Goal: Task Accomplishment & Management: Manage account settings

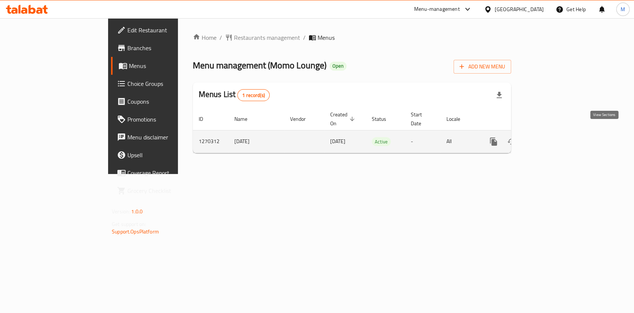
click at [552, 137] on icon "enhanced table" at bounding box center [547, 141] width 9 height 9
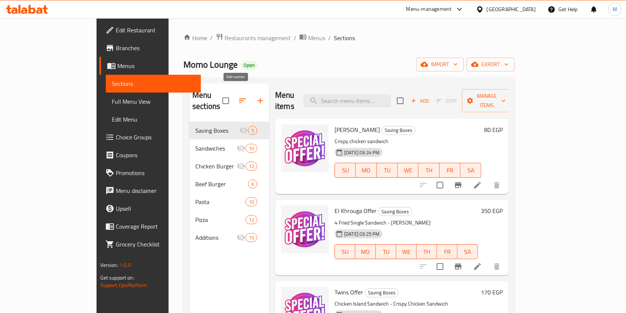
click at [256, 96] on icon "button" at bounding box center [260, 100] width 9 height 9
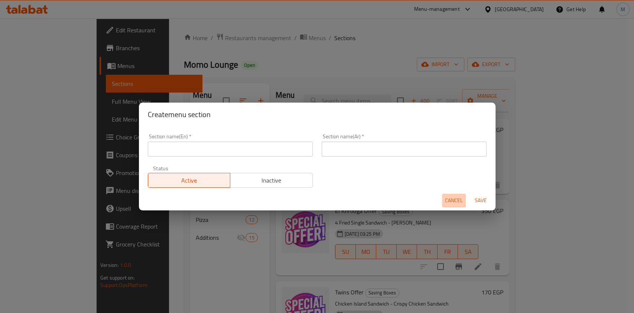
click at [445, 197] on span "Cancel" at bounding box center [454, 200] width 18 height 9
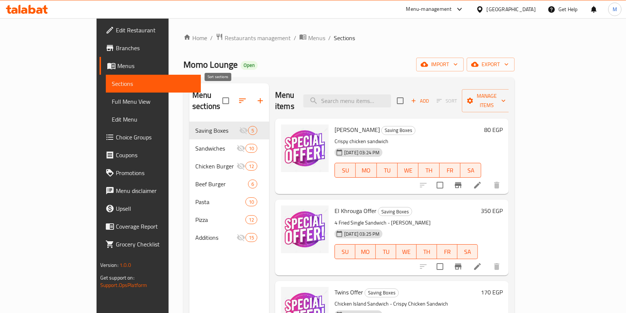
click at [239, 98] on icon "button" at bounding box center [242, 100] width 7 height 4
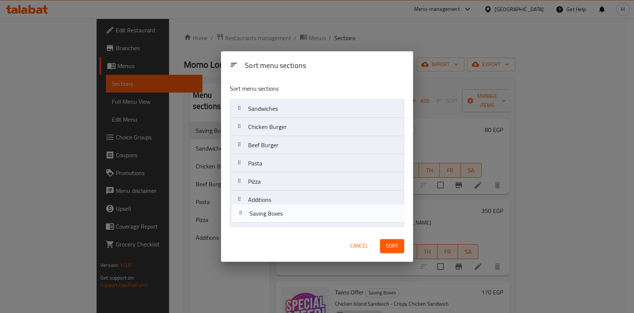
drag, startPoint x: 279, startPoint y: 114, endPoint x: 279, endPoint y: 227, distance: 112.2
click at [279, 227] on nav "Saving Boxes Sandwiches Chicken Burger Beef Burger Pasta Pizza Additions" at bounding box center [317, 163] width 174 height 128
drag, startPoint x: 292, startPoint y: 112, endPoint x: 285, endPoint y: 225, distance: 113.6
click at [285, 225] on nav "Sandwiches Chicken Burger Beef Burger Pasta Pizza Additions Saving Boxes" at bounding box center [317, 163] width 174 height 128
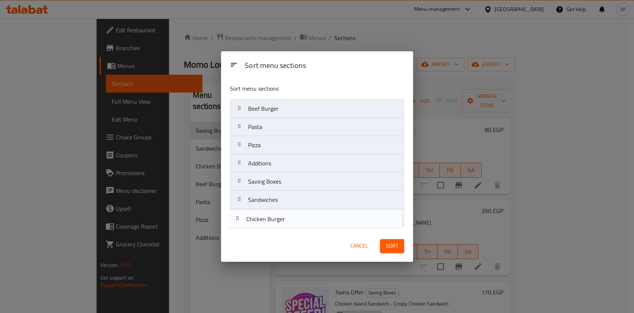
drag, startPoint x: 298, startPoint y: 114, endPoint x: 298, endPoint y: 228, distance: 113.3
click at [298, 228] on div "Sort menu sections Chicken Burger Beef Burger Pasta Pizza Additions Saving Boxe…" at bounding box center [317, 154] width 192 height 152
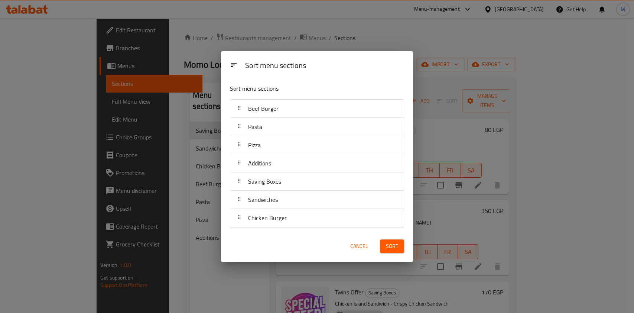
click at [394, 245] on span "Sort" at bounding box center [392, 246] width 12 height 9
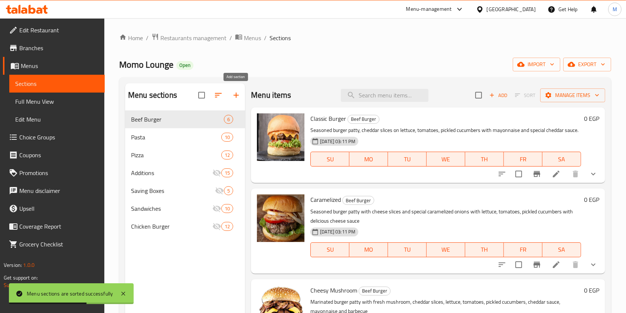
click at [234, 94] on icon "button" at bounding box center [236, 95] width 9 height 9
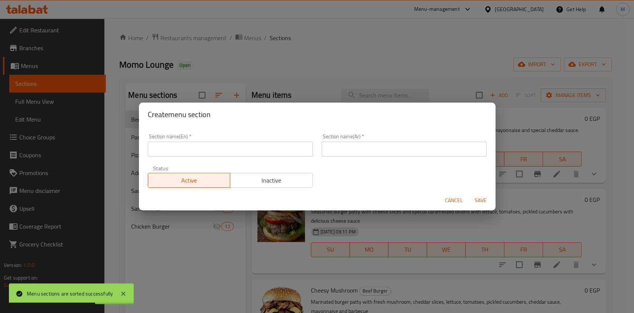
click at [227, 142] on input "text" at bounding box center [230, 149] width 165 height 15
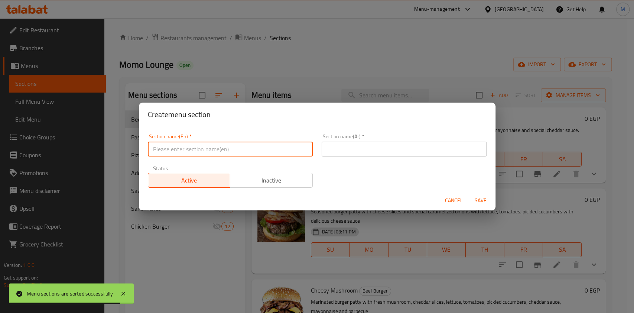
type input "Offers"
click at [347, 145] on input "text" at bounding box center [404, 149] width 165 height 15
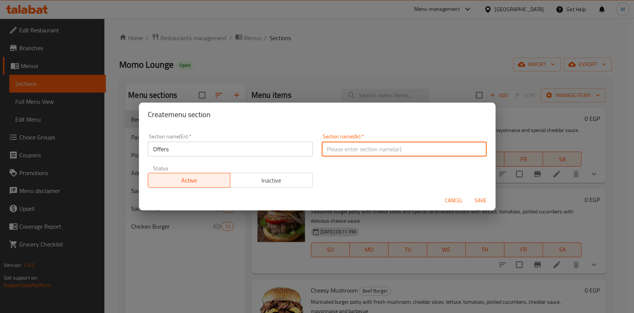
type input "عروض"
click at [485, 204] on span "Save" at bounding box center [481, 200] width 18 height 9
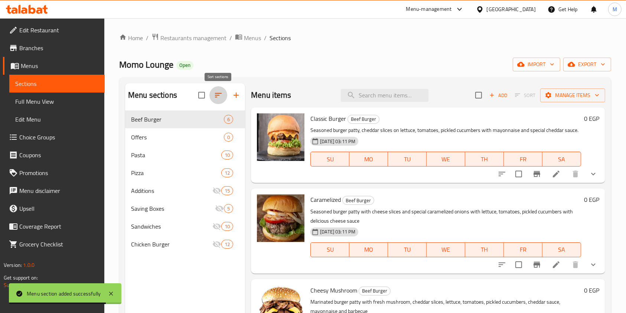
click at [224, 94] on button "button" at bounding box center [219, 95] width 18 height 18
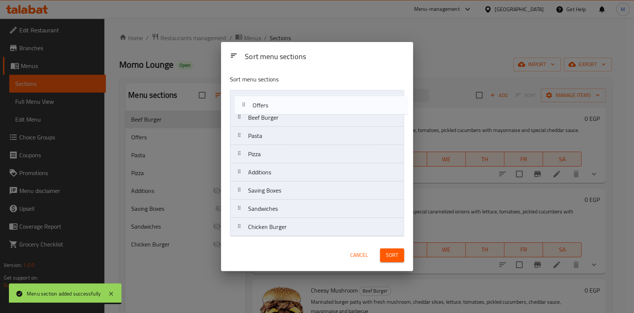
drag, startPoint x: 246, startPoint y: 124, endPoint x: 253, endPoint y: 109, distance: 16.3
click at [253, 109] on nav "Beef Burger Offers Pasta Pizza Additions Saving Boxes Sandwiches Chicken Burger" at bounding box center [317, 163] width 174 height 146
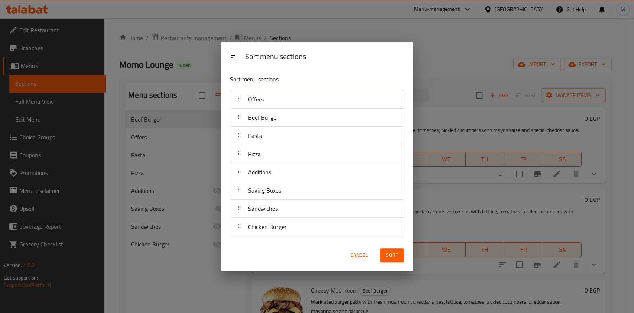
click at [394, 248] on button "Sort" at bounding box center [392, 255] width 24 height 14
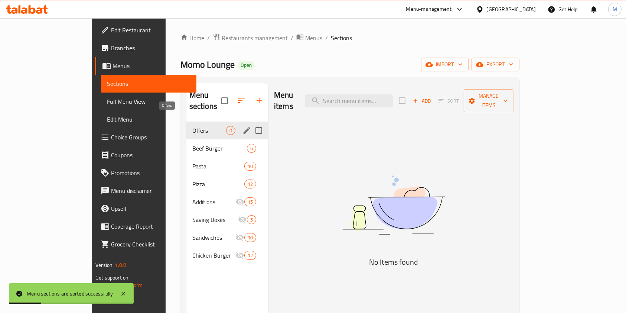
click at [192, 126] on span "Offers" at bounding box center [209, 130] width 34 height 9
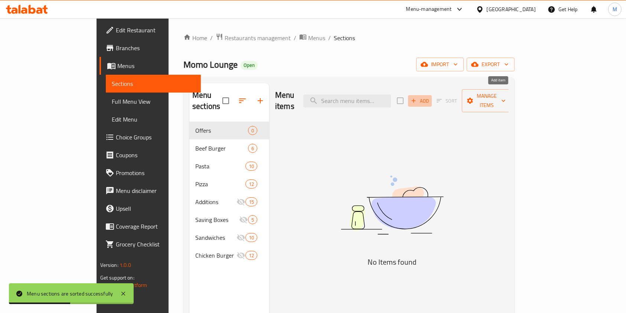
click at [430, 97] on span "Add" at bounding box center [420, 101] width 20 height 9
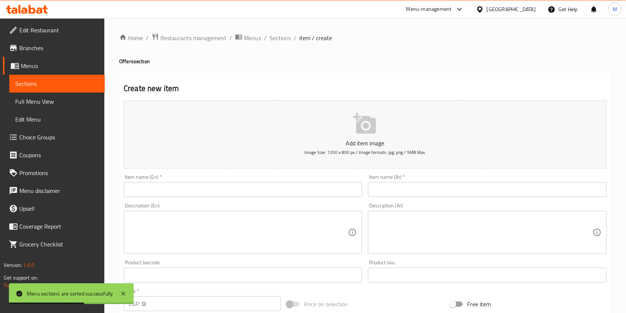
click at [394, 179] on div at bounding box center [313, 156] width 626 height 313
click at [392, 184] on input "text" at bounding box center [487, 189] width 239 height 15
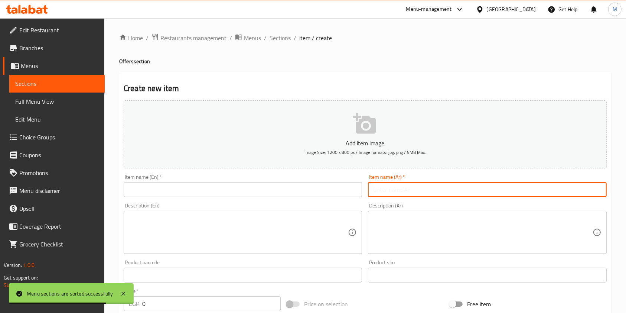
type input "u"
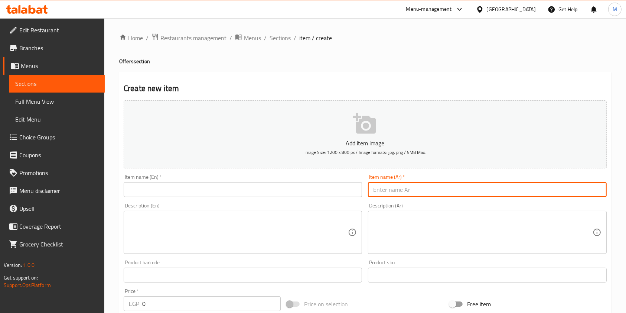
type input "خ"
type input "عرض خاص"
click at [296, 192] on input "text" at bounding box center [243, 189] width 239 height 15
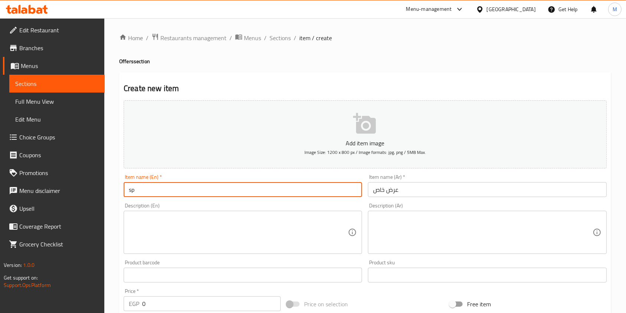
type input "s"
click at [149, 193] on input "Special offer" at bounding box center [243, 189] width 239 height 15
type input "Special Offer"
click at [208, 244] on textarea at bounding box center [238, 232] width 219 height 35
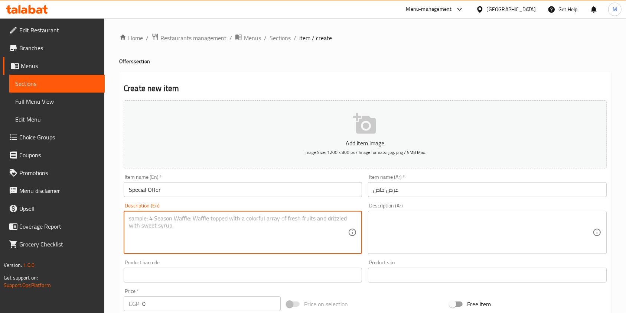
click at [375, 224] on textarea at bounding box center [482, 232] width 219 height 35
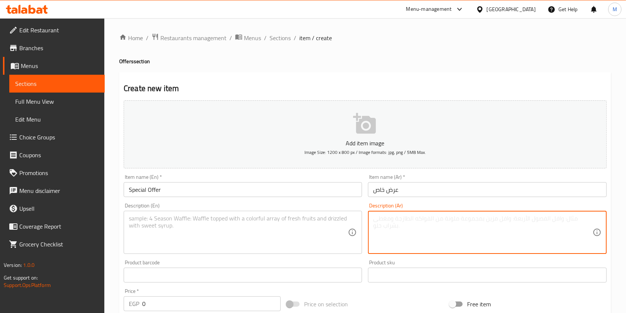
paste textarea "اشتري ٢ ساندوتش( تشيكن ايلاند+ كلاسيك هوت دوج) + ساندوتش بطاطس فرنساوي هديه"
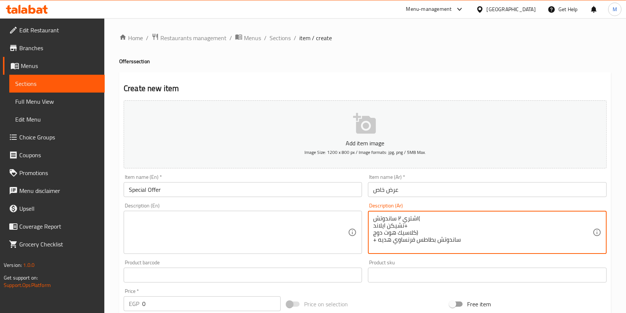
click at [423, 231] on textarea "اشتري ٢ ساندوتش( تشيكن ايلاند+ كلاسيك هوت دوج) + ساندوتش بطاطس فرنساوي هديه" at bounding box center [482, 232] width 219 height 35
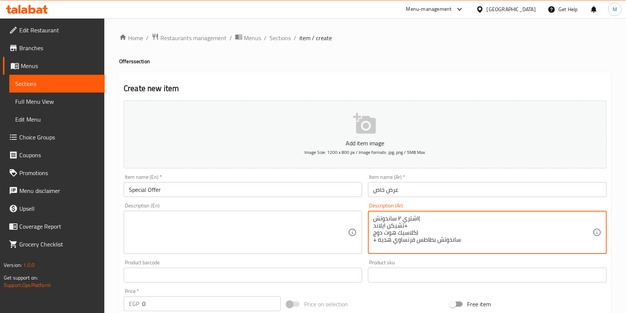
click at [430, 224] on textarea "اشتري ٢ ساندوتش( تشيكن ايلاند+ كلاسيك هوت دوج) + ساندوتش بطاطس فرنساوي هديه" at bounding box center [482, 232] width 219 height 35
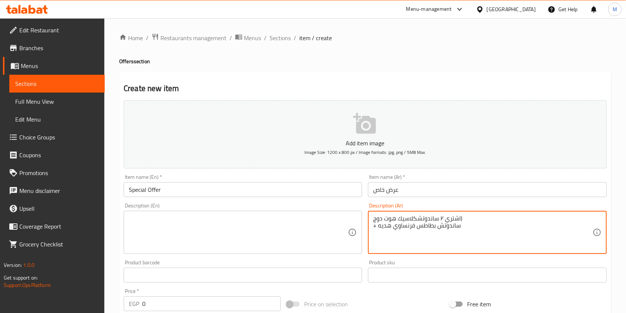
click at [430, 224] on textarea "اشتري ٢ ساندوتشكلاسيك هوت دوج) + ساندوتش بطاطس فرنساوي هديه" at bounding box center [482, 232] width 219 height 35
type textarea "اشتري ٢ ساندوتشكلاسيك هوت دوج)"
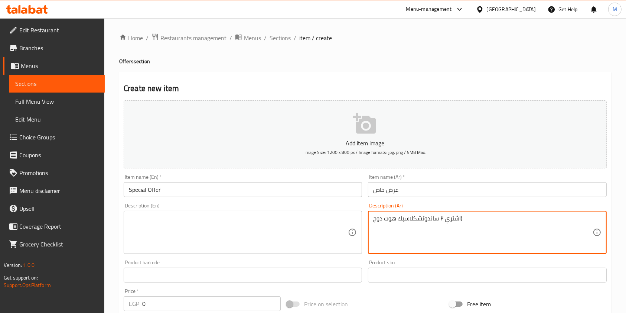
click at [430, 222] on textarea "اشتري ٢ ساندوتشكلاسيك هوت دوج)" at bounding box center [482, 232] width 219 height 35
paste textarea "شتري ٢ ساندوتش(تشيكن ايلاند+كلاسيك هوت دوج) + ساندوتش بطاطس فرنساوي هديه"
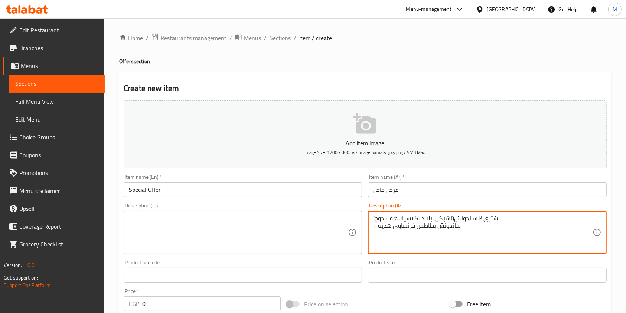
type textarea "شتري ٢ ساندوتش(تشيكن ايلاند+كلاسيك هوت دوج) + ساندوتش بطاطس فرنساوي هديه"
click at [241, 222] on textarea at bounding box center [238, 232] width 219 height 35
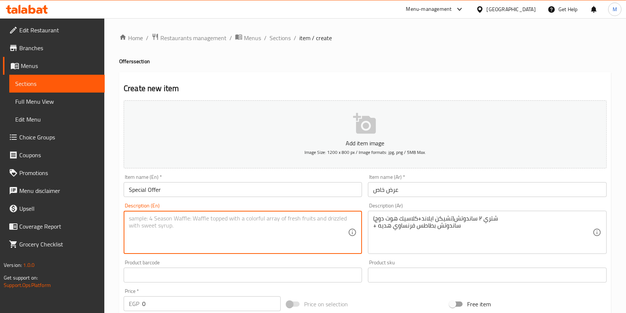
paste textarea "Buy 2 sandwiches (Chicken Island + Classic Hot Dog) + a free French fries sandw…"
type textarea "Buy 2 sandwiches (Chicken Island + Classic Hot Dog) + a free French fries sandw…"
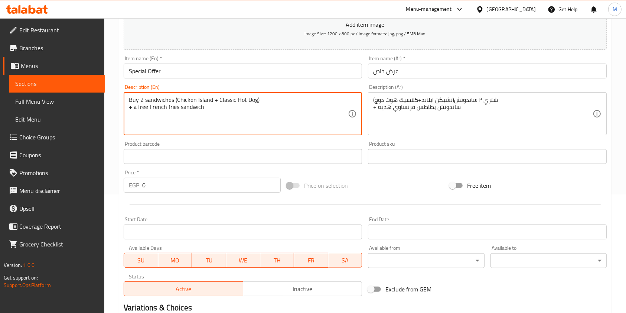
scroll to position [149, 0]
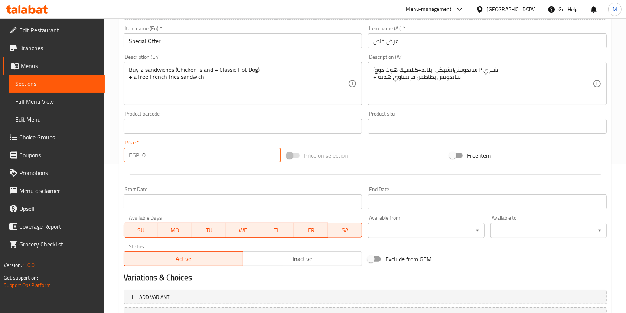
click at [181, 149] on input "0" at bounding box center [211, 155] width 139 height 15
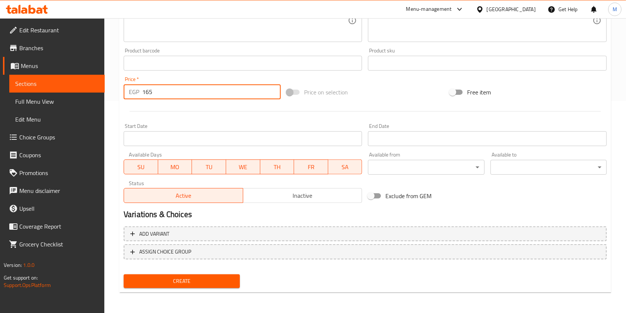
scroll to position [212, 0]
type input "165"
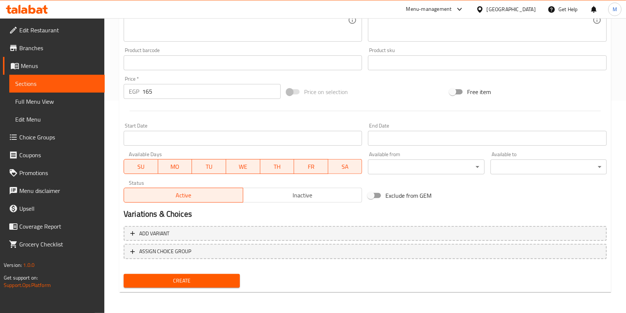
click at [227, 272] on div "Create" at bounding box center [182, 281] width 122 height 20
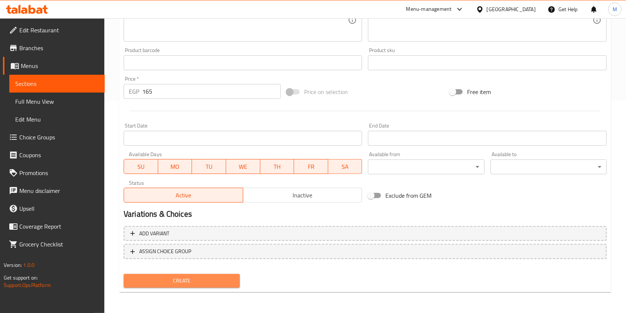
click at [230, 278] on span "Create" at bounding box center [182, 280] width 104 height 9
click at [230, 278] on div at bounding box center [313, 156] width 626 height 313
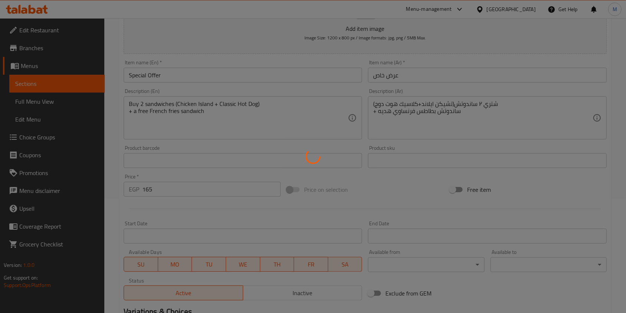
scroll to position [113, 0]
type input "0"
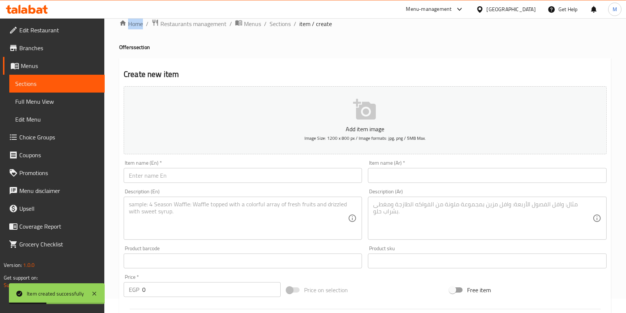
scroll to position [0, 0]
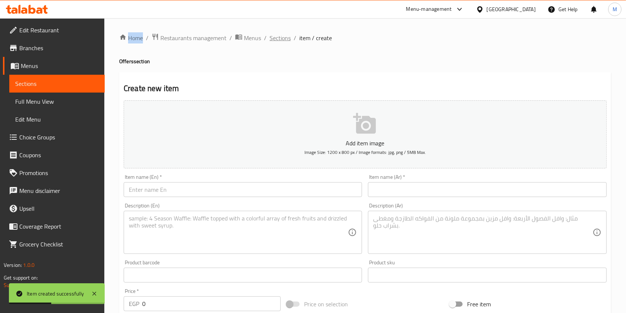
click at [286, 34] on span "Sections" at bounding box center [280, 37] width 21 height 9
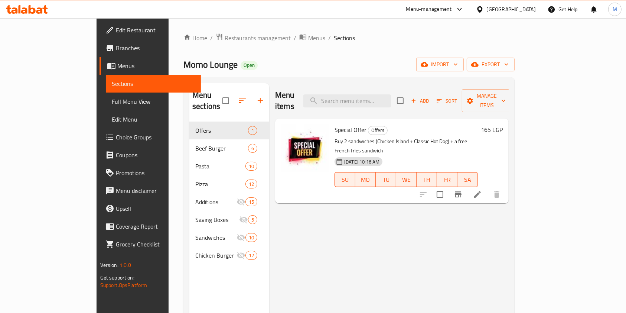
click at [347, 220] on div "Menu items Add Sort Manage items Special Offer Offers Buy 2 sandwiches (Chicken…" at bounding box center [389, 239] width 240 height 313
click at [341, 208] on div "Menu items Add Sort Manage items Special Offer Offers Buy 2 sandwiches (Chicken…" at bounding box center [389, 239] width 240 height 313
click at [509, 214] on div "Menu items Add Sort Manage items Special Offer Offers Buy 2 sandwiches (Chicken…" at bounding box center [389, 239] width 240 height 313
click at [32, 16] on div at bounding box center [27, 9] width 54 height 15
click at [32, 13] on icon at bounding box center [32, 9] width 7 height 9
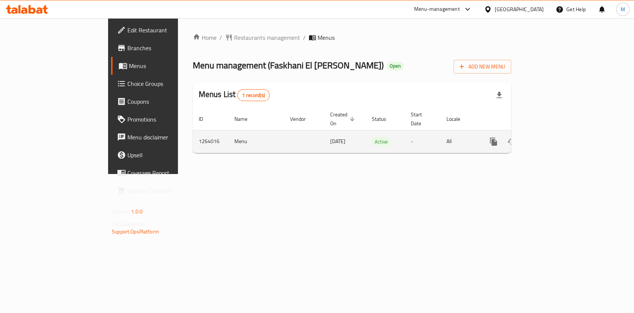
click at [552, 137] on icon "enhanced table" at bounding box center [547, 141] width 9 height 9
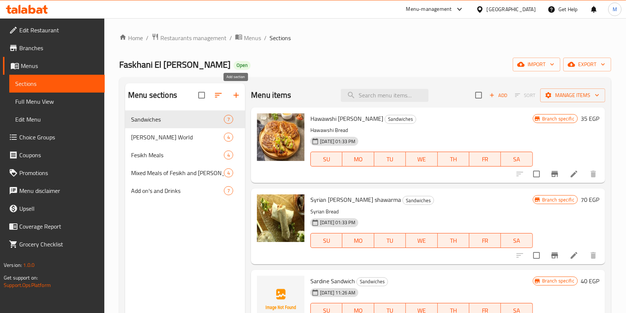
click at [239, 94] on icon "button" at bounding box center [236, 95] width 9 height 9
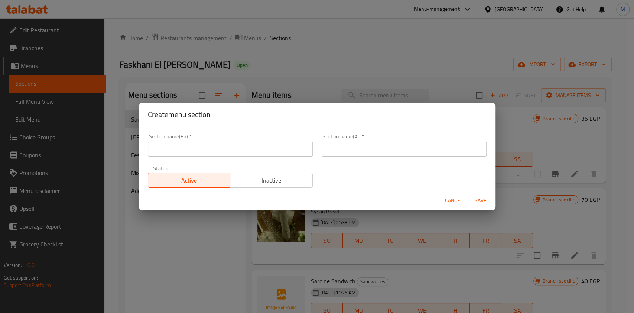
click at [232, 146] on input "text" at bounding box center [230, 149] width 165 height 15
type input "Offers"
click at [344, 153] on input "text" at bounding box center [404, 149] width 165 height 15
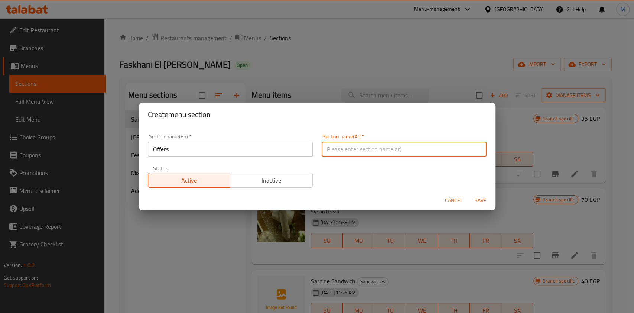
type input "عروض"
click at [478, 199] on span "Save" at bounding box center [481, 200] width 18 height 9
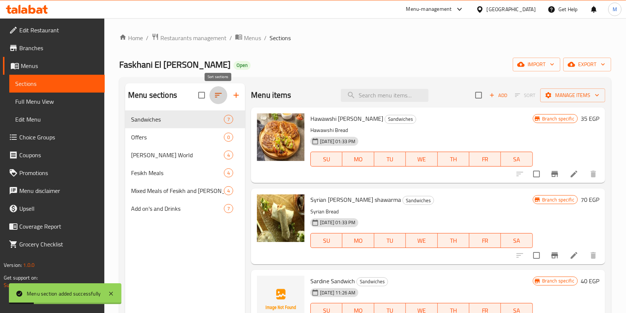
click at [221, 91] on icon "button" at bounding box center [218, 95] width 9 height 9
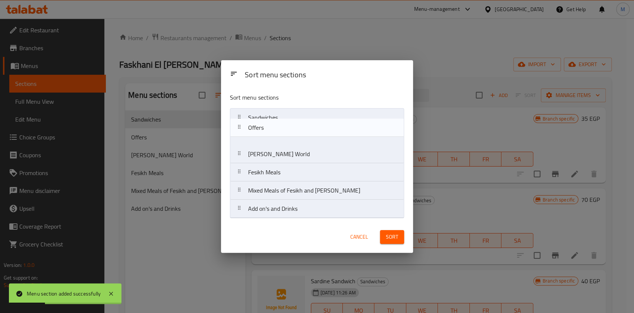
drag, startPoint x: 292, startPoint y: 141, endPoint x: 290, endPoint y: 123, distance: 17.9
click at [290, 123] on nav "Sandwiches Offers Herring World Fesikh Meals Mixed Meals of Fesikh and Herring …" at bounding box center [317, 163] width 174 height 110
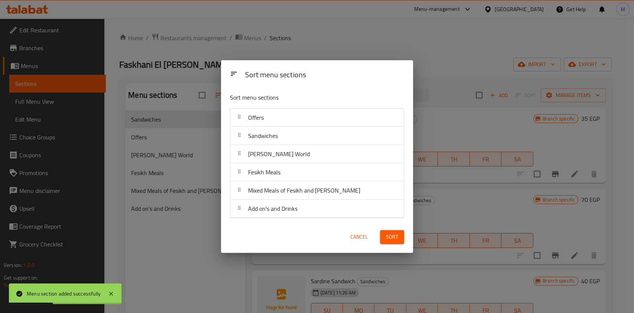
click at [383, 239] on button "Sort" at bounding box center [392, 237] width 24 height 14
click at [383, 239] on div "Sort" at bounding box center [392, 237] width 33 height 23
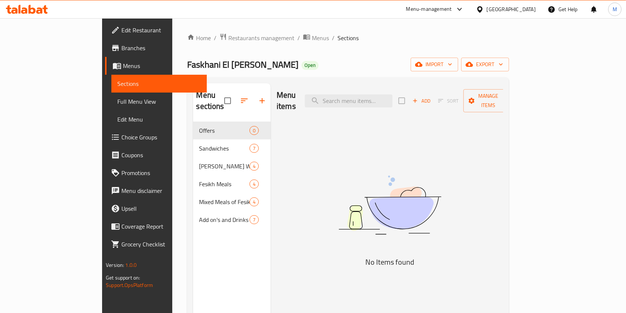
click at [419, 97] on icon "button" at bounding box center [415, 100] width 7 height 7
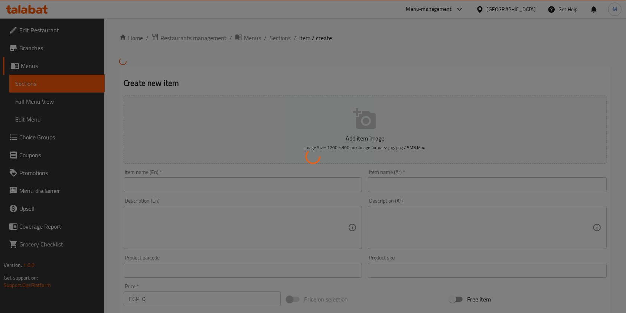
click at [408, 189] on div at bounding box center [313, 156] width 626 height 313
click at [409, 189] on div at bounding box center [313, 156] width 626 height 313
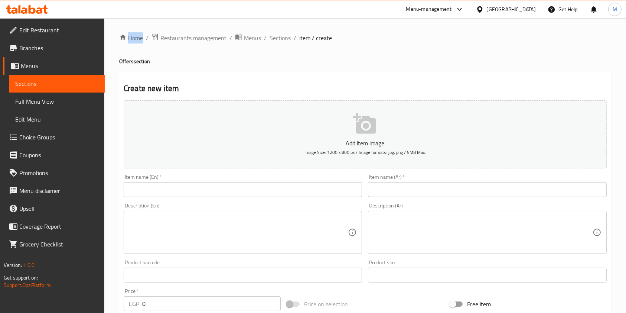
click at [409, 189] on input "text" at bounding box center [487, 189] width 239 height 15
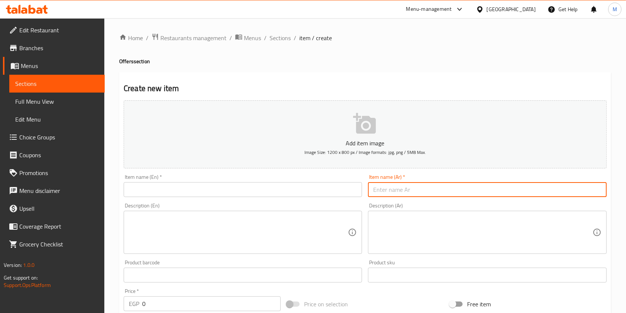
type input "خ"
type input "عرض 1"
click at [296, 194] on input "text" at bounding box center [243, 189] width 239 height 15
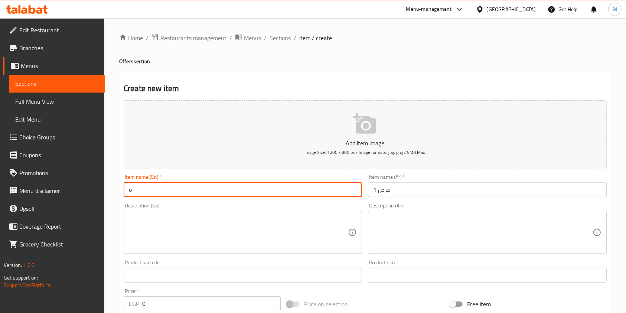
type input "Offer 1"
click at [390, 226] on textarea at bounding box center [482, 232] width 219 height 35
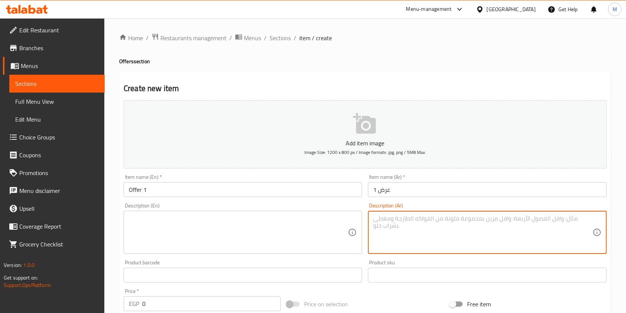
paste textarea "اتنين حواوشي رنجة + واحد هدية"
type textarea "اتنين حواوشي رنجة + واحد هدية"
click at [296, 238] on textarea at bounding box center [238, 232] width 219 height 35
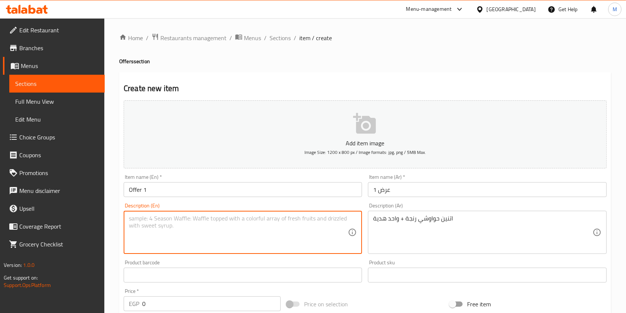
paste textarea "اتنين حواوشي رنجة + واحد هدية"
click at [267, 229] on textarea "اتنين حواوشي رنجة + واحد هدية" at bounding box center [238, 232] width 219 height 35
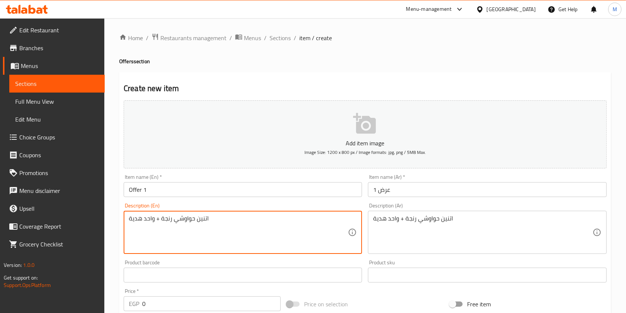
paste textarea "Two herring hawawshi + one free"
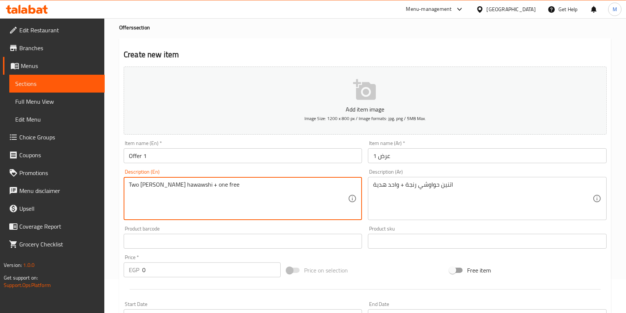
scroll to position [49, 0]
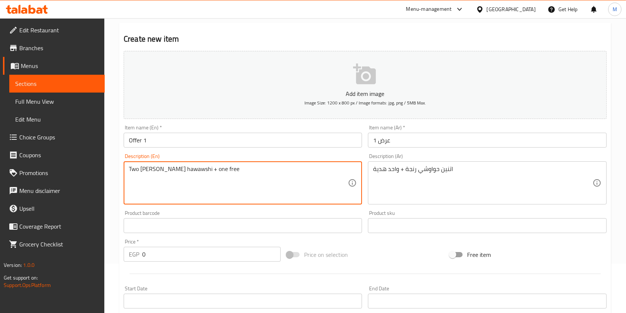
click at [175, 171] on textarea "Two herring hawawshi + one free" at bounding box center [238, 182] width 219 height 35
type textarea "Two herring hawawshi + one free"
click at [120, 165] on div "Create new item Add item image Image Size: 1200 x 800 px / Image formats: jpg, …" at bounding box center [365, 239] width 492 height 432
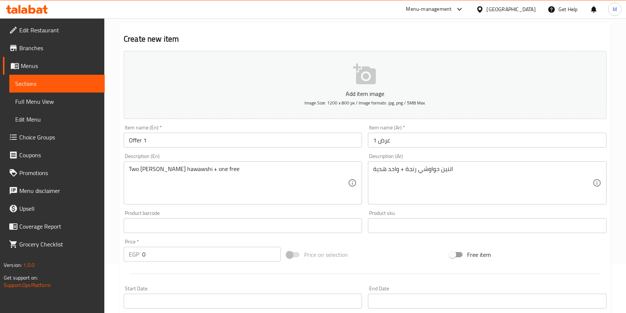
click at [146, 257] on input "0" at bounding box center [211, 254] width 139 height 15
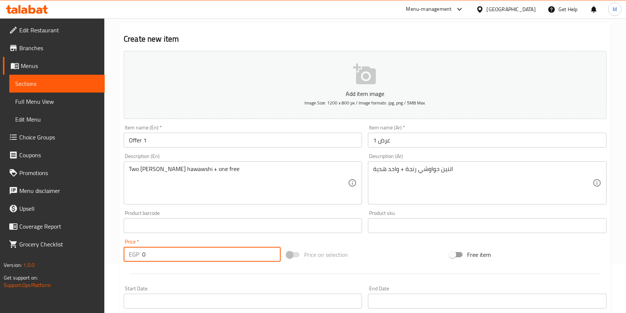
click at [146, 257] on input "0" at bounding box center [211, 254] width 139 height 15
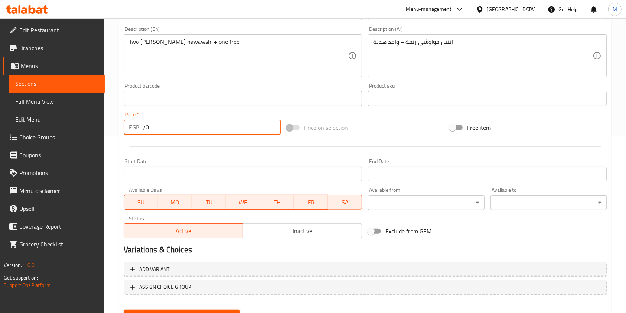
scroll to position [198, 0]
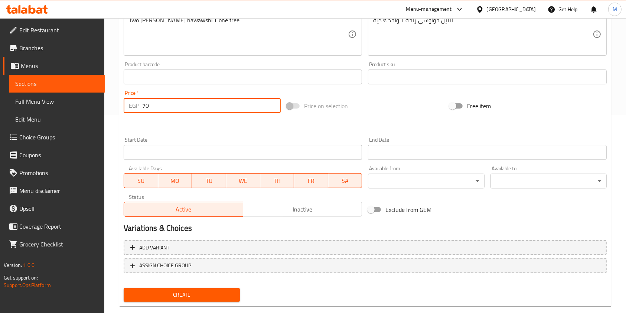
type input "70"
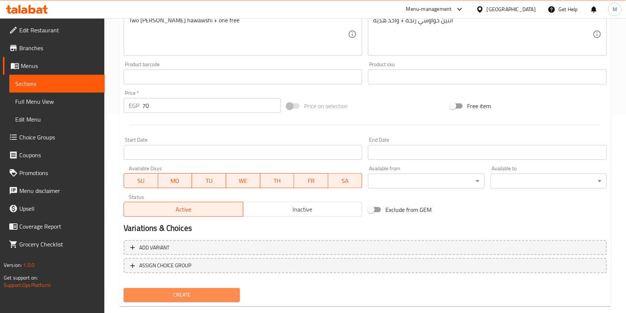
click at [211, 298] on span "Create" at bounding box center [182, 294] width 104 height 9
drag, startPoint x: 211, startPoint y: 298, endPoint x: 226, endPoint y: 287, distance: 18.6
click at [211, 298] on div at bounding box center [313, 156] width 626 height 313
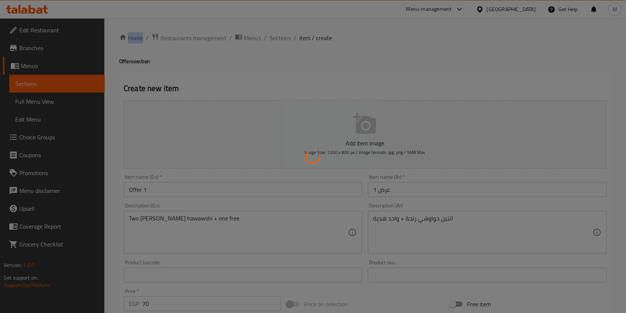
scroll to position [0, 0]
type input "0"
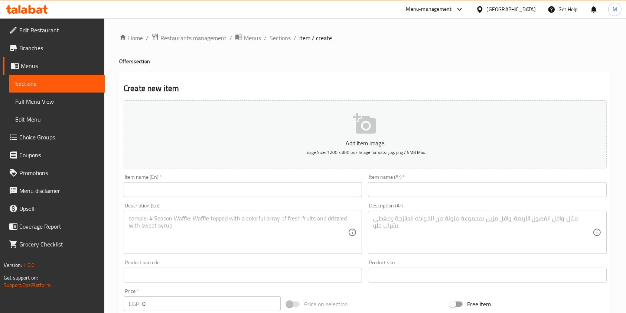
click at [306, 194] on input "text" at bounding box center [243, 189] width 239 height 15
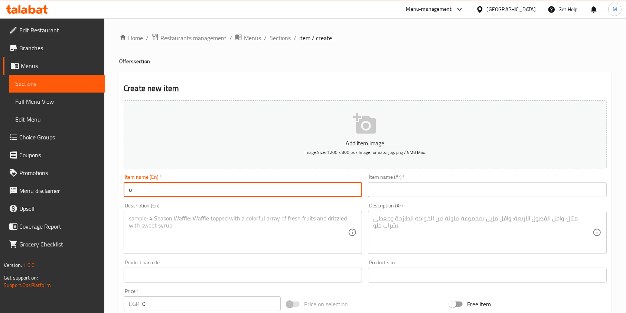
type input "Offer 2"
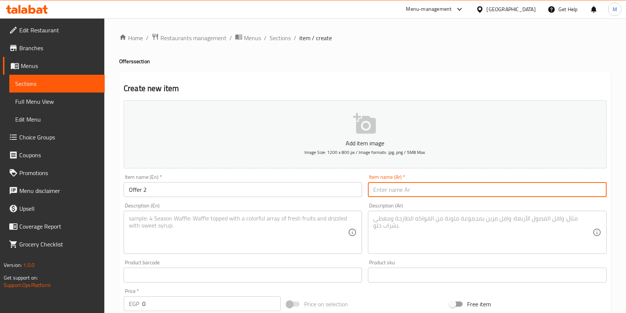
click at [390, 195] on input "text" at bounding box center [487, 189] width 239 height 15
type input "عرض 2"
click at [431, 228] on textarea at bounding box center [482, 232] width 219 height 35
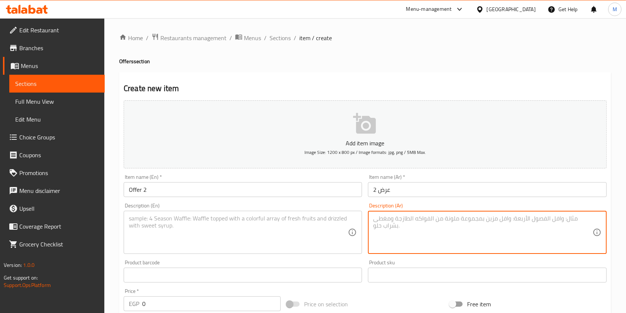
paste textarea "اتنين شاورما سوري رنجة + واحد هدية"
type textarea "اتنين شاورما سوري رنجة + واحد هدية"
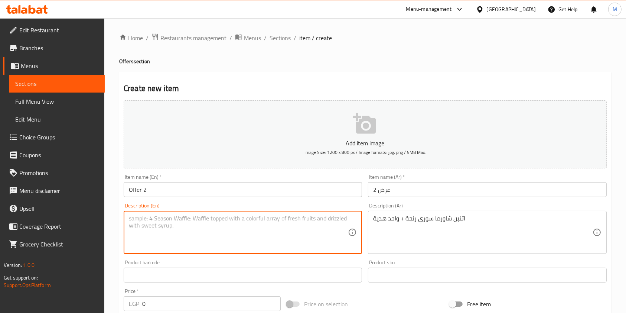
click at [327, 237] on textarea at bounding box center [238, 232] width 219 height 35
paste textarea "Two Syrian herring shawarma + one free"
type textarea "Two Syrian herring shawarma + one free"
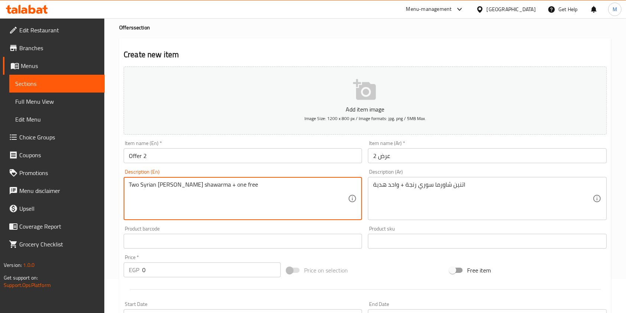
scroll to position [49, 0]
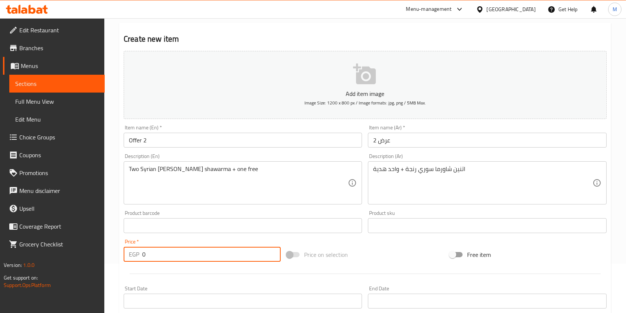
drag, startPoint x: 161, startPoint y: 258, endPoint x: 139, endPoint y: 255, distance: 21.8
click at [139, 255] on div "EGP 0 Price *" at bounding box center [202, 254] width 157 height 15
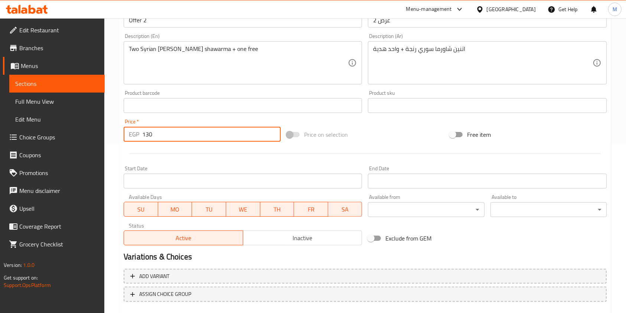
scroll to position [212, 0]
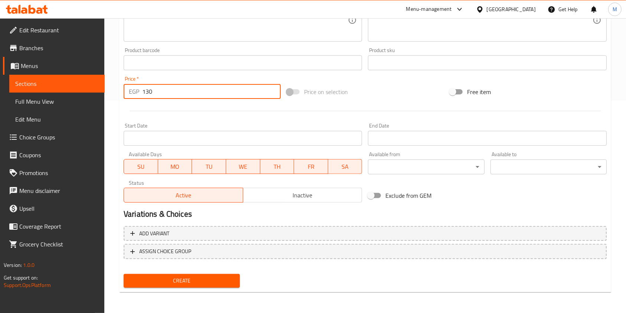
type input "130"
click at [219, 276] on span "Create" at bounding box center [182, 280] width 104 height 9
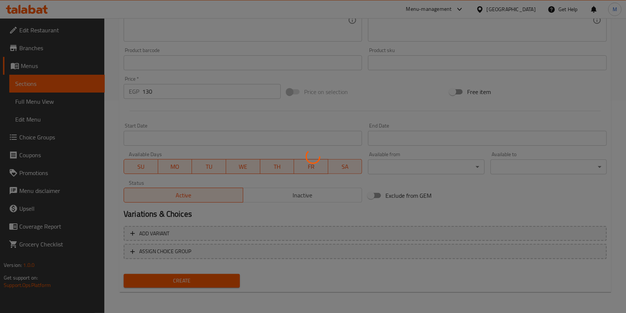
type input "0"
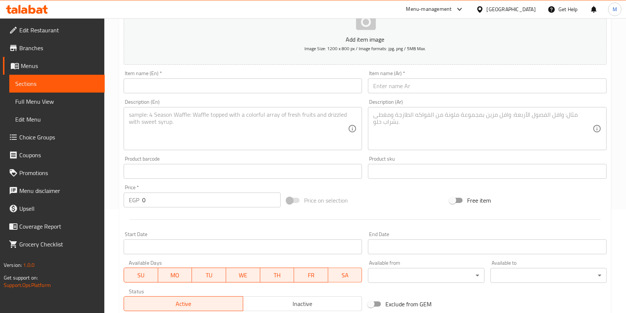
scroll to position [64, 0]
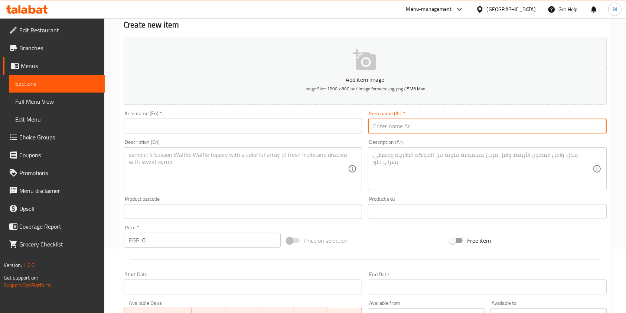
click at [402, 129] on input "text" at bounding box center [487, 126] width 239 height 15
type input "خ"
type input "عرض 3"
click at [257, 125] on input "text" at bounding box center [243, 126] width 239 height 15
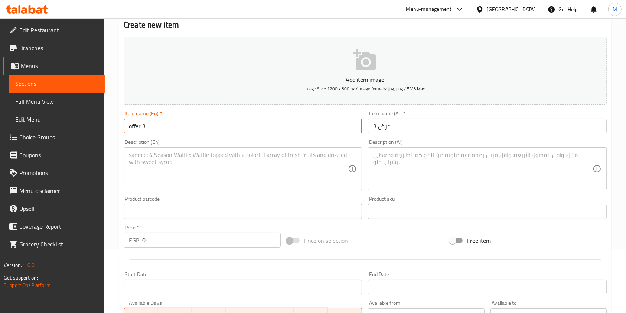
click at [128, 127] on input "offer 3" at bounding box center [243, 126] width 239 height 15
type input "Offer 3"
click at [444, 185] on textarea at bounding box center [482, 168] width 219 height 35
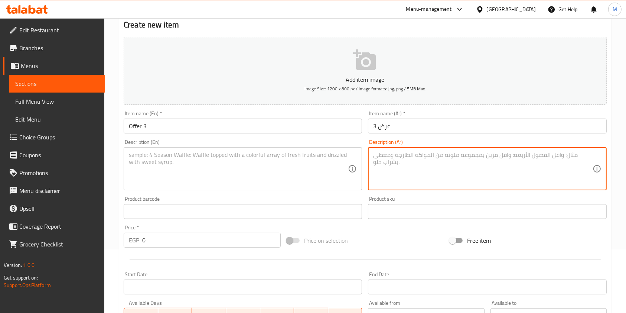
paste textarea "2 ساندوتش رنجه + واحد هدية"
type textarea "2 ساندوتش رنجه + واحد هدية"
click at [276, 150] on div "Description (En)" at bounding box center [243, 168] width 239 height 43
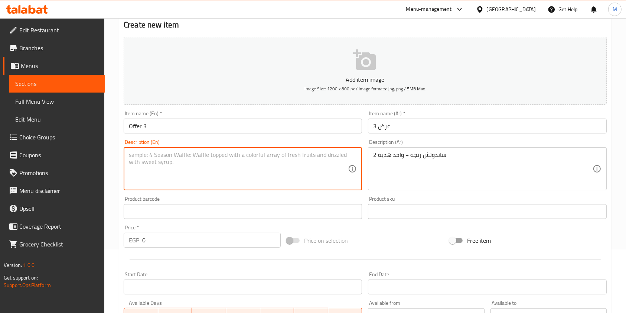
click at [273, 166] on textarea at bounding box center [238, 168] width 219 height 35
paste textarea "2 herring sandwiches + 1 free"
type textarea "2 herring sandwiches + 1 free"
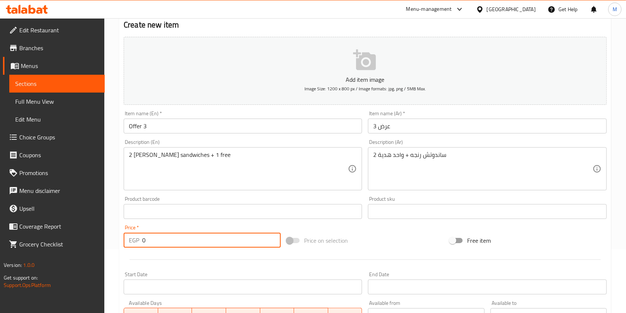
drag, startPoint x: 148, startPoint y: 242, endPoint x: 135, endPoint y: 240, distance: 12.7
click at [135, 240] on div "EGP 0 Price *" at bounding box center [202, 240] width 157 height 15
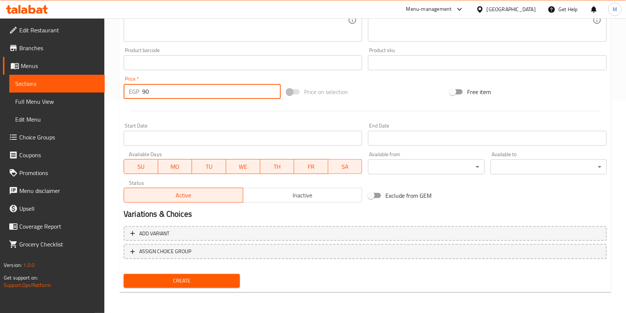
type input "90"
click at [226, 279] on span "Create" at bounding box center [182, 280] width 104 height 9
click at [226, 279] on div at bounding box center [313, 156] width 626 height 313
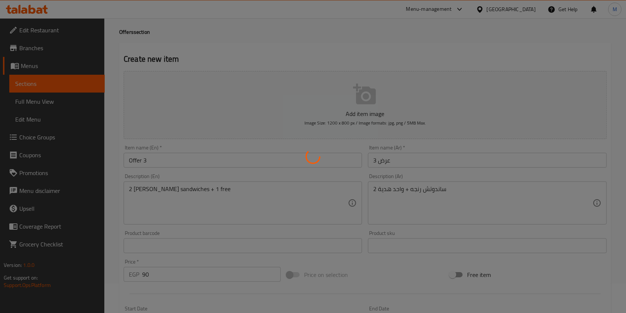
type input "0"
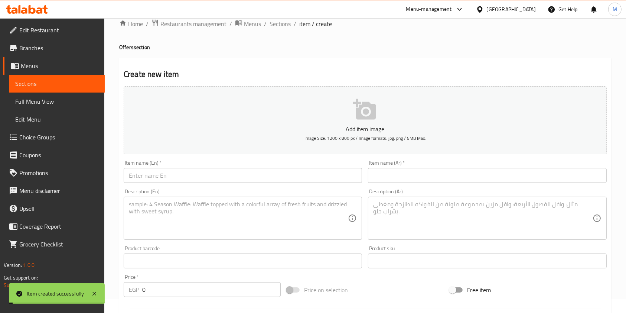
click at [417, 174] on input "text" at bounding box center [487, 175] width 239 height 15
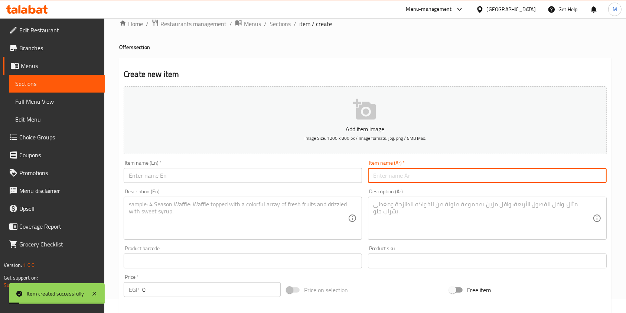
type input "U"
type input "عرض 4"
click at [274, 174] on input "text" at bounding box center [243, 175] width 239 height 15
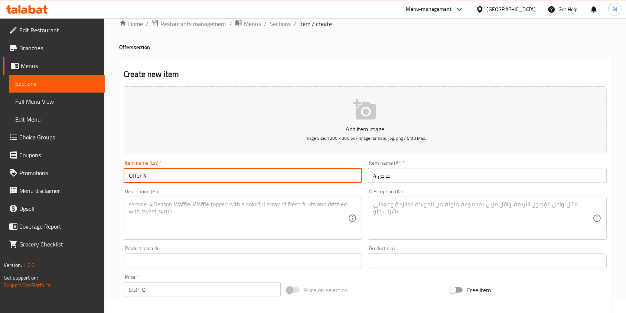
scroll to position [64, 0]
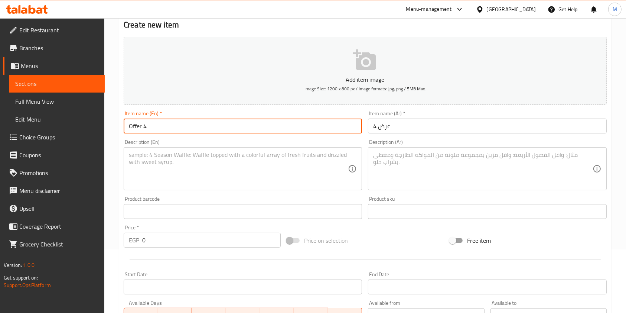
type input "Offer 4"
click at [411, 176] on textarea at bounding box center [482, 168] width 219 height 35
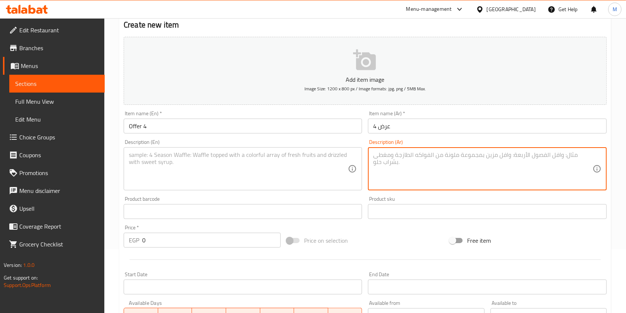
paste textarea "2 ساندوتش ساردين معاهم + واحد هدية"
type textarea "2 ساندوتش ساردين معاهم + واحد هدية"
click at [283, 161] on textarea at bounding box center [238, 168] width 219 height 35
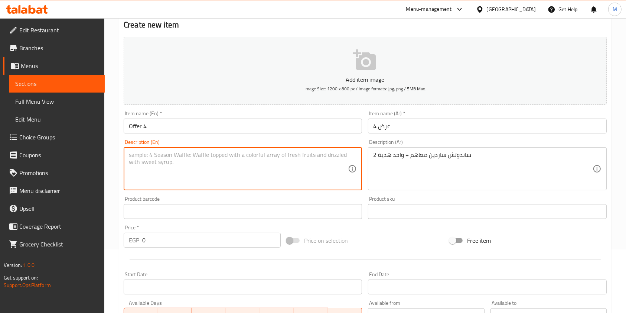
paste textarea "2 sardine sandwiches with them + 1 free"
type textarea "2 sardine sandwiches with them + 1 free"
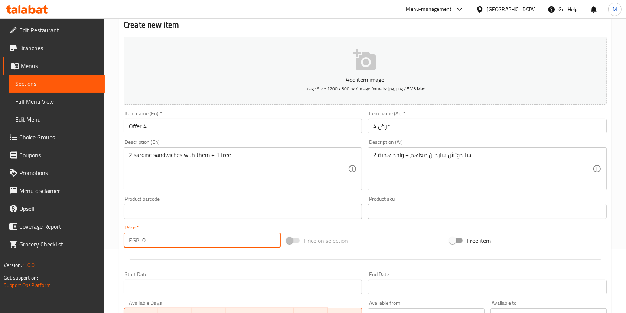
drag, startPoint x: 168, startPoint y: 234, endPoint x: 142, endPoint y: 235, distance: 25.3
click at [143, 235] on input "0" at bounding box center [211, 240] width 139 height 15
click at [142, 235] on input "0" at bounding box center [211, 240] width 139 height 15
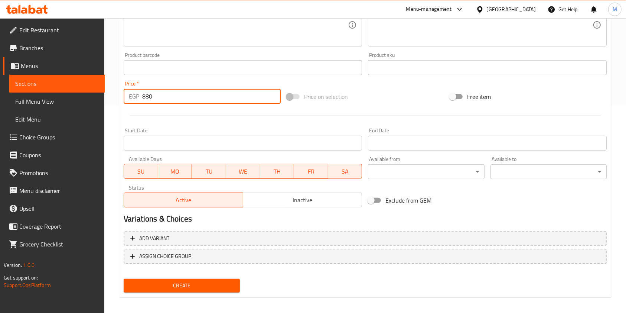
scroll to position [212, 0]
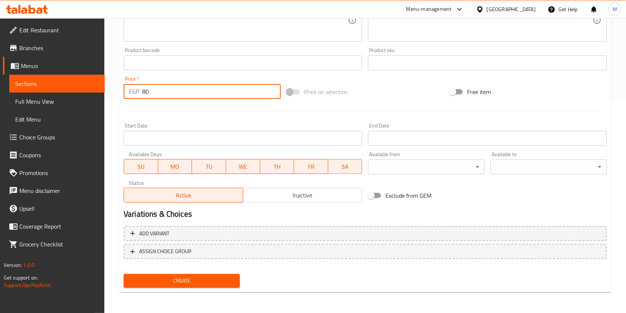
type input "80"
click at [221, 287] on button "Create" at bounding box center [182, 281] width 116 height 14
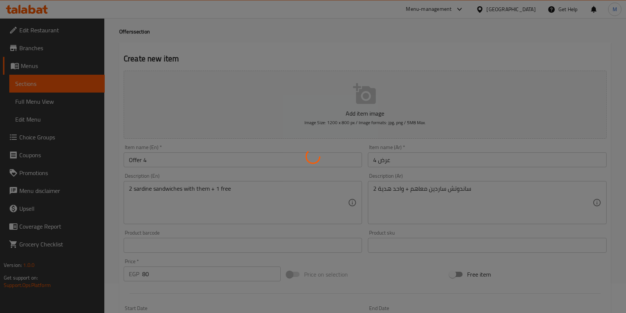
scroll to position [0, 0]
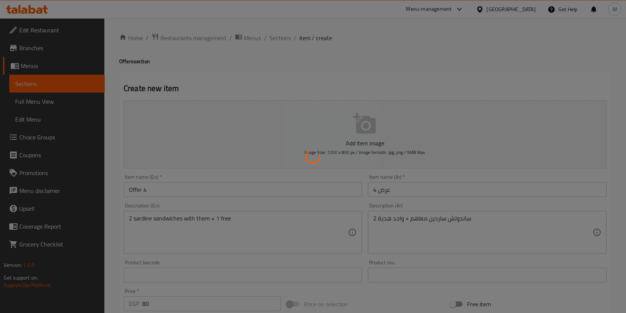
type input "0"
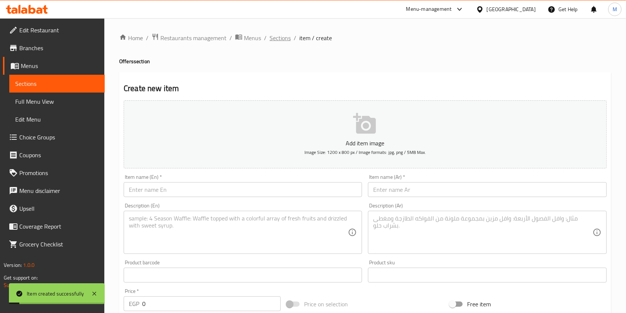
click at [288, 41] on span "Sections" at bounding box center [280, 37] width 21 height 9
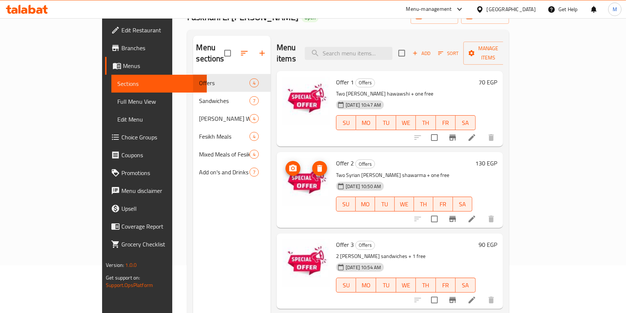
scroll to position [5, 0]
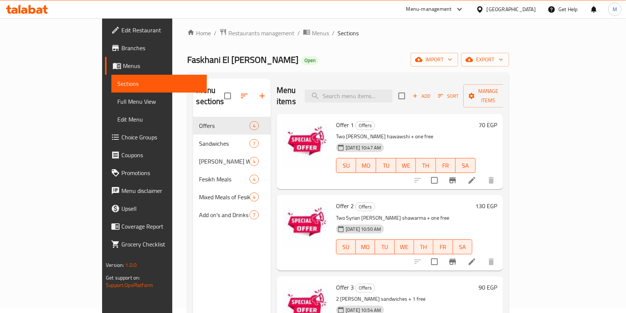
click at [40, 9] on icon at bounding box center [39, 10] width 6 height 6
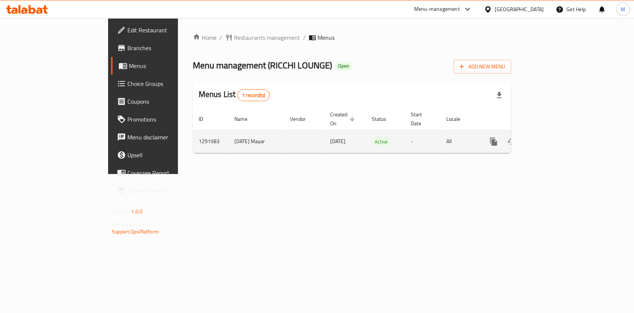
click at [556, 137] on link "enhanced table" at bounding box center [547, 142] width 18 height 18
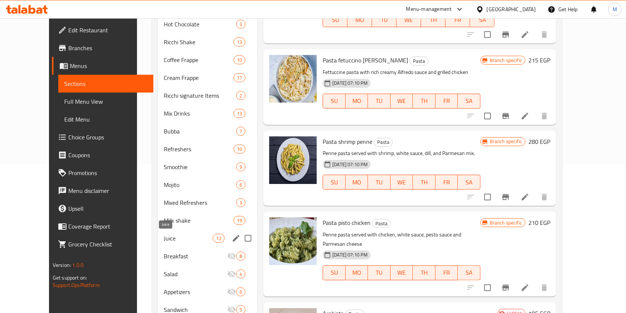
scroll to position [198, 0]
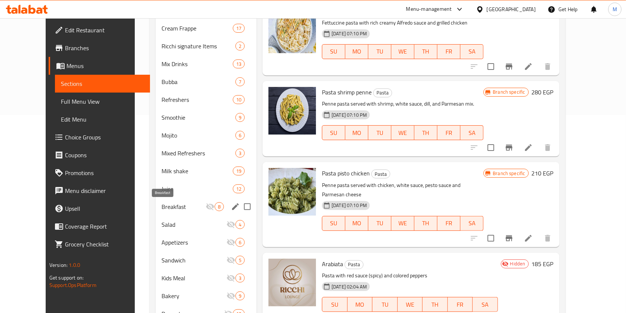
click at [162, 208] on span "Breakfast" at bounding box center [184, 206] width 44 height 9
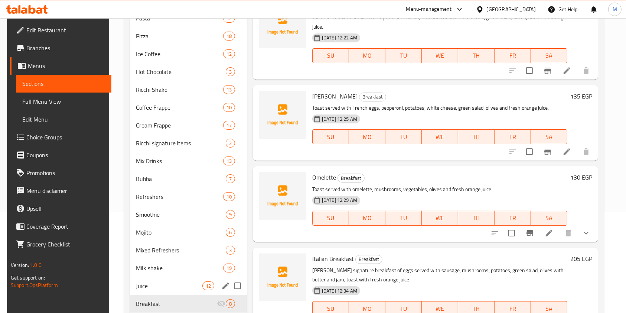
scroll to position [231, 0]
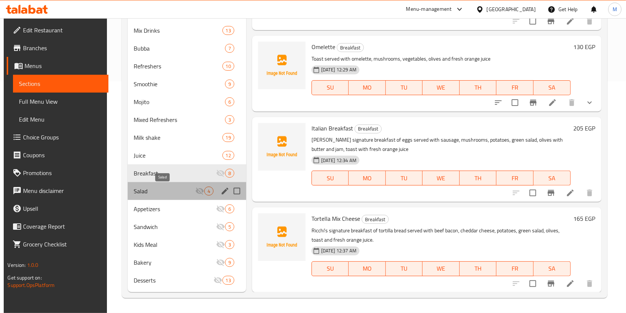
click at [168, 190] on span "Salad" at bounding box center [165, 191] width 62 height 9
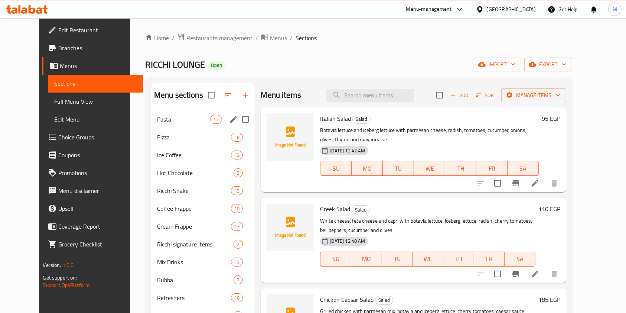
click at [171, 116] on span "Pasta" at bounding box center [183, 119] width 53 height 9
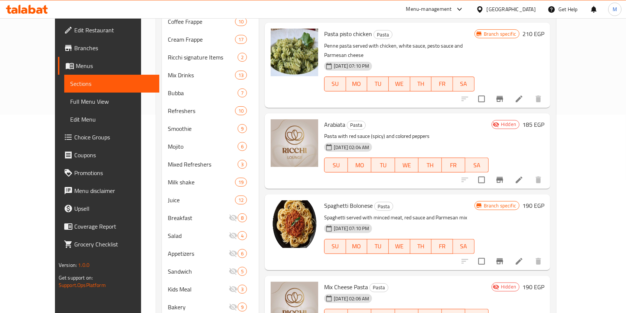
scroll to position [231, 0]
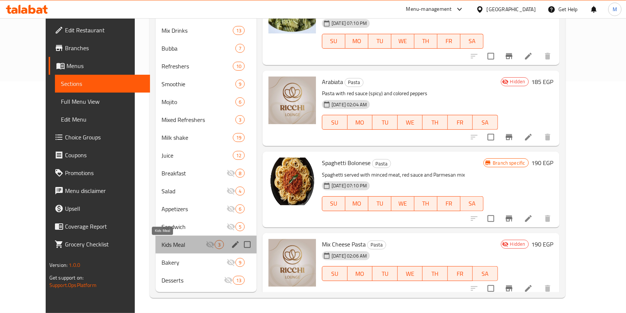
click at [162, 241] on span "Kids Meal" at bounding box center [184, 244] width 44 height 9
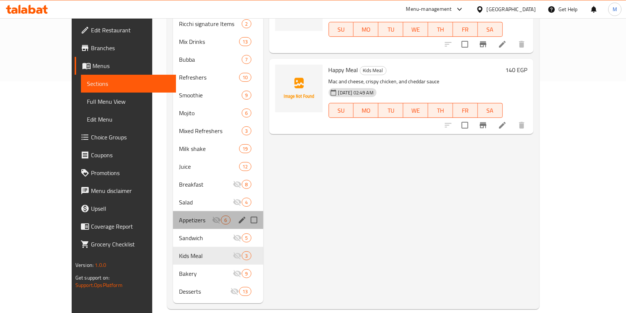
click at [173, 216] on div "Appetizers 6" at bounding box center [218, 220] width 90 height 18
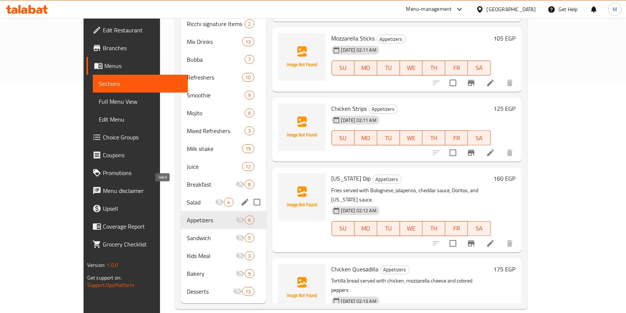
click at [187, 198] on span "Salad" at bounding box center [201, 202] width 28 height 9
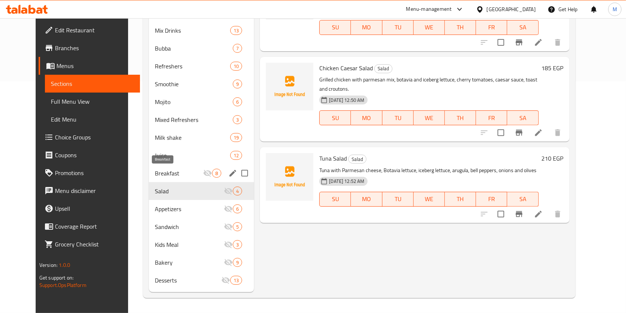
click at [172, 176] on span "Breakfast" at bounding box center [179, 173] width 48 height 9
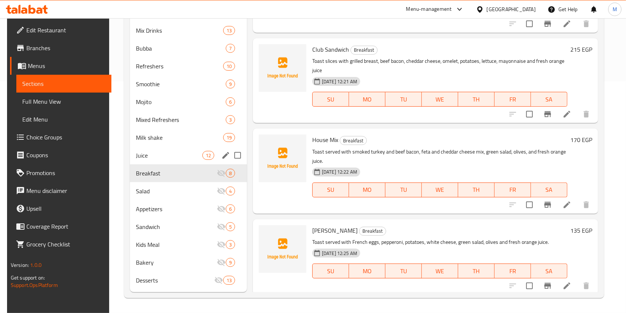
scroll to position [182, 0]
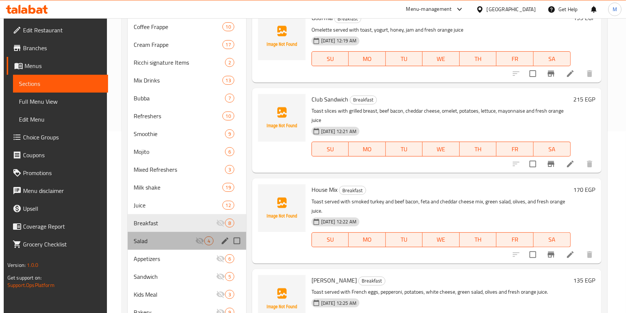
click at [172, 246] on div "Salad 4" at bounding box center [187, 241] width 119 height 18
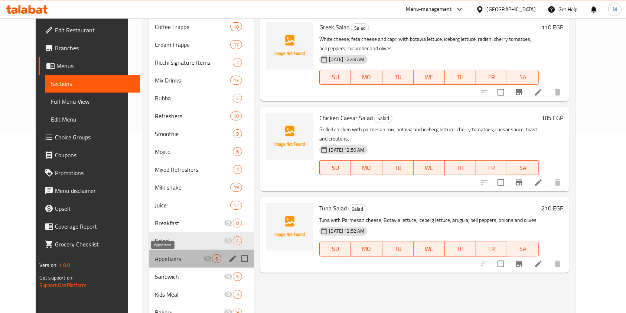
click at [172, 257] on span "Appetizers" at bounding box center [179, 258] width 48 height 9
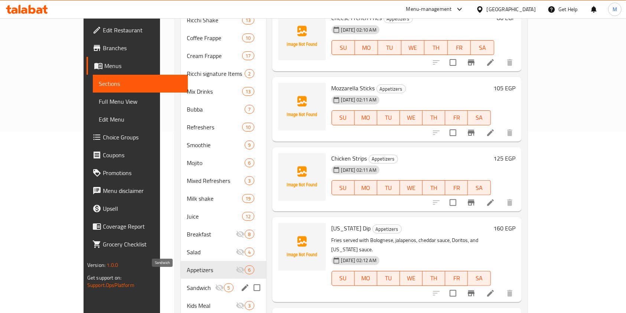
click at [187, 283] on span "Sandwich" at bounding box center [201, 287] width 28 height 9
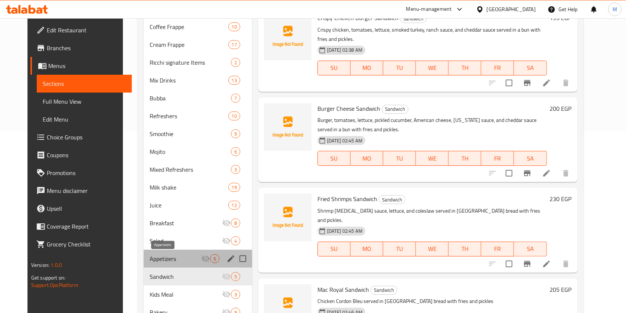
click at [166, 257] on span "Appetizers" at bounding box center [176, 258] width 52 height 9
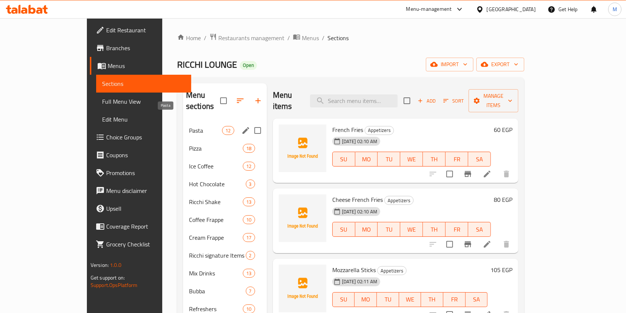
click at [189, 126] on span "Pasta" at bounding box center [205, 130] width 33 height 9
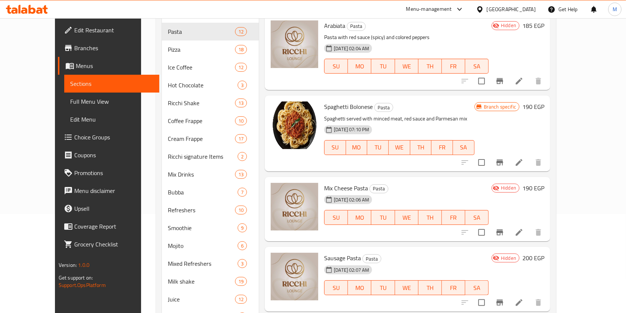
scroll to position [396, 0]
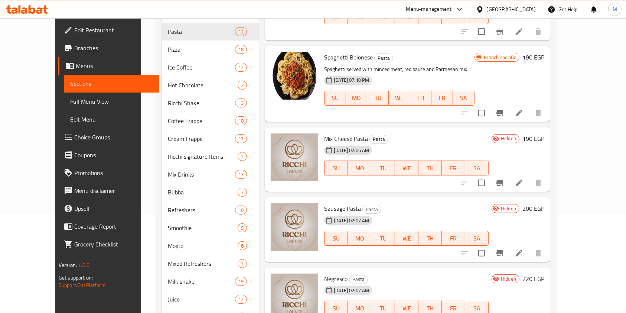
click at [339, 133] on span "Mix Cheese Pasta" at bounding box center [346, 138] width 44 height 11
copy h6 "Mix Cheese Pasta"
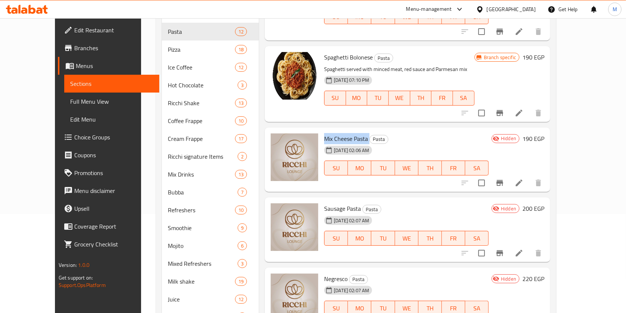
click at [524, 178] on icon at bounding box center [519, 182] width 9 height 9
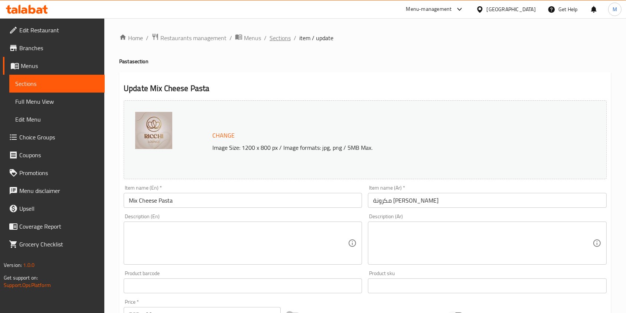
click at [280, 37] on span "Sections" at bounding box center [280, 37] width 21 height 9
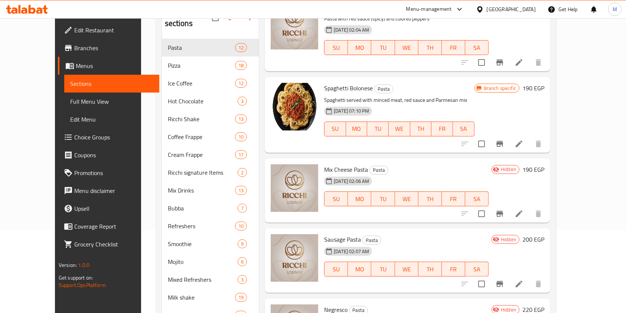
scroll to position [396, 0]
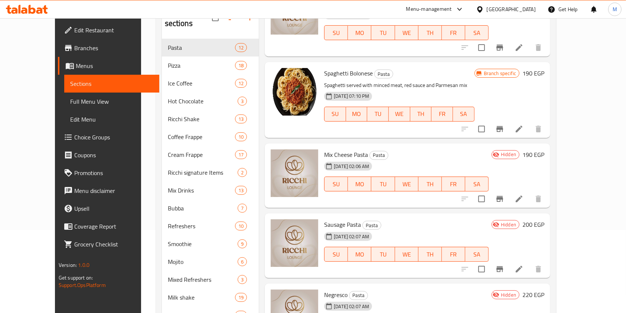
click at [530, 192] on li at bounding box center [519, 198] width 21 height 13
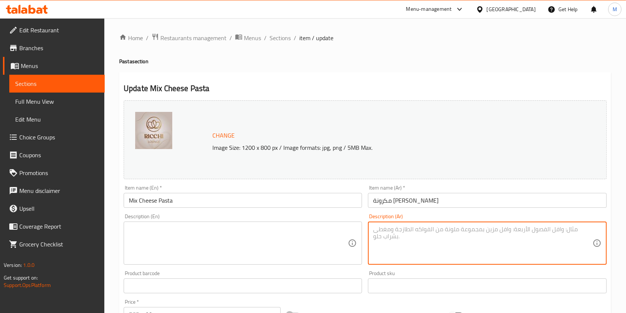
click at [412, 233] on textarea at bounding box center [482, 243] width 219 height 35
paste textarea "مكرونة كريمية ممزوجة تشكيلة من الأجبان لمذاق غني ولذيذ."
type textarea "مكرونة كريمية ممزوجة تشكيلة من الأجبان لمذاق غني ولذيذ."
click at [301, 230] on textarea at bounding box center [238, 243] width 219 height 35
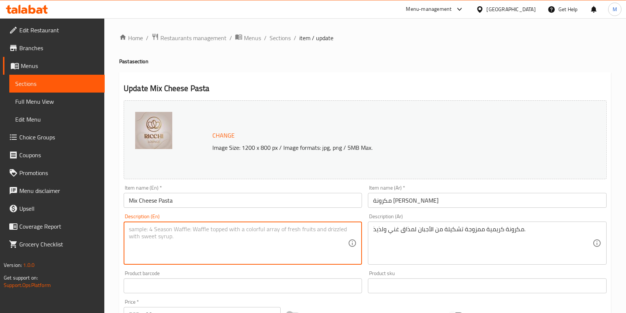
paste textarea "Creamy pasta blended with a selection of cheeses for a rich and delicious taste."
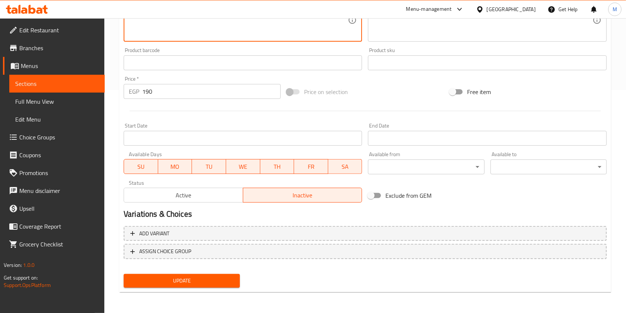
type textarea "Creamy pasta blended with a selection of cheeses for a rich and delicious taste."
click at [211, 275] on button "Update" at bounding box center [182, 281] width 116 height 14
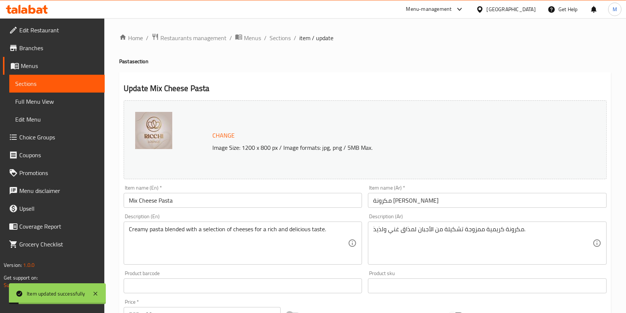
drag, startPoint x: 280, startPoint y: 40, endPoint x: 328, endPoint y: 75, distance: 58.8
click at [280, 40] on span "Sections" at bounding box center [280, 37] width 21 height 9
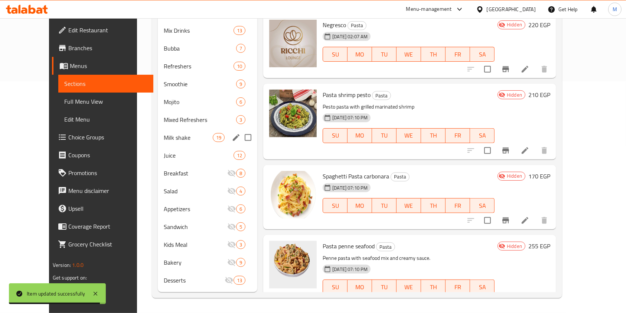
scroll to position [33, 0]
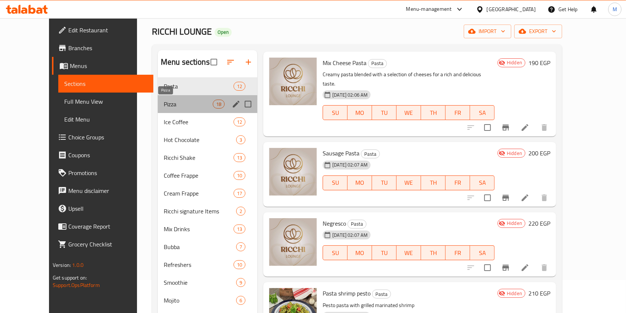
click at [174, 105] on span "Pizza" at bounding box center [188, 104] width 49 height 9
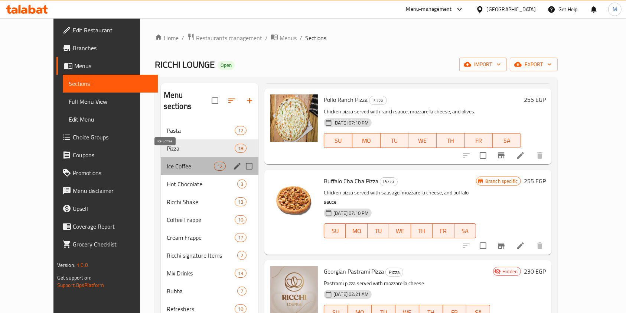
click at [167, 162] on span "Ice Coffee" at bounding box center [190, 166] width 47 height 9
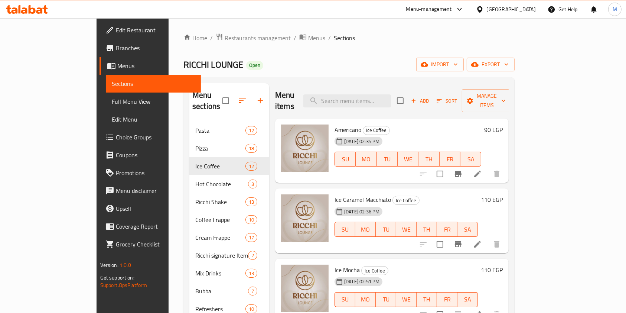
click at [335, 124] on span "Americano" at bounding box center [348, 129] width 27 height 11
click at [481, 171] on icon at bounding box center [477, 174] width 7 height 7
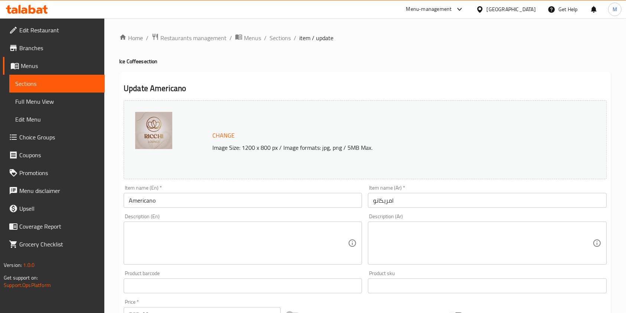
click at [440, 214] on div "Description (Ar) Description (Ar)" at bounding box center [487, 239] width 239 height 51
click at [438, 226] on textarea at bounding box center [482, 243] width 219 height 35
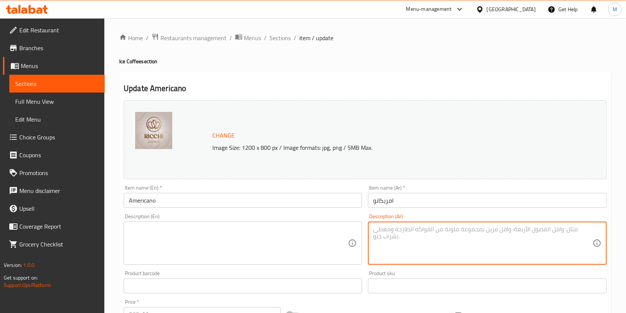
click at [493, 237] on textarea at bounding box center [482, 243] width 219 height 35
click at [439, 236] on textarea at bounding box center [482, 243] width 219 height 35
paste textarea "قهوة أمريكانو كلاسيكية مصنوعة من الإسبريسو المخفف بالماء الساخن"
type textarea "قهوة أمريكانو كلاسيكية مصنوعة من الإسبريسو المخفف بالماء الساخن"
click at [314, 227] on textarea at bounding box center [238, 243] width 219 height 35
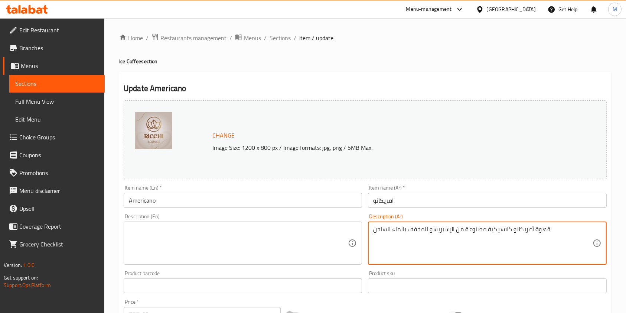
click at [314, 227] on textarea at bounding box center [238, 243] width 219 height 35
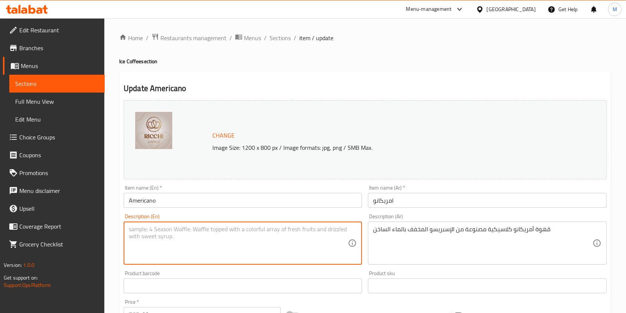
paste textarea "Classic Americano coffee made with espresso diluted with hot water."
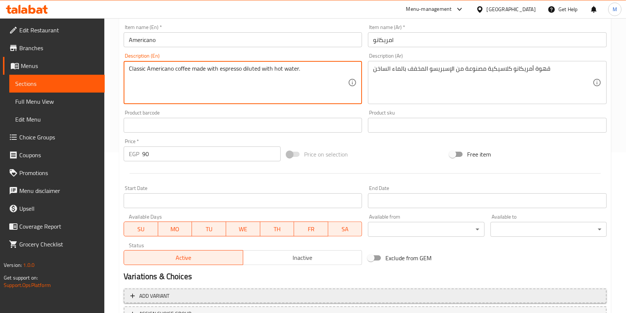
scroll to position [223, 0]
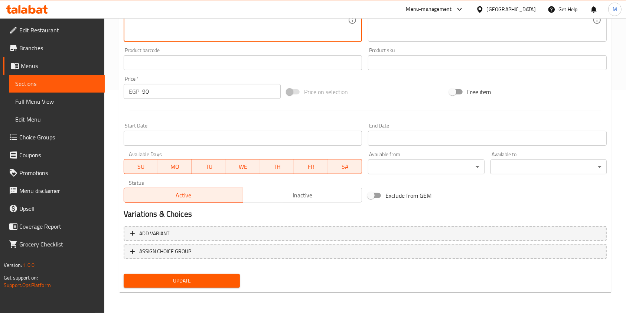
type textarea "Classic Americano coffee made with espresso diluted with hot water."
click at [218, 279] on span "Update" at bounding box center [182, 280] width 104 height 9
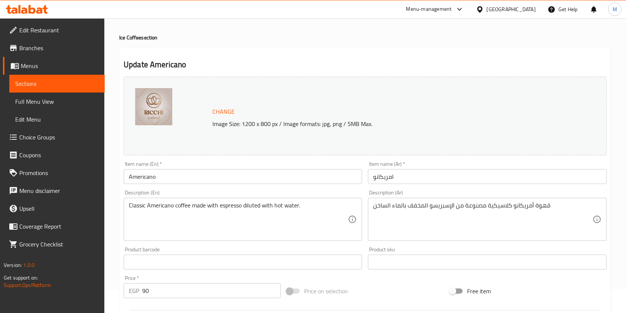
scroll to position [0, 0]
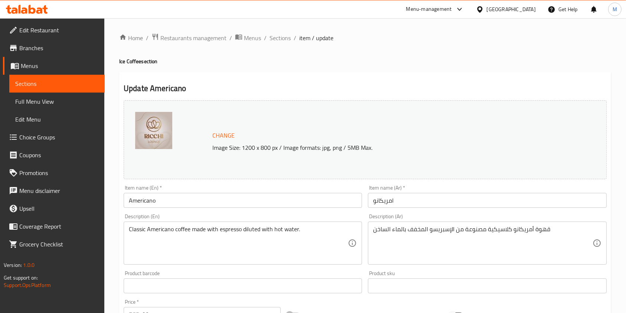
drag, startPoint x: 284, startPoint y: 35, endPoint x: 302, endPoint y: 54, distance: 26.5
click at [284, 35] on span "Sections" at bounding box center [280, 37] width 21 height 9
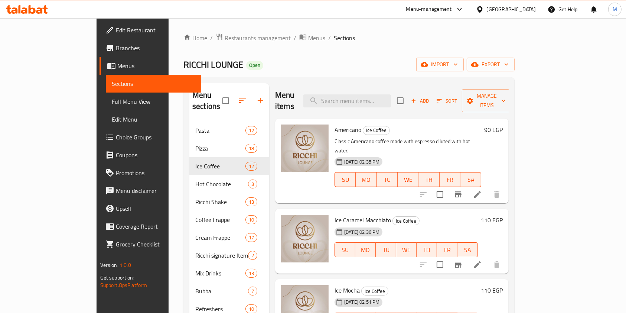
click at [335, 214] on span "Ice Caramel Macchiato" at bounding box center [363, 219] width 56 height 11
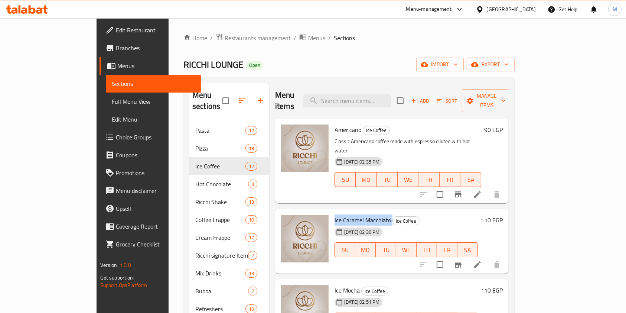
click at [335, 214] on span "Ice Caramel Macchiato" at bounding box center [363, 219] width 56 height 11
copy h6 "Ice Caramel Macchiato"
click at [488, 258] on li at bounding box center [477, 264] width 21 height 13
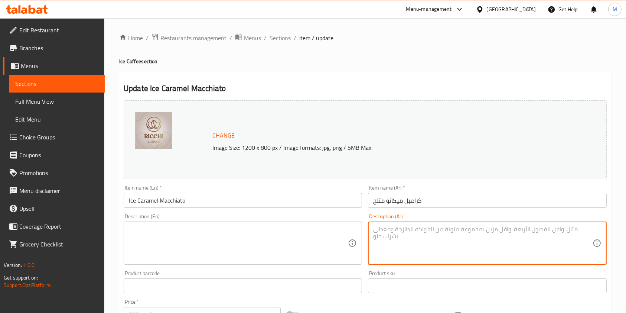
click at [420, 236] on textarea at bounding box center [482, 243] width 219 height 35
paste textarea "إسبريسو بارد مع الحليب، بطبقات من صوص الكراميل الحلو والثلج."
type textarea "إسبريسو بارد مع الحليب، بطبقات من صوص الكراميل الحلو والثلج."
click at [327, 209] on div "Item name (En)   * Ice Caramel Macchiato Item name (En) *" at bounding box center [243, 196] width 244 height 29
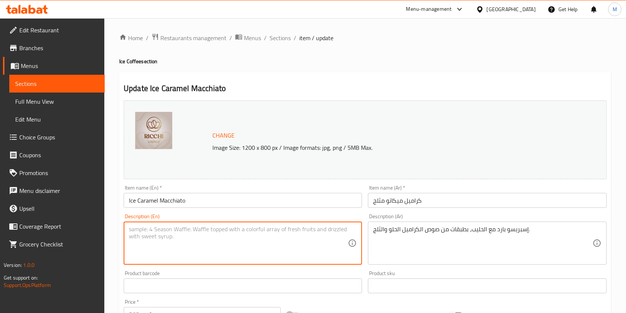
click at [287, 228] on textarea at bounding box center [238, 243] width 219 height 35
paste textarea "Cold espresso with milk, layers of sweet caramel sauce and ice."
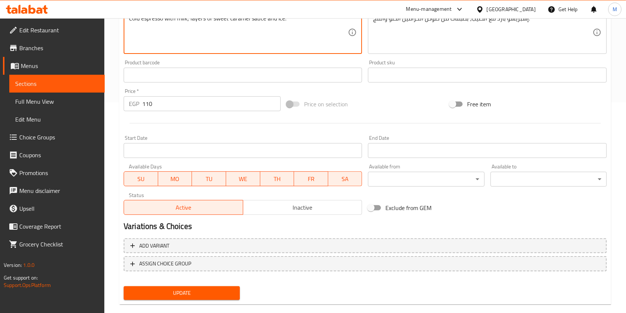
scroll to position [223, 0]
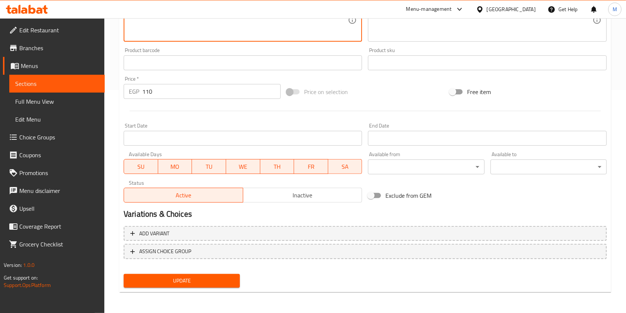
type textarea "Cold espresso with milk, layers of sweet caramel sauce and ice."
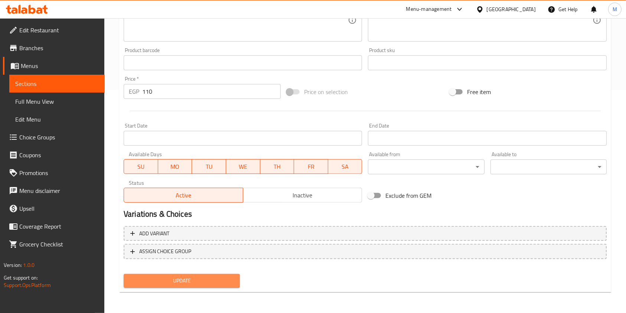
click at [199, 284] on span "Update" at bounding box center [182, 280] width 104 height 9
click at [199, 284] on div at bounding box center [313, 156] width 626 height 313
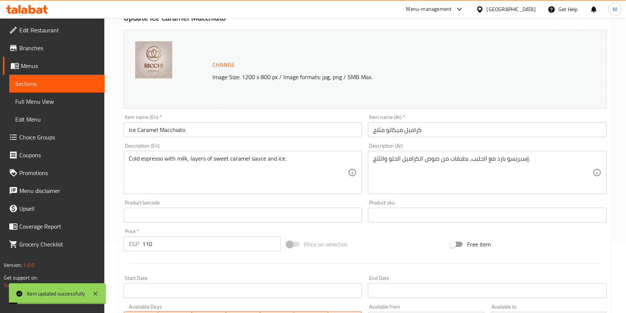
scroll to position [0, 0]
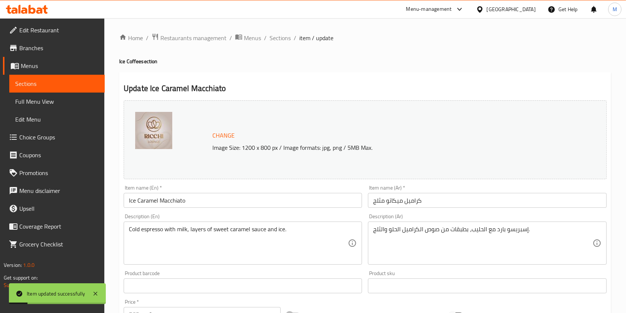
click at [290, 43] on div "Home / Restaurants management / Menus / Sections / item / update Ice Coffee sec…" at bounding box center [365, 277] width 492 height 488
drag, startPoint x: 288, startPoint y: 42, endPoint x: 287, endPoint y: 47, distance: 4.9
click at [288, 42] on span "Sections" at bounding box center [280, 37] width 21 height 9
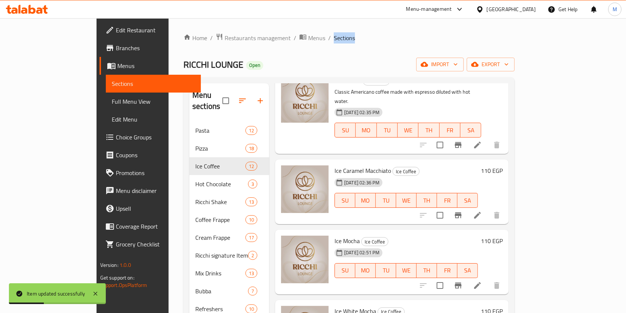
scroll to position [149, 0]
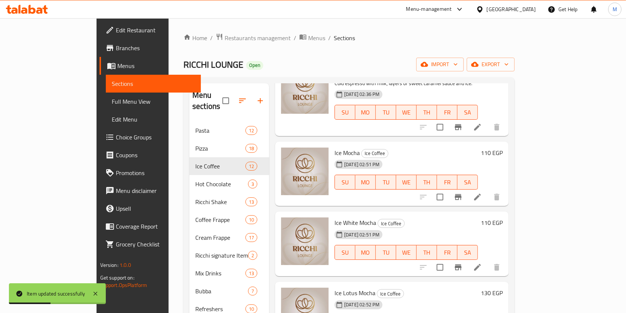
click at [332, 157] on div "15-09-2025 02:51 PM" at bounding box center [351, 164] width 38 height 15
click at [335, 147] on span "Ice Mocha" at bounding box center [347, 152] width 25 height 11
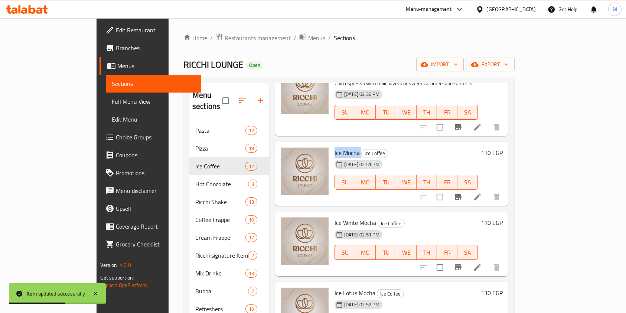
copy h6 "Ice Mocha"
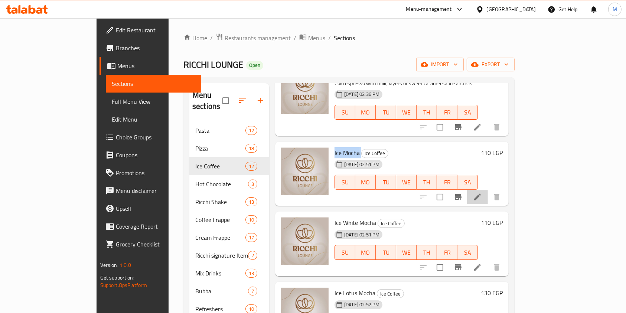
click at [488, 190] on li at bounding box center [477, 196] width 21 height 13
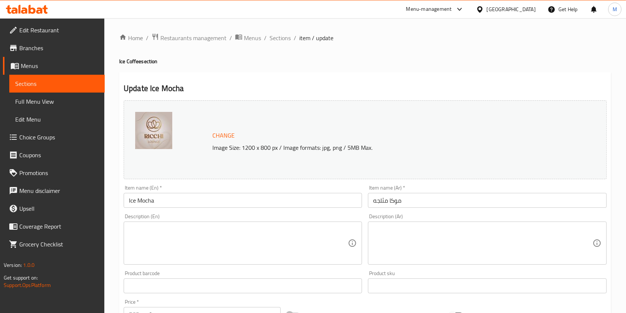
click at [416, 231] on textarea at bounding box center [482, 243] width 219 height 35
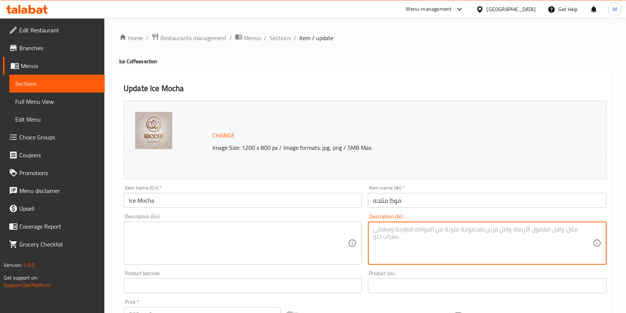
paste textarea "إسبريسو بارد ممزوج مع الحليب والشوكولاتة الغنية والثلج."
type textarea "إسبريسو بارد ممزوج مع الحليب والشوكولاتة الغنية والثلج."
click at [297, 231] on textarea at bounding box center [238, 243] width 219 height 35
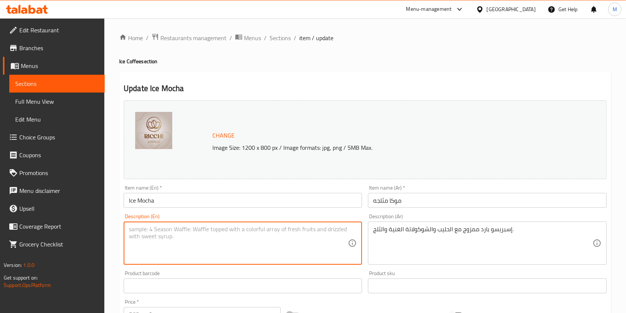
paste textarea "Cold espresso blended with milk, rich chocolate, and ice."
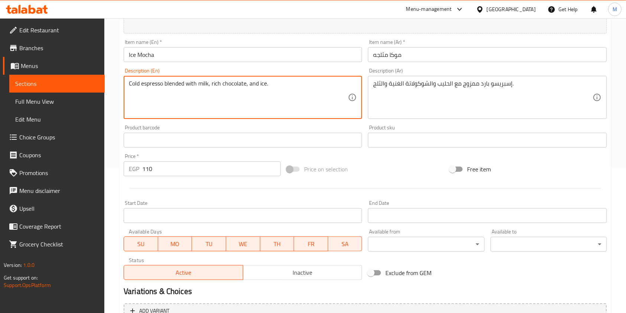
scroll to position [198, 0]
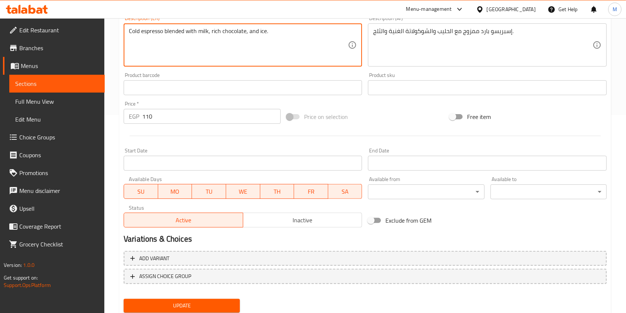
type textarea "Cold espresso blended with milk, rich chocolate, and ice."
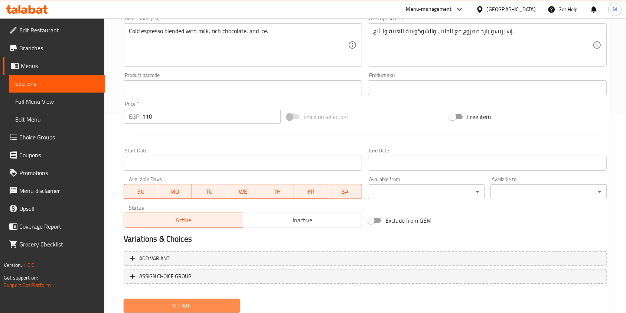
drag, startPoint x: 207, startPoint y: 300, endPoint x: 211, endPoint y: 296, distance: 6.3
click at [207, 301] on span "Update" at bounding box center [182, 305] width 104 height 9
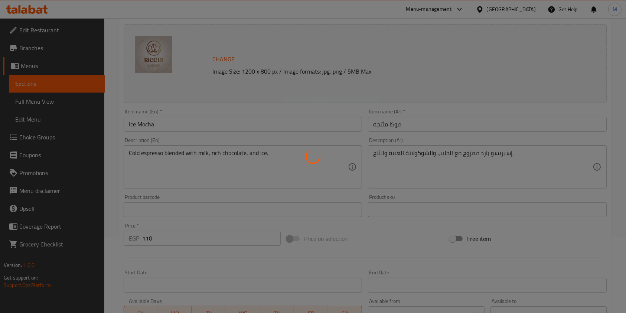
scroll to position [0, 0]
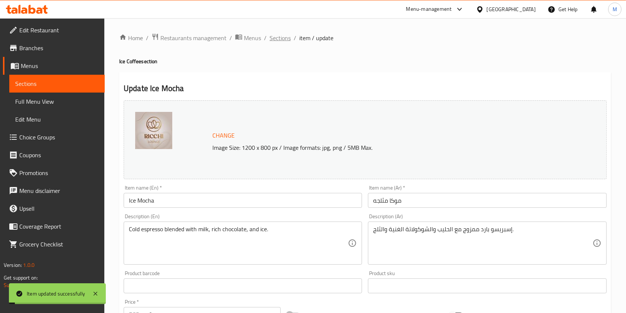
click at [286, 42] on span "Sections" at bounding box center [280, 37] width 21 height 9
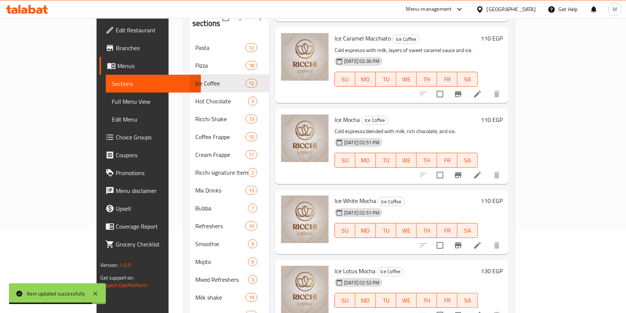
scroll to position [149, 0]
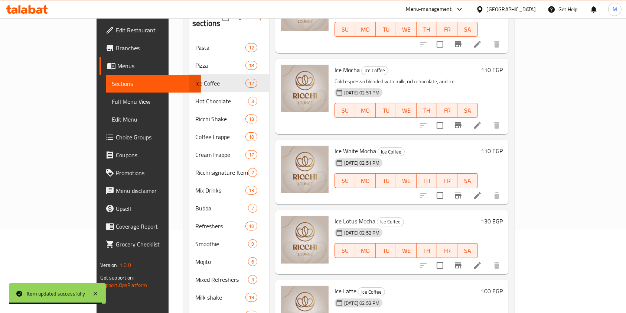
click at [335, 145] on span "Ice White Mocha" at bounding box center [356, 150] width 42 height 11
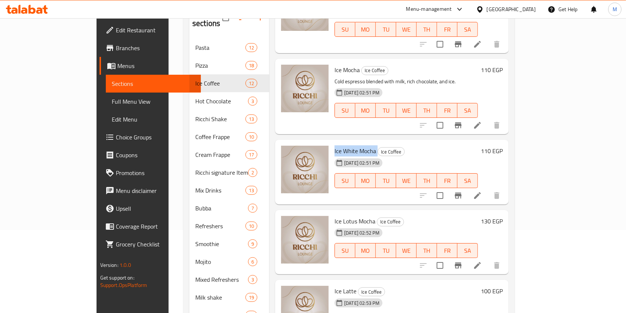
click at [335, 145] on span "Ice White Mocha" at bounding box center [356, 150] width 42 height 11
copy h6 "Ice White Mocha"
click at [481, 192] on icon at bounding box center [477, 195] width 7 height 7
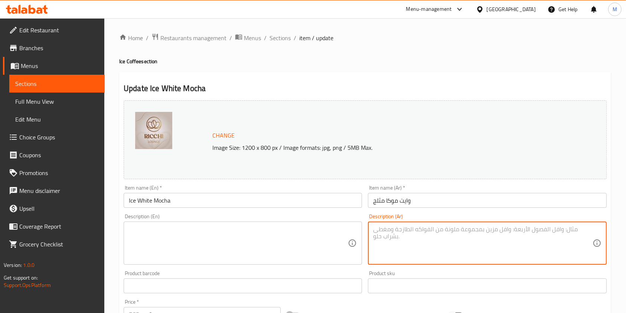
click at [407, 246] on textarea at bounding box center [482, 243] width 219 height 35
paste textarea "إسبريسو بارد ممزوج مع الحليب والشوكولاتة البيضاء الناعمة والثلج."
type textarea "إسبريسو بارد ممزوج مع الحليب والشوكولاتة البيضاء الناعمة والثلج."
click at [256, 245] on textarea at bounding box center [238, 243] width 219 height 35
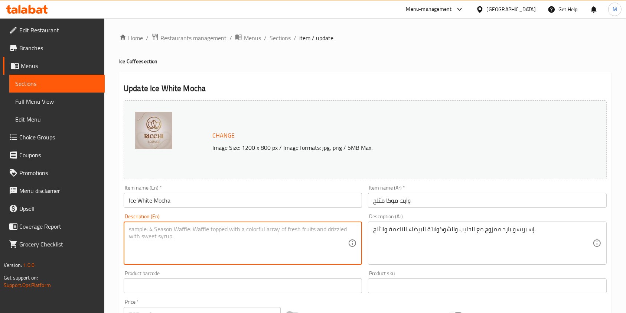
paste textarea "Cold espresso blended with milk, smooth white chocolate, and ice."
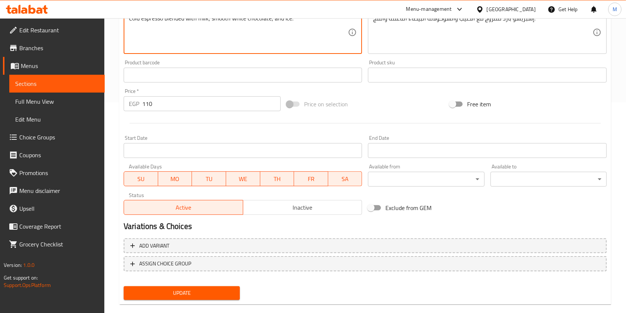
scroll to position [223, 0]
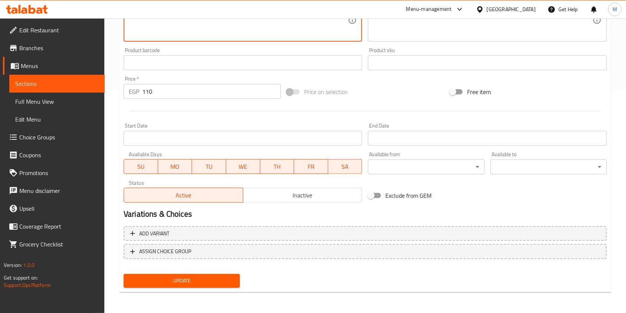
type textarea "Cold espresso blended with milk, smooth white chocolate, and ice."
click at [208, 283] on span "Update" at bounding box center [182, 280] width 104 height 9
click at [208, 283] on div at bounding box center [313, 156] width 626 height 313
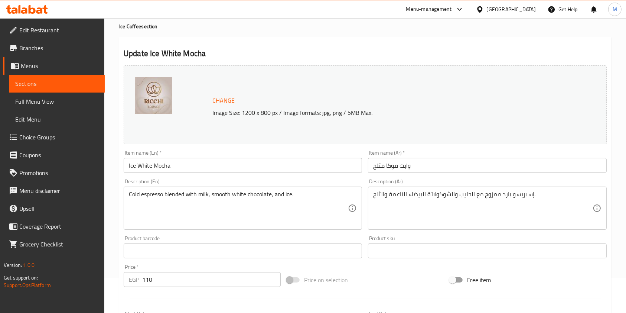
scroll to position [0, 0]
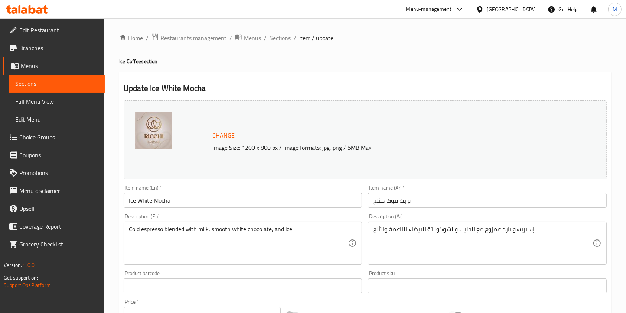
click at [283, 46] on div "Home / Restaurants management / Menus / Sections / item / update Ice Coffee sec…" at bounding box center [365, 277] width 492 height 488
click at [282, 42] on span "Sections" at bounding box center [280, 37] width 21 height 9
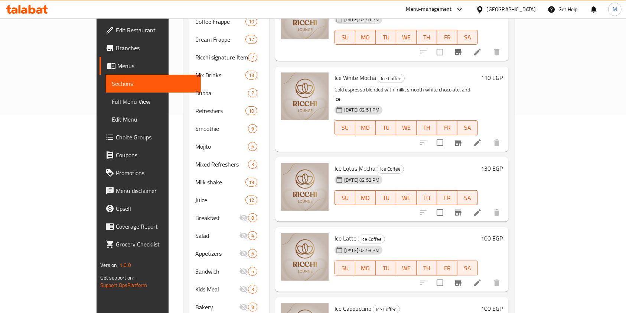
scroll to position [106, 0]
click at [335, 164] on span "Ice Lotus Mocha" at bounding box center [355, 169] width 41 height 11
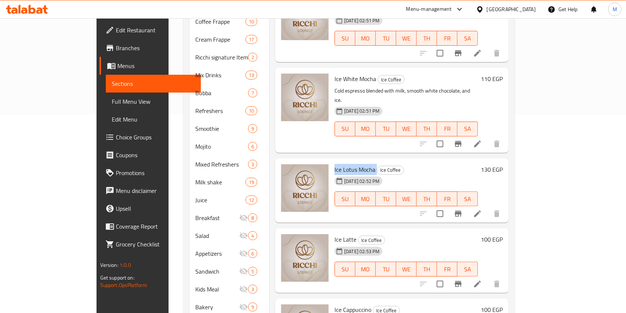
click at [335, 164] on span "Ice Lotus Mocha" at bounding box center [355, 169] width 41 height 11
copy h6 "Ice Lotus Mocha"
click at [482, 209] on icon at bounding box center [477, 213] width 9 height 9
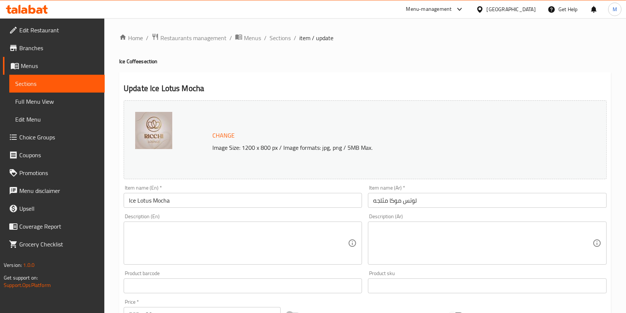
click at [447, 218] on div "Description (Ar) Description (Ar)" at bounding box center [487, 239] width 239 height 51
click at [450, 225] on div "Description (Ar)" at bounding box center [487, 242] width 239 height 43
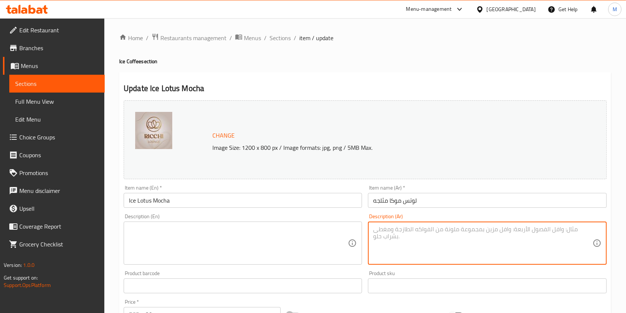
paste textarea "إسبريسو بارد ممزوج مع الحليب والشوكولاتة بنكهة بسكويت اللوتس والثلج."
type textarea "إسبريسو بارد ممزوج مع الحليب والشوكولاتة بنكهة بسكويت اللوتس والثلج."
click at [302, 224] on div "Description (En)" at bounding box center [243, 242] width 239 height 43
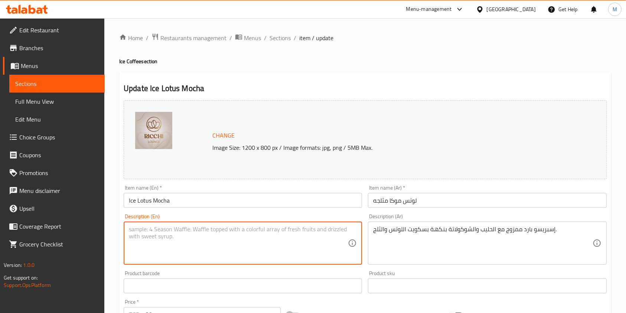
paste textarea "Cold espresso mixed with milk, chocolate, lotus biscuit flavor and ice."
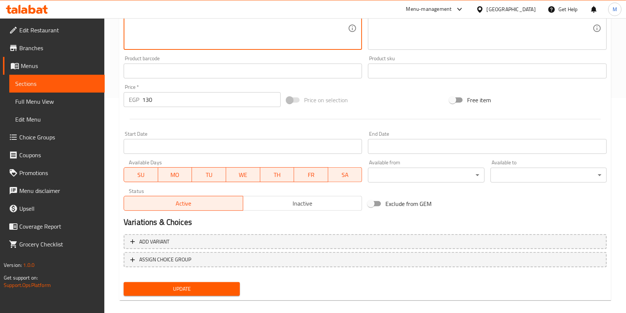
scroll to position [223, 0]
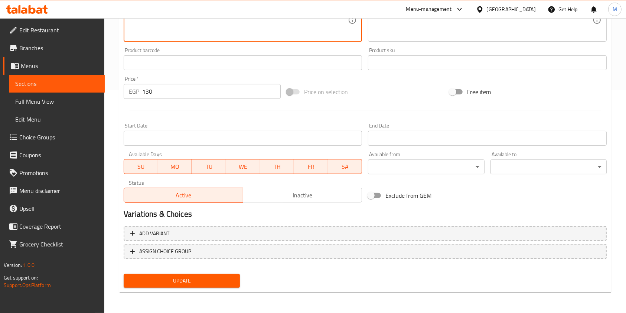
type textarea "Cold espresso mixed with milk, chocolate, lotus biscuit flavor and ice."
click at [197, 277] on span "Update" at bounding box center [182, 280] width 104 height 9
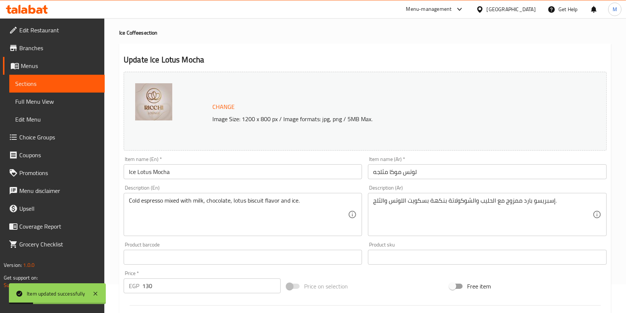
scroll to position [0, 0]
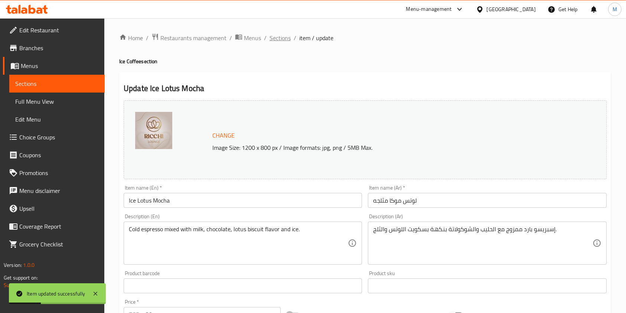
click at [287, 35] on span "Sections" at bounding box center [280, 37] width 21 height 9
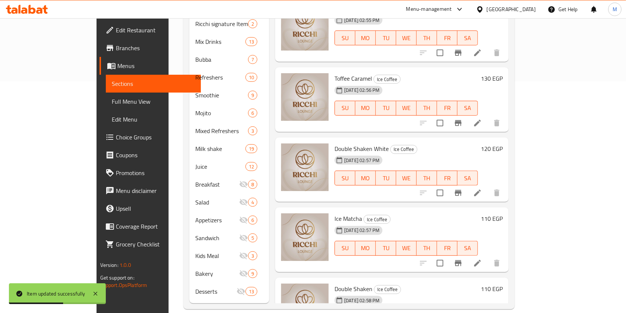
scroll to position [474, 0]
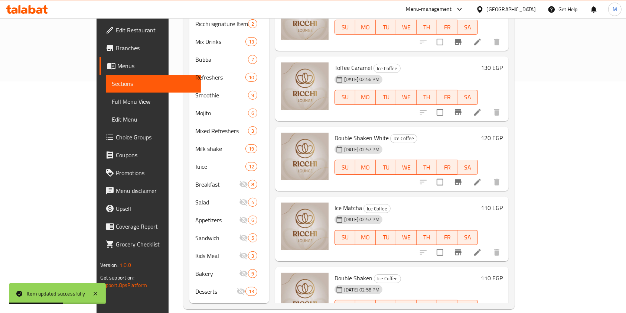
click at [335, 272] on span "Double Shaken" at bounding box center [354, 277] width 38 height 11
copy h6 "Double Shaken"
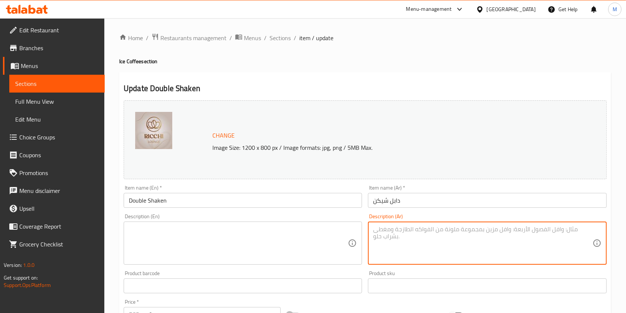
click at [410, 229] on textarea at bounding box center [482, 243] width 219 height 35
paste textarea "شوت مزدوج من الإسبريسو مخفوق مع الثلج المذاق قوي ومنعش."
paste textarea "A double shot of espresso blended with ice, tasting strong and refreshing."
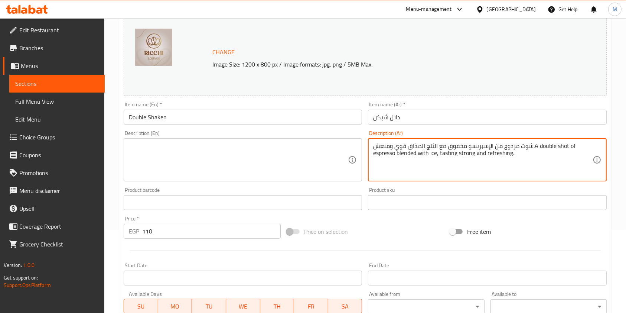
scroll to position [149, 0]
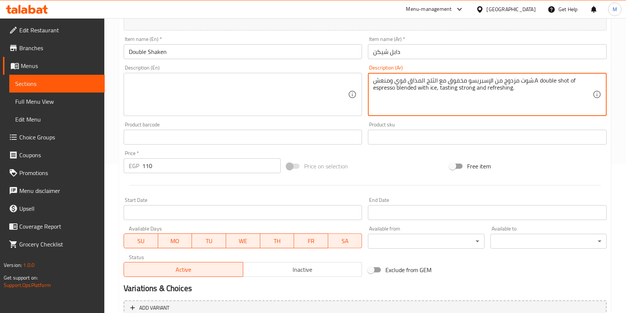
click at [495, 88] on textarea "شوت مزدوج من الإسبريسو مخفوق مع الثلج المذاق قوي ومنعش.A double shot of espress…" at bounding box center [482, 94] width 219 height 35
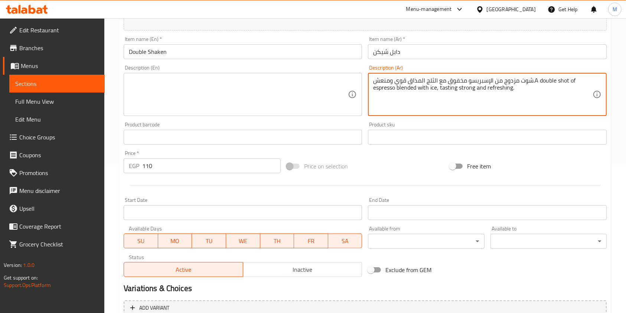
click at [495, 88] on textarea "شوت مزدوج من الإسبريسو مخفوق مع الثلج المذاق قوي ومنعش.A double shot of espress…" at bounding box center [482, 94] width 219 height 35
paste textarea
type textarea "شوت مزدوج من الإسبريسو مخفوق مع الثلج المذاق قوي ومنعش."
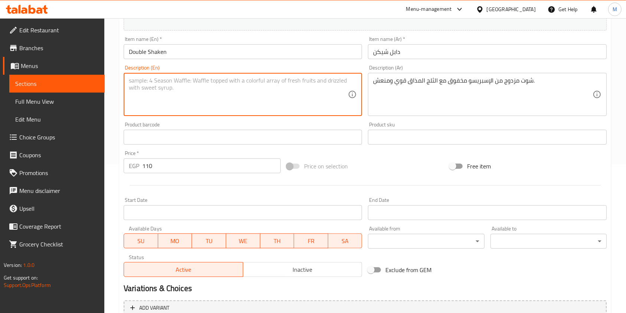
click at [297, 91] on textarea at bounding box center [238, 94] width 219 height 35
paste textarea "A double shot of espresso blended with ice, tasting strong and refreshing."
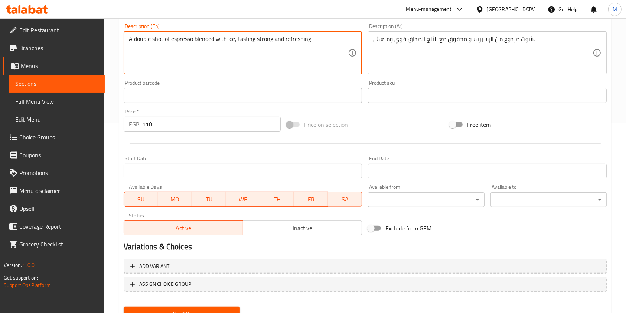
scroll to position [223, 0]
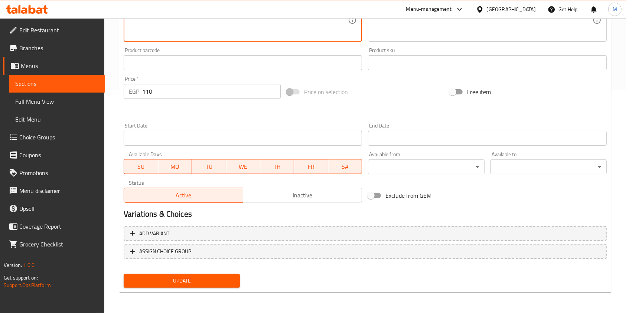
type textarea "A double shot of espresso blended with ice, tasting strong and refreshing."
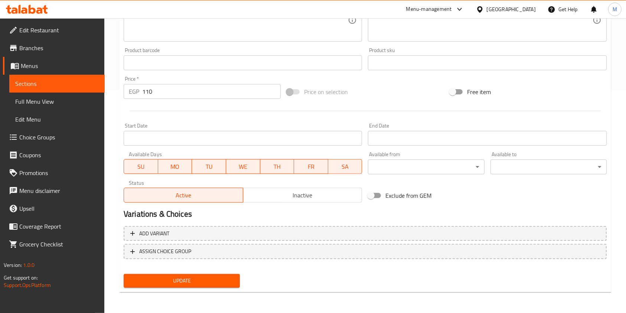
click at [223, 287] on div "Update" at bounding box center [182, 281] width 122 height 20
click at [232, 281] on span "Update" at bounding box center [182, 280] width 104 height 9
click at [232, 281] on div at bounding box center [313, 156] width 626 height 313
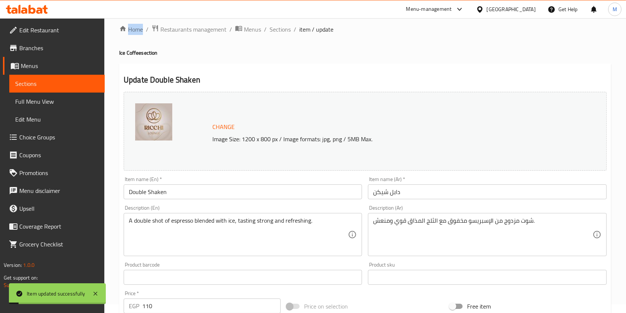
scroll to position [0, 0]
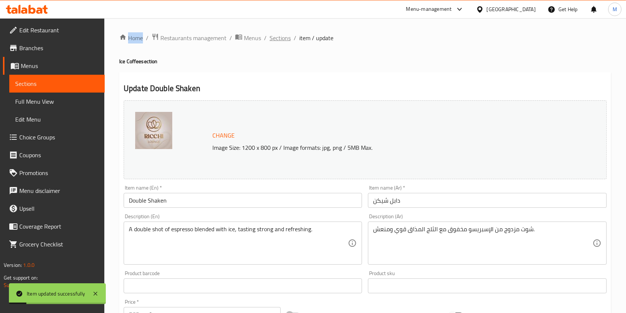
click at [288, 40] on span "Sections" at bounding box center [280, 37] width 21 height 9
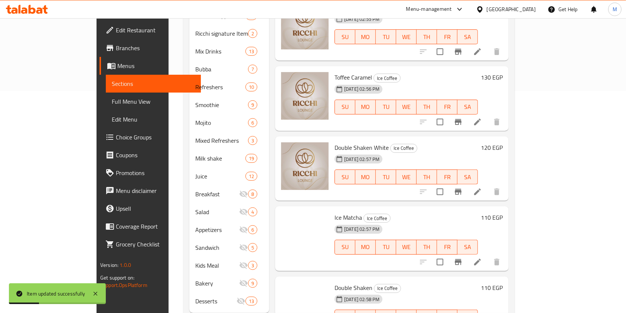
scroll to position [231, 0]
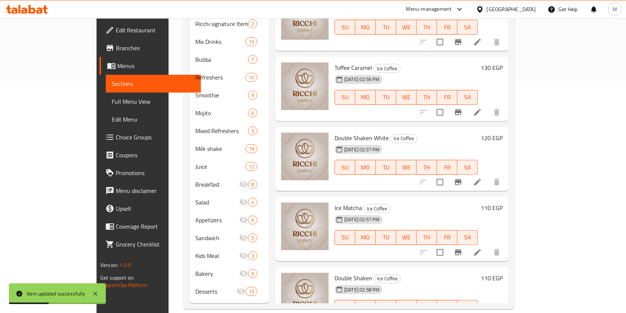
click at [335, 202] on span "Ice Matcha" at bounding box center [348, 207] width 27 height 11
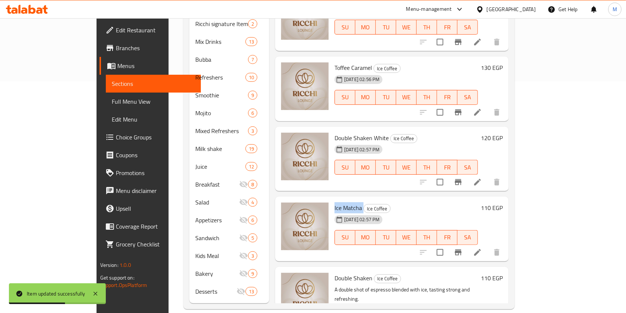
copy h6 "Ice Matcha"
click at [481, 210] on div "Ice Matcha Ice Coffee 15-09-2025 02:57 PM SU MO TU WE TH FR SA" at bounding box center [406, 229] width 149 height 59
click at [488, 246] on li at bounding box center [477, 252] width 21 height 13
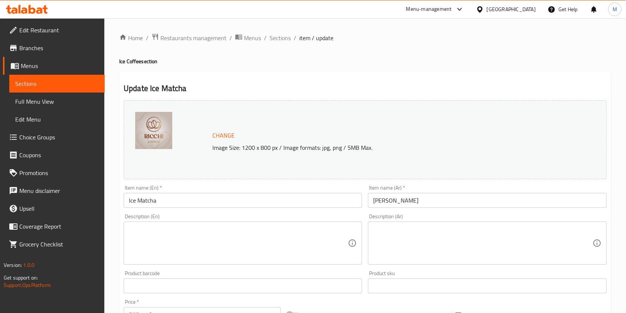
click at [416, 233] on textarea at bounding box center [482, 243] width 219 height 35
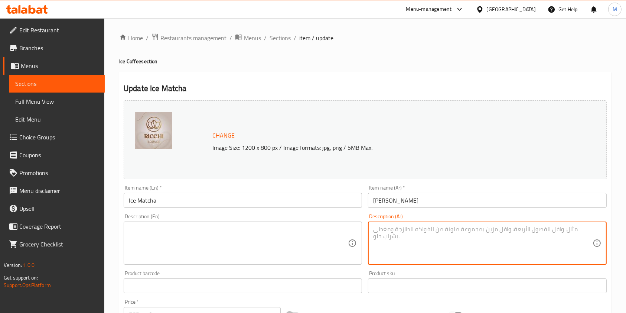
paste textarea "مشروب ماتشا أخضر مثلج مع الحليب المذاق منعش ومميز."
type textarea "مشروب ماتشا أخضر مثلج مع الحليب المذاق منعش ومميز."
click at [253, 237] on textarea at bounding box center [238, 243] width 219 height 35
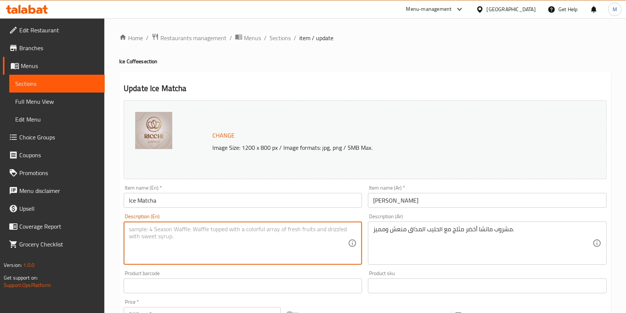
click at [220, 236] on textarea at bounding box center [238, 243] width 219 height 35
paste textarea "Iced green matcha drink with milk, tastes refreshing and distinctive."
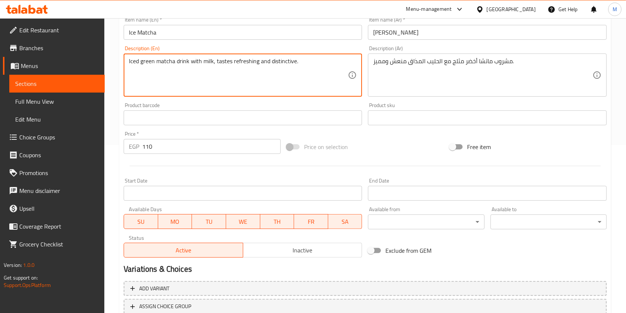
scroll to position [198, 0]
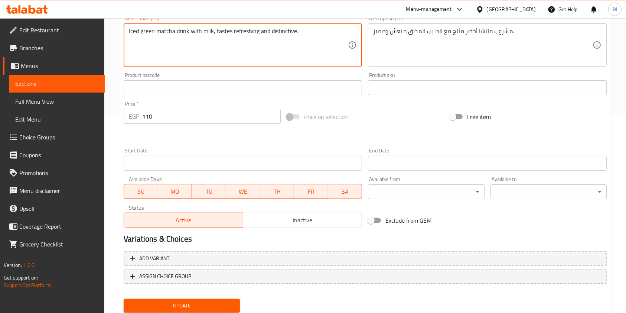
type textarea "Iced green matcha drink with milk, tastes refreshing and distinctive."
click at [208, 299] on button "Update" at bounding box center [182, 306] width 116 height 14
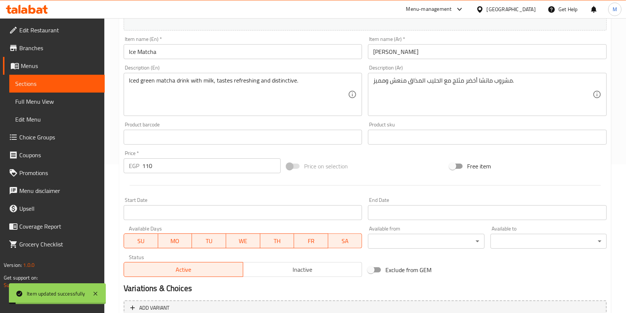
scroll to position [0, 0]
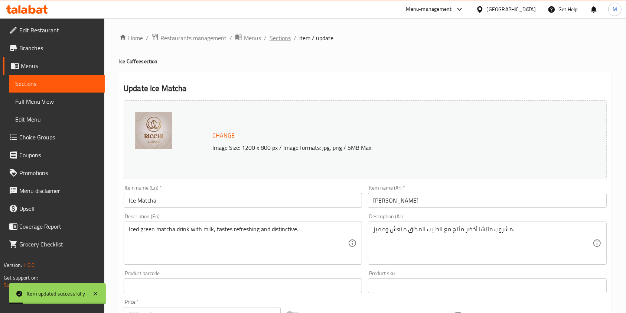
click at [270, 37] on span "Sections" at bounding box center [280, 37] width 21 height 9
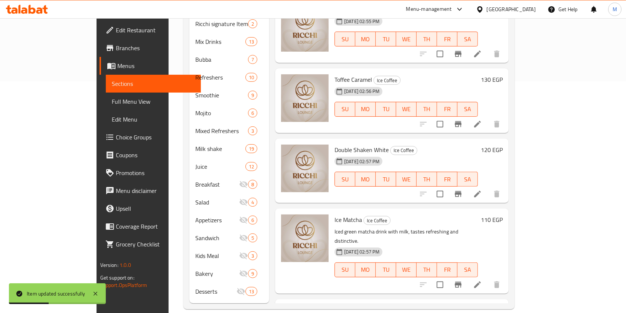
scroll to position [447, 0]
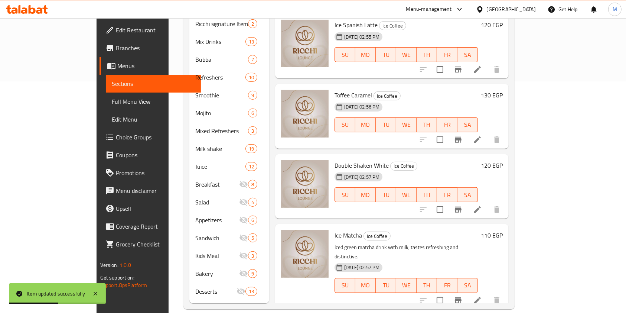
click at [488, 203] on li at bounding box center [477, 209] width 21 height 13
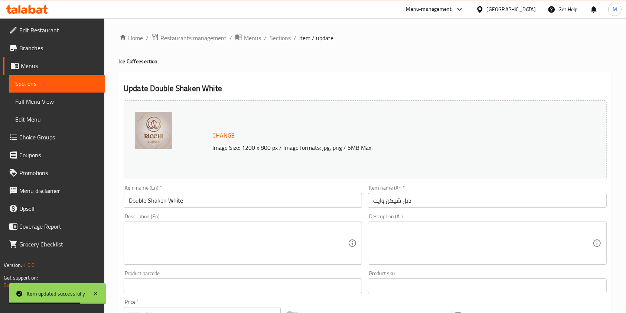
click at [220, 196] on input "Double Shaken White" at bounding box center [243, 200] width 239 height 15
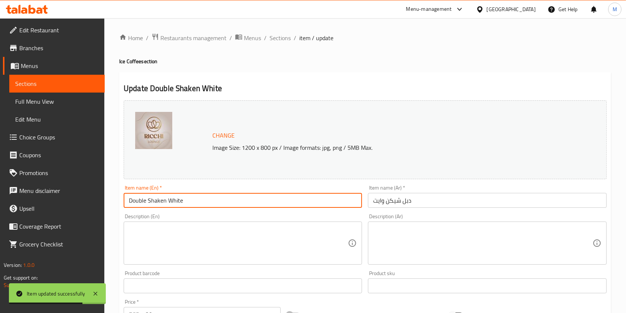
click at [220, 196] on input "Double Shaken White" at bounding box center [243, 200] width 239 height 15
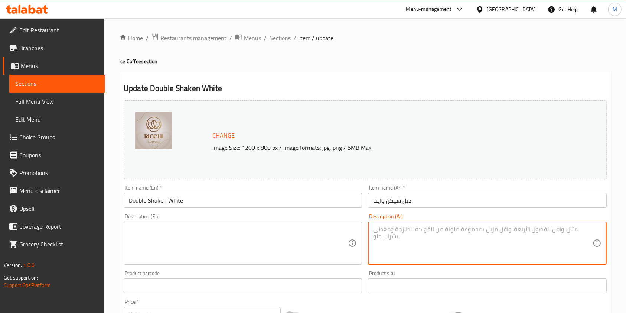
click at [432, 243] on textarea at bounding box center [482, 243] width 219 height 35
paste textarea "شوت مزدوج من الإسبريسو مخفوق مع الثلج والشوكولاتة البيضاء لمذاق قوي وكريمي."
type textarea "شوت مزدوج من الإسبريسو مخفوق مع الثلج والشوكولاتة البيضاء لمذاق قوي وكريمي."
click at [315, 240] on textarea at bounding box center [238, 243] width 219 height 35
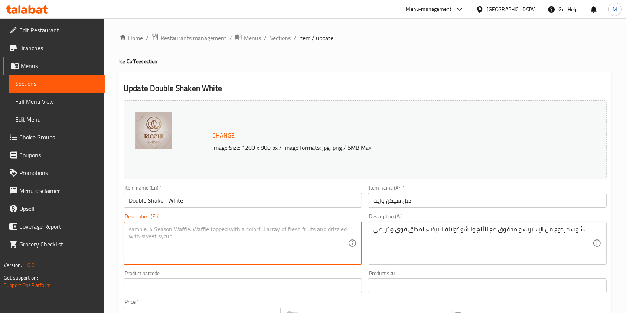
paste textarea "A double shot of espresso blended with ice and white chocolate for a strong and…"
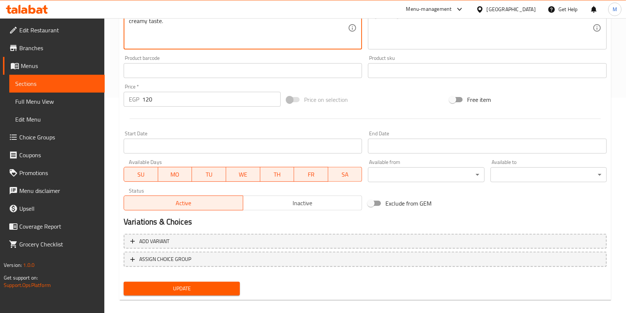
scroll to position [223, 0]
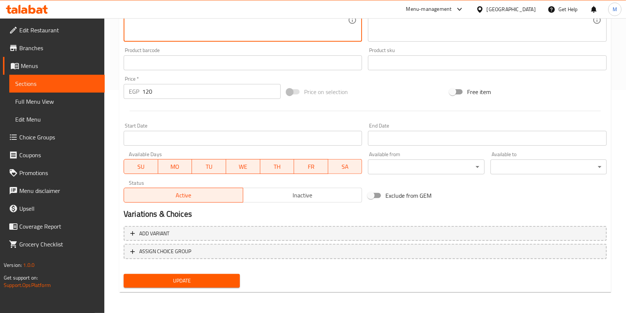
type textarea "A double shot of espresso blended with ice and white chocolate for a strong and…"
click at [210, 281] on span "Update" at bounding box center [182, 280] width 104 height 9
click at [210, 281] on div at bounding box center [313, 156] width 626 height 313
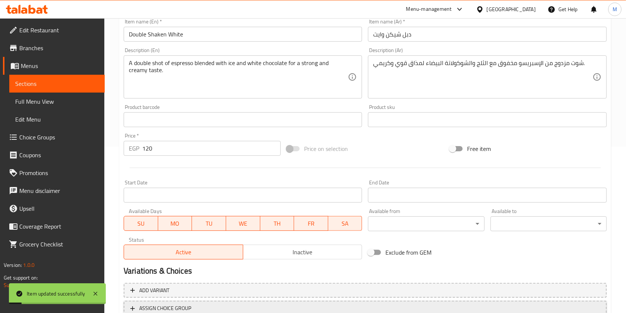
scroll to position [0, 0]
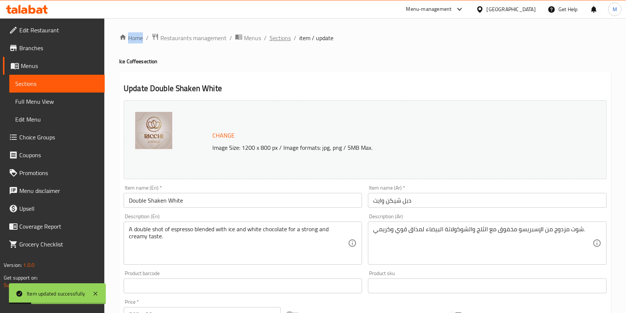
click at [274, 38] on span "Sections" at bounding box center [280, 37] width 21 height 9
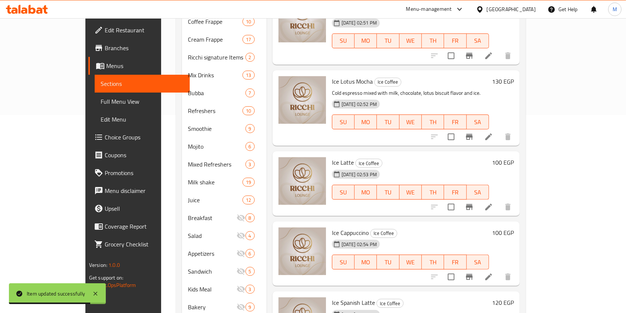
scroll to position [161, 0]
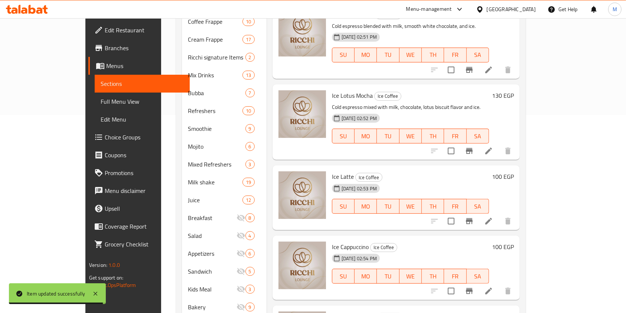
click at [332, 171] on span "Ice Latte" at bounding box center [343, 176] width 22 height 11
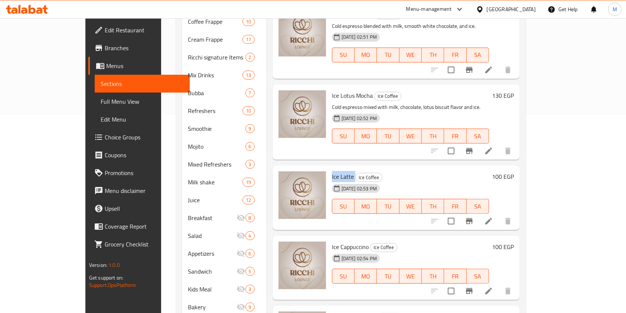
click at [332, 171] on span "Ice Latte" at bounding box center [343, 176] width 22 height 11
copy h6 "Ice Latte"
click at [499, 214] on li at bounding box center [489, 220] width 21 height 13
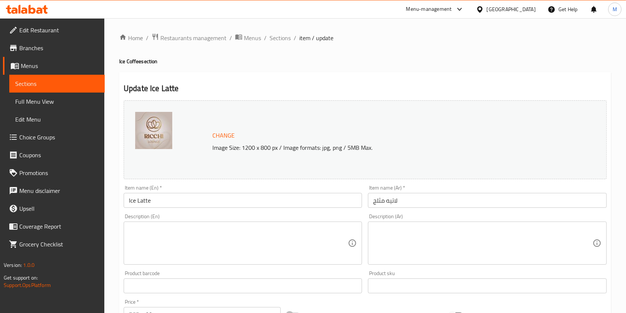
click at [476, 248] on textarea at bounding box center [482, 243] width 219 height 35
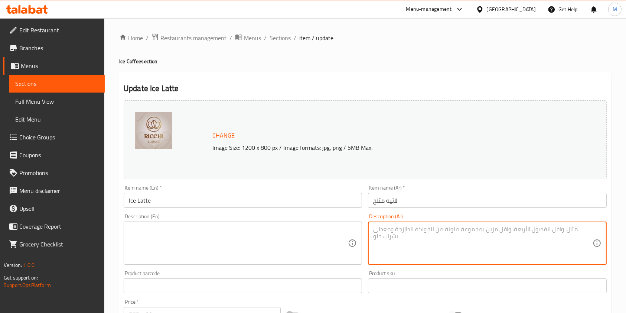
paste textarea "إسبريسو ناعم مع الحليب البارد والثلج لمذاق خفيف ومنعش."
type textarea "إسبريسو ناعم مع الحليب البارد والثلج لمذاق خفيف ومنعش."
click at [279, 260] on textarea at bounding box center [238, 243] width 219 height 35
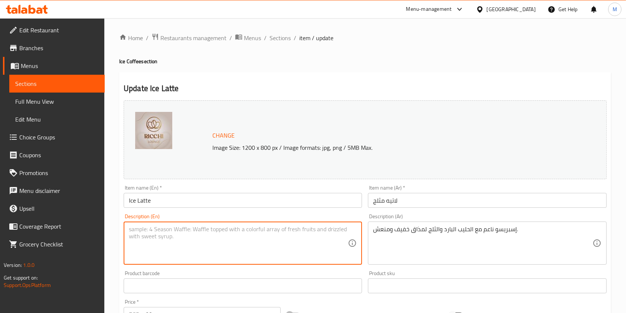
paste textarea "Smooth espresso with cold milk and ice for a light and refreshing taste."
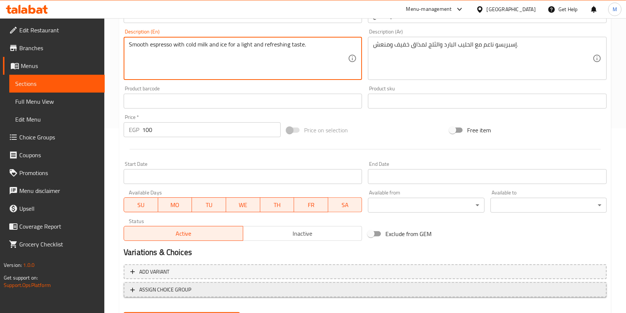
scroll to position [198, 0]
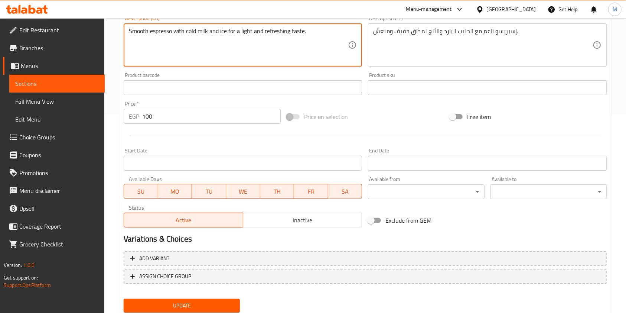
type textarea "Smooth espresso with cold milk and ice for a light and refreshing taste."
click at [214, 302] on span "Update" at bounding box center [182, 305] width 104 height 9
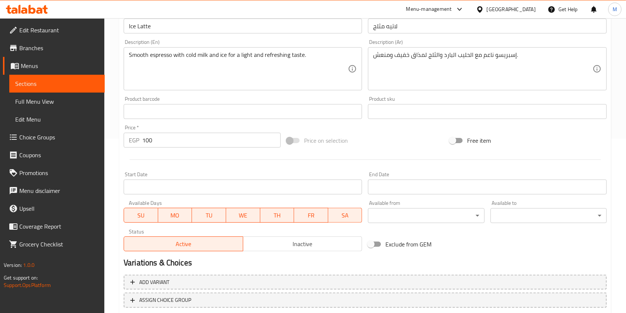
scroll to position [0, 0]
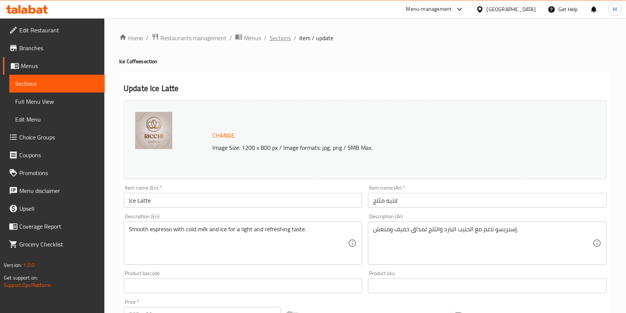
click at [282, 41] on span "Sections" at bounding box center [280, 37] width 21 height 9
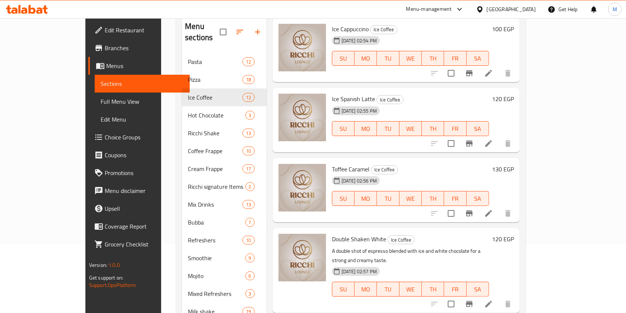
scroll to position [99, 0]
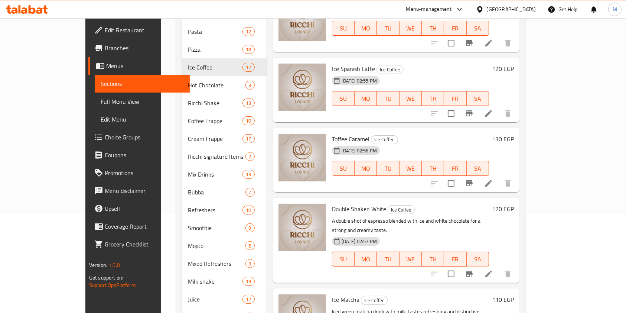
click at [332, 133] on span "Toffee Caramel" at bounding box center [351, 138] width 38 height 11
copy h6 "Toffee Caramel"
click at [499, 176] on li at bounding box center [489, 182] width 21 height 13
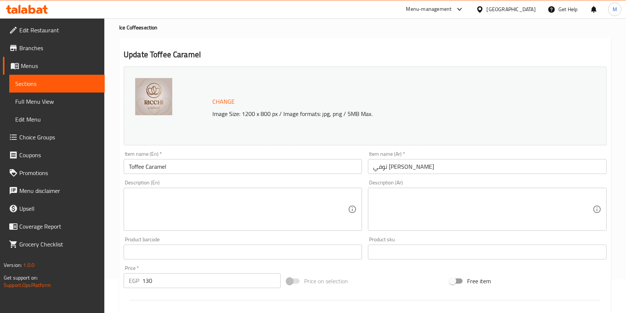
scroll to position [49, 0]
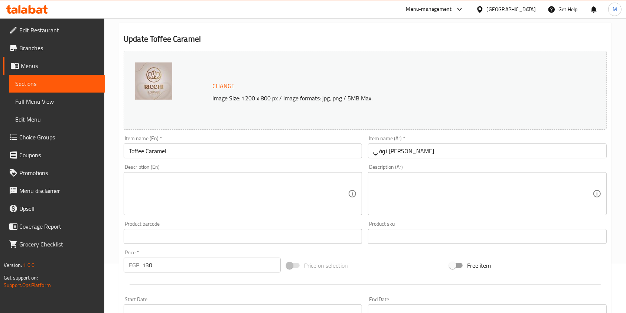
click at [425, 209] on textarea at bounding box center [482, 193] width 219 height 35
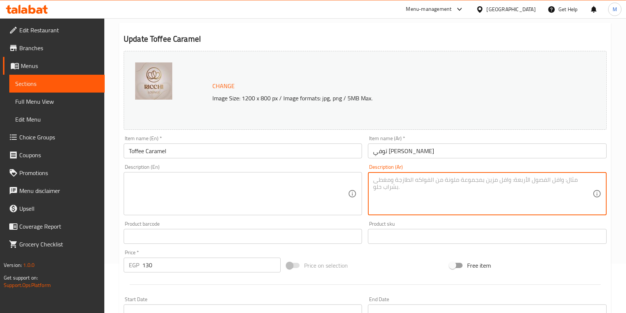
click at [425, 209] on textarea at bounding box center [482, 193] width 219 height 35
paste textarea "إسبريسو غني ممزوج مع الحليب وصوص الكراميل بنكهة التوفي مذاق لذيذ."
type textarea "إسبريسو غني ممزوج مع الحليب وصوص الكراميل بنكهة التوفي مذاق لذيذ."
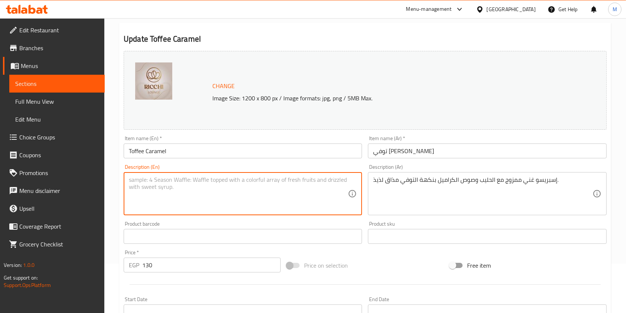
click at [244, 197] on textarea at bounding box center [238, 193] width 219 height 35
paste textarea "Rich espresso blended with milk and toffee caramel sauce for a delicious taste."
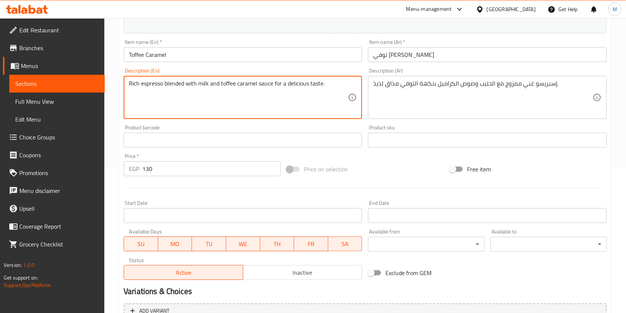
scroll to position [223, 0]
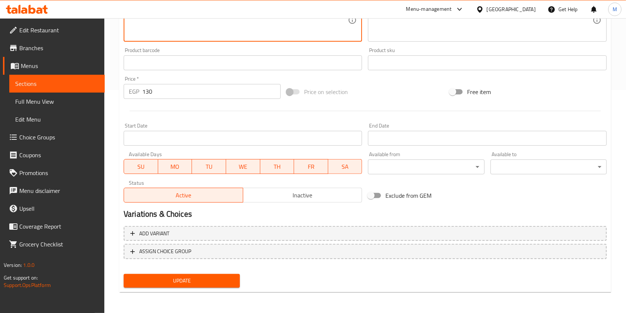
type textarea "Rich espresso blended with milk and toffee caramel sauce for a delicious taste."
click at [229, 281] on span "Update" at bounding box center [182, 280] width 104 height 9
click at [229, 281] on div at bounding box center [313, 156] width 626 height 313
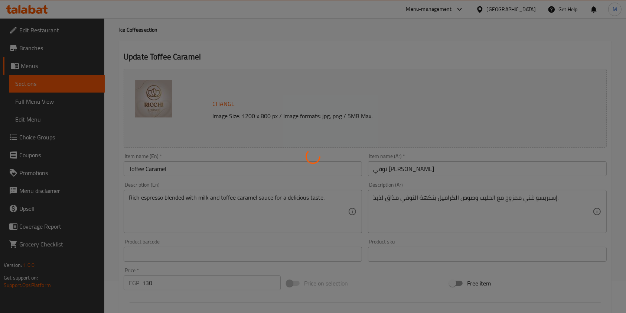
scroll to position [0, 0]
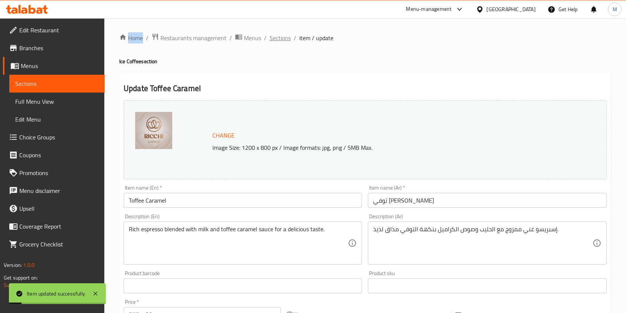
click at [285, 38] on span "Sections" at bounding box center [280, 37] width 21 height 9
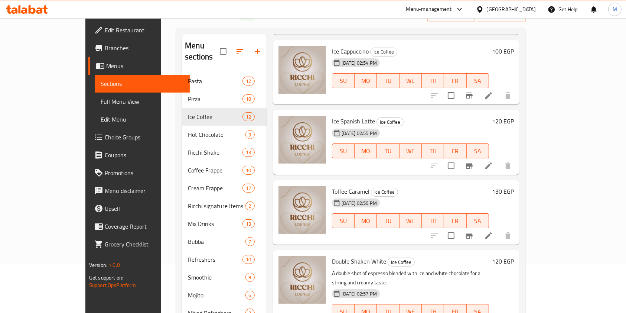
scroll to position [519, 0]
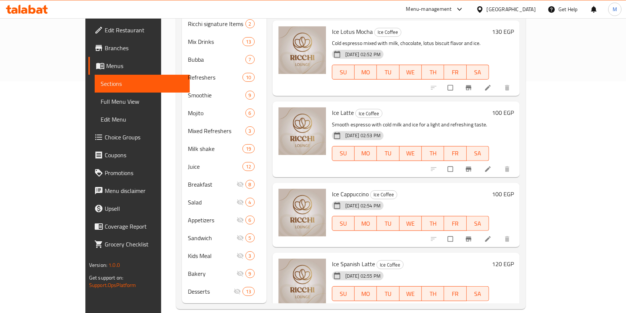
scroll to position [233, 0]
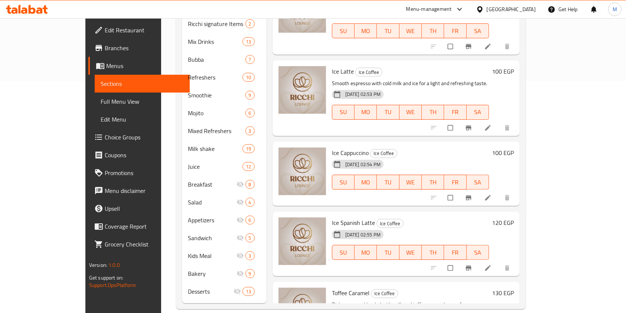
click at [332, 217] on span "Ice Spanish Latte" at bounding box center [353, 222] width 43 height 11
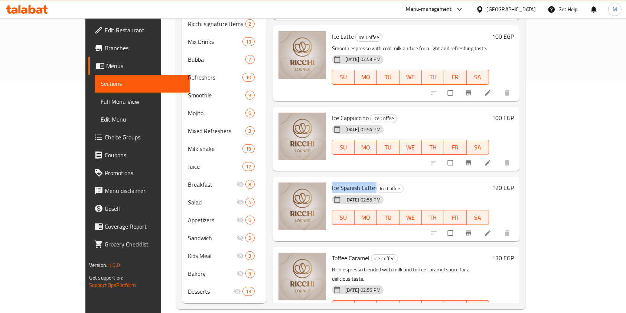
scroll to position [282, 0]
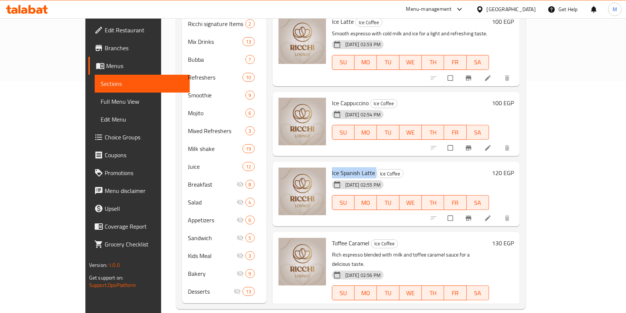
copy h6 "Ice Spanish Latte"
click at [492, 214] on icon at bounding box center [488, 217] width 7 height 7
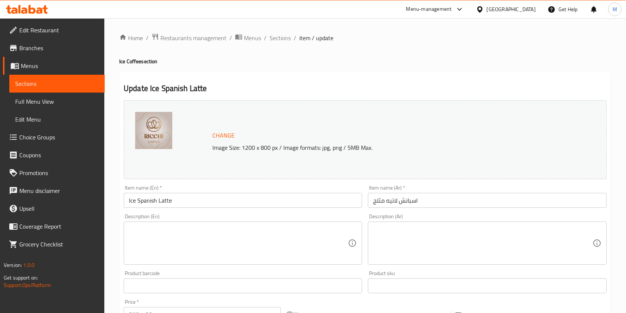
click at [411, 223] on div "Description (Ar)" at bounding box center [487, 242] width 239 height 43
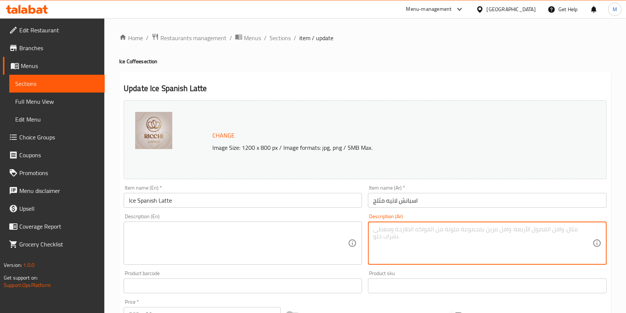
paste textarea "إسبريسو بارد مع الحليب ولمسة من الحلاوة، يقدم مع الثلج."
type textarea "إسبريسو بارد مع الحليب ولمسة من الحلاوة، يقدم مع الثلج."
click at [293, 243] on textarea at bounding box center [238, 243] width 219 height 35
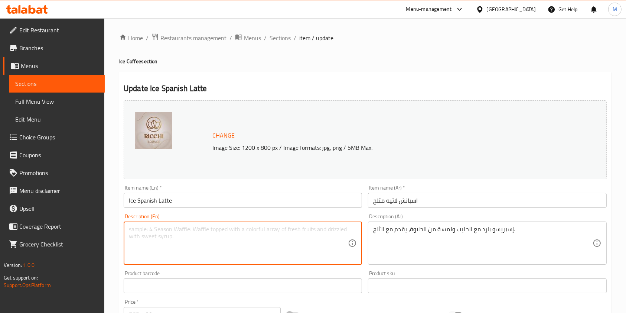
paste textarea "Cold espresso with milk and a hint of sweetness, served over ice."
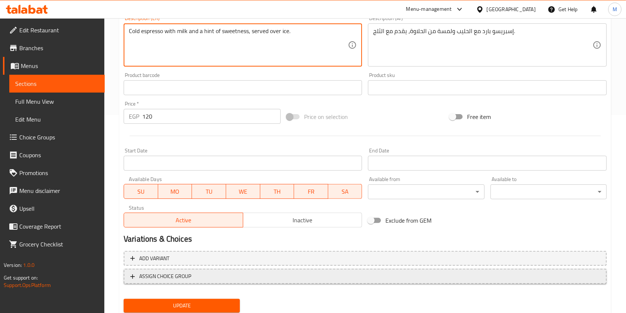
scroll to position [223, 0]
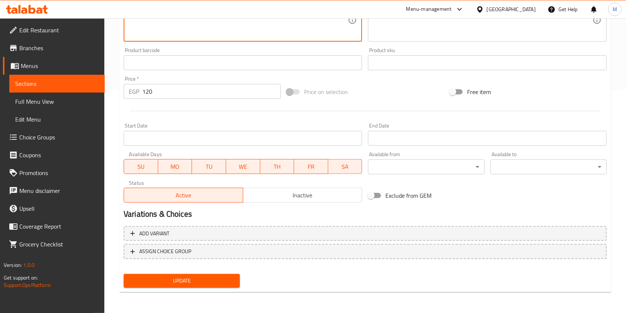
type textarea "Cold espresso with milk and a hint of sweetness, served over ice."
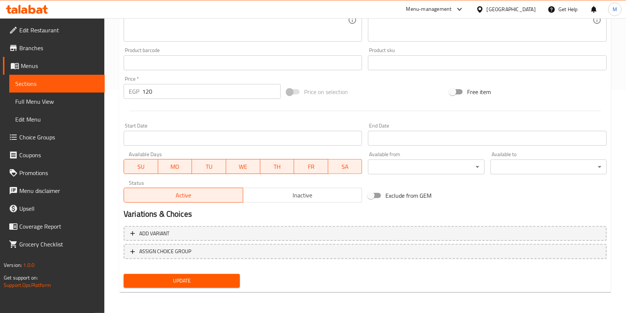
click at [235, 272] on div "Update" at bounding box center [182, 281] width 122 height 20
click at [231, 275] on button "Update" at bounding box center [182, 281] width 116 height 14
drag, startPoint x: 231, startPoint y: 275, endPoint x: 215, endPoint y: 247, distance: 32.3
click at [231, 275] on div at bounding box center [313, 156] width 626 height 313
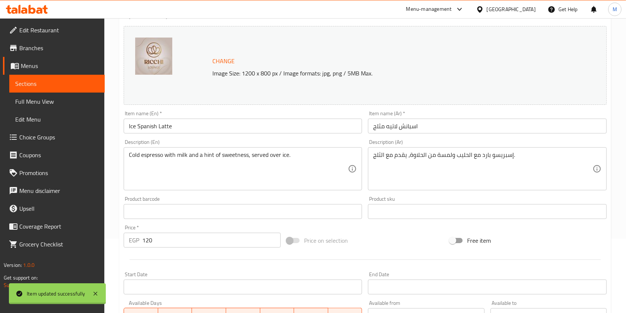
scroll to position [0, 0]
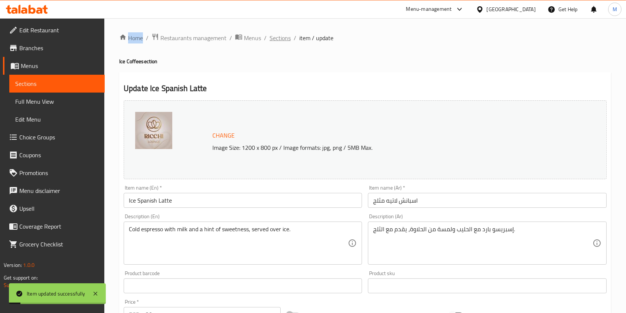
click at [284, 41] on span "Sections" at bounding box center [280, 37] width 21 height 9
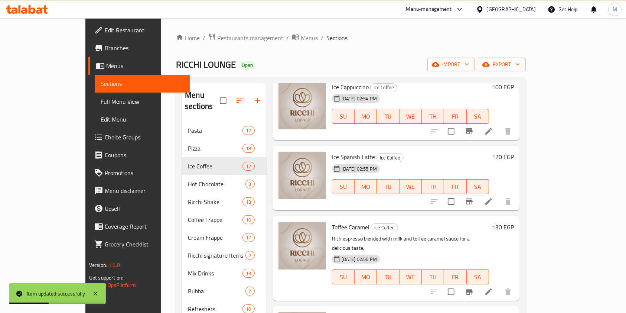
scroll to position [480, 0]
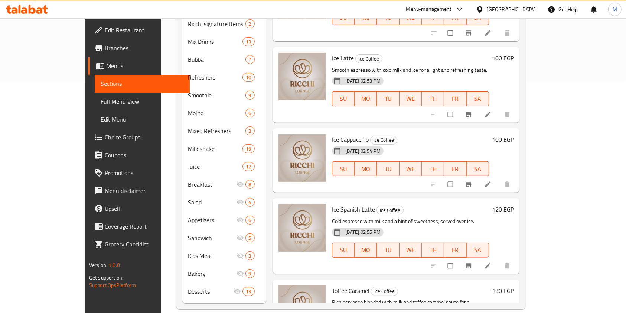
scroll to position [244, 0]
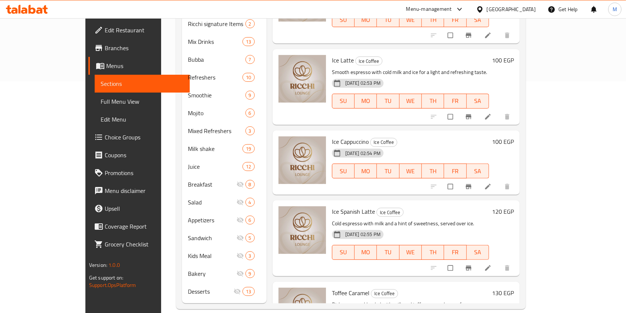
click at [332, 136] on span "Ice Cappuccino" at bounding box center [350, 141] width 37 height 11
copy h6 "Ice Cappuccino"
click at [492, 183] on icon at bounding box center [488, 186] width 7 height 7
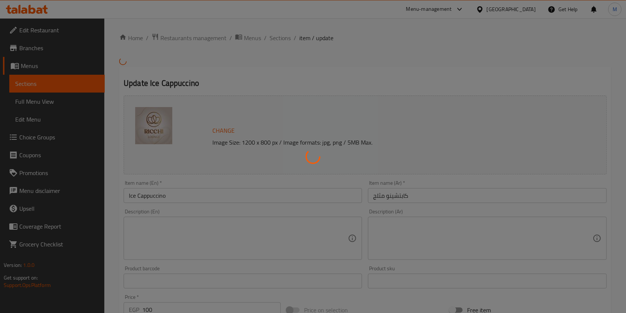
click at [439, 236] on div at bounding box center [313, 156] width 626 height 313
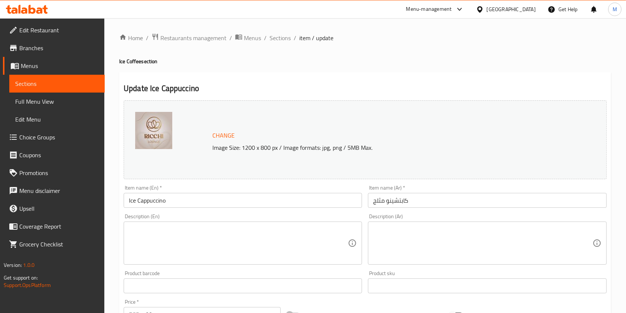
click at [439, 236] on textarea at bounding box center [482, 243] width 219 height 35
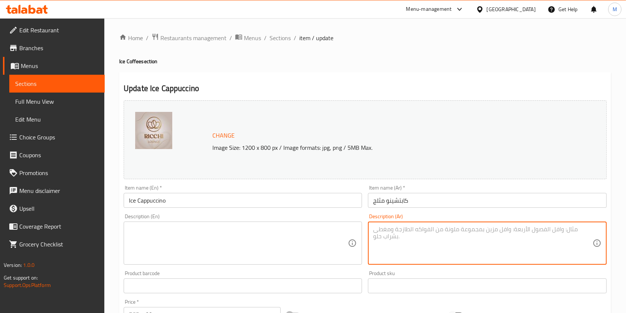
paste textarea "إسبريسو بارد مع الحليب البارد وطبقة رغوة كريمية على الثلج."
type textarea "إسبريسو بارد مع الحليب البارد وطبقة رغوة كريمية على الثلج."
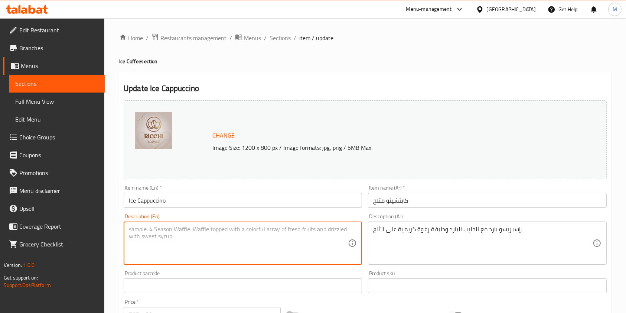
click at [296, 235] on textarea at bounding box center [238, 243] width 219 height 35
paste textarea "Cold espresso with cold milk and a layer of creamy foam over ice."
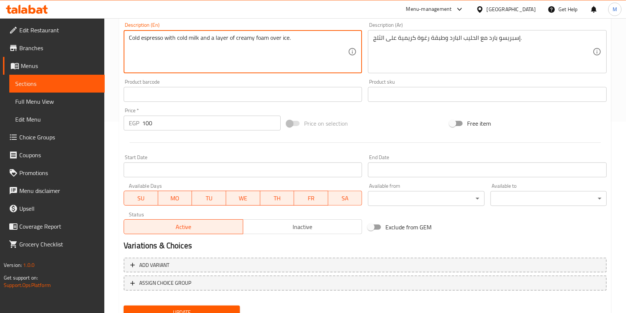
scroll to position [223, 0]
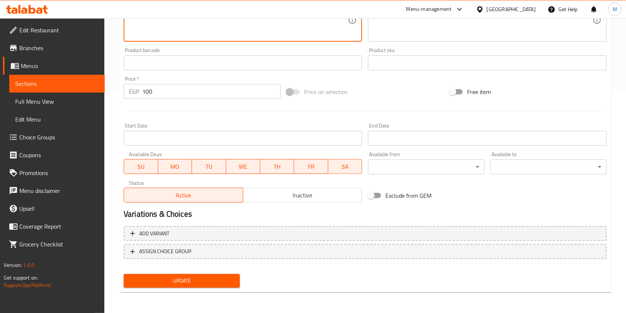
type textarea "Cold espresso with cold milk and a layer of creamy foam over ice."
click at [225, 282] on span "Update" at bounding box center [182, 280] width 104 height 9
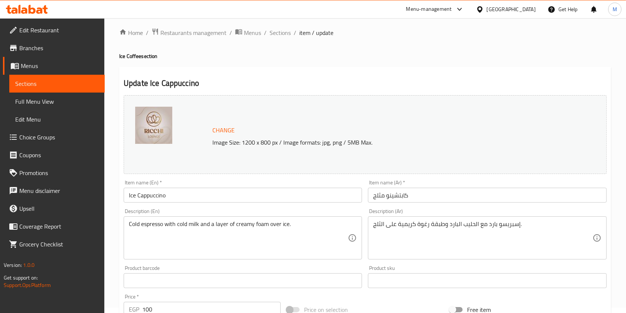
scroll to position [0, 0]
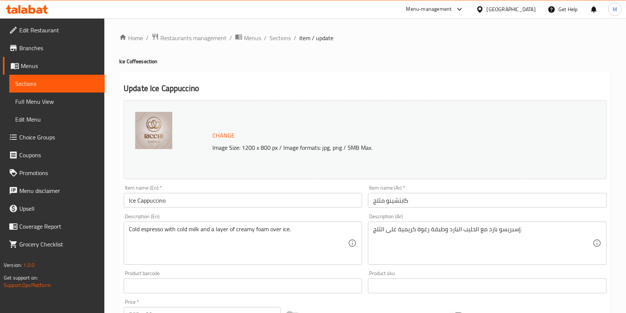
click at [268, 34] on ol "Home / Restaurants management / Menus / Sections / item / update" at bounding box center [365, 38] width 492 height 10
click at [270, 36] on span "Sections" at bounding box center [280, 37] width 21 height 9
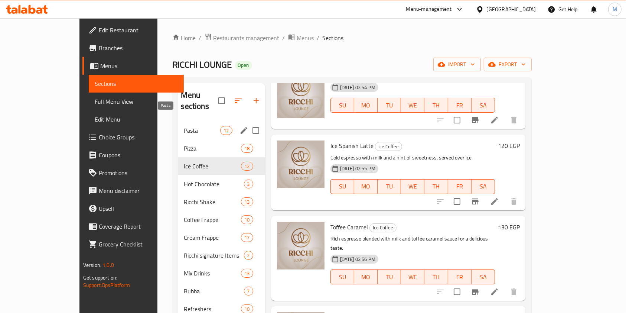
click at [184, 126] on span "Pasta" at bounding box center [202, 130] width 36 height 9
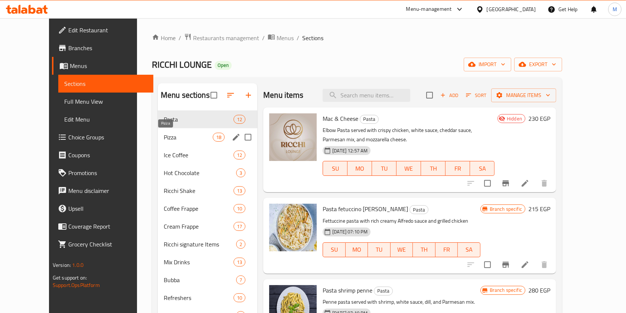
click at [182, 133] on span "Pizza" at bounding box center [188, 137] width 49 height 9
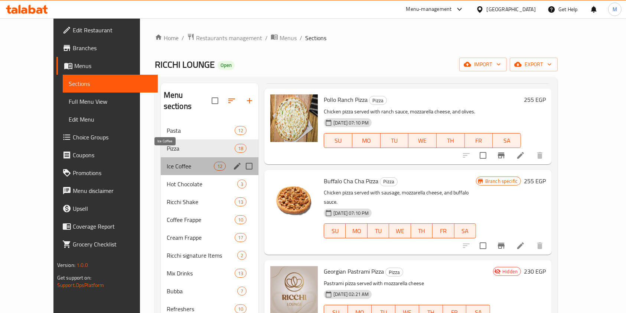
click at [167, 162] on span "Ice Coffee" at bounding box center [190, 166] width 47 height 9
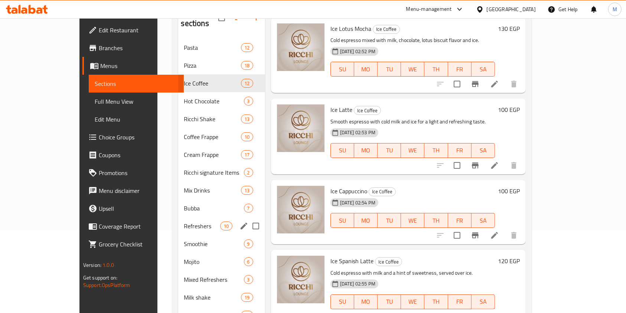
scroll to position [33, 0]
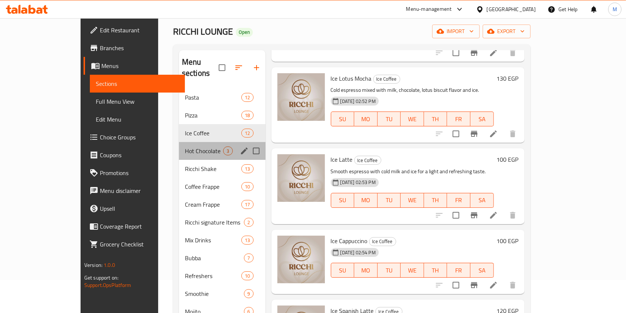
click at [179, 144] on div "Hot Chocolate 3" at bounding box center [222, 151] width 87 height 18
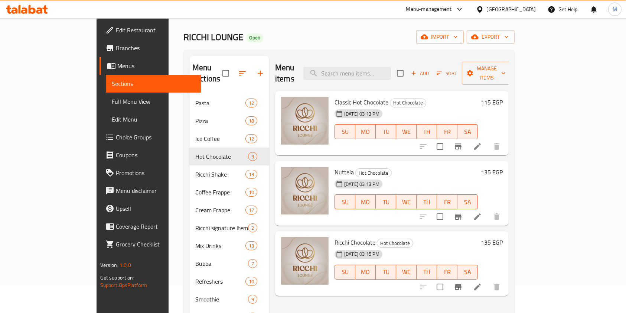
scroll to position [49, 0]
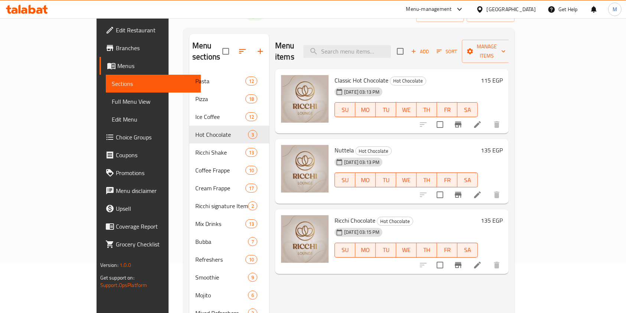
click at [335, 75] on span "Classic Hot Chocolate" at bounding box center [362, 80] width 54 height 11
copy h6 "Classic Hot Chocolate"
click at [481, 121] on icon at bounding box center [477, 124] width 7 height 7
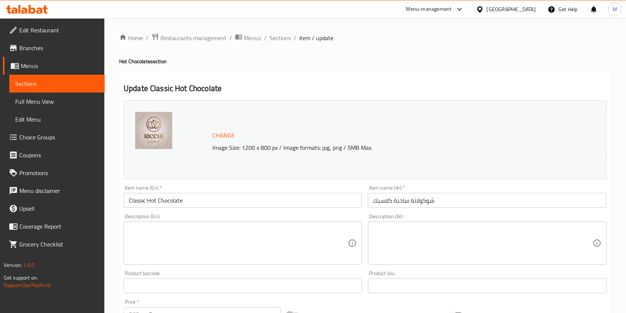
click at [469, 224] on div "Description (Ar)" at bounding box center [487, 242] width 239 height 43
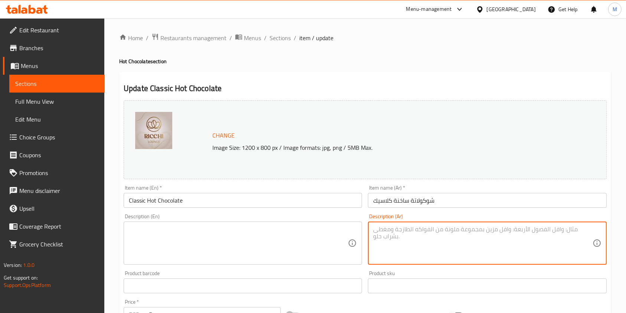
paste textarea "شوكولاتة ساخنة غنية وكريمية مصنوعة من الحليب الناعم والكاكاو."
type textarea "شوكولاتة ساخنة غنية وكريمية مصنوعة من الحليب الناعم والكاكاو."
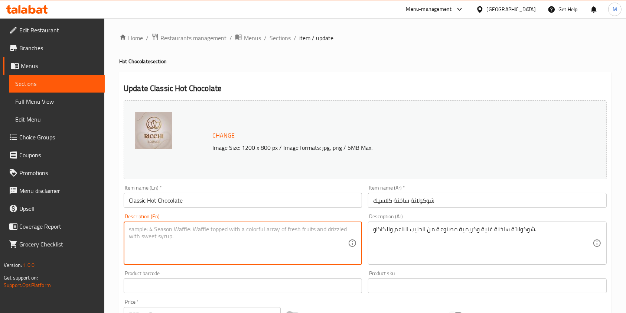
click at [286, 243] on textarea at bounding box center [238, 243] width 219 height 35
paste textarea "Rich and creamy hot chocolate made with smooth milk and cocoa."
type textarea "Rich and creamy hot chocolate made with smooth milk and cocoa."
click at [181, 108] on div "Change Image Size: 1200 x 800 px / Image formats: jpg, png / 5MB Max." at bounding box center [365, 139] width 483 height 79
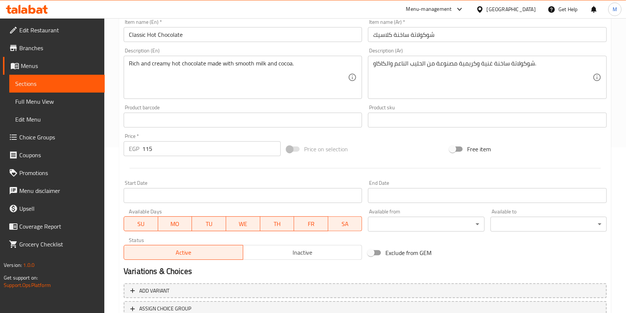
scroll to position [223, 0]
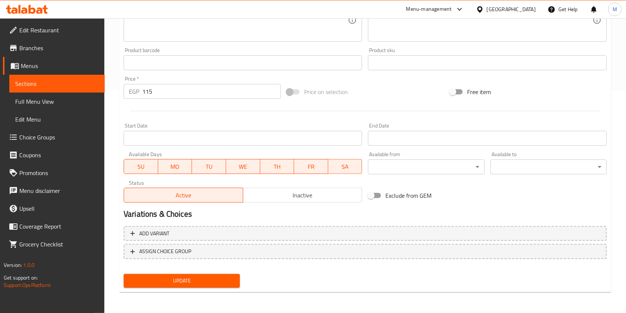
click at [231, 282] on span "Update" at bounding box center [182, 280] width 104 height 9
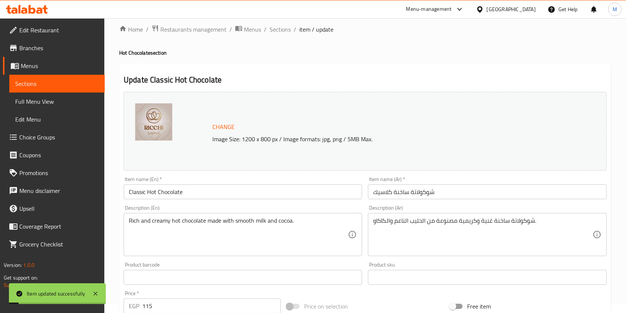
scroll to position [0, 0]
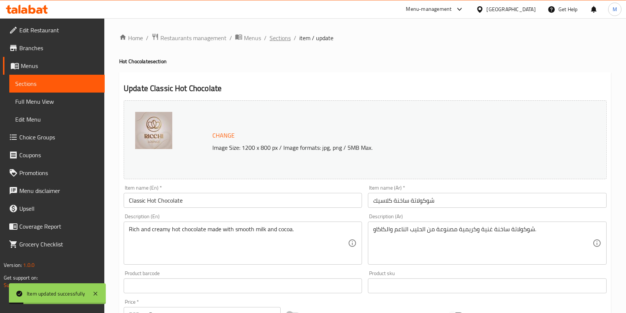
click at [288, 42] on span "Sections" at bounding box center [280, 37] width 21 height 9
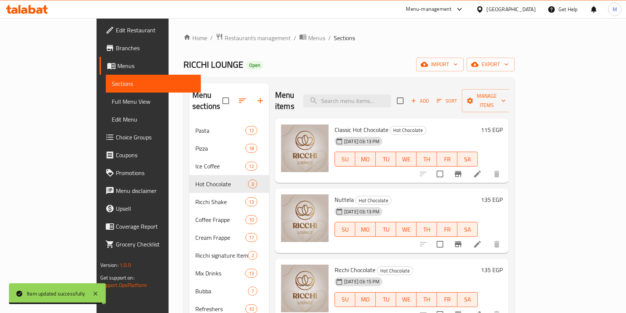
click at [335, 194] on span "Nuttela" at bounding box center [344, 199] width 19 height 11
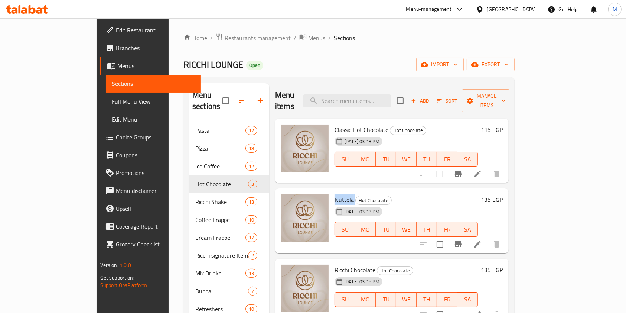
copy h6 "Nuttela"
click at [488, 237] on li at bounding box center [477, 243] width 21 height 13
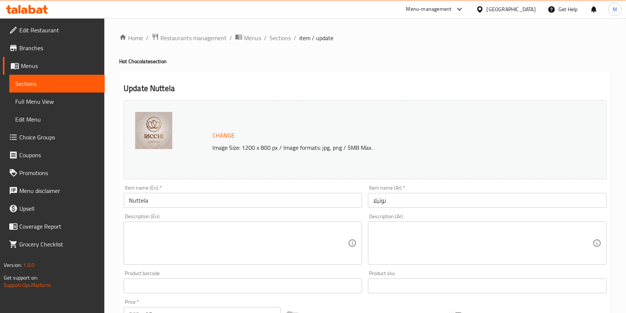
click at [408, 232] on textarea at bounding box center [482, 243] width 219 height 35
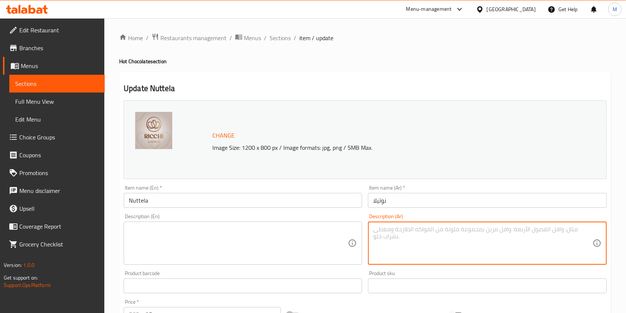
paste textarea "شوكولاتة ساخنة لذيذة ممزوجة بنوتيلا الكريمية بطعم البندق الغني."
type textarea "شوكولاتة ساخنة لذيذة ممزوجة بنوتيلا الكريمية بطعم البندق الغني."
click at [227, 262] on div "Description (En)" at bounding box center [243, 242] width 239 height 43
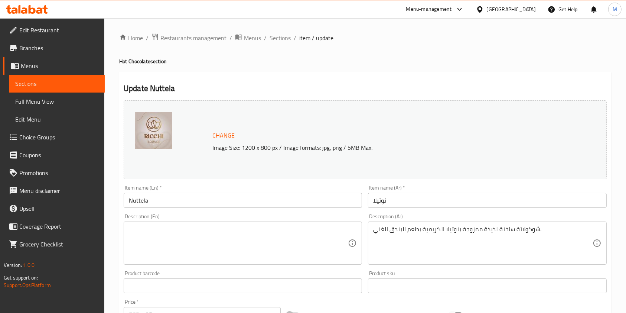
click at [227, 262] on div "Description (En)" at bounding box center [243, 242] width 239 height 43
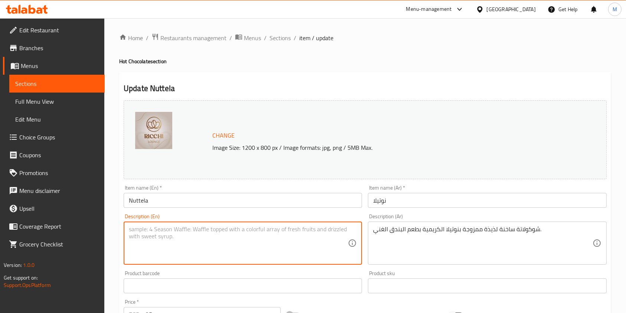
paste textarea "Delicious hot chocolate blended with creamy Nutella and a rich hazelnut flavor."
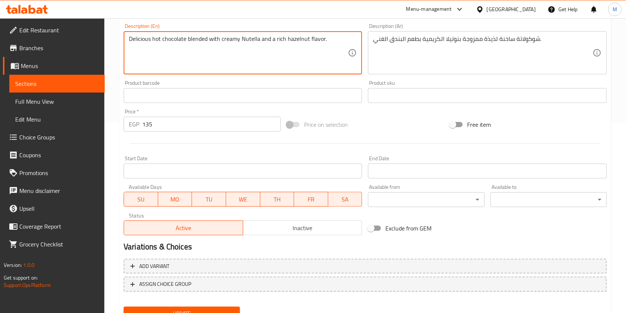
scroll to position [223, 0]
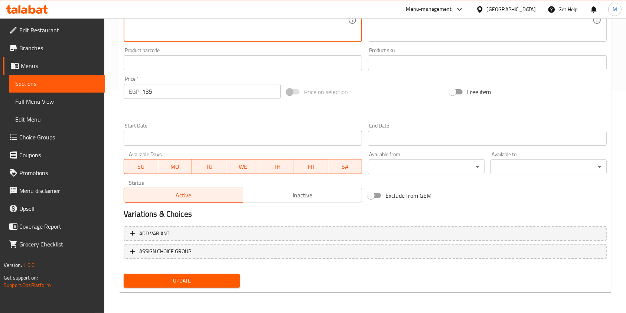
type textarea "Delicious hot chocolate blended with creamy Nutella and a rich hazelnut flavor."
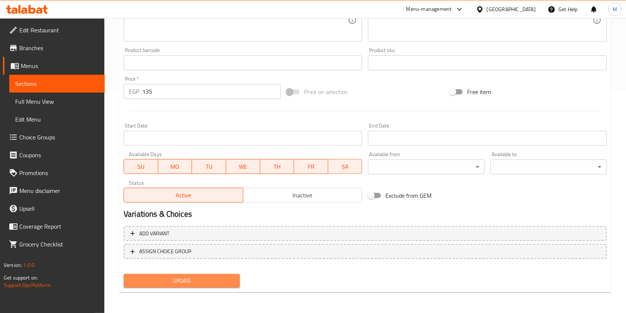
click at [227, 285] on button "Update" at bounding box center [182, 281] width 116 height 14
click at [227, 285] on div at bounding box center [313, 156] width 626 height 313
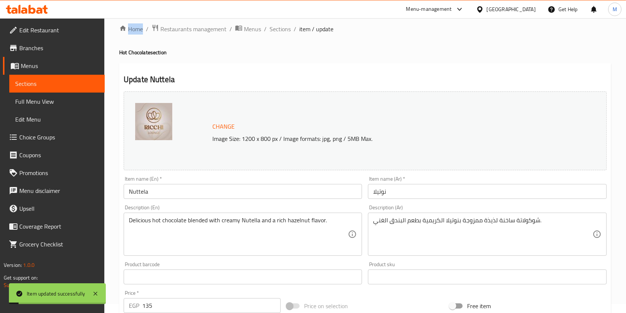
scroll to position [0, 0]
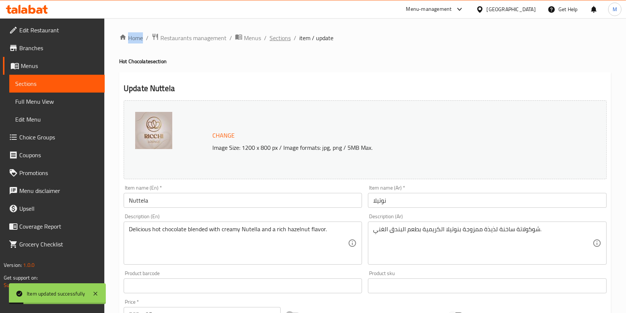
click at [285, 36] on span "Sections" at bounding box center [280, 37] width 21 height 9
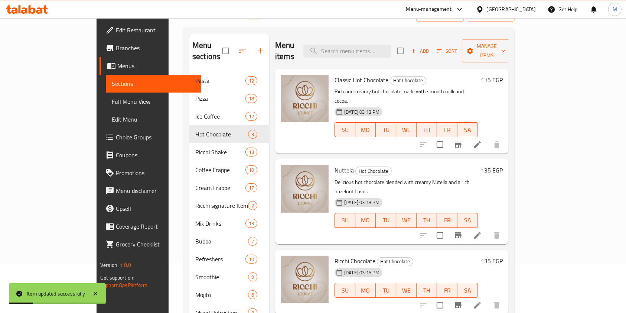
scroll to position [99, 0]
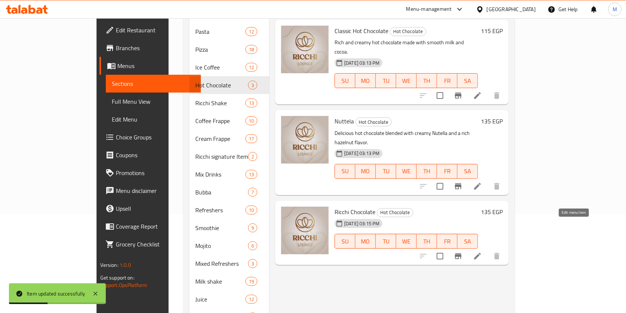
click at [482, 252] on icon at bounding box center [477, 256] width 9 height 9
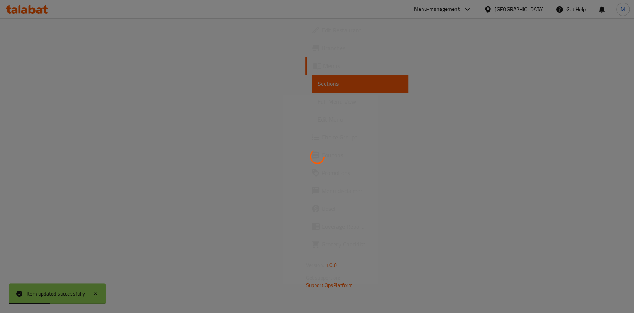
click at [574, 225] on div at bounding box center [317, 156] width 634 height 313
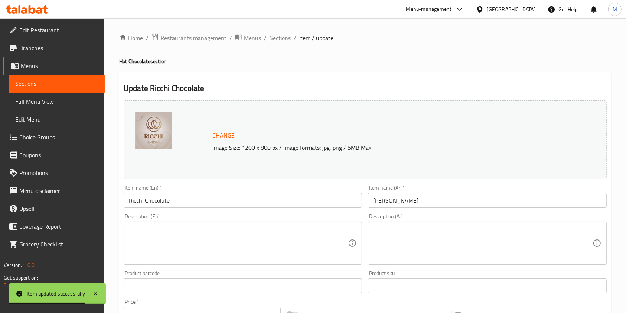
click at [200, 211] on div "Description (En) Description (En)" at bounding box center [243, 239] width 244 height 57
click at [199, 209] on div "Item name (En)   * Ricchi Chocolate Item name (En) *" at bounding box center [243, 196] width 244 height 29
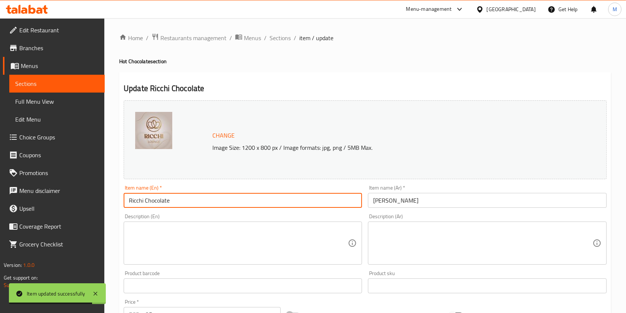
click at [199, 207] on input "Ricchi Chocolate" at bounding box center [243, 200] width 239 height 15
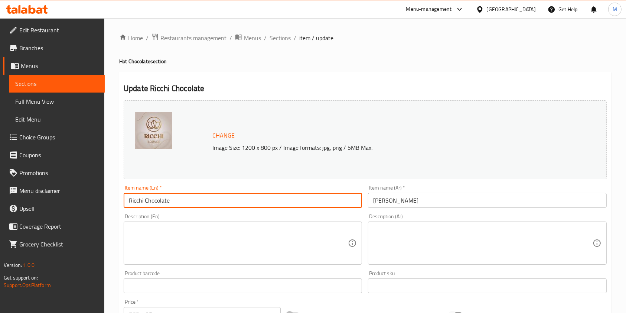
click at [450, 238] on textarea at bounding box center [482, 243] width 219 height 35
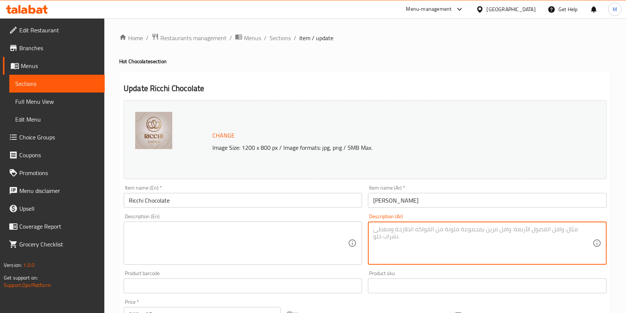
paste textarea "شوكولاتة ساخنة فاخرة بقوام ناعم وطعم كاكاو غني."
type textarea "شوكولاتة ساخنة فاخرة بقوام ناعم وطعم كاكاو غني."
click at [272, 262] on div "Description (En)" at bounding box center [243, 242] width 239 height 43
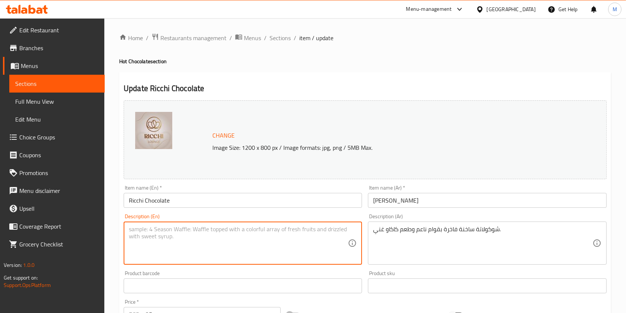
paste textarea "Luxury hot chocolate with a smooth texture and rich cocoa taste."
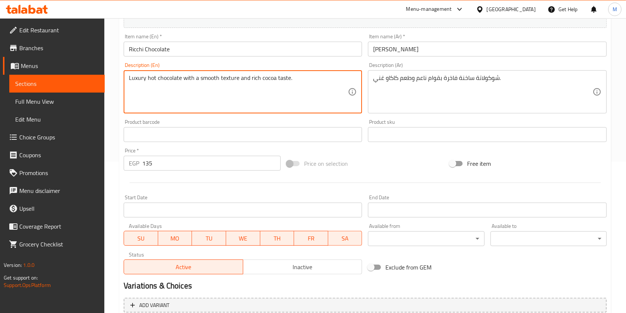
scroll to position [198, 0]
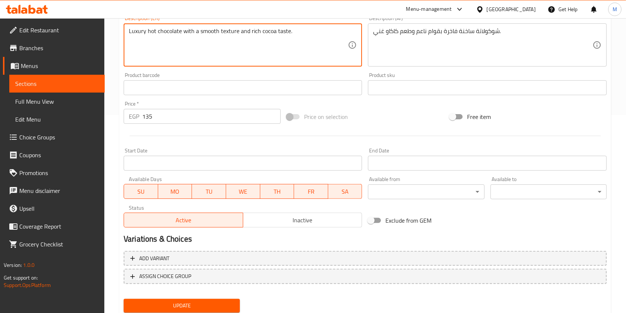
type textarea "Luxury hot chocolate with a smooth texture and rich cocoa taste."
click at [217, 301] on span "Update" at bounding box center [182, 305] width 104 height 9
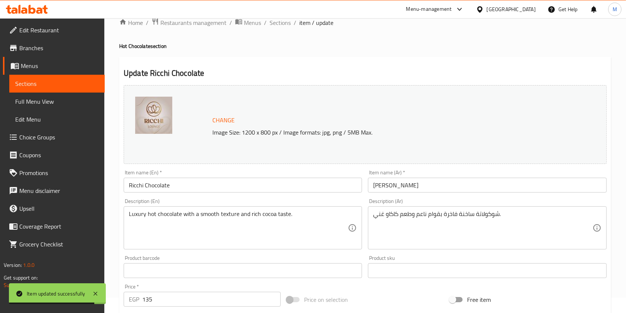
scroll to position [0, 0]
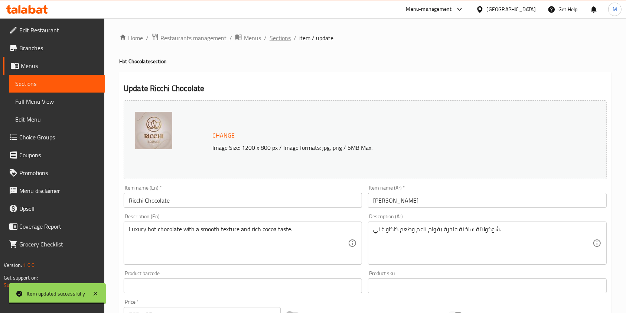
click at [285, 37] on span "Sections" at bounding box center [280, 37] width 21 height 9
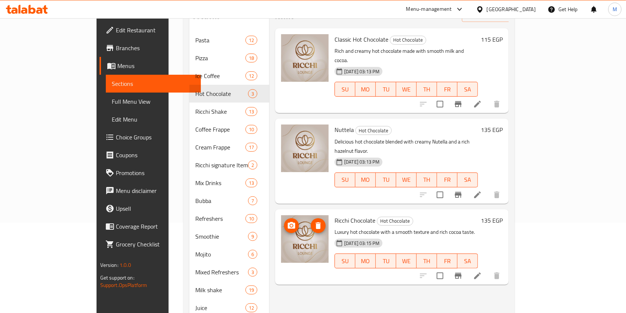
scroll to position [33, 0]
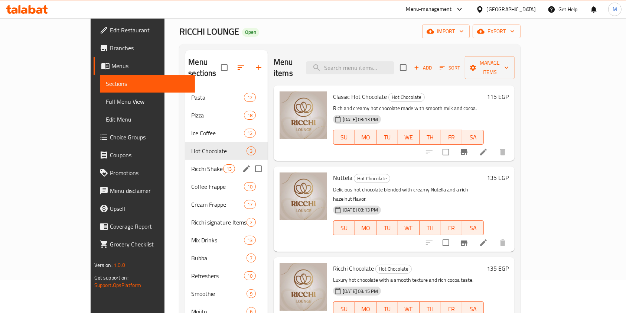
click at [191, 164] on span "Ricchi Shake" at bounding box center [207, 168] width 32 height 9
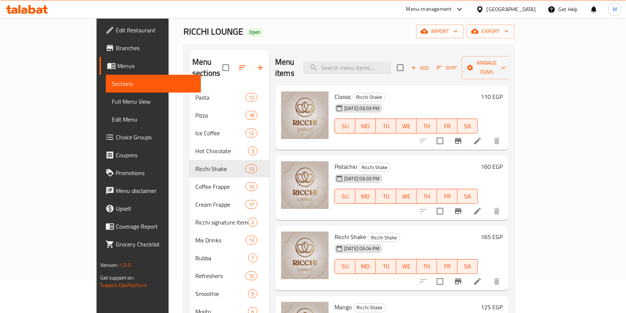
click at [335, 91] on span "Classic" at bounding box center [343, 96] width 17 height 11
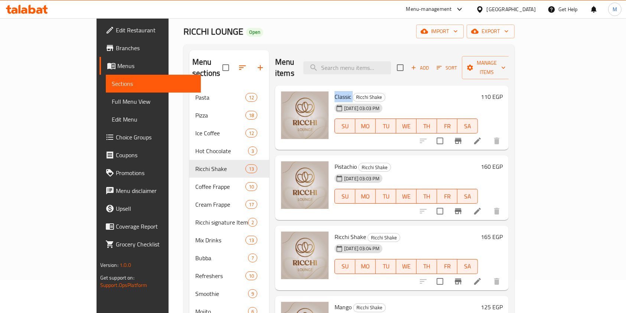
click at [335, 91] on span "Classic" at bounding box center [343, 96] width 17 height 11
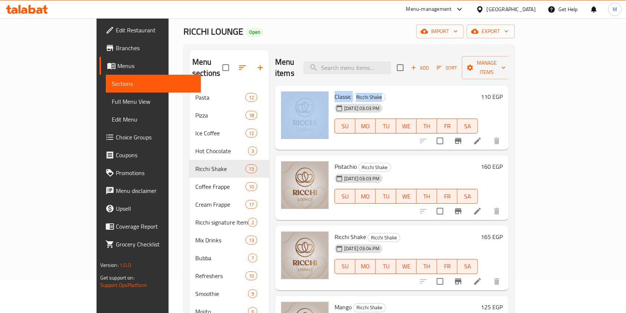
drag, startPoint x: 306, startPoint y: 82, endPoint x: 364, endPoint y: 89, distance: 58.3
click at [364, 89] on div "Classic Ricchi Shake 15-09-2025 03:03 PM SU MO TU WE TH FR SA 110 EGP" at bounding box center [392, 117] width 228 height 59
copy div "Classic Ricchi Shake"
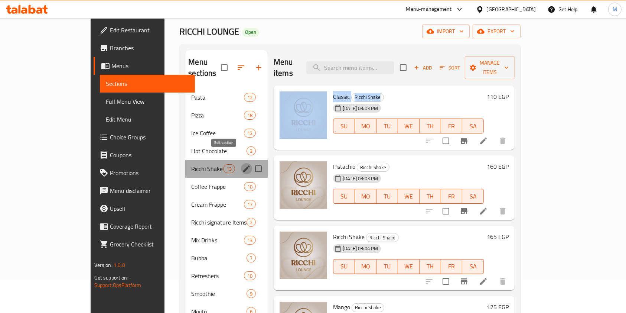
click at [242, 164] on icon "edit" at bounding box center [246, 168] width 9 height 9
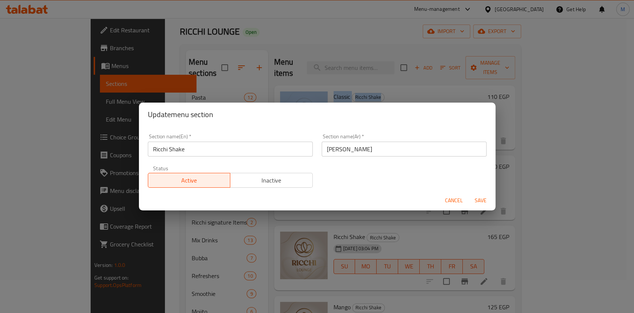
click at [453, 202] on span "Cancel" at bounding box center [454, 200] width 18 height 9
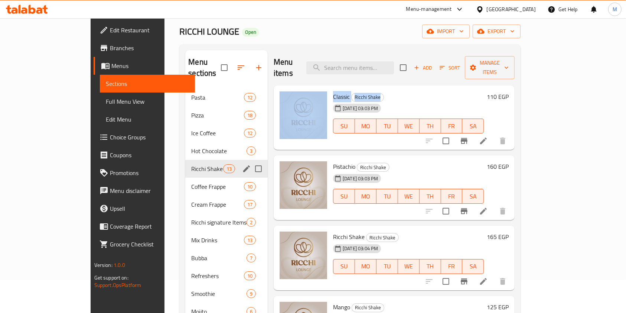
click at [241, 163] on button "edit" at bounding box center [246, 168] width 11 height 11
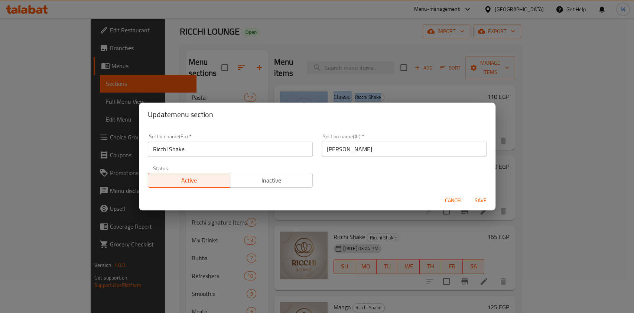
click at [445, 198] on span "Cancel" at bounding box center [454, 200] width 18 height 9
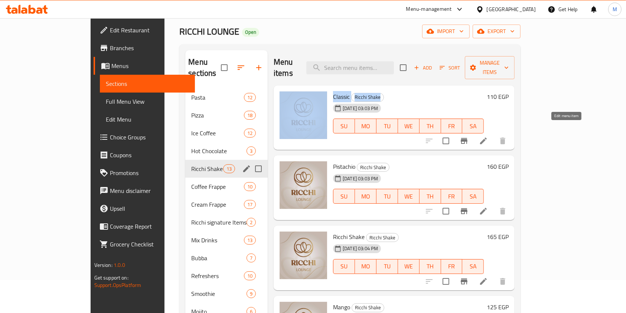
click at [488, 136] on icon at bounding box center [483, 140] width 9 height 9
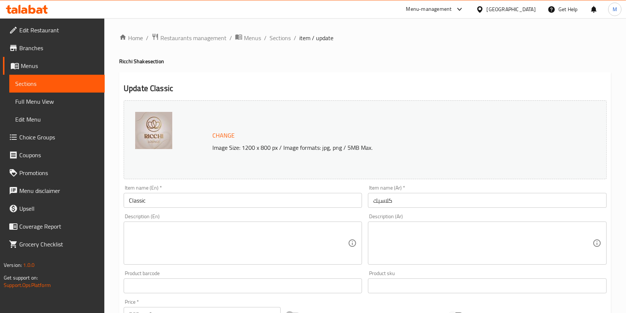
click at [410, 228] on textarea at bounding box center [482, 243] width 219 height 35
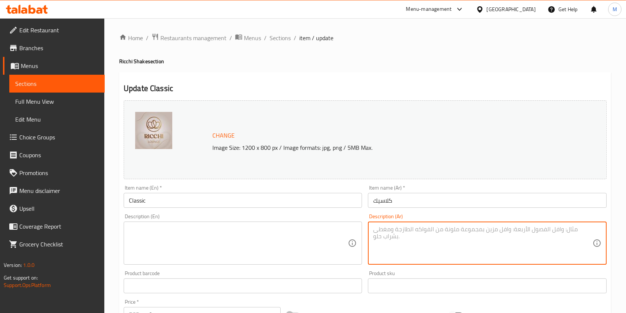
paste textarea "ميلك شيك كريمي ممزوج بشوكولاتة ريتشي الغنية لمذاق سلس ولذيذ."
type textarea "ميلك شيك كريمي ممزوج بشوكولاتة ريتشي الغنية لمذاق سلس ولذيذ."
click at [259, 228] on textarea at bounding box center [238, 243] width 219 height 35
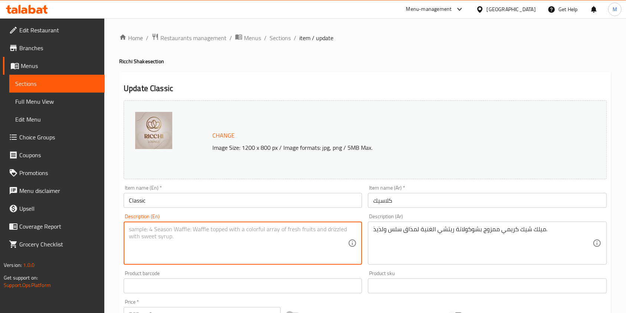
paste textarea "Creamy milkshake blended with rich Richie chocolate for a smooth and delicious …"
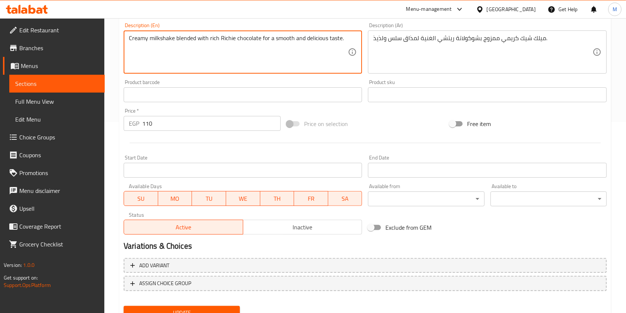
scroll to position [223, 0]
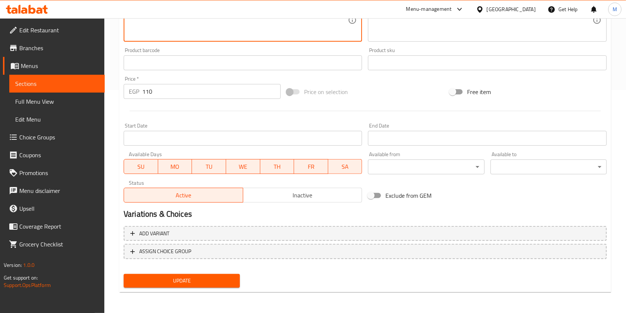
type textarea "Creamy milkshake blended with rich Richie chocolate for a smooth and delicious …"
click at [223, 278] on span "Update" at bounding box center [182, 280] width 104 height 9
click at [223, 278] on div at bounding box center [313, 156] width 626 height 313
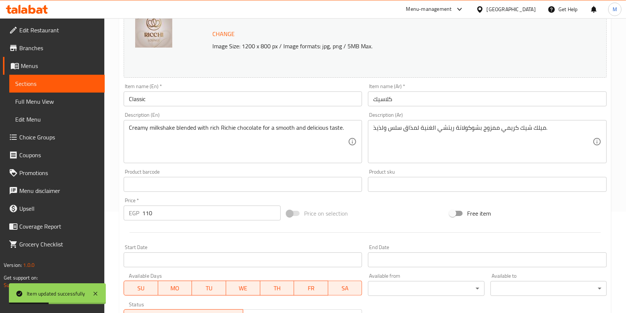
scroll to position [0, 0]
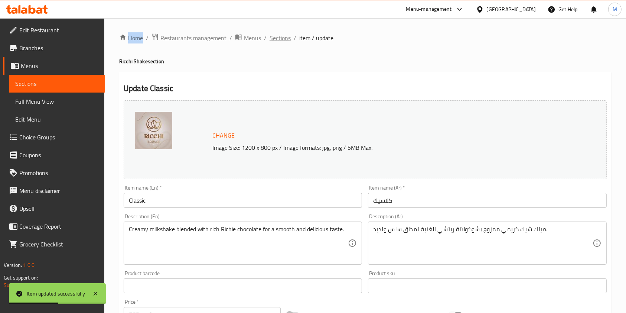
click at [273, 41] on span "Sections" at bounding box center [280, 37] width 21 height 9
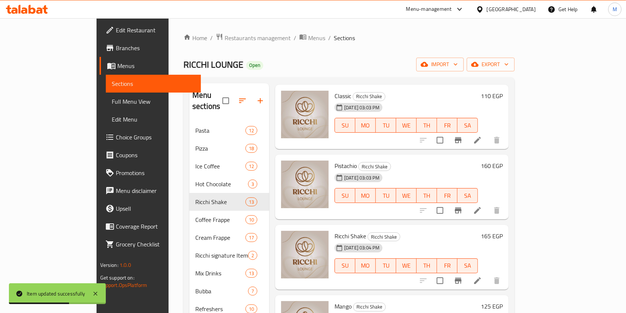
scroll to position [49, 0]
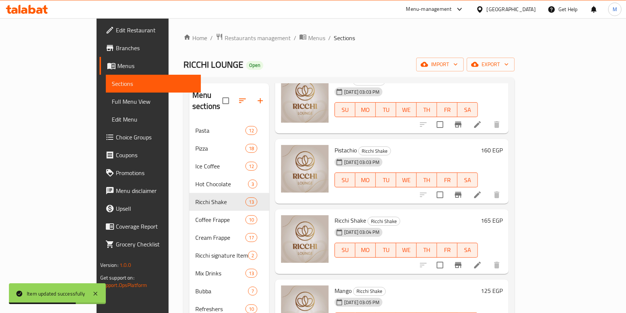
click at [335, 145] on span "Pistachio" at bounding box center [346, 150] width 22 height 11
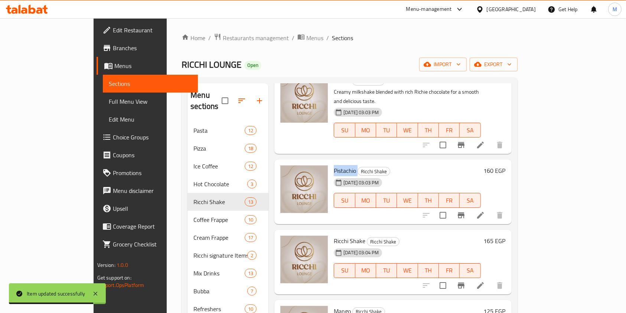
copy h6 "Pistachio"
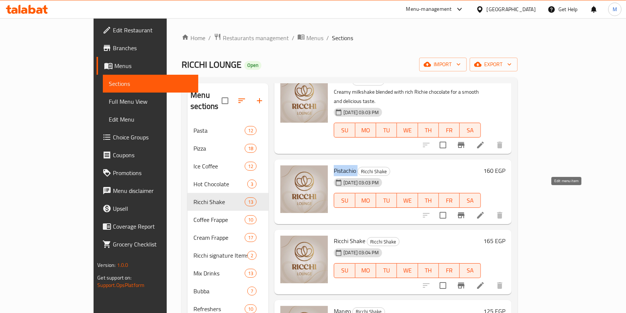
click at [485, 211] on icon at bounding box center [480, 215] width 9 height 9
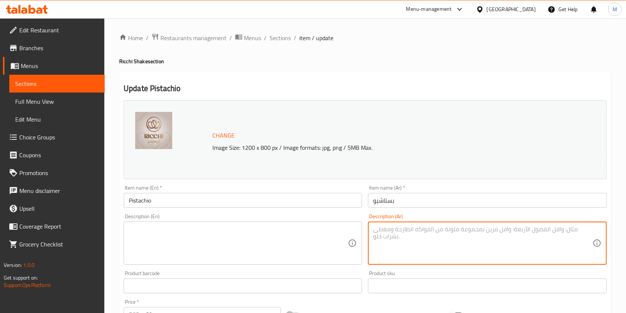
click at [399, 248] on textarea at bounding box center [482, 243] width 219 height 35
paste textarea "مشروب ساخن كريمي بنكهة الفستق الغنية مع الحليب الناعم."
type textarea "مشروب ساخن كريمي بنكهة الفستق الغنية مع الحليب الناعم."
click at [283, 230] on textarea at bounding box center [238, 243] width 219 height 35
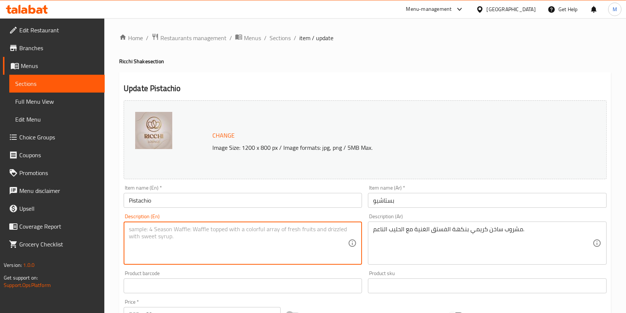
paste textarea "A creamy hot drink with a rich pistachio flavour and smooth milk."
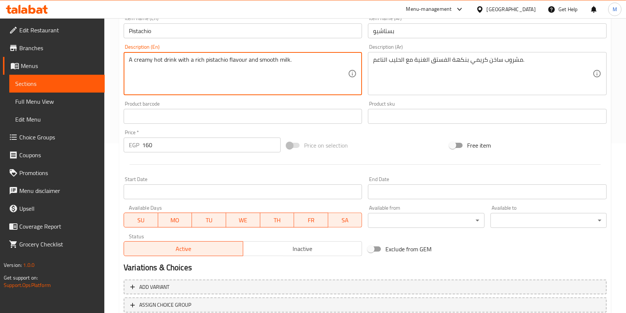
scroll to position [198, 0]
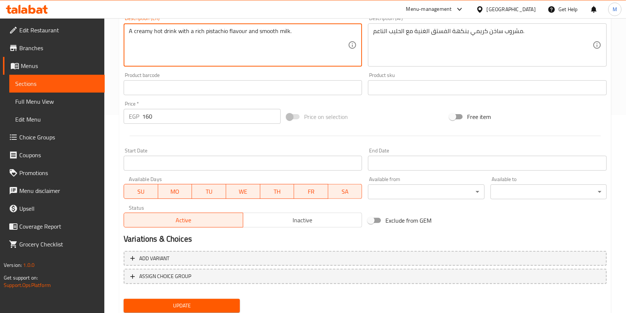
type textarea "A creamy hot drink with a rich pistachio flavour and smooth milk."
click at [209, 301] on span "Update" at bounding box center [182, 305] width 104 height 9
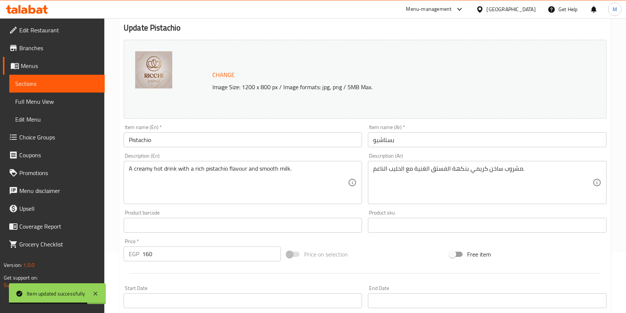
scroll to position [0, 0]
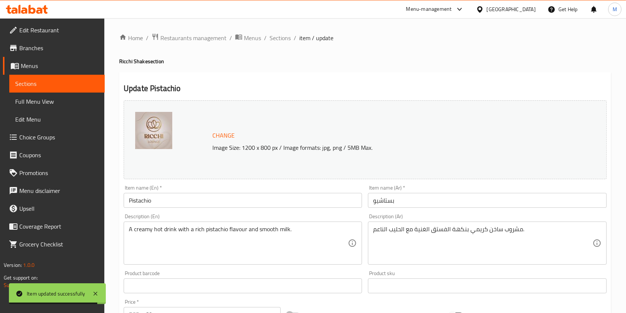
click at [279, 45] on div "Home / Restaurants management / Menus / Sections / item / update Ricchi Shake s…" at bounding box center [365, 277] width 492 height 488
click at [279, 44] on div "Home / Restaurants management / Menus / Sections / item / update Ricchi Shake s…" at bounding box center [365, 277] width 492 height 488
click at [279, 42] on span "Sections" at bounding box center [280, 37] width 21 height 9
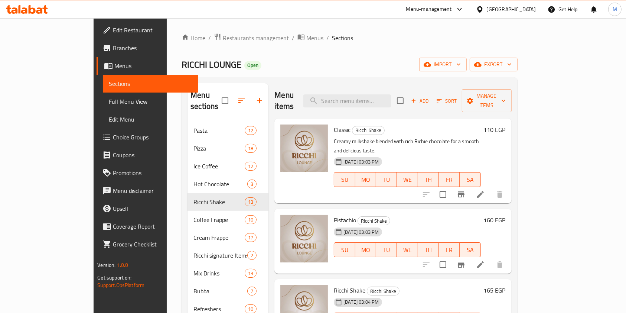
drag, startPoint x: 279, startPoint y: 42, endPoint x: 609, endPoint y: 199, distance: 365.5
click at [518, 199] on div "Menu sections Pasta 12 Pizza 18 Ice Coffee 12 Hot Chocolate 3 Ricchi Shake 13 C…" at bounding box center [350, 308] width 336 height 463
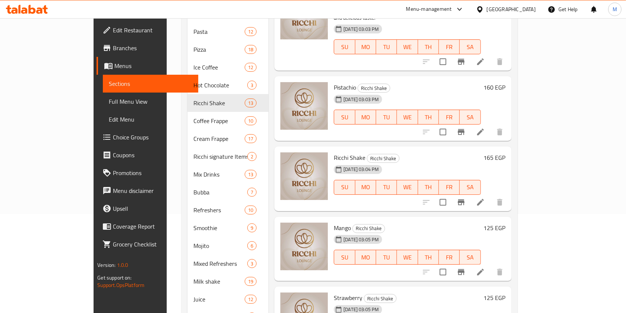
scroll to position [49, 0]
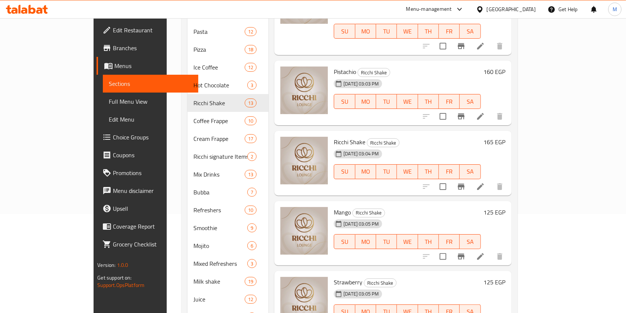
click at [334, 136] on span "Ricchi Shake" at bounding box center [350, 141] width 32 height 11
copy h6 "Ricchi Shake"
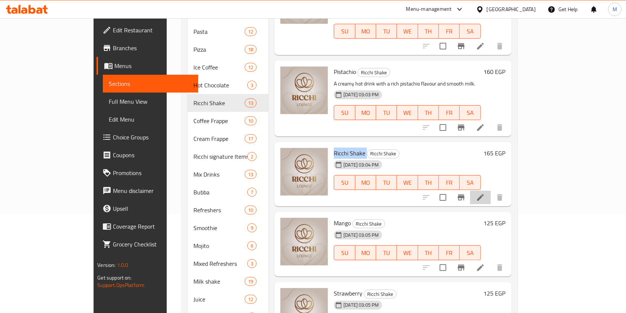
click at [491, 191] on li at bounding box center [480, 197] width 21 height 13
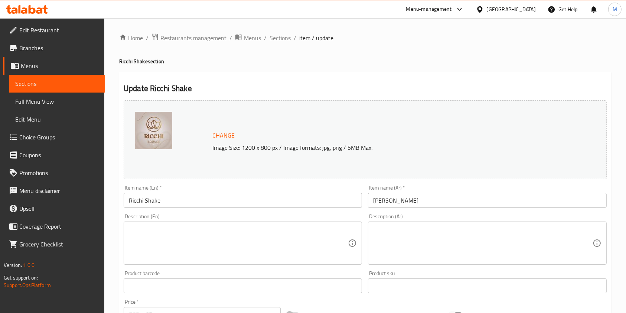
click at [466, 234] on textarea at bounding box center [482, 243] width 219 height 35
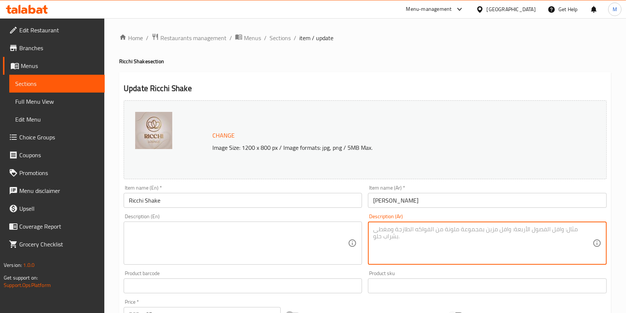
paste textarea "ميلك شيك سميك وكريمي ممزوج بشوكولاتة ريتشي الغنية لمذاق فاخر."
type textarea "ميلك شيك سميك وكريمي ممزوج بشوكولاتة ريتشي الغنية لمذاق فاخر.V"
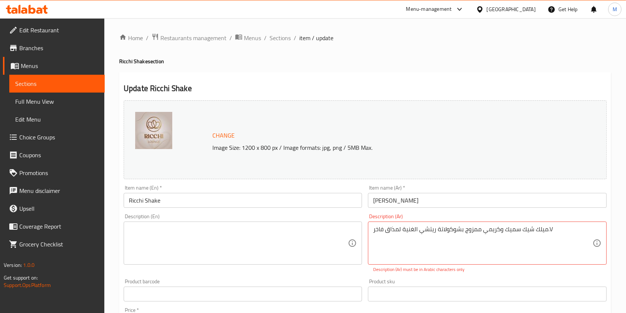
click at [137, 229] on textarea at bounding box center [238, 243] width 219 height 35
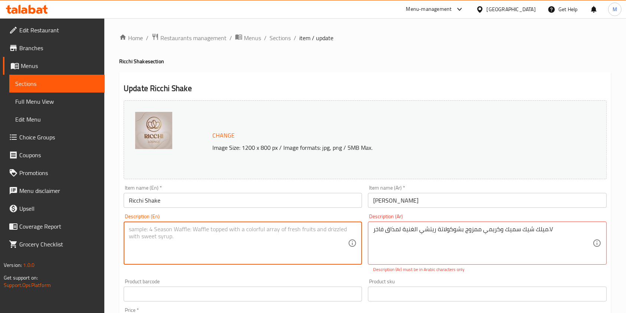
paste textarea "Thick and creamy milkshake blended with rich Richie chocolate for a luxurious t…"
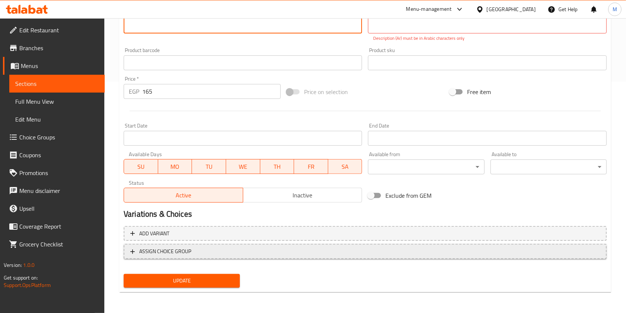
type textarea "Thick and creamy milkshake blended with rich Richie chocolate for a luxurious t…"
click at [209, 283] on span "Update" at bounding box center [182, 280] width 104 height 9
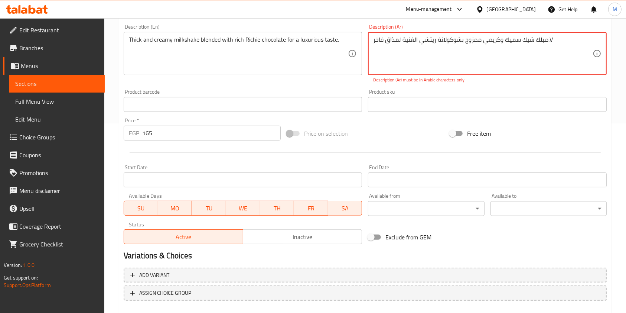
scroll to position [176, 0]
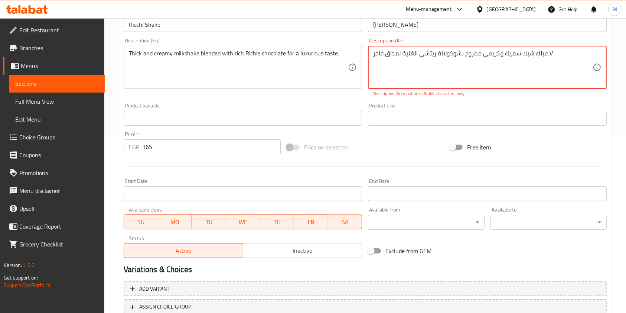
click at [542, 50] on textarea "ميلك شيك سميك وكريمي ممزوج بشوكولاتة ريتشي الغنية لمذاق فاخر.V" at bounding box center [482, 67] width 219 height 35
paste textarea
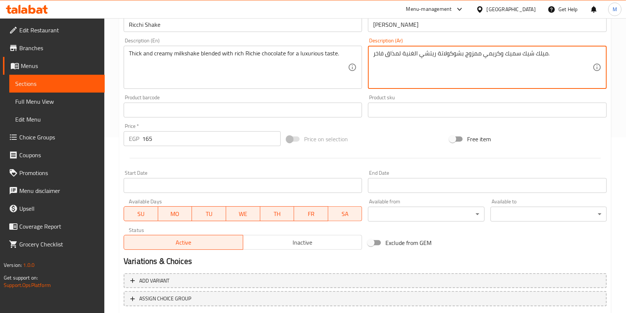
scroll to position [223, 0]
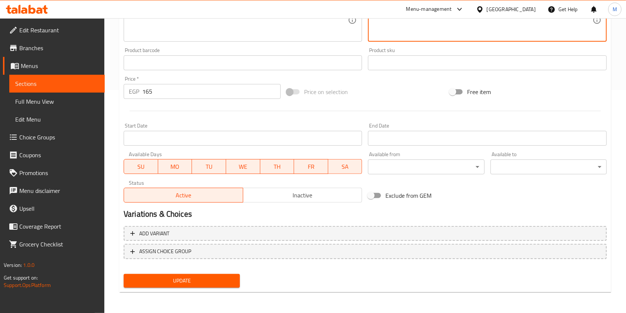
type textarea "ميلك شيك سميك وكريمي ممزوج بشوكولاتة ريتشي الغنية لمذاق فاخر."
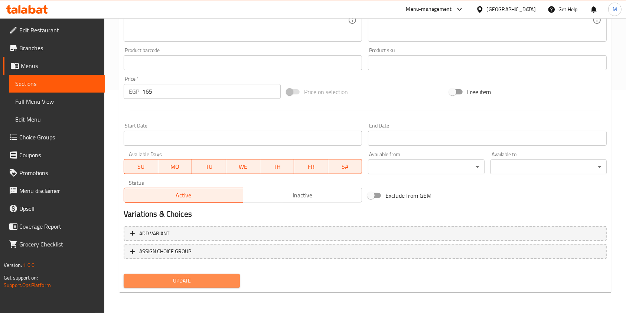
click at [198, 277] on span "Update" at bounding box center [182, 280] width 104 height 9
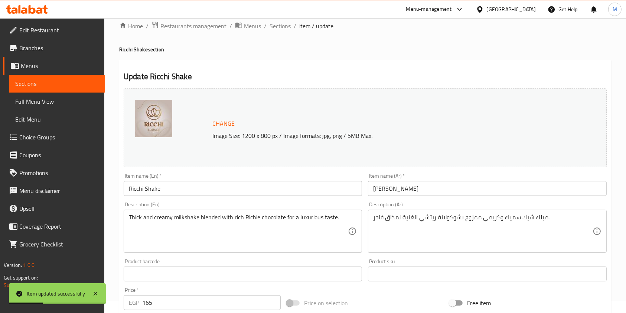
scroll to position [0, 0]
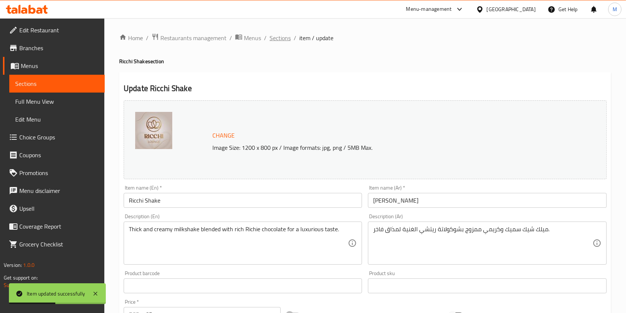
click at [286, 38] on span "Sections" at bounding box center [280, 37] width 21 height 9
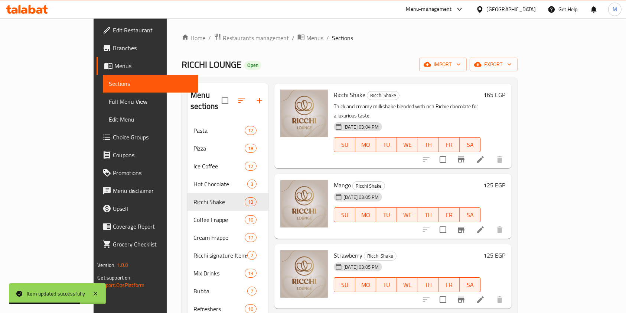
scroll to position [247, 0]
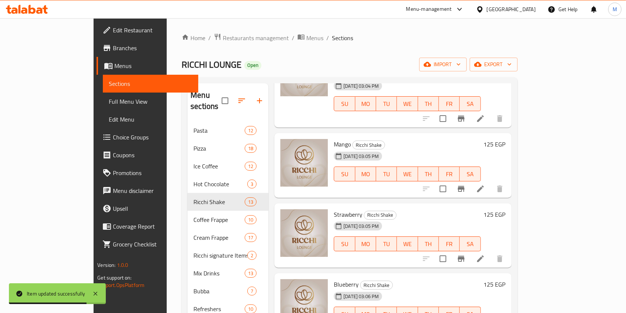
click at [331, 136] on div "Mango Ricchi Shake 15-09-2025 03:05 PM SU MO TU WE TH FR SA" at bounding box center [407, 165] width 153 height 59
click at [334, 139] on span "Mango" at bounding box center [342, 144] width 17 height 11
copy h6 "Mango"
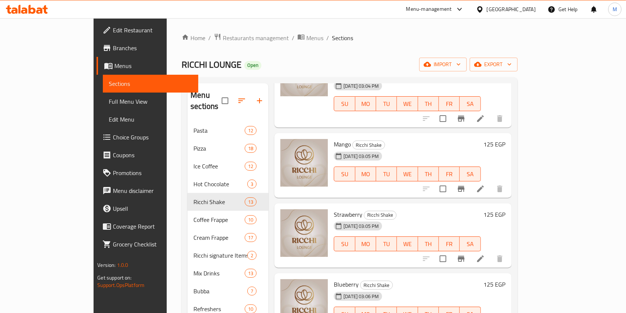
click at [367, 139] on h6 "Mango Ricchi Shake" at bounding box center [407, 144] width 147 height 10
drag, startPoint x: 310, startPoint y: 113, endPoint x: 368, endPoint y: 113, distance: 58.0
click at [368, 139] on h6 "Mango Ricchi Shake" at bounding box center [407, 144] width 147 height 10
copy h6 "Mango Ricchi Shake"
click at [491, 182] on li at bounding box center [480, 188] width 21 height 13
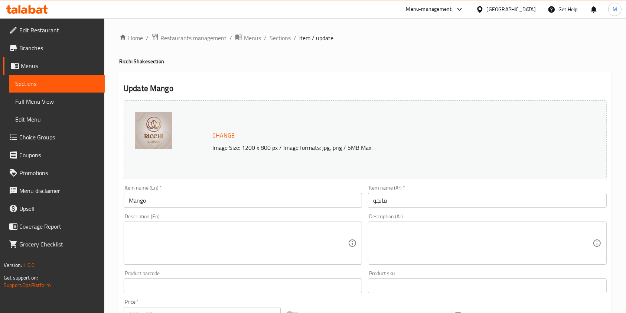
click at [426, 226] on textarea at bounding box center [482, 243] width 219 height 35
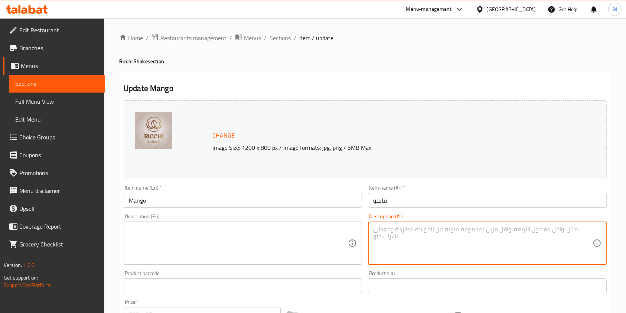
paste textarea "ميلك شيك كريمي يجمع بين المانجو الحلوة وشوكولاتة ريتشي الغنية بلمسة استوائية مم…"
type textarea "ميلك شيك كريمي يجمع بين المانجو الحلوة وشوكولاتة ريتشي الغنية بلمسة استوائية مم…"
click at [317, 213] on div "Description (En) Description (En)" at bounding box center [243, 239] width 244 height 57
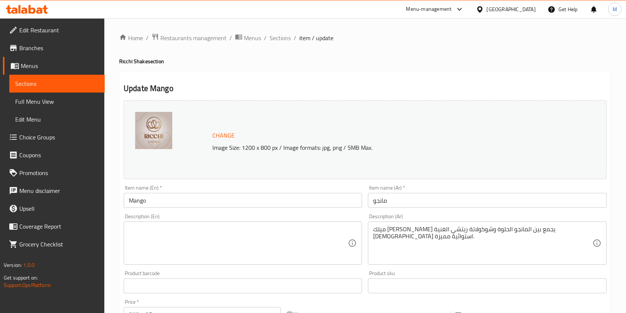
click at [284, 230] on textarea at bounding box center [238, 243] width 219 height 35
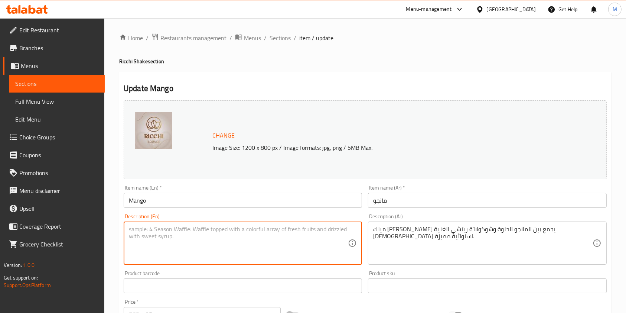
paste textarea "A creamy milkshake that combines sweet mango and rich Richie chocolate with a d…"
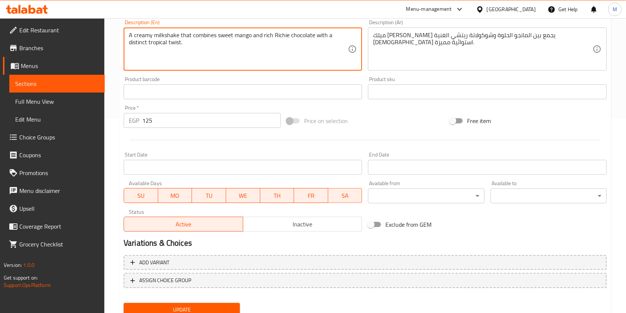
scroll to position [223, 0]
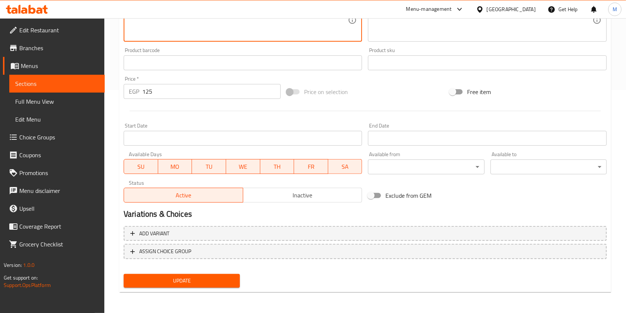
type textarea "A creamy milkshake that combines sweet mango and rich Richie chocolate with a d…"
click at [214, 279] on span "Update" at bounding box center [182, 280] width 104 height 9
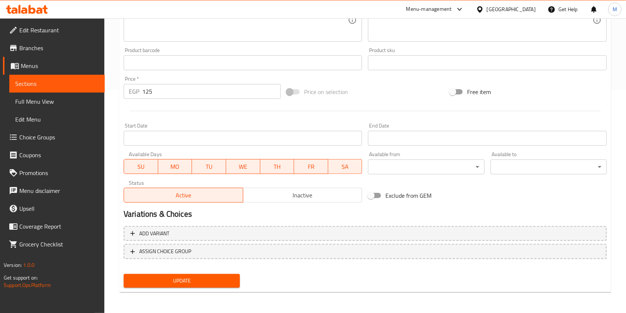
click at [220, 278] on span "Update" at bounding box center [182, 280] width 104 height 9
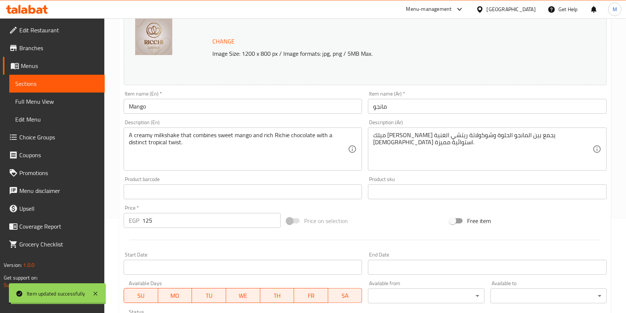
scroll to position [0, 0]
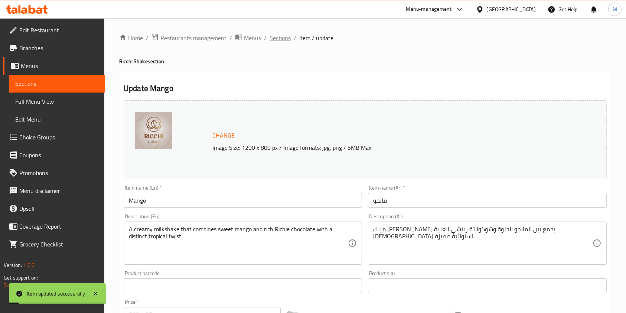
click at [285, 38] on span "Sections" at bounding box center [280, 37] width 21 height 9
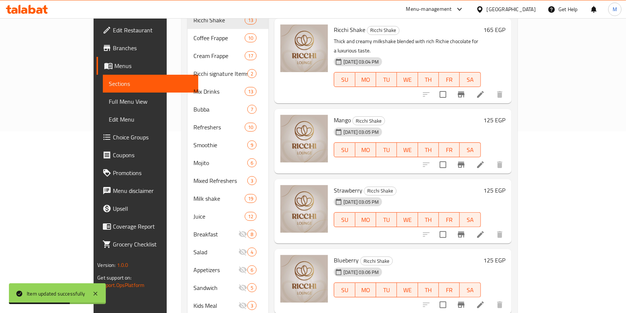
scroll to position [99, 0]
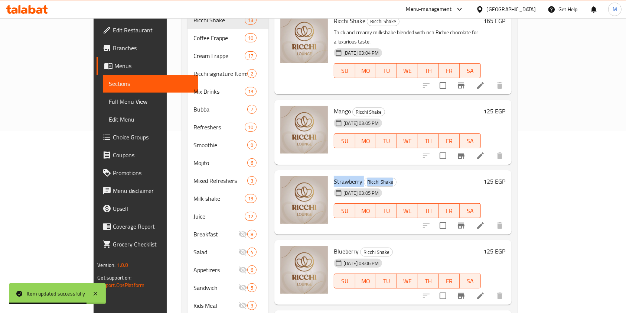
drag, startPoint x: 310, startPoint y: 149, endPoint x: 374, endPoint y: 155, distance: 64.9
click at [374, 173] on div "Strawberry Ricchi Shake 15-09-2025 03:05 PM SU MO TU WE TH FR SA" at bounding box center [407, 202] width 153 height 59
copy h6 "Strawberry Ricchi Shake"
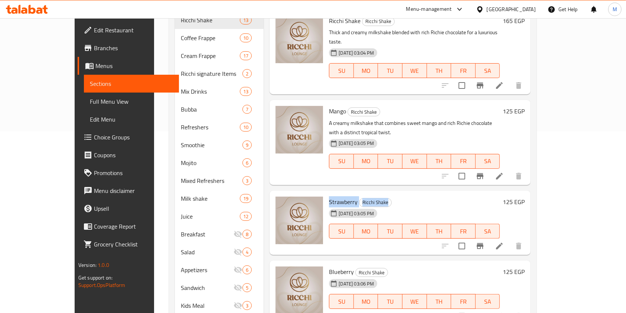
click at [510, 239] on li at bounding box center [499, 245] width 21 height 13
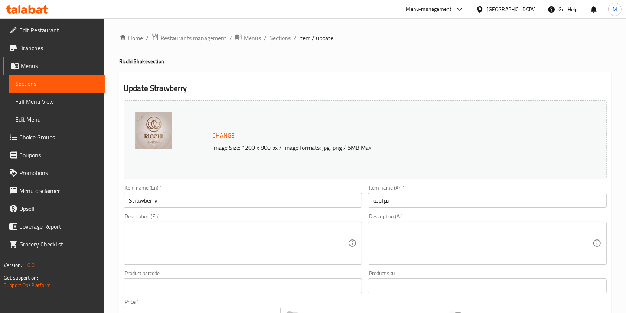
click at [404, 233] on textarea at bounding box center [482, 243] width 219 height 35
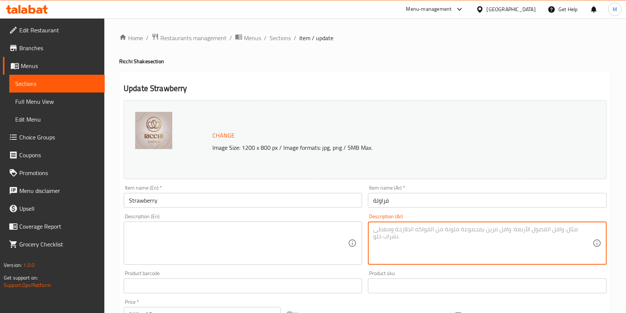
paste textarea "ميلك شيك كريمي يجمع بين نكهة الفراولة الطازجة وشوكولاتة ريتشي الغنية."
type textarea "ميلك شيك كريمي يجمع بين نكهة الفراولة الطازجة وشوكولاتة ريتشي الغنية."
click at [273, 221] on div "Description (En) Description (En)" at bounding box center [243, 239] width 239 height 51
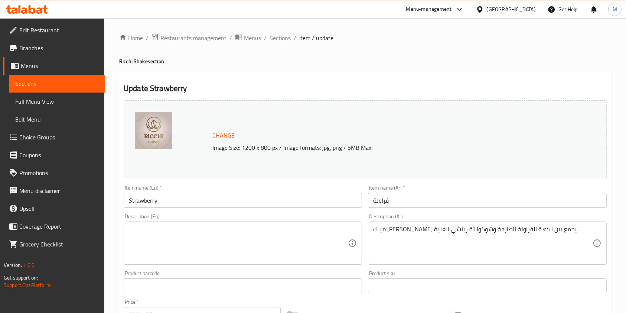
click at [269, 223] on div "Description (En)" at bounding box center [243, 242] width 239 height 43
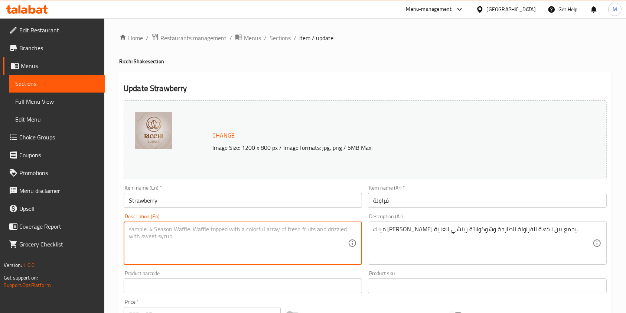
paste textarea "A creamy milkshake that combines the flavor of fresh strawberries and rich, ric…"
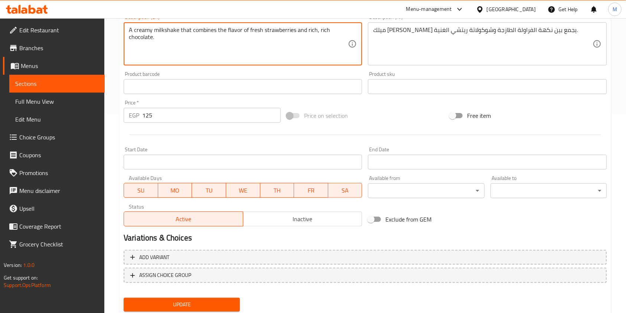
scroll to position [223, 0]
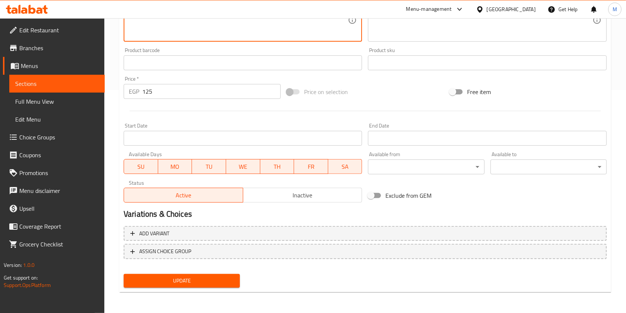
type textarea "A creamy milkshake that combines the flavor of fresh strawberries and rich, ric…"
click at [217, 277] on span "Update" at bounding box center [182, 280] width 104 height 9
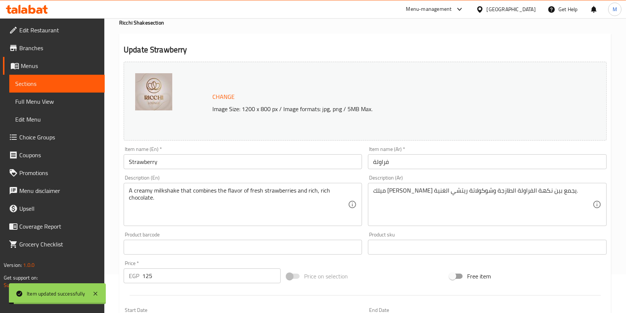
scroll to position [0, 0]
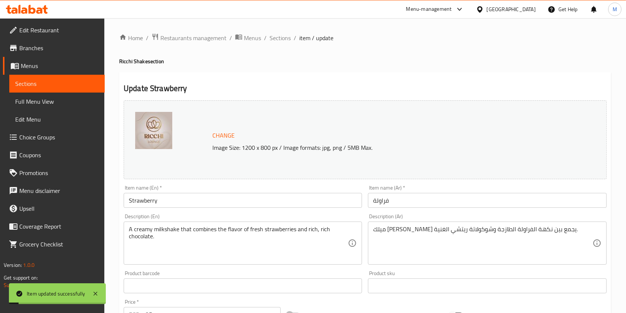
drag, startPoint x: 281, startPoint y: 37, endPoint x: 294, endPoint y: 52, distance: 20.0
click at [281, 37] on span "Sections" at bounding box center [280, 37] width 21 height 9
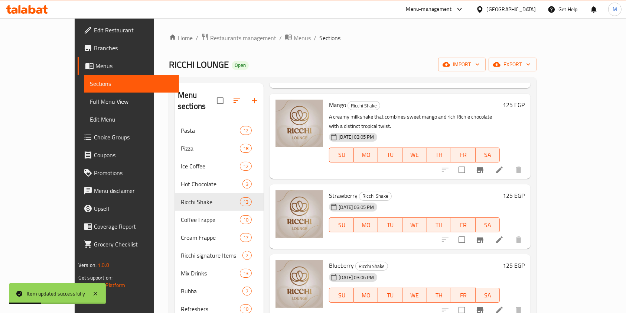
scroll to position [347, 0]
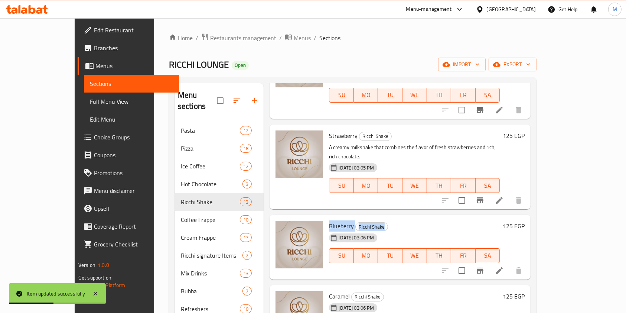
drag, startPoint x: 309, startPoint y: 174, endPoint x: 375, endPoint y: 179, distance: 65.6
click at [375, 218] on div "Blueberry Ricchi Shake 15-09-2025 03:06 PM SU MO TU WE TH FR SA" at bounding box center [414, 247] width 177 height 59
copy h6 "Blueberry Ricchi Shake"
click at [510, 264] on li at bounding box center [499, 270] width 21 height 13
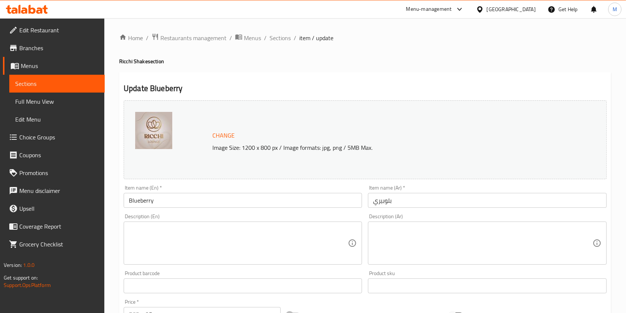
click at [418, 228] on textarea at bounding box center [482, 243] width 219 height 35
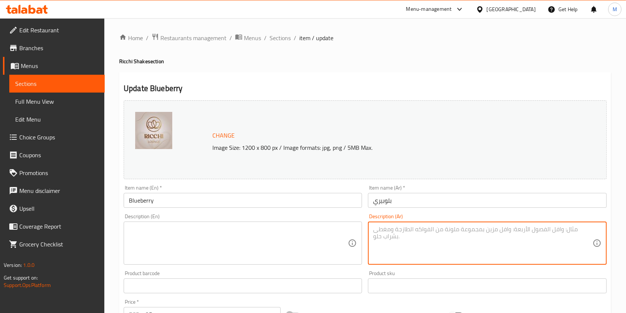
paste textarea "ميلك شيك كريمي ممزوج بنكهة التوت الأزرق الحلوة وشوكولاتة ريتشي الغنية."
type textarea "ميلك شيك كريمي ممزوج بنكهة التوت الأزرق الحلوة وشوكولاتة ريتشي الغنية."
click at [288, 233] on textarea at bounding box center [238, 243] width 219 height 35
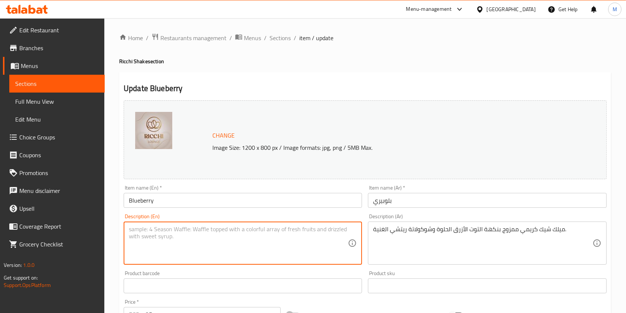
paste textarea "Creamy milkshake blended with sweet blueberry flavor and rich, rich chocolate."
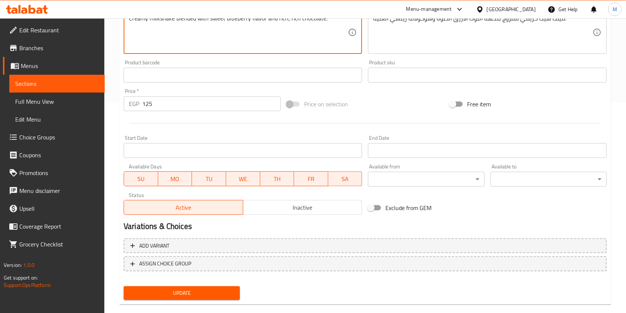
scroll to position [223, 0]
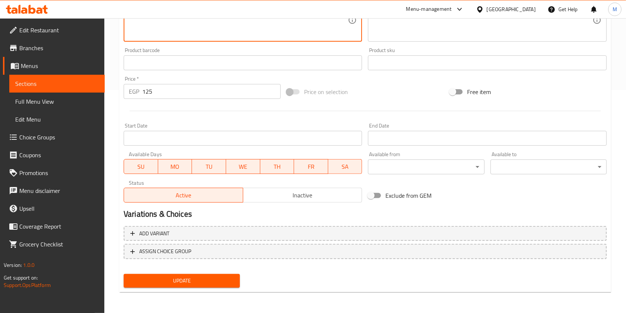
type textarea "Creamy milkshake blended with sweet blueberry flavor and rich, rich chocolate."
click at [195, 284] on span "Update" at bounding box center [182, 280] width 104 height 9
click at [195, 284] on div at bounding box center [313, 156] width 626 height 313
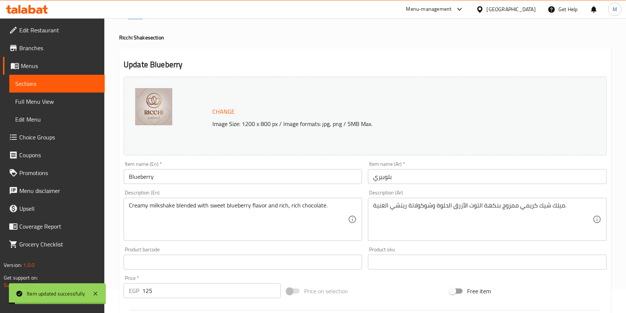
scroll to position [0, 0]
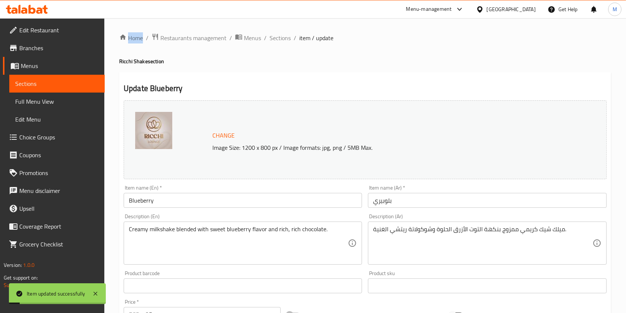
click at [288, 40] on span "Sections" at bounding box center [280, 37] width 21 height 9
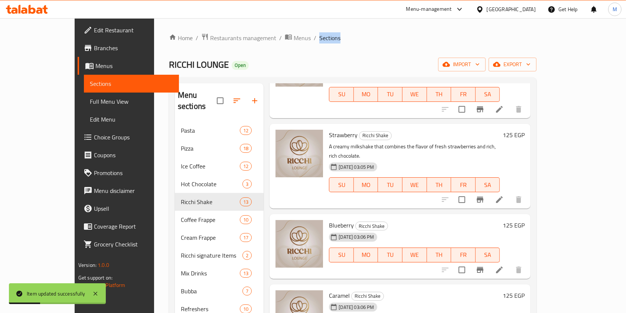
scroll to position [396, 0]
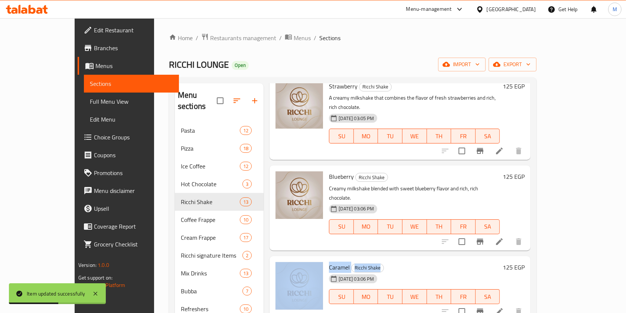
drag, startPoint x: 307, startPoint y: 200, endPoint x: 380, endPoint y: 208, distance: 73.7
click at [380, 259] on div "Caramel Ricchi Shake 15-09-2025 03:06 PM SU MO TU WE TH FR SA 125 EGP" at bounding box center [400, 288] width 255 height 59
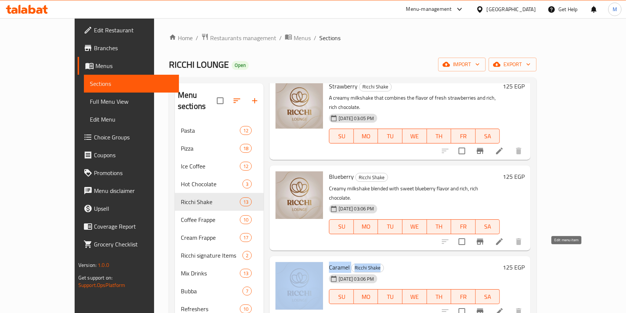
click at [504, 307] on icon at bounding box center [499, 311] width 9 height 9
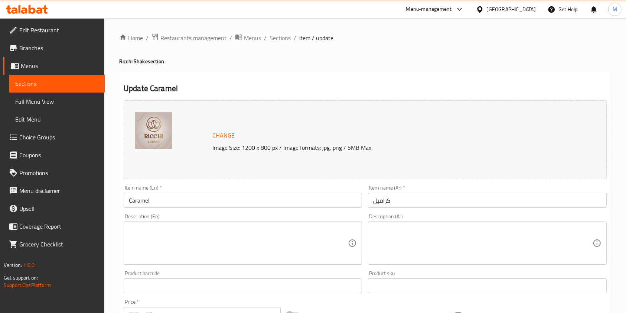
click at [427, 245] on textarea at bounding box center [482, 243] width 219 height 35
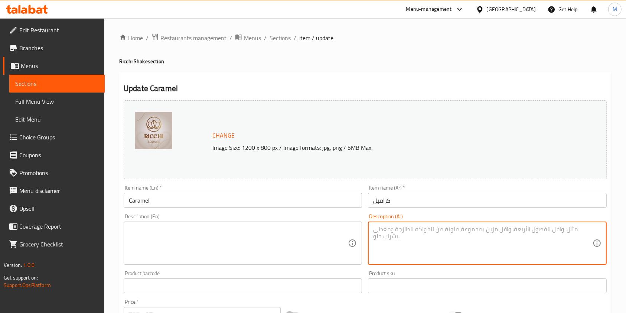
click at [427, 245] on textarea at bounding box center [482, 243] width 219 height 35
paste textarea "ميلك شيك كريمي ممزوج بالكراميل الحلو وشوكولاتة ريتشي الغنية."
type textarea "ميلك شيك كريمي ممزوج بالكراميل الحلو وشوكولاتة ريتشي الغنية."
click at [200, 247] on textarea "V" at bounding box center [238, 243] width 219 height 35
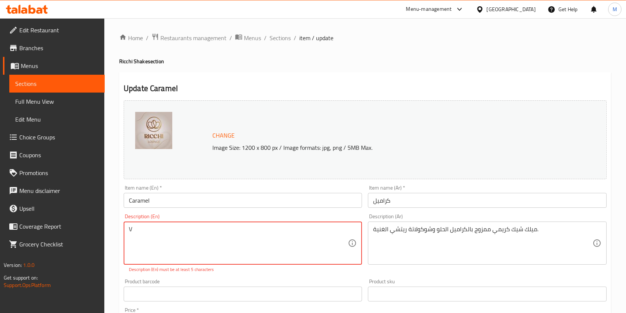
click at [134, 235] on textarea "V" at bounding box center [238, 243] width 219 height 35
paste textarea "Creamy milkshake blended with sweet caramel and rich, rich chocolate."
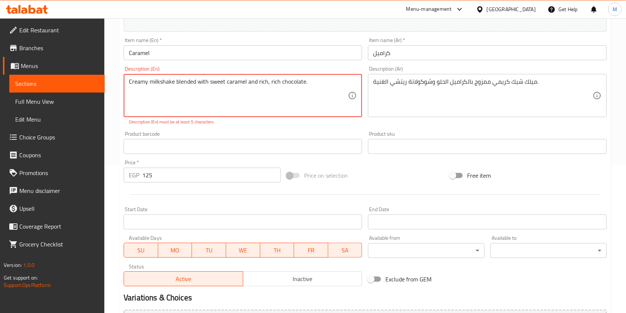
scroll to position [149, 0]
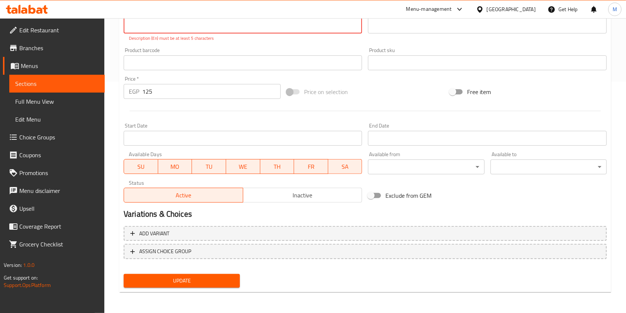
type textarea "Creamy milkshake blended with sweet caramel and rich, rich chocolate."
click at [210, 282] on span "Update" at bounding box center [182, 280] width 104 height 9
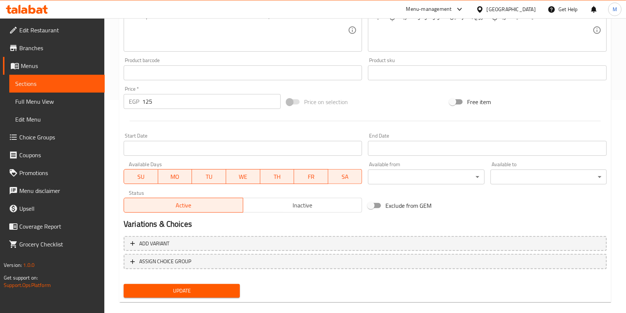
scroll to position [223, 0]
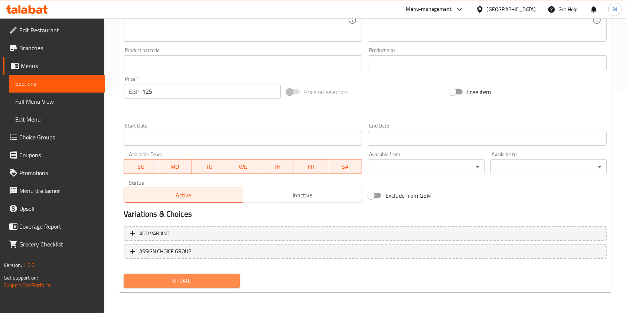
click at [212, 274] on button "Update" at bounding box center [182, 281] width 116 height 14
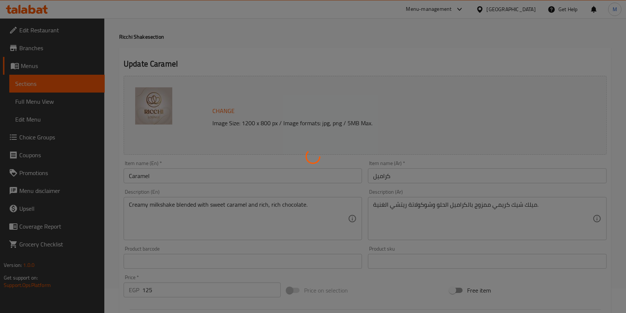
scroll to position [0, 0]
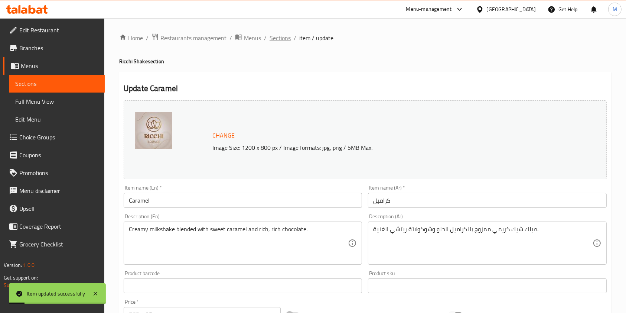
click at [288, 33] on span "Sections" at bounding box center [280, 37] width 21 height 9
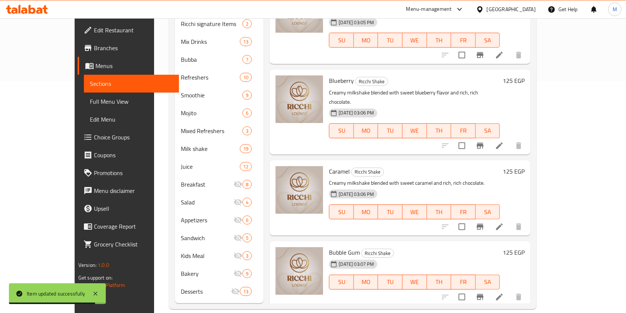
scroll to position [270, 0]
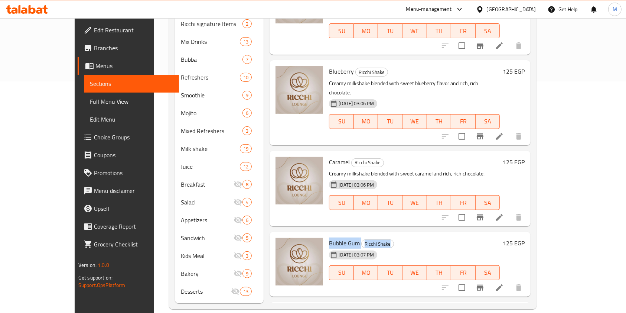
drag, startPoint x: 308, startPoint y: 183, endPoint x: 377, endPoint y: 186, distance: 69.5
click at [377, 235] on div "Bubble Gum Ricchi Shake 15-09-2025 03:07 PM SU MO TU WE TH FR SA" at bounding box center [414, 264] width 177 height 59
click at [377, 238] on h6 "Bubble Gum Ricchi Shake" at bounding box center [414, 243] width 171 height 10
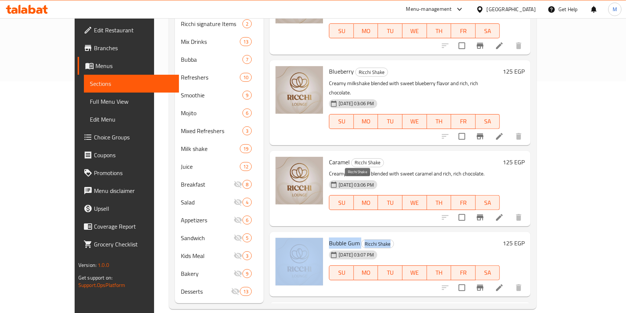
drag, startPoint x: 307, startPoint y: 185, endPoint x: 370, endPoint y: 186, distance: 63.5
click at [370, 235] on div "Bubble Gum Ricchi Shake 15-09-2025 03:07 PM SU MO TU WE TH FR SA 125 EGP" at bounding box center [400, 264] width 255 height 59
click at [504, 283] on icon at bounding box center [499, 287] width 9 height 9
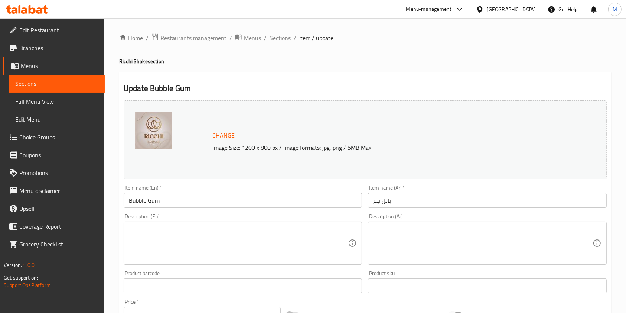
click at [468, 244] on textarea at bounding box center [482, 243] width 219 height 35
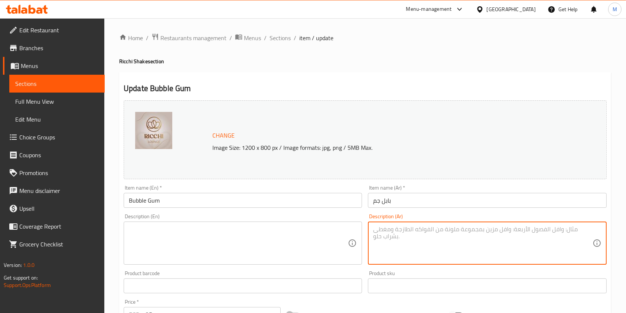
paste textarea "ميلك شيك كريمي بطعم اللبان المميز ممزوج بشوكولاتة ريتشي الغنية."
type textarea "ميلك شيك كريمي بطعم اللبان المميز ممزوج بشوكولاتة ريتشي الغنية."
click at [275, 240] on textarea at bounding box center [238, 243] width 219 height 35
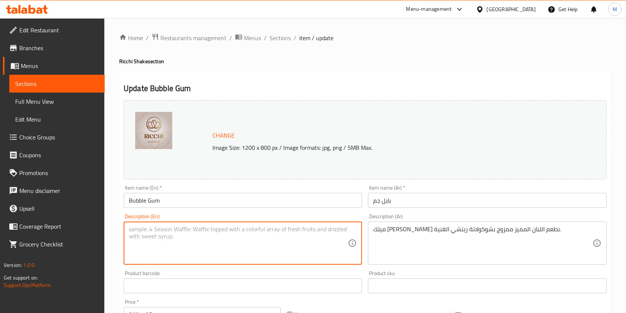
paste textarea "Creamy milkshake with a distinctive chewy flavor blended with rich Richie choco…"
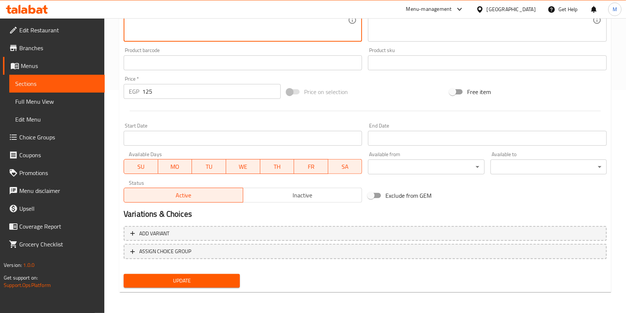
type textarea "Creamy milkshake with a distinctive chewy flavor blended with rich Richie choco…"
click at [233, 278] on span "Update" at bounding box center [182, 280] width 104 height 9
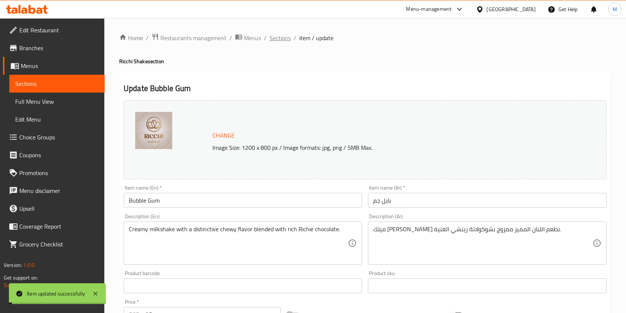
click at [283, 36] on span "Sections" at bounding box center [280, 37] width 21 height 9
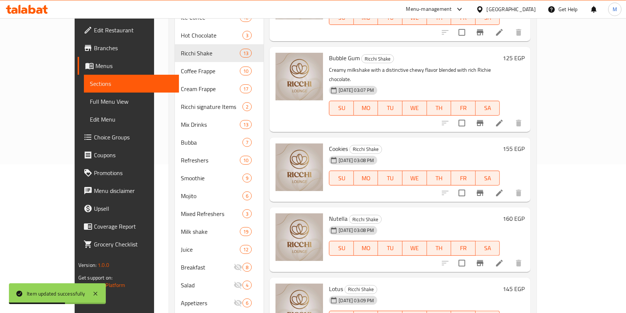
scroll to position [528, 0]
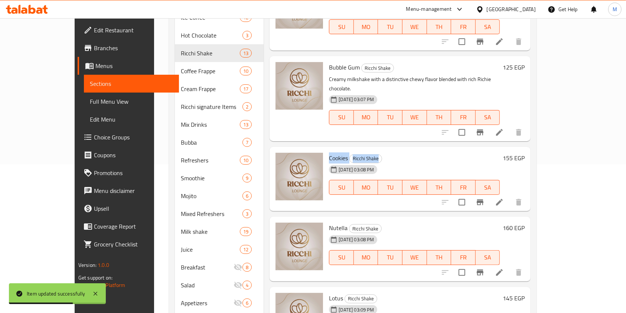
drag, startPoint x: 311, startPoint y: 91, endPoint x: 384, endPoint y: 92, distance: 73.2
click at [384, 153] on h6 "Cookies Ricchi Shake" at bounding box center [414, 158] width 171 height 10
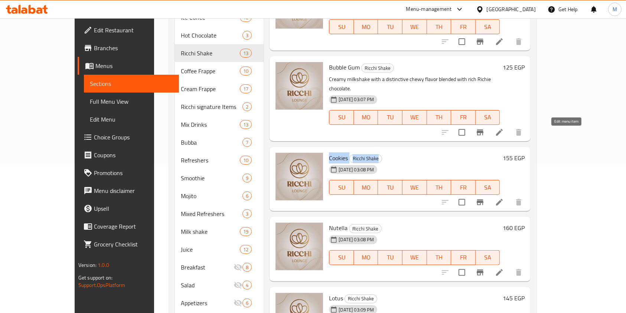
click at [504, 198] on icon at bounding box center [499, 202] width 9 height 9
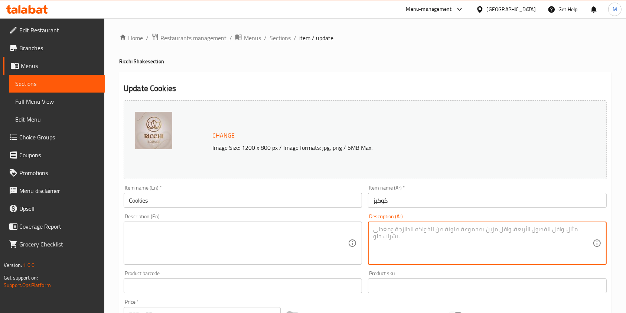
click at [385, 237] on textarea at bounding box center [482, 243] width 219 height 35
paste textarea "ميلك شيك كريمي ممزوج بقطع الكوكيز المقرمشة وشوكولاتة ريتشي الغنية."
type textarea "ميلك شيك كريمي ممزوج بقطع الكوكيز المقرمشة وشوكولاتة ريتشي الغنية."
click at [293, 233] on textarea at bounding box center [238, 243] width 219 height 35
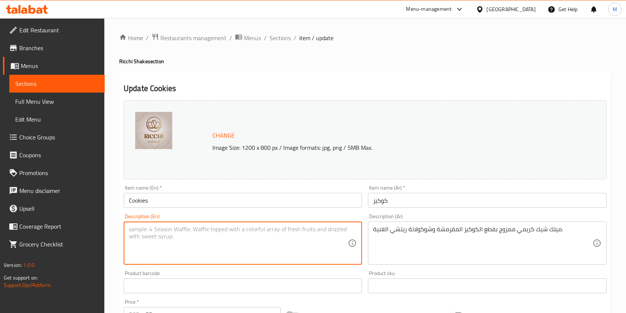
paste textarea "Creamy milkshake blended with crunchy cookie pieces and rich, rich chocolate."
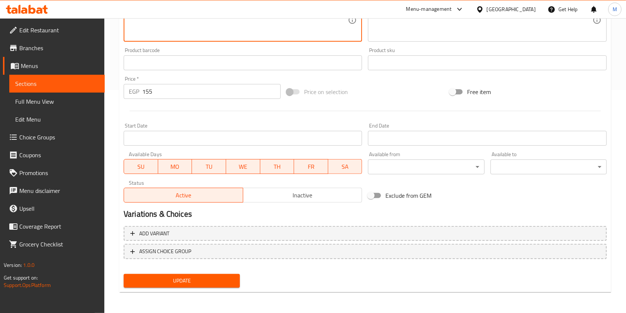
type textarea "Creamy milkshake blended with crunchy cookie pieces and rich, rich chocolate."
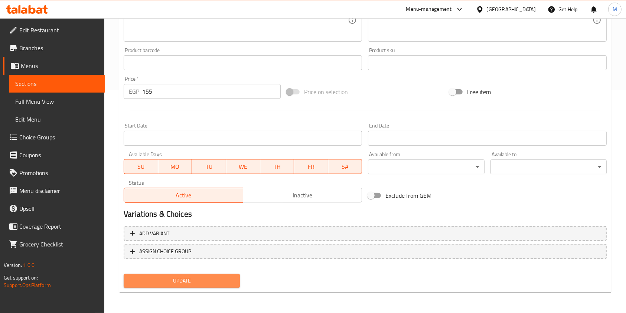
click at [195, 279] on span "Update" at bounding box center [182, 280] width 104 height 9
click at [195, 279] on div at bounding box center [313, 156] width 626 height 313
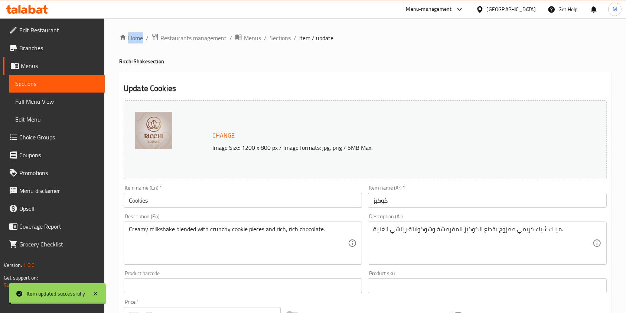
click at [273, 41] on span "Sections" at bounding box center [280, 37] width 21 height 9
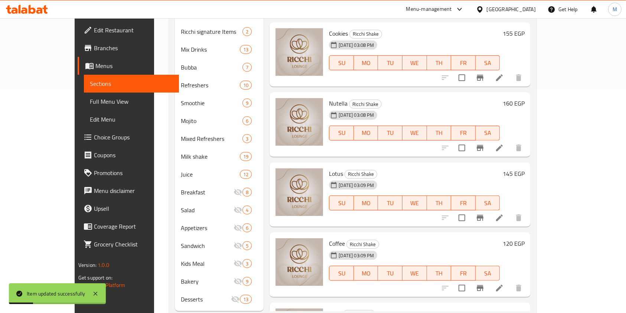
scroll to position [231, 0]
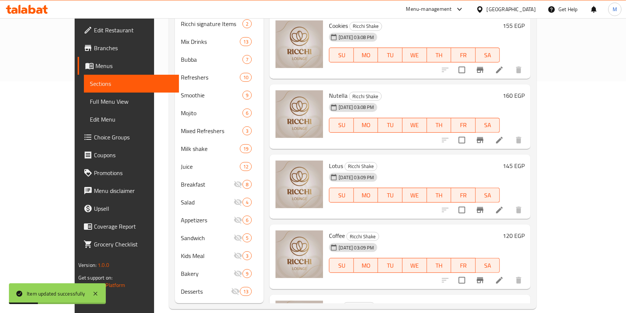
click at [329, 300] on span "Oreo" at bounding box center [335, 305] width 12 height 11
drag, startPoint x: 350, startPoint y: 240, endPoint x: 367, endPoint y: 240, distance: 17.1
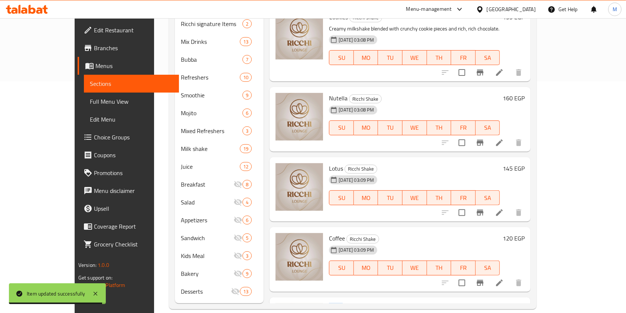
scroll to position [589, 0]
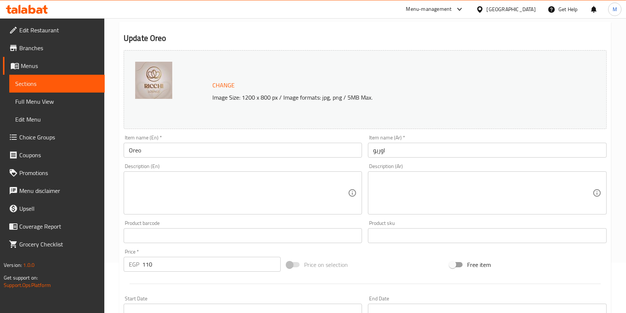
scroll to position [99, 0]
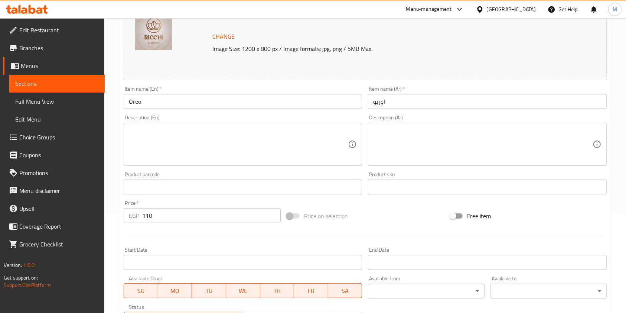
click at [424, 143] on textarea at bounding box center [482, 144] width 219 height 35
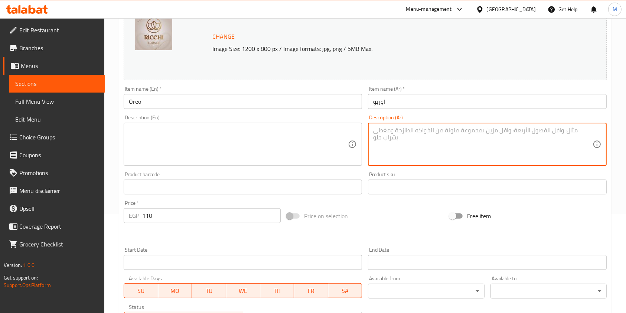
paste textarea "ميلك شيك كريمي ممزوج بقطع أوريو وشوكولاتة ريتشي الغنية لمذاق مقرمش ولذيذ."
type textarea "ميلك شيك كريمي ممزوج بقطع أوريو وشوكولاتة ريتشي الغنية لمذاق مقرمش ولذيذ.V"
click at [279, 139] on textarea at bounding box center [238, 144] width 219 height 35
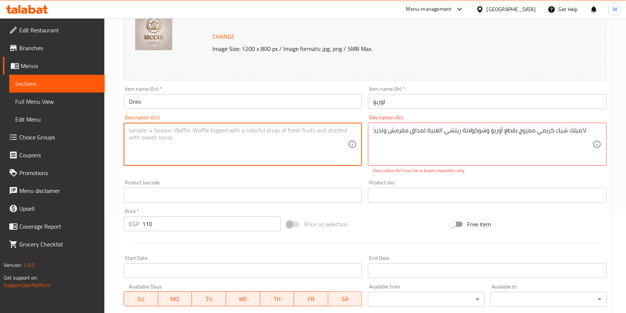
click at [279, 139] on textarea at bounding box center [238, 144] width 219 height 35
paste textarea "Creamy milkshake blended with Oreo pieces and rich Richie chocolate for a crunc…"
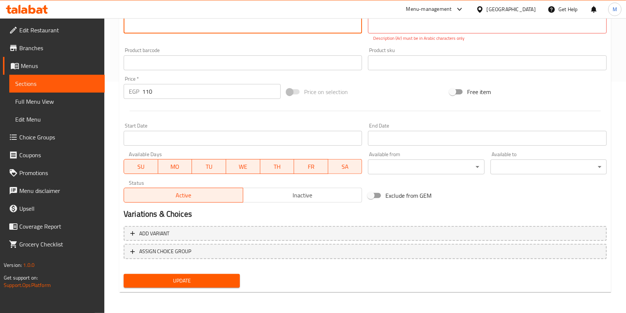
type textarea "Creamy milkshake blended with Oreo pieces and rich Richie chocolate for a crunc…"
click at [236, 277] on button "Update" at bounding box center [182, 281] width 116 height 14
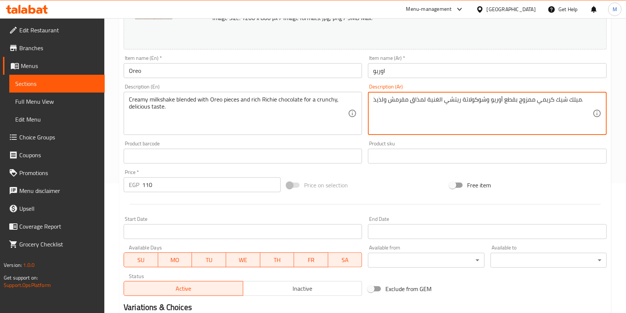
scroll to position [223, 0]
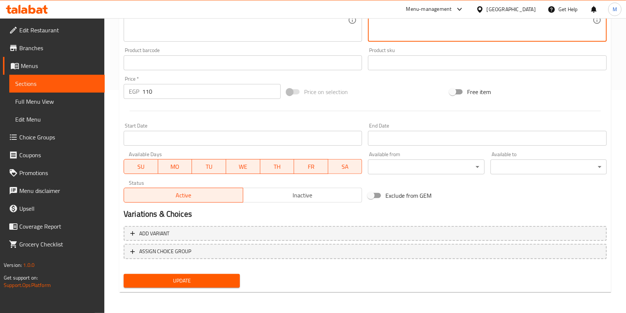
type textarea "ميلك شيك كريمي ممزوج بقطع أوريو وشوكولاتة ريتشي الغنية لمذاق مقرمش ولذيذ."
click at [227, 274] on button "Update" at bounding box center [182, 281] width 116 height 14
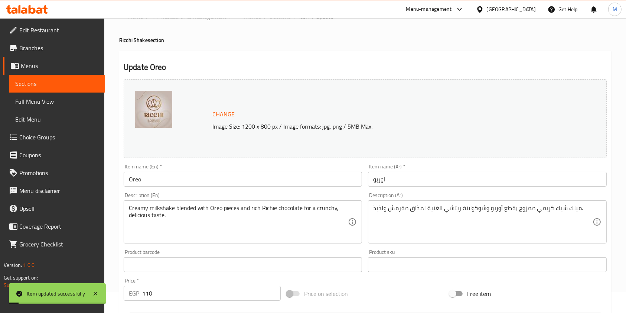
scroll to position [0, 0]
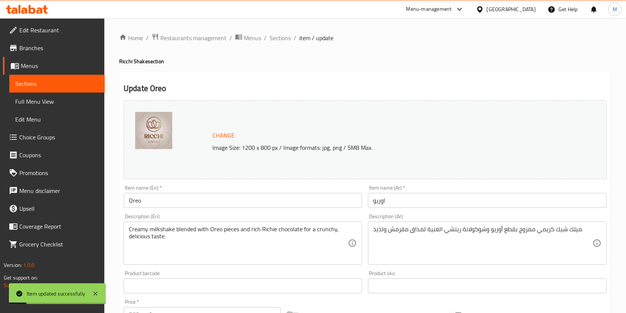
drag, startPoint x: 286, startPoint y: 37, endPoint x: 314, endPoint y: 72, distance: 44.9
click at [286, 37] on span "Sections" at bounding box center [280, 37] width 21 height 9
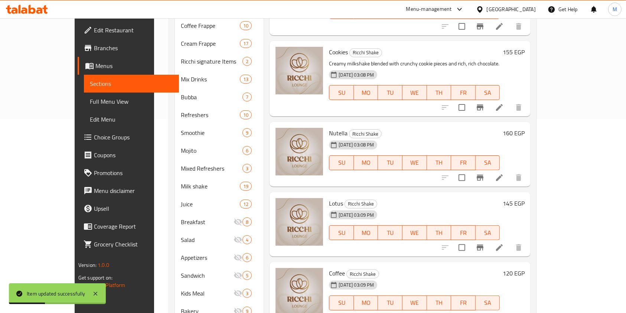
scroll to position [231, 0]
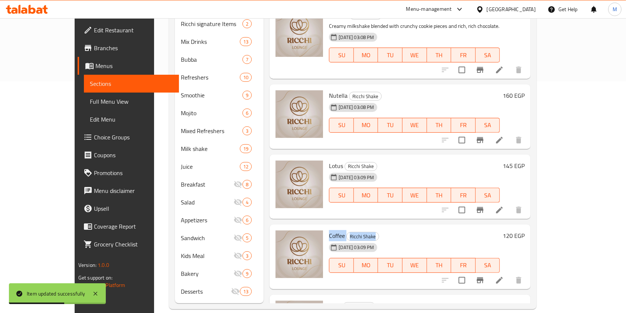
drag, startPoint x: 310, startPoint y: 165, endPoint x: 392, endPoint y: 161, distance: 83.0
click at [392, 227] on div "Coffee Ricchi Shake 15-09-2025 03:09 PM SU MO TU WE TH FR SA" at bounding box center [414, 256] width 177 height 59
click at [510, 273] on li at bounding box center [499, 279] width 21 height 13
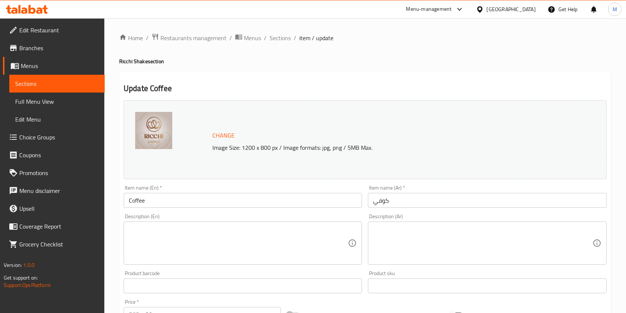
click at [401, 248] on textarea at bounding box center [482, 243] width 219 height 35
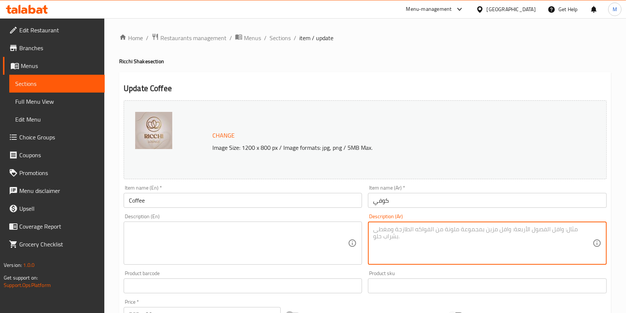
paste textarea "ميلك شيك كريمي بنكهة القهوة ممزوج مع شوكولاتة ريتشي الغنية."
type textarea "ميلك شيك كريمي بنكهة القهوة ممزوج مع شوكولاتة ريتشي الغنية."
click at [244, 269] on div "Product barcode Product barcode" at bounding box center [243, 282] width 244 height 29
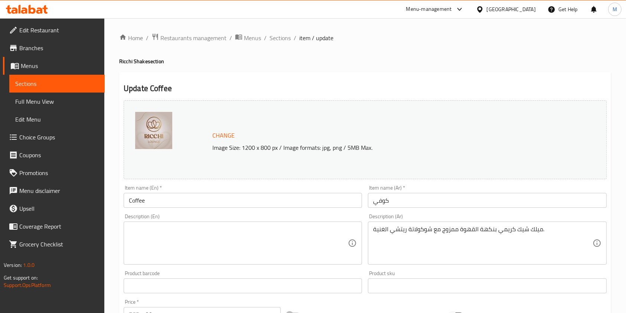
click at [236, 249] on textarea at bounding box center [238, 243] width 219 height 35
click at [133, 236] on textarea "V" at bounding box center [238, 243] width 219 height 35
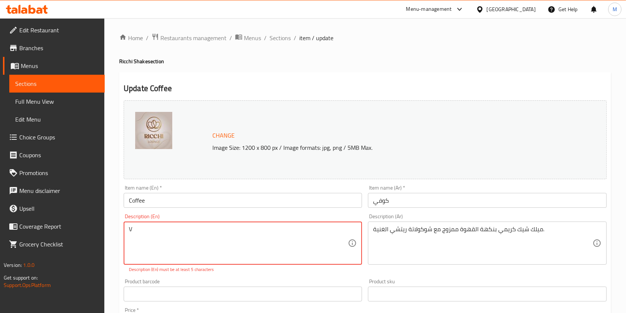
click at [133, 236] on textarea "V" at bounding box center [238, 243] width 219 height 35
paste textarea "Creamy coffee-flavored milkshake blended with rich Richie chocolate."
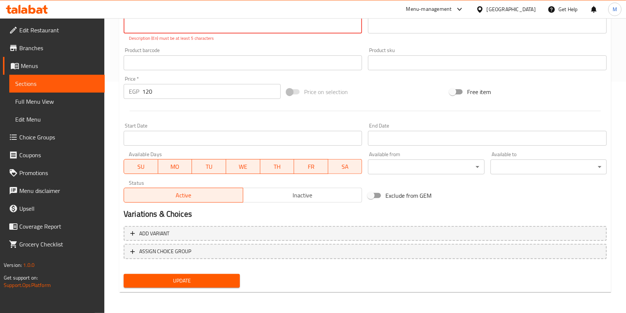
type textarea "Creamy coffee-flavored milkshake blended with rich Richie chocolate."
click at [201, 282] on span "Update" at bounding box center [182, 280] width 104 height 9
click at [201, 282] on div at bounding box center [313, 156] width 626 height 313
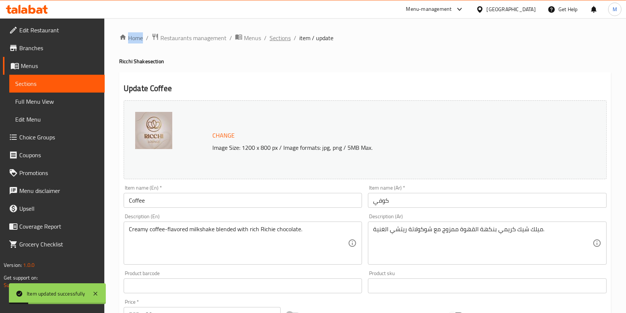
click at [278, 36] on span "Sections" at bounding box center [280, 37] width 21 height 9
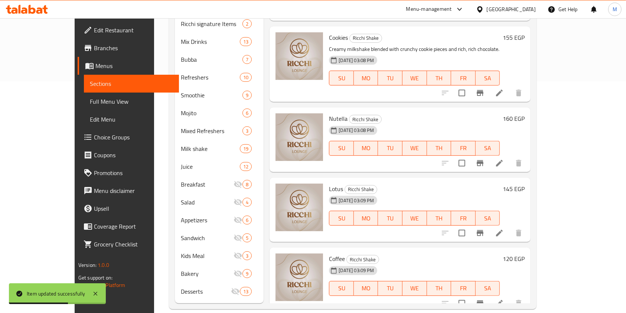
scroll to position [550, 0]
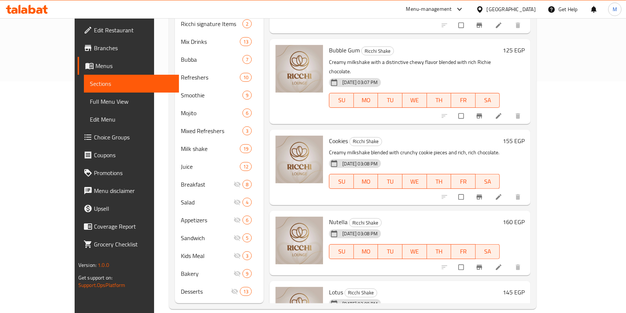
scroll to position [512, 0]
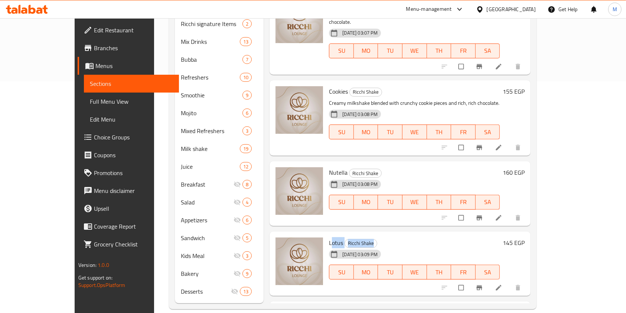
drag, startPoint x: 311, startPoint y: 177, endPoint x: 372, endPoint y: 168, distance: 61.9
click at [372, 234] on div "Lotus Ricchi Shake [DATE] 03:09 PM SU MO TU WE TH FR SA" at bounding box center [414, 263] width 177 height 59
copy h6 "Lotus Ricchi Shake"
click at [503, 284] on icon at bounding box center [498, 287] width 7 height 7
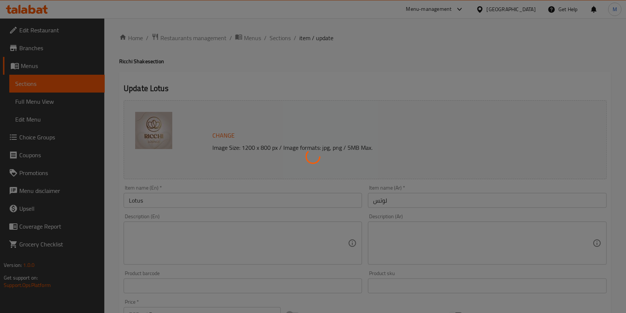
click at [395, 241] on div at bounding box center [313, 156] width 626 height 313
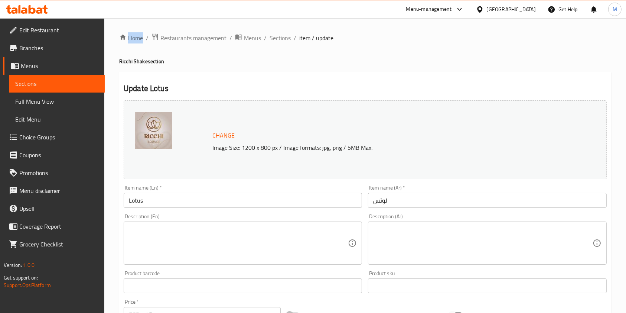
click at [395, 241] on div at bounding box center [313, 156] width 626 height 313
click at [395, 242] on div at bounding box center [313, 156] width 626 height 313
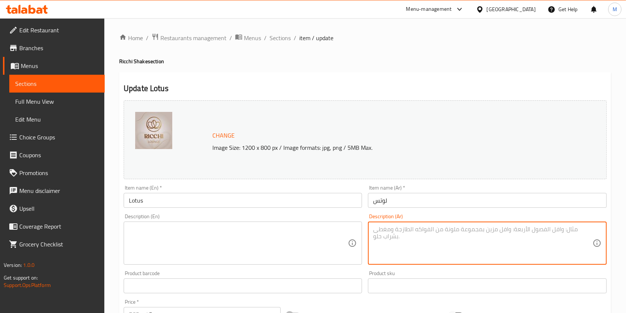
click at [395, 242] on textarea at bounding box center [482, 243] width 219 height 35
paste textarea "ميلك شيك كريمي ممزوج بنكهة بسكويت اللوتس وشوكولاتة [PERSON_NAME] الغنية لمذاق ح…"
type textarea "ميلك شيك كريمي ممزوج بنكهة بسكويت اللوتس وشوكولاتة [PERSON_NAME] الغنية لمذاق ح…"
click at [263, 223] on div "Description (En)" at bounding box center [243, 242] width 239 height 43
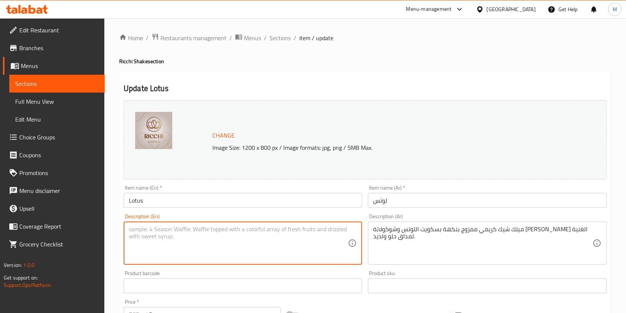
paste textarea "Creamy milkshake blended with the flavor of Lotus biscuits and rich Richie choc…"
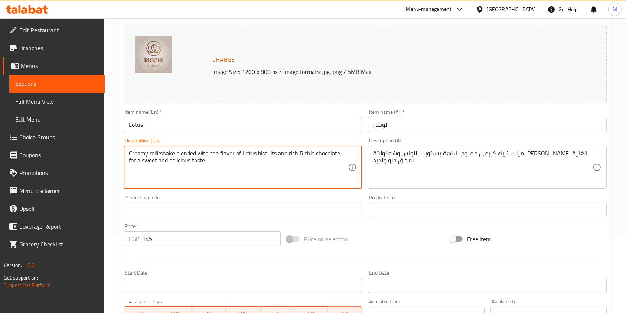
scroll to position [198, 0]
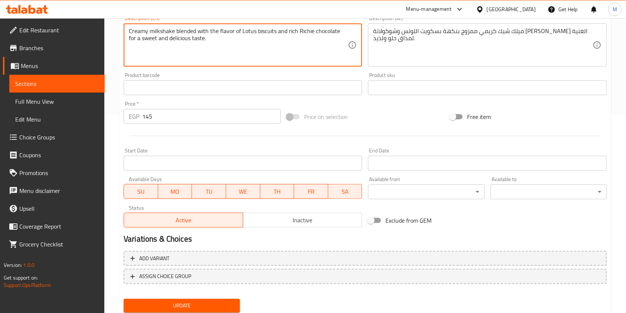
type textarea "Creamy milkshake blended with the flavor of Lotus biscuits and rich Richie choc…"
click at [204, 300] on button "Update" at bounding box center [182, 306] width 116 height 14
click at [204, 300] on div at bounding box center [313, 156] width 626 height 313
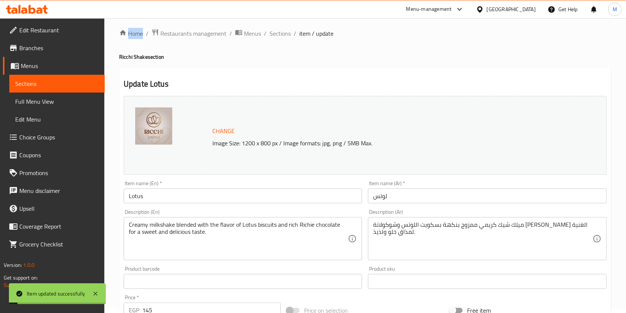
scroll to position [0, 0]
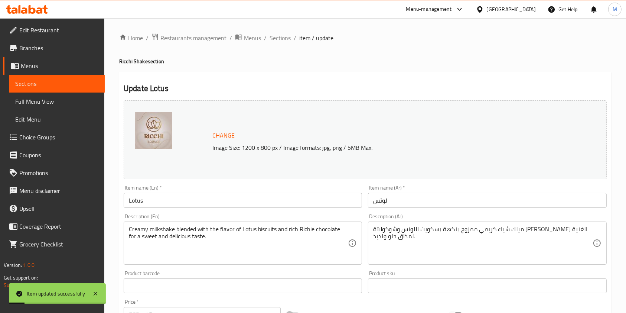
click at [276, 32] on div "Home / Restaurants management / Menus / Sections / item / update Ricchi Shake s…" at bounding box center [365, 277] width 522 height 518
click at [276, 33] on span "Sections" at bounding box center [280, 37] width 21 height 9
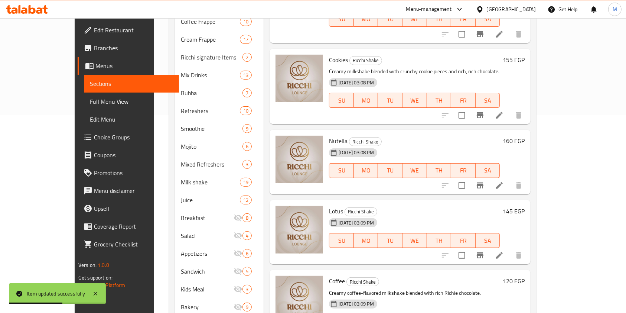
scroll to position [562, 0]
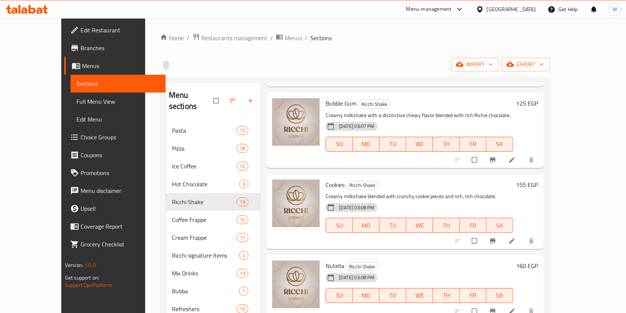
scroll to position [99, 0]
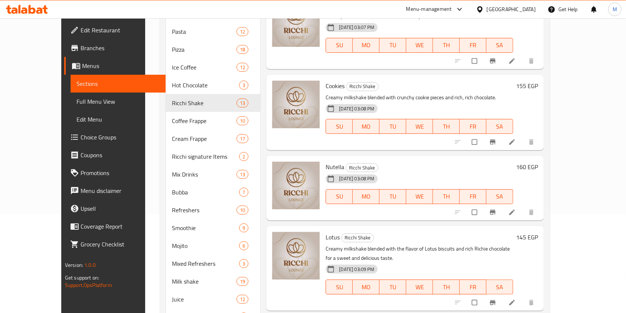
drag, startPoint x: 311, startPoint y: 123, endPoint x: 369, endPoint y: 137, distance: 59.3
click at [369, 159] on div "Nutella Ricchi Shake [DATE] 03:08 PM SU MO TU WE TH FR SA" at bounding box center [420, 188] width 194 height 59
click at [406, 171] on div "[DATE] 03:08 PM SU MO TU WE TH FR SA" at bounding box center [420, 191] width 194 height 40
click at [304, 162] on img at bounding box center [296, 186] width 48 height 48
drag, startPoint x: 304, startPoint y: 123, endPoint x: 311, endPoint y: 124, distance: 7.2
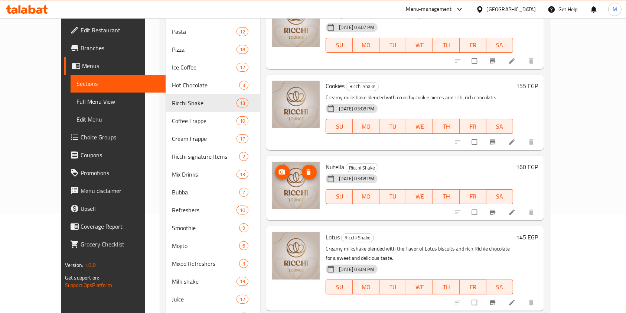
click at [304, 162] on img at bounding box center [296, 186] width 48 height 48
click at [305, 159] on div at bounding box center [296, 188] width 54 height 59
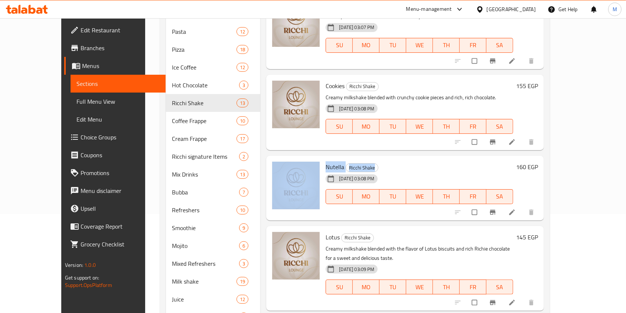
drag, startPoint x: 311, startPoint y: 124, endPoint x: 375, endPoint y: 127, distance: 64.0
click at [375, 159] on div "Nutella Ricchi Shake [DATE] 03:08 PM SU MO TU WE TH FR SA 160 EGP" at bounding box center [405, 188] width 272 height 59
copy div "Nutella Ricchi Shake"
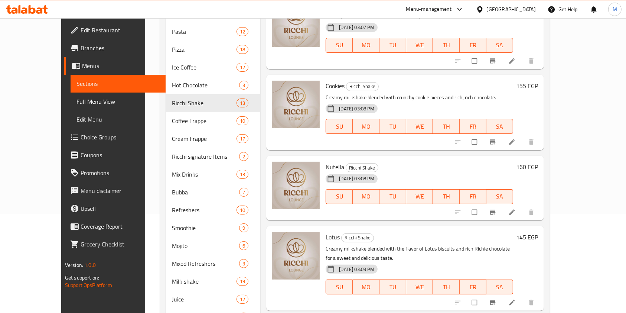
click at [541, 204] on div at bounding box center [495, 212] width 91 height 16
click at [516, 208] on icon at bounding box center [512, 211] width 7 height 7
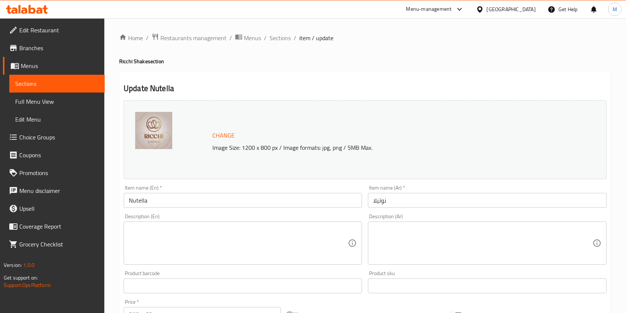
click at [458, 230] on div at bounding box center [313, 156] width 626 height 313
click at [458, 230] on textarea at bounding box center [482, 243] width 219 height 35
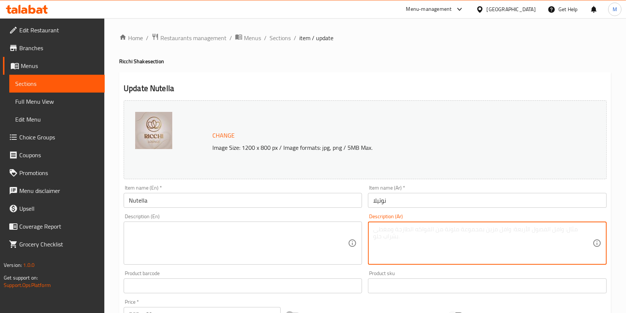
paste textarea "ميلك شيك كريمي ممزوج بنوتيلا وشوكولاتة ريتشي الغنية لمذاق البندق اللذيذ."
type textarea "ميلك شيك كريمي ممزوج بنوتيلا وشوكولاتة ريتشي الغنية لمذاق البندق اللذيذ."
click at [306, 232] on textarea at bounding box center [238, 243] width 219 height 35
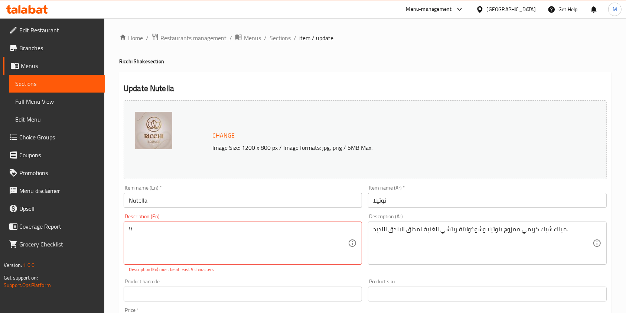
click at [138, 234] on textarea "V" at bounding box center [238, 243] width 219 height 35
paste textarea "Creamy milkshake blended with Nutella and rich Richie chocolate for a delicious…"
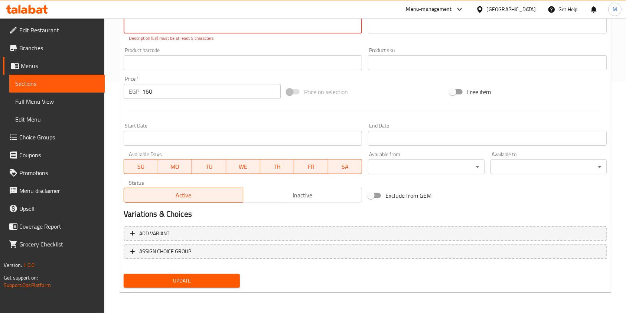
type textarea "Creamy milkshake blended with Nutella and rich Richie chocolate for a delicious…"
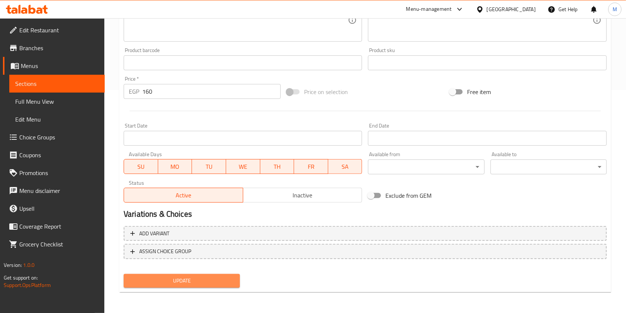
scroll to position [223, 0]
click at [232, 279] on span "Update" at bounding box center [182, 280] width 104 height 9
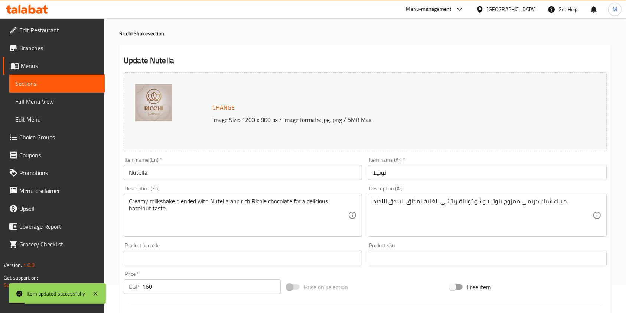
scroll to position [0, 0]
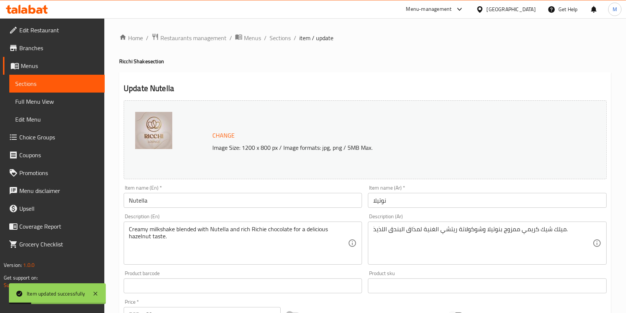
click at [286, 43] on div "Home / Restaurants management / Menus / Sections / item / update Ricchi Shake s…" at bounding box center [365, 277] width 492 height 488
click at [285, 38] on span "Sections" at bounding box center [280, 37] width 21 height 9
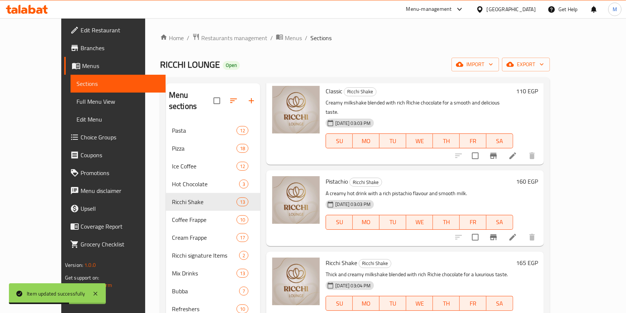
scroll to position [49, 0]
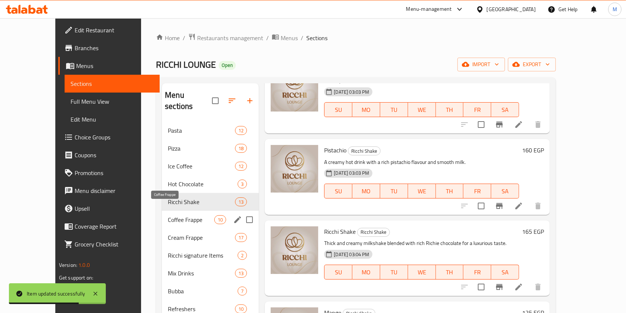
click at [184, 215] on span "Coffee Frappe" at bounding box center [191, 219] width 46 height 9
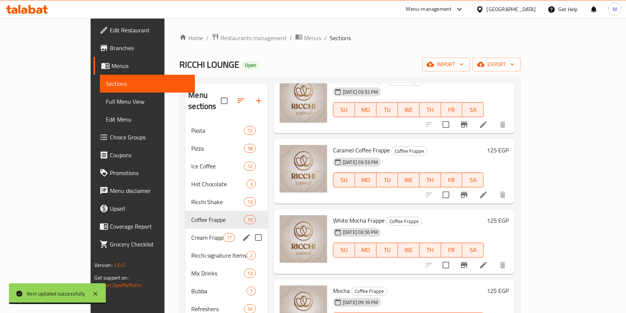
click at [191, 233] on span "Cream Frappe" at bounding box center [207, 237] width 32 height 9
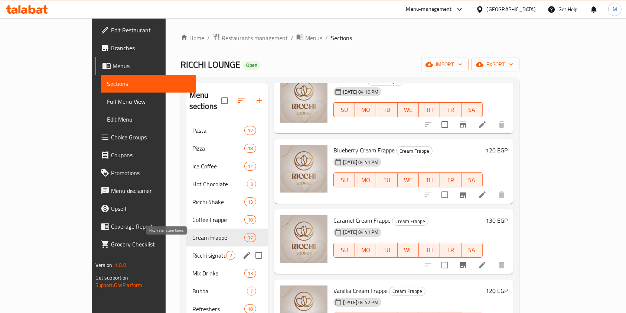
click at [187, 249] on div "Ricchi signature Items 2" at bounding box center [228, 255] width 82 height 18
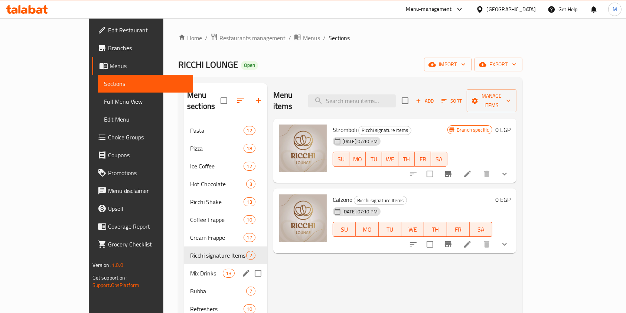
click at [184, 264] on div "Mix Drinks 13" at bounding box center [225, 273] width 83 height 18
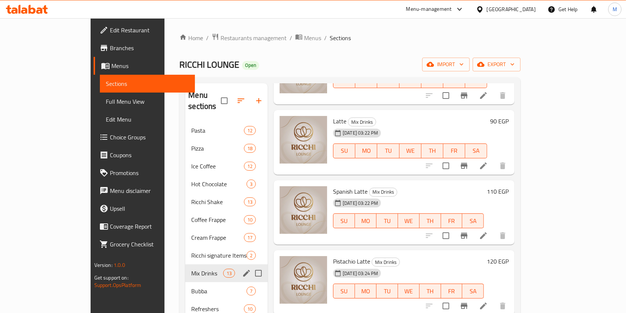
click at [185, 282] on div "Bubba 7" at bounding box center [226, 291] width 82 height 18
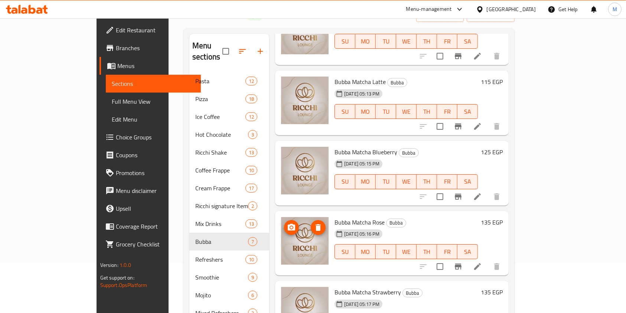
scroll to position [149, 0]
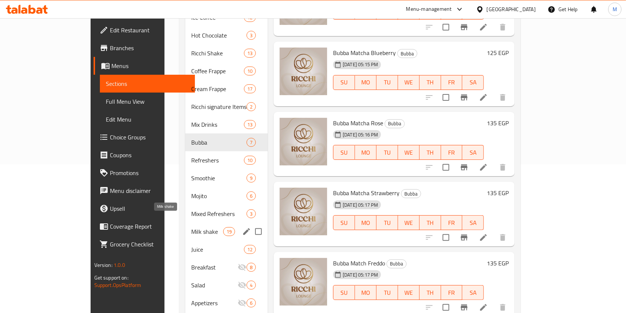
click at [191, 227] on span "Milk shake" at bounding box center [207, 231] width 32 height 9
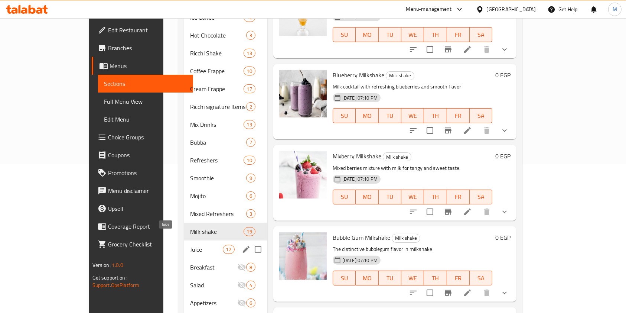
click at [190, 245] on span "Juice" at bounding box center [206, 249] width 33 height 9
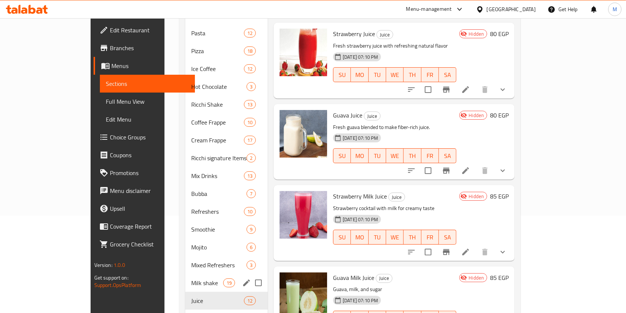
scroll to position [49, 0]
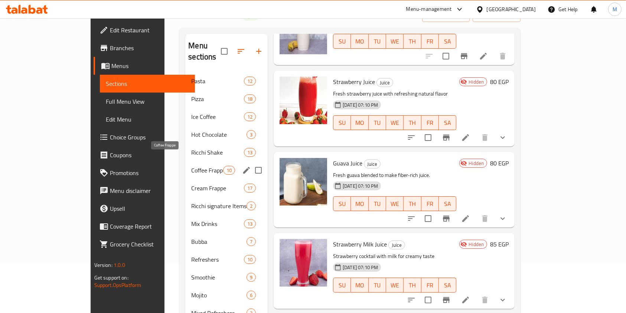
click at [191, 166] on span "Coffee Frappe" at bounding box center [207, 170] width 32 height 9
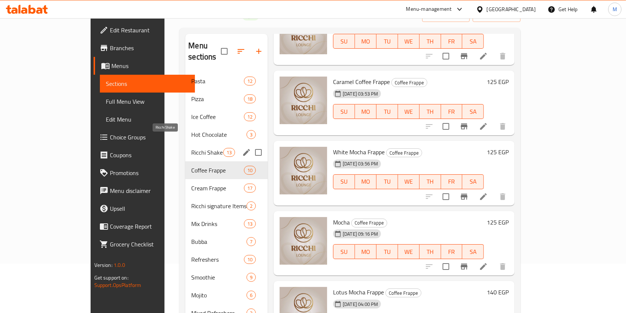
click at [191, 148] on span "Ricchi Shake" at bounding box center [207, 152] width 32 height 9
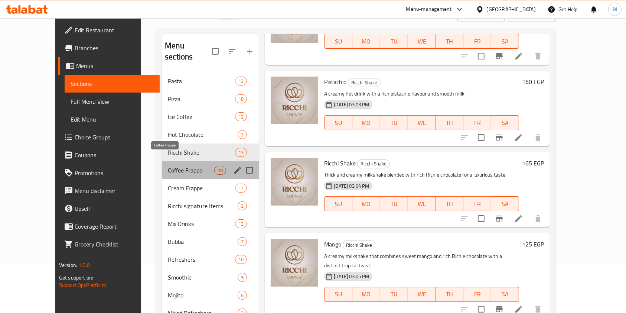
click at [168, 166] on span "Coffee Frappe" at bounding box center [191, 170] width 46 height 9
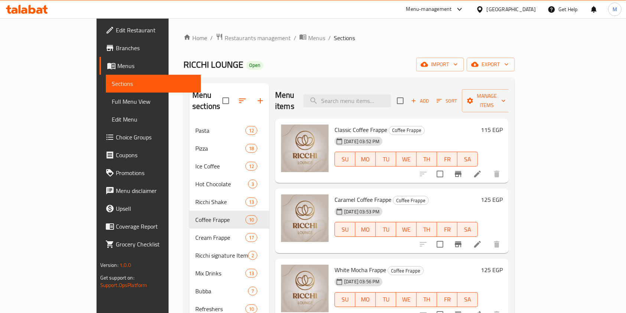
click at [341, 124] on span "Classic Coffee Frappe" at bounding box center [361, 129] width 53 height 11
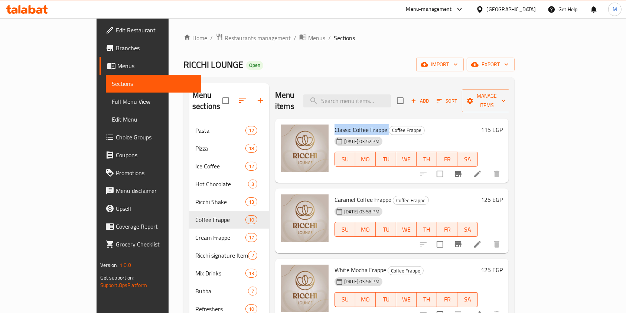
copy h6 "Classic Coffee Frappe"
click at [506, 169] on div at bounding box center [460, 174] width 91 height 18
click at [482, 169] on icon at bounding box center [477, 173] width 9 height 9
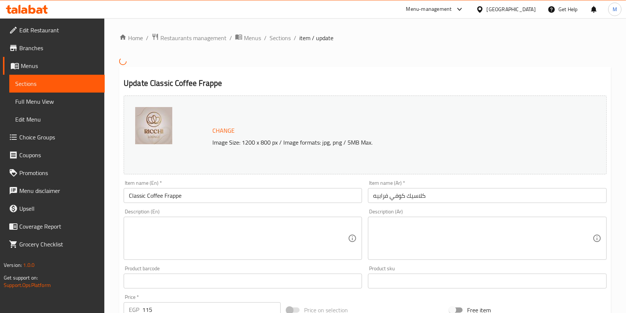
click at [423, 221] on div "Description (Ar) Description (Ar)" at bounding box center [487, 234] width 239 height 51
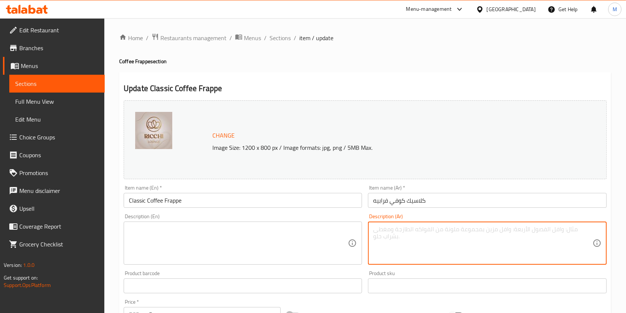
paste textarea "قهوة مثلجة مخفوقة مع الحليب والثلج، مغطاة برغوة ناعمة ومنعشة."
type textarea "قهوة مثلجة مخفوقة مع الحليب والثلج، مغطاة برغوة ناعمة ومنعشة."
click at [330, 220] on div "Description (En) Description (En)" at bounding box center [243, 239] width 239 height 51
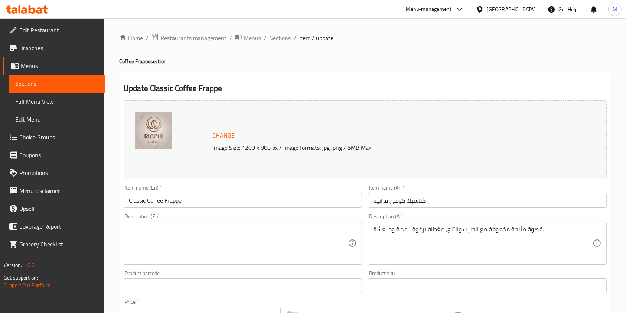
click at [260, 247] on textarea at bounding box center [238, 243] width 219 height 35
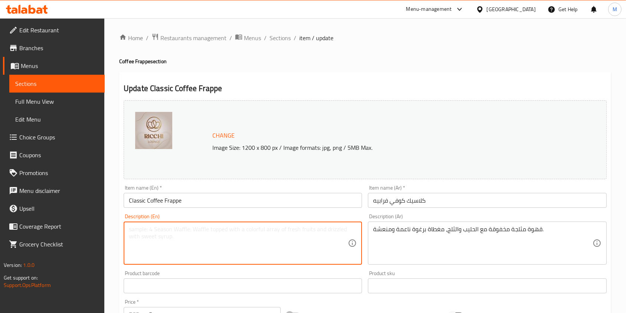
paste textarea "Iced coffee whipped with milk and ice, topped with a smooth, refreshing foam."
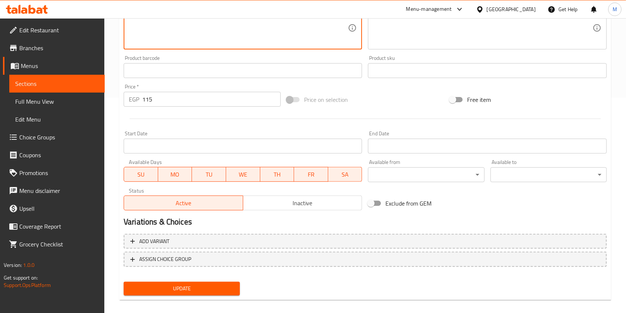
scroll to position [223, 0]
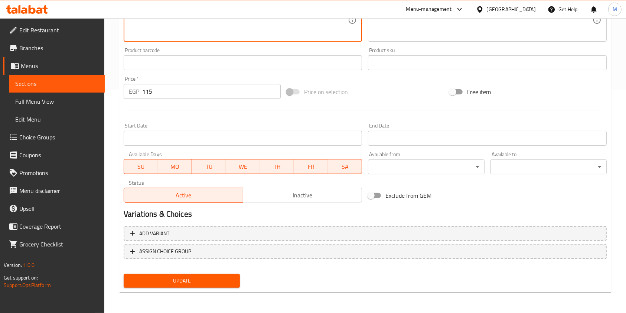
type textarea "Iced coffee whipped with milk and ice, topped with a smooth, refreshing foam."
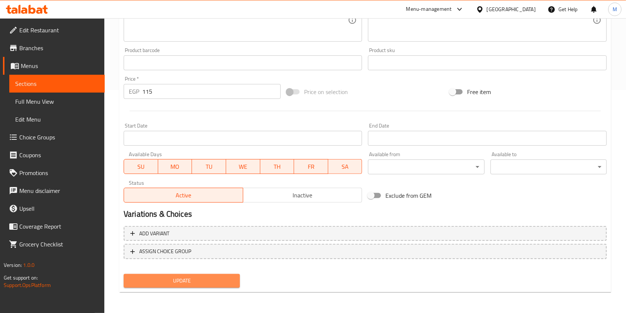
click at [219, 283] on span "Update" at bounding box center [182, 280] width 104 height 9
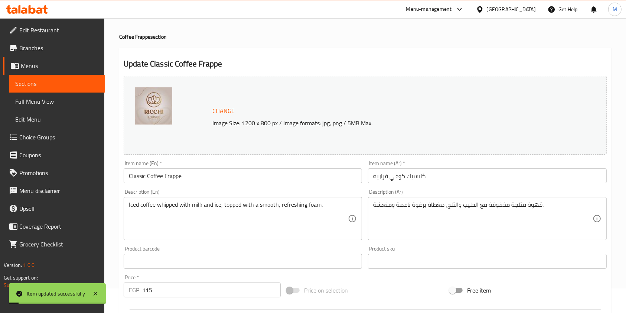
scroll to position [0, 0]
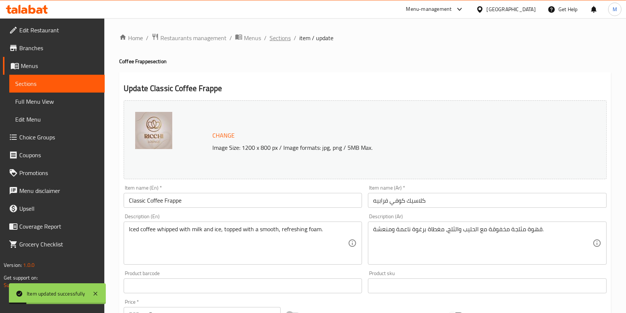
click at [283, 36] on span "Sections" at bounding box center [280, 37] width 21 height 9
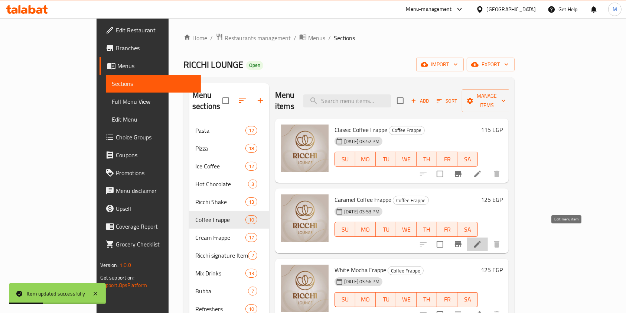
click at [482, 240] on icon at bounding box center [477, 244] width 9 height 9
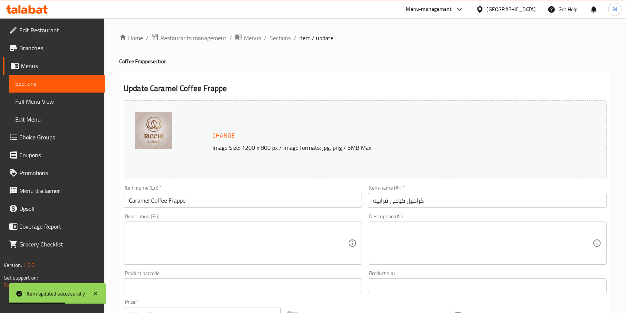
click at [203, 204] on input "Caramel Coffee Frappe" at bounding box center [243, 200] width 239 height 15
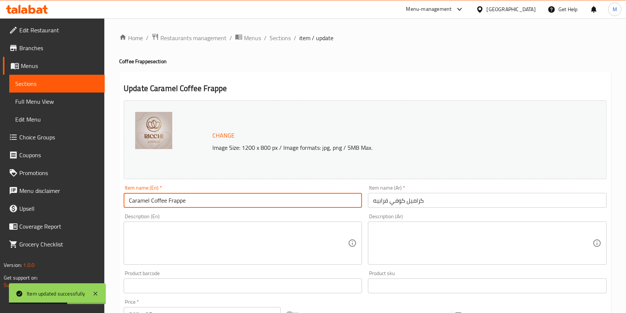
click at [203, 204] on input "Caramel Coffee Frappe" at bounding box center [243, 200] width 239 height 15
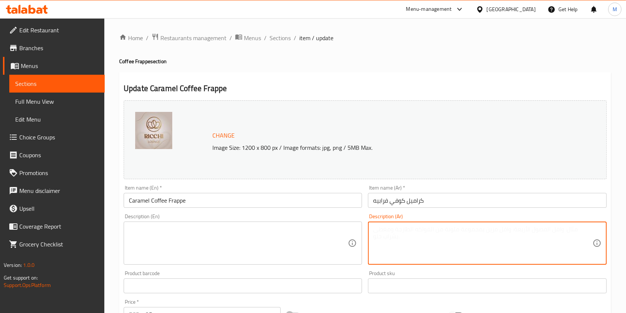
click at [415, 245] on textarea at bounding box center [482, 243] width 219 height 35
paste textarea "قهوة مثلجة مخفوقة مع الحليب والكراميل الحلو والثلج، مغطاة برغوة ناعمة."
type textarea "قهوة مثلجة مخفوقة مع الحليب والكراميل الحلو والثلج، مغطاة برغوة ناعمة."
click at [309, 248] on textarea at bounding box center [238, 243] width 219 height 35
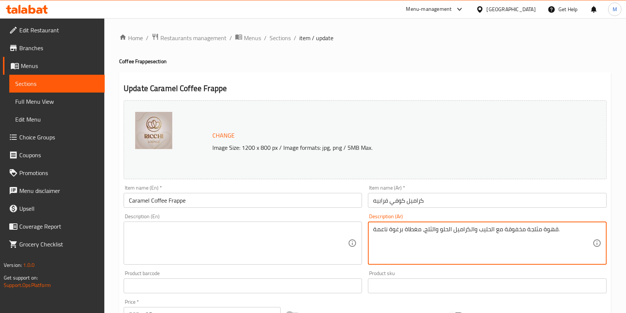
click at [309, 248] on textarea at bounding box center [238, 243] width 219 height 35
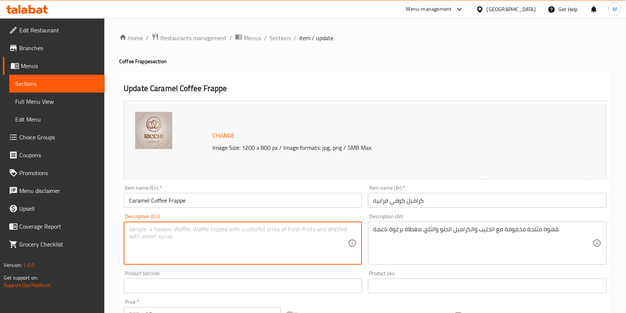
paste textarea "Iced coffee whipped with milk, sweet caramel and ice, topped with fluffy foam."
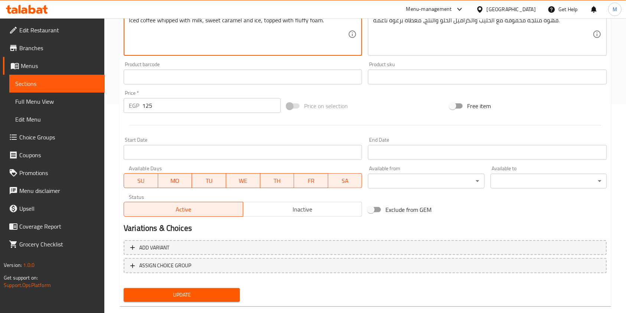
scroll to position [223, 0]
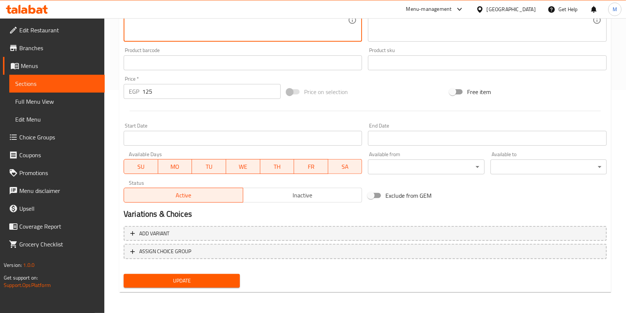
type textarea "Iced coffee whipped with milk, sweet caramel and ice, topped with fluffy foam."
click at [220, 274] on button "Update" at bounding box center [182, 281] width 116 height 14
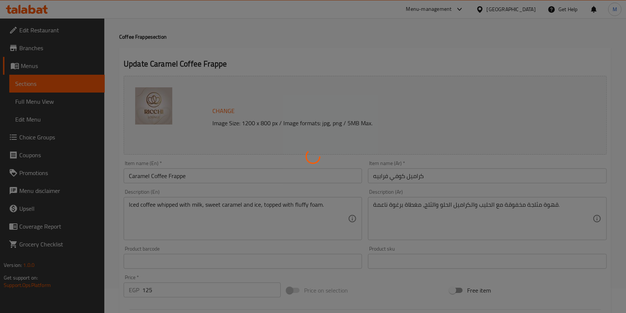
scroll to position [0, 0]
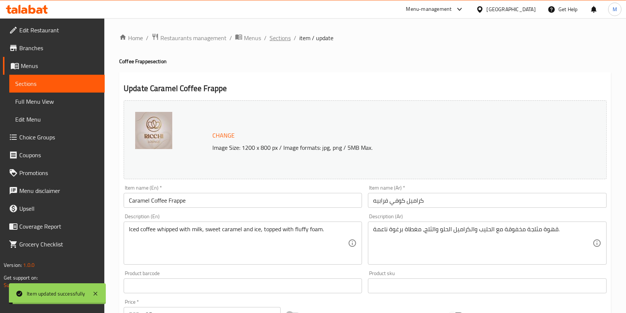
click at [273, 38] on span "Sections" at bounding box center [280, 37] width 21 height 9
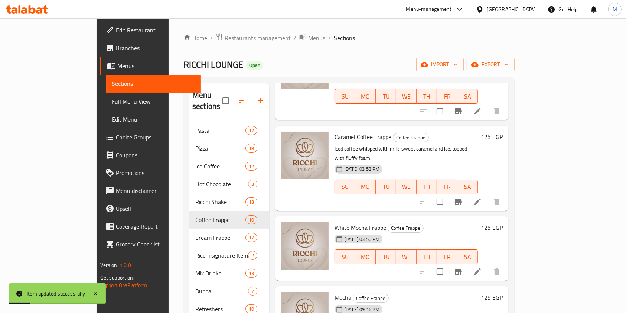
scroll to position [99, 0]
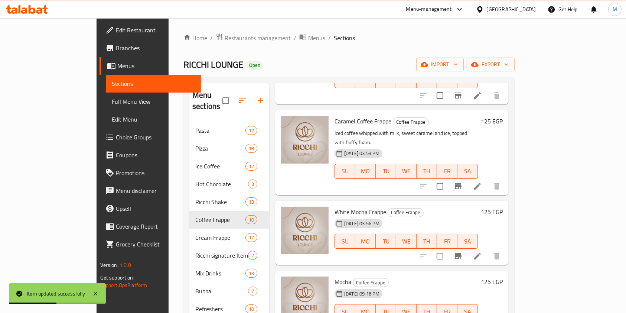
click at [488, 249] on li at bounding box center [477, 255] width 21 height 13
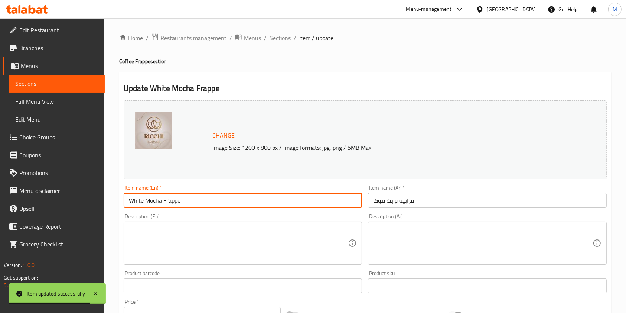
click at [220, 204] on input "White Mocha Frappe" at bounding box center [243, 200] width 239 height 15
click at [437, 235] on textarea at bounding box center [482, 243] width 219 height 35
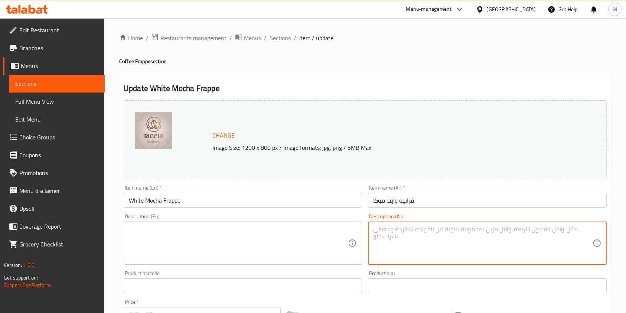
paste textarea "قهوة مثلجة مخفوقة مع الحليب والشوكولاتة البيضاء الناعمة والثلج لمذاق كريمي وحلو."
type textarea "قهوة مثلجة مخفوقة مع الحليب والشوكولاتة البيضاء الناعمة والثلج لمذاق كريمي وحلو."
drag, startPoint x: 437, startPoint y: 235, endPoint x: 262, endPoint y: 221, distance: 175.5
click at [262, 221] on div "Description (En)" at bounding box center [243, 242] width 239 height 43
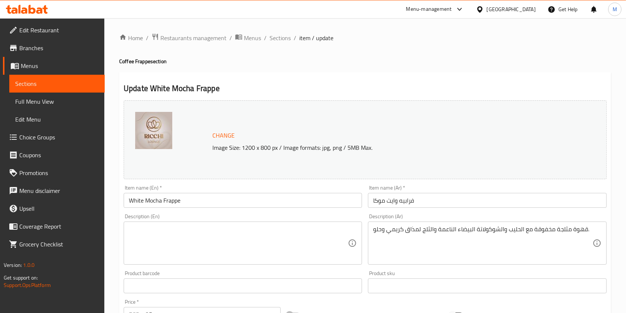
click at [137, 231] on textarea at bounding box center [238, 243] width 219 height 35
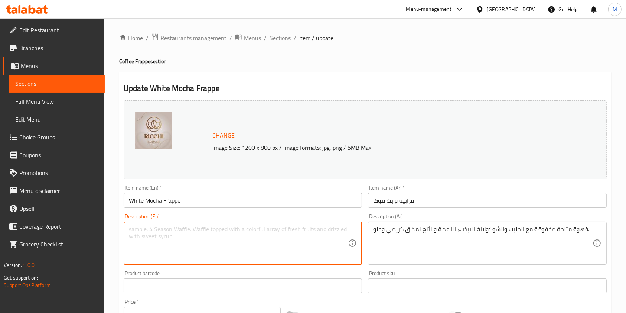
paste textarea "Iced coffee whipped with milk, smooth white chocolate, and ice for a creamy, sw…"
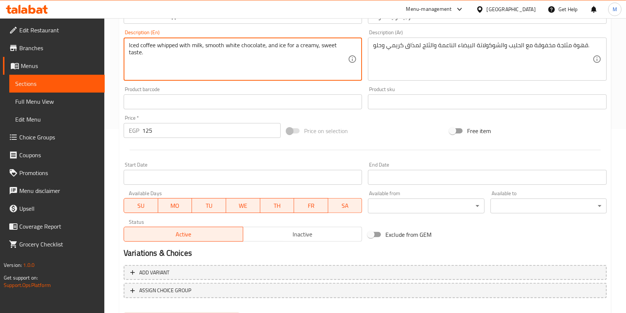
scroll to position [223, 0]
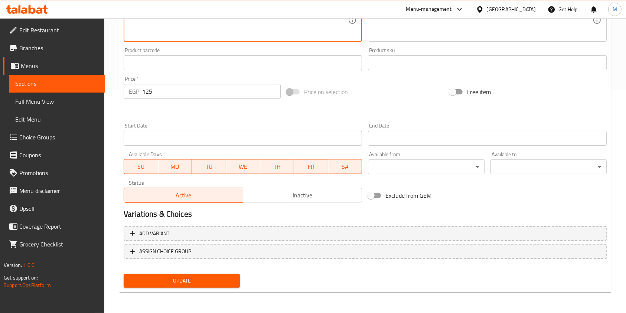
type textarea "Iced coffee whipped with milk, smooth white chocolate, and ice for a creamy, sw…"
click at [207, 272] on div "Update" at bounding box center [182, 281] width 122 height 20
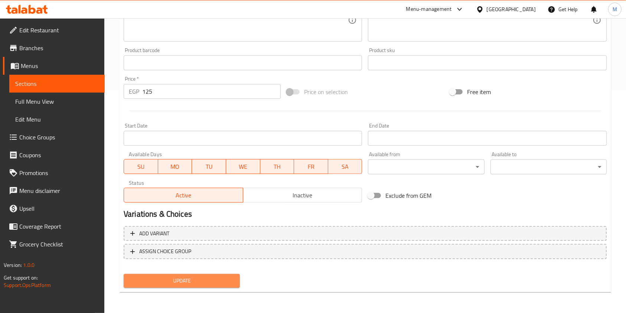
click at [206, 279] on span "Update" at bounding box center [182, 280] width 104 height 9
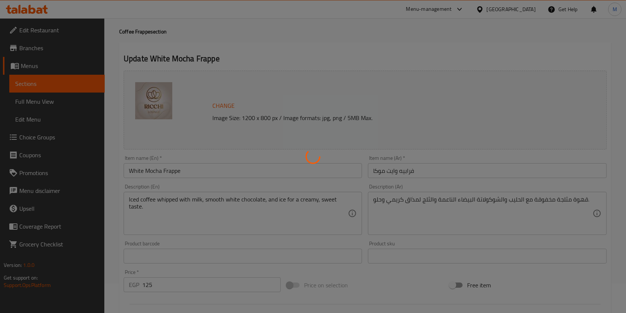
scroll to position [0, 0]
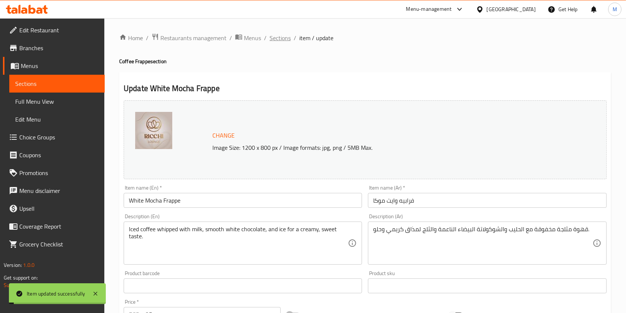
click at [280, 37] on span "Sections" at bounding box center [280, 37] width 21 height 9
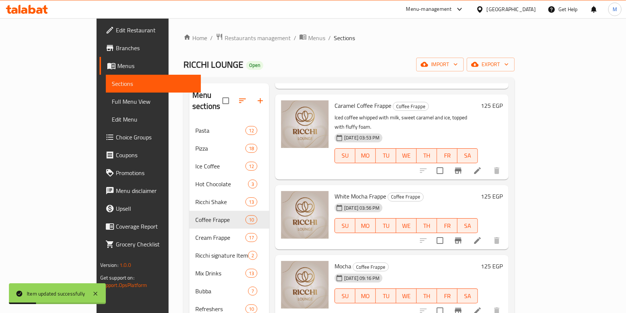
scroll to position [99, 0]
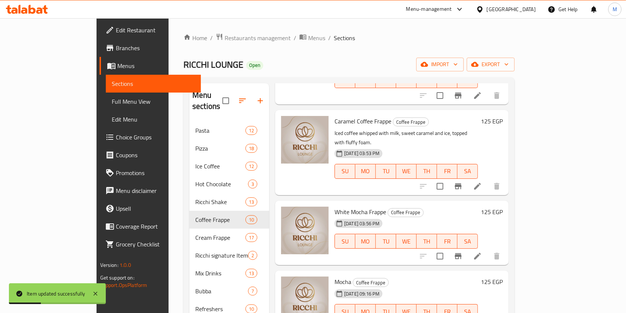
click at [336, 206] on span "White Mocha Frappe" at bounding box center [361, 211] width 52 height 11
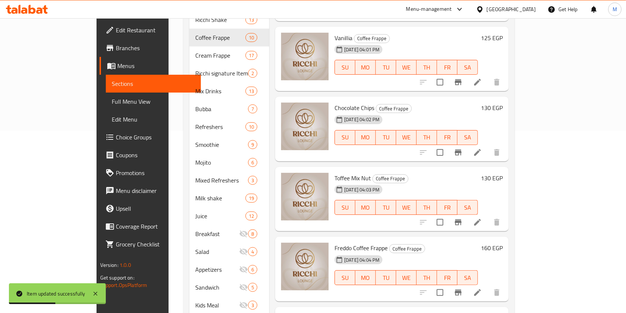
scroll to position [231, 0]
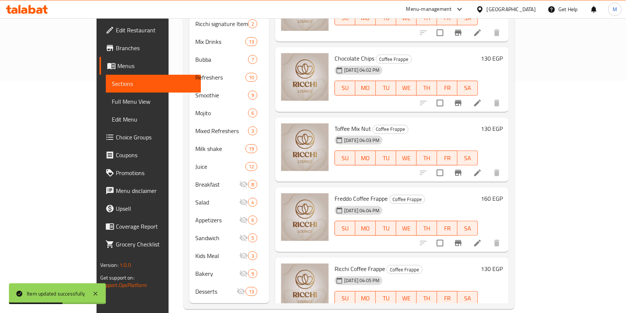
click at [336, 263] on span "Ricchi Coffee Frappe" at bounding box center [360, 268] width 51 height 11
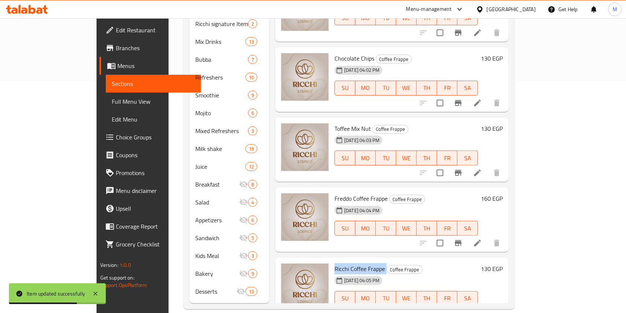
copy h6 "Ricchi Coffee Frappe"
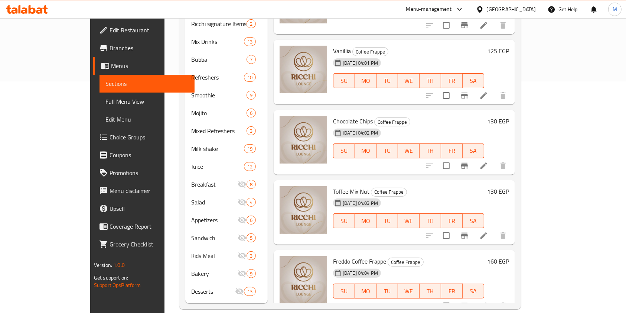
scroll to position [312, 0]
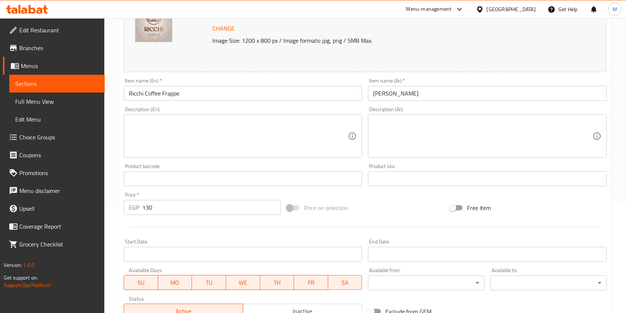
scroll to position [149, 0]
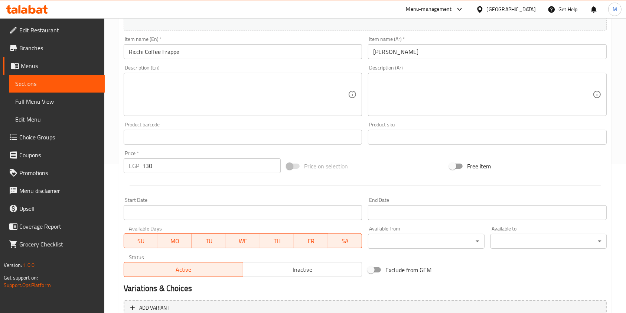
click at [404, 102] on textarea at bounding box center [482, 94] width 219 height 35
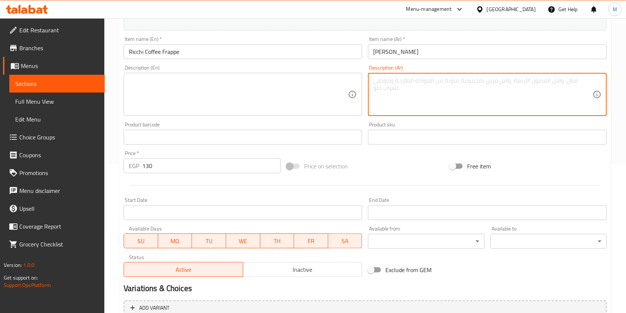
paste textarea "Iced coffee whipped with milk and rich Richie chocolate for a strong, creamy ta…"
type textarea "Iced coffee whipped with milk and rich Richie chocolate for a strong, creamy ta…"
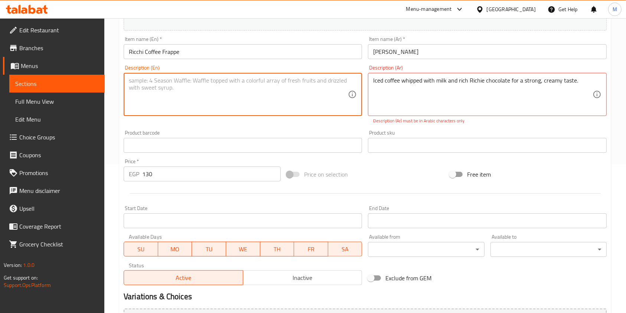
click at [226, 87] on textarea at bounding box center [238, 94] width 219 height 35
paste textarea "Iced coffee whipped with milk and rich Richie chocolate for a strong, creamy ta…"
type textarea "Iced coffee whipped with milk and rich Richie chocolate for a strong, creamy ta…"
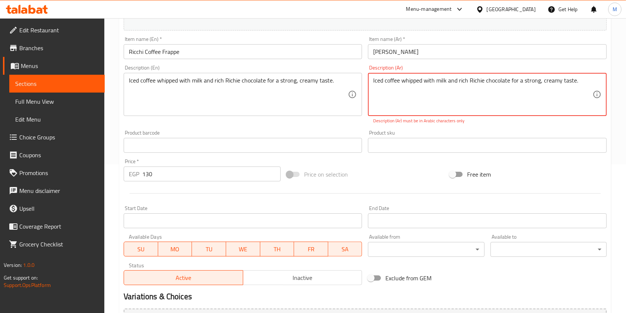
click at [399, 89] on textarea "Iced coffee whipped with milk and rich Richie chocolate for a strong, creamy ta…" at bounding box center [482, 94] width 219 height 35
paste textarea "قهوة مثلجة مخفوقة مع الحليب وشوكولاتة ريتشي الغنية لمذاق قوي وكريمي."
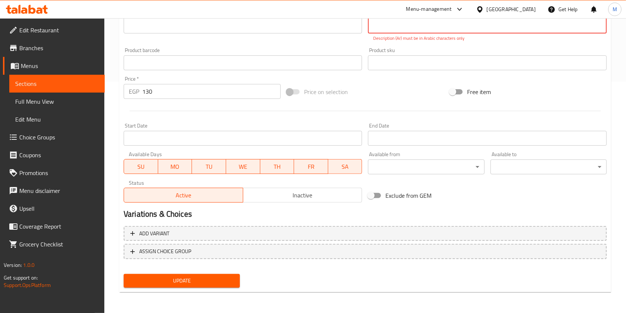
type textarea "قهوة مثلجة مخفوقة مع الحليب وشوكولاتة ريتشي الغنية لمذاق قوي وكريمي."
click at [232, 271] on div "Update" at bounding box center [182, 281] width 122 height 20
click at [231, 276] on span "Update" at bounding box center [182, 280] width 104 height 9
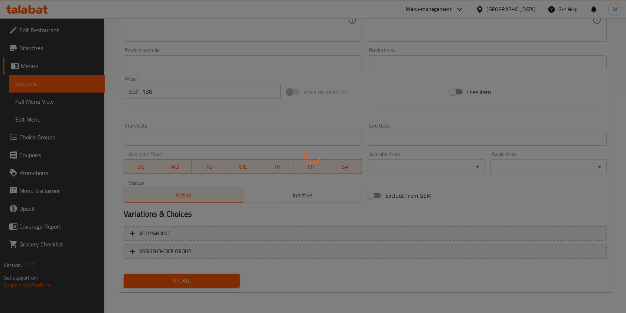
scroll to position [0, 0]
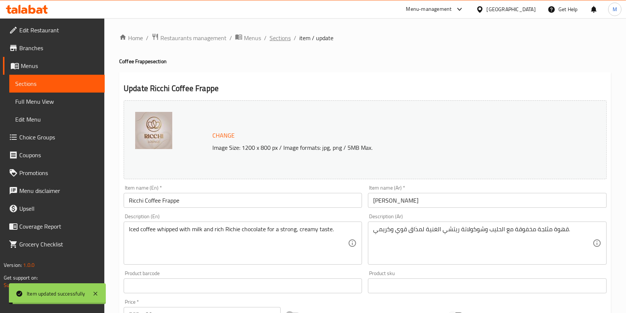
click at [290, 40] on ol "Home / Restaurants management / Menus / Sections / item / update" at bounding box center [365, 38] width 492 height 10
click at [277, 40] on span "Sections" at bounding box center [280, 37] width 21 height 9
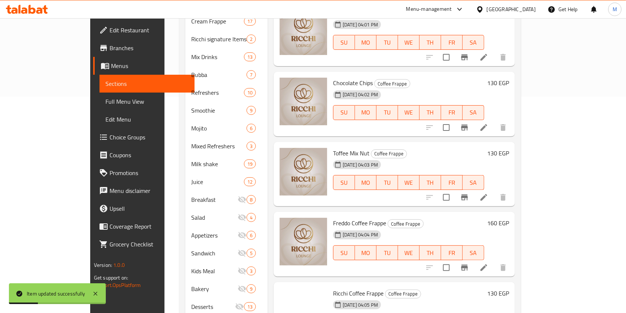
scroll to position [231, 0]
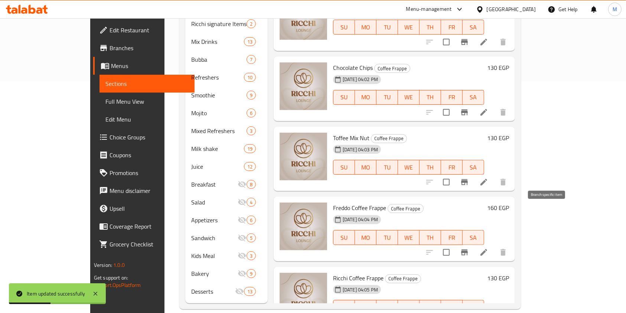
click at [495, 246] on li at bounding box center [484, 252] width 21 height 13
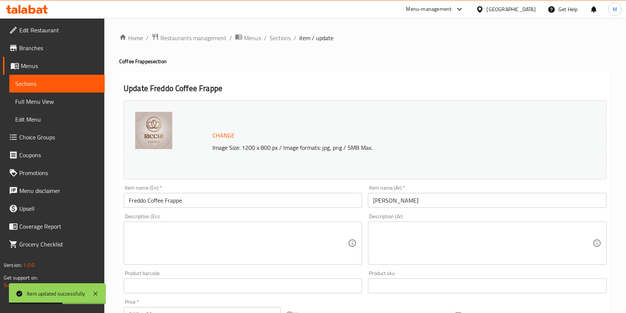
click at [239, 198] on input "Freddo Coffee Frappe" at bounding box center [243, 200] width 239 height 15
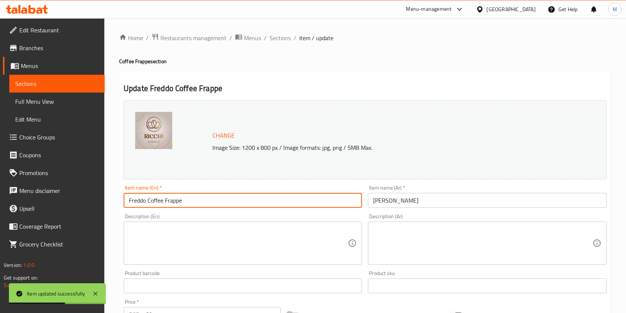
click at [239, 198] on input "Freddo Coffee Frappe" at bounding box center [243, 200] width 239 height 15
click at [239, 199] on input "Freddo Coffee Frappe" at bounding box center [243, 200] width 239 height 15
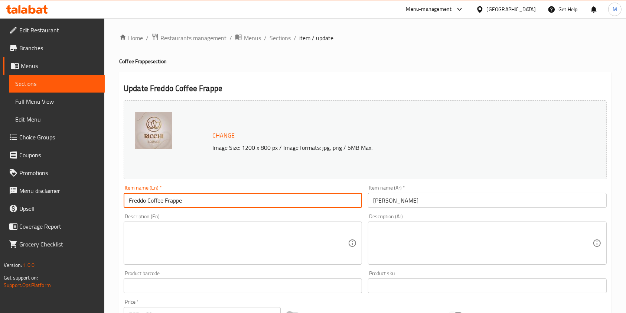
click at [441, 241] on textarea at bounding box center [482, 243] width 219 height 35
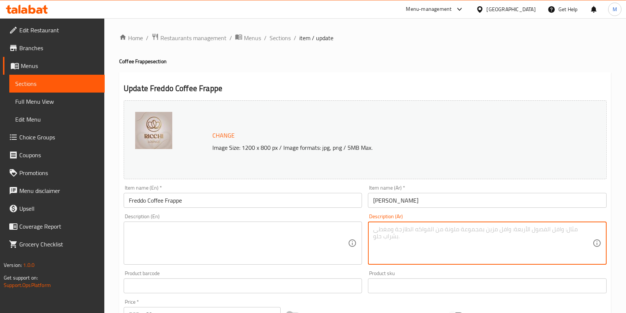
paste textarea "قهوة مثلجة منعشة على الطريقة اليونانية، مخفوقة حتى تصبح ناعمة ورغوية."
type textarea "قهوة مثلجة منعشة على الطريقة اليونانية، مخفوقة حتى تصبح ناعمة ورغوية."
click at [277, 248] on textarea at bounding box center [238, 243] width 219 height 35
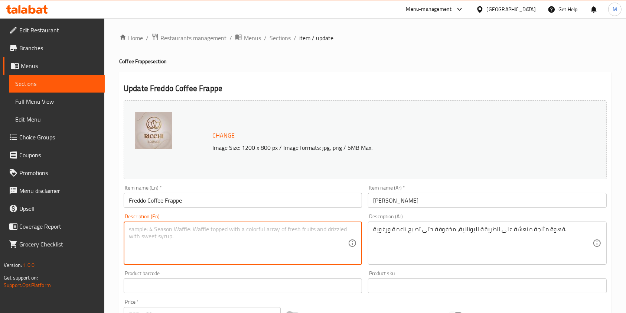
paste textarea "Refreshing Greek-style iced coffee, whipped until smooth and frothy."
type textarea "Refreshing Greek-style iced coffee, whipped until smooth and frothy."
click at [208, 136] on div at bounding box center [172, 140] width 74 height 56
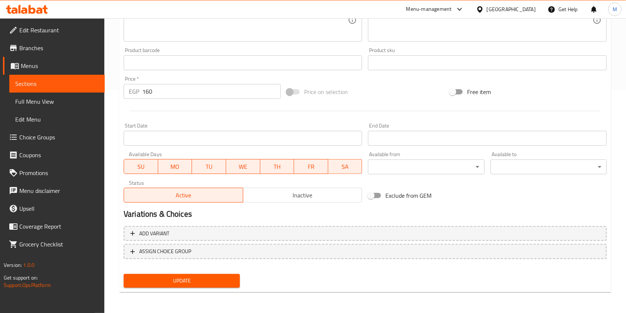
click at [211, 284] on span "Update" at bounding box center [182, 280] width 104 height 9
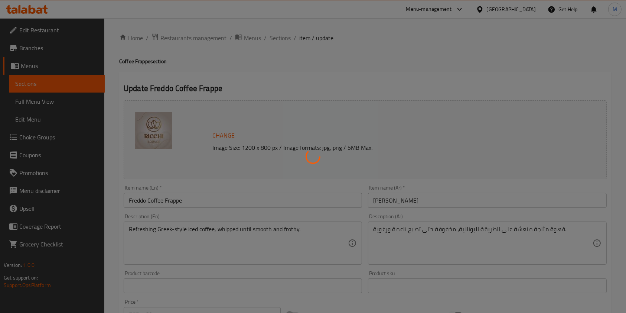
click at [280, 43] on div at bounding box center [313, 156] width 626 height 313
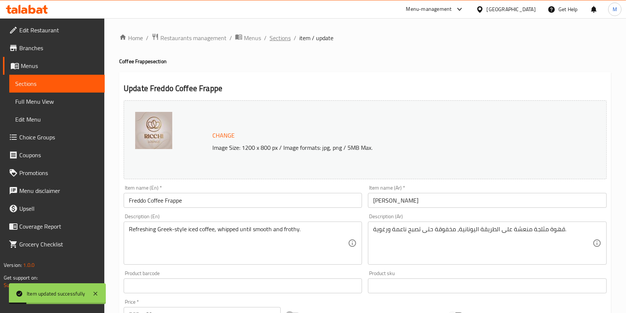
click at [280, 41] on span "Sections" at bounding box center [280, 37] width 21 height 9
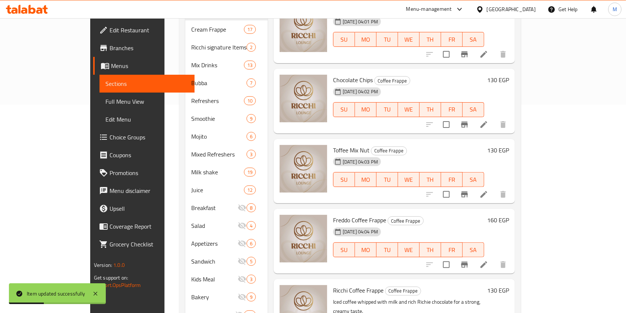
scroll to position [231, 0]
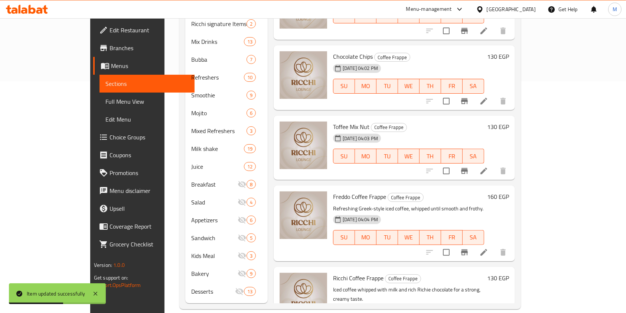
click at [333, 121] on span "Toffee Mix Nut" at bounding box center [351, 126] width 36 height 11
copy h6 "Toffee Mix Nut"
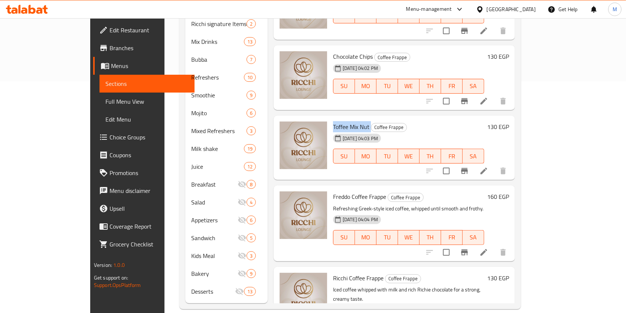
click at [489, 166] on icon at bounding box center [484, 170] width 9 height 9
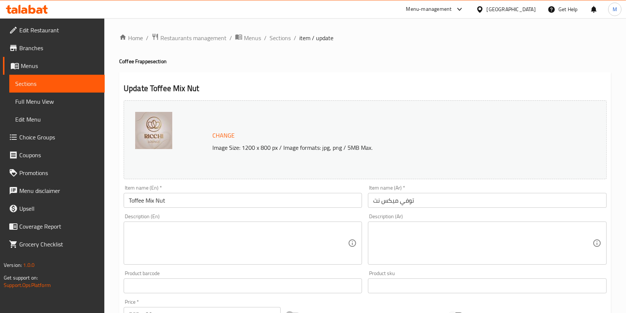
scroll to position [49, 0]
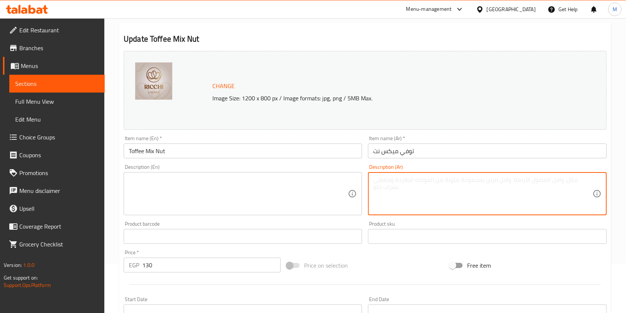
click at [408, 193] on textarea at bounding box center [482, 193] width 219 height 35
paste textarea "مشروب كريمي ممزوج بالتوفي الحلو وتشكيلة من المكسرات المقرمشة لمذاق غني."
paste textarea "A creamy drink blended with sweet toffee and a crunchy assortment of nuts for a…"
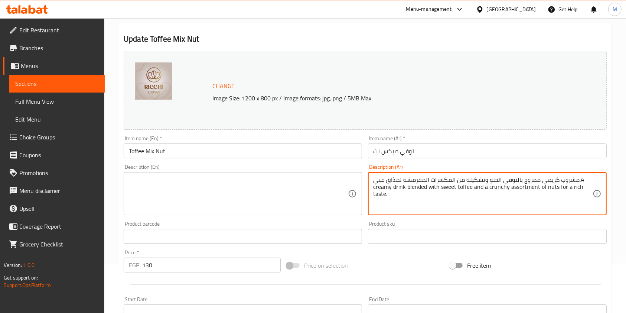
click at [414, 192] on textarea "مشروب كريمي ممزوج بالتوفي الحلو وتشكيلة من المكسرات المقرمشة لمذاق غني.A creamy…" at bounding box center [482, 193] width 219 height 35
paste textarea
type textarea "مشروب كريمي ممزوج بالتوفي الحلو وتشكيلة من المكسرات المقرمشة لمذاق غني."
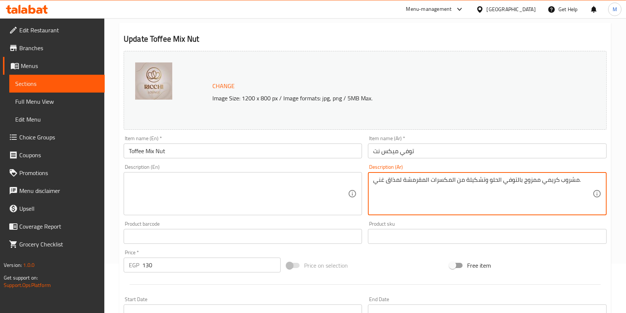
click at [299, 192] on textarea at bounding box center [238, 193] width 219 height 35
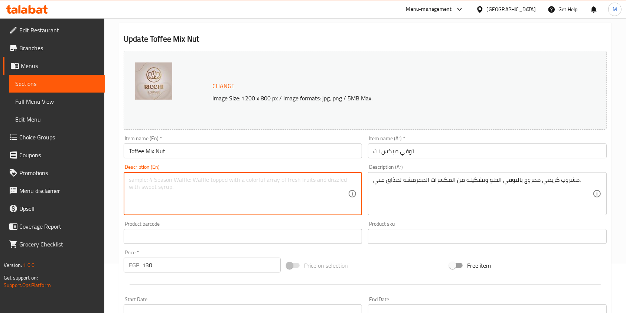
paste textarea "A creamy drink blended with sweet toffee and a crunchy assortment of nuts for a…"
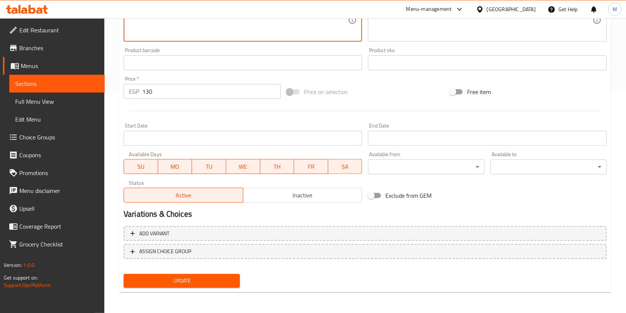
type textarea "A creamy drink blended with sweet toffee and a crunchy assortment of nuts for a…"
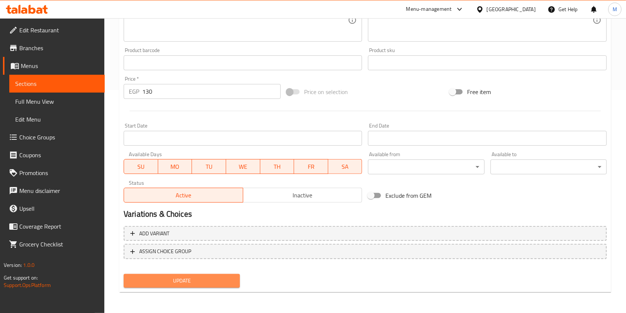
click at [223, 284] on span "Update" at bounding box center [182, 280] width 104 height 9
drag, startPoint x: 223, startPoint y: 284, endPoint x: 214, endPoint y: 281, distance: 9.9
click at [223, 284] on div at bounding box center [313, 156] width 626 height 313
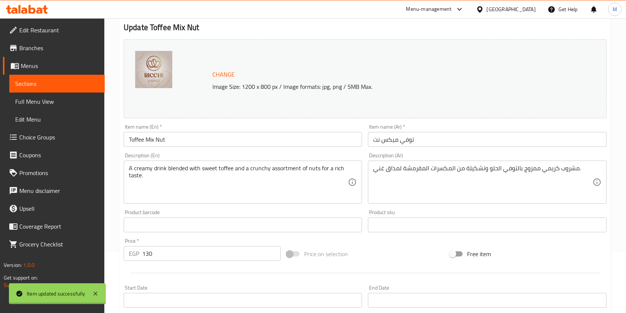
scroll to position [0, 0]
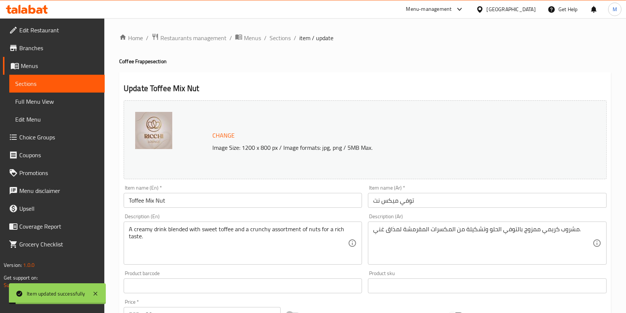
click at [292, 38] on ol "Home / Restaurants management / Menus / Sections / item / update" at bounding box center [365, 38] width 492 height 10
click at [285, 39] on span "Sections" at bounding box center [280, 37] width 21 height 9
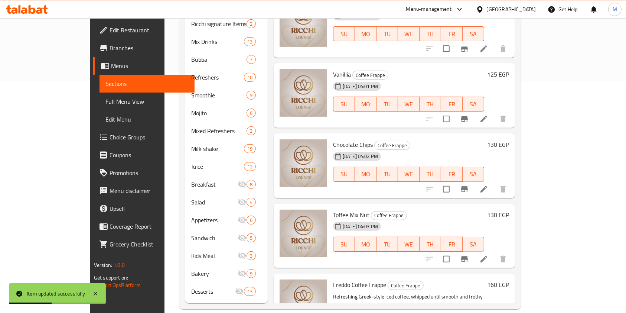
scroll to position [186, 0]
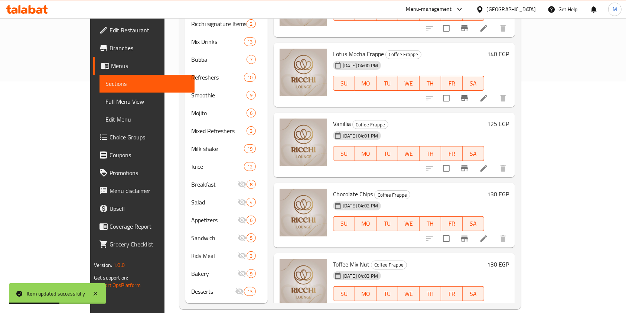
click at [333, 118] on span "Vanillia" at bounding box center [342, 123] width 18 height 11
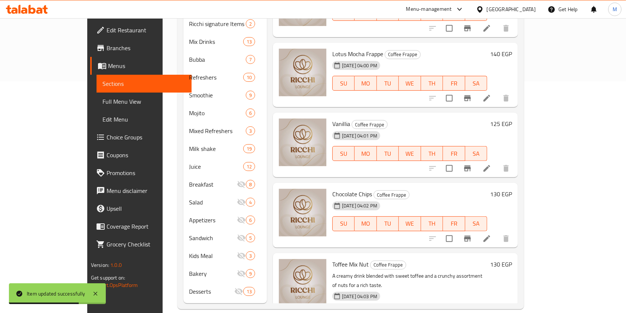
click at [337, 188] on span "Chocolate Chips" at bounding box center [353, 193] width 40 height 11
copy h6 "Chocolate Chips"
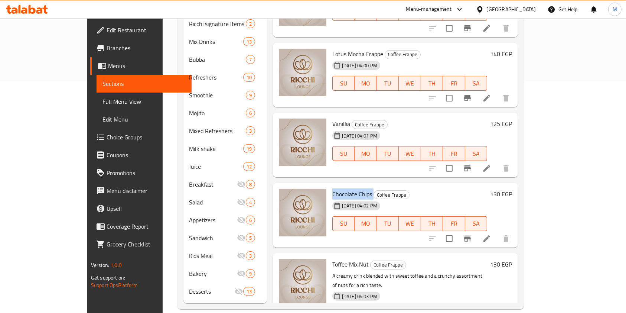
click at [498, 232] on li at bounding box center [487, 238] width 21 height 13
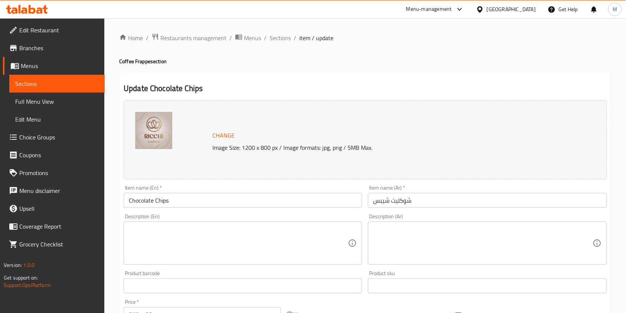
click at [411, 227] on textarea at bounding box center [482, 243] width 219 height 35
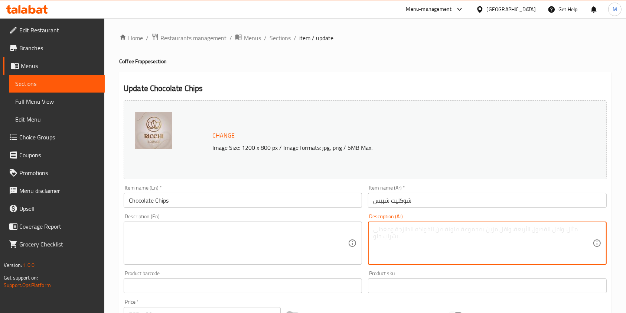
paste textarea "مشروب شوكولاتة كريمي ممزوج بالكاكاو الغني وقطع الشوكولاتة المقرمشة."
paste textarea "A creamy chocolate drink blended with rich cocoa and crunchy chocolate pieces."
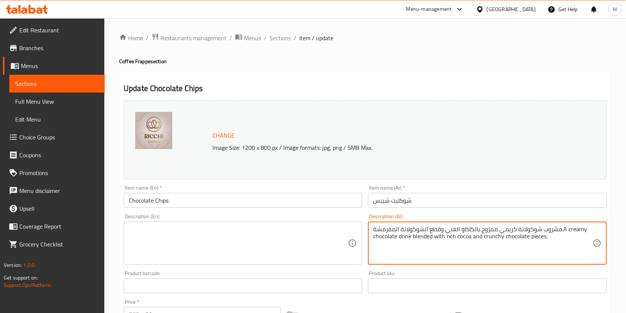
click at [391, 232] on textarea "مشروب شوكولاتة كريمي ممزوج بالكاكاو الغني وقطع الشوكولاتة المقرمشة.A creamy cho…" at bounding box center [482, 243] width 219 height 35
paste textarea
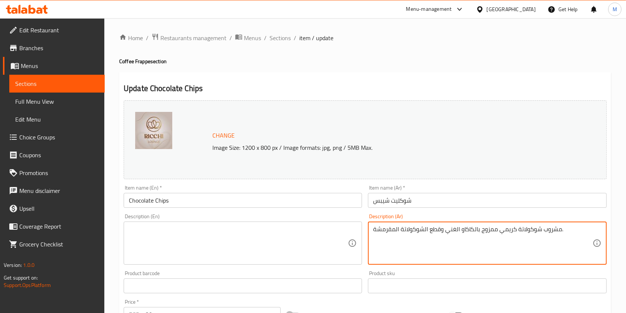
type textarea "مشروب شوكولاتة كريمي ممزوج بالكاكاو الغني وقطع الشوكولاتة المقرمشة."
click at [314, 237] on textarea at bounding box center [238, 243] width 219 height 35
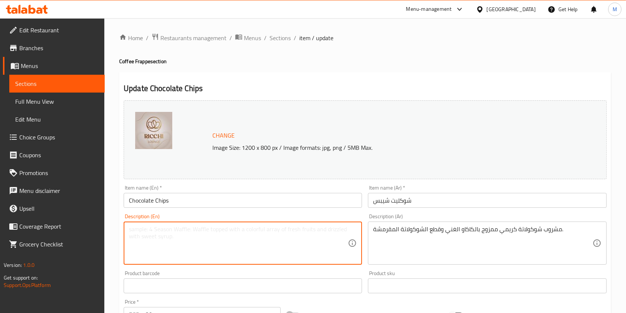
paste textarea "A creamy chocolate drink blended with rich cocoa and crunchy chocolate pieces."
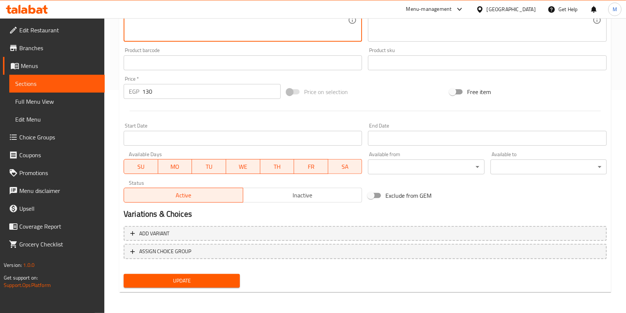
type textarea "A creamy chocolate drink blended with rich cocoa and crunchy chocolate pieces."
click at [236, 275] on button "Update" at bounding box center [182, 281] width 116 height 14
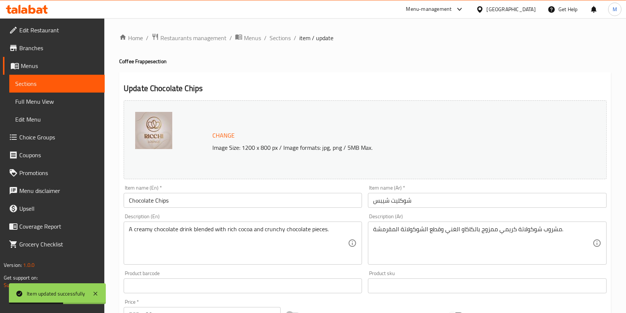
click at [286, 32] on div "Home / Restaurants management / Menus / Sections / item / update Coffee Frappe …" at bounding box center [365, 277] width 522 height 518
click at [288, 34] on span "Sections" at bounding box center [280, 37] width 21 height 9
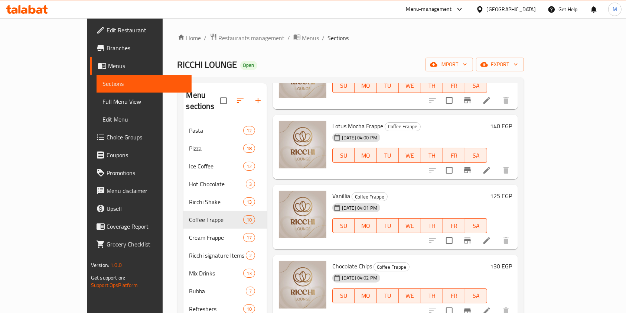
scroll to position [296, 0]
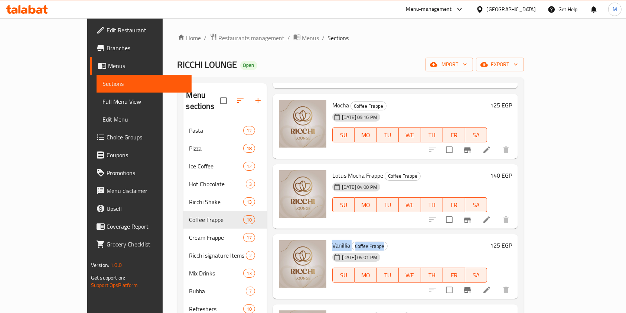
drag, startPoint x: 316, startPoint y: 203, endPoint x: 383, endPoint y: 200, distance: 67.0
click at [383, 237] on div "Vanillia Coffee Frappe 15-09-2025 04:01 PM SU MO TU WE TH FR SA" at bounding box center [410, 266] width 161 height 59
drag, startPoint x: 309, startPoint y: 205, endPoint x: 372, endPoint y: 205, distance: 62.4
click at [372, 237] on div "Vanillia Coffee Frappe 15-09-2025 04:01 PM SU MO TU WE TH FR SA" at bounding box center [410, 266] width 161 height 59
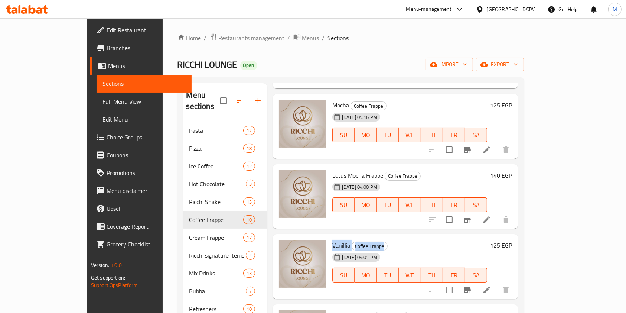
copy h6 "Vanillia Coffee Frappe"
click at [498, 283] on li at bounding box center [487, 289] width 21 height 13
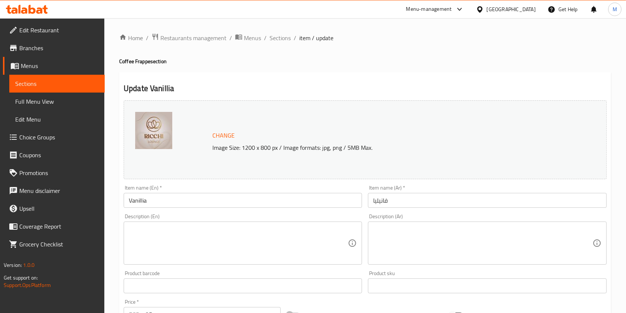
click at [427, 256] on textarea at bounding box center [482, 243] width 219 height 35
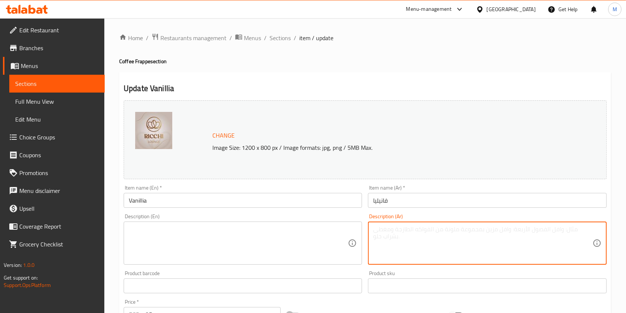
paste textarea "قهوة مثلجة مخفوقة مع الحليب ونكهة الفانيليا والثلج لمذاق ناعم ومنعش."
type textarea "قهوة مثلجة مخفوقة مع الحليب ونكهة الفانيليا والثلج لمذاق ناعم ومنعش."
click at [302, 260] on textarea at bounding box center [238, 243] width 219 height 35
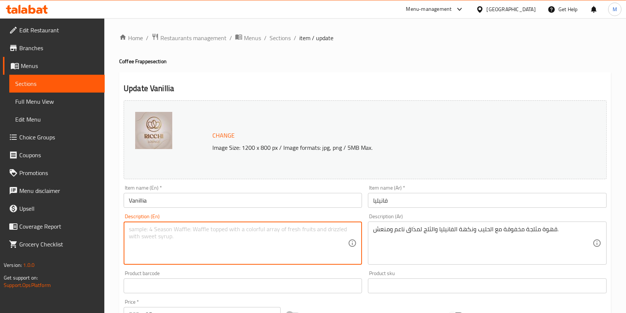
paste textarea "Iced coffee whipped with milk, vanilla flavor, and ice for a smooth, refreshing…"
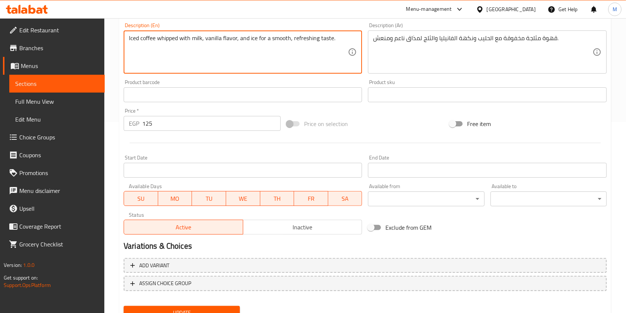
scroll to position [223, 0]
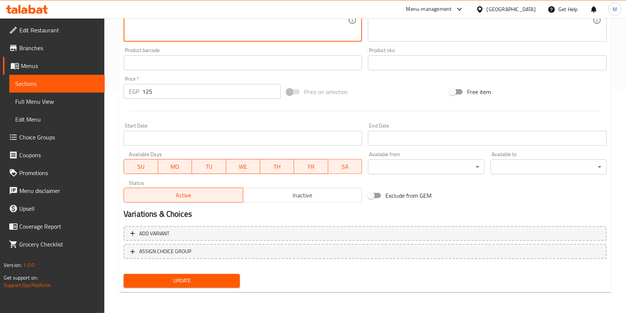
type textarea "Iced coffee whipped with milk, vanilla flavor, and ice for a smooth, refreshing…"
click at [225, 285] on span "Update" at bounding box center [182, 280] width 104 height 9
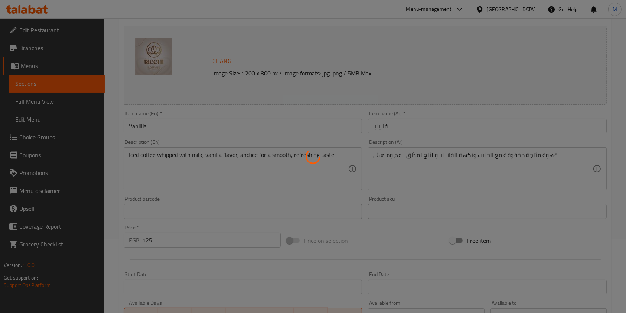
scroll to position [0, 0]
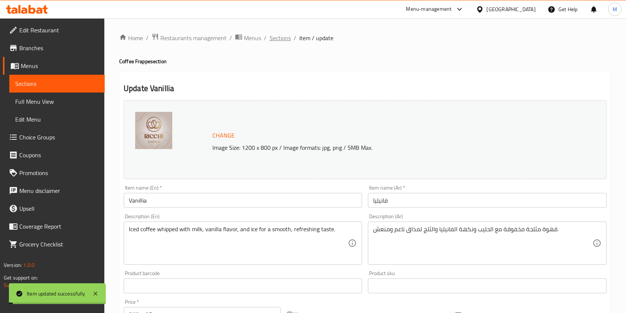
click at [276, 39] on span "Sections" at bounding box center [280, 37] width 21 height 9
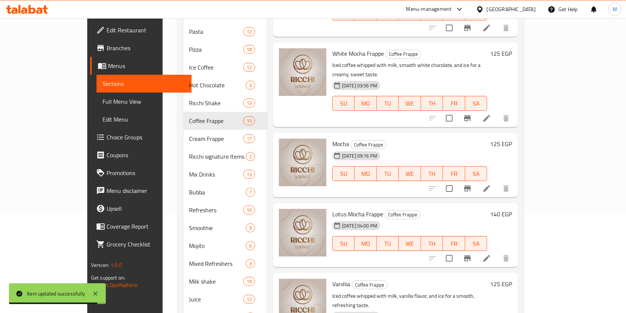
scroll to position [109, 0]
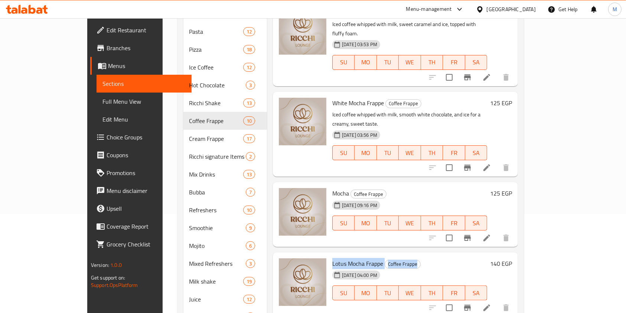
drag, startPoint x: 310, startPoint y: 227, endPoint x: 412, endPoint y: 226, distance: 102.5
click at [412, 255] on div "Lotus Mocha Frappe Coffee Frappe 15-09-2025 04:00 PM SU MO TU WE TH FR SA" at bounding box center [410, 284] width 161 height 59
copy h6 "Lotus Mocha Frappe Coffee Frappe"
click at [492, 303] on icon at bounding box center [487, 307] width 9 height 9
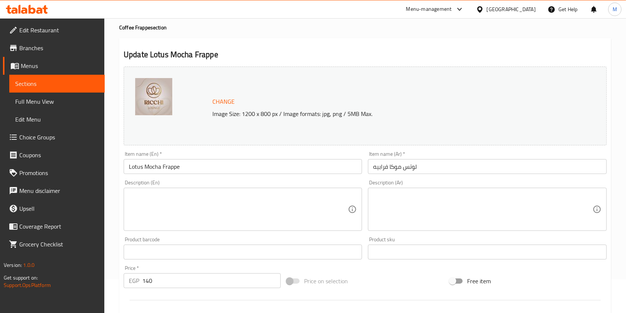
scroll to position [49, 0]
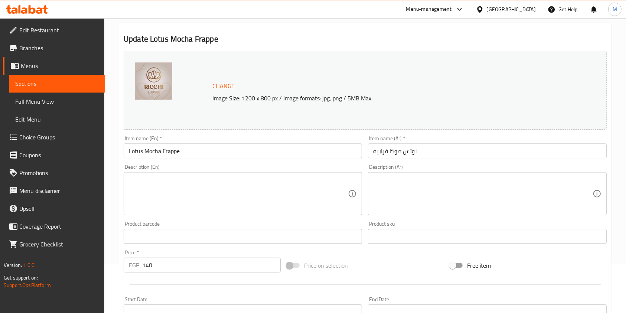
click at [416, 191] on textarea at bounding box center [482, 193] width 219 height 35
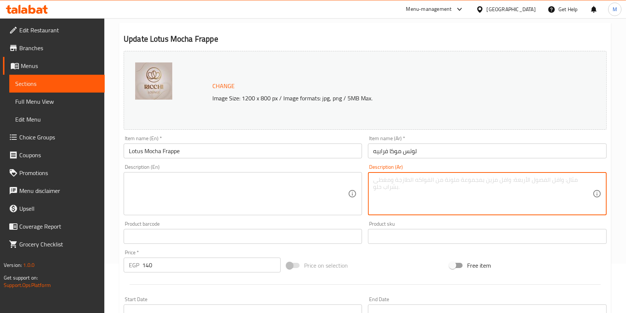
paste textarea "قهوة مثلجة مخفوقة مع الحليب والشوكولاتة ونكهة بسكويت اللوتس لمذاق حلو وكريمي."
type textarea "قهوة مثلجة مخفوقة مع الحليب والشوكولاتة ونكهة بسكويت اللوتس لمذاق حلو وكريمي."
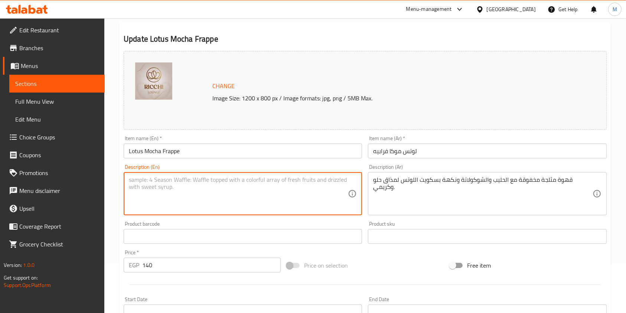
click at [299, 189] on textarea at bounding box center [238, 193] width 219 height 35
paste textarea "قهوة مثلجة مخفوقة مع الحليب والشوكولاتة ونكهة بسكويت اللوتس لمذاق حلو وكريمي."
click at [222, 177] on textarea "قهوة مثلجة مخفوقة مع الحليب والشوكولاتة ونكهة بسكويت اللوتس لمذاق حلو وكريمي." at bounding box center [238, 193] width 219 height 35
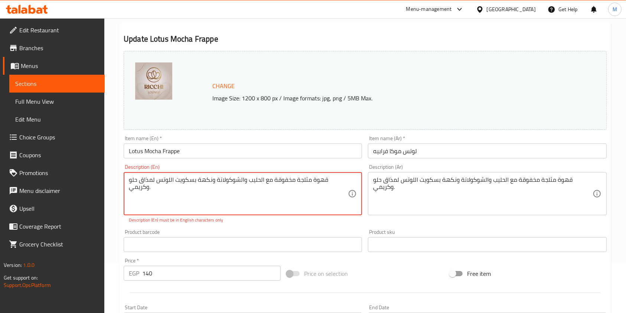
click at [222, 177] on textarea "قهوة مثلجة مخفوقة مع الحليب والشوكولاتة ونكهة بسكويت اللوتس لمذاق حلو وكريمي." at bounding box center [238, 193] width 219 height 35
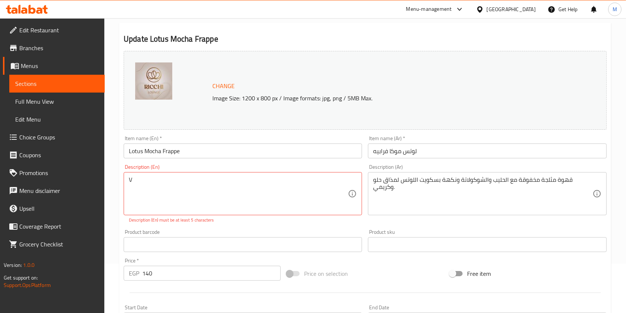
click at [140, 188] on textarea "V" at bounding box center [238, 193] width 219 height 35
click at [139, 188] on textarea "V" at bounding box center [238, 193] width 219 height 35
click at [144, 183] on textarea "V" at bounding box center [238, 193] width 219 height 35
paste textarea "Iced coffee whipped with milk, chocolate and Lotus biscuit flavor for a sweet a…"
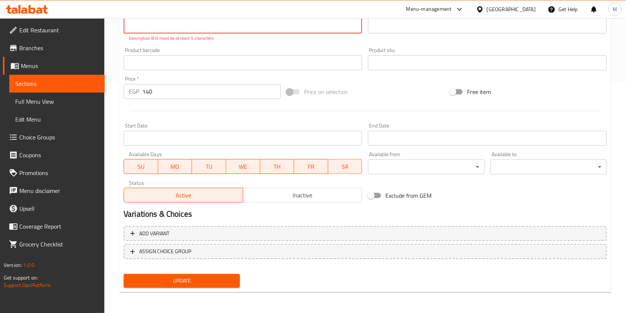
type textarea "Iced coffee whipped with milk, chocolate and Lotus biscuit flavor for a sweet a…"
drag, startPoint x: 240, startPoint y: 270, endPoint x: 236, endPoint y: 273, distance: 5.4
click at [239, 270] on div "Change Image Size: 1200 x 800 px / Image formats: jpg, png / 5MB Max. Item name…" at bounding box center [365, 78] width 489 height 424
click at [229, 278] on span "Update" at bounding box center [182, 280] width 104 height 9
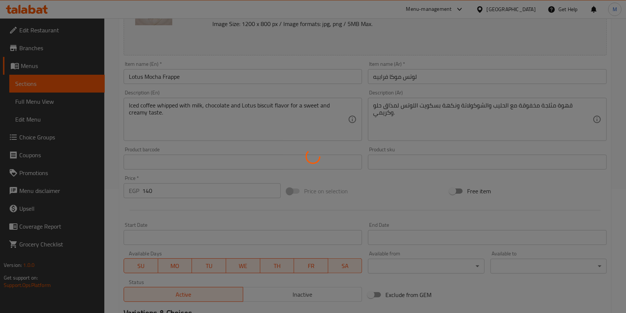
scroll to position [0, 0]
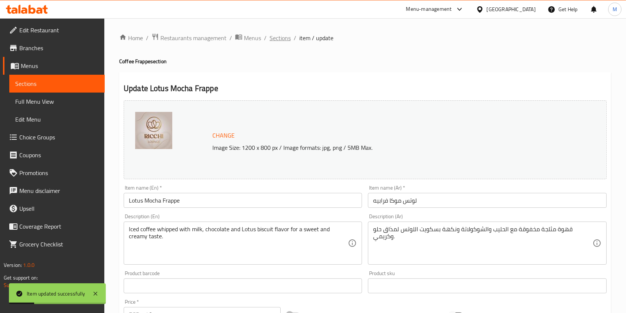
click at [286, 36] on span "Sections" at bounding box center [280, 37] width 21 height 9
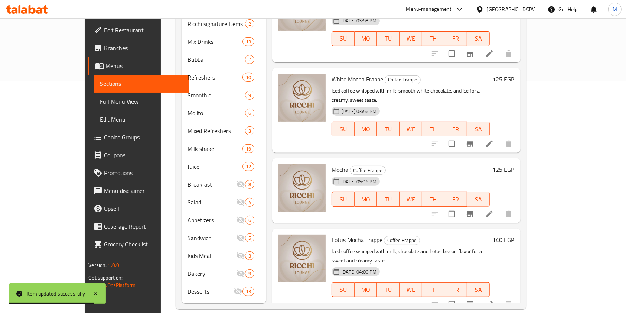
click at [332, 164] on span "Mocha" at bounding box center [340, 169] width 17 height 11
copy h6 "Mocha"
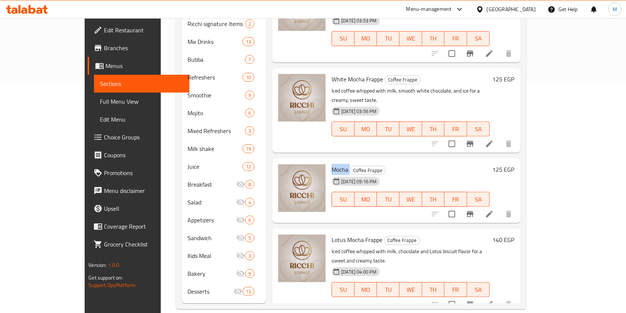
click at [494, 210] on icon at bounding box center [489, 214] width 9 height 9
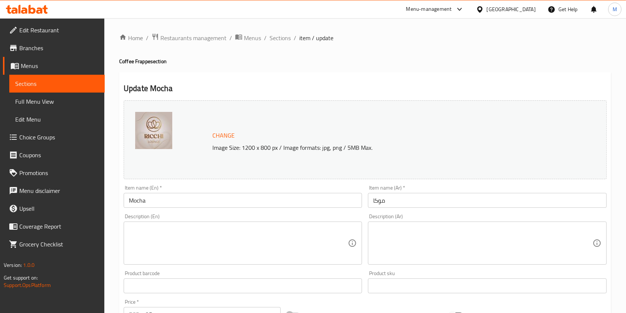
click at [388, 229] on textarea at bounding box center [482, 243] width 219 height 35
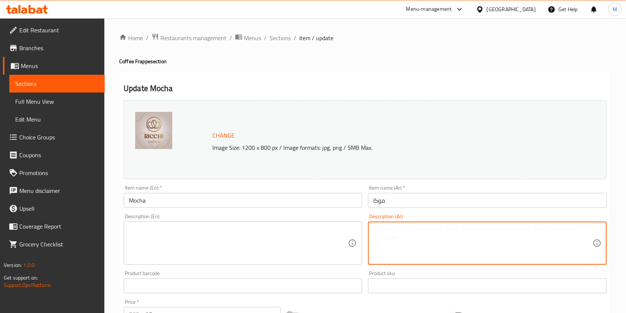
paste textarea "مزيج غني من الإسبريسو والحليب والشوكولاتة لمذاق قهوة ناعم وحلو."
type textarea "مزيج غني من الإسبريسو والحليب والشوكولاتة لمذاق قهوة ناعم وحلو."
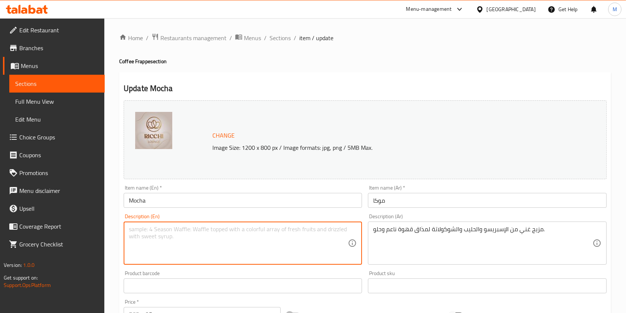
click at [323, 250] on textarea at bounding box center [238, 243] width 219 height 35
paste textarea "A rich blend of espresso, milk and chocolate for a smooth, sweet coffee taste."
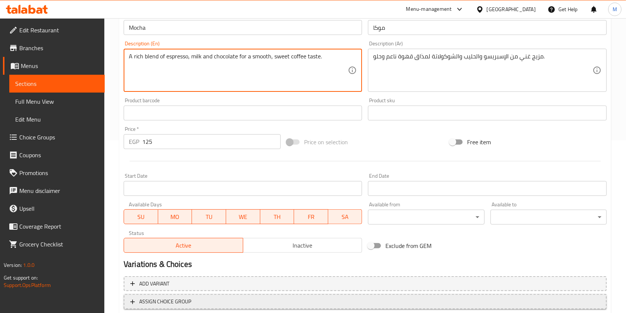
scroll to position [223, 0]
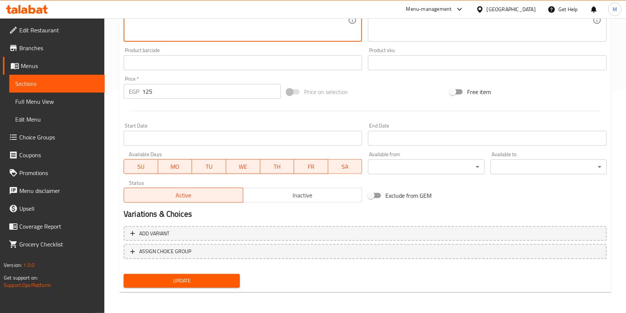
type textarea "A rich blend of espresso, milk and chocolate for a smooth, sweet coffee taste."
click at [238, 268] on div "Add variant ASSIGN CHOICE GROUP" at bounding box center [365, 247] width 489 height 48
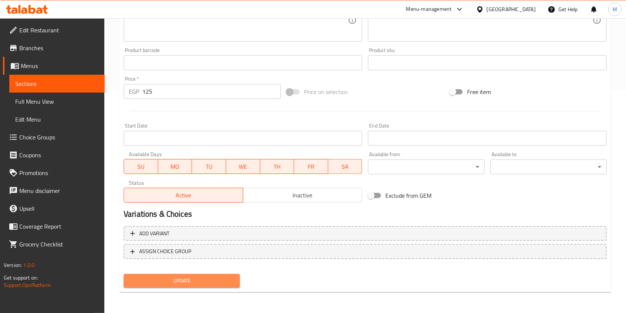
click at [235, 274] on button "Update" at bounding box center [182, 281] width 116 height 14
click at [235, 274] on div at bounding box center [313, 156] width 626 height 313
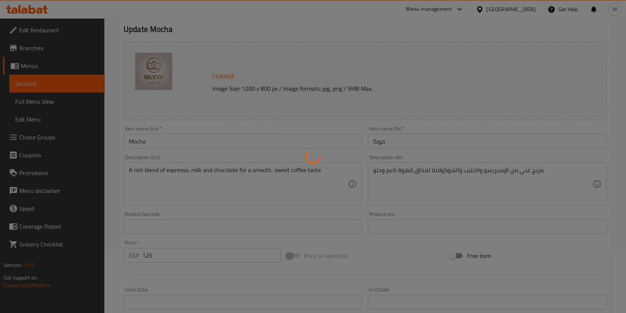
scroll to position [0, 0]
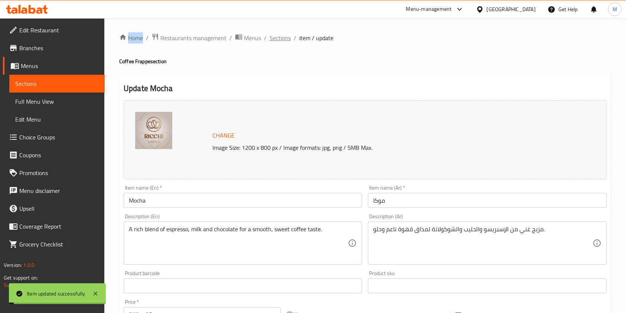
click at [273, 39] on span "Sections" at bounding box center [280, 37] width 21 height 9
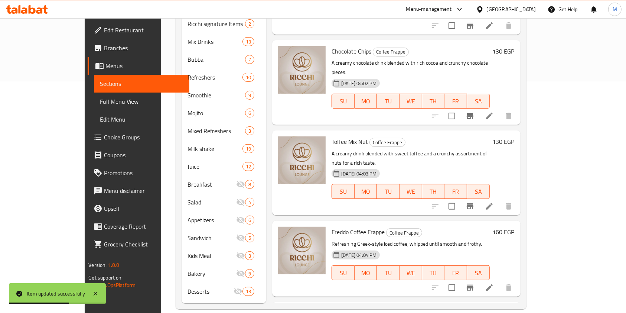
scroll to position [33, 0]
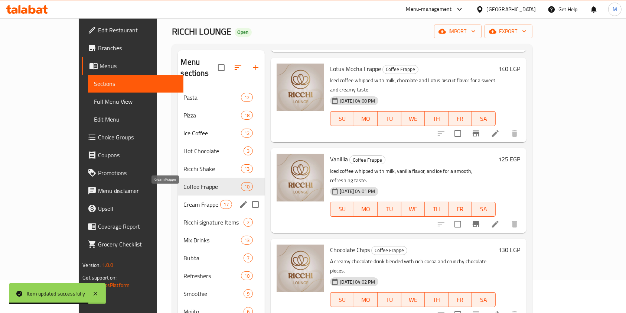
click at [184, 200] on span "Cream Frappe" at bounding box center [202, 204] width 36 height 9
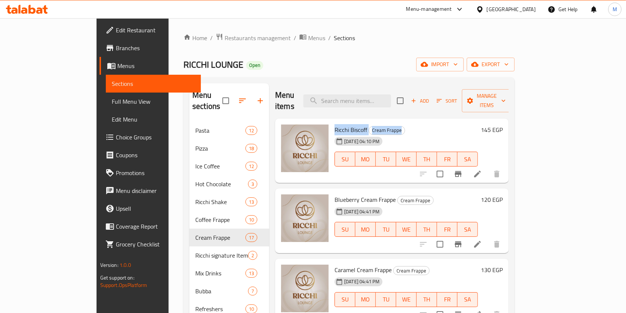
drag, startPoint x: 308, startPoint y: 114, endPoint x: 389, endPoint y: 114, distance: 81.0
click at [389, 121] on div "Ricchi Biscoff Cream Frappe 15-09-2025 04:10 PM SU MO TU WE TH FR SA" at bounding box center [406, 150] width 149 height 59
copy h6 "Ricchi Biscoff Cream Frappe"
click at [488, 167] on li at bounding box center [477, 173] width 21 height 13
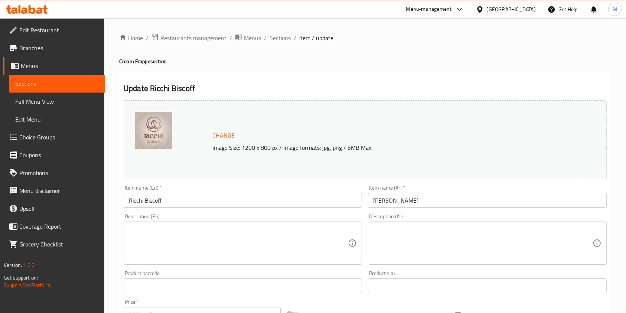
click at [443, 234] on div at bounding box center [313, 156] width 626 height 313
click at [443, 234] on textarea at bounding box center [482, 243] width 219 height 35
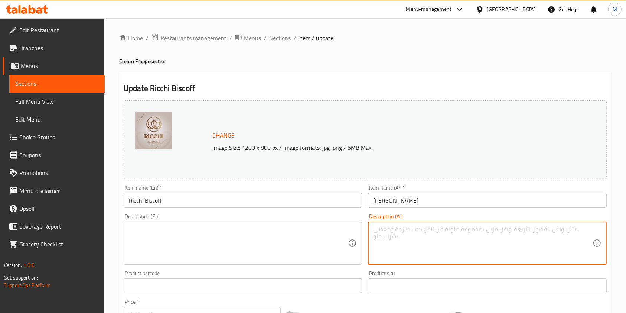
paste textarea "مشروب مثلج كريمي ممزوج بشوكولاتة ريتشي وبسكويت اللوتس لمذاق غني وحلو."
type textarea "مشروب مثلج كريمي ممزوج بشوكولاتة ريتشي وبسكويت اللوتس لمذاق غني وحلو."
click at [264, 283] on input "text" at bounding box center [243, 285] width 239 height 15
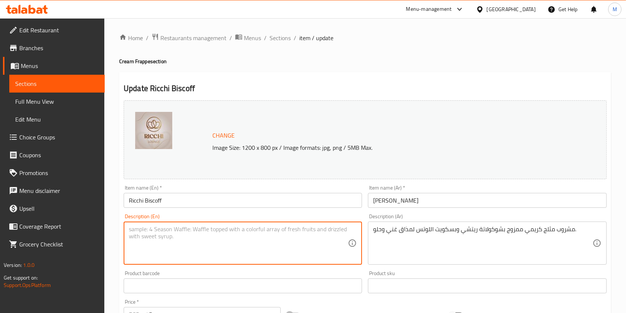
click at [264, 257] on textarea at bounding box center [238, 243] width 219 height 35
paste textarea "A creamy iced drink blended with Richie chocolate and Lotus biscuits for a rich…"
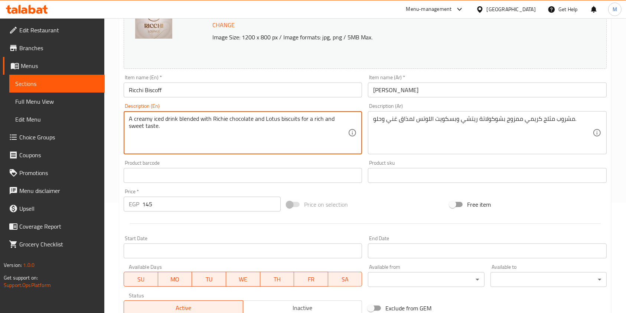
scroll to position [223, 0]
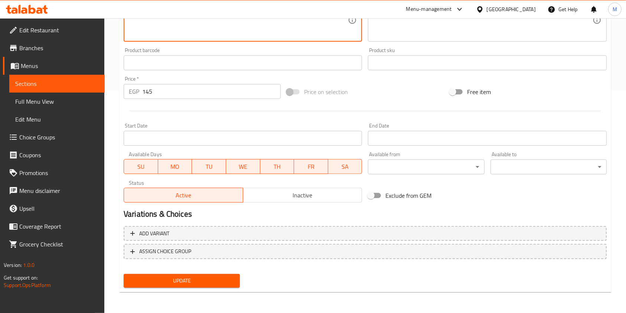
type textarea "A creamy iced drink blended with Richie chocolate and Lotus biscuits for a rich…"
click at [201, 279] on span "Update" at bounding box center [182, 280] width 104 height 9
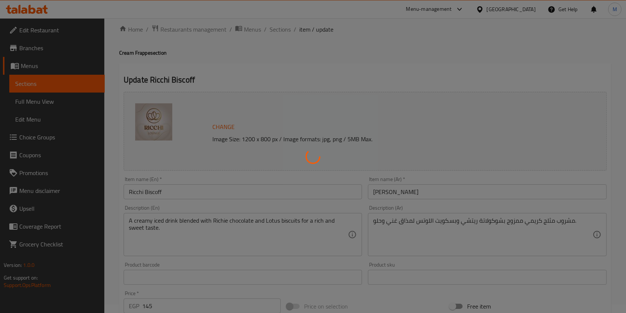
scroll to position [0, 0]
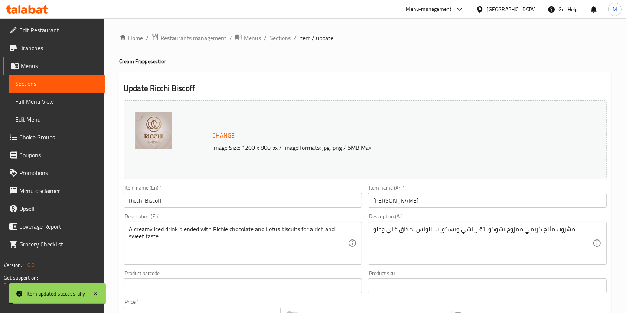
click at [281, 39] on span "Sections" at bounding box center [280, 37] width 21 height 9
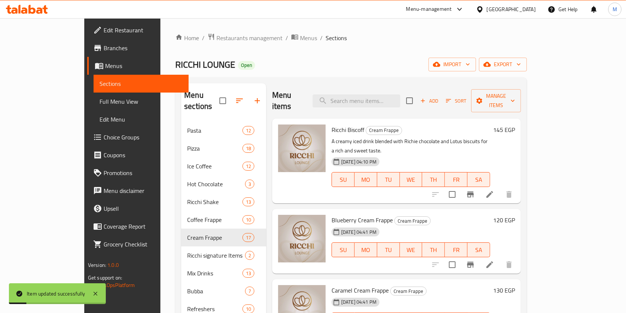
click at [320, 188] on div "Menu items Add Sort Manage items Ricchi Biscoff Cream Frappe A creamy iced drin…" at bounding box center [393, 308] width 255 height 451
click at [334, 214] on span "Blueberry Cream Frappe" at bounding box center [362, 219] width 61 height 11
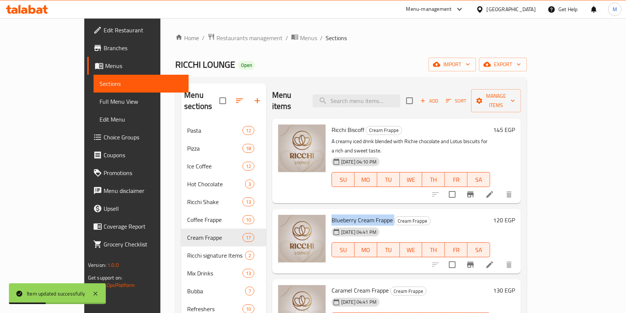
click at [334, 214] on span "Blueberry Cream Frappe" at bounding box center [362, 219] width 61 height 11
click at [518, 256] on div at bounding box center [472, 265] width 91 height 18
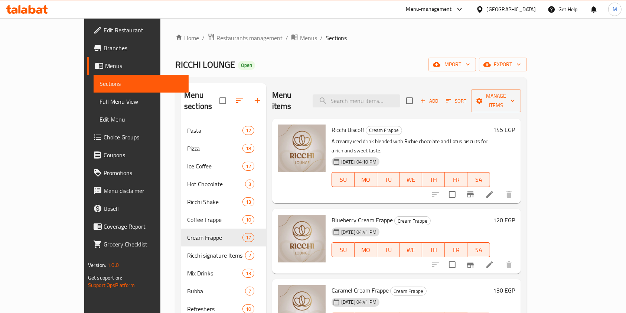
click at [500, 258] on li at bounding box center [490, 264] width 21 height 13
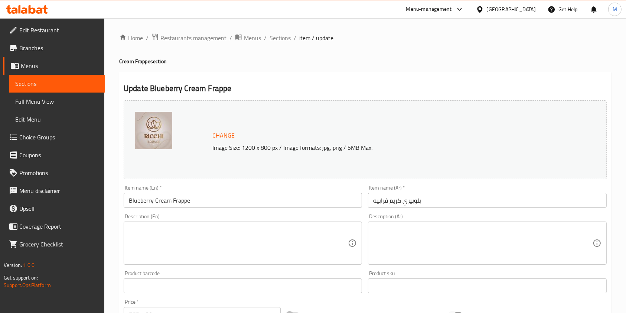
click at [430, 242] on textarea at bounding box center [482, 243] width 219 height 35
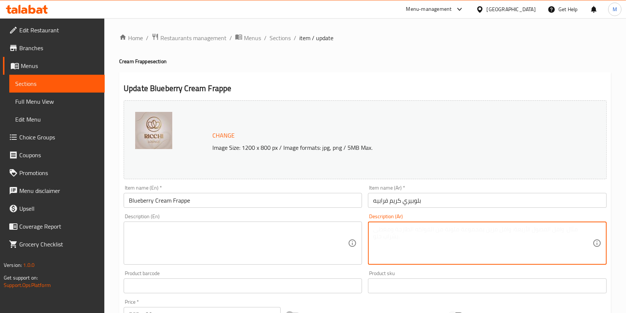
paste textarea "مشروب مثلج كريمي ممزوج بنكهة التوت الأزرق الحلوة لمذاق منعش وفاكهي."
type textarea "مشروب مثلج كريمي ممزوج بنكهة التوت الأزرق الحلوة لمذاق منعش وفاكهي."
click at [331, 218] on div "Description (En) Description (En)" at bounding box center [243, 239] width 239 height 51
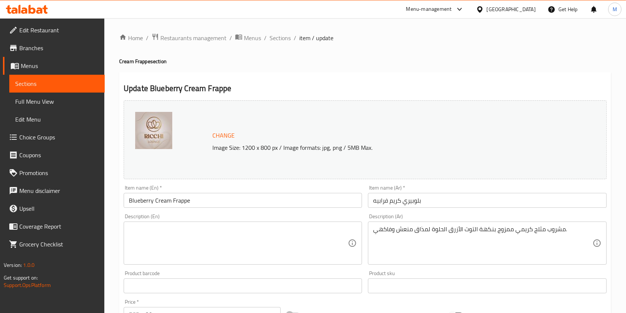
click at [318, 233] on textarea at bounding box center [238, 243] width 219 height 35
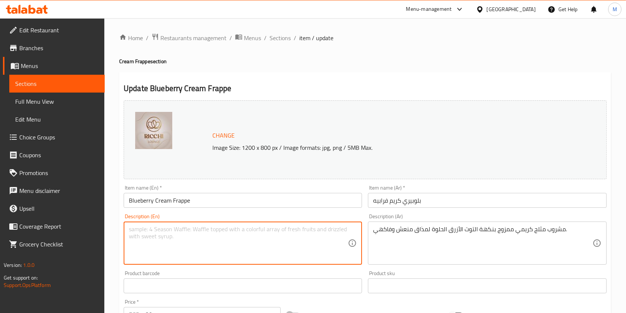
paste textarea "A creamy iced drink blended with sweet blueberry flavor for a refreshing, fruit…"
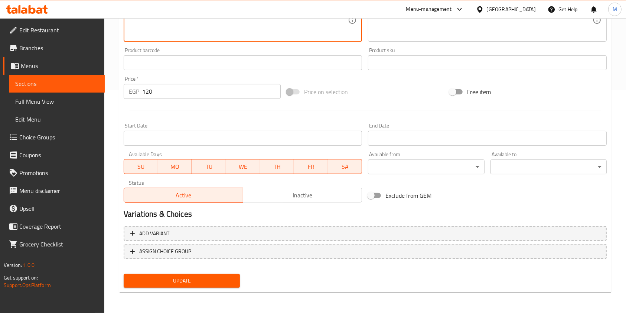
type textarea "A creamy iced drink blended with sweet blueberry flavor for a refreshing, fruit…"
click at [185, 285] on button "Update" at bounding box center [182, 281] width 116 height 14
click at [185, 285] on div at bounding box center [313, 156] width 626 height 313
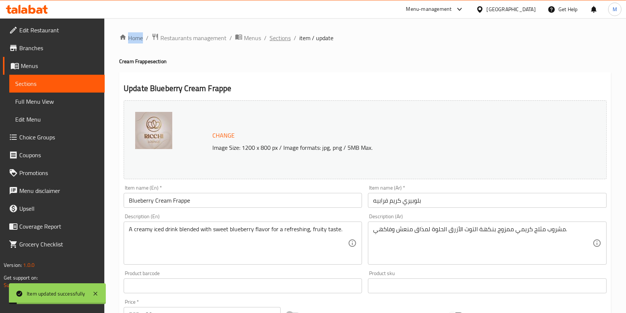
click at [282, 42] on span "Sections" at bounding box center [280, 37] width 21 height 9
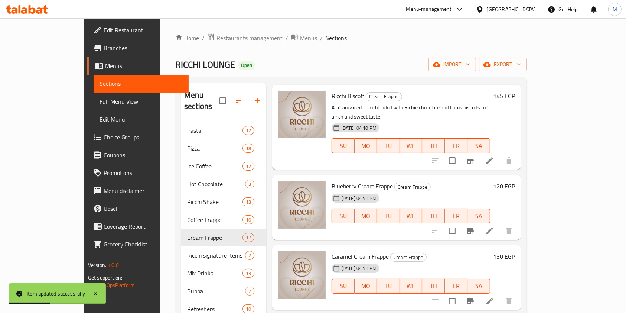
scroll to position [49, 0]
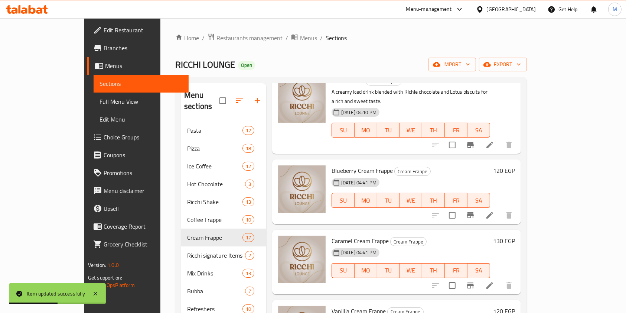
click at [334, 235] on span "Caramel Cream Frappe" at bounding box center [360, 240] width 57 height 11
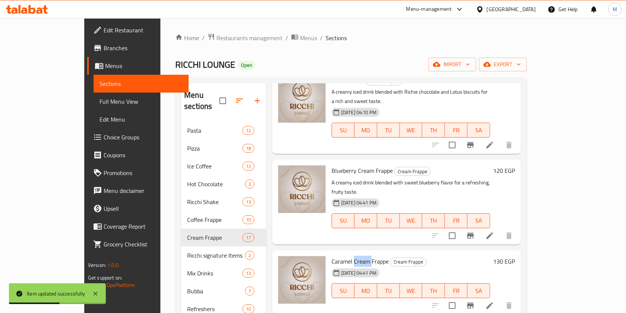
click at [334, 217] on div "Menu items Add Sort Manage items Ricchi Biscoff Cream Frappe A creamy iced drin…" at bounding box center [393, 308] width 255 height 451
click at [332, 256] on span "Caramel Cream Frappe" at bounding box center [360, 261] width 57 height 11
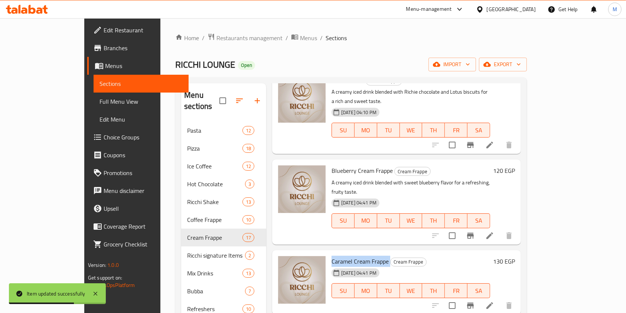
copy h6 "Caramel Cream Frappe"
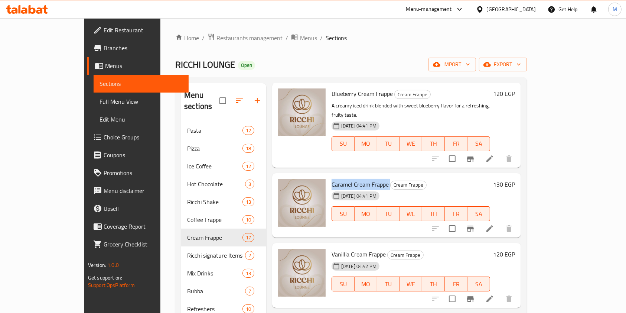
scroll to position [149, 0]
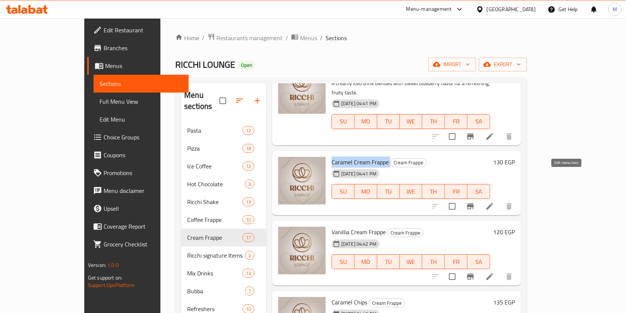
click at [495, 202] on icon at bounding box center [490, 206] width 9 height 9
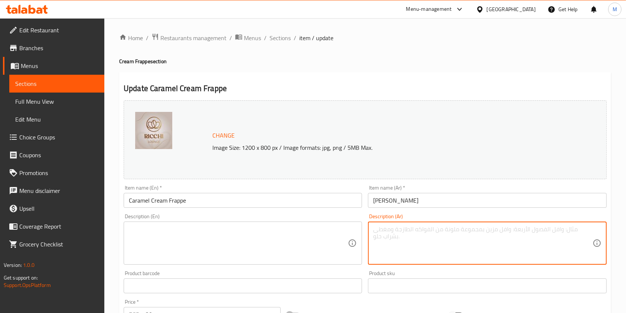
click at [400, 240] on textarea at bounding box center [482, 243] width 219 height 35
paste textarea "مشروب مثلج كريمي ممزوج بنكهة الكراميل الحلوة لمذاق لذيذ."
type textarea "مشروب مثلج كريمي ممزوج بنكهة الكراميل الحلوة لمذاق لذيذ."
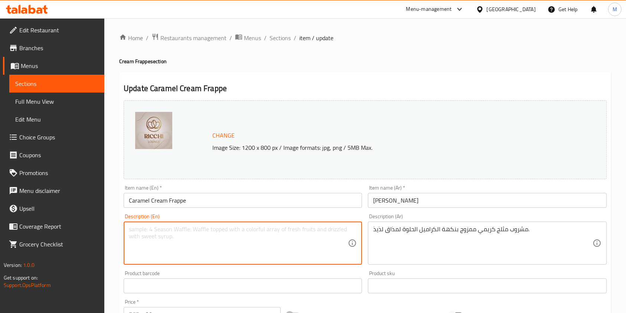
click at [304, 248] on textarea at bounding box center [238, 243] width 219 height 35
paste textarea "A creamy iced drink blended with sweet caramel flavor for a delicious taste."
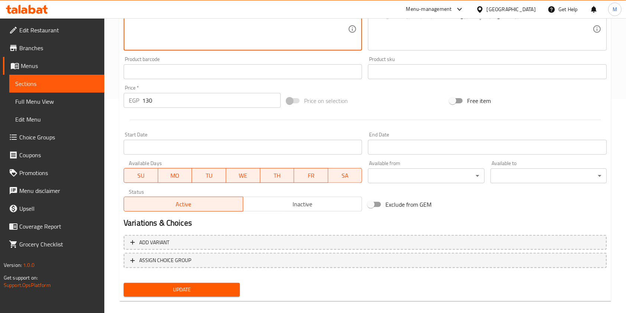
scroll to position [223, 0]
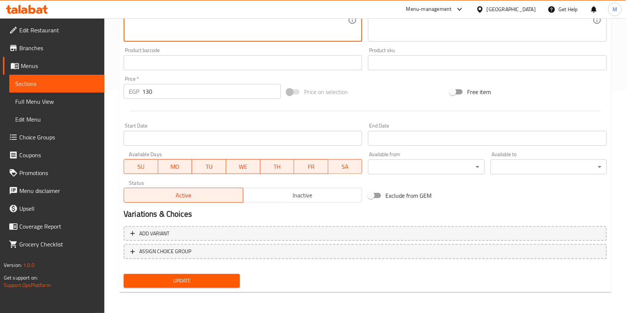
type textarea "A creamy iced drink blended with sweet caramel flavor for a delicious taste."
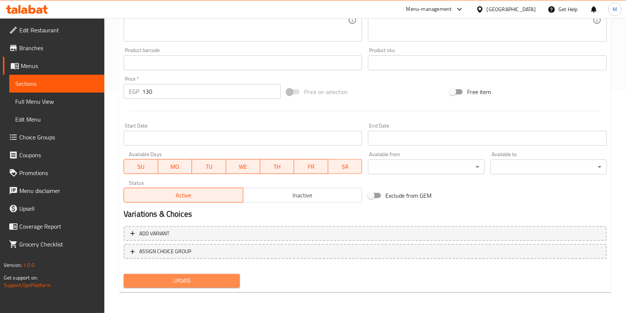
click at [217, 281] on span "Update" at bounding box center [182, 280] width 104 height 9
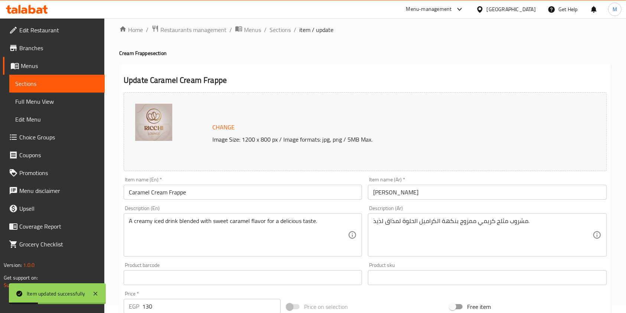
scroll to position [0, 0]
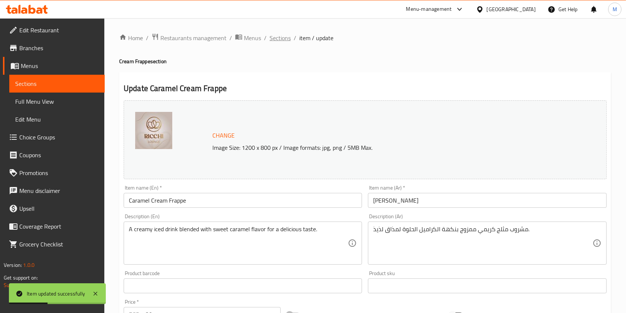
click at [281, 41] on span "Sections" at bounding box center [280, 37] width 21 height 9
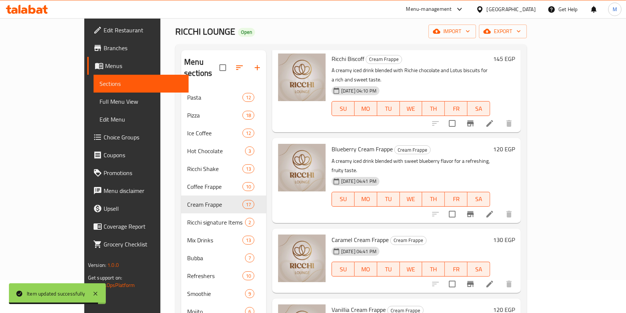
scroll to position [149, 0]
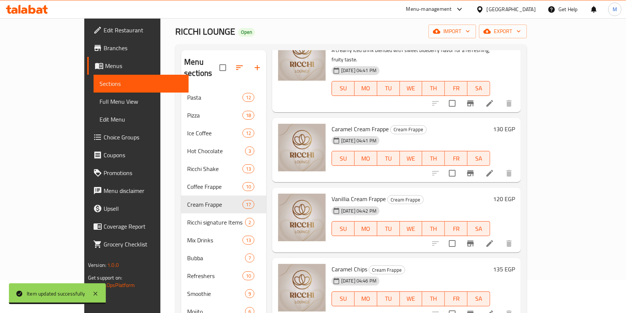
click at [332, 193] on span "Vanillia Cream Frappe" at bounding box center [359, 198] width 54 height 11
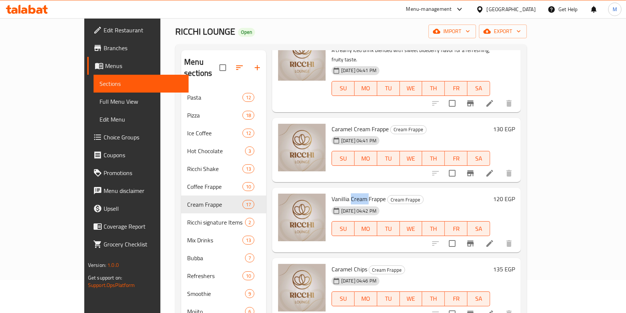
click at [332, 193] on span "Vanillia Cream Frappe" at bounding box center [359, 198] width 54 height 11
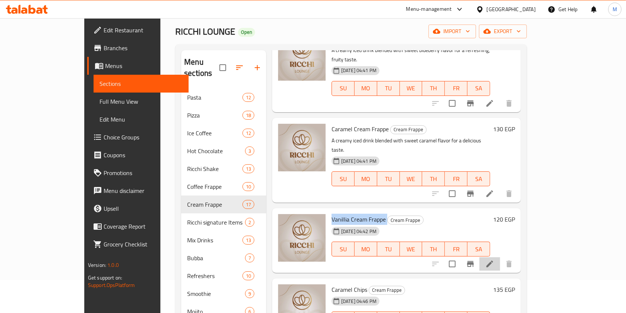
click at [500, 257] on li at bounding box center [490, 263] width 21 height 13
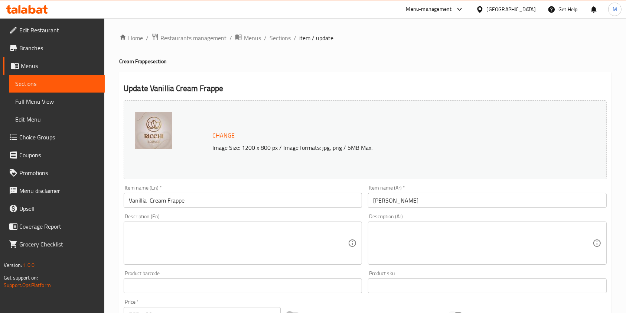
click at [440, 248] on textarea at bounding box center [482, 243] width 219 height 35
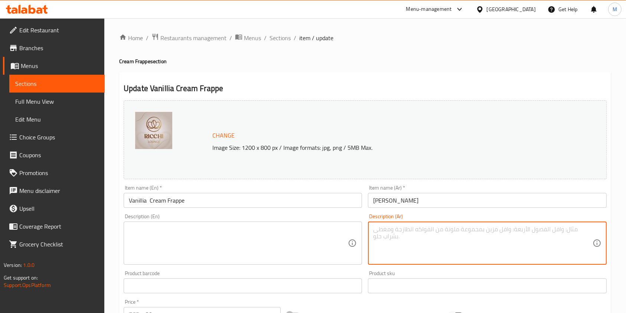
paste textarea "مشروب مثلج كريمي ممزوج بنكهة الكراميل الحلوة لمذاق لذيذ."
type textarea "مشروب مثلج كريمي ممزوج بنكهة الكراميل الحلوة لمذاق لذيذ."
click at [299, 244] on textarea at bounding box center [238, 243] width 219 height 35
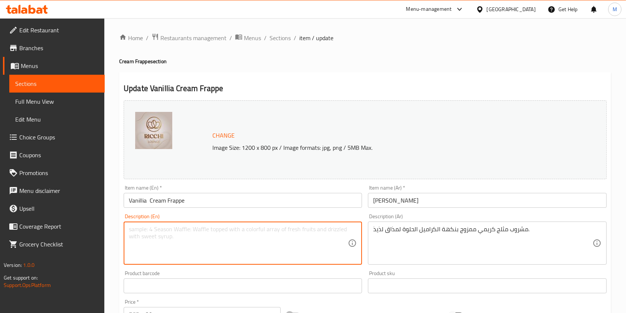
paste textarea "A creamy iced drink blended with sweet caramel flavor for a delicious taste."
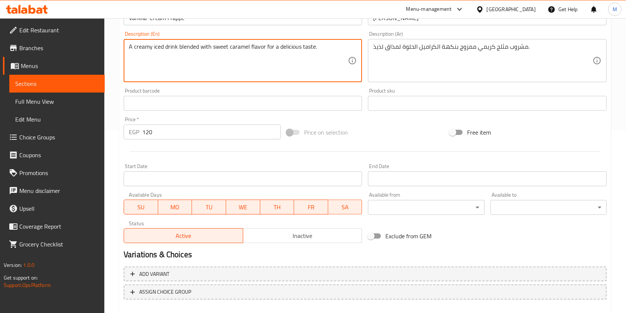
scroll to position [198, 0]
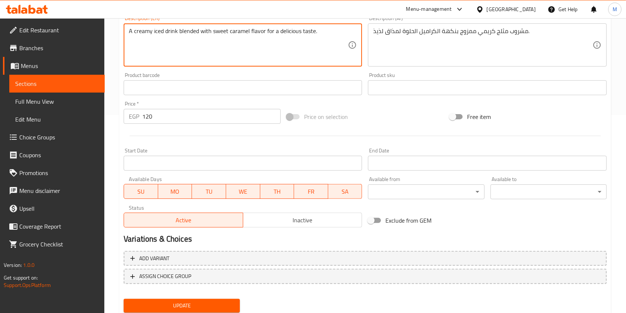
type textarea "A creamy iced drink blended with sweet caramel flavor for a delicious taste."
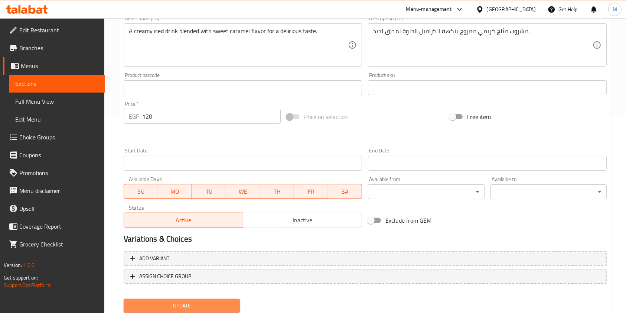
click at [208, 302] on span "Update" at bounding box center [182, 305] width 104 height 9
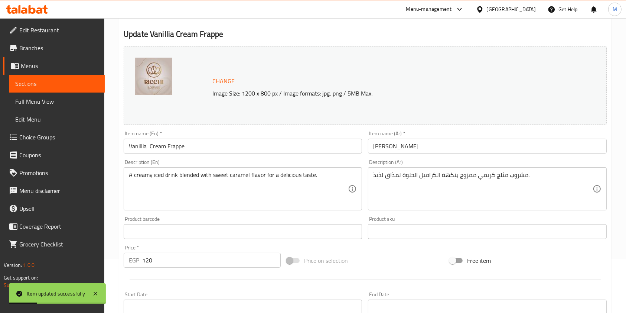
scroll to position [0, 0]
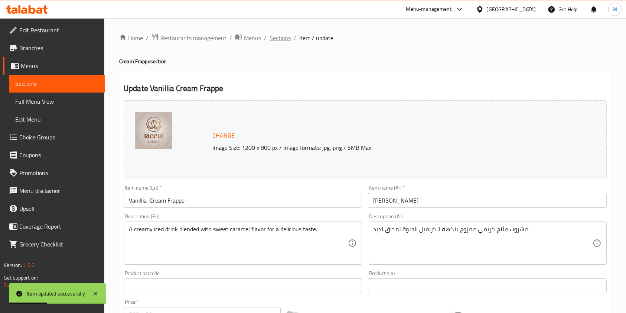
click at [279, 40] on span "Sections" at bounding box center [280, 37] width 21 height 9
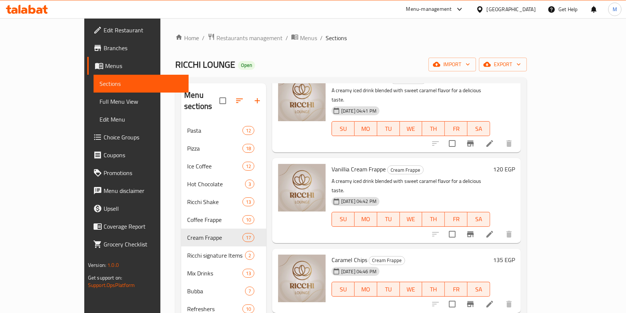
scroll to position [247, 0]
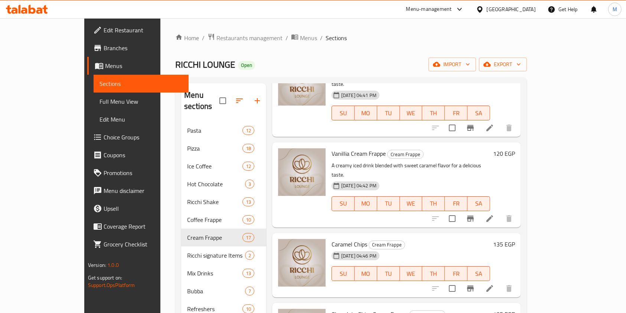
click at [332, 239] on span "Caramel Chips" at bounding box center [350, 244] width 36 height 11
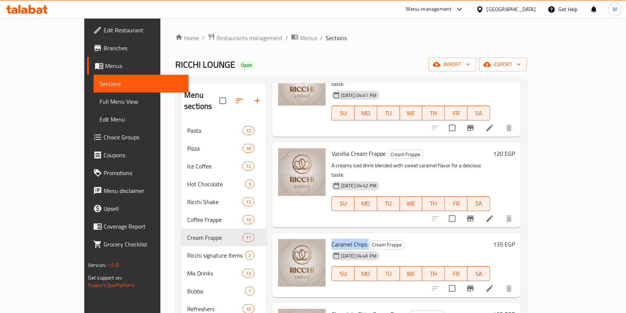
click at [332, 239] on span "Caramel Chips" at bounding box center [350, 244] width 36 height 11
click at [401, 239] on h6 "Caramel Chips Cream Frappe" at bounding box center [411, 244] width 159 height 10
drag, startPoint x: 311, startPoint y: 196, endPoint x: 392, endPoint y: 191, distance: 81.9
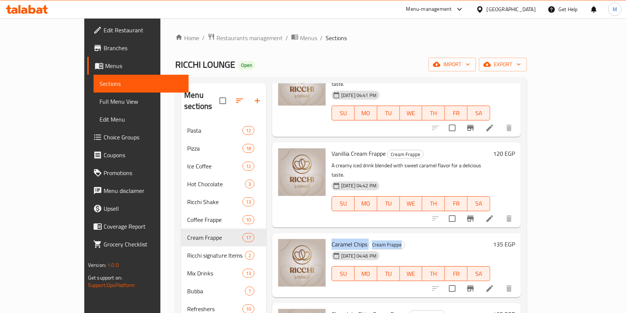
click at [392, 239] on h6 "Caramel Chips Cream Frappe" at bounding box center [411, 244] width 159 height 10
click at [495, 284] on icon at bounding box center [490, 288] width 9 height 9
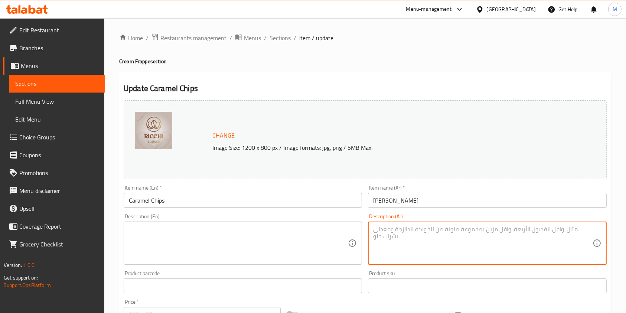
click at [440, 227] on textarea at bounding box center [482, 243] width 219 height 35
paste textarea "مشروب مثلج كريمي بنكهة الكراميل الغنية مع قطع كراميل مقرمشة لمذاق ممتع أكثر."
type textarea "مشروب مثلج كريمي بنكهة الكراميل الغنية مع قطع كراميل مقرمشة لمذاق ممتع أكثر."
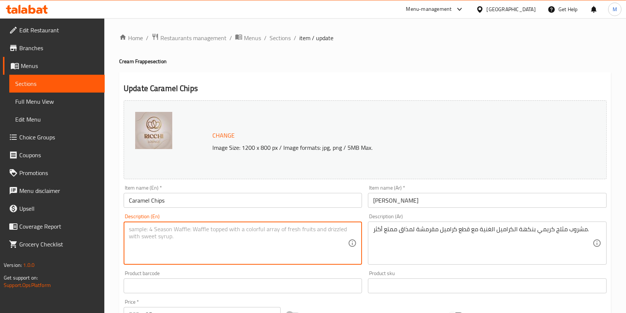
click at [324, 232] on textarea at bounding box center [238, 243] width 219 height 35
paste textarea "A creamy iced drink with a rich caramel flavor and crunchy caramel pieces for a…"
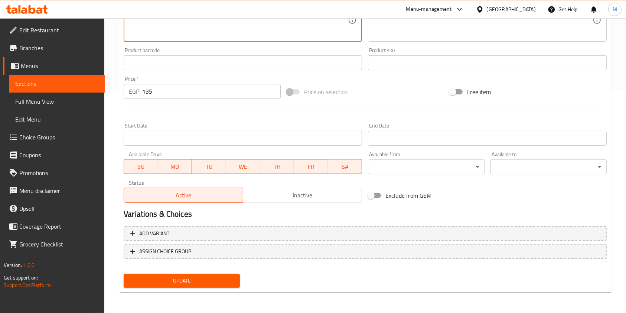
type textarea "A creamy iced drink with a rich caramel flavor and crunchy caramel pieces for a…"
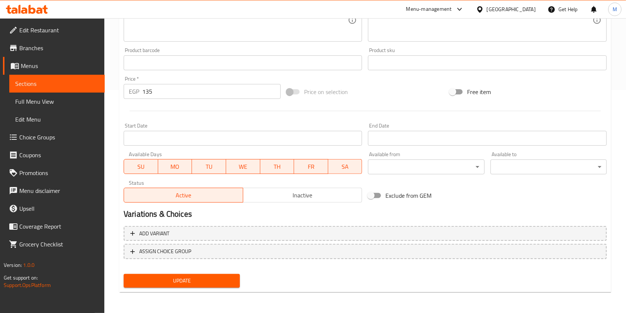
click at [214, 272] on div "Update" at bounding box center [182, 281] width 122 height 20
click at [217, 278] on span "Update" at bounding box center [182, 280] width 104 height 9
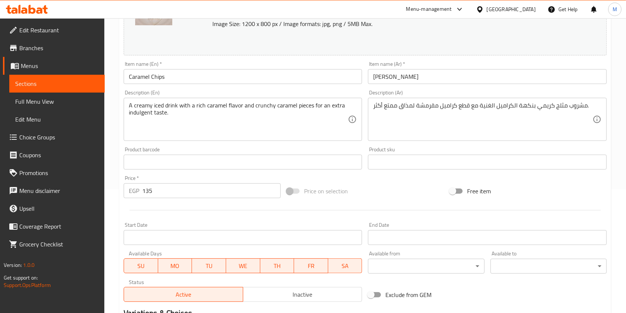
scroll to position [0, 0]
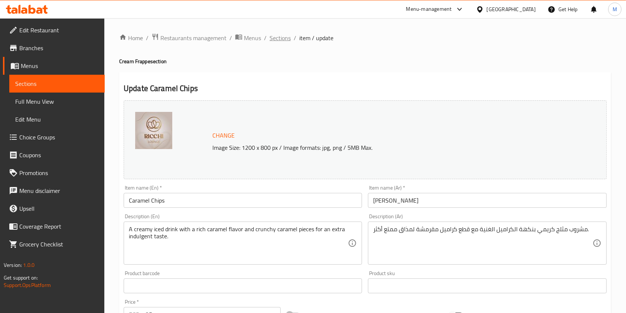
click at [287, 41] on span "Sections" at bounding box center [280, 37] width 21 height 9
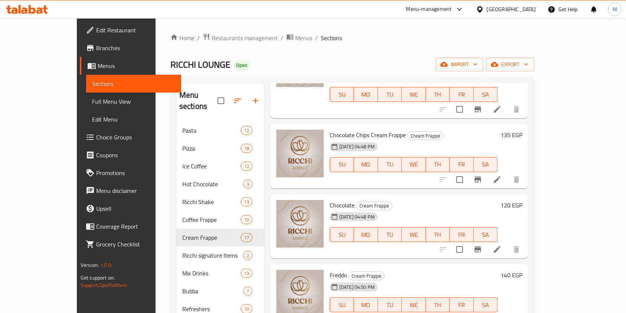
scroll to position [330, 0]
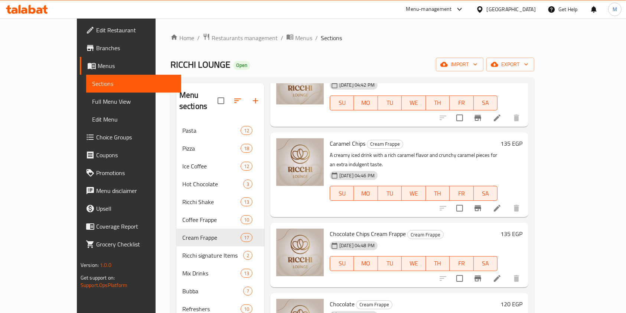
click at [354, 238] on div "15-09-2025 04:48 PM" at bounding box center [348, 245] width 43 height 15
drag, startPoint x: 352, startPoint y: 193, endPoint x: 344, endPoint y: 198, distance: 9.5
click at [351, 228] on span "Chocolate Chips Cream Frappe" at bounding box center [368, 233] width 76 height 11
click at [344, 228] on span "Chocolate Chips Cream Frappe" at bounding box center [368, 233] width 76 height 11
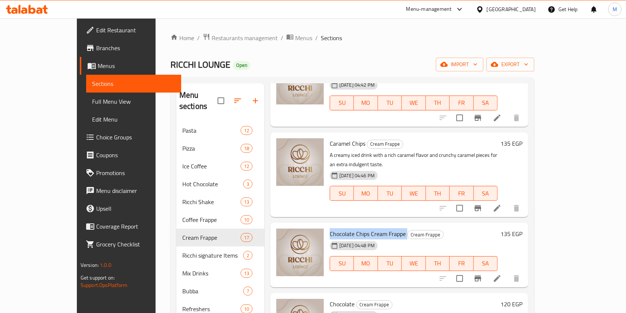
click at [344, 228] on span "Chocolate Chips Cream Frappe" at bounding box center [368, 233] width 76 height 11
click at [508, 272] on li at bounding box center [497, 278] width 21 height 13
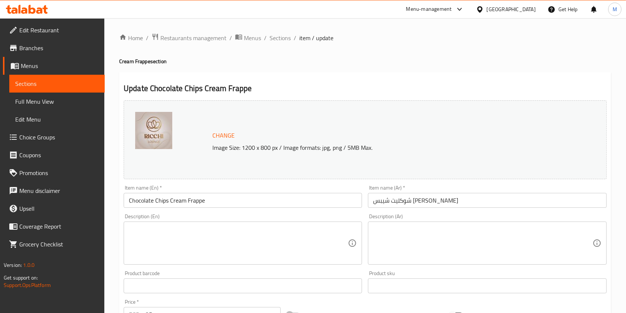
click at [428, 220] on div "Description (Ar) Description (Ar)" at bounding box center [487, 239] width 239 height 51
click at [425, 230] on textarea at bounding box center [482, 243] width 219 height 35
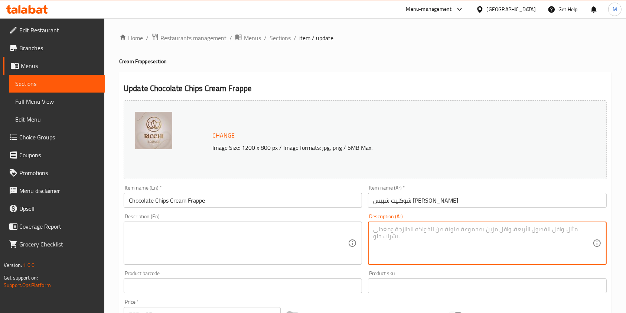
click at [494, 231] on textarea at bounding box center [482, 243] width 219 height 35
paste textarea "مشروب مثلج كريمي بنكهة الشوكولاتة الغنية مع قطع شوكولاتة مقرمشة لمذاق رائع."
type textarea "مشروب مثلج كريمي بنكهة الشوكولاتة الغنية مع قطع شوكولاتة مقرمشة لمذاق رائع."
click at [313, 244] on textarea at bounding box center [238, 243] width 219 height 35
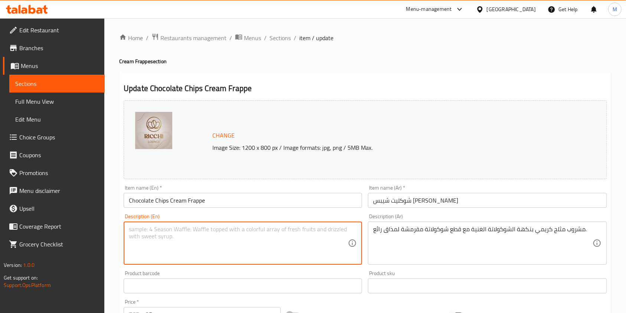
paste textarea "A creamy iced drink with a rich chocolate flavor and crunchy chocolate pieces f…"
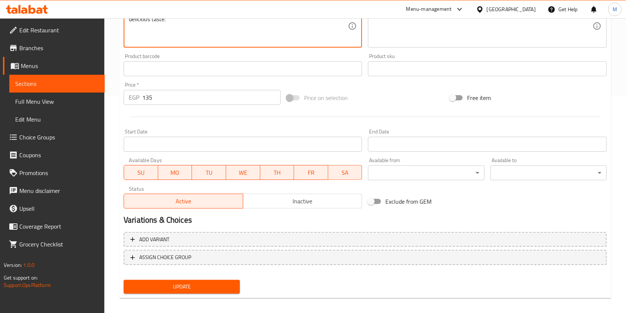
scroll to position [223, 0]
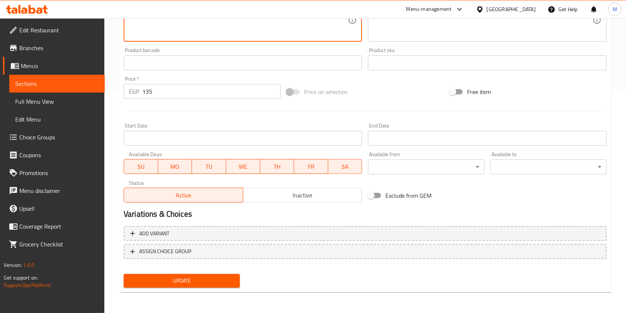
type textarea "A creamy iced drink with a rich chocolate flavor and crunchy chocolate pieces f…"
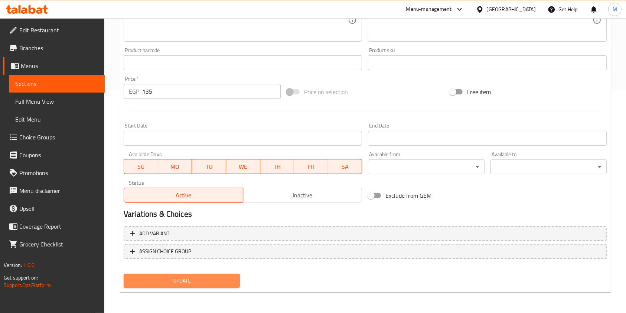
click at [220, 284] on span "Update" at bounding box center [182, 280] width 104 height 9
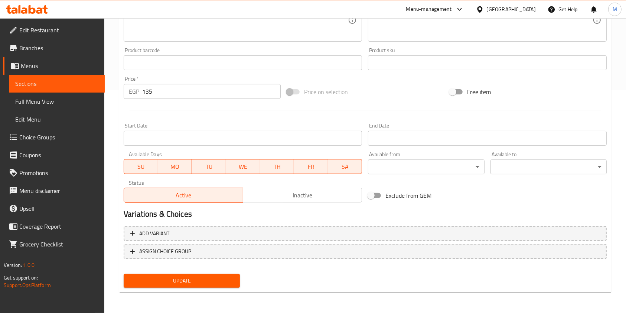
click at [228, 281] on span "Update" at bounding box center [182, 280] width 104 height 9
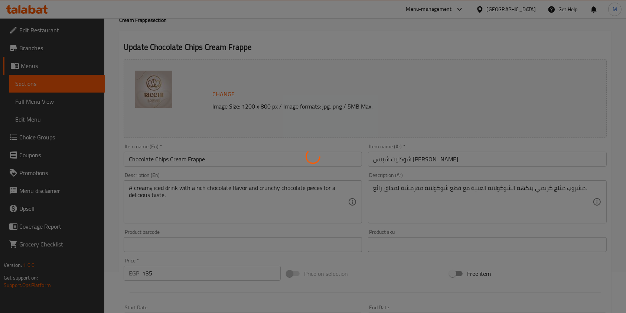
scroll to position [0, 0]
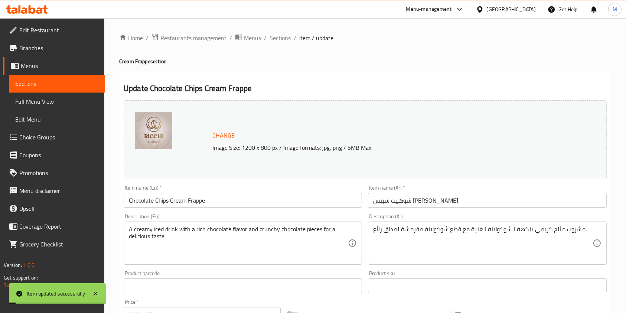
click at [284, 32] on div "Home / Restaurants management / Menus / Sections / item / update Cream Frappe s…" at bounding box center [365, 277] width 522 height 518
click at [284, 34] on span "Sections" at bounding box center [280, 37] width 21 height 9
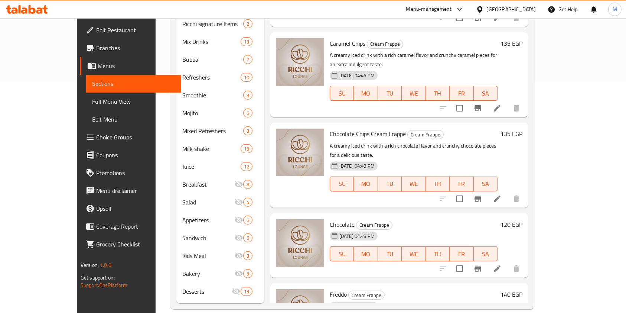
scroll to position [247, 0]
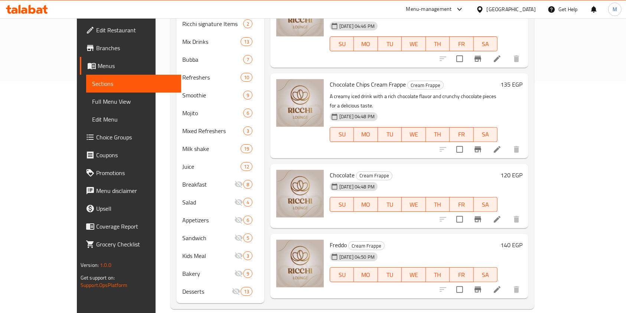
click at [330, 169] on span "Chocolate" at bounding box center [342, 174] width 25 height 11
drag, startPoint x: 311, startPoint y: 126, endPoint x: 402, endPoint y: 119, distance: 91.3
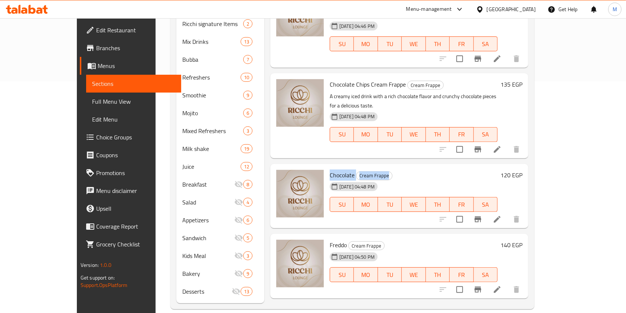
click at [402, 167] on div "Chocolate Cream Frappe 15-09-2025 04:48 PM SU MO TU WE TH FR SA" at bounding box center [414, 196] width 174 height 59
click at [526, 210] on div at bounding box center [479, 219] width 91 height 18
click at [502, 215] on icon at bounding box center [497, 219] width 9 height 9
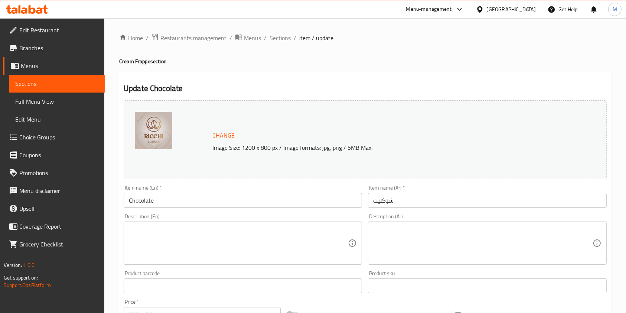
click at [466, 233] on textarea at bounding box center [482, 243] width 219 height 35
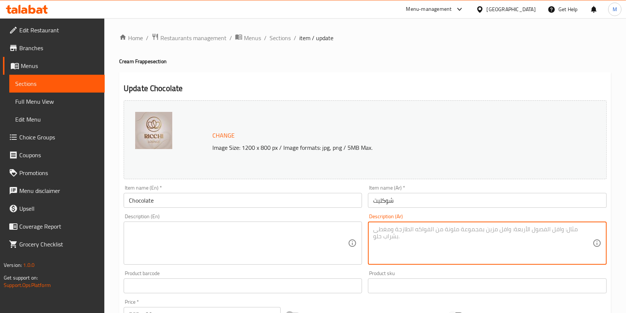
click at [408, 237] on textarea at bounding box center [482, 243] width 219 height 35
paste textarea "مشروب مثلج كريمي بنكهة الشوكولاتة الغنية والناعمة."
type textarea "مشروب مثلج كريمي بنكهة الشوكولاتة الغنية والناعمة."
click at [320, 234] on textarea at bounding box center [238, 243] width 219 height 35
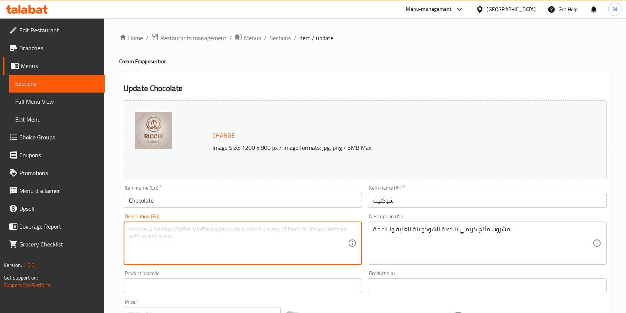
paste textarea "A creamy iced drink with a rich, smooth chocolate flavor."
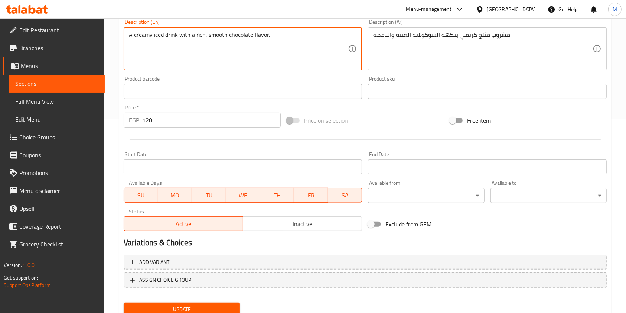
scroll to position [223, 0]
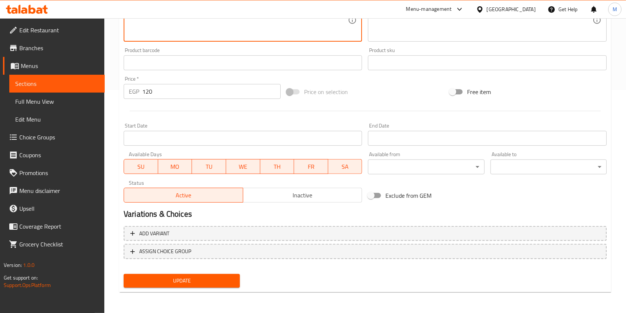
type textarea "A creamy iced drink with a rich, smooth chocolate flavor."
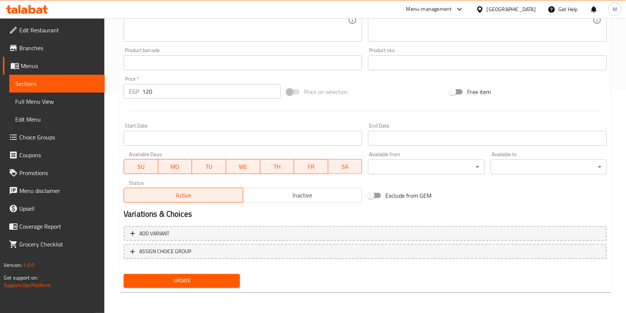
click at [209, 271] on div "Update" at bounding box center [182, 281] width 122 height 20
click at [214, 274] on button "Update" at bounding box center [182, 281] width 116 height 14
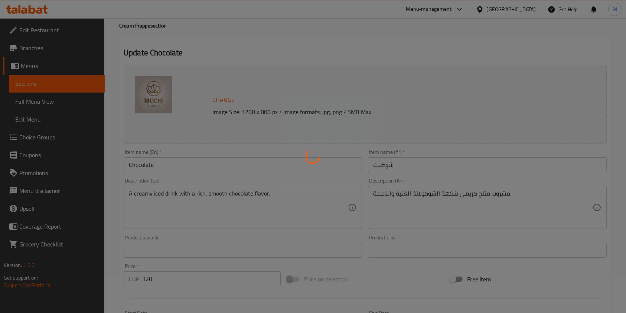
scroll to position [0, 0]
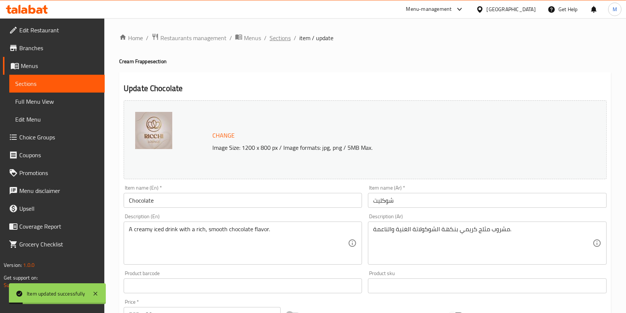
click at [280, 41] on span "Sections" at bounding box center [280, 37] width 21 height 9
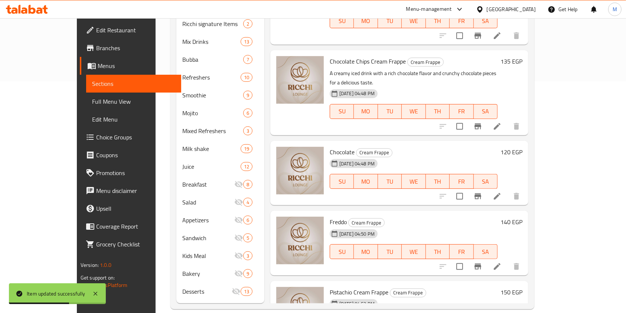
scroll to position [291, 0]
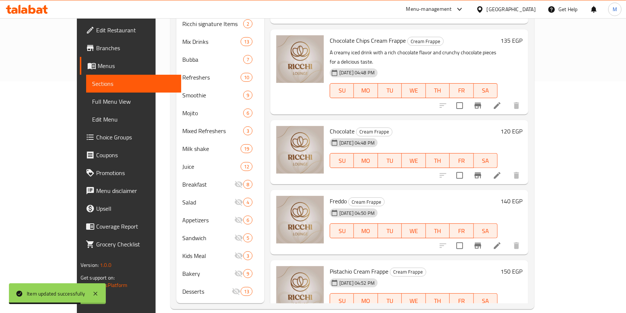
click at [330, 195] on span "Freddo" at bounding box center [338, 200] width 17 height 11
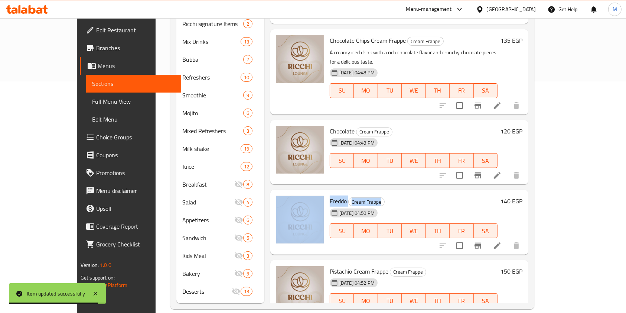
drag, startPoint x: 306, startPoint y: 151, endPoint x: 374, endPoint y: 146, distance: 68.2
click at [374, 193] on div "Freddo Cream Frappe 15-09-2025 04:50 PM SU MO TU WE TH FR SA 140 EGP" at bounding box center [399, 222] width 252 height 59
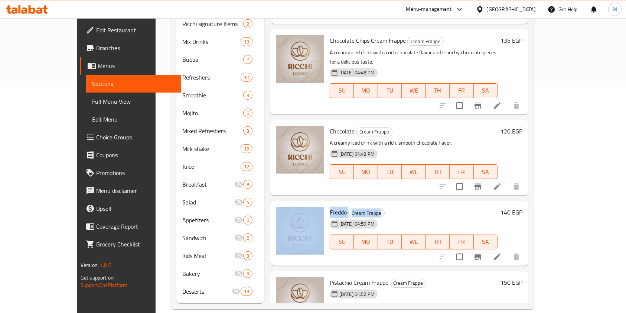
click at [502, 252] on icon at bounding box center [497, 256] width 9 height 9
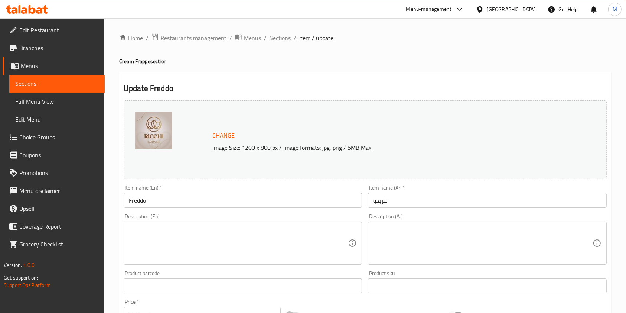
click at [427, 226] on textarea at bounding box center [482, 243] width 219 height 35
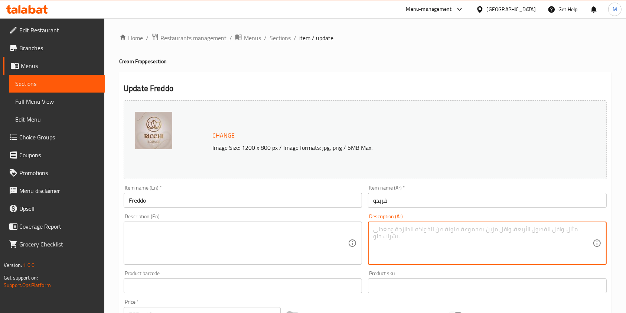
paste textarea "مشروب مثلج كريمي مستوحى من قهوة فريدو الكلاسيكية، بطعم ناعم ومنعش."
type textarea "مشروب مثلج كريمي مستوحى من قهوة فريدو الكلاسيكية، بطعم ناعم ومنعش."
click at [314, 230] on textarea at bounding box center [238, 243] width 219 height 35
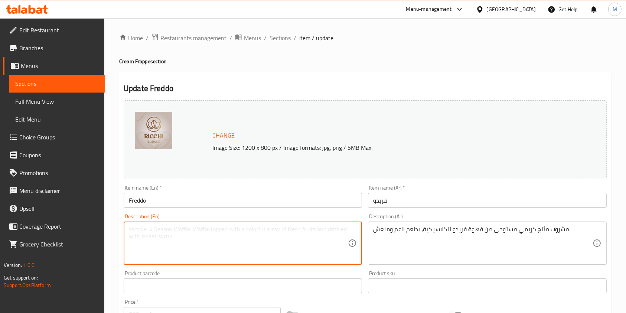
paste textarea "A creamy iced drink inspired by the classic Freddo coffee, with a smooth and re…"
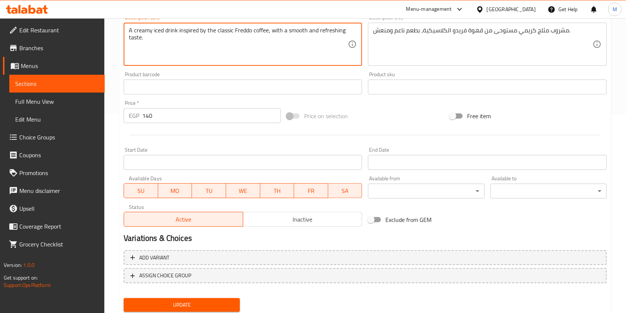
scroll to position [223, 0]
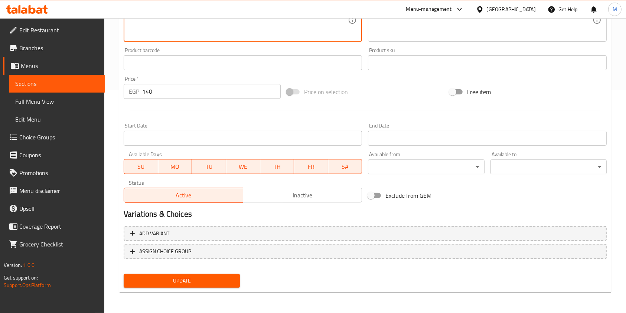
type textarea "A creamy iced drink inspired by the classic Freddo coffee, with a smooth and re…"
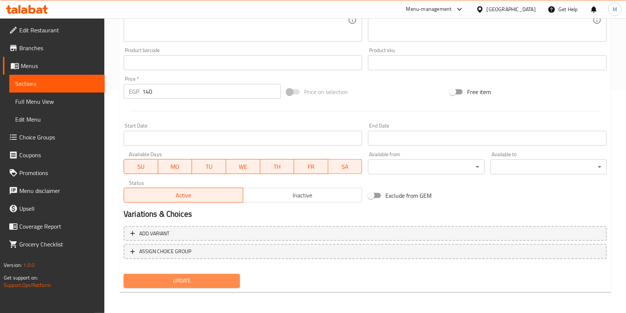
click at [215, 277] on span "Update" at bounding box center [182, 280] width 104 height 9
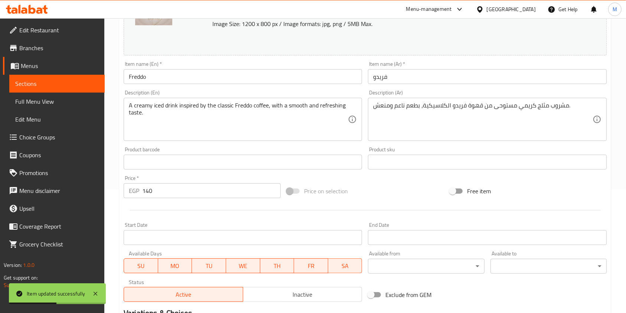
scroll to position [0, 0]
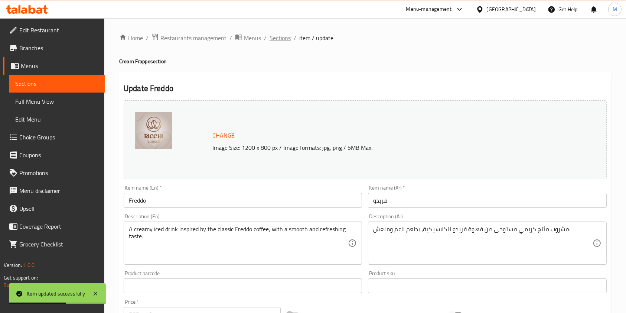
click at [283, 34] on span "Sections" at bounding box center [280, 37] width 21 height 9
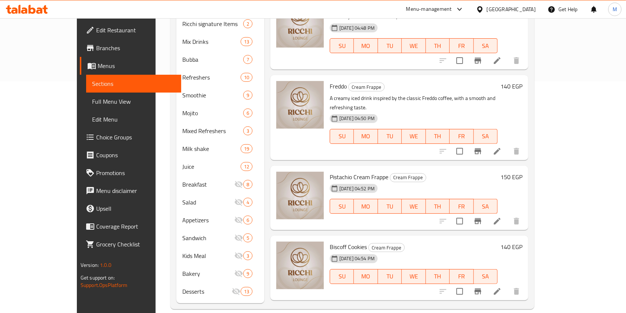
scroll to position [396, 0]
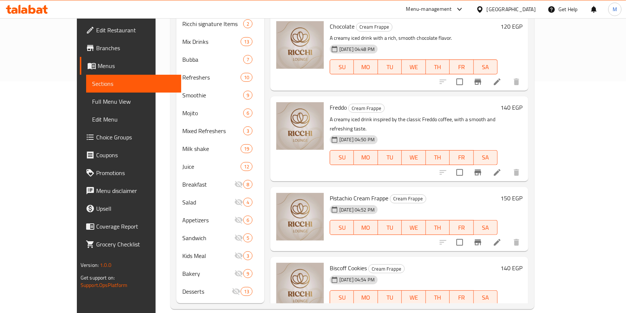
click at [353, 192] on span "Pistachio Cream Frappe" at bounding box center [359, 197] width 59 height 11
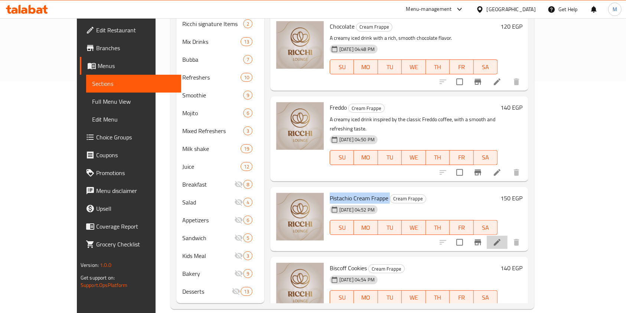
click at [502, 238] on icon at bounding box center [497, 242] width 9 height 9
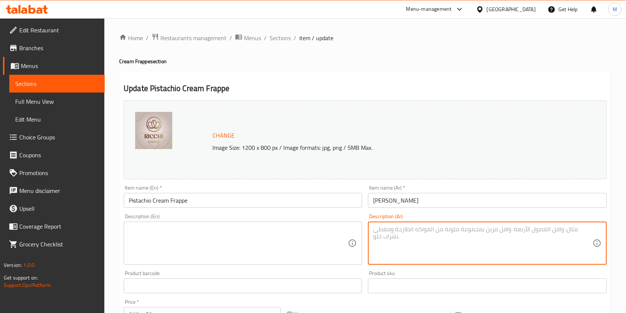
click at [418, 228] on textarea at bounding box center [482, 243] width 219 height 35
paste textarea "مشروب مثلج كريمي بنكهة الفستق الغنية لمذاق ناعم ومكسراتي."
type textarea "مشروب مثلج كريمي بنكهة الفستق الغنية لمذاق ناعم ومكسراتي."
click at [287, 234] on textarea at bounding box center [238, 243] width 219 height 35
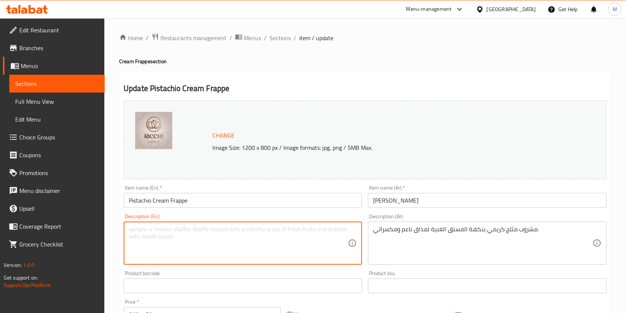
paste textarea "A creamy iced drink with a rich pistachio flavor for a smooth, nutty taste."
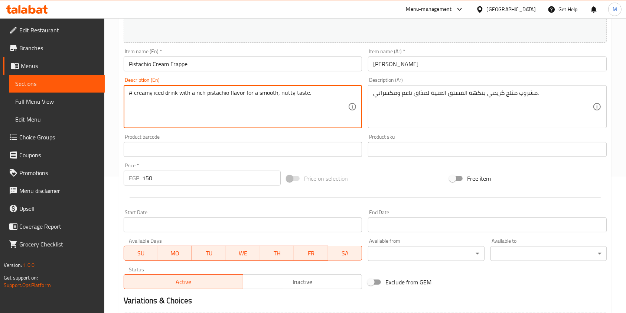
scroll to position [223, 0]
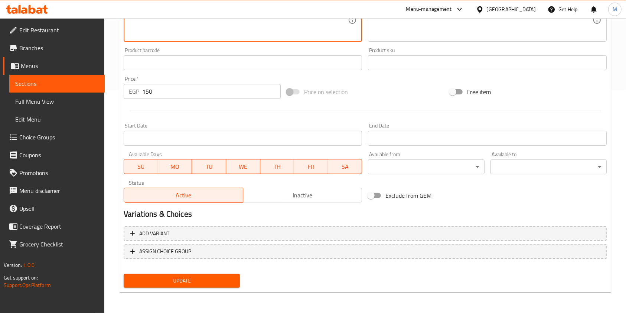
type textarea "A creamy iced drink with a rich pistachio flavor for a smooth, nutty taste."
click at [234, 284] on span "Update" at bounding box center [182, 280] width 104 height 9
click at [234, 284] on div at bounding box center [313, 156] width 626 height 313
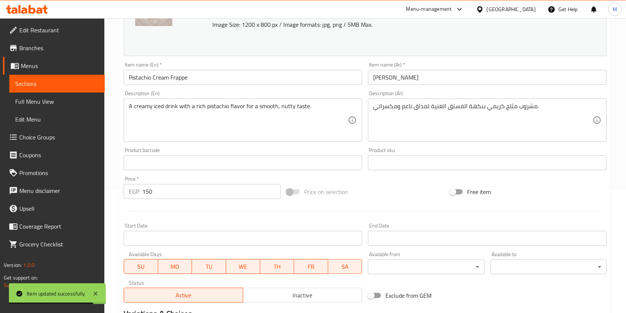
scroll to position [0, 0]
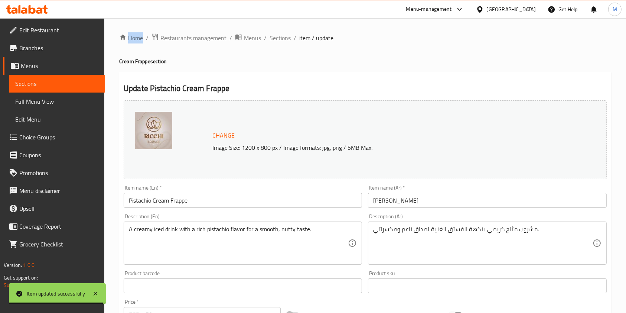
click at [282, 43] on div "Home / Restaurants management / Menus / Sections / item / update Cream Frappe s…" at bounding box center [365, 277] width 492 height 488
click at [286, 37] on span "Sections" at bounding box center [280, 37] width 21 height 9
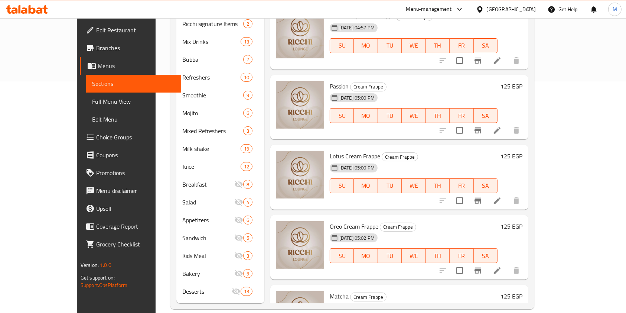
scroll to position [869, 0]
click at [330, 291] on span "Matcha" at bounding box center [339, 296] width 19 height 11
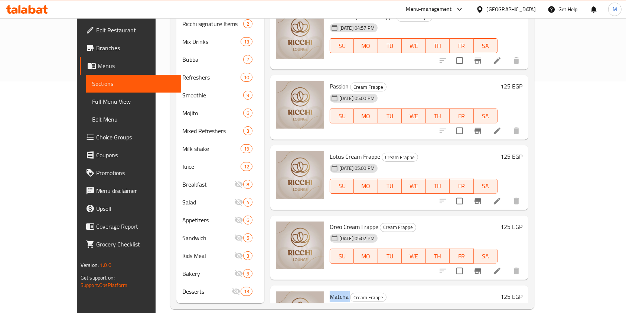
click at [330, 291] on span "Matcha" at bounding box center [339, 296] width 19 height 11
click at [352, 293] on span "Cream Frappe" at bounding box center [369, 297] width 36 height 9
drag, startPoint x: 310, startPoint y: 237, endPoint x: 372, endPoint y: 230, distance: 62.1
click at [372, 288] on div "Matcha Cream Frappe 15-09-2025 05:04 PM SU MO TU WE TH FR SA" at bounding box center [414, 317] width 174 height 59
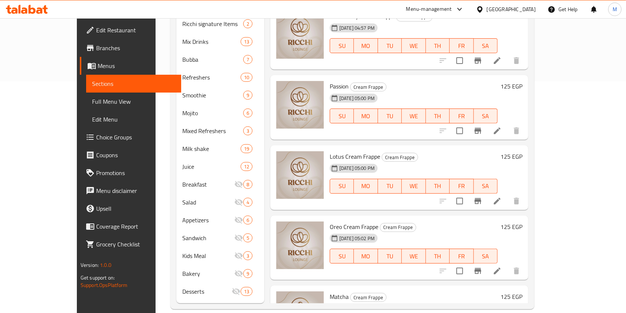
click at [372, 288] on div "Matcha Cream Frappe 15-09-2025 05:04 PM SU MO TU WE TH FR SA" at bounding box center [414, 317] width 174 height 59
drag, startPoint x: 311, startPoint y: 239, endPoint x: 375, endPoint y: 233, distance: 63.8
click at [375, 291] on h6 "Matcha Cream Frappe" at bounding box center [414, 296] width 168 height 10
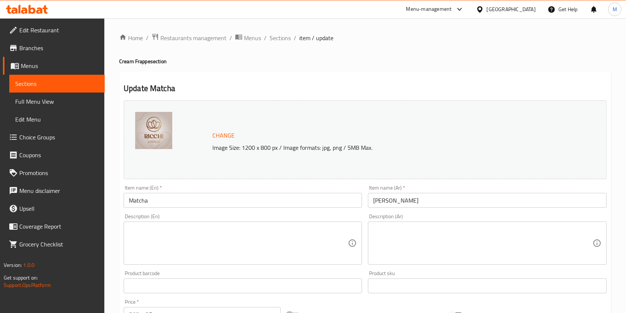
click at [422, 243] on textarea at bounding box center [482, 243] width 219 height 35
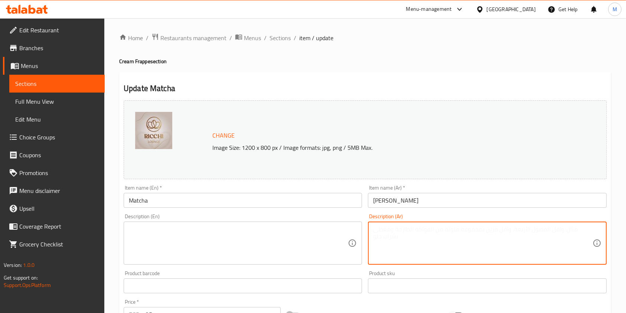
paste textarea "مشروب مثلج كريمي من شاي الماتشا الأخضر الفاخر مع الحليب لمذاق ناعم ومنعش."
type textarea "مشروب مثلج كريمي من شاي الماتشا الأخضر الفاخر مع الحليب لمذاق ناعم ومنعش."
click at [316, 243] on textarea at bounding box center [238, 243] width 219 height 35
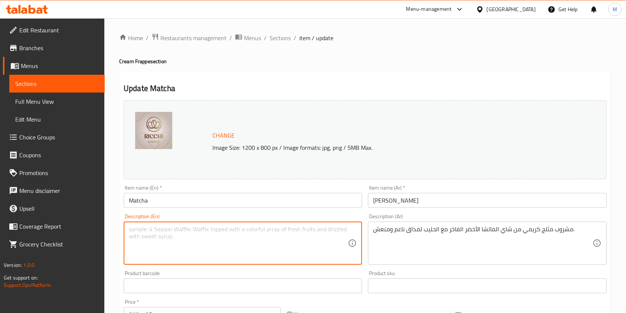
paste textarea "A creamy iced drink of premium matcha green tea with milk for a smooth and refr…"
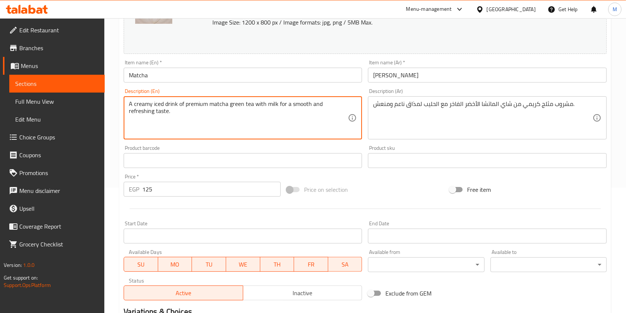
scroll to position [198, 0]
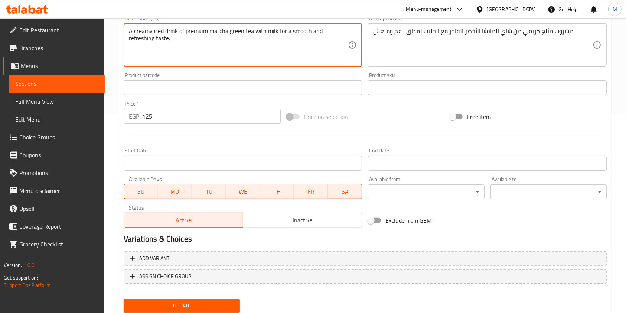
type textarea "A creamy iced drink of premium matcha green tea with milk for a smooth and refr…"
click at [229, 310] on button "Update" at bounding box center [182, 306] width 116 height 14
click at [229, 310] on div at bounding box center [313, 156] width 626 height 313
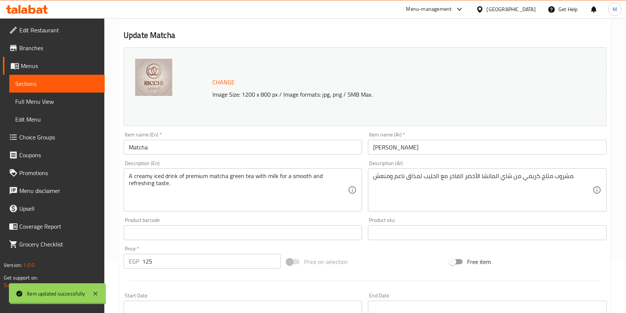
scroll to position [0, 0]
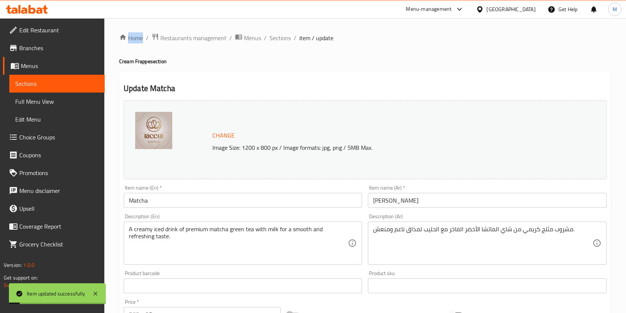
click at [295, 74] on div "Update Matcha Change Image Size: 1200 x 800 px / Image formats: jpg, png / 5MB …" at bounding box center [365, 293] width 492 height 443
click at [277, 41] on span "Sections" at bounding box center [280, 37] width 21 height 9
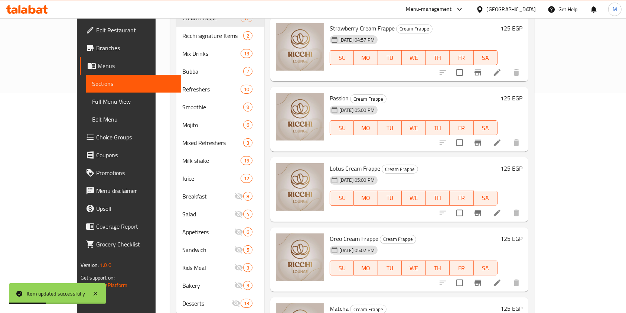
scroll to position [231, 0]
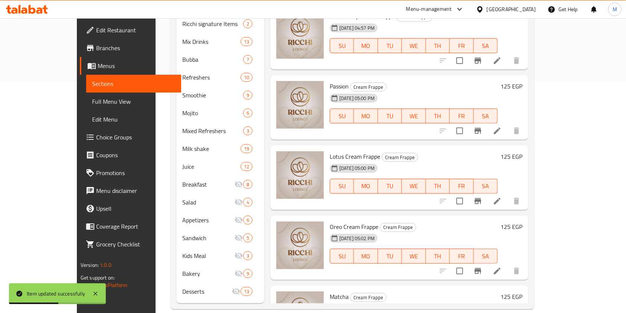
click at [330, 221] on span "Oreo Cream Frappe" at bounding box center [354, 226] width 49 height 11
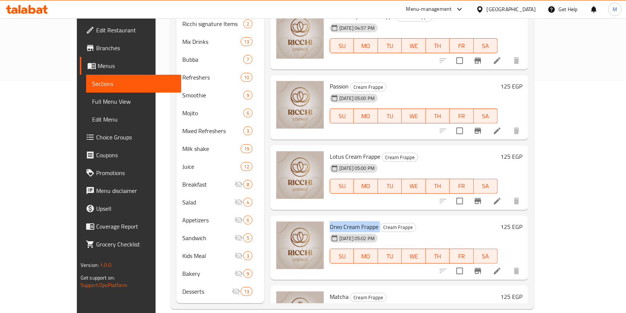
click at [349, 221] on span "Oreo Cream Frappe" at bounding box center [354, 226] width 49 height 11
click at [502, 266] on icon at bounding box center [497, 270] width 9 height 9
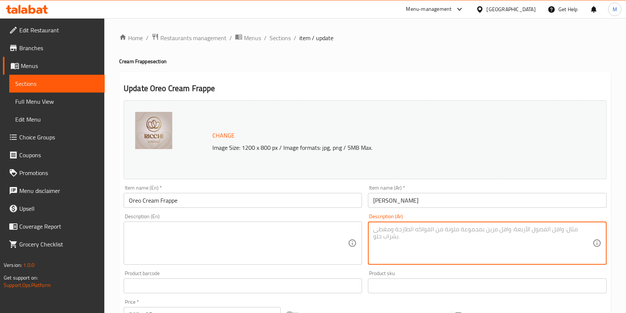
click at [487, 230] on textarea at bounding box center [482, 243] width 219 height 35
paste textarea "فرابتشينو كريمي غني ممزوج بسكويت أوريو، مع كريمة مخفوقة ورشة شوكولاتة."
type textarea "فرابتشينو كريمي غني ممزوج بسكويت أوريو، مع كريمة مخفوقة ورشة شوكولاتة."
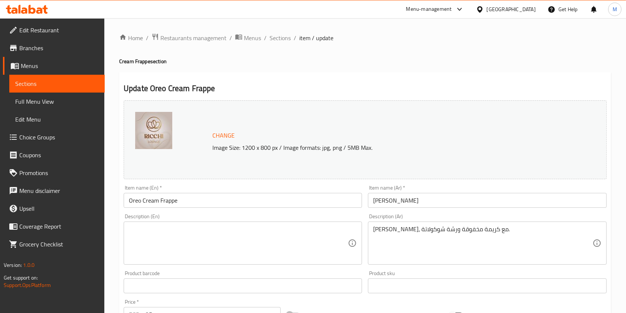
click at [330, 218] on div "Description (En) Description (En)" at bounding box center [243, 239] width 239 height 51
click at [329, 220] on div "Description (En) Description (En)" at bounding box center [243, 239] width 239 height 51
click at [324, 226] on textarea at bounding box center [238, 243] width 219 height 35
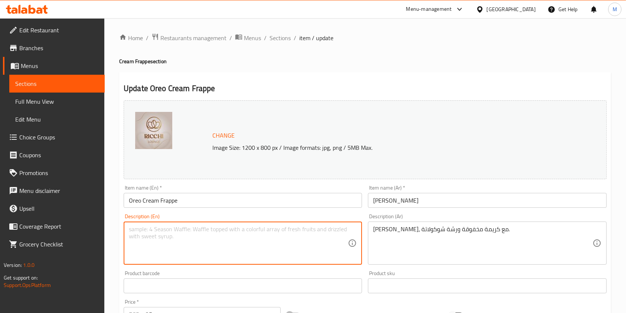
paste textarea "Rich, creamy Frappuccino blended with Oreo cookies, whipped cream and a chocola…"
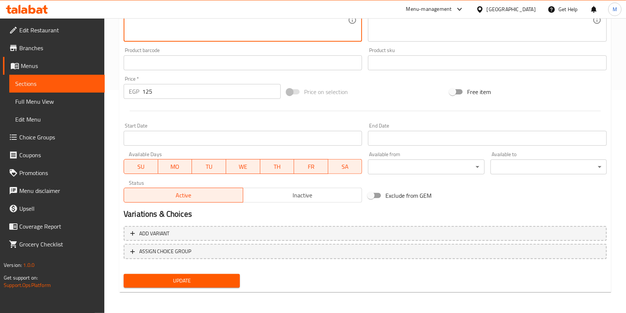
type textarea "Rich, creamy Frappuccino blended with Oreo cookies, whipped cream and a chocola…"
click at [230, 281] on span "Update" at bounding box center [182, 280] width 104 height 9
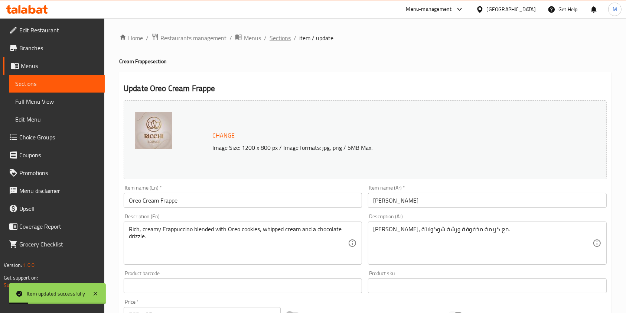
click at [282, 42] on span "Sections" at bounding box center [280, 37] width 21 height 9
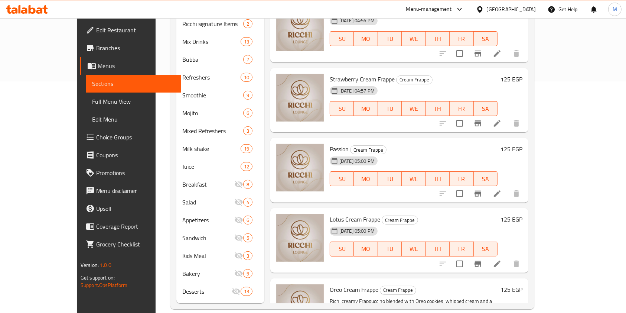
scroll to position [793, 0]
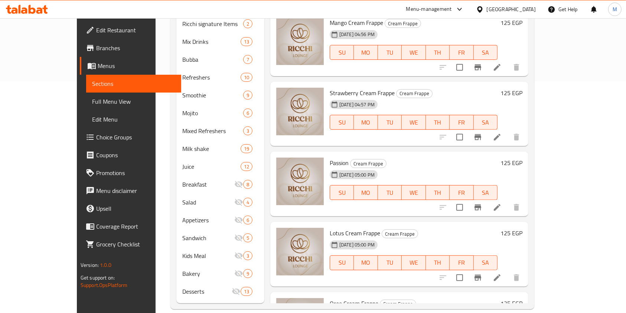
click at [330, 227] on span "Lotus Cream Frappe" at bounding box center [355, 232] width 51 height 11
click at [508, 271] on li at bounding box center [497, 277] width 21 height 13
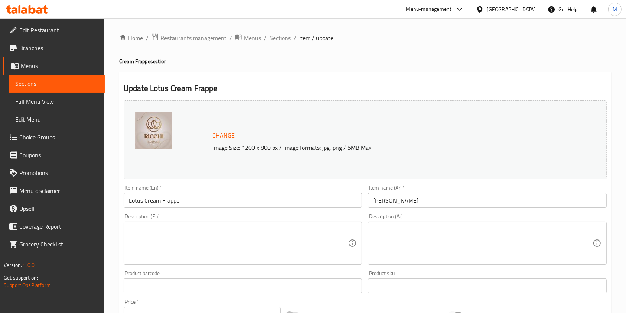
click at [429, 237] on textarea at bounding box center [482, 243] width 219 height 35
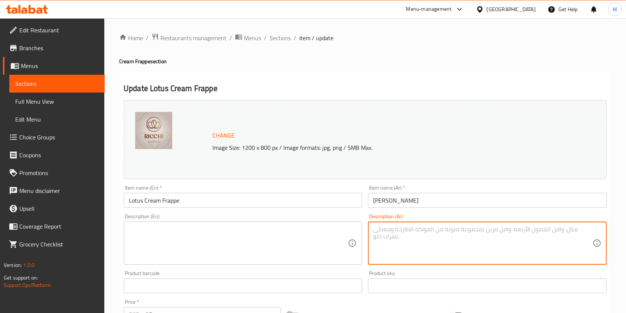
paste textarea "فرابتشينو كريمي ممزوج بسكويت لوتس بيسكوف، مع كريمة مخفوقة ورشة كراميل."
type textarea "فرابتشينو كريمي ممزوج بسكويت لوتس بيسكوف، مع كريمة مخفوقة ورشة كراميل."
click at [315, 233] on textarea at bounding box center [238, 243] width 219 height 35
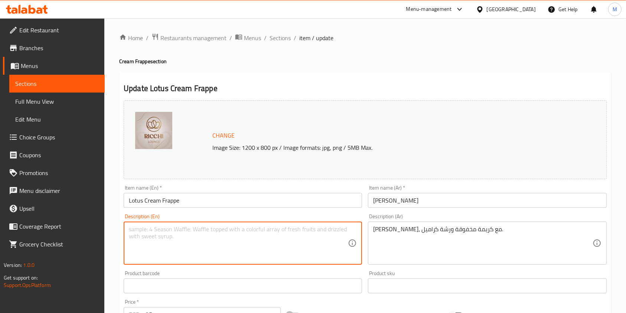
paste textarea "Creamy Frappuccino blended with Lotus Biscoff biscuits, whipped cream and a dri…"
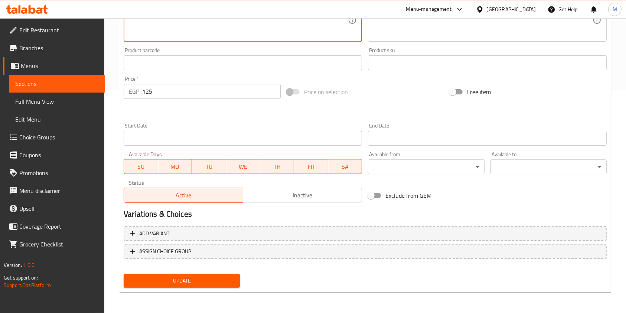
type textarea "Creamy Frappuccino blended with Lotus Biscoff biscuits, whipped cream and a dri…"
click at [214, 274] on button "Update" at bounding box center [182, 281] width 116 height 14
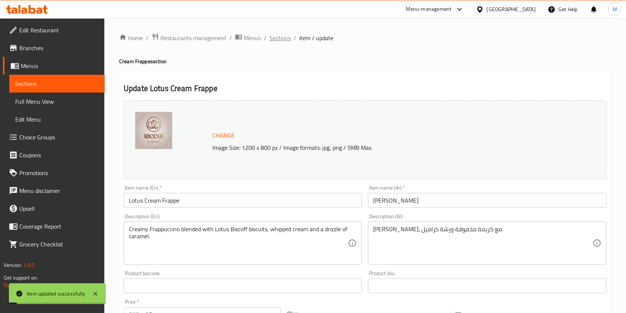
click at [285, 42] on span "Sections" at bounding box center [280, 37] width 21 height 9
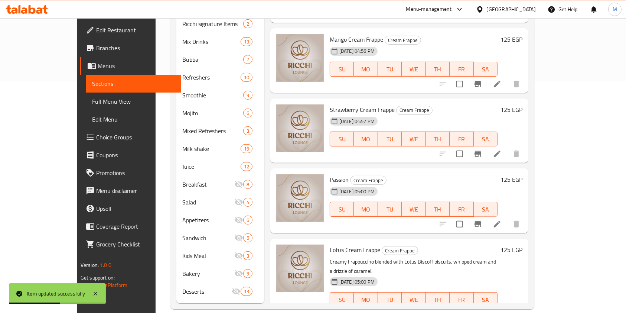
scroll to position [754, 0]
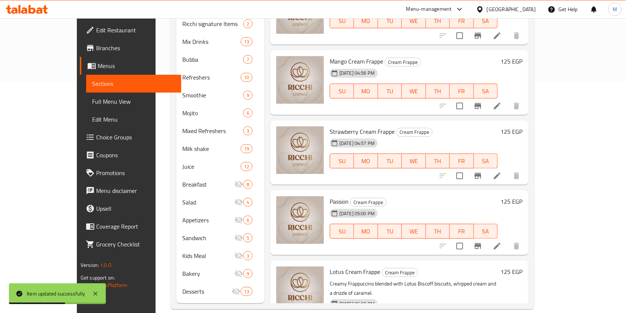
click at [330, 196] on span "Passion" at bounding box center [339, 201] width 19 height 11
drag, startPoint x: 308, startPoint y: 142, endPoint x: 396, endPoint y: 139, distance: 87.7
click at [396, 193] on div "Passion Cream Frappe 15-09-2025 05:00 PM SU MO TU WE TH FR SA" at bounding box center [414, 222] width 174 height 59
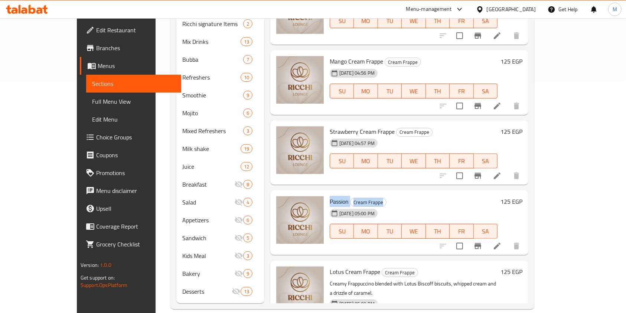
click at [502, 242] on icon at bounding box center [497, 246] width 9 height 9
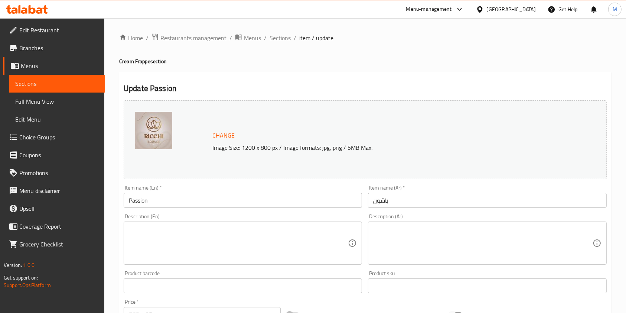
click at [418, 242] on textarea at bounding box center [482, 243] width 219 height 35
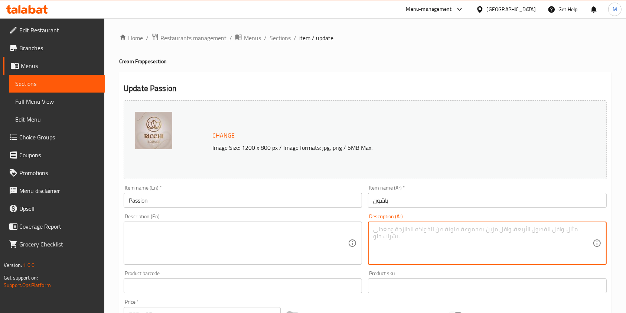
paste textarea "فرابتشينو ناعم ومنعش بنكهة فاكهة العاطفة، مع كريمة مخفوقة."
type textarea "فرابتشينو ناعم ومنعش بنكهة فاكهة العاطفة، مع كريمة مخفوقة."
click at [324, 226] on textarea at bounding box center [238, 243] width 219 height 35
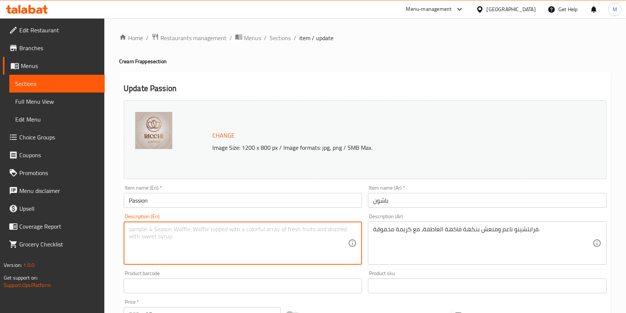
paste textarea "Smooth and refreshing Frappuccino with passion fruit flavor, topped with whippe…"
type textarea "Smooth and refreshing Frappuccino with passion fruit flavor, topped with whippe…"
click at [443, 229] on textarea "فرابتشينو ناعم ومنعش بنكهة فاكهة العاطفة، مع كريمة مخفوقة." at bounding box center [482, 243] width 219 height 35
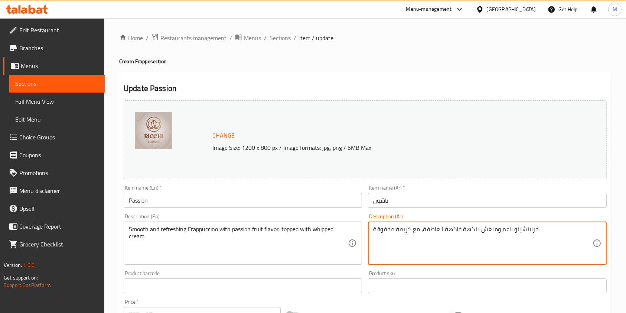
drag, startPoint x: 443, startPoint y: 229, endPoint x: 433, endPoint y: 229, distance: 10.0
click at [433, 229] on textarea "فرابتشينو ناعم ومنعش بنكهة فاكهة العاطفة، مع كريمة مخفوقة." at bounding box center [482, 243] width 219 height 35
click at [441, 230] on textarea "فرابتشينو ناعم ومنعش بنكهة فاكهة العاطفة، مع كريمة مخفوقة." at bounding box center [482, 243] width 219 height 35
drag, startPoint x: 444, startPoint y: 230, endPoint x: 424, endPoint y: 230, distance: 20.1
click at [424, 230] on textarea "فرابتشينو ناعم ومنعش بنكهة فاكهة العاطفة، مع كريمة مخفوقة." at bounding box center [482, 243] width 219 height 35
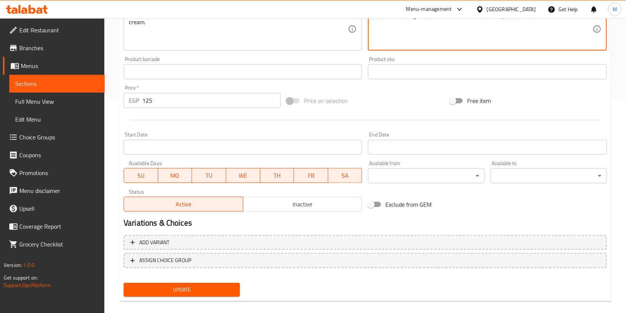
scroll to position [223, 0]
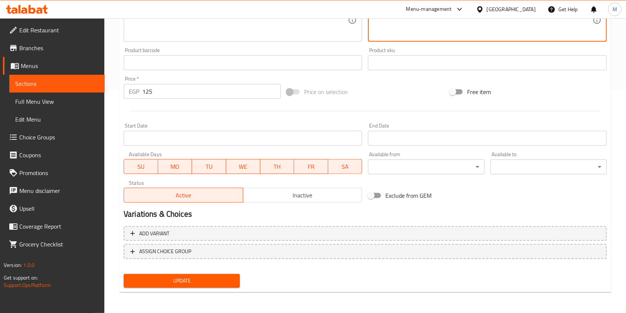
type textarea "فرابتشينو ناعم ومنعش بنكهة فاكهة الباشون ، مع كريمة مخفوقة."
click at [235, 287] on div "Update" at bounding box center [182, 281] width 122 height 20
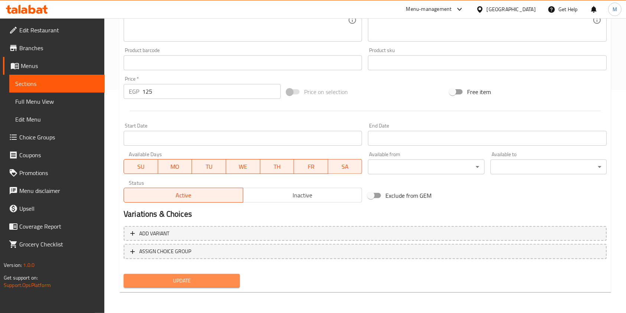
drag, startPoint x: 234, startPoint y: 287, endPoint x: 230, endPoint y: 284, distance: 5.1
click at [234, 287] on button "Update" at bounding box center [182, 281] width 116 height 14
click at [230, 284] on div at bounding box center [313, 156] width 626 height 313
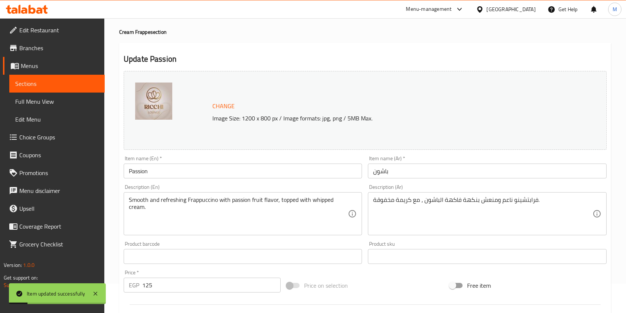
scroll to position [0, 0]
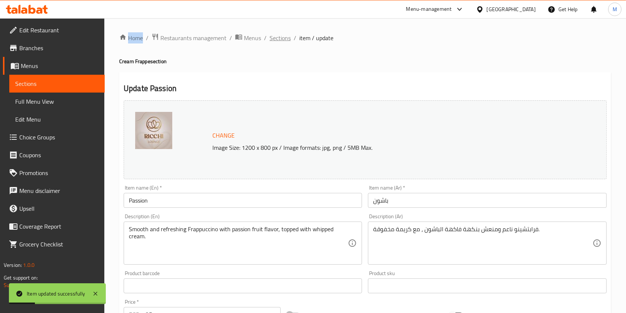
click at [278, 36] on span "Sections" at bounding box center [280, 37] width 21 height 9
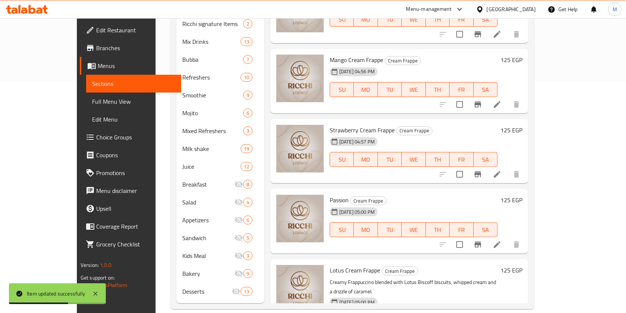
scroll to position [754, 0]
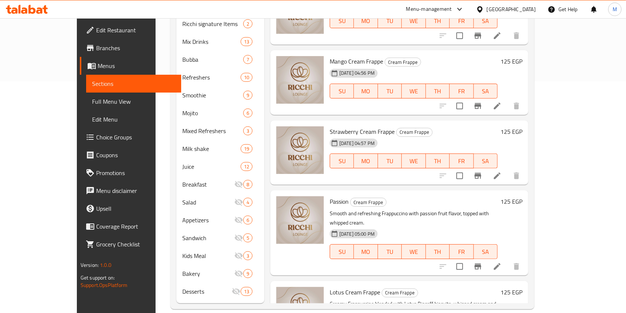
click at [330, 126] on span "Strawberry Cream Frappe" at bounding box center [362, 131] width 65 height 11
click at [502, 171] on icon at bounding box center [497, 175] width 9 height 9
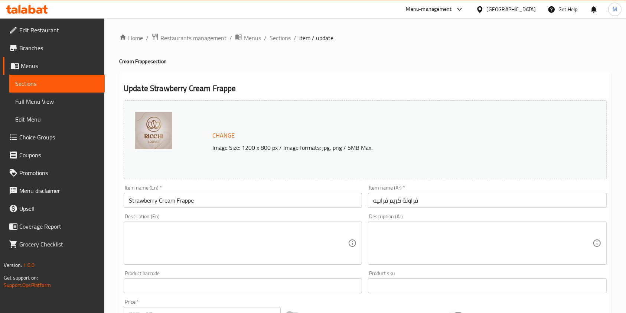
drag, startPoint x: 396, startPoint y: 202, endPoint x: 403, endPoint y: 235, distance: 33.7
click at [396, 207] on input "فراولة كريم فرابيه" at bounding box center [487, 200] width 239 height 15
click at [398, 214] on div "Description (Ar) Description (Ar)" at bounding box center [487, 239] width 244 height 57
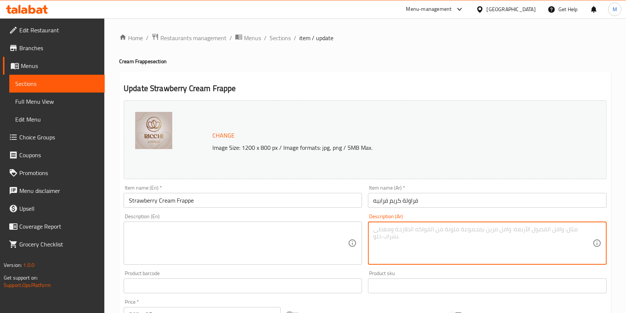
click at [403, 236] on textarea at bounding box center [482, 243] width 219 height 35
paste textarea "فرابتشينو كريمي ممزوج بنكهة الفراولة الطازجة، مع كريمة مخفوقة."
type textarea "فرابتشينو كريمي ممزوج بنكهة الفراولة الطازجة، مع كريمة مخفوقة."
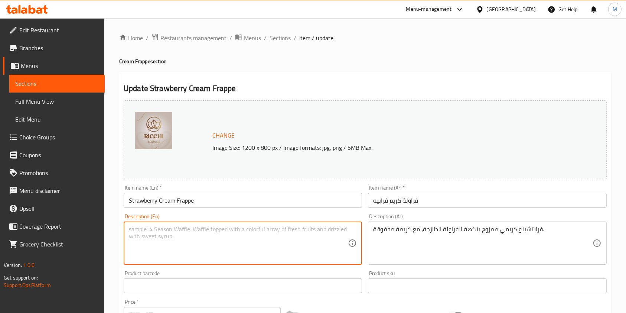
click at [279, 254] on textarea at bounding box center [238, 243] width 219 height 35
paste textarea "Creamy Frappuccino blended with fresh strawberry flavor, topped with whipped cr…"
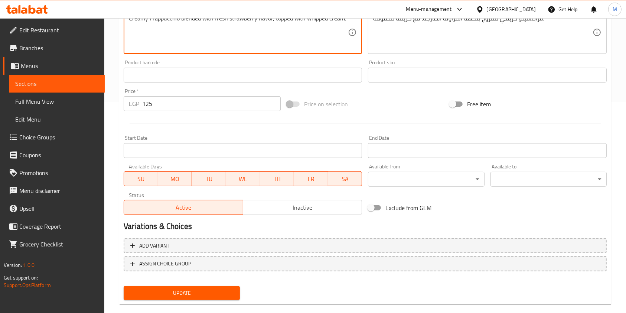
scroll to position [223, 0]
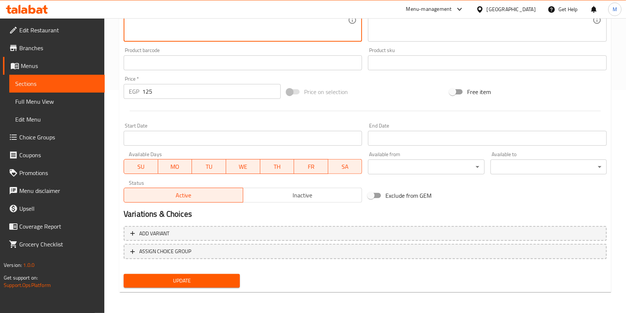
type textarea "Creamy Frappuccino blended with fresh strawberry flavor, topped with whipped cr…"
click at [231, 288] on div "Update" at bounding box center [182, 281] width 122 height 20
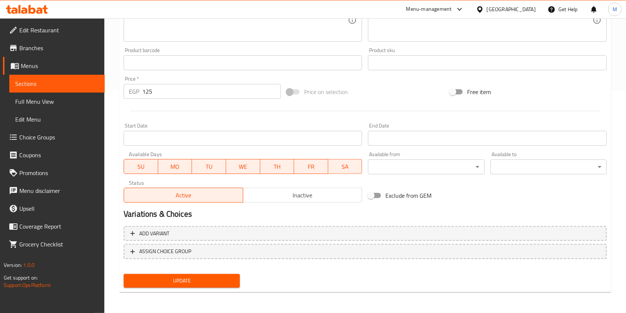
click at [230, 284] on span "Update" at bounding box center [182, 280] width 104 height 9
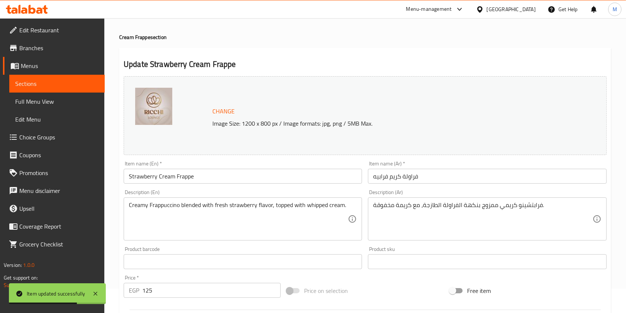
scroll to position [0, 0]
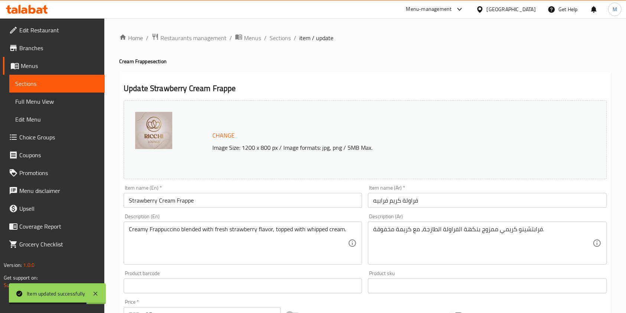
click at [269, 44] on div "Home / Restaurants management / Menus / Sections / item / update Cream Frappe s…" at bounding box center [365, 277] width 492 height 488
click at [274, 42] on span "Sections" at bounding box center [280, 37] width 21 height 9
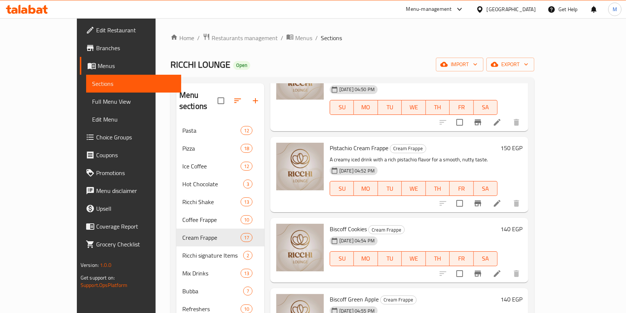
scroll to position [693, 0]
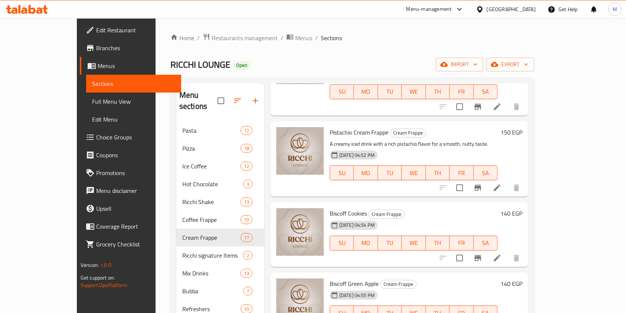
click at [336, 208] on span "Biscoff Cookies" at bounding box center [348, 213] width 37 height 11
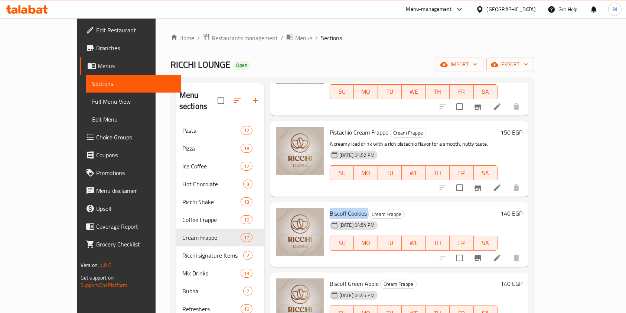
click at [336, 208] on span "Biscoff Cookies" at bounding box center [348, 213] width 37 height 11
drag, startPoint x: 312, startPoint y: 153, endPoint x: 408, endPoint y: 148, distance: 96.4
click at [408, 205] on div "Biscoff Cookies Cream Frappe 15-09-2025 04:54 PM SU MO TU WE TH FR SA" at bounding box center [414, 234] width 174 height 59
click at [508, 251] on li at bounding box center [497, 257] width 21 height 13
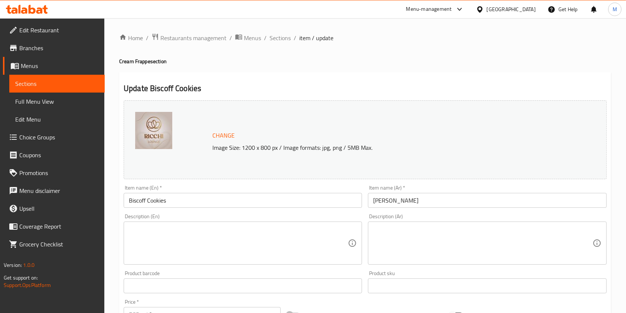
click at [420, 245] on textarea at bounding box center [482, 243] width 219 height 35
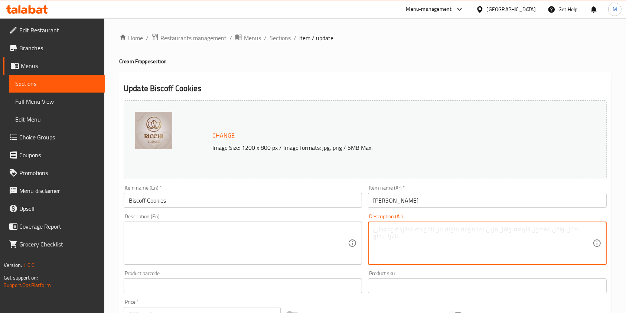
paste textarea "فرابتشينو كريمي ممزوج بسكويت بيسكوف، مع كريمة مخفوقة ورشة كراميل."
type textarea "فرابتشينو كريمي ممزوج بسكويت بيسكوف، مع كريمة مخفوقة ورشة كراميل."
click at [301, 236] on textarea at bounding box center [238, 243] width 219 height 35
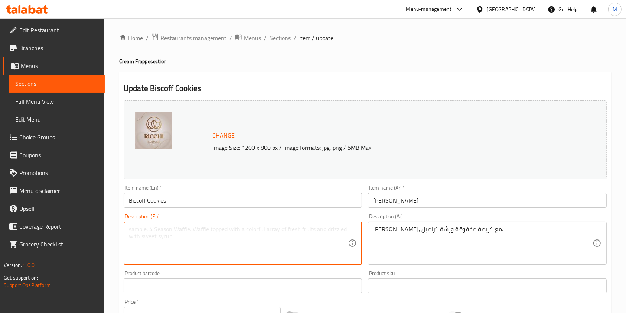
paste textarea "Creamy Frappuccino blended with Biscoff biscuits, whipped cream and a drizzle o…"
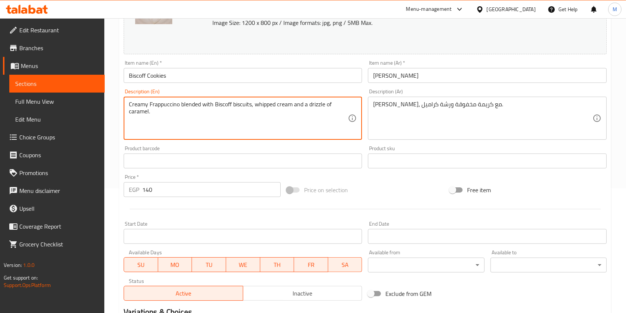
scroll to position [124, 0]
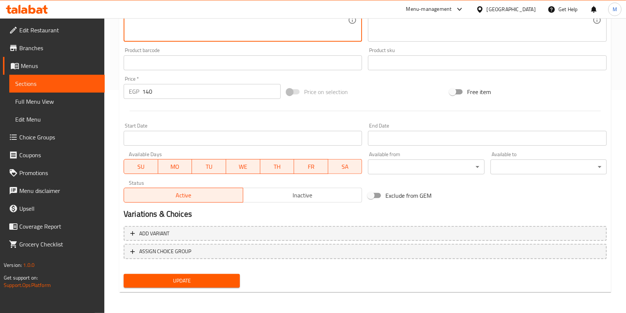
type textarea "Creamy Frappuccino blended with Biscoff biscuits, whipped cream and a drizzle o…"
click at [234, 281] on span "Update" at bounding box center [182, 280] width 104 height 9
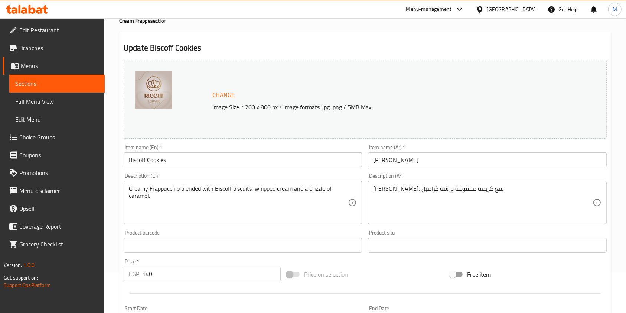
scroll to position [0, 0]
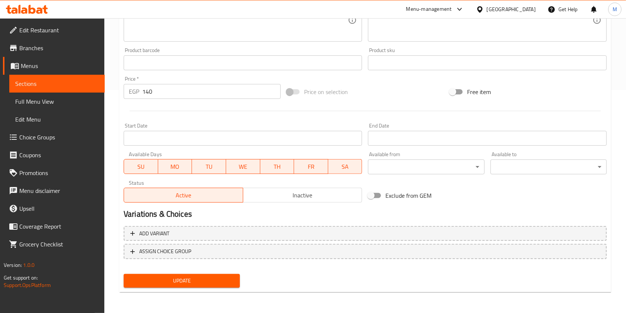
click at [227, 282] on span "Update" at bounding box center [182, 280] width 104 height 9
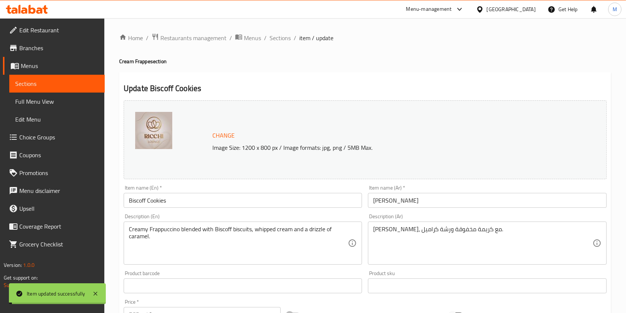
click at [287, 39] on span "Sections" at bounding box center [280, 37] width 21 height 9
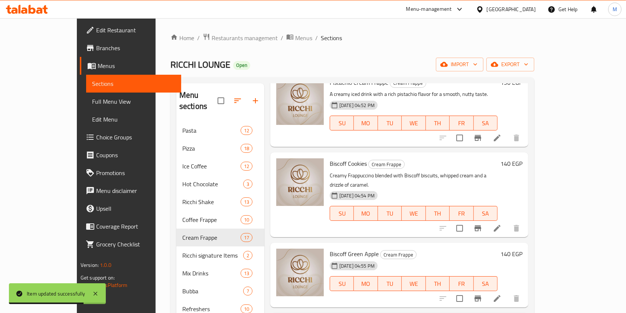
scroll to position [793, 0]
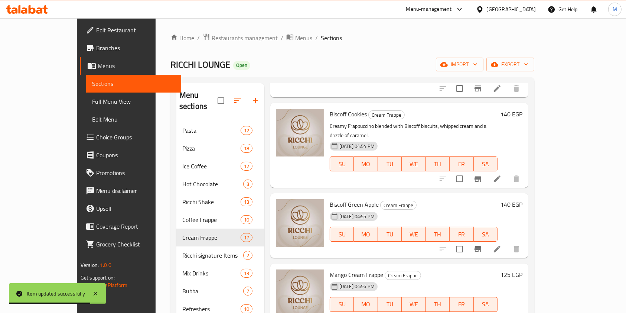
click at [334, 199] on span "Biscoff Green Apple" at bounding box center [354, 204] width 49 height 11
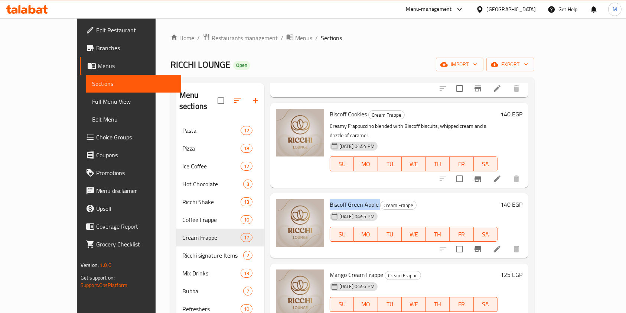
click at [406, 199] on h6 "Biscoff Green Apple Cream Frappe" at bounding box center [414, 204] width 168 height 10
drag, startPoint x: 309, startPoint y: 139, endPoint x: 369, endPoint y: 137, distance: 60.6
click at [354, 196] on div "Biscoff Green Apple Cream Frappe 15-09-2025 04:55 PM SU MO TU WE TH FR SA" at bounding box center [414, 225] width 174 height 59
click at [399, 199] on h6 "Biscoff Green Apple Cream Frappe" at bounding box center [414, 204] width 168 height 10
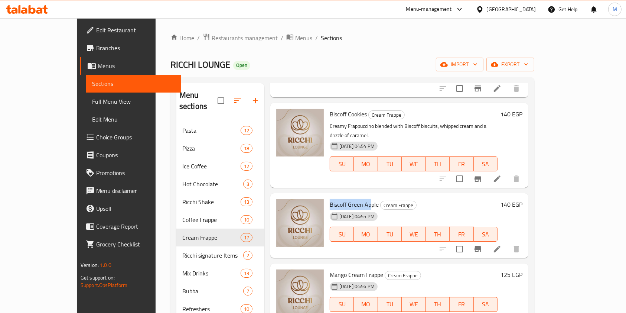
click at [399, 199] on h6 "Biscoff Green Apple Cream Frappe" at bounding box center [414, 204] width 168 height 10
drag, startPoint x: 308, startPoint y: 138, endPoint x: 340, endPoint y: 138, distance: 31.6
click at [339, 196] on div "Biscoff Green Apple Cream Frappe 15-09-2025 04:55 PM SU MO TU WE TH FR SA" at bounding box center [414, 225] width 174 height 59
drag, startPoint x: 340, startPoint y: 138, endPoint x: 367, endPoint y: 140, distance: 27.2
click at [360, 199] on span "Biscoff Green Apple" at bounding box center [354, 204] width 49 height 11
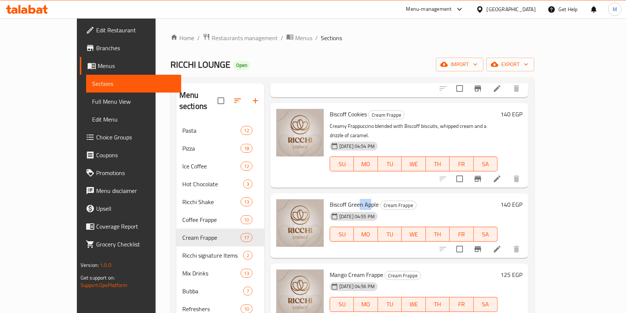
drag, startPoint x: 367, startPoint y: 140, endPoint x: 372, endPoint y: 140, distance: 4.5
click at [381, 201] on span "Cream Frappe" at bounding box center [399, 205] width 36 height 9
drag, startPoint x: 380, startPoint y: 140, endPoint x: 386, endPoint y: 140, distance: 5.6
click at [386, 201] on span "Cream Frappe" at bounding box center [399, 205] width 36 height 9
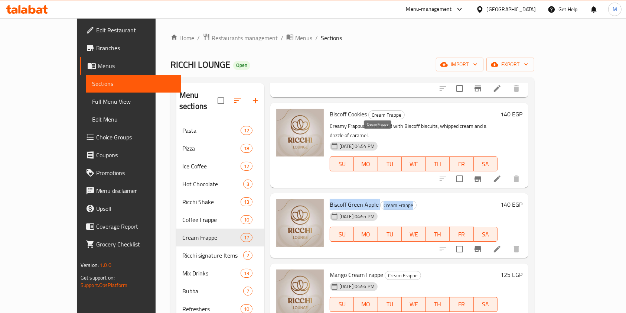
drag, startPoint x: 310, startPoint y: 139, endPoint x: 393, endPoint y: 137, distance: 83.2
click at [393, 196] on div "Biscoff Green Apple Cream Frappe 15-09-2025 04:55 PM SU MO TU WE TH FR SA" at bounding box center [414, 225] width 174 height 59
click at [508, 242] on li at bounding box center [497, 248] width 21 height 13
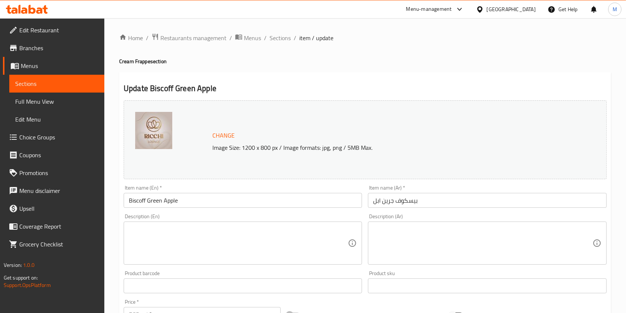
click at [415, 224] on div "Description (Ar)" at bounding box center [487, 242] width 239 height 43
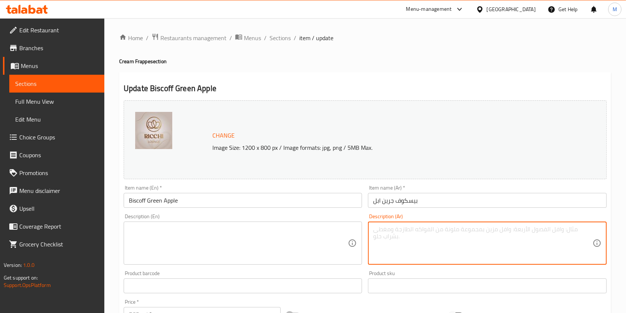
paste textarea "فرابتشينو كريمي مميز ممزوج بسكويت بيسكوف ونكهة التفاح الأخضر الطازج، مع كريمة م…"
type textarea "فرابتشينو كريمي مميز ممزوج بسكويت بيسكوف ونكهة التفاح الأخضر الطازج، مع كريمة م…"
click at [313, 257] on textarea at bounding box center [238, 243] width 219 height 35
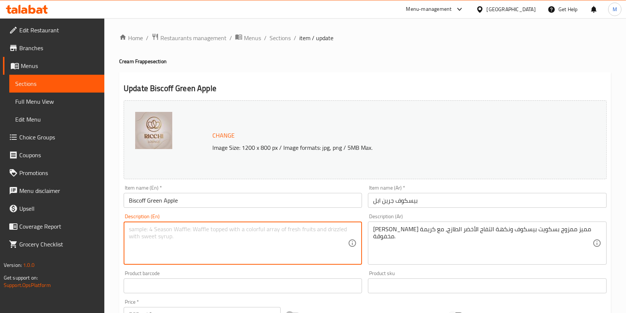
click at [313, 257] on textarea at bounding box center [238, 243] width 219 height 35
paste textarea "A distinctively creamy Frappuccino blended with Biscoff biscuits and fresh gree…"
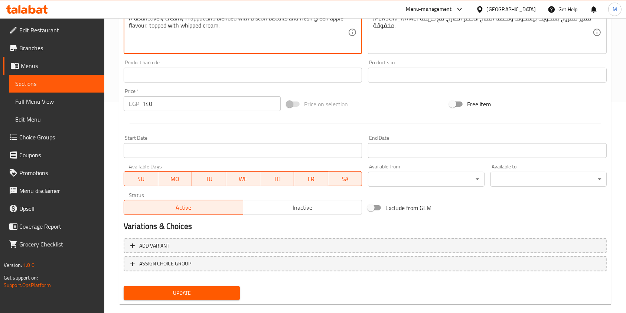
scroll to position [223, 0]
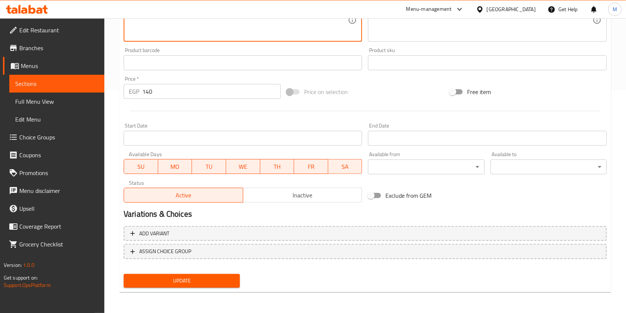
type textarea "A distinctively creamy Frappuccino blended with Biscoff biscuits and fresh gree…"
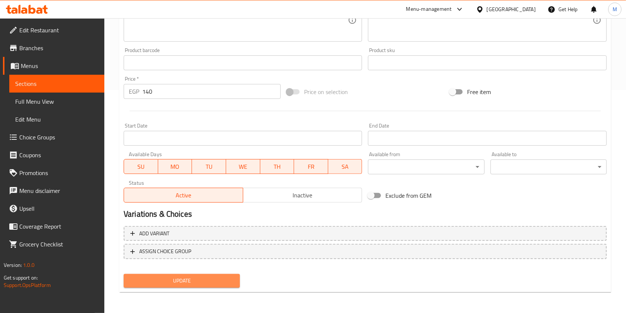
click at [229, 281] on span "Update" at bounding box center [182, 280] width 104 height 9
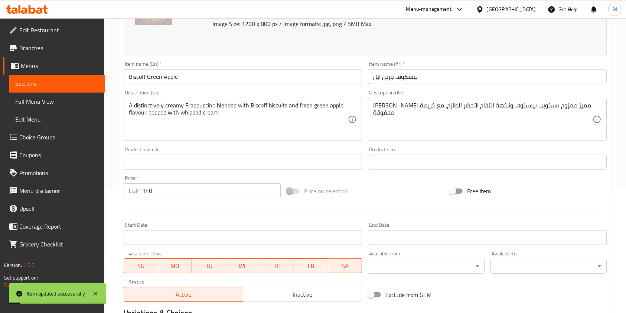
scroll to position [0, 0]
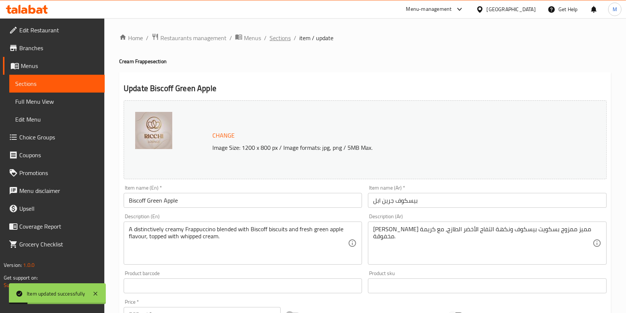
click at [283, 36] on span "Sections" at bounding box center [280, 37] width 21 height 9
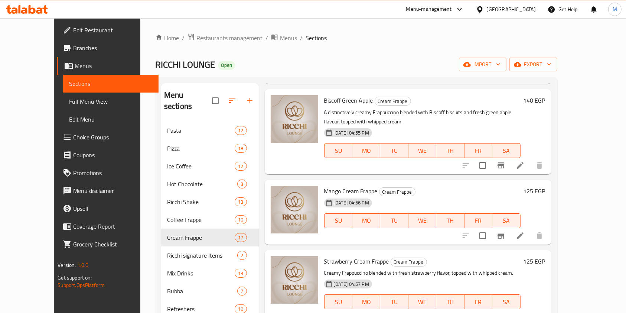
scroll to position [892, 0]
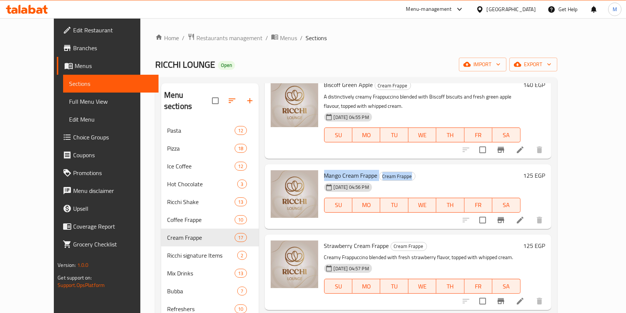
drag, startPoint x: 310, startPoint y: 130, endPoint x: 412, endPoint y: 131, distance: 102.2
click at [412, 170] on h6 "Mango Cream Frappe Cream Frappe" at bounding box center [422, 175] width 197 height 10
click at [525, 216] on icon at bounding box center [520, 220] width 9 height 9
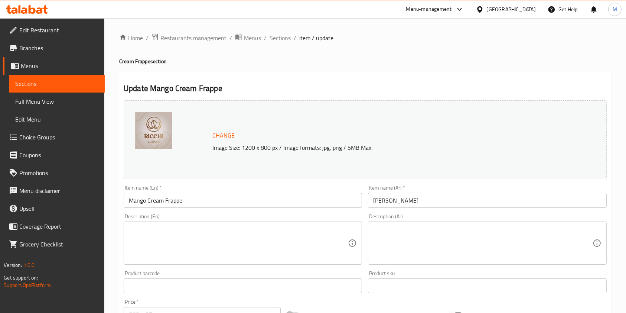
click at [423, 231] on textarea at bounding box center [482, 243] width 219 height 35
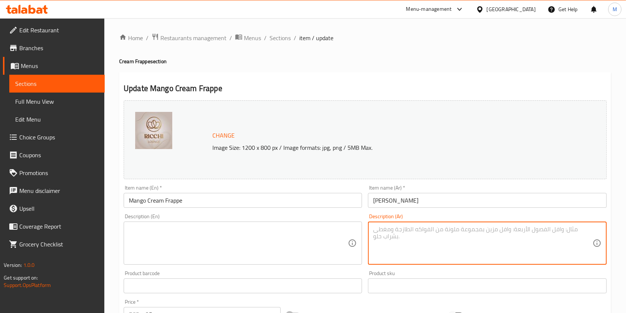
paste textarea "فرابتشينو كريمي ومنعش بنكهة المانجو، مع كريمة مخفوقة."
type textarea "فرابتشينو كريمي ومنعش بنكهة المانجو، مع كريمة مخفوقة."
click at [325, 233] on textarea at bounding box center [238, 243] width 219 height 35
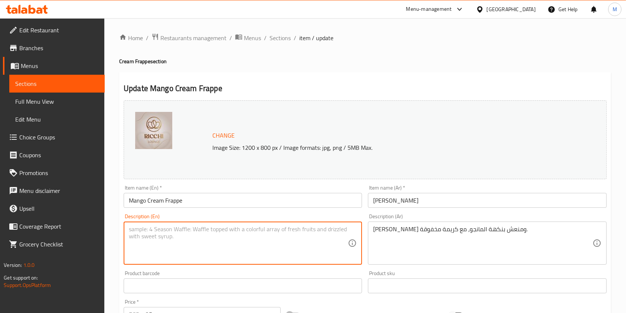
paste textarea "Creamy and refreshing mango-flavored Frappuccino, topped with whipped cream."
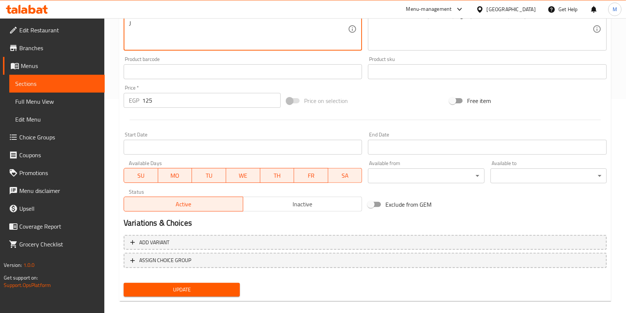
scroll to position [223, 0]
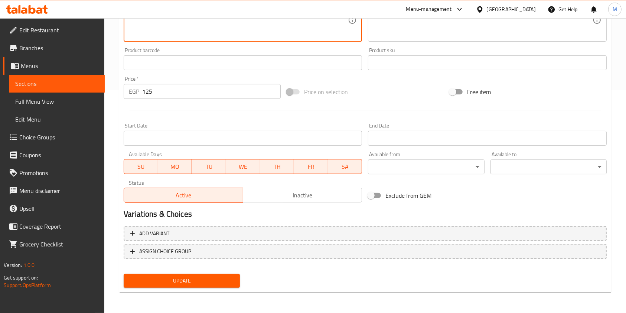
click at [229, 287] on button "Update" at bounding box center [182, 281] width 116 height 14
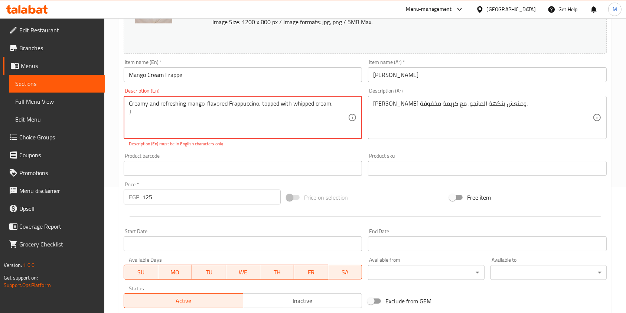
scroll to position [124, 0]
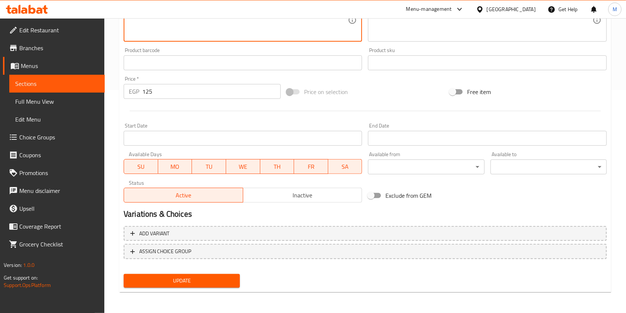
type textarea "Creamy and refreshing mango-flavored Frappuccino, topped with whipped cream."
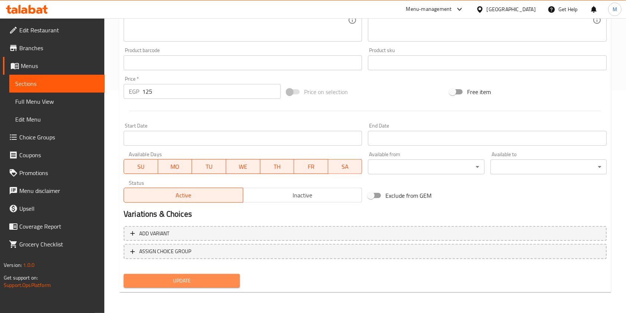
click at [231, 274] on button "Update" at bounding box center [182, 281] width 116 height 14
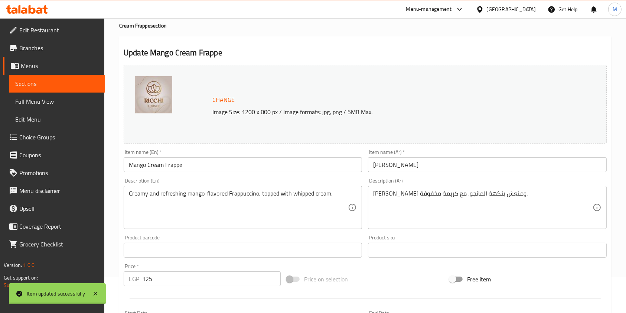
scroll to position [0, 0]
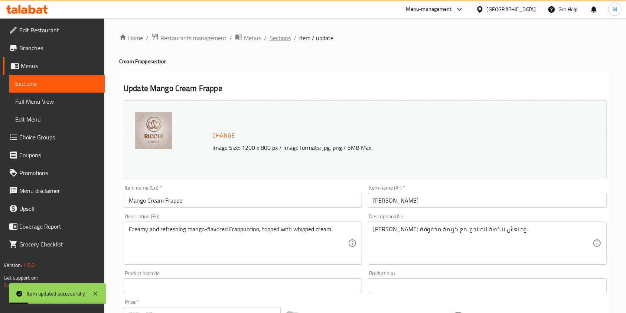
click at [281, 39] on span "Sections" at bounding box center [280, 37] width 21 height 9
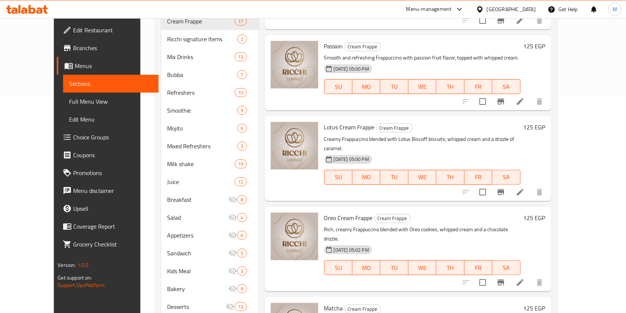
scroll to position [231, 0]
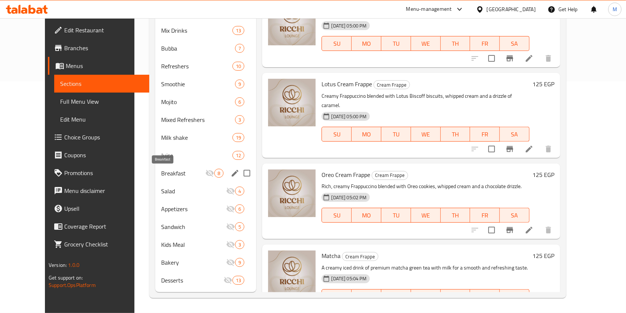
click at [186, 168] on div "Breakfast 8" at bounding box center [205, 173] width 101 height 18
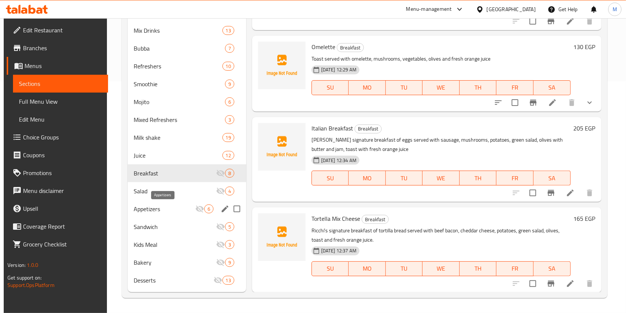
click at [182, 205] on span "Appetizers" at bounding box center [165, 208] width 62 height 9
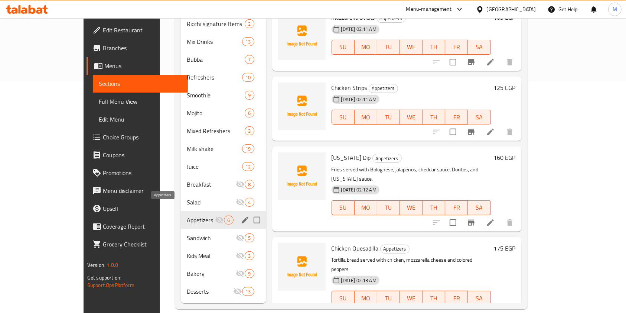
click at [182, 229] on div "Sandwich 5" at bounding box center [223, 238] width 85 height 18
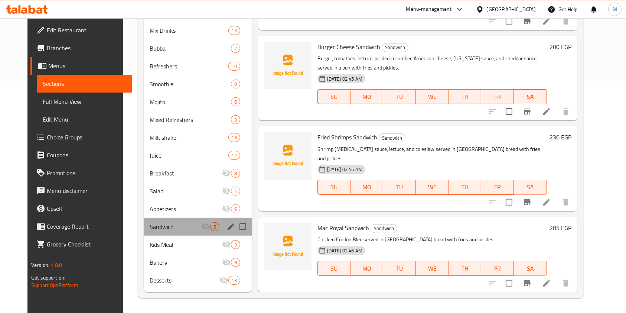
click at [182, 220] on div "Sandwich 5" at bounding box center [198, 227] width 108 height 18
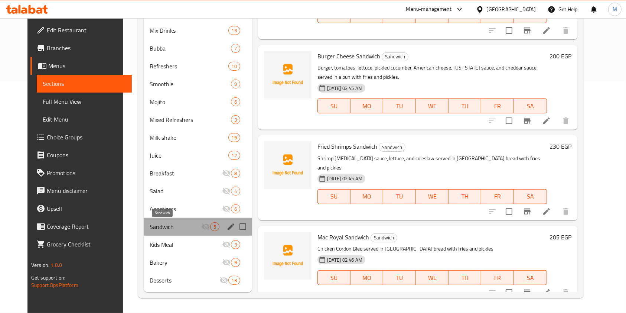
click at [182, 229] on span "Sandwich" at bounding box center [176, 226] width 52 height 9
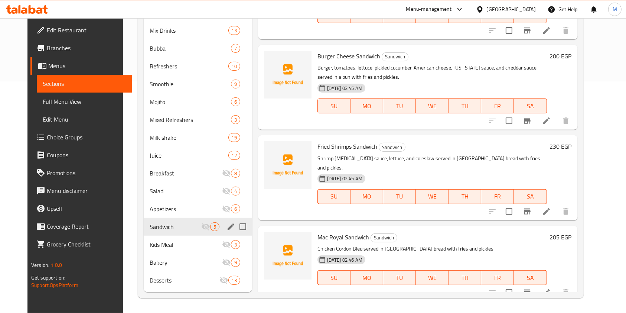
click at [186, 237] on div "Kids Meal 3" at bounding box center [198, 245] width 108 height 18
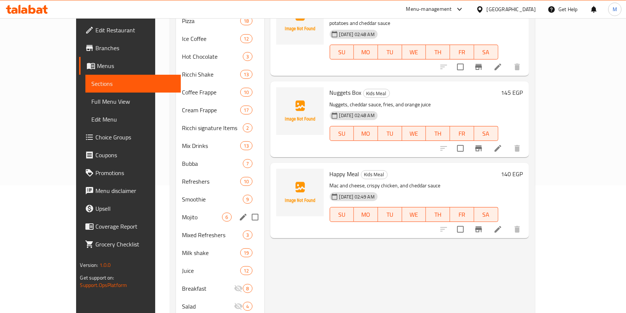
scroll to position [83, 0]
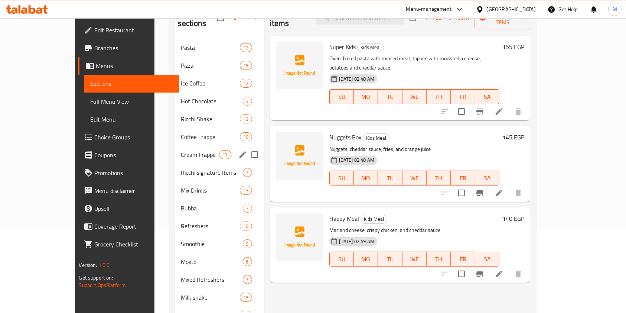
click at [191, 146] on div "Cream Frappe 17" at bounding box center [219, 155] width 89 height 18
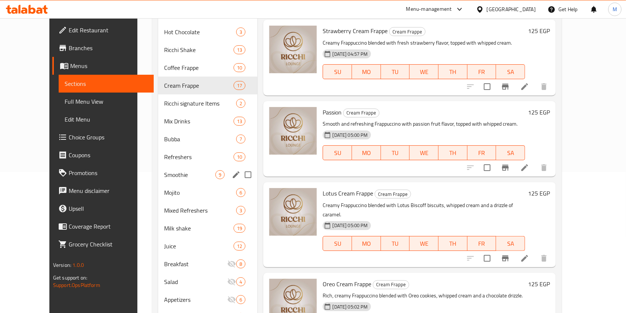
scroll to position [132, 0]
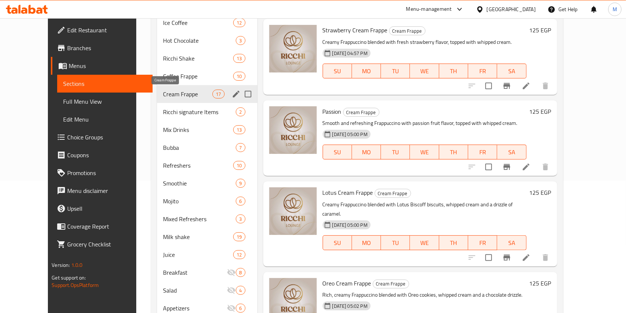
click at [192, 94] on span "Cream Frappe" at bounding box center [187, 94] width 49 height 9
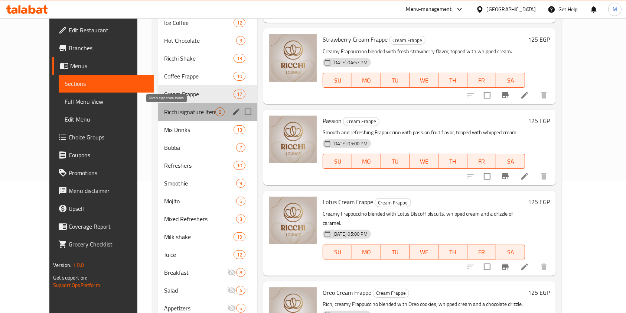
click at [186, 111] on span "Ricchi signature Items" at bounding box center [190, 111] width 52 height 9
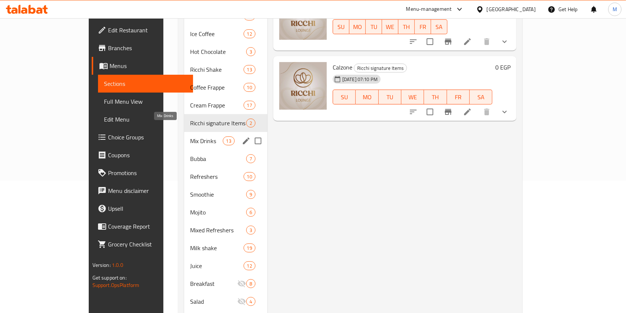
click at [190, 136] on span "Mix Drinks" at bounding box center [206, 140] width 33 height 9
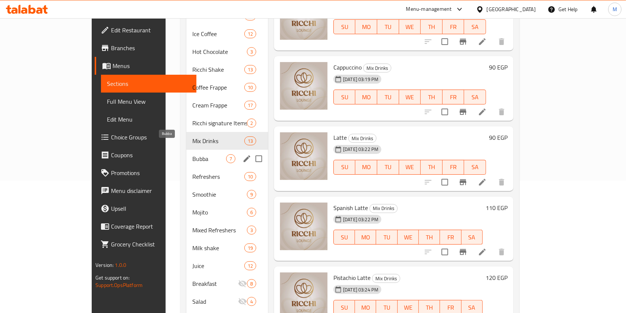
click at [192, 154] on span "Bubba" at bounding box center [209, 158] width 34 height 9
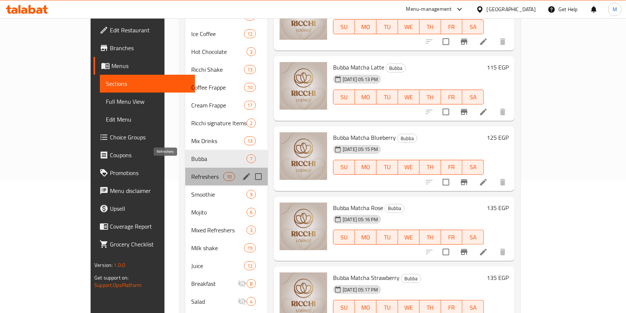
click at [197, 172] on span "Refreshers" at bounding box center [207, 176] width 32 height 9
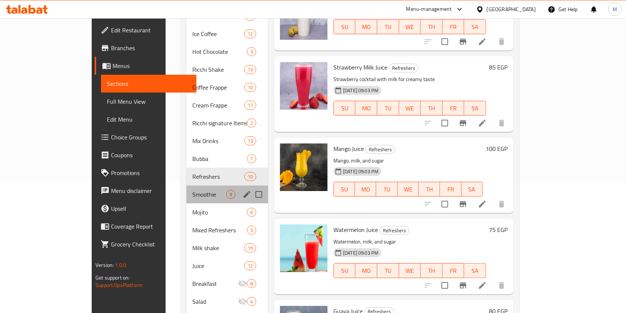
click at [187, 188] on div "Smoothie 9" at bounding box center [228, 194] width 82 height 18
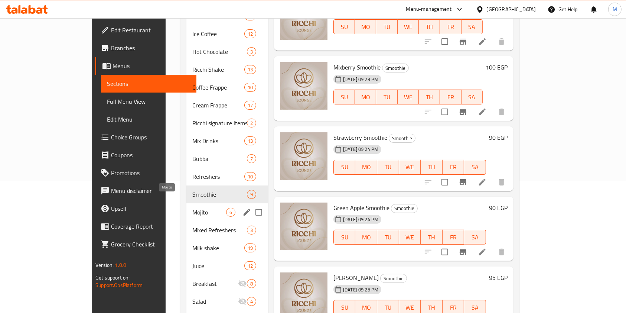
click at [192, 208] on span "Mojito" at bounding box center [209, 212] width 34 height 9
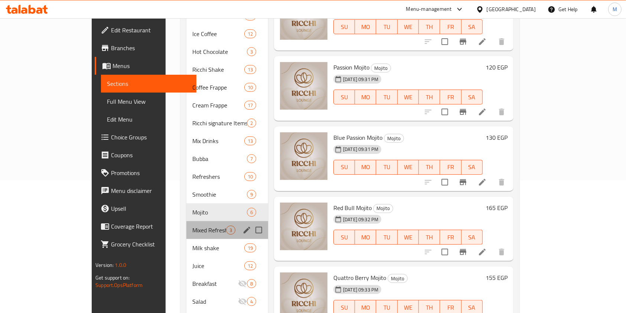
click at [187, 221] on div "Mixed Refreshers 3" at bounding box center [228, 230] width 82 height 18
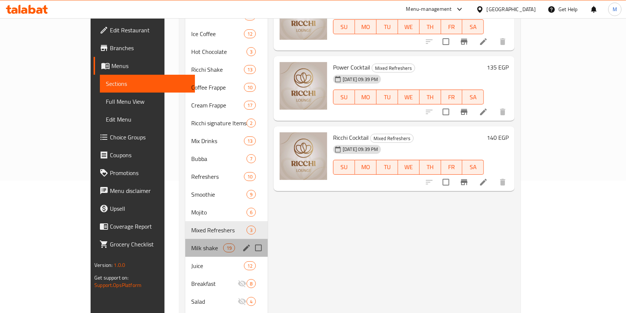
click at [185, 239] on div "Milk shake 19" at bounding box center [226, 248] width 82 height 18
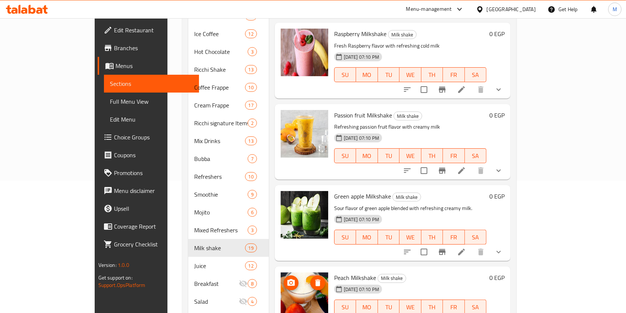
scroll to position [231, 0]
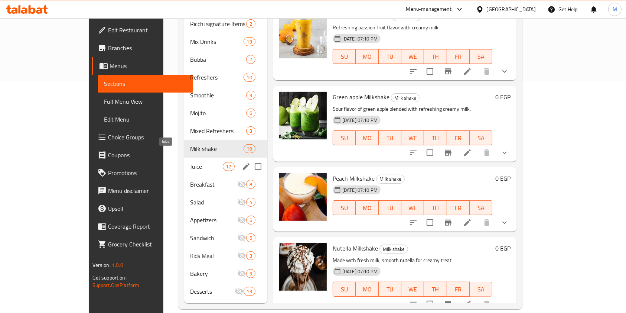
click at [190, 162] on span "Juice" at bounding box center [206, 166] width 33 height 9
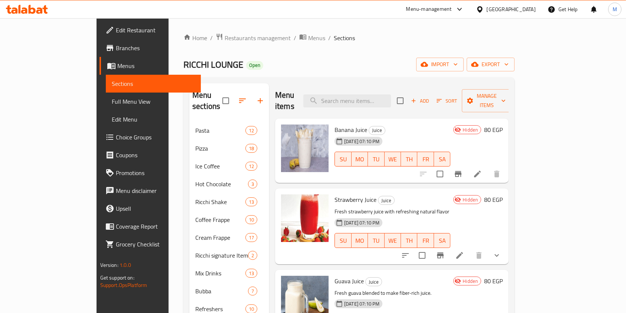
click at [41, 5] on icon at bounding box center [27, 9] width 42 height 9
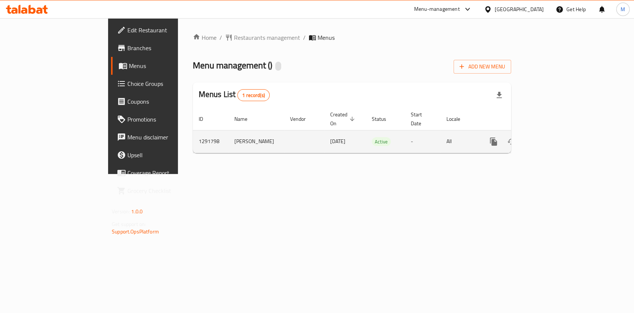
click at [556, 141] on div "enhanced table" at bounding box center [520, 142] width 71 height 18
click at [556, 140] on link "enhanced table" at bounding box center [547, 142] width 18 height 18
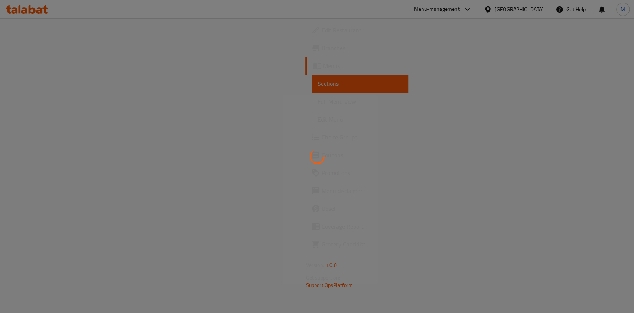
click at [600, 136] on div at bounding box center [317, 156] width 634 height 313
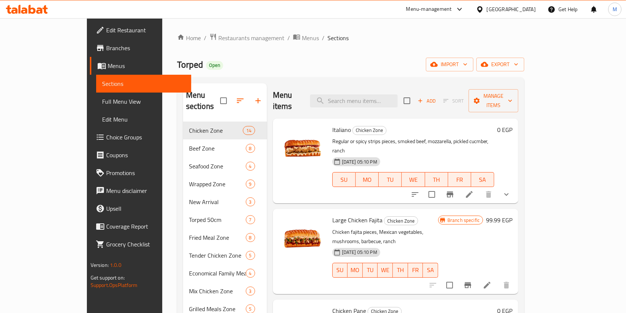
click at [369, 102] on div "Menu items Add Sort Manage items" at bounding box center [396, 100] width 246 height 35
click at [370, 94] on input "search" at bounding box center [354, 100] width 88 height 13
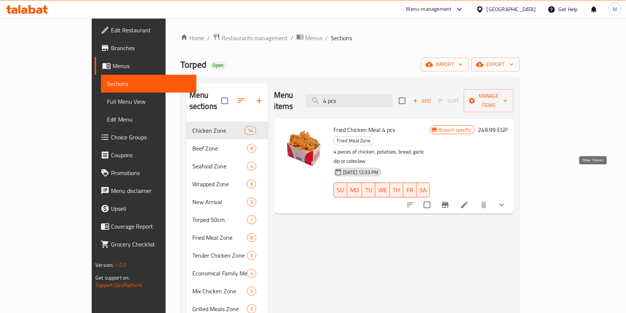
type input "4 pcs"
click at [506, 200] on icon "show more" at bounding box center [502, 204] width 9 height 9
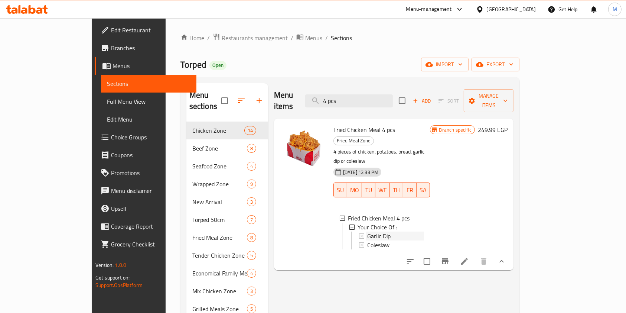
click at [406, 231] on div "Garlic Dip" at bounding box center [395, 235] width 57 height 9
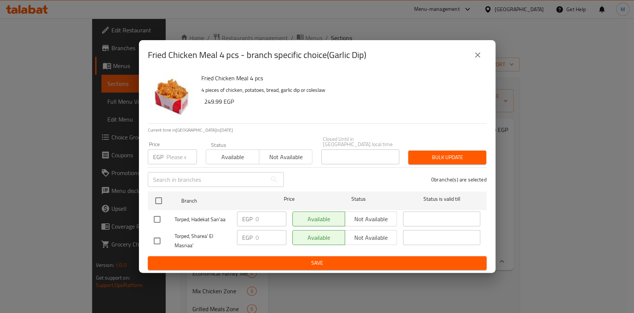
click at [479, 64] on button "close" at bounding box center [478, 55] width 18 height 18
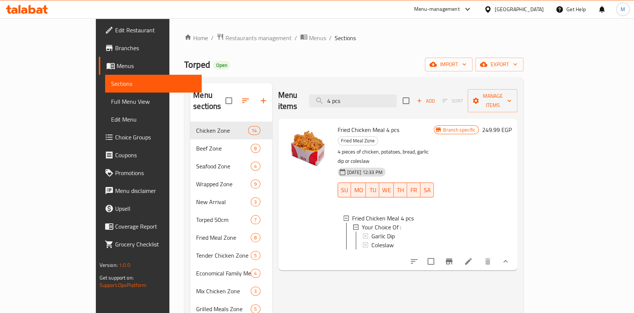
click at [479, 66] on div "Torped Open import export" at bounding box center [353, 65] width 339 height 14
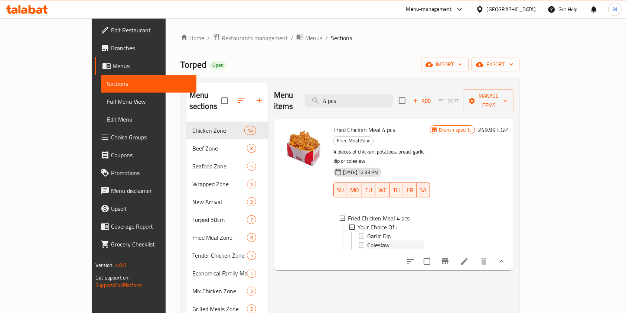
click at [388, 240] on div "Coleslaw" at bounding box center [395, 244] width 57 height 9
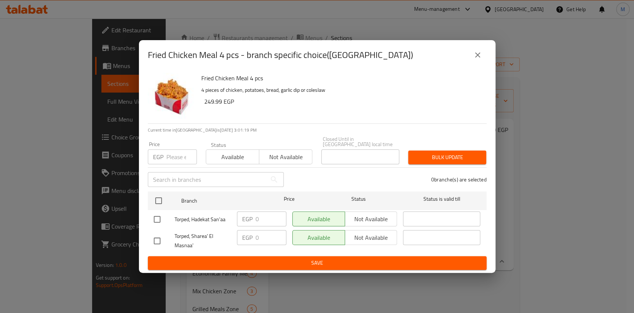
click at [479, 59] on icon "close" at bounding box center [477, 55] width 9 height 9
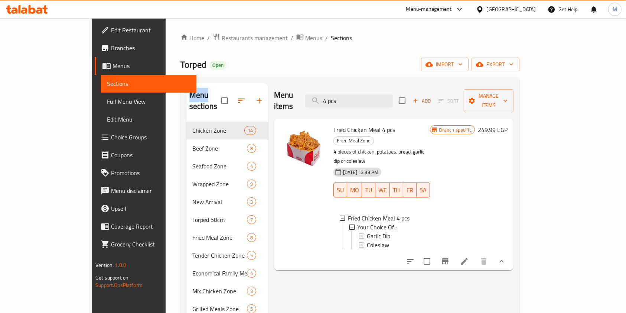
click at [479, 61] on div "Torped Open import export" at bounding box center [350, 65] width 339 height 14
click at [450, 257] on icon "Branch-specific-item" at bounding box center [445, 261] width 9 height 9
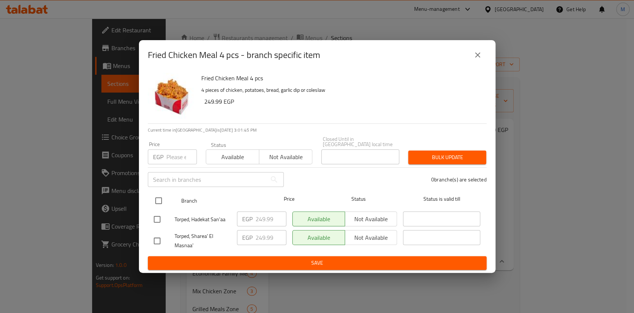
click at [161, 194] on input "checkbox" at bounding box center [159, 201] width 16 height 16
checkbox input "false"
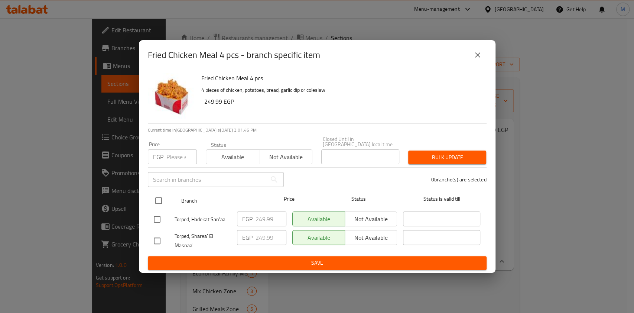
click at [154, 196] on input "checkbox" at bounding box center [159, 201] width 16 height 16
checkbox input "true"
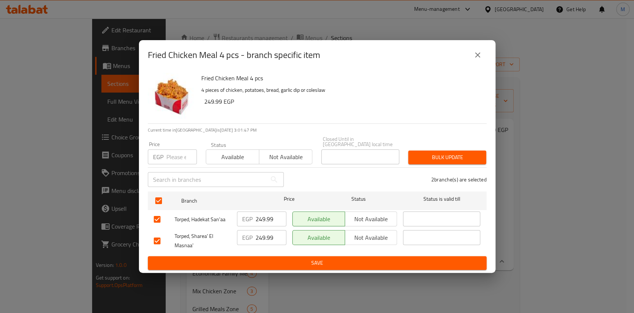
click at [169, 159] on input "number" at bounding box center [181, 156] width 30 height 15
type input "312.48"
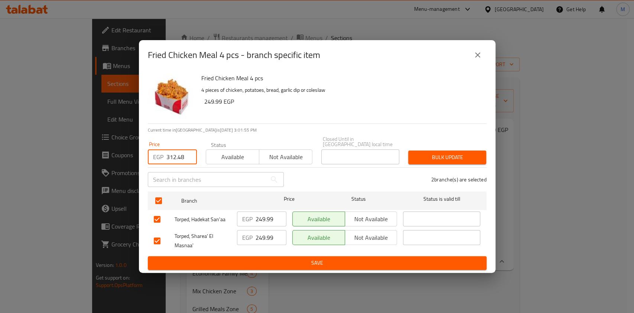
click at [285, 263] on span "Save" at bounding box center [317, 262] width 327 height 9
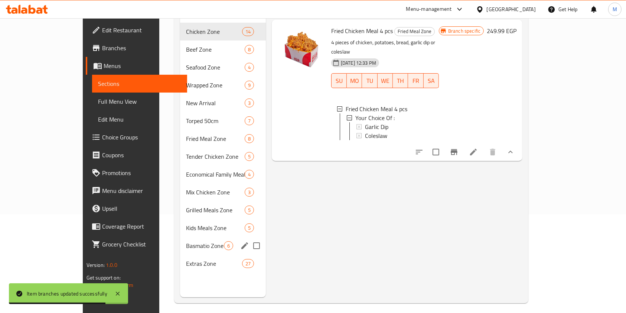
scroll to position [49, 0]
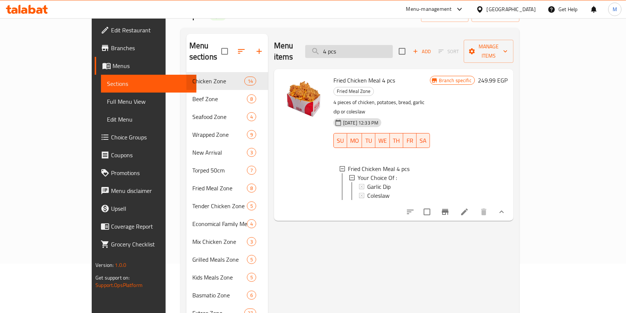
click at [362, 46] on input "4 pcs" at bounding box center [349, 51] width 88 height 13
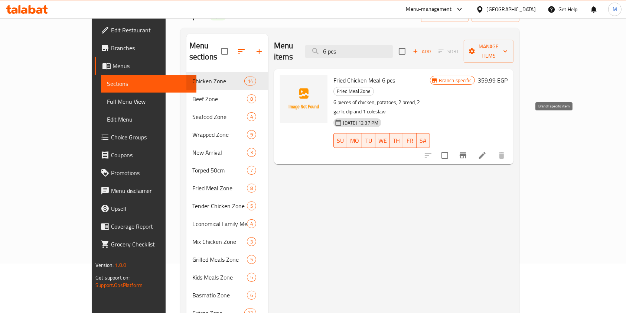
type input "6 pcs"
click at [467, 152] on icon "Branch-specific-item" at bounding box center [463, 155] width 7 height 6
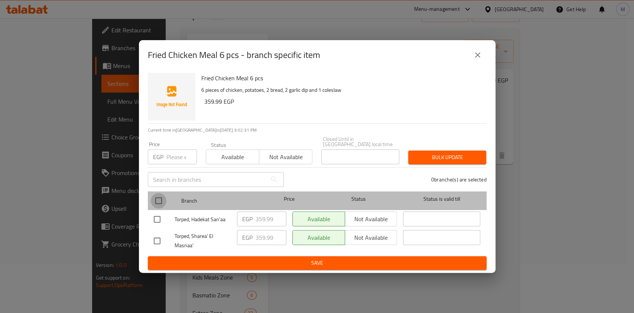
click at [161, 195] on input "checkbox" at bounding box center [159, 201] width 16 height 16
checkbox input "true"
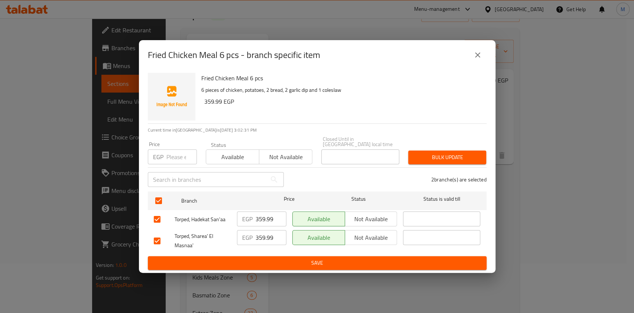
click at [172, 159] on input "number" at bounding box center [181, 156] width 30 height 15
type input "449.9"
click at [445, 155] on span "Bulk update" at bounding box center [447, 157] width 66 height 9
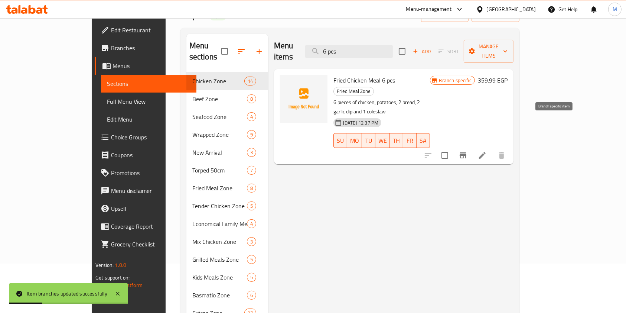
click at [472, 146] on button "Branch-specific-item" at bounding box center [463, 155] width 18 height 18
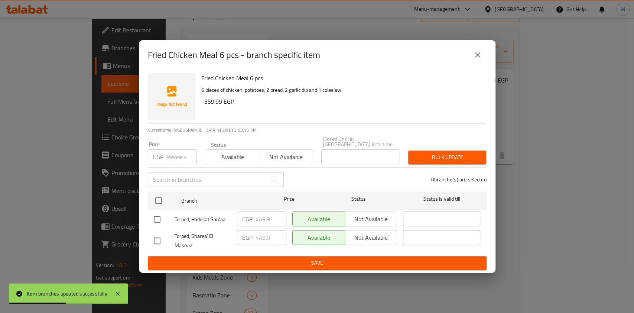
click at [475, 62] on button "close" at bounding box center [478, 55] width 18 height 18
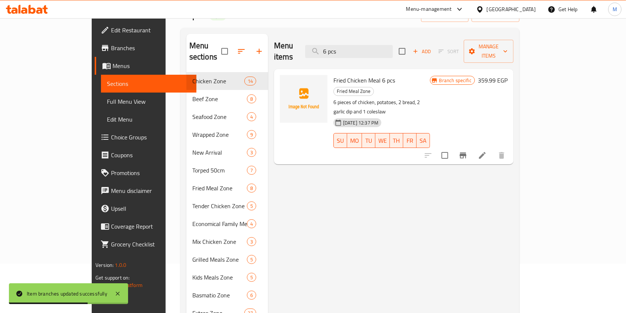
click at [111, 49] on span "Branches" at bounding box center [151, 47] width 80 height 9
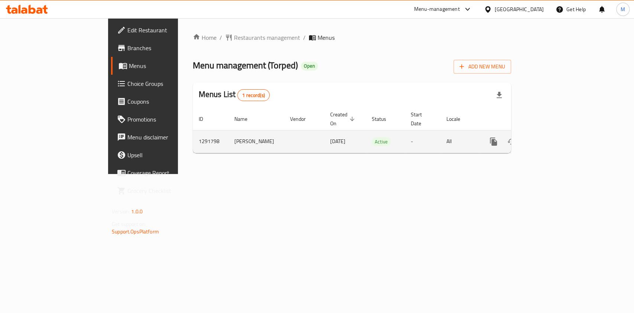
click at [552, 137] on icon "enhanced table" at bounding box center [547, 141] width 9 height 9
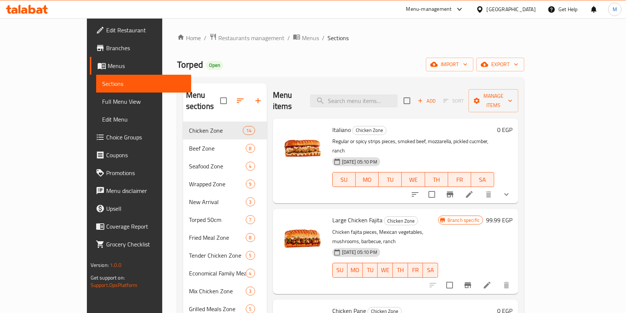
click at [525, 246] on div "Menu sections Chicken Zone 14 Beef Zone 8 Seafood Zone 4 Wrapped Zone 9 New Arr…" at bounding box center [350, 239] width 347 height 325
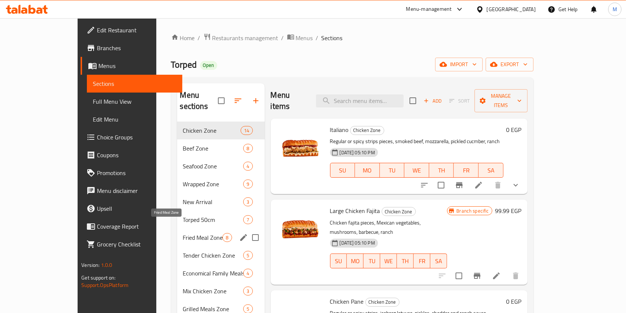
click at [183, 233] on span "Fried Meal Zone" at bounding box center [203, 237] width 40 height 9
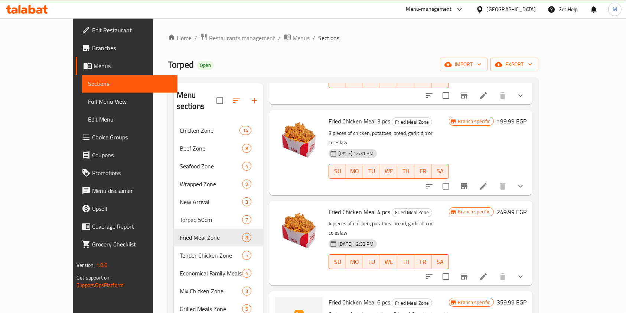
scroll to position [149, 0]
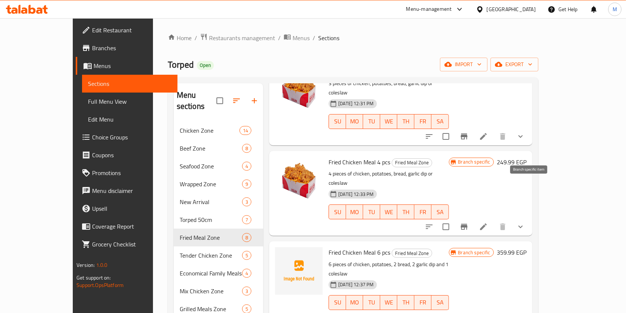
click at [473, 218] on button "Branch-specific-item" at bounding box center [465, 227] width 18 height 18
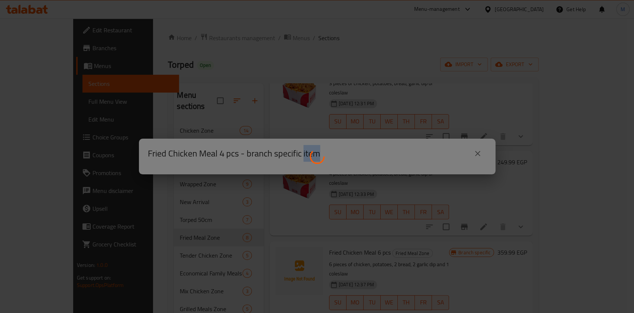
click at [536, 185] on div at bounding box center [317, 156] width 634 height 313
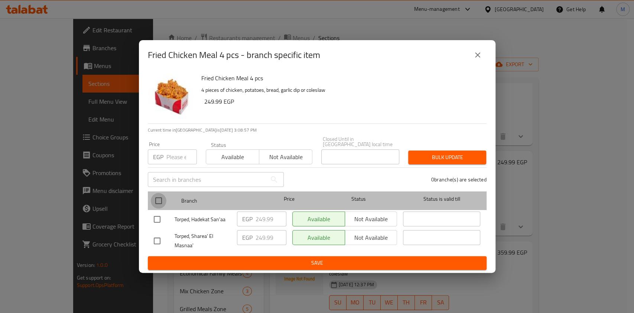
click at [151, 201] on input "checkbox" at bounding box center [159, 201] width 16 height 16
checkbox input "true"
click at [151, 201] on input "checkbox" at bounding box center [159, 201] width 16 height 16
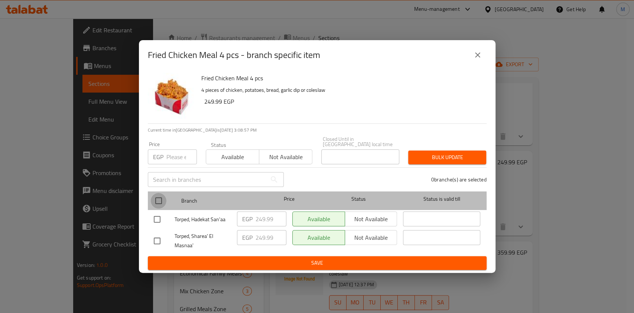
checkbox input "false"
click at [159, 199] on input "checkbox" at bounding box center [159, 201] width 16 height 16
checkbox input "true"
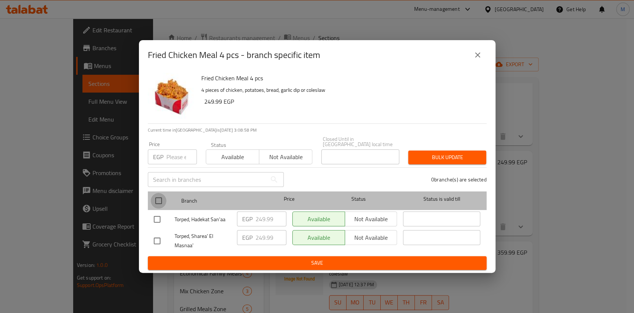
checkbox input "true"
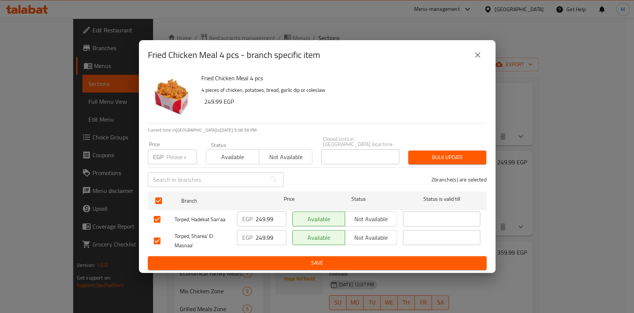
click at [166, 162] on div "Price EGP Price" at bounding box center [172, 153] width 58 height 32
click at [168, 159] on input "number" at bounding box center [181, 156] width 30 height 15
type input "312.48"
click at [461, 147] on div "Bulk update" at bounding box center [447, 157] width 87 height 23
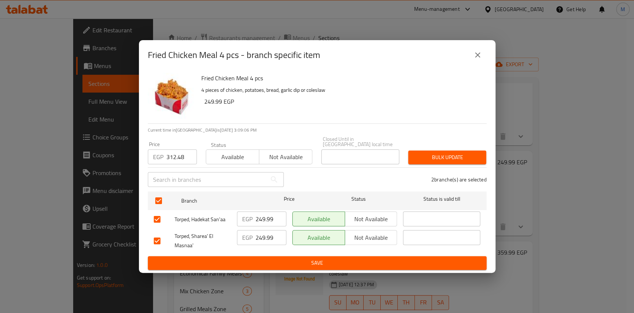
click at [460, 147] on div "Bulk update" at bounding box center [447, 157] width 87 height 23
click at [460, 153] on span "Bulk update" at bounding box center [447, 157] width 66 height 9
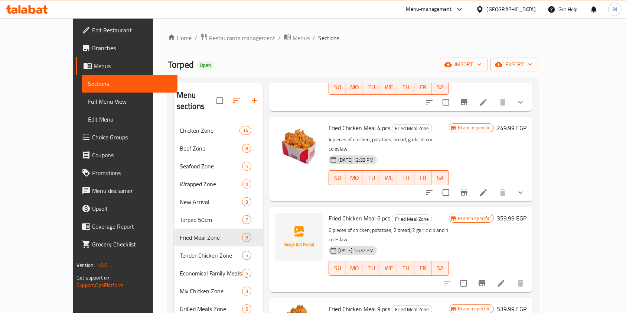
scroll to position [198, 0]
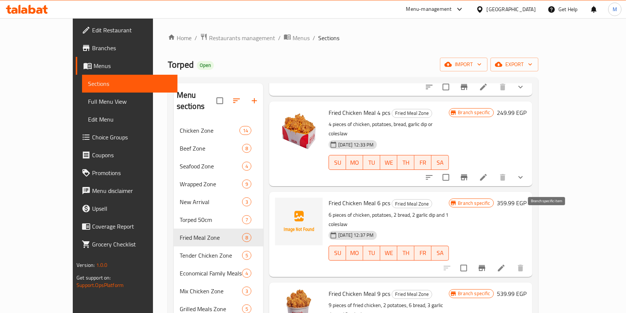
click at [486, 265] on icon "Branch-specific-item" at bounding box center [482, 268] width 7 height 6
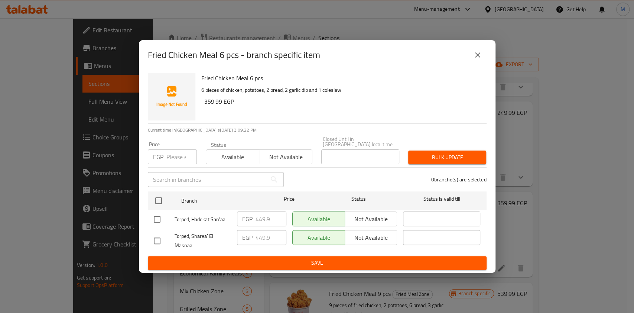
drag, startPoint x: 466, startPoint y: 58, endPoint x: 473, endPoint y: 58, distance: 6.7
click at [467, 58] on div "Fried Chicken Meal 6 pcs - branch specific item" at bounding box center [317, 55] width 339 height 18
click at [473, 58] on button "close" at bounding box center [478, 55] width 18 height 18
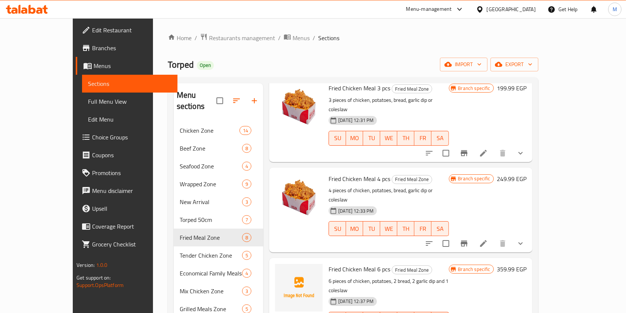
scroll to position [149, 0]
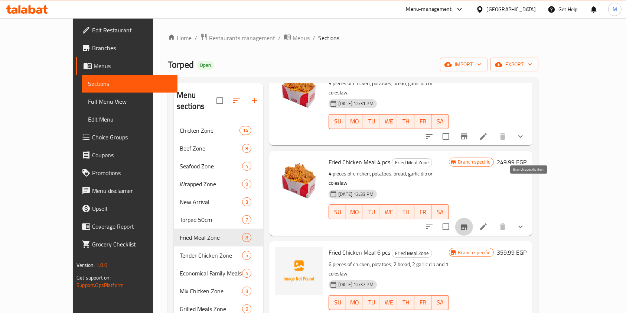
click at [473, 218] on button "Branch-specific-item" at bounding box center [465, 227] width 18 height 18
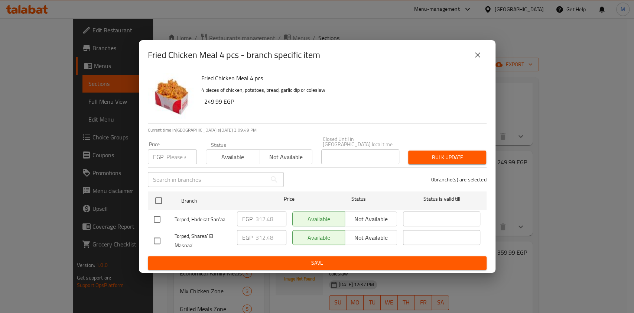
click at [477, 64] on button "close" at bounding box center [478, 55] width 18 height 18
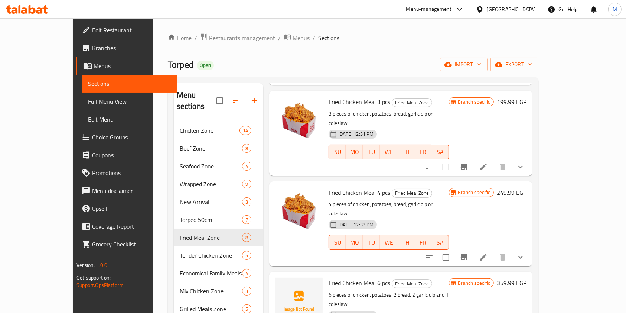
scroll to position [0, 0]
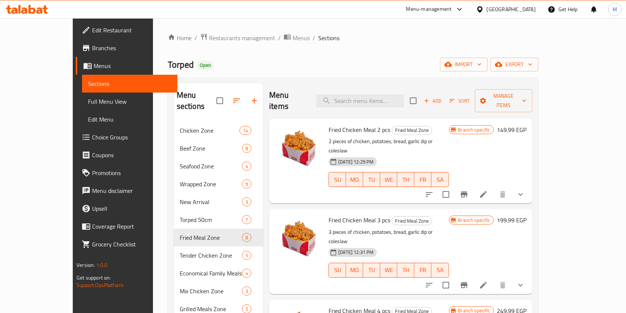
click at [76, 42] on link "Branches" at bounding box center [127, 48] width 102 height 18
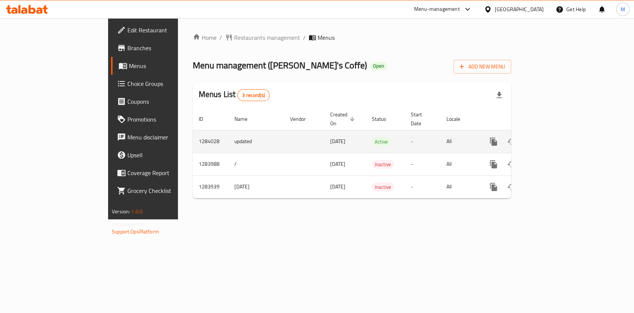
click at [551, 138] on icon "enhanced table" at bounding box center [547, 141] width 7 height 7
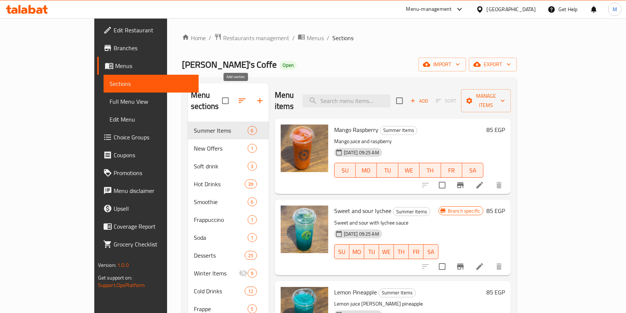
click at [256, 96] on icon "button" at bounding box center [260, 100] width 9 height 9
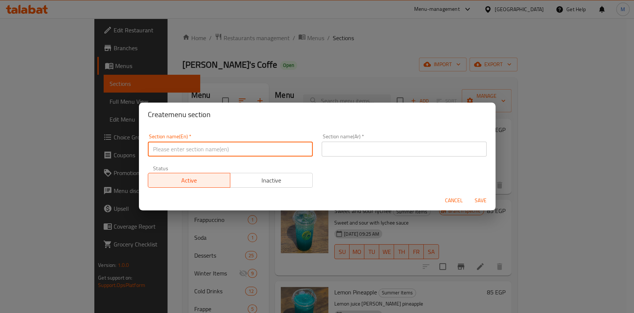
click at [269, 147] on input "text" at bounding box center [230, 149] width 165 height 15
paste input "sharing"
type input "sharing"
click at [326, 151] on input "text" at bounding box center [404, 149] width 165 height 15
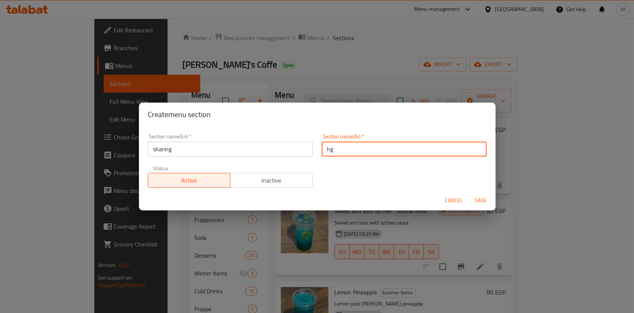
type input "h"
type input "الشير"
click at [487, 201] on span "Save" at bounding box center [481, 200] width 18 height 9
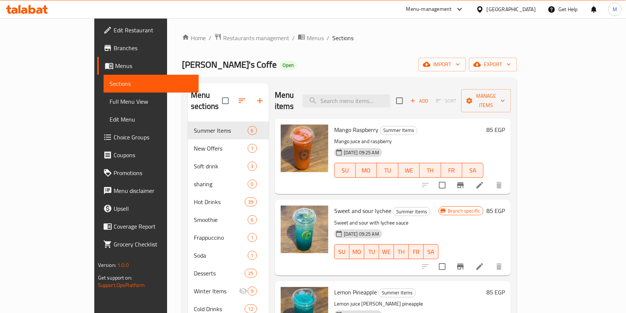
click at [238, 96] on icon "button" at bounding box center [242, 100] width 9 height 9
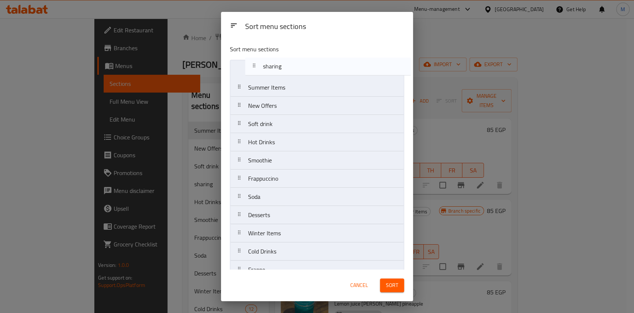
drag, startPoint x: 269, startPoint y: 128, endPoint x: 283, endPoint y: 69, distance: 60.7
click at [283, 69] on nav "Summer Items New Offers Soft drink sharing Hot Drinks Smoothie Frappuccino Soda…" at bounding box center [317, 197] width 174 height 274
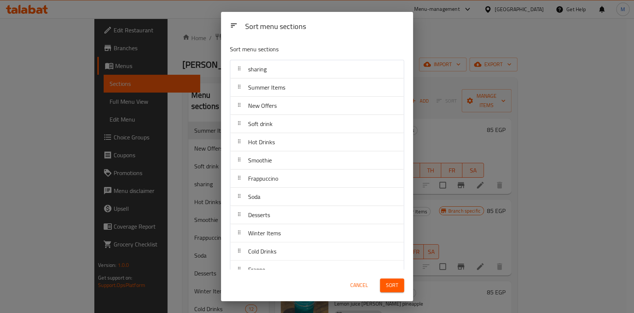
click at [395, 293] on div "Sort" at bounding box center [392, 285] width 33 height 23
click at [395, 289] on span "Sort" at bounding box center [392, 285] width 12 height 9
click at [395, 289] on div "Sort" at bounding box center [392, 285] width 33 height 23
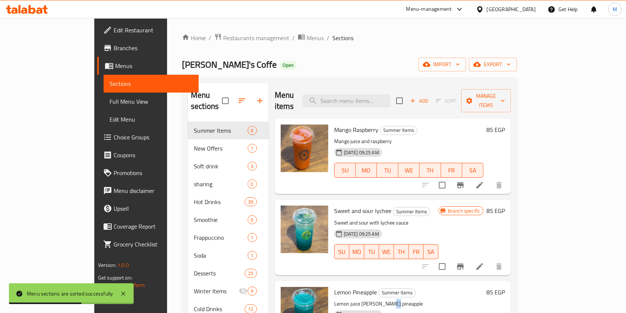
drag, startPoint x: 364, startPoint y: 295, endPoint x: 374, endPoint y: 274, distance: 23.4
click at [377, 299] on p "Lemon juice [PERSON_NAME] pineapple" at bounding box center [409, 303] width 150 height 9
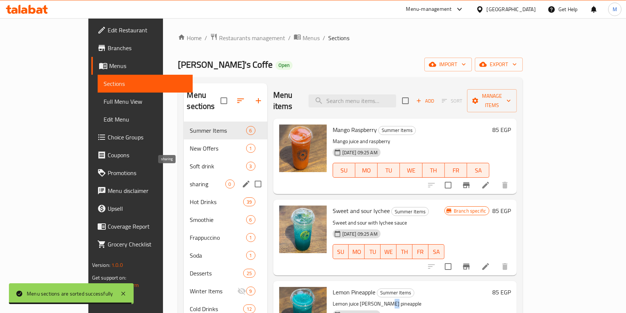
click at [190, 179] on span "sharing" at bounding box center [207, 183] width 35 height 9
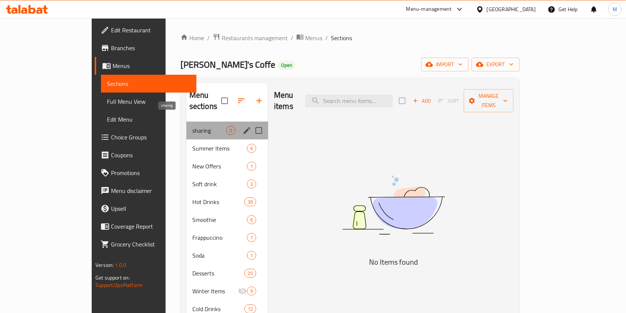
click at [192, 126] on span "sharing" at bounding box center [209, 130] width 34 height 9
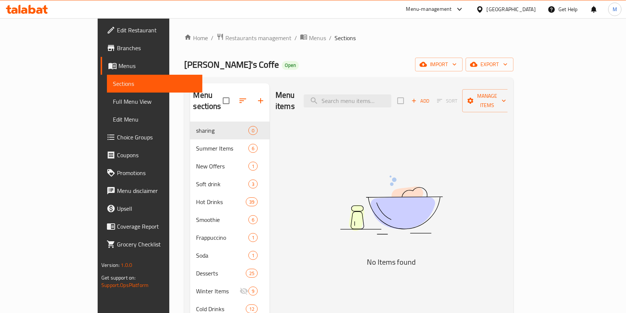
click at [432, 95] on button "Add" at bounding box center [421, 101] width 24 height 12
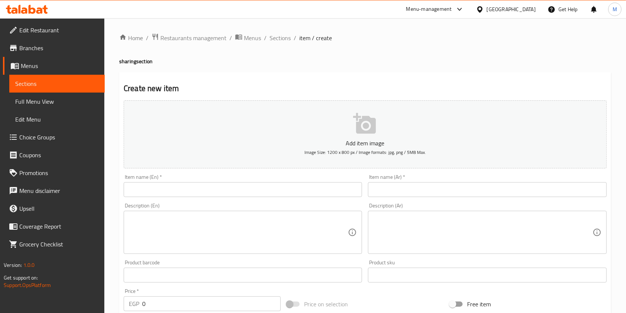
click at [402, 205] on div "Description (Ar) Description (Ar)" at bounding box center [487, 228] width 239 height 51
click at [397, 195] on input "text" at bounding box center [487, 189] width 239 height 15
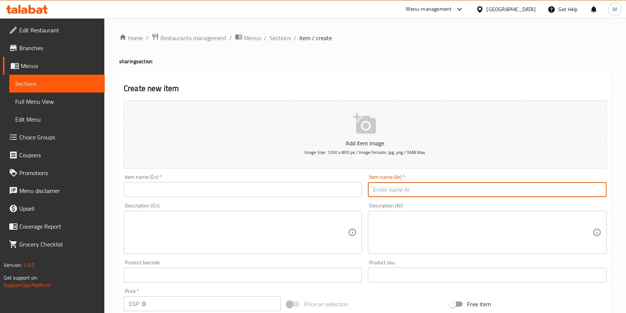
paste input "عرض الشير1"
type input "عرض الشير1"
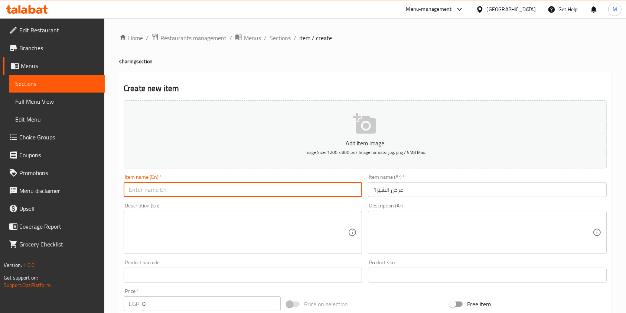
click at [324, 187] on input "text" at bounding box center [243, 189] width 239 height 15
paste input "Share Offer 1"
type input "Share Offer 1"
click at [413, 233] on textarea at bounding box center [482, 232] width 219 height 35
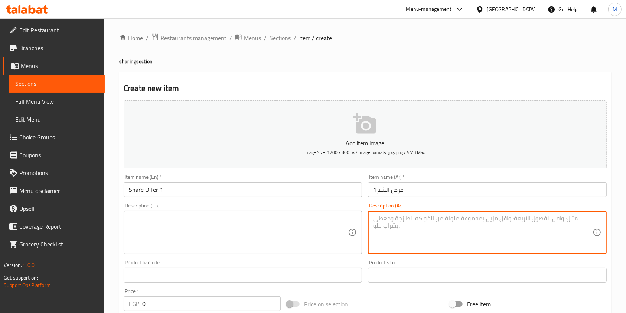
paste textarea "2 عصير مانجا + 2 وافل نوتيلا"
type textarea "2 عصير مانجا + 2 وافل نوتيلا"
click at [313, 237] on textarea at bounding box center [238, 232] width 219 height 35
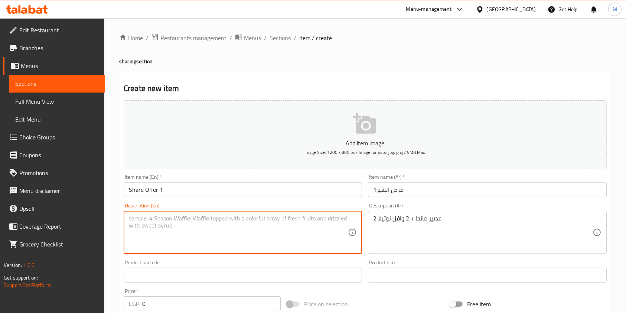
paste textarea "2 Mango Juices + 2 Nutella Waffles"
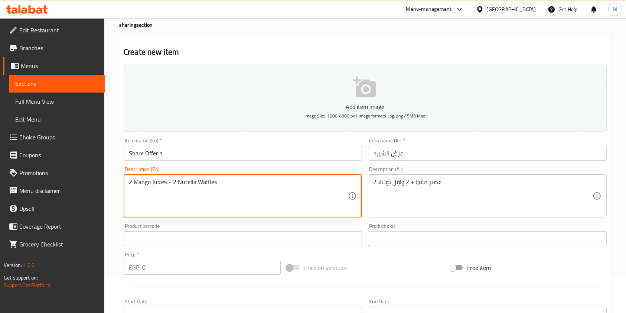
scroll to position [99, 0]
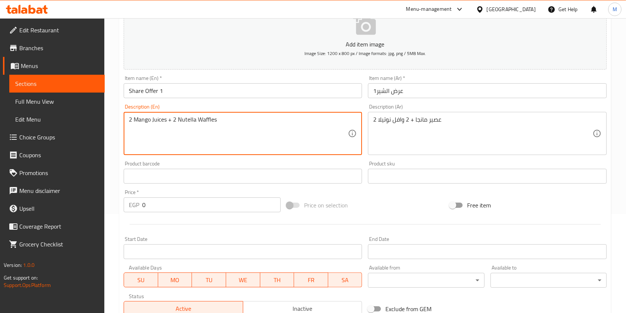
type textarea "2 Mango Juices + 2 Nutella Waffles"
click at [175, 200] on input "0" at bounding box center [211, 204] width 139 height 15
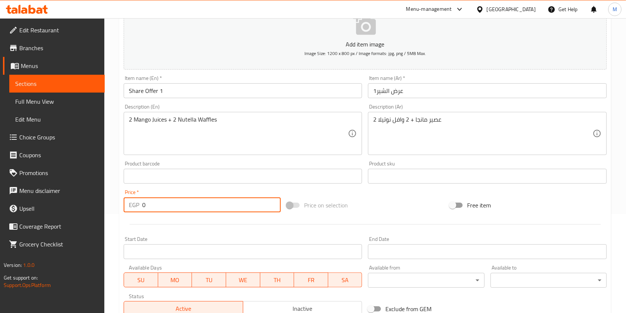
click at [175, 200] on input "0" at bounding box center [211, 204] width 139 height 15
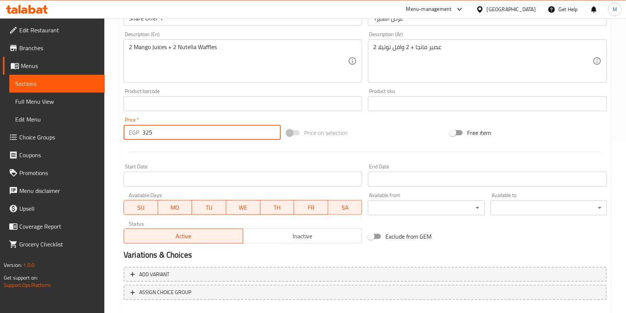
scroll to position [212, 0]
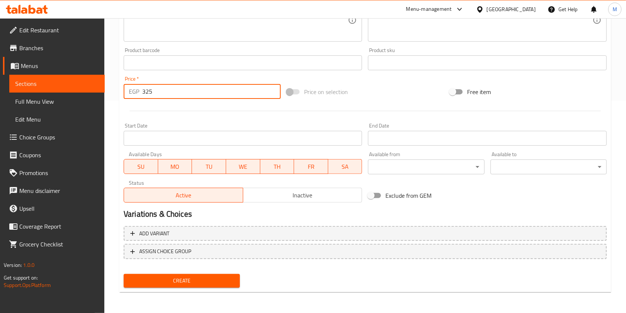
type input "325"
click at [224, 277] on span "Create" at bounding box center [182, 280] width 104 height 9
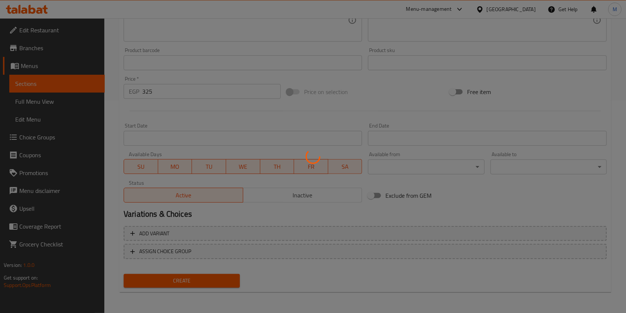
type input "0"
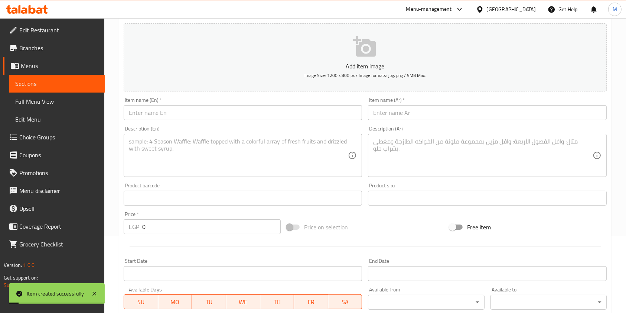
scroll to position [0, 0]
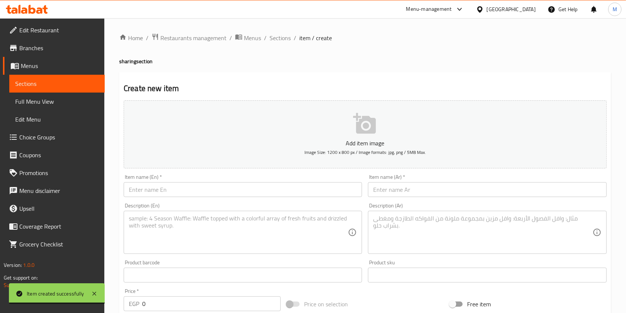
click at [420, 186] on input "text" at bounding box center [487, 189] width 239 height 15
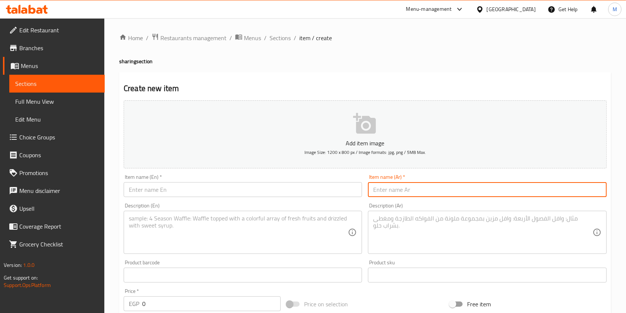
paste input "Share 2 Offer"
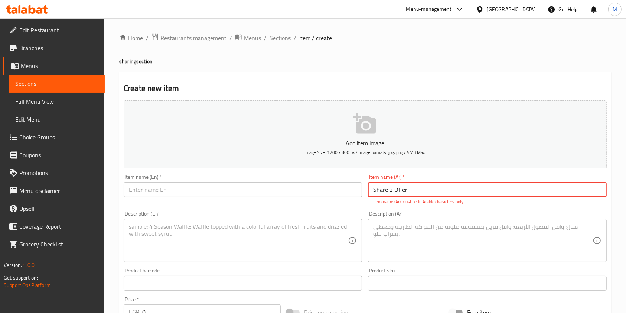
click at [392, 190] on input "Share 2 Offer" at bounding box center [487, 189] width 239 height 15
paste input "عرض الشير 2"
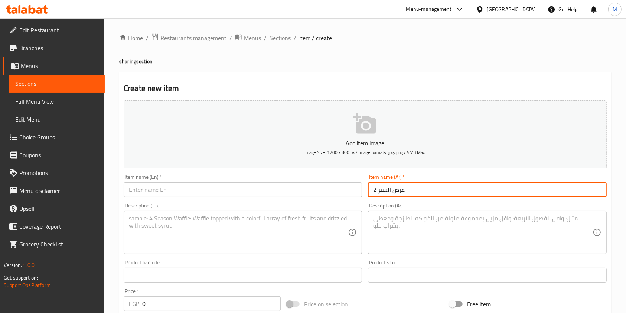
type input "عرض الشير 2"
click at [282, 184] on input "text" at bounding box center [243, 189] width 239 height 15
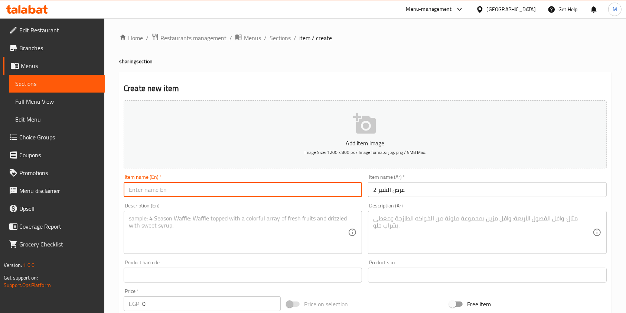
paste input "Share 2 Offer"
type input "Share 2 Offer"
click at [142, 225] on textarea at bounding box center [238, 232] width 219 height 35
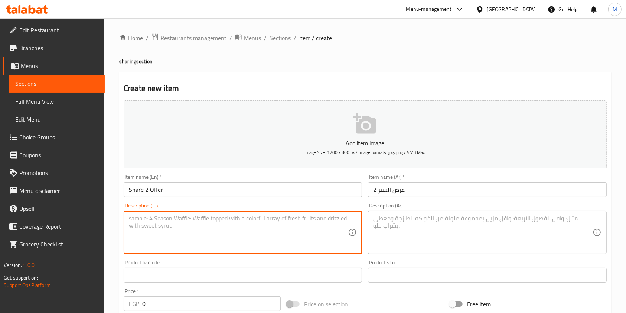
paste textarea "2 Raspberry Smoothies with 2 Nutella Waffles"
type textarea "2 Raspberry Smoothies with 2 Nutella Waffles"
click at [380, 224] on textarea at bounding box center [482, 232] width 219 height 35
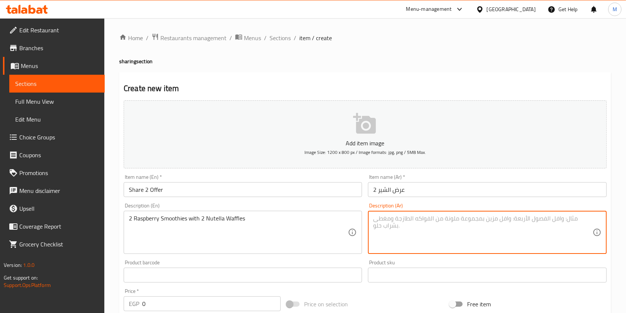
paste textarea "2 [PERSON_NAME] مع 2 وافل نوتيلا"
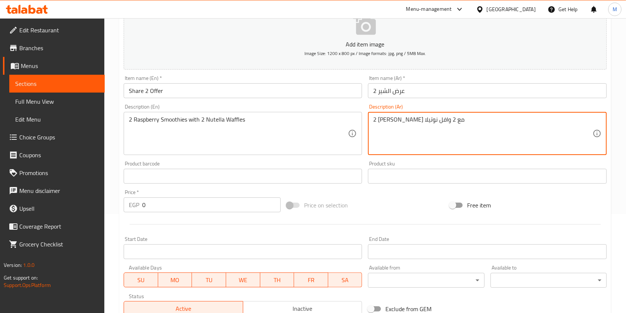
type textarea "2 [PERSON_NAME] مع 2 وافل نوتيلا"
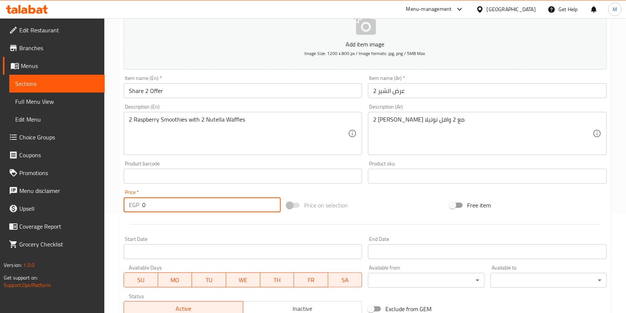
click at [152, 210] on input "0" at bounding box center [211, 204] width 139 height 15
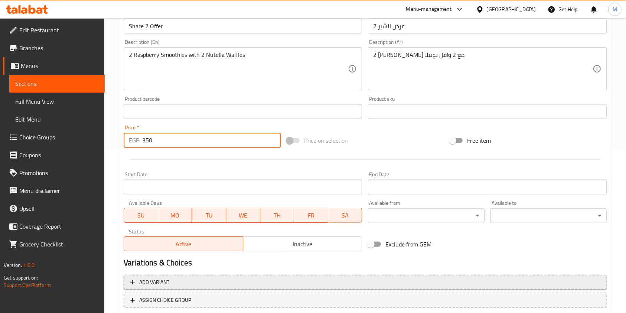
scroll to position [212, 0]
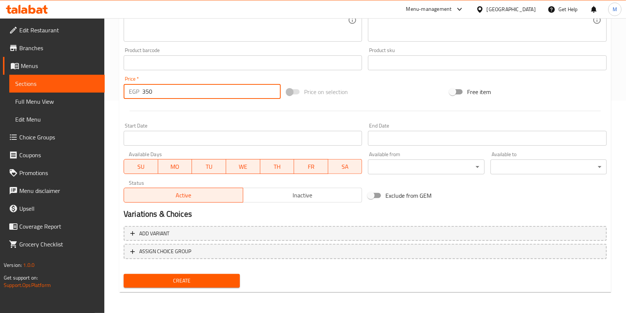
type input "350"
click at [238, 277] on button "Create" at bounding box center [182, 281] width 116 height 14
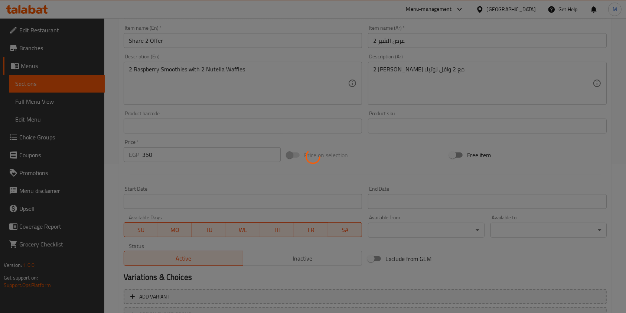
scroll to position [64, 0]
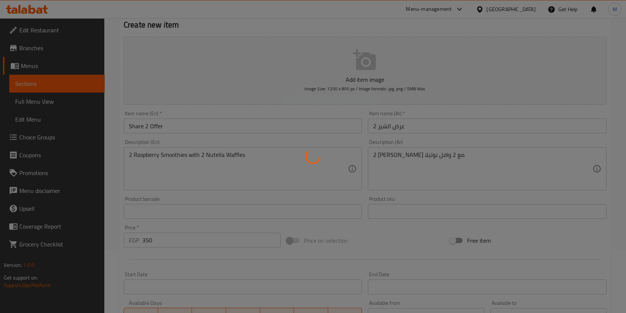
type input "0"
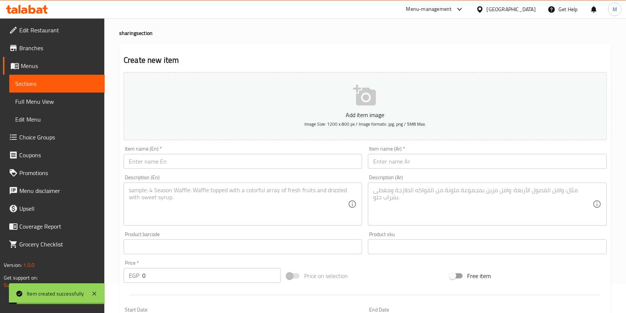
scroll to position [0, 0]
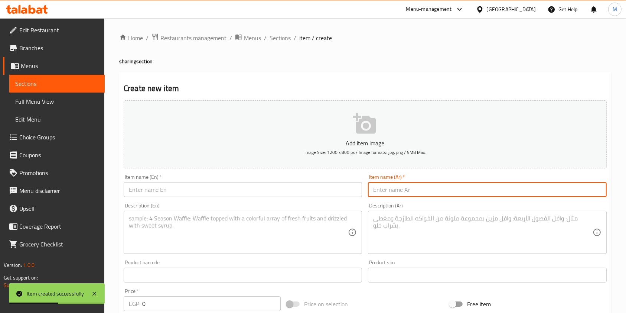
click at [413, 192] on input "text" at bounding box center [487, 189] width 239 height 15
click at [415, 182] on div "Item name (Ar)   * Item name (Ar) *" at bounding box center [487, 185] width 239 height 23
click at [417, 188] on input "text" at bounding box center [487, 189] width 239 height 15
paste input "عرض الشير3"
type input "عرض الشير3"
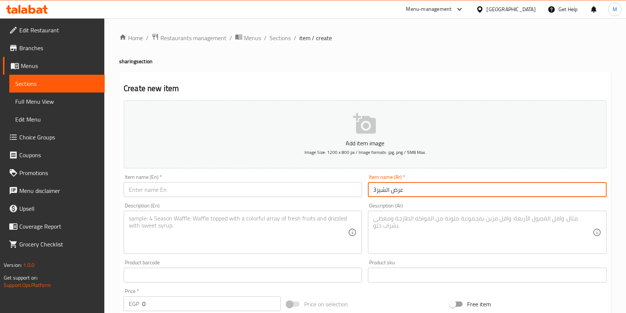
click at [328, 195] on input "text" at bounding box center [243, 189] width 239 height 15
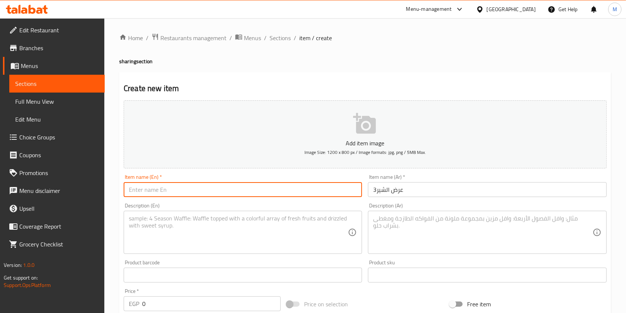
click at [328, 195] on input "text" at bounding box center [243, 189] width 239 height 15
paste input "Share 3 Offer"
type input "Share 3 Offer"
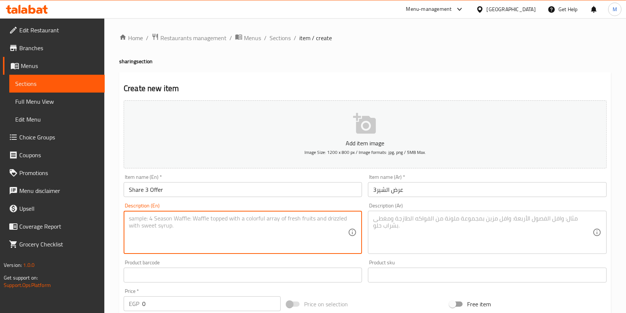
click at [148, 222] on textarea at bounding box center [238, 232] width 219 height 35
paste textarea "2 molten cakes with 2 Nutella waffles"
type textarea "2 molten cakes with 2 Nutella waffles"
click at [386, 222] on textarea at bounding box center [482, 232] width 219 height 35
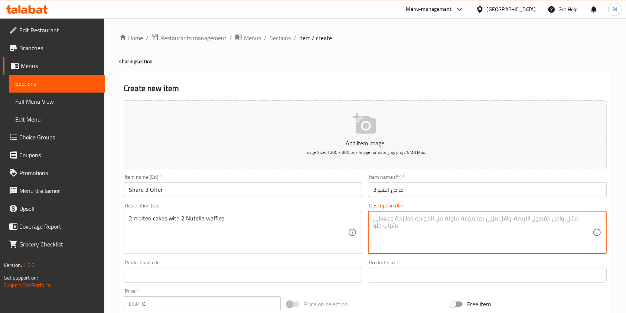
paste textarea "2 مولتن كيك مع 2 وافل نوتيلا"
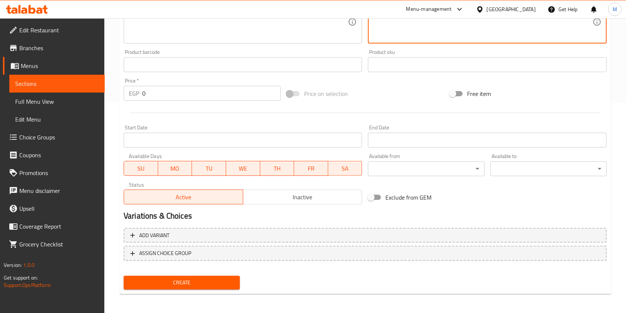
scroll to position [212, 0]
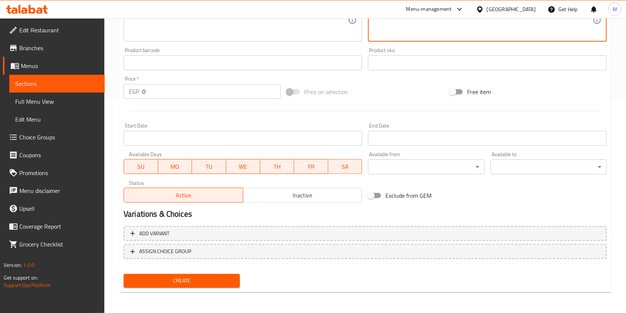
type textarea "2 مولتن كيك مع 2 وافل نوتيلا"
click at [369, 89] on div "Price on selection" at bounding box center [365, 92] width 163 height 20
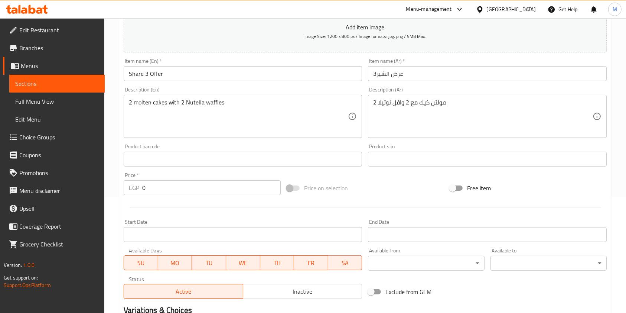
scroll to position [64, 0]
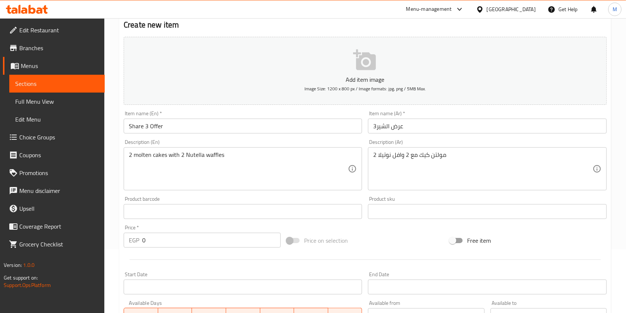
click at [166, 234] on input "0" at bounding box center [211, 240] width 139 height 15
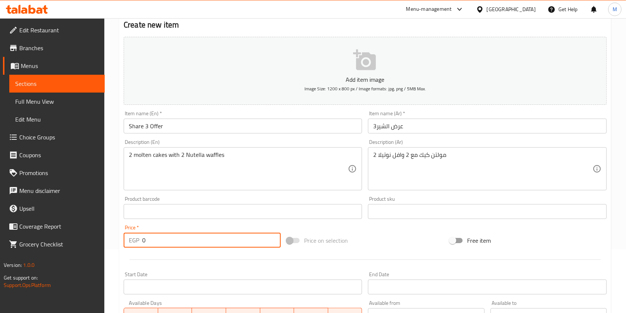
click at [166, 234] on input "0" at bounding box center [211, 240] width 139 height 15
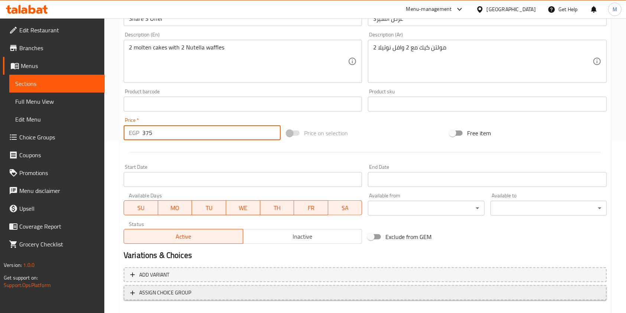
scroll to position [212, 0]
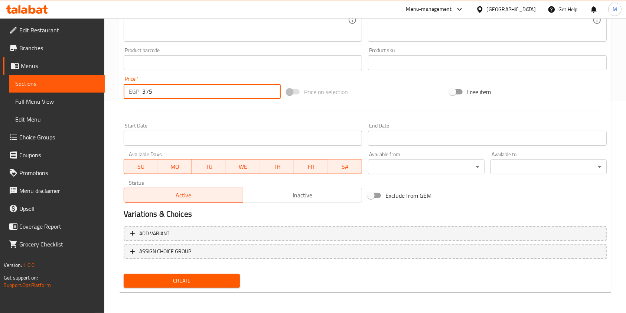
type input "375"
click at [230, 275] on button "Create" at bounding box center [182, 281] width 116 height 14
click at [230, 275] on div at bounding box center [313, 156] width 626 height 313
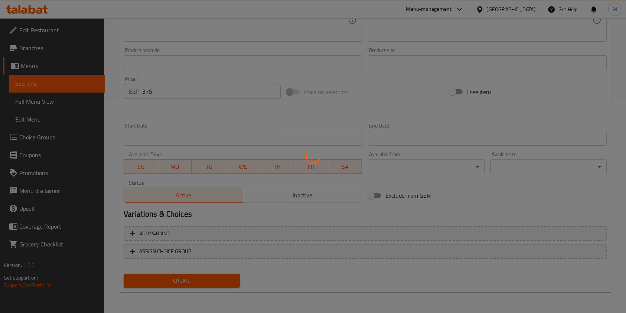
type input "0"
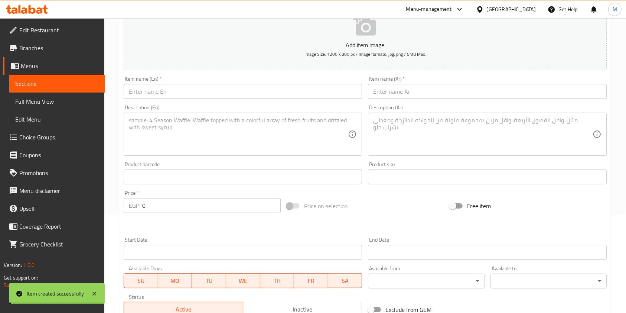
scroll to position [0, 0]
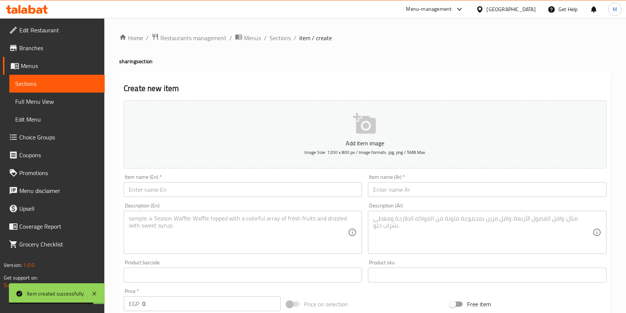
click at [238, 78] on div "Create new item Add item image Image Size: 1200 x 800 px / Image formats: jpg, …" at bounding box center [365, 288] width 492 height 432
click at [287, 37] on span "Sections" at bounding box center [280, 37] width 21 height 9
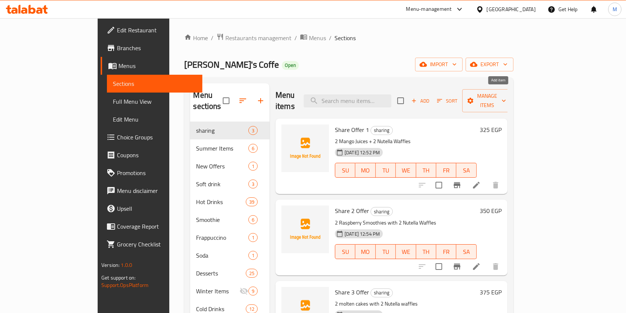
click at [431, 97] on span "Add" at bounding box center [421, 101] width 20 height 9
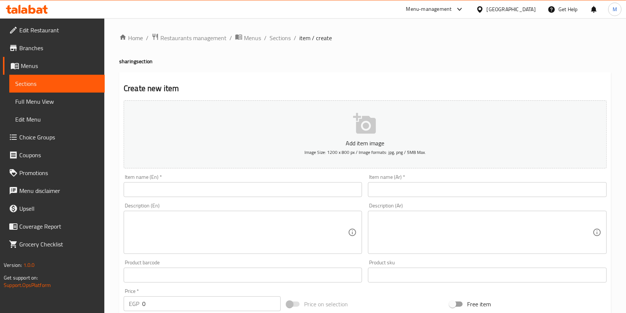
click at [384, 189] on input "text" at bounding box center [487, 189] width 239 height 15
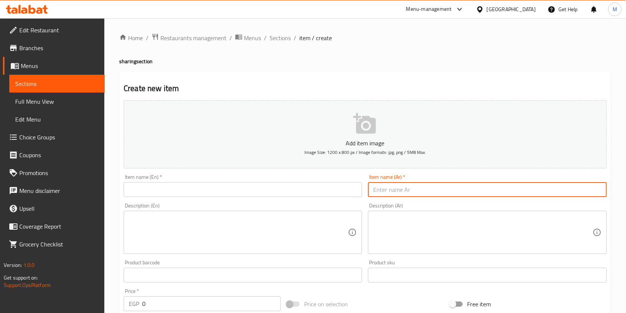
paste input "عرض الشير4"
type input "عرض الشير4"
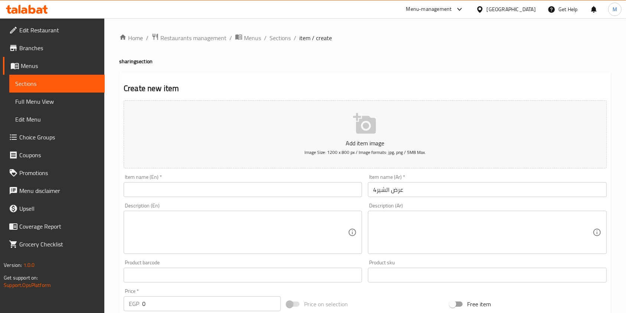
click at [306, 169] on div "Add item image Image Size: 1200 x 800 px / Image formats: jpg, png / 5MB Max." at bounding box center [365, 134] width 489 height 74
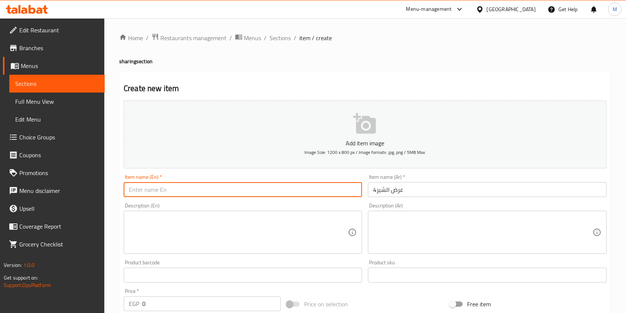
click at [290, 185] on input "text" at bounding box center [243, 189] width 239 height 15
paste input "Share 4 Offer"
type input "Share 4 Offer"
click at [388, 226] on textarea at bounding box center [482, 232] width 219 height 35
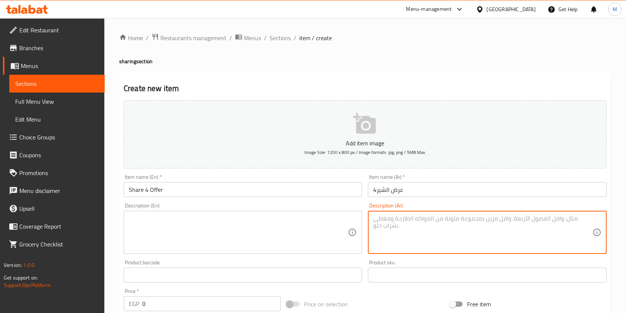
paste textarea "2 سموزي بطيخ نعناع مع 2 سموزي بلوبيري نعناع"
type textarea "2 سموزي بطيخ نعناع مع 2 سموزي بلوبيري نعناع"
click at [314, 228] on textarea at bounding box center [238, 232] width 219 height 35
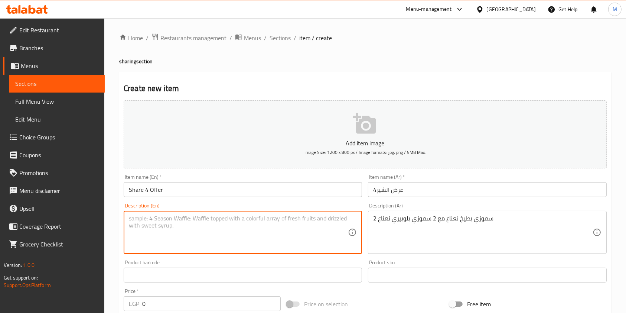
paste textarea "2 Watermelon Mint Smoothies and 2 Blueberry Mint Smoothies"
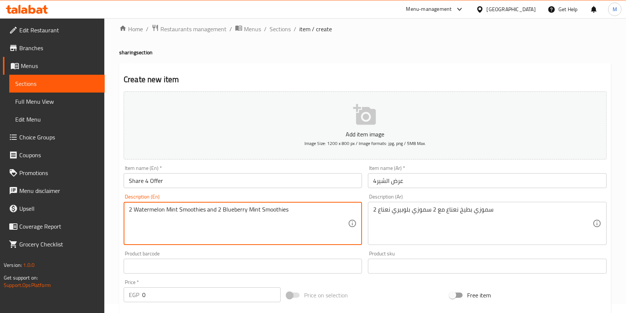
scroll to position [99, 0]
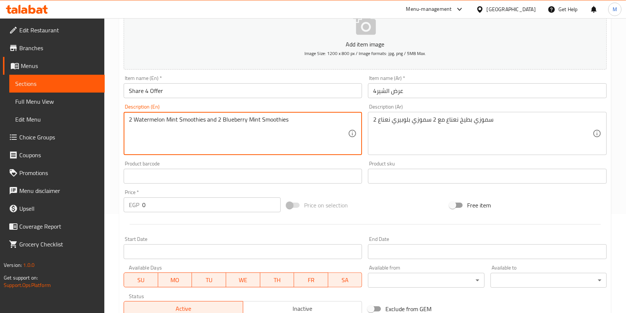
type textarea "2 Watermelon Mint Smoothies and 2 Blueberry Mint Smoothies"
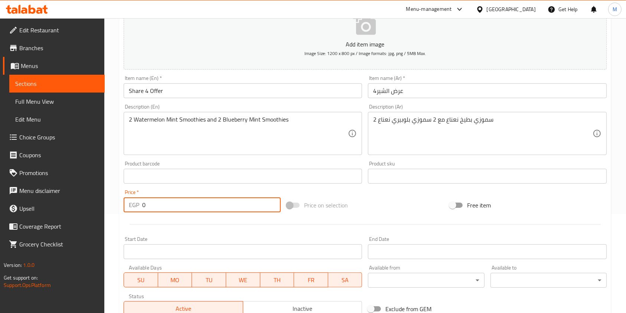
click at [170, 200] on input "0" at bounding box center [211, 204] width 139 height 15
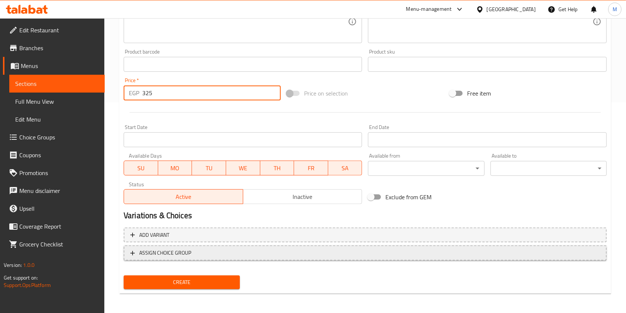
scroll to position [212, 0]
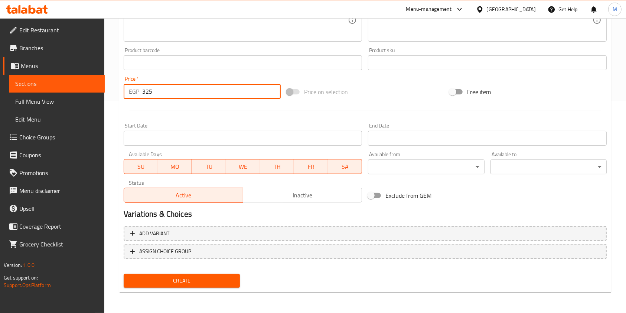
type input "325"
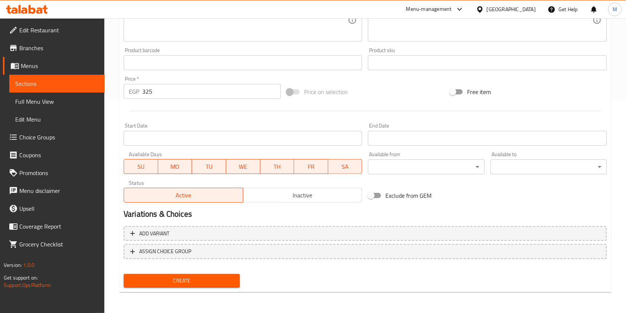
click at [226, 271] on div "Create" at bounding box center [182, 281] width 122 height 20
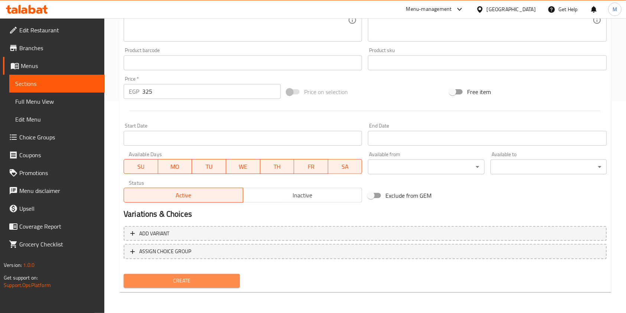
click at [229, 275] on button "Create" at bounding box center [182, 281] width 116 height 14
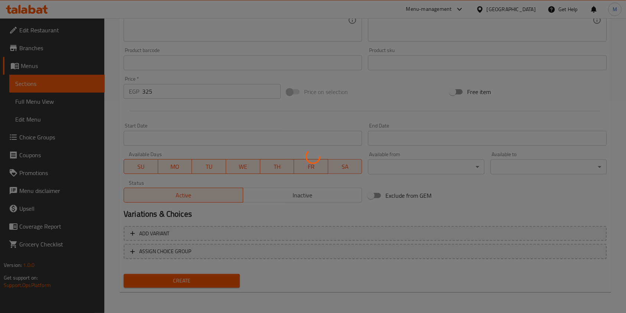
type input "0"
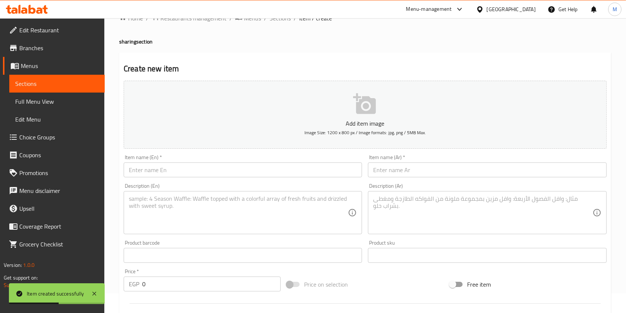
scroll to position [0, 0]
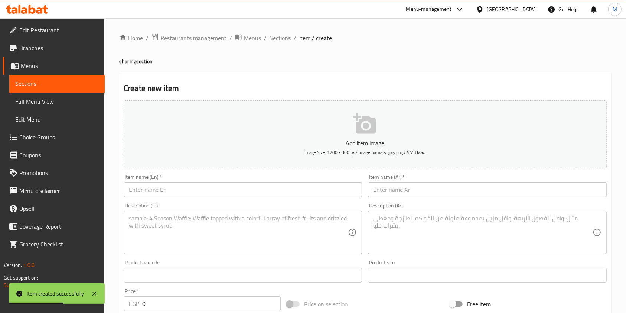
click at [290, 43] on div "Home / Restaurants management / Menus / Sections / item / create sharing sectio…" at bounding box center [365, 271] width 492 height 477
click at [287, 43] on div "Home / Restaurants management / Menus / Sections / item / create sharing sectio…" at bounding box center [365, 271] width 492 height 477
click at [283, 36] on span "Sections" at bounding box center [280, 37] width 21 height 9
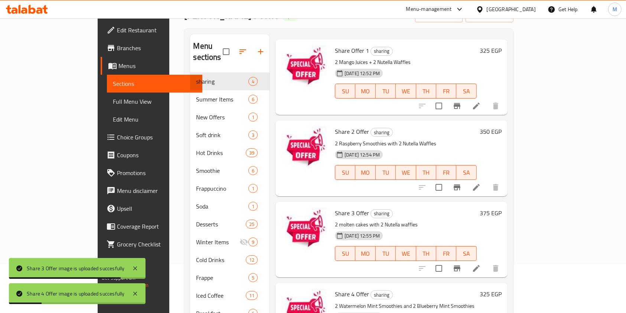
scroll to position [5, 0]
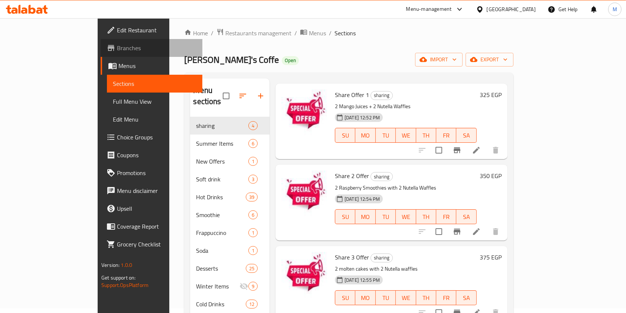
click at [101, 41] on link "Branches" at bounding box center [152, 48] width 102 height 18
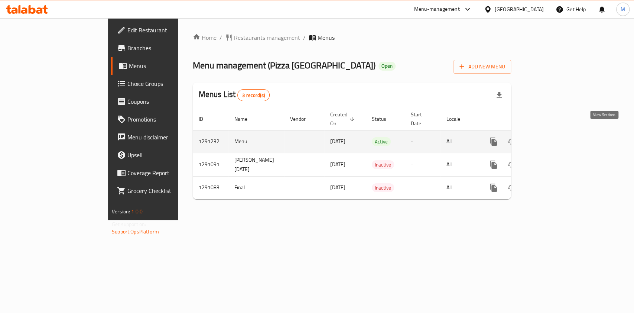
click at [552, 137] on icon "enhanced table" at bounding box center [547, 141] width 9 height 9
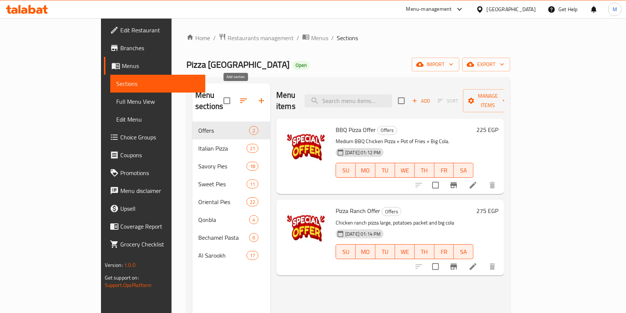
click at [257, 96] on icon "button" at bounding box center [261, 100] width 9 height 9
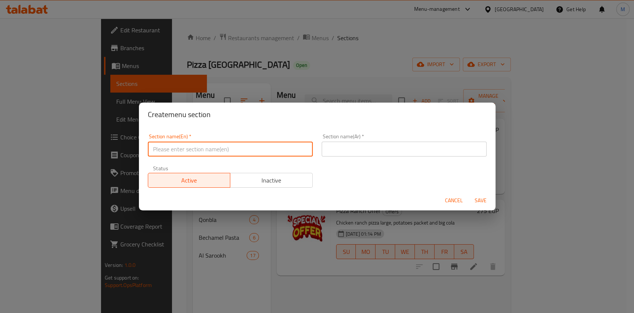
click at [245, 153] on input "text" at bounding box center [230, 149] width 165 height 15
paste input "sharing meal"
type input "sharing meal"
click at [346, 155] on input "text" at bounding box center [404, 149] width 165 height 15
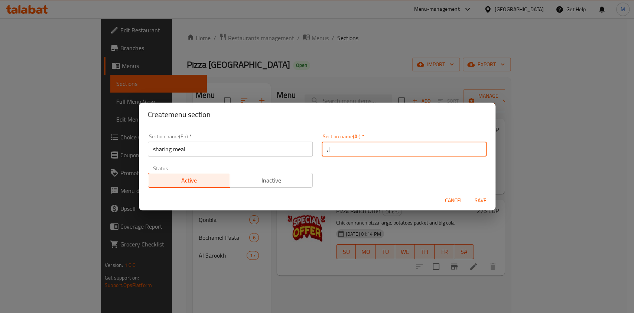
type input ","
type input "وجبة الشير"
click at [482, 196] on span "Save" at bounding box center [481, 200] width 18 height 9
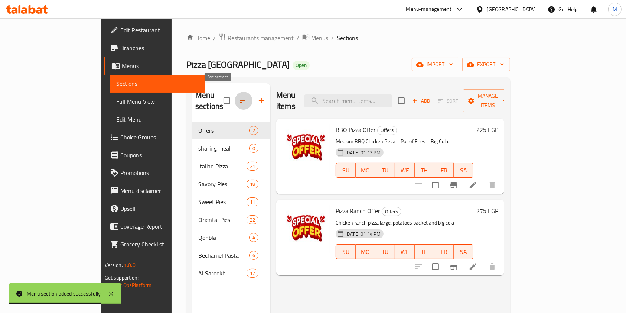
click at [239, 96] on icon "button" at bounding box center [243, 100] width 9 height 9
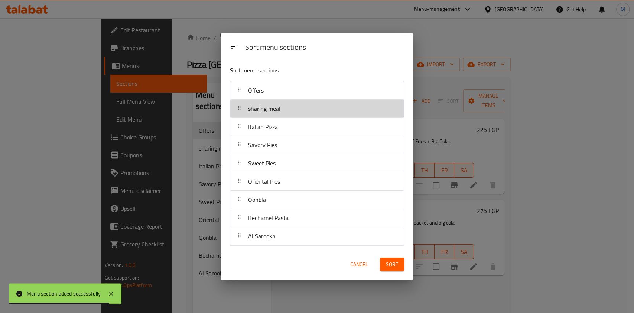
drag, startPoint x: 265, startPoint y: 111, endPoint x: 267, endPoint y: 98, distance: 13.6
click at [267, 98] on nav "Offers sharing meal Italian Pizza Savory Pies Sweet Pies Oriental Pies Qonbla B…" at bounding box center [317, 163] width 174 height 165
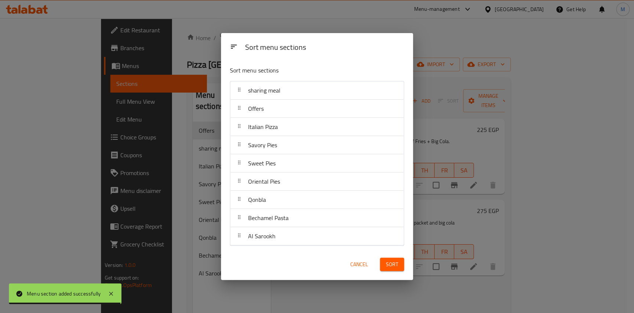
click at [397, 265] on span "Sort" at bounding box center [392, 264] width 12 height 9
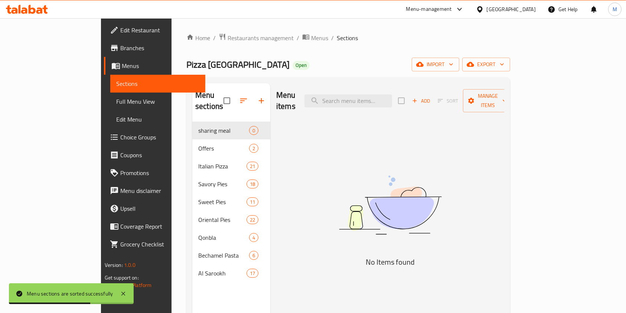
click at [418, 97] on icon "button" at bounding box center [415, 100] width 7 height 7
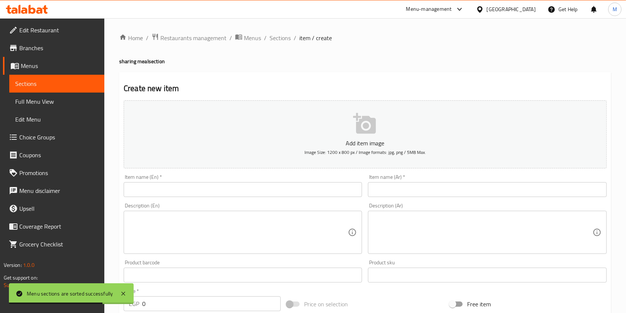
click at [395, 193] on input "text" at bounding box center [487, 189] width 239 height 15
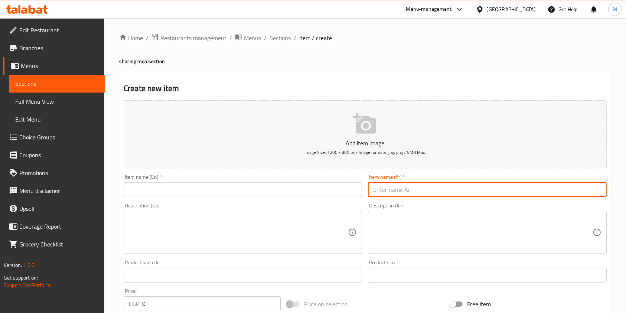
paste input "عرض [PERSON_NAME]"
type input "عرض [PERSON_NAME]"
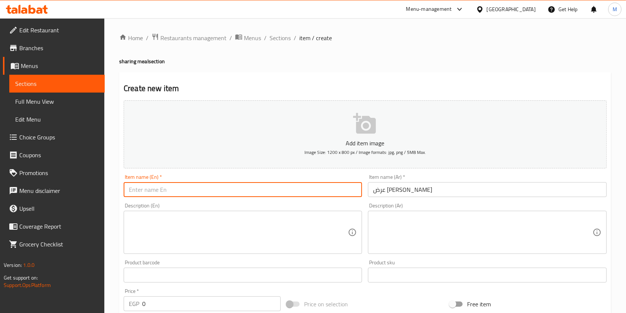
click at [312, 191] on input "text" at bounding box center [243, 189] width 239 height 15
paste input "2 Medium Chicken Pizzas + 2 Cokes + Fries"
click at [218, 183] on input "2 Medium Chicken Pizzas + 2 Cokes + Fries" at bounding box center [243, 189] width 239 height 15
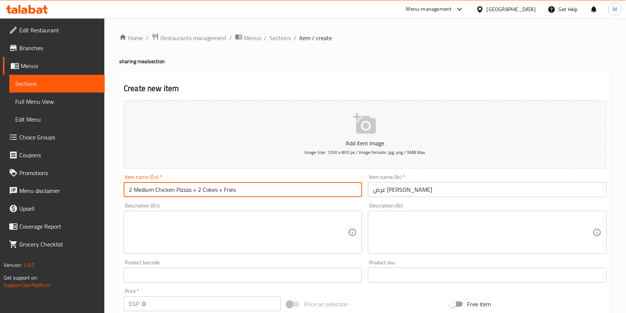
click at [218, 183] on input "2 Medium Chicken Pizzas + 2 Cokes + Fries" at bounding box center [243, 189] width 239 height 15
paste input "Milano Share Offer"
type input "Milano Share Offer"
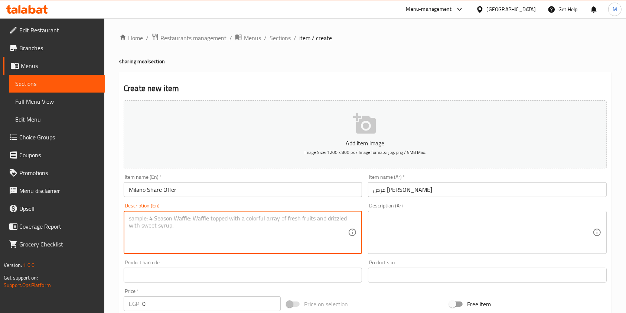
click at [200, 233] on textarea at bounding box center [238, 232] width 219 height 35
paste textarea "2 Medium Chicken Pizzas + 2 Cokes + Fries"
type textarea "2 Medium Chicken Pizzas + 2 Cokes + Fries"
click at [398, 216] on textarea at bounding box center [482, 232] width 219 height 35
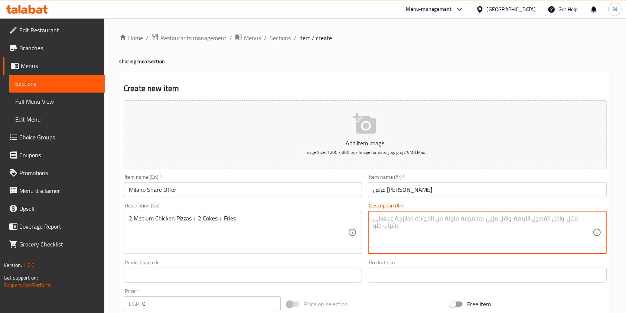
paste textarea "2 بيتزا وسط فراخ + 2 كولا + بطاطس"
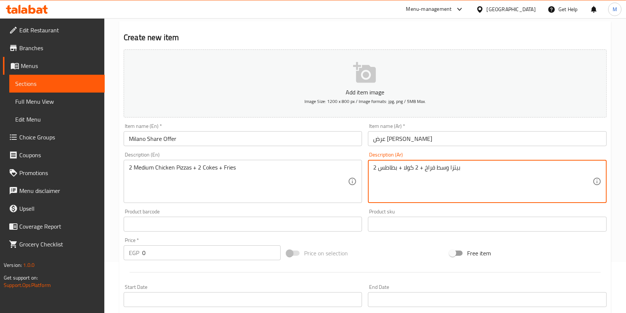
scroll to position [149, 0]
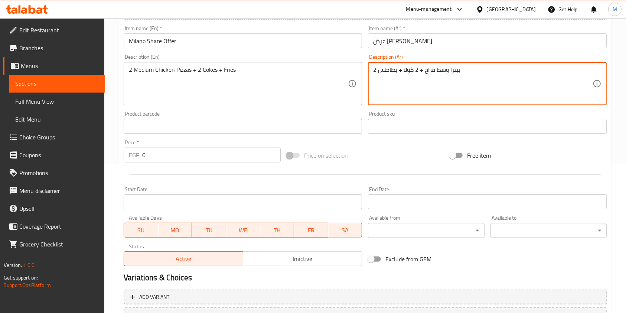
type textarea "2 بيتزا وسط فراخ + 2 كولا + بطاطس"
click at [175, 161] on input "0" at bounding box center [211, 155] width 139 height 15
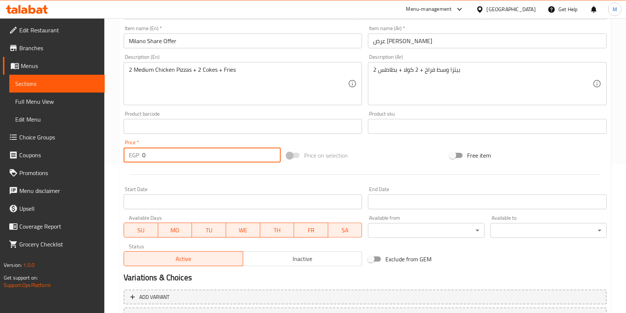
click at [175, 161] on input "0" at bounding box center [211, 155] width 139 height 15
click at [152, 158] on input "41176" at bounding box center [211, 155] width 139 height 15
click at [149, 157] on input "41176" at bounding box center [211, 155] width 139 height 15
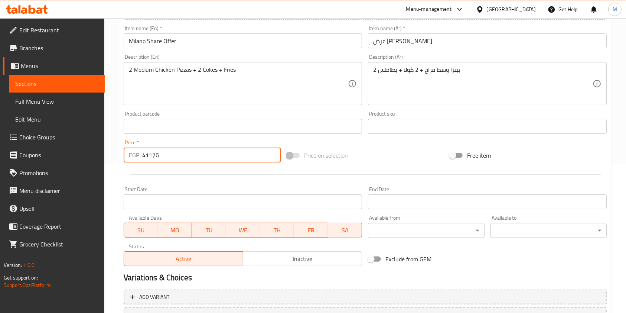
click at [152, 159] on input "41176" at bounding box center [211, 155] width 139 height 15
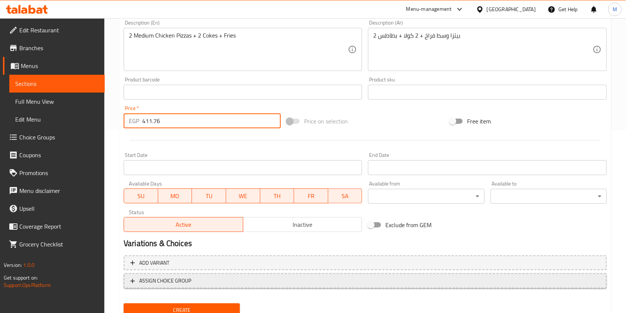
scroll to position [212, 0]
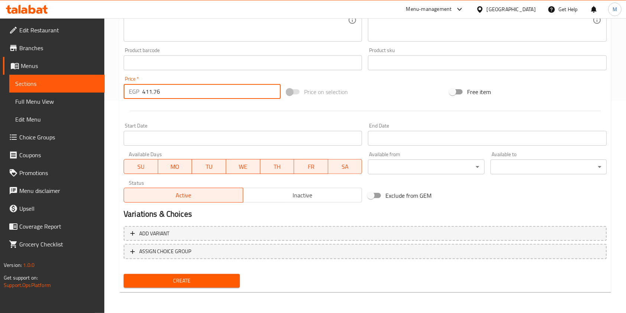
type input "411.76"
click at [240, 274] on div "Create" at bounding box center [182, 281] width 122 height 20
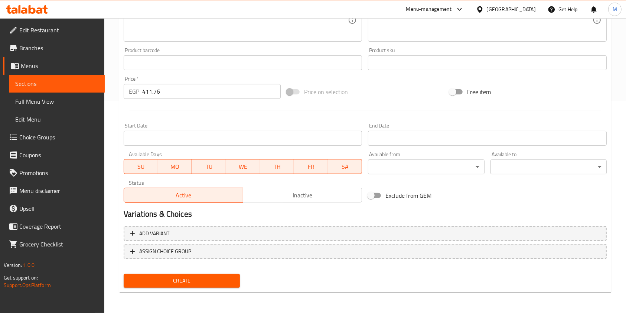
click at [236, 277] on button "Create" at bounding box center [182, 281] width 116 height 14
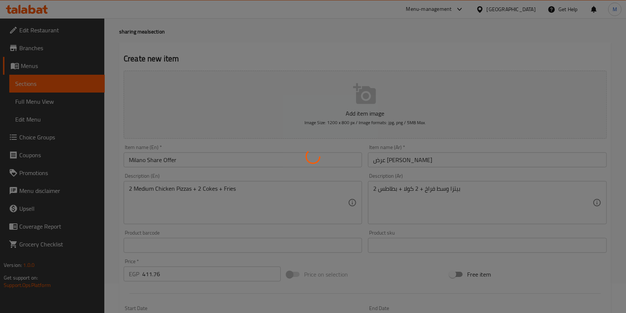
scroll to position [0, 0]
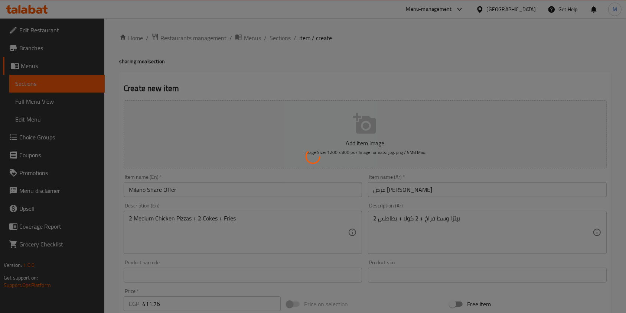
type input "0"
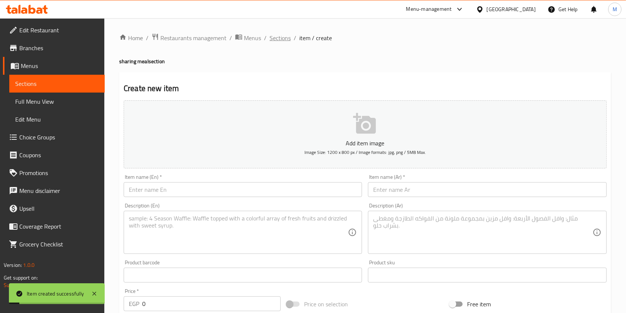
click at [290, 37] on span "Sections" at bounding box center [280, 37] width 21 height 9
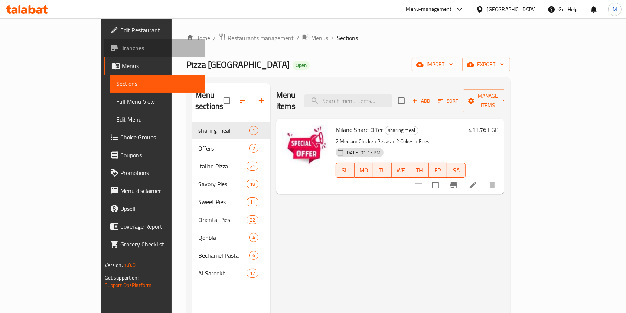
click at [120, 52] on span "Branches" at bounding box center [160, 47] width 80 height 9
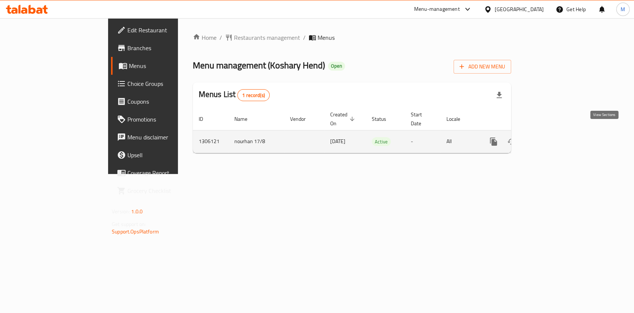
click at [556, 133] on link "enhanced table" at bounding box center [547, 142] width 18 height 18
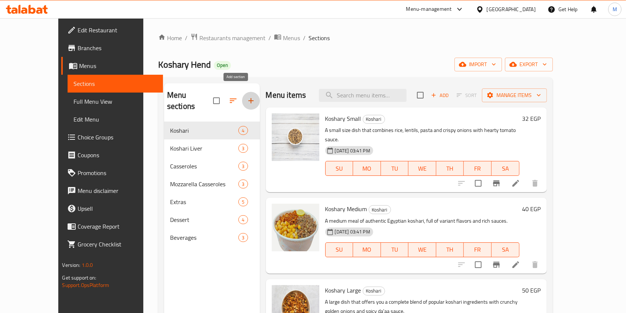
click at [242, 92] on button "button" at bounding box center [251, 101] width 18 height 18
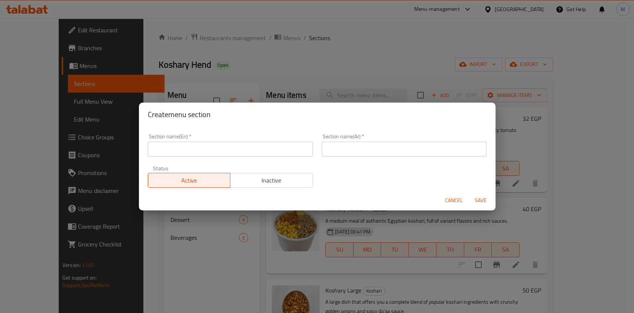
click at [268, 150] on input "text" at bounding box center [230, 149] width 165 height 15
paste input "sharing meals"
type input "sharing meals"
click at [342, 143] on input "text" at bounding box center [404, 149] width 165 height 15
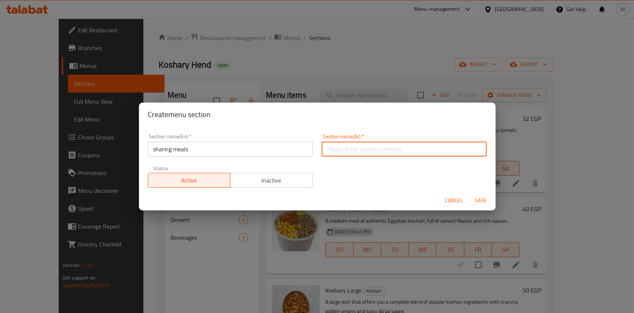
type input "ع"
type input "u"
drag, startPoint x: 478, startPoint y: 200, endPoint x: 470, endPoint y: 164, distance: 36.7
click at [470, 164] on form "Section name(En)   * sharing meals Section name(En) * Section name(Ar)   * عرض …" at bounding box center [317, 168] width 357 height 84
click at [352, 148] on input "عرض الشير" at bounding box center [404, 149] width 165 height 15
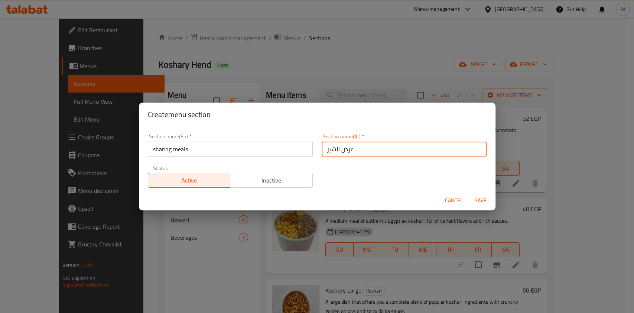
click at [352, 148] on input "عرض الشير" at bounding box center [404, 149] width 165 height 15
type input "وجبة الشير"
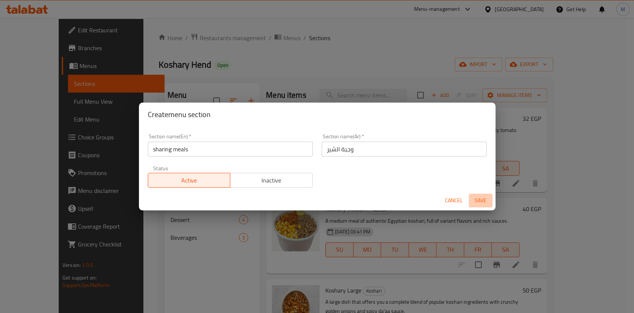
click at [479, 196] on span "Save" at bounding box center [481, 200] width 18 height 9
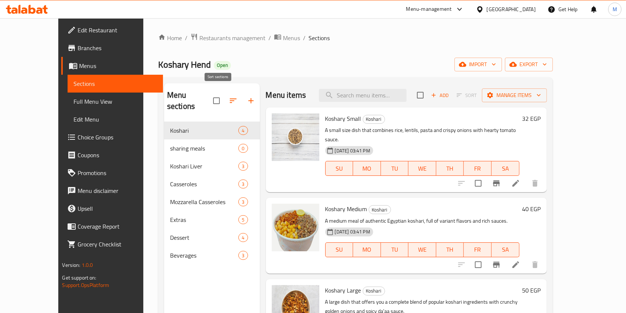
click at [230, 98] on icon "button" at bounding box center [233, 100] width 7 height 4
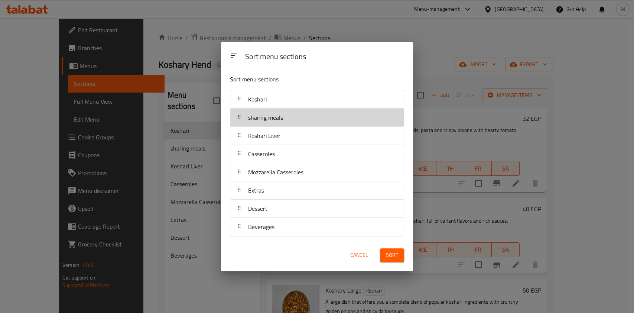
drag, startPoint x: 286, startPoint y: 121, endPoint x: 285, endPoint y: 99, distance: 22.0
click at [285, 99] on nav "Koshari sharing meals Koshari Liver Casseroles Mozzarella Casseroles Extras Des…" at bounding box center [317, 163] width 174 height 146
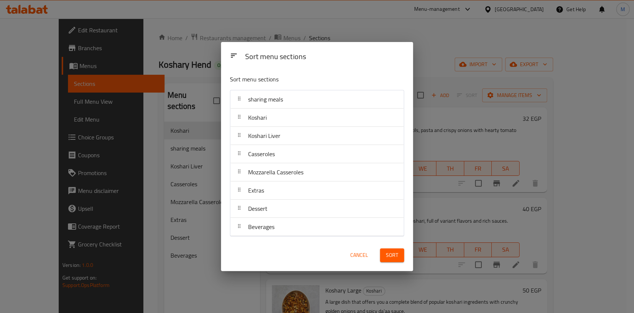
click at [395, 255] on span "Sort" at bounding box center [392, 254] width 12 height 9
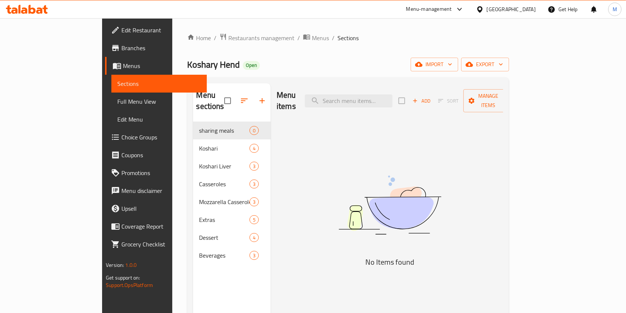
click at [432, 97] on span "Add" at bounding box center [422, 101] width 20 height 9
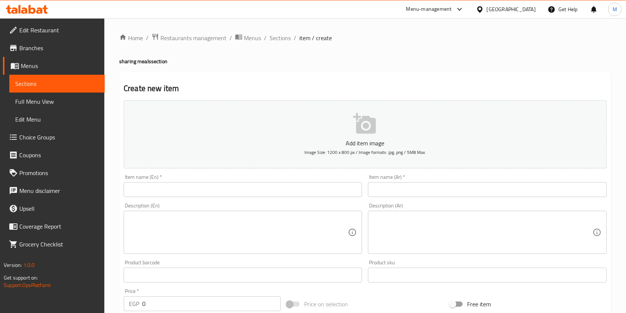
click at [429, 184] on input "text" at bounding box center [487, 189] width 239 height 15
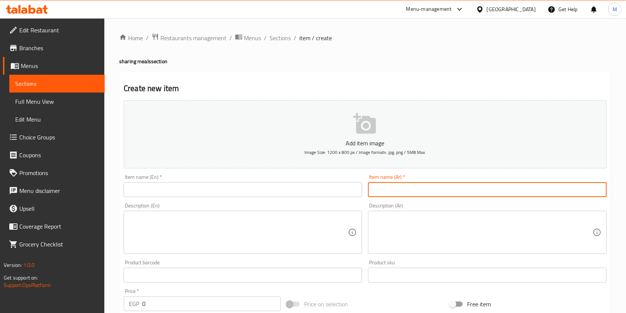
paste input "Medium Koshary + Chicken Casserole + 2 Maxi Cola"
type input "Medium Koshary + Chicken Casserole + 2 Maxi Cola"
click at [361, 208] on div "Description (En) Description (En)" at bounding box center [243, 228] width 244 height 57
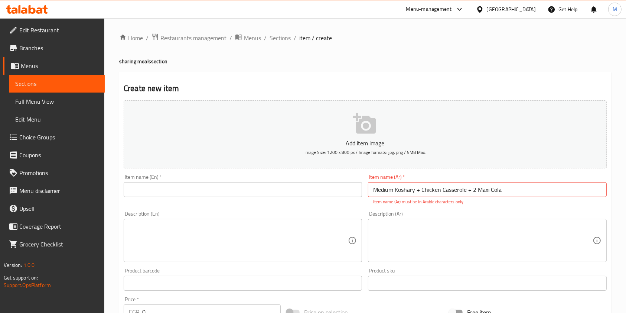
click at [396, 218] on div "Description (Ar) Description (Ar)" at bounding box center [487, 236] width 239 height 51
click at [397, 227] on textarea at bounding box center [482, 240] width 219 height 35
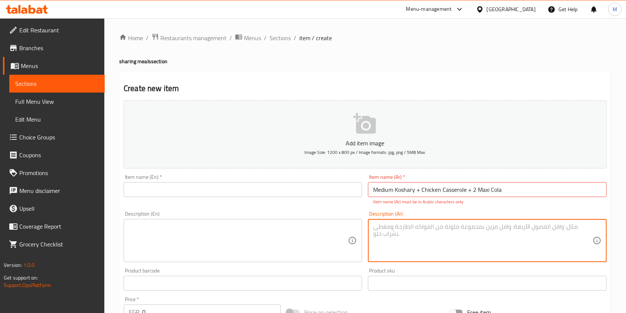
click at [397, 227] on textarea at bounding box center [482, 240] width 219 height 35
paste textarea "كشري وسط + طاجن فراخ + 2 [PERSON_NAME]"
type textarea "كشري وسط + طاجن فراخ + 2 [PERSON_NAME]"
click at [305, 250] on textarea at bounding box center [238, 240] width 219 height 35
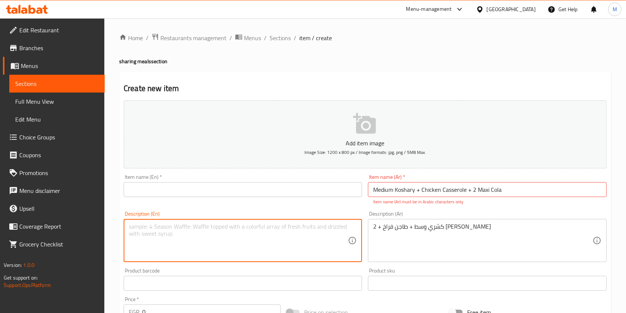
paste textarea "Medium Koshary + Chicken Casserole + 2 Maxi Cola"
type textarea "Medium Koshary + Chicken Casserole + 2 Maxi Cola"
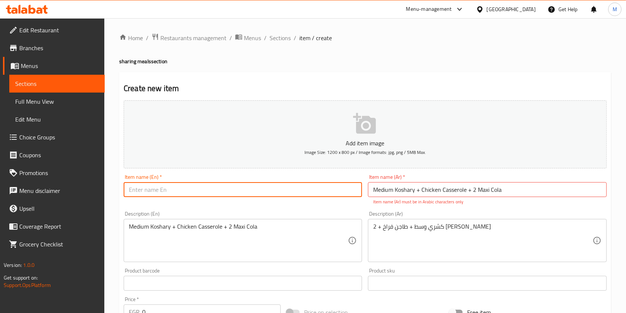
click at [209, 194] on input "text" at bounding box center [243, 189] width 239 height 15
paste input "Share 1 Saheb Offer"
type input "Share 1 Saheb Offer"
click at [440, 197] on input "Medium Koshary + Chicken Casserole + 2 Maxi Cola" at bounding box center [487, 189] width 239 height 15
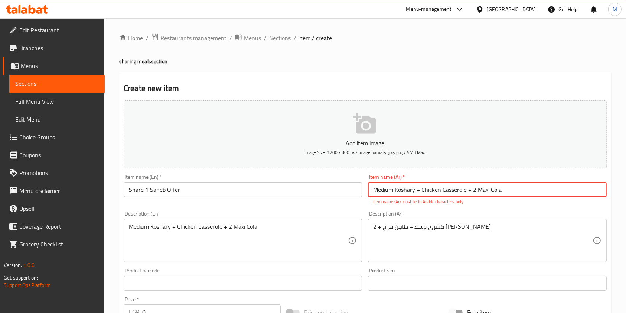
click at [440, 197] on input "Medium Koshary + Chicken Casserole + 2 Maxi Cola" at bounding box center [487, 189] width 239 height 15
paste input "عرض الصاحب شير1"
type input "عرض الصاحب شير1"
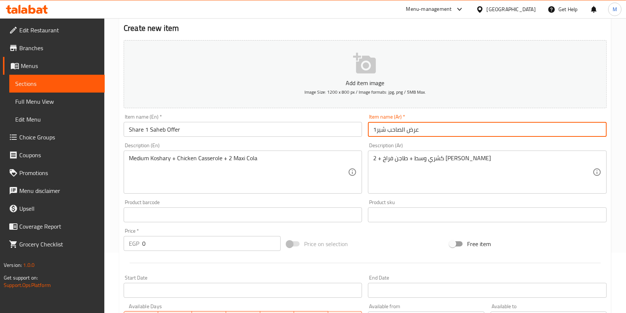
scroll to position [149, 0]
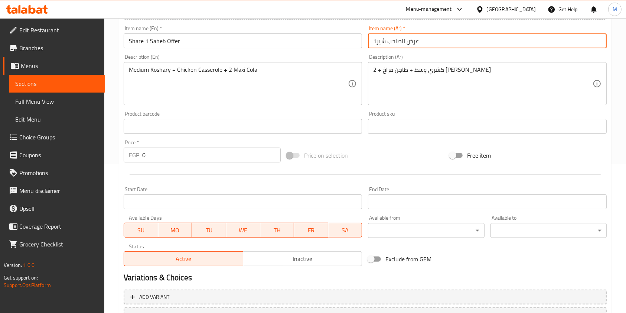
click at [158, 153] on input "0" at bounding box center [211, 155] width 139 height 15
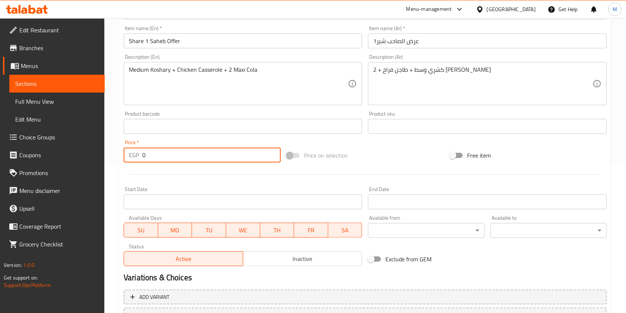
click at [158, 153] on input "0" at bounding box center [211, 155] width 139 height 15
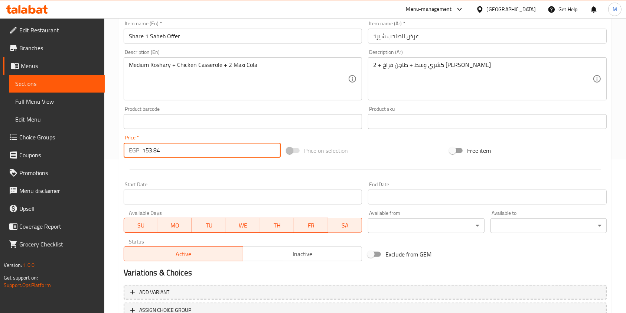
scroll to position [212, 0]
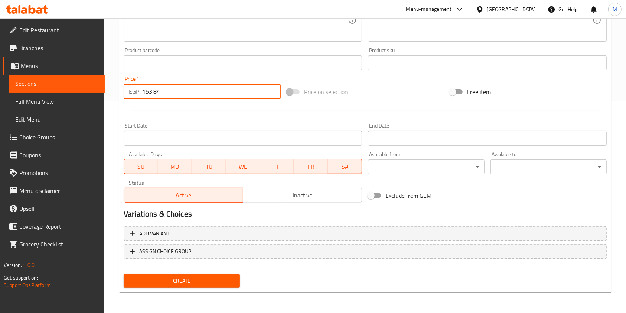
type input "153.84"
click at [214, 282] on span "Create" at bounding box center [182, 280] width 104 height 9
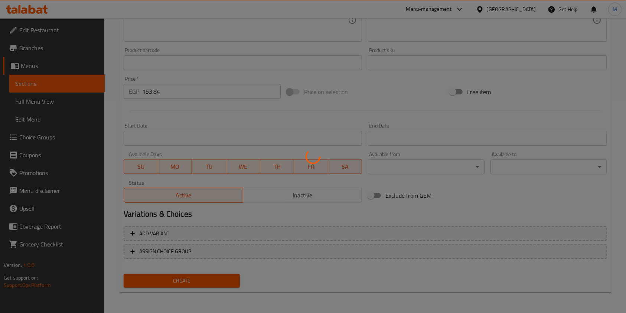
type input "0"
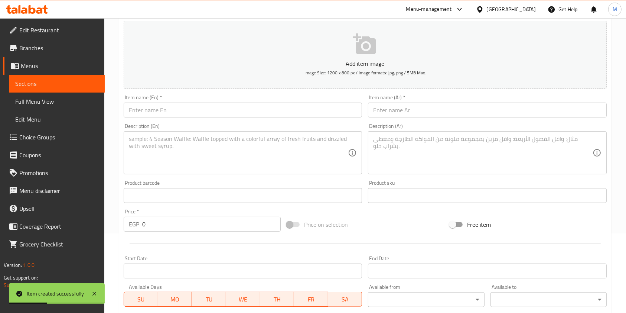
scroll to position [64, 0]
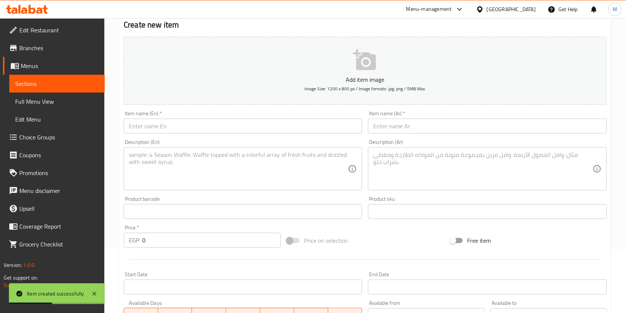
click at [402, 126] on input "text" at bounding box center [487, 126] width 239 height 15
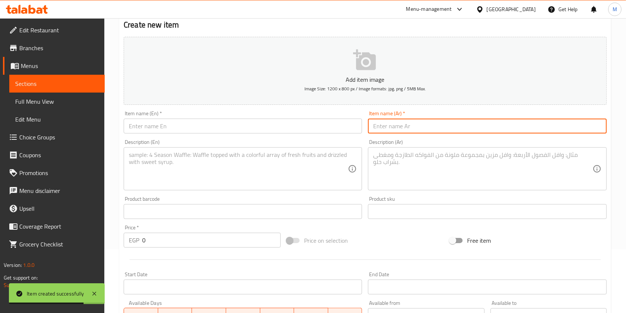
paste input "عرض الصاحب شير 2"
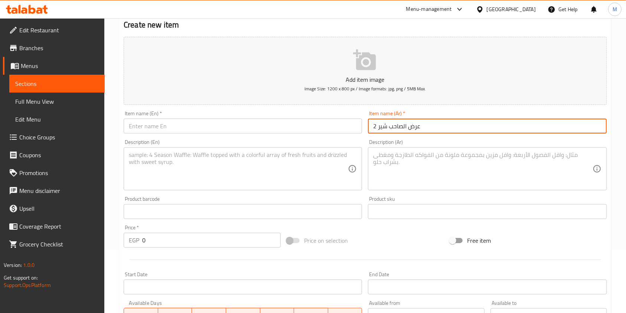
type input "عرض الصاحب شير 2"
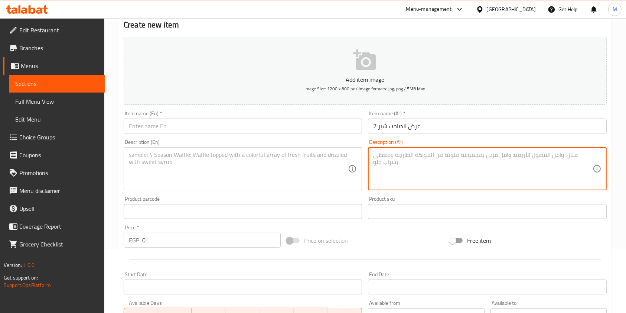
click at [393, 180] on textarea at bounding box center [482, 168] width 219 height 35
paste textarea "كشري وسط + طاجن فراخ + 2 سلطة + 2 رز بلبن"
type textarea "كشري وسط + طاجن فراخ + 2 سلطة + 2 رز بلبن"
click at [291, 166] on textarea at bounding box center [238, 168] width 219 height 35
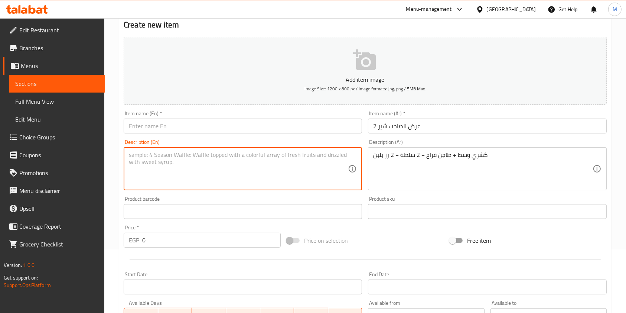
paste textarea "Medium Koshary + Chicken Casserole + 2 Salads + 2 Rice Puddings"
type textarea "Medium Koshary + Chicken Casserole + 2 Salads + 2 Rice Puddings"
click at [213, 117] on div "Item name (En)   * Item name (En) *" at bounding box center [243, 122] width 239 height 23
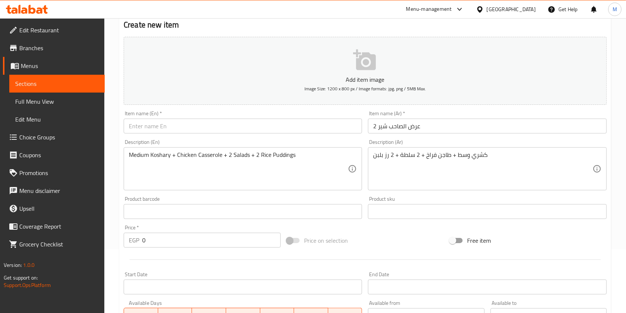
click at [131, 129] on input "text" at bounding box center [243, 126] width 239 height 15
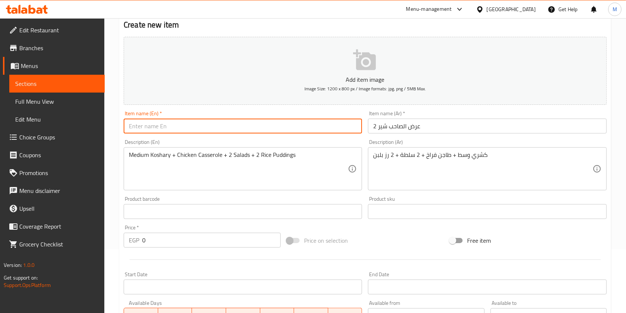
paste input "Share 2 Friends Offer"
type input "Share 2 Friends Offer"
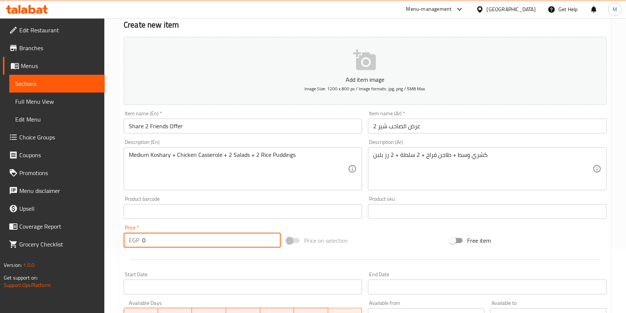
click at [166, 240] on input "0" at bounding box center [211, 240] width 139 height 15
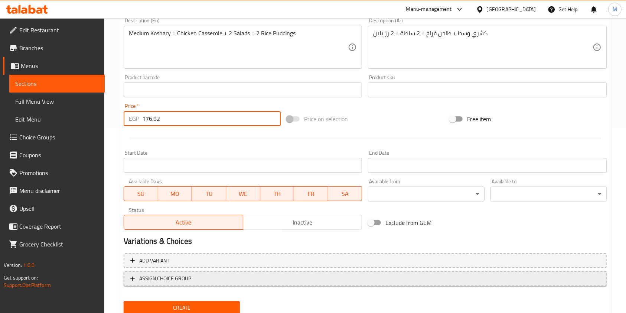
scroll to position [212, 0]
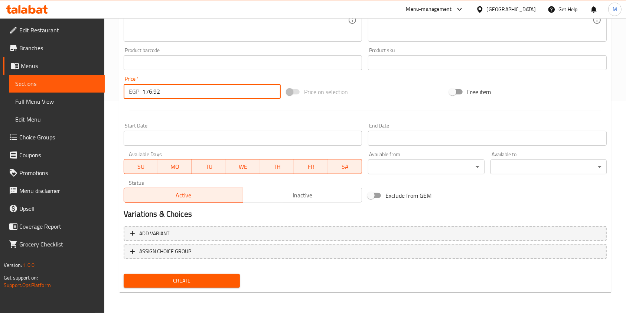
type input "176.92"
click at [205, 278] on span "Create" at bounding box center [182, 280] width 104 height 9
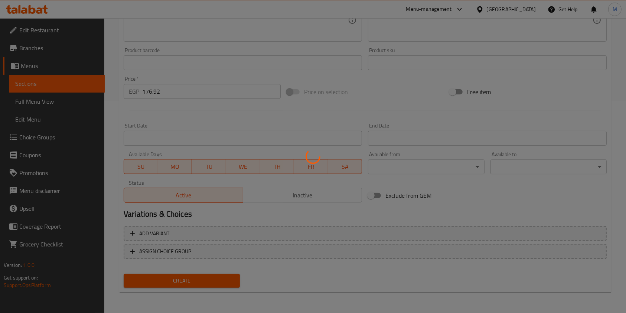
type input "0"
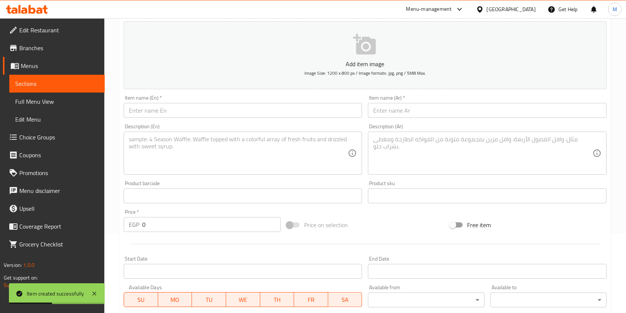
scroll to position [64, 0]
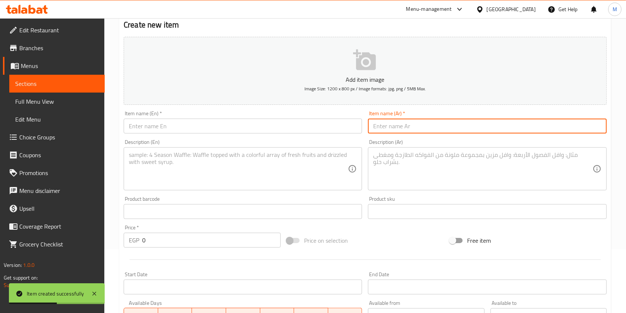
click at [404, 132] on input "text" at bounding box center [487, 126] width 239 height 15
paste input "Share 3 Saheb Offer"
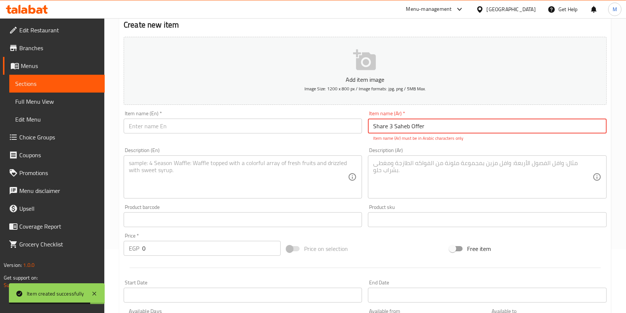
click at [402, 129] on input "Share 3 Saheb Offer" at bounding box center [487, 126] width 239 height 15
paste input "عرض الصاحب شير3"
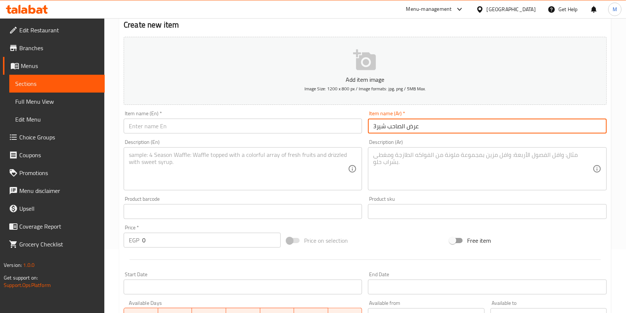
type input "عرض الصاحب شير3"
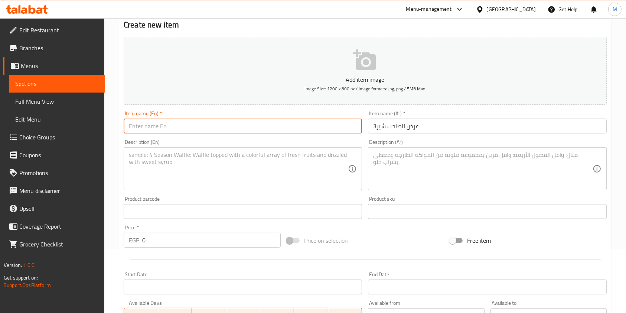
click at [327, 132] on input "text" at bounding box center [243, 126] width 239 height 15
paste input "Share 3 Saheb Offer"
type input "Share 3 Saheb Offer"
click at [281, 165] on textarea at bounding box center [238, 168] width 219 height 35
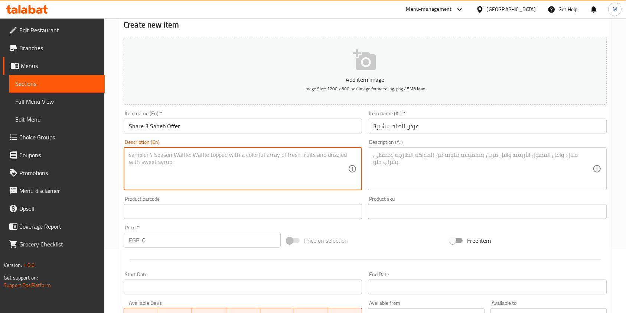
paste textarea "Medium Koshary + Meat Casserole + 2 Rice Puddings + 2 Toast"
type textarea "Medium Koshary + Meat Casserole + 2 Rice Puddings + 2 Toast"
click at [410, 178] on textarea at bounding box center [482, 168] width 219 height 35
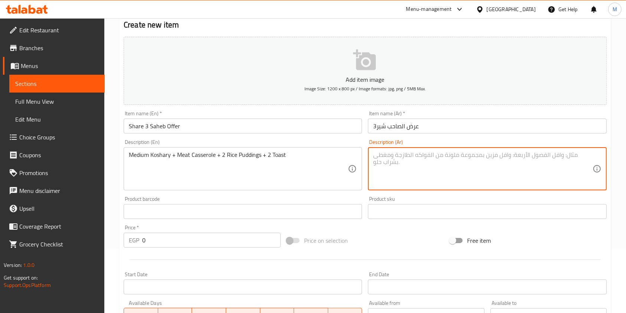
paste textarea "كشري وسط + طاجن لحمة + 2 رز بلبن + 2 توست"
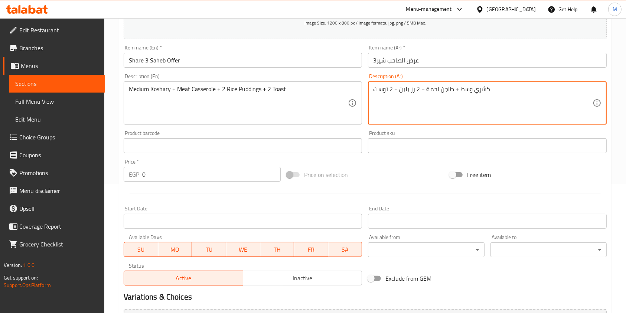
scroll to position [212, 0]
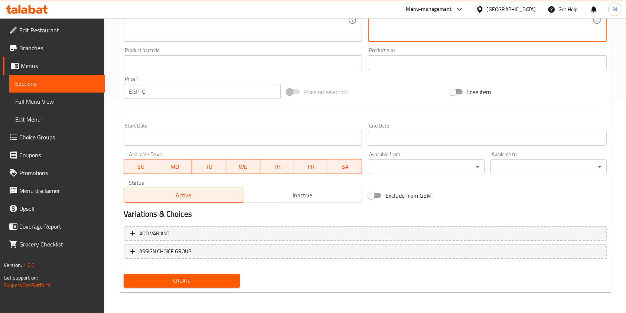
type textarea "كشري وسط + طاجن لحمة + 2 رز بلبن + 2 توست"
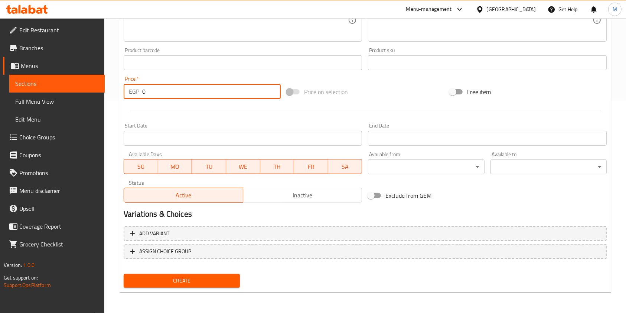
click at [155, 88] on input "0" at bounding box center [211, 91] width 139 height 15
click at [155, 88] on input "1" at bounding box center [211, 91] width 139 height 15
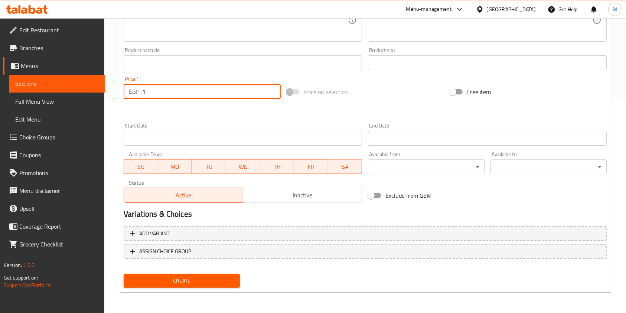
click at [155, 88] on input "1" at bounding box center [211, 91] width 139 height 15
type input "169.23"
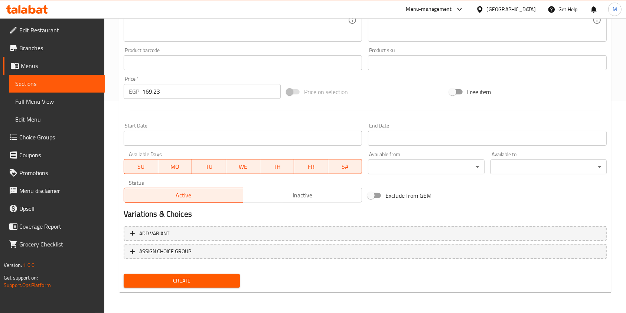
click at [211, 271] on div "Create" at bounding box center [182, 281] width 122 height 20
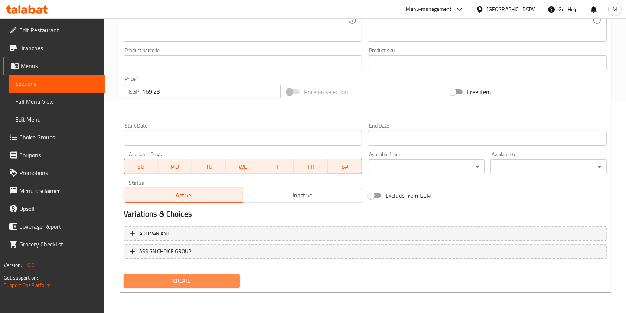
click at [214, 279] on span "Create" at bounding box center [182, 280] width 104 height 9
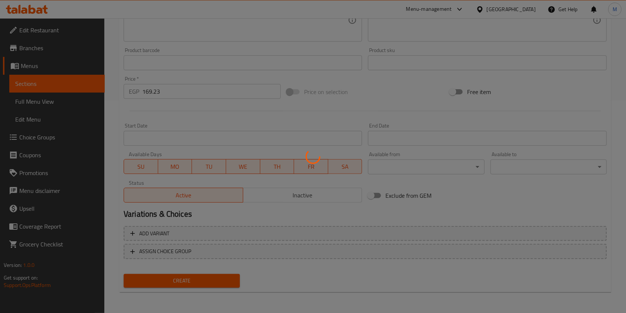
type input "0"
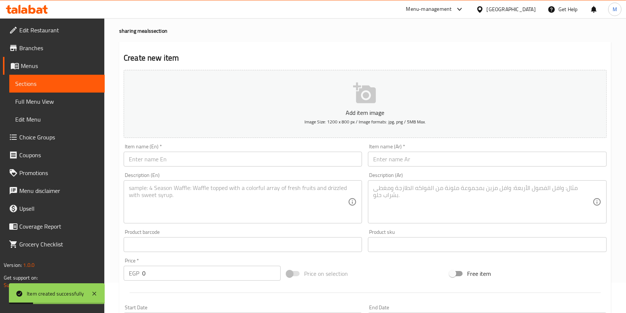
scroll to position [0, 0]
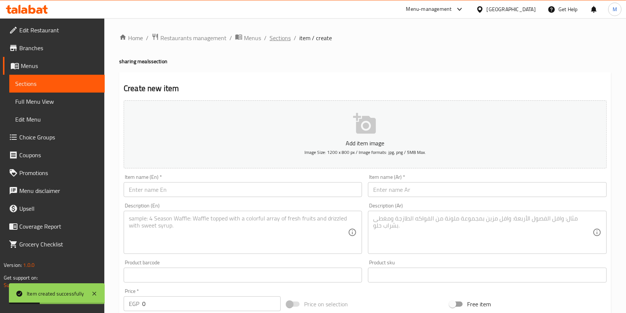
click at [276, 40] on span "Sections" at bounding box center [280, 37] width 21 height 9
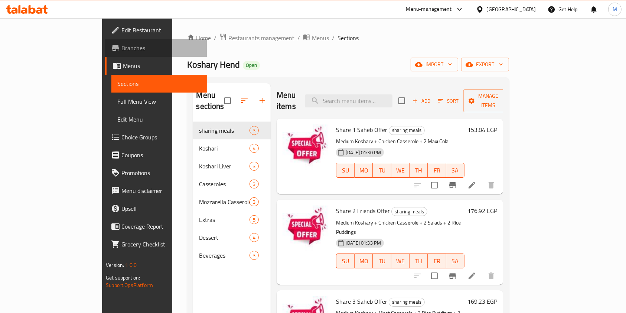
click at [105, 54] on link "Branches" at bounding box center [156, 48] width 102 height 18
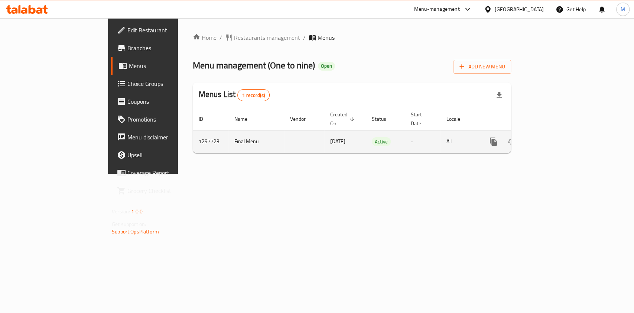
click at [552, 137] on icon "enhanced table" at bounding box center [547, 141] width 9 height 9
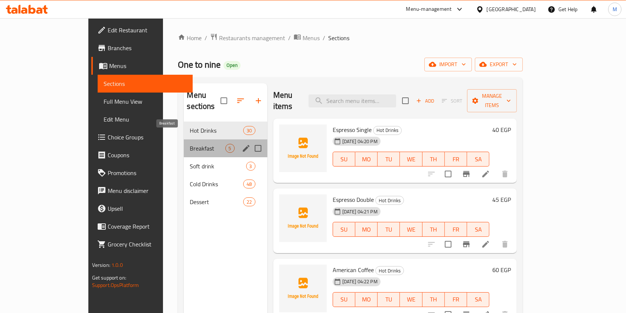
click at [190, 144] on span "Breakfast" at bounding box center [207, 148] width 35 height 9
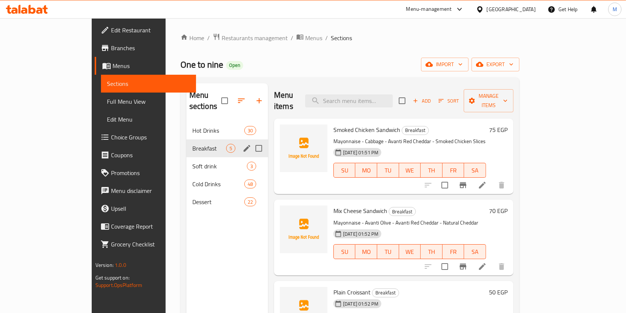
click at [192, 126] on span "Hot Drinks" at bounding box center [218, 130] width 52 height 9
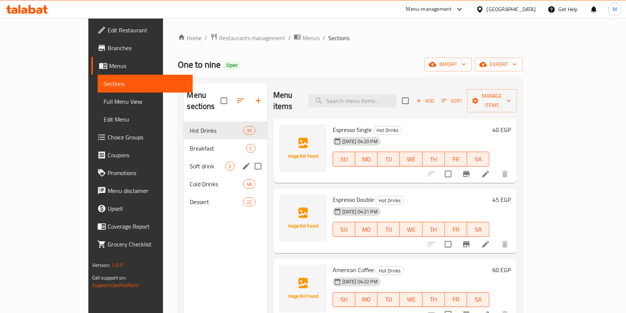
click at [190, 162] on span "Soft drink" at bounding box center [207, 166] width 35 height 9
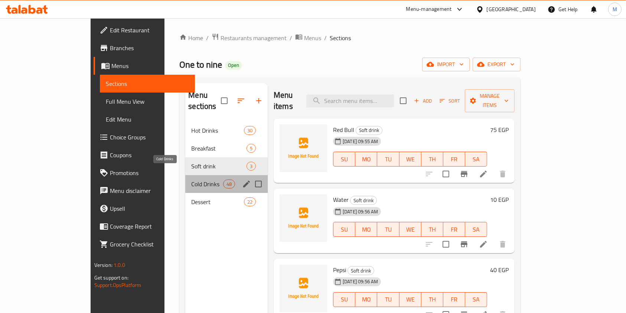
click at [191, 179] on span "Cold Drinks" at bounding box center [207, 183] width 32 height 9
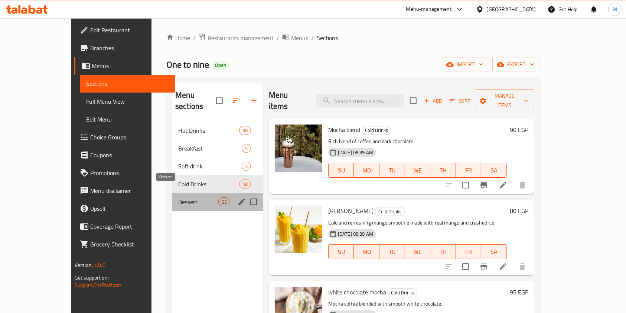
click at [178, 197] on span "Dessert" at bounding box center [198, 201] width 40 height 9
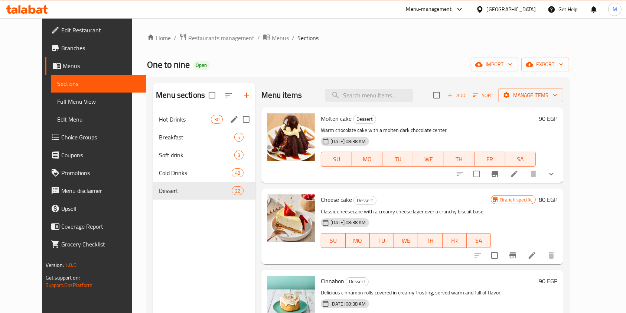
click at [179, 123] on span "Hot Drinks" at bounding box center [185, 119] width 52 height 9
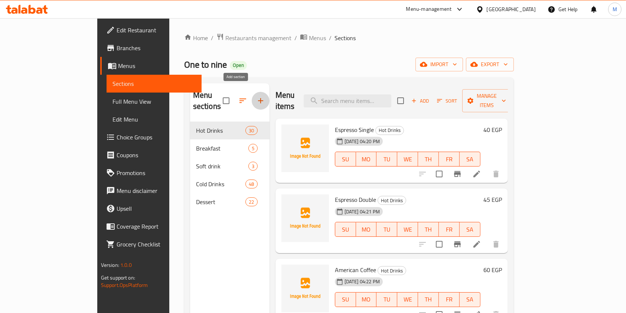
click at [256, 96] on icon "button" at bounding box center [260, 100] width 9 height 9
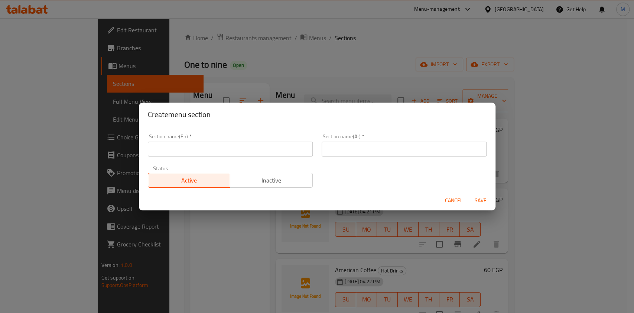
click at [286, 150] on input "text" at bounding box center [230, 149] width 165 height 15
type input "س"
type input "sharing"
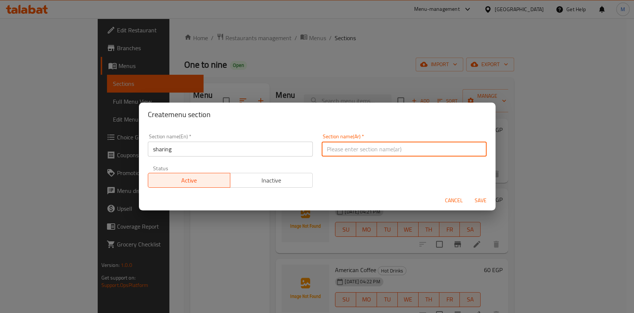
click at [363, 148] on input "text" at bounding box center [404, 149] width 165 height 15
type input "h"
type input "الشير"
click at [474, 204] on span "Save" at bounding box center [481, 200] width 18 height 9
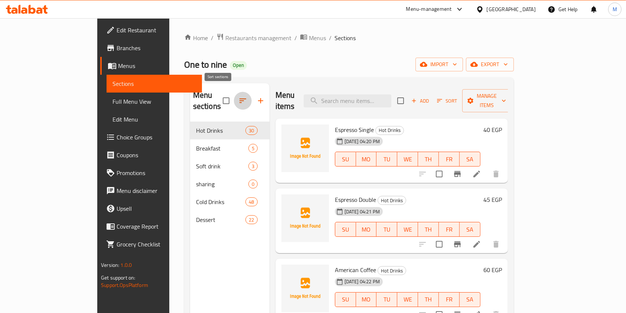
click at [239, 96] on icon "button" at bounding box center [243, 100] width 9 height 9
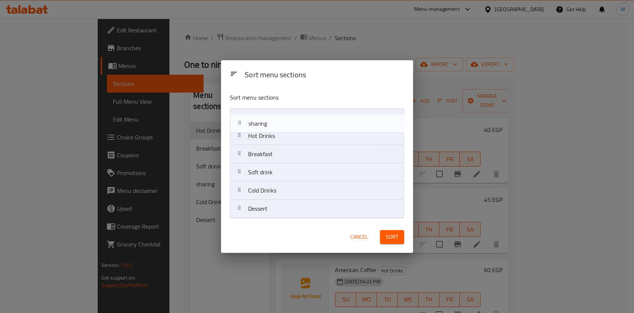
drag, startPoint x: 283, startPoint y: 174, endPoint x: 283, endPoint y: 107, distance: 67.3
click at [283, 107] on div "Sort menu sections Hot Drinks Breakfast Soft drink sharing Cold Drinks Dessert" at bounding box center [317, 154] width 192 height 134
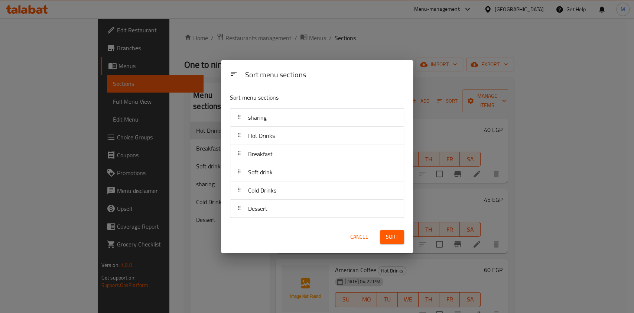
click at [391, 237] on span "Sort" at bounding box center [392, 236] width 12 height 9
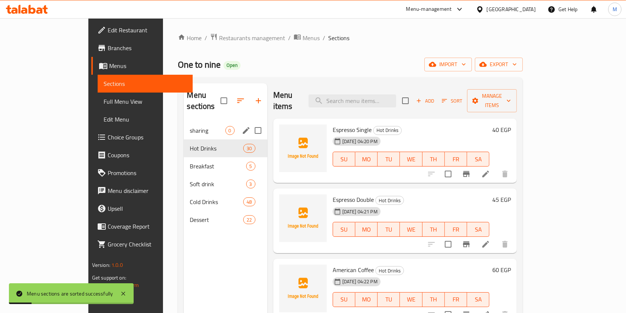
click at [190, 126] on span "sharing" at bounding box center [207, 130] width 35 height 9
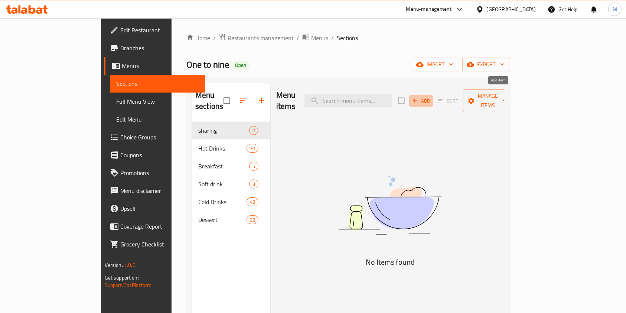
click at [431, 97] on span "Add" at bounding box center [421, 101] width 20 height 9
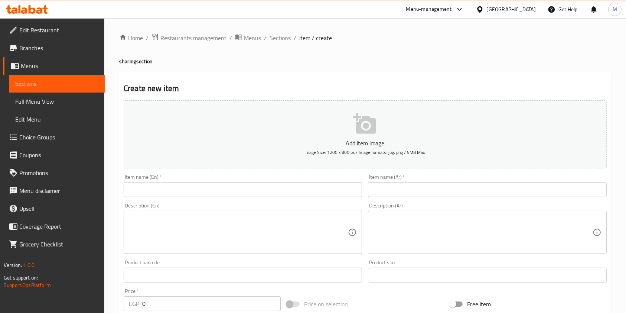
click at [478, 195] on input "text" at bounding box center [487, 189] width 239 height 15
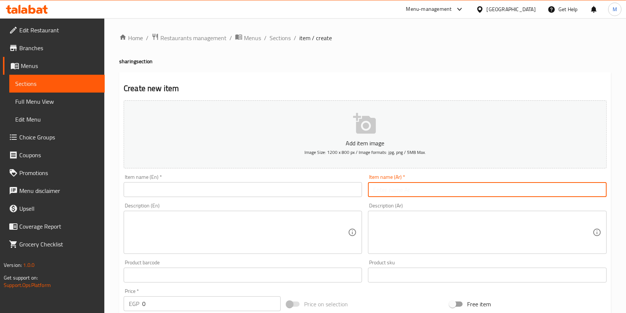
paste input "شير1"
type input "شير1"
drag, startPoint x: 478, startPoint y: 195, endPoint x: 320, endPoint y: 193, distance: 158.3
click at [320, 193] on input "text" at bounding box center [243, 189] width 239 height 15
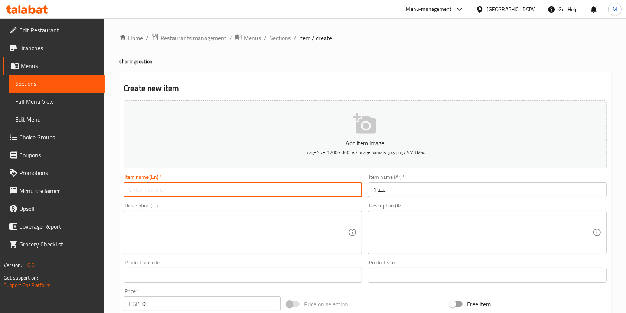
paste input "Share 1"
type input "Share 1"
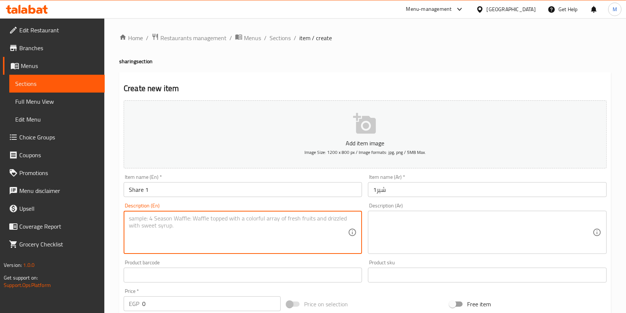
click at [159, 235] on textarea at bounding box center [238, 232] width 219 height 35
paste textarea "2 Share Cakes and 2 Molten Cakes"
type textarea "2 Share Cakes and 2 Molten Cakes"
click at [389, 215] on textarea at bounding box center [482, 232] width 219 height 35
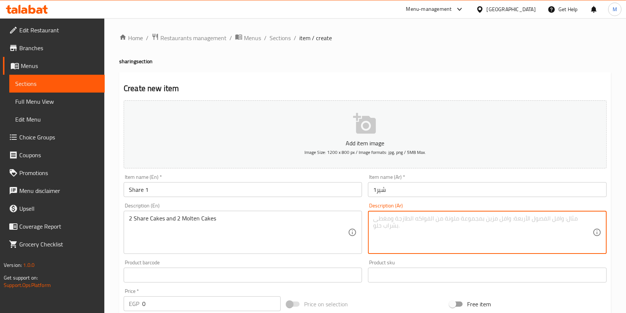
paste textarea "2 تشير كيك و2 مولتن كيك"
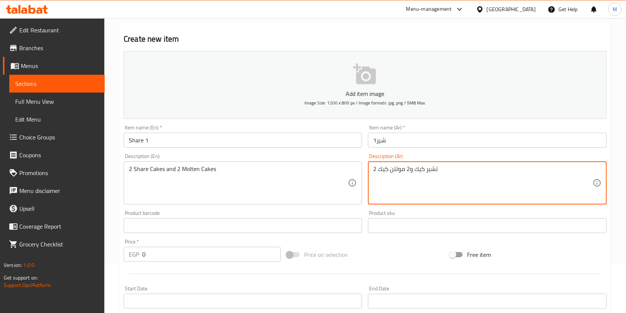
type textarea "2 تشير كيك و2 مولتن كيك"
click at [158, 256] on input "0" at bounding box center [211, 254] width 139 height 15
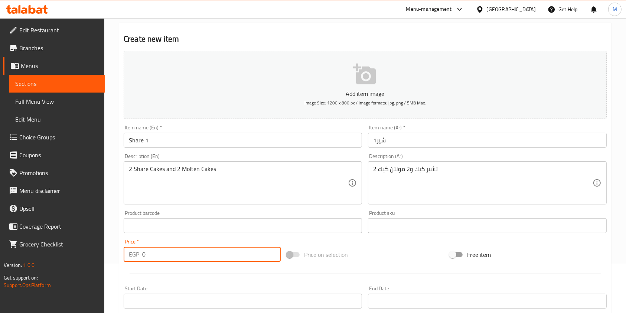
click at [158, 256] on input "0" at bounding box center [211, 254] width 139 height 15
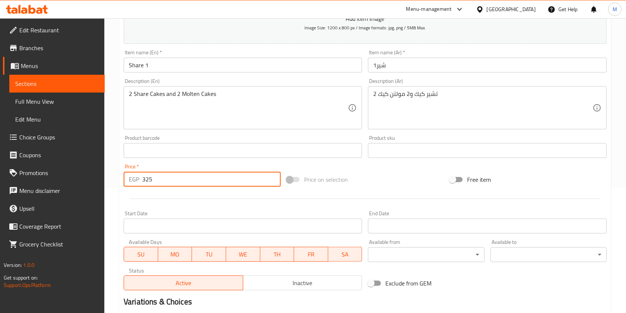
scroll to position [212, 0]
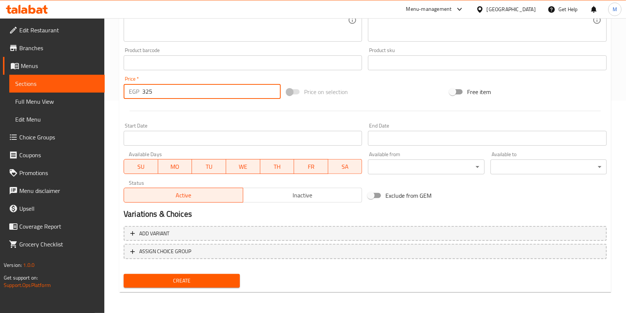
type input "325"
click at [216, 284] on span "Create" at bounding box center [182, 280] width 104 height 9
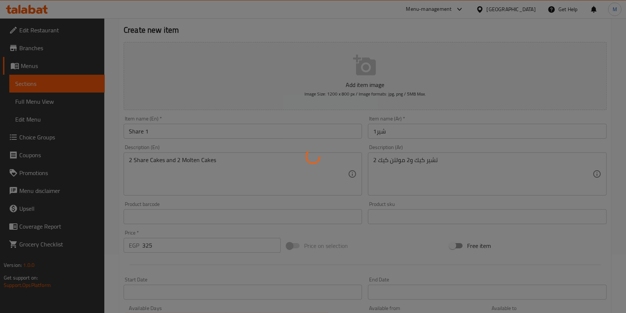
scroll to position [14, 0]
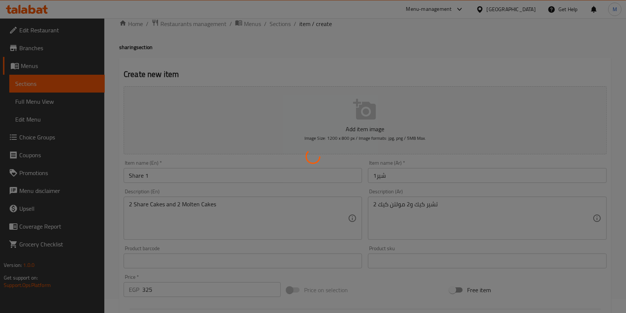
type input "0"
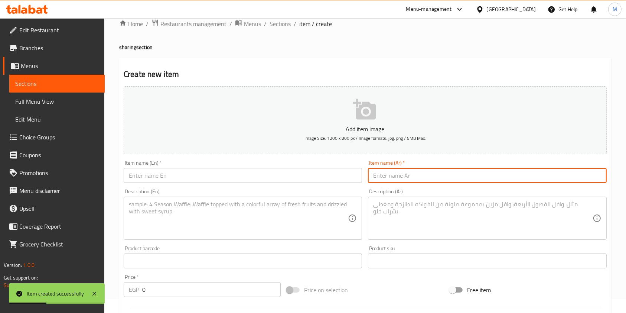
click at [456, 176] on input "text" at bounding box center [487, 175] width 239 height 15
paste input "شير 2"
type input "شير 2"
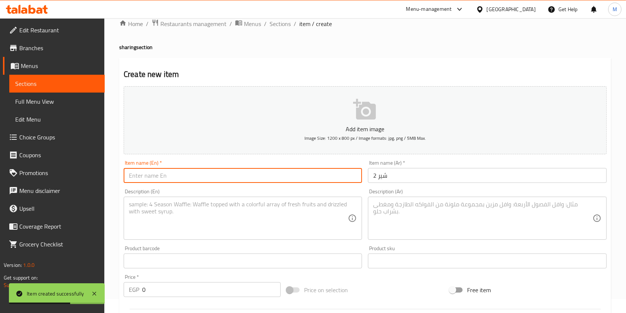
click at [326, 175] on input "text" at bounding box center [243, 175] width 239 height 15
paste input "Share 2"
type input "Share 2"
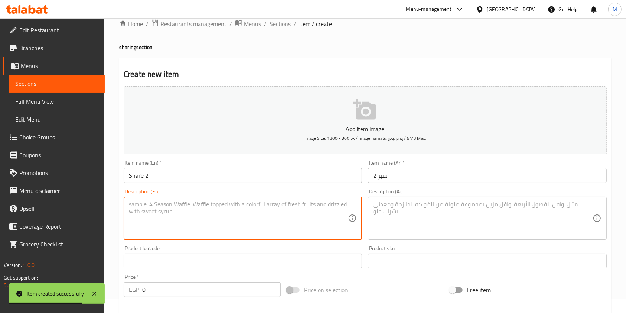
click at [142, 217] on textarea at bounding box center [238, 218] width 219 height 35
paste textarea "2 موخيتو و2وافل نونيلا"
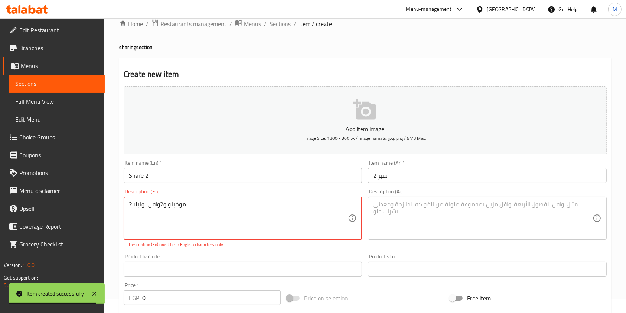
click at [207, 205] on textarea "2 موخيتو و2وافل نونيلا" at bounding box center [238, 218] width 219 height 35
paste textarea "Mojitos and 2 Nonella Waffles"
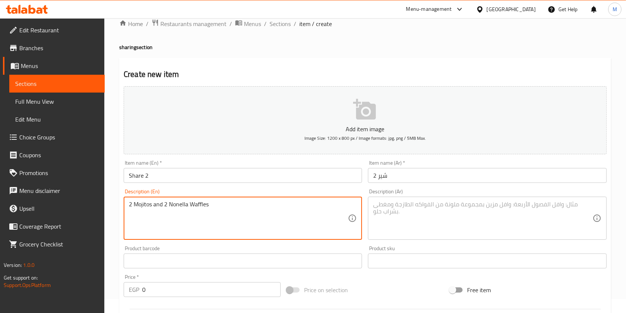
type textarea "2 Mojitos and 2 Nonella Waffles"
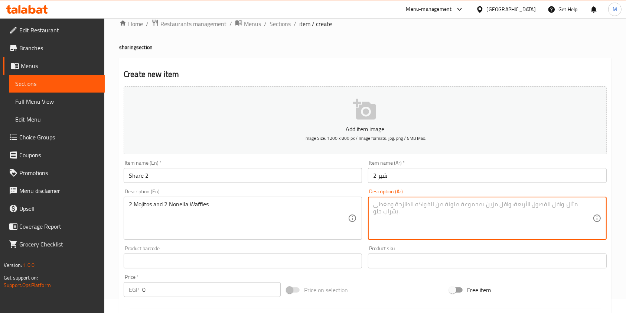
click at [431, 212] on textarea at bounding box center [482, 218] width 219 height 35
paste textarea "2 موخيتو و2وافل نونيلا"
type textarea "2 موخيتو و2وافل نونيلا"
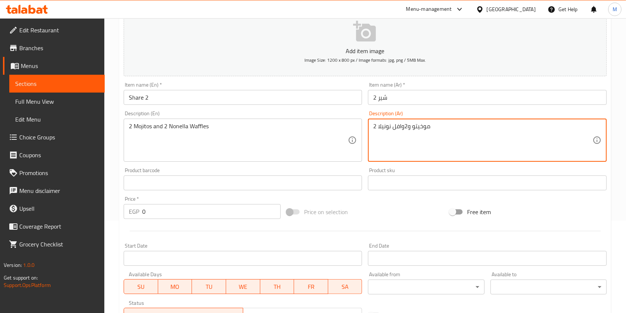
scroll to position [163, 0]
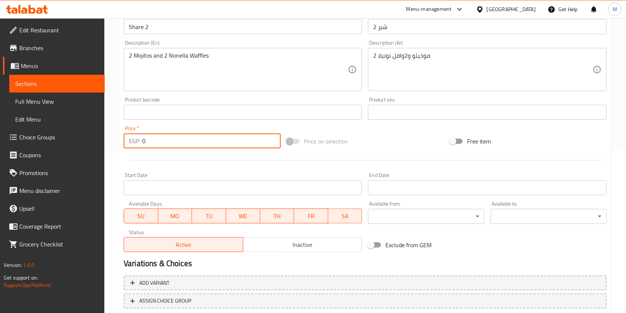
drag, startPoint x: 153, startPoint y: 140, endPoint x: 142, endPoint y: 139, distance: 10.8
click at [142, 139] on input "0" at bounding box center [211, 140] width 139 height 15
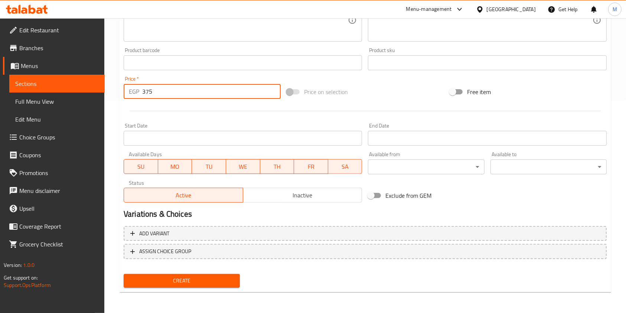
type input "375"
click at [202, 277] on span "Create" at bounding box center [182, 280] width 104 height 9
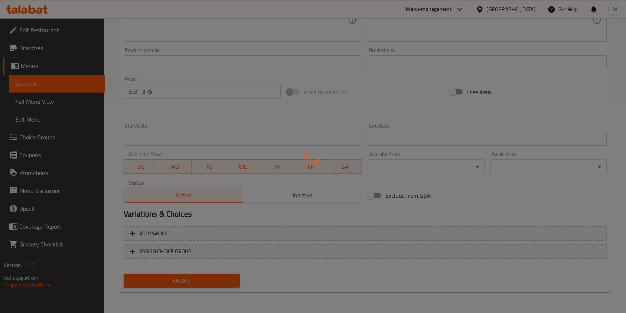
type input "0"
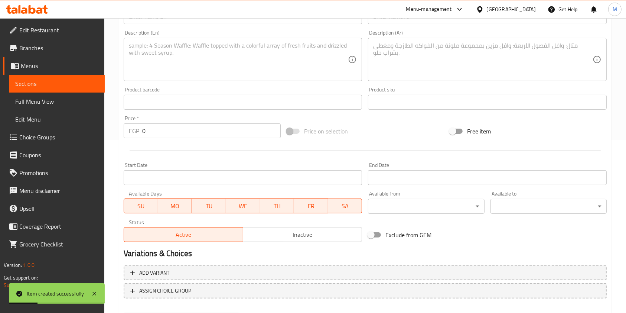
scroll to position [64, 0]
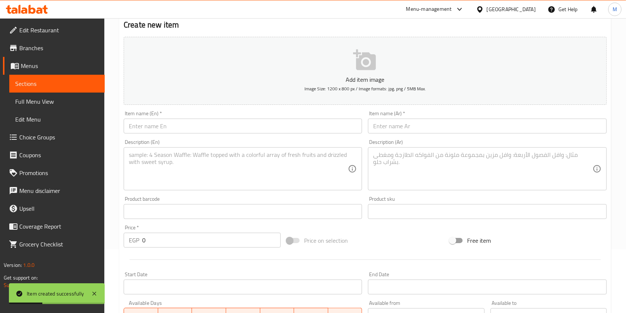
click at [424, 130] on input "text" at bounding box center [487, 126] width 239 height 15
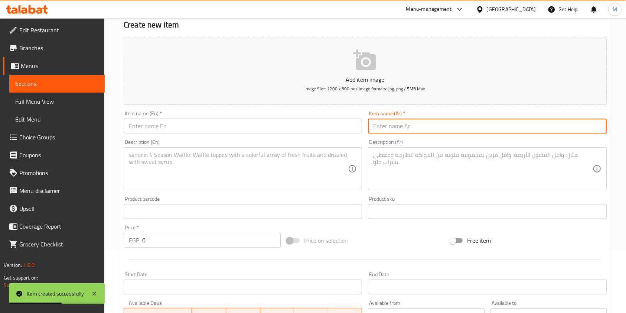
paste input "Share 3"
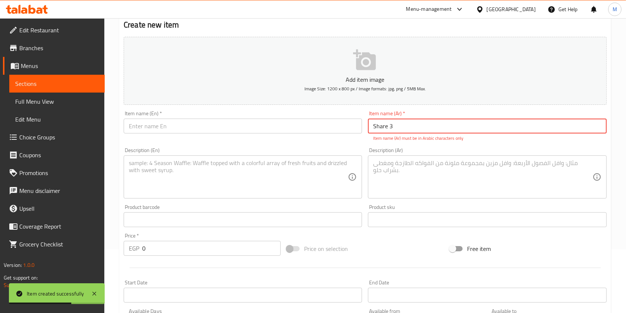
type input "Share 3"
click at [308, 128] on input "text" at bounding box center [243, 126] width 239 height 15
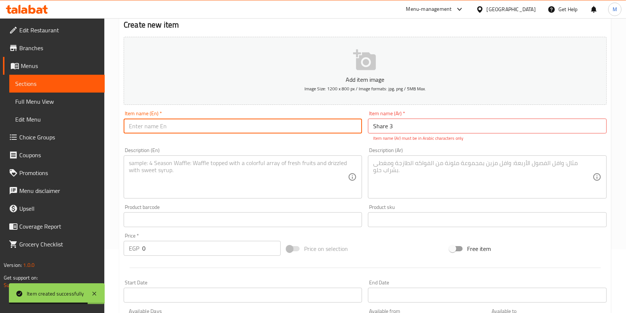
paste input "Share 3"
type input "Share 3"
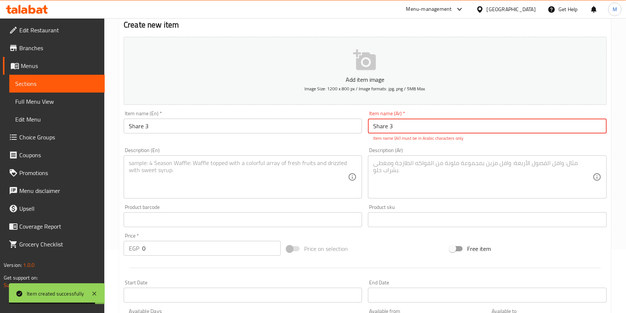
click at [421, 128] on input "Share 3" at bounding box center [487, 126] width 239 height 15
paste input "شير"
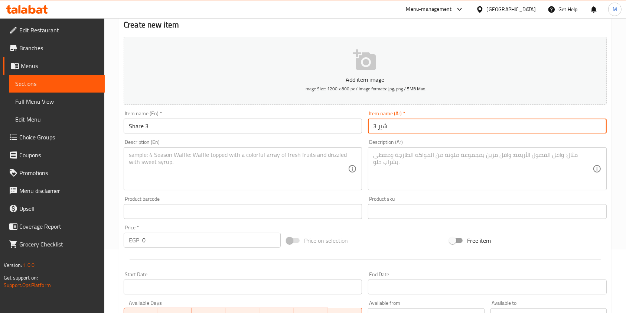
type input "شير 3"
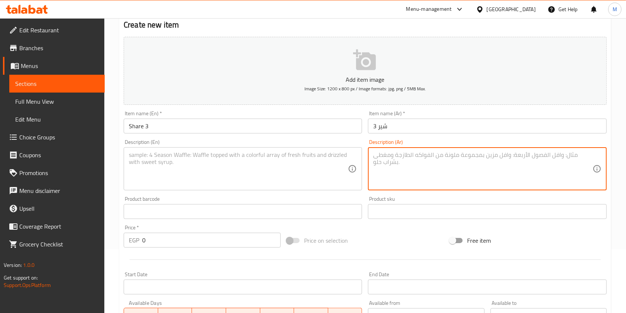
click at [397, 176] on textarea at bounding box center [482, 168] width 219 height 35
paste textarea "2 هوت شوكليت و 2 وافل نوتيلا"
type textarea "2 هوت شوكليت و 2 وافل نوتيلا"
click at [304, 159] on textarea at bounding box center [238, 168] width 219 height 35
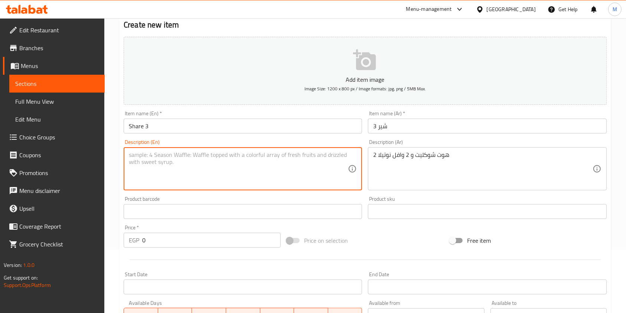
paste textarea "2 hot chocolate and 2 Nutella waffles"
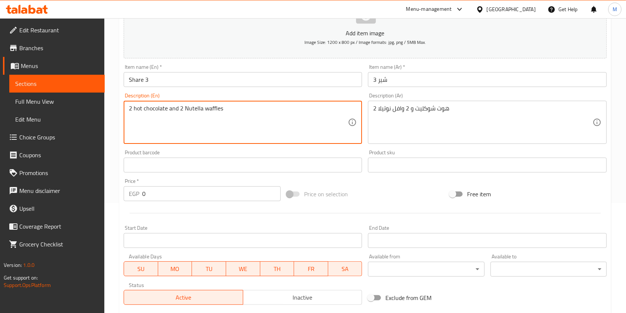
scroll to position [212, 0]
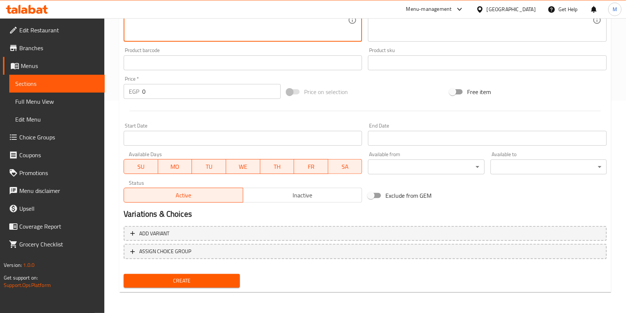
type textarea "2 hot chocolate and 2 Nutella waffles"
click at [154, 91] on input "0" at bounding box center [211, 91] width 139 height 15
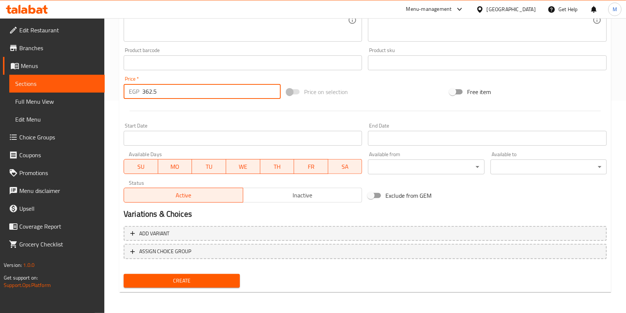
type input "362.5"
click at [229, 272] on div "Create" at bounding box center [182, 281] width 122 height 20
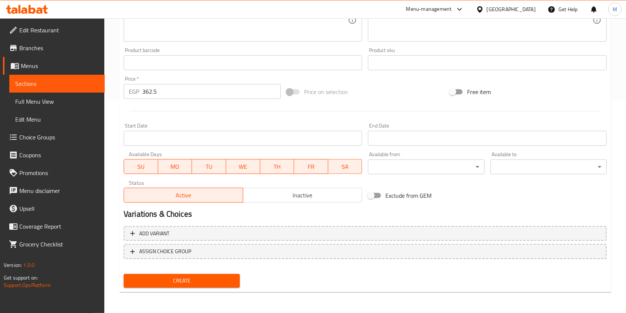
click at [229, 275] on button "Create" at bounding box center [182, 281] width 116 height 14
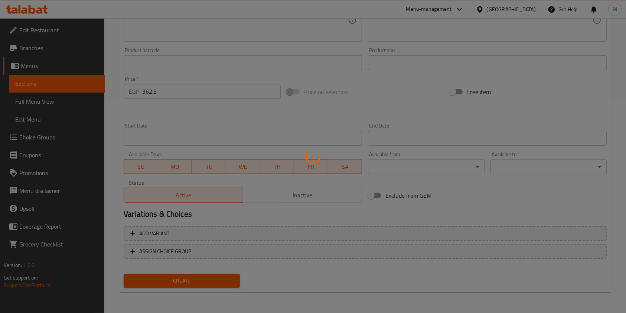
type input "0"
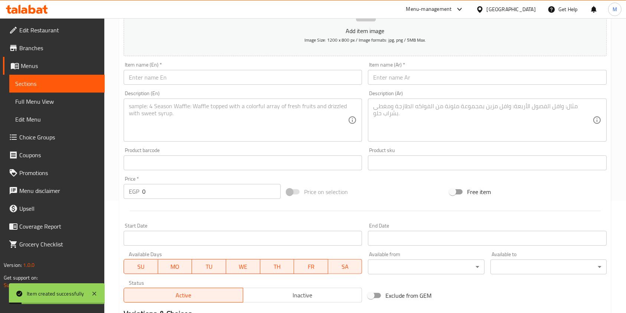
scroll to position [0, 0]
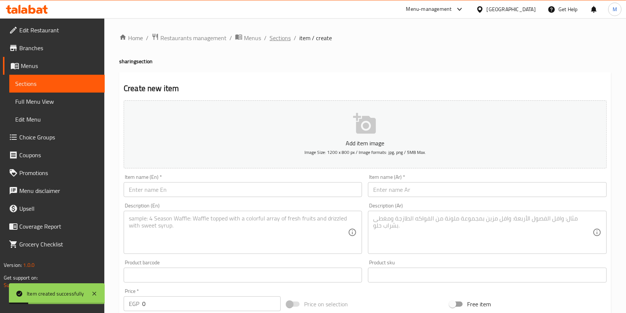
click at [276, 34] on span "Sections" at bounding box center [280, 37] width 21 height 9
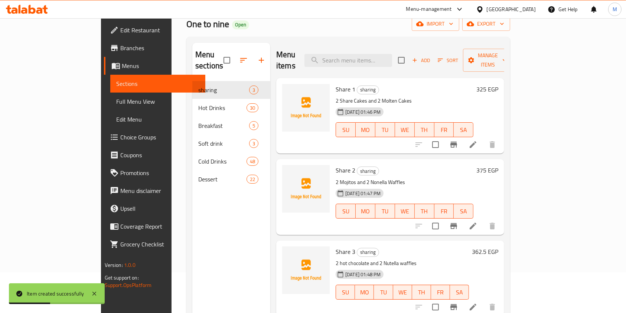
scroll to position [49, 0]
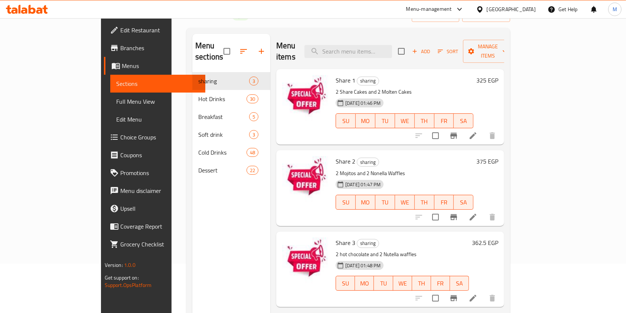
click at [172, 106] on div "Home / Restaurants management / Menus / Sections One to nine Open import export…" at bounding box center [349, 168] width 354 height 399
click at [120, 51] on span "Branches" at bounding box center [160, 47] width 80 height 9
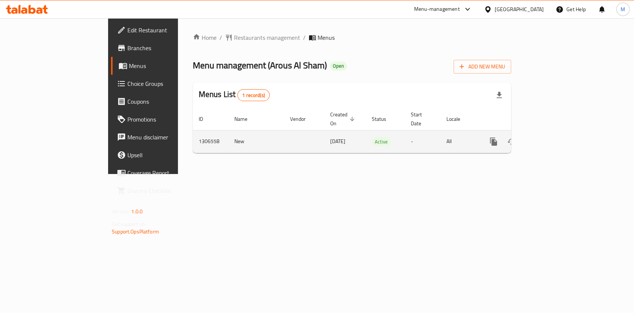
click at [552, 137] on icon "enhanced table" at bounding box center [547, 141] width 9 height 9
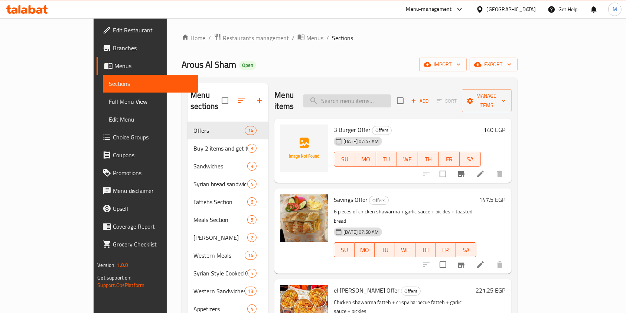
click at [360, 96] on input "search" at bounding box center [348, 100] width 88 height 13
type input "h"
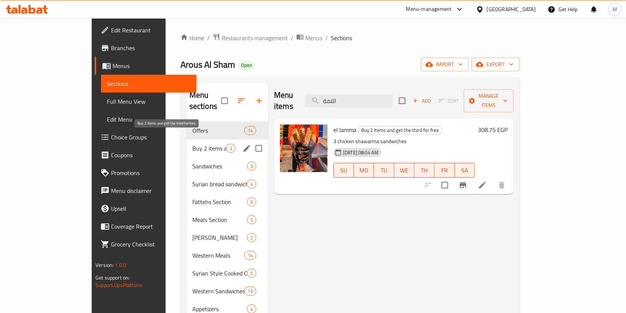
type input "اللمة"
click at [192, 144] on span "Buy 2 items and get the third for free" at bounding box center [209, 148] width 34 height 9
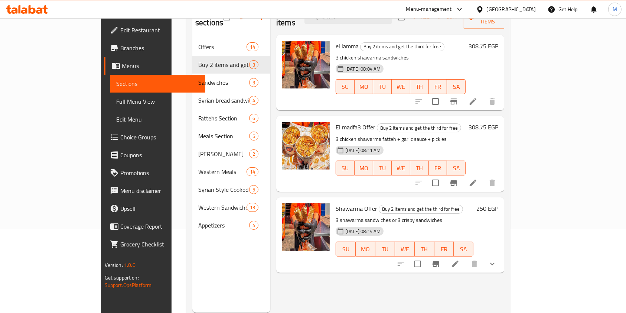
scroll to position [99, 0]
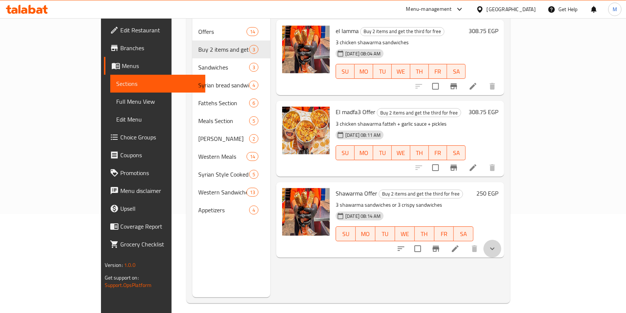
click at [502, 240] on button "show more" at bounding box center [493, 249] width 18 height 18
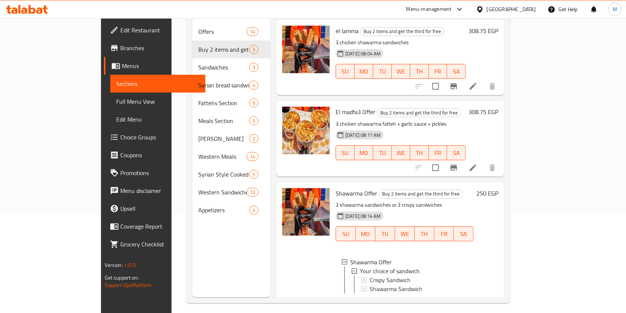
scroll to position [13, 0]
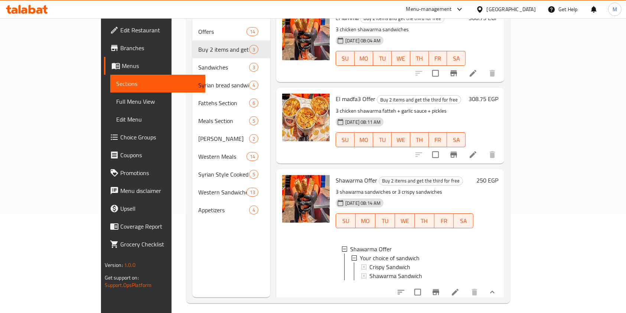
click at [497, 288] on icon "show more" at bounding box center [492, 292] width 9 height 9
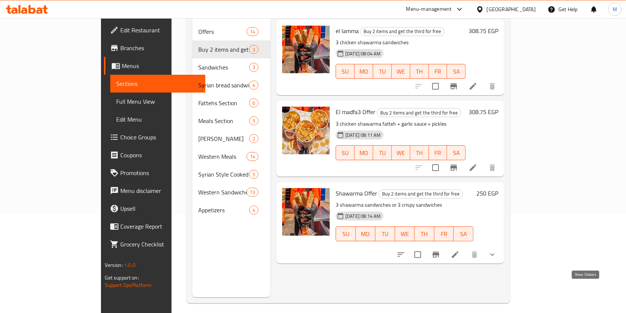
scroll to position [0, 0]
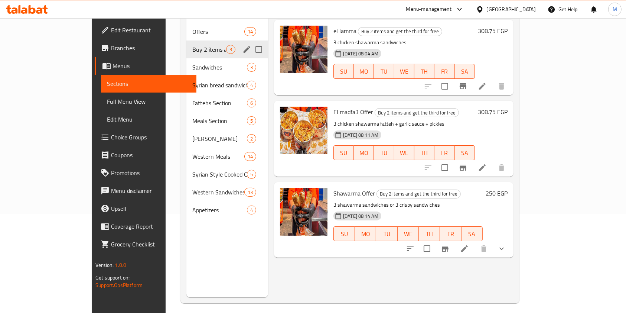
click at [243, 45] on icon "edit" at bounding box center [247, 49] width 9 height 9
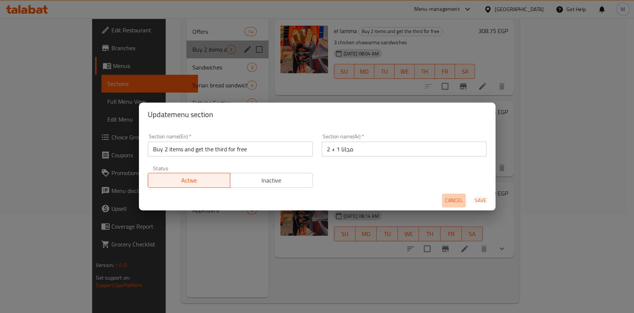
click at [458, 197] on span "Cancel" at bounding box center [454, 200] width 18 height 9
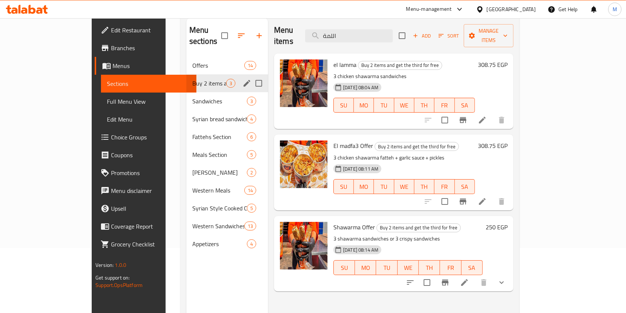
scroll to position [49, 0]
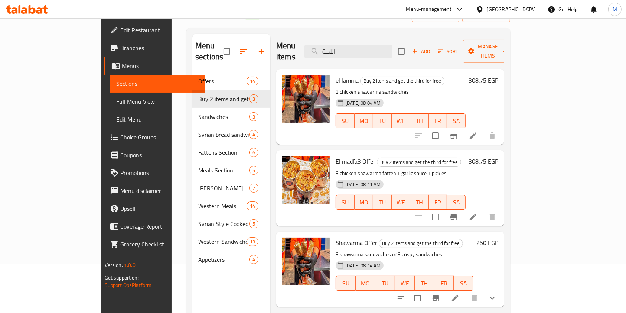
click at [120, 49] on span "Branches" at bounding box center [160, 47] width 80 height 9
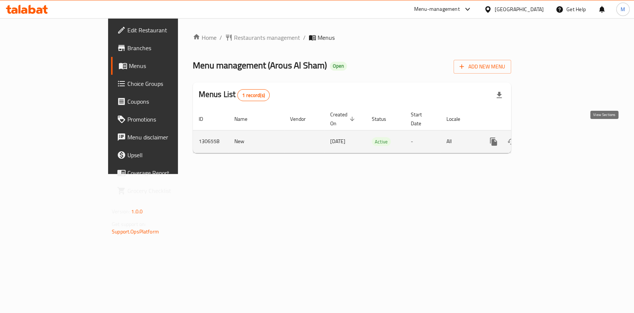
click at [551, 138] on icon "enhanced table" at bounding box center [547, 141] width 7 height 7
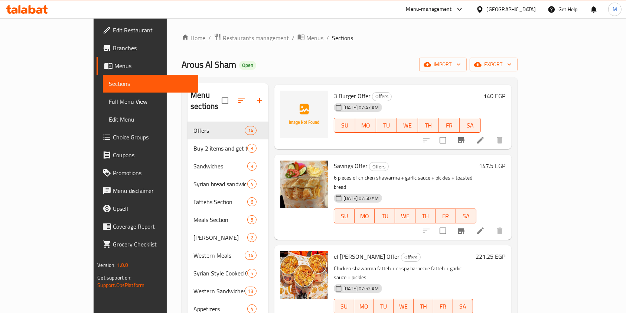
scroll to position [49, 0]
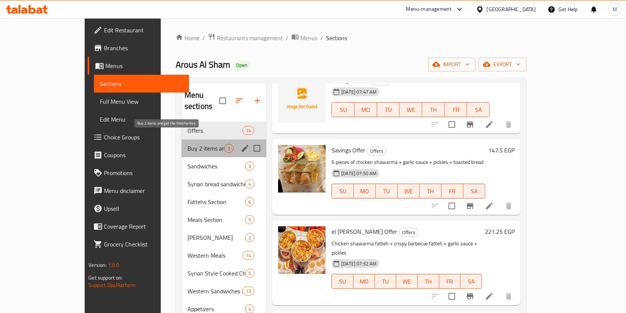
click at [188, 144] on span "Buy 2 items and get the third for free" at bounding box center [206, 148] width 37 height 9
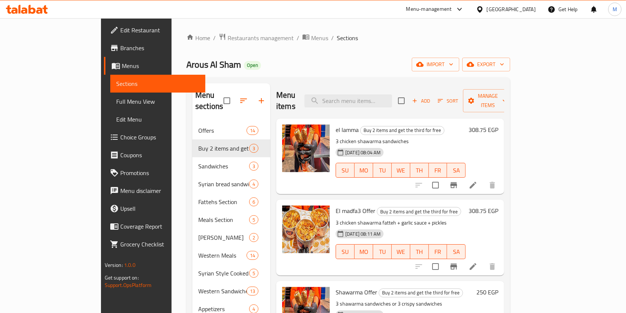
scroll to position [49, 0]
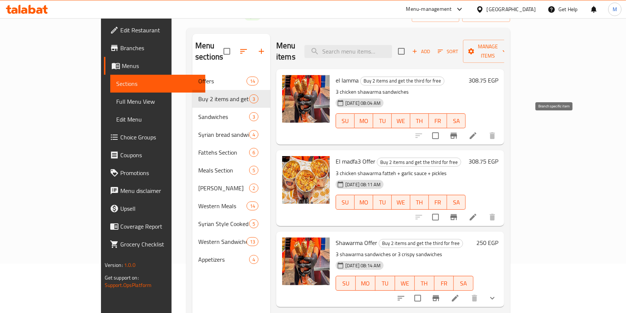
click at [463, 127] on button "Branch-specific-item" at bounding box center [454, 136] width 18 height 18
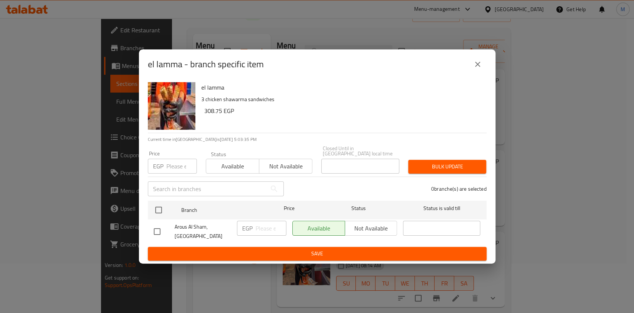
click at [477, 69] on icon "close" at bounding box center [477, 64] width 9 height 9
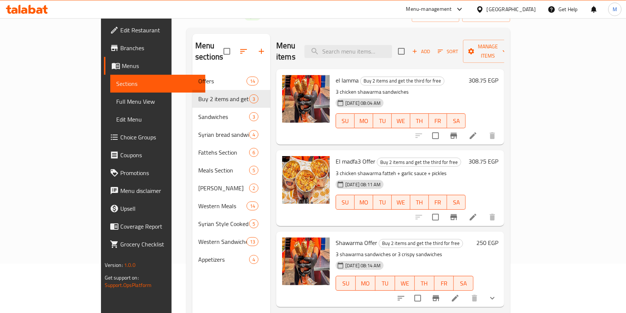
click at [458, 213] on icon "Branch-specific-item" at bounding box center [454, 217] width 9 height 9
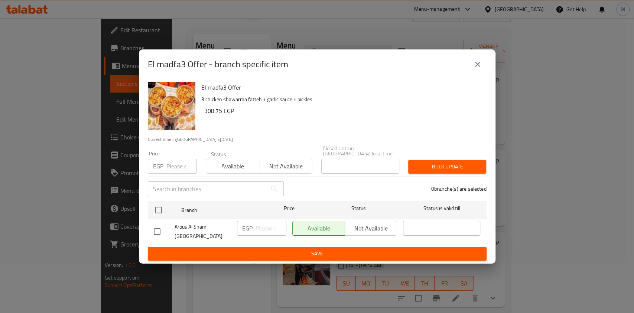
click at [477, 69] on icon "close" at bounding box center [477, 64] width 9 height 9
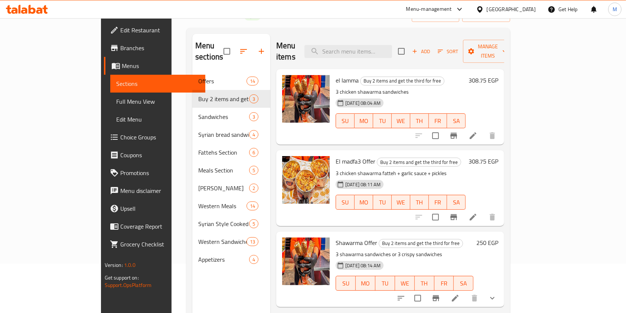
click at [499, 75] on h6 "308.75 EGP" at bounding box center [484, 80] width 30 height 10
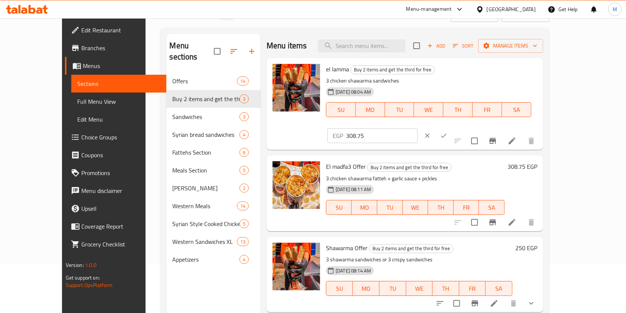
click at [418, 128] on input "308.75" at bounding box center [382, 135] width 72 height 15
type input "380"
click at [448, 132] on icon "ok" at bounding box center [443, 135] width 7 height 7
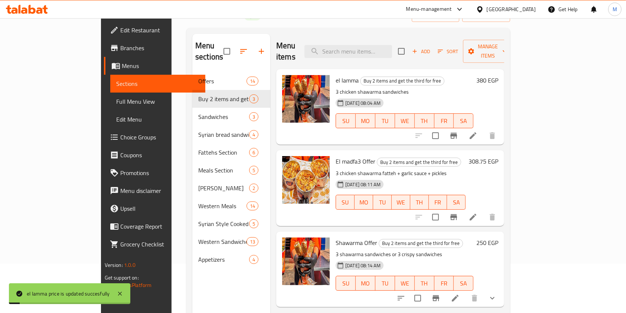
click at [499, 156] on h6 "308.75 EGP" at bounding box center [484, 161] width 30 height 10
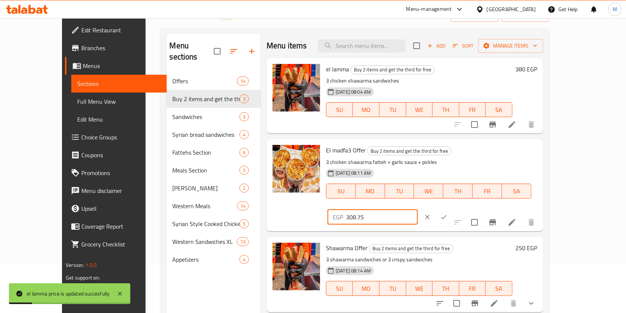
click at [418, 210] on input "308.75" at bounding box center [382, 217] width 72 height 15
type input "380"
click at [448, 213] on icon "ok" at bounding box center [443, 216] width 7 height 7
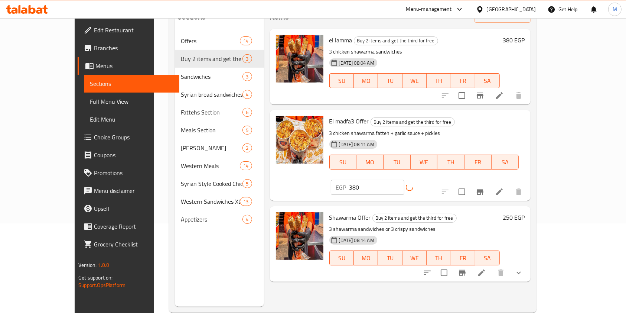
scroll to position [99, 0]
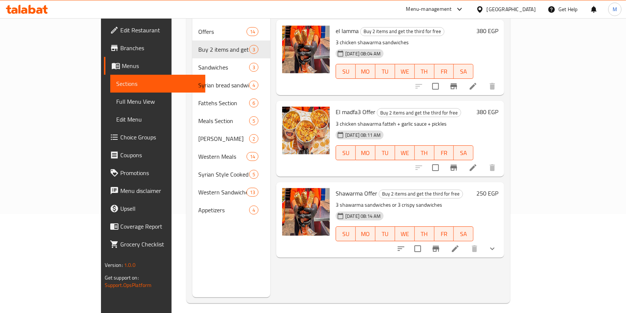
click at [497, 244] on icon "show more" at bounding box center [492, 248] width 9 height 9
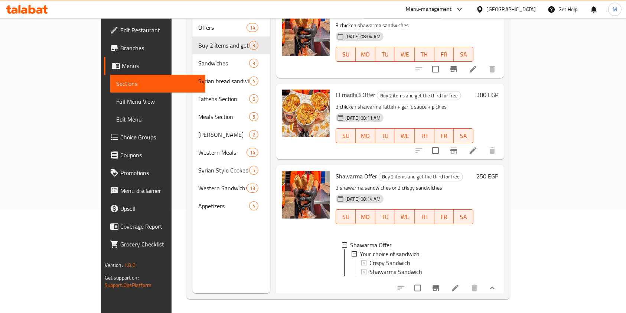
scroll to position [104, 0]
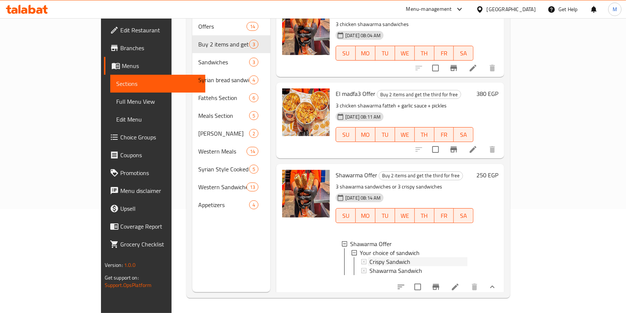
click at [446, 257] on div "Crispy Sandwich" at bounding box center [419, 261] width 98 height 9
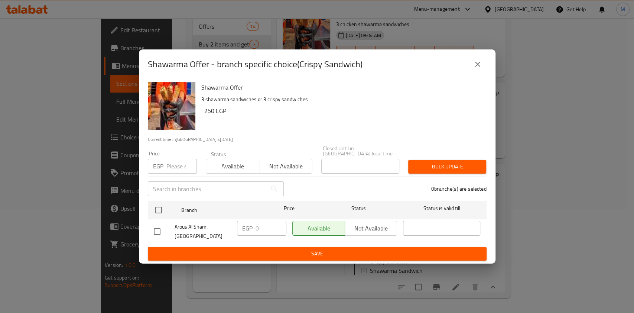
click at [470, 65] on button "close" at bounding box center [478, 64] width 18 height 18
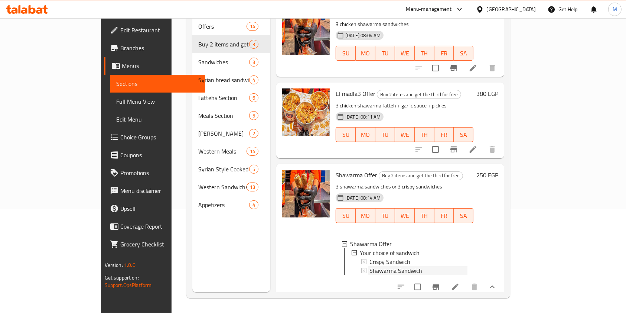
click at [410, 266] on div "Shawarma Sandwich" at bounding box center [419, 270] width 98 height 9
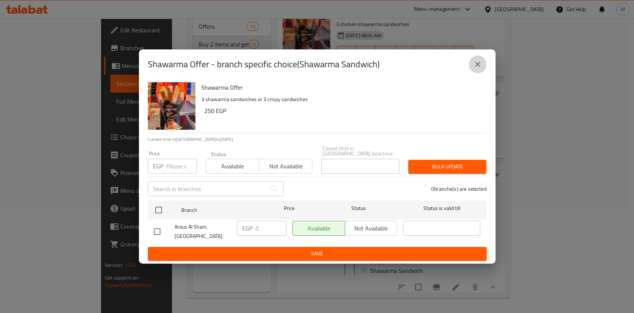
click at [475, 69] on icon "close" at bounding box center [477, 64] width 9 height 9
drag, startPoint x: 475, startPoint y: 71, endPoint x: 473, endPoint y: 76, distance: 5.5
click at [475, 82] on div "El madfa3 Offer Buy 2 items and get the third for free 3 chicken shawarma fatte…" at bounding box center [391, 119] width 228 height 75
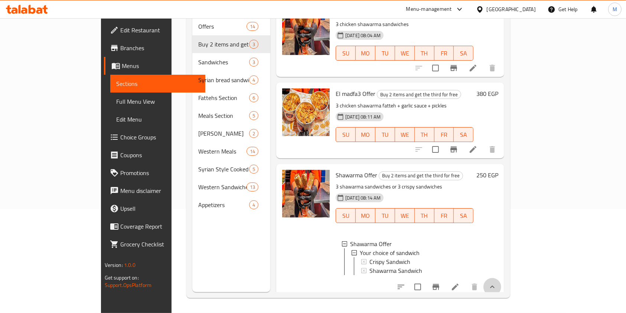
click at [502, 288] on button "show more" at bounding box center [493, 287] width 18 height 18
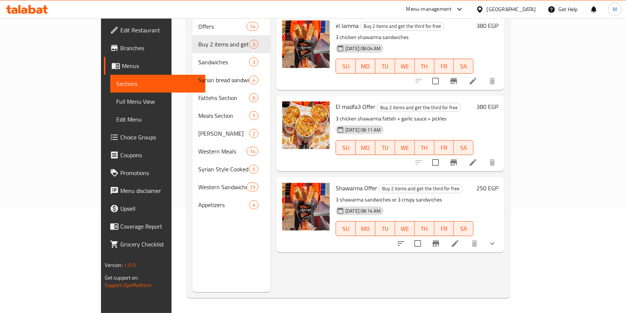
click at [499, 183] on h6 "250 EGP" at bounding box center [488, 188] width 22 height 10
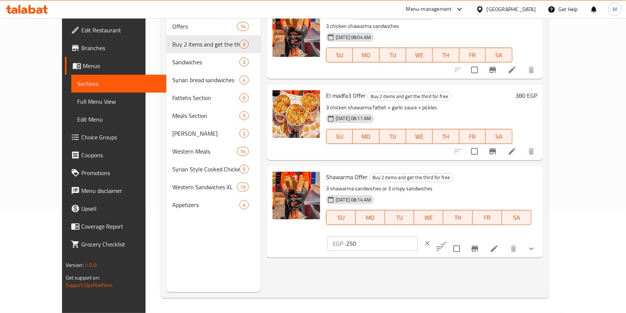
click at [418, 236] on input "250" at bounding box center [382, 243] width 72 height 15
type input "307.69"
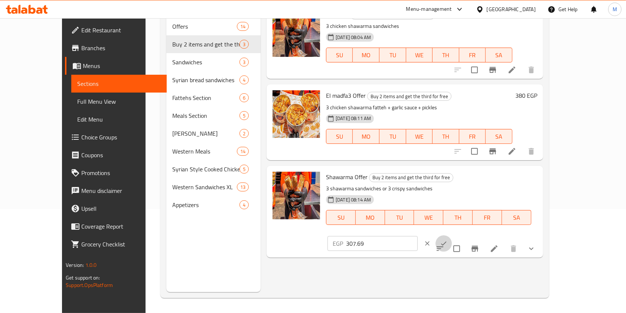
click at [452, 235] on button "ok" at bounding box center [444, 243] width 16 height 16
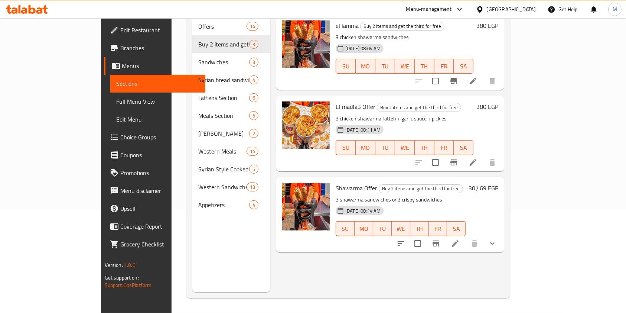
click at [40, 7] on icon at bounding box center [27, 9] width 42 height 9
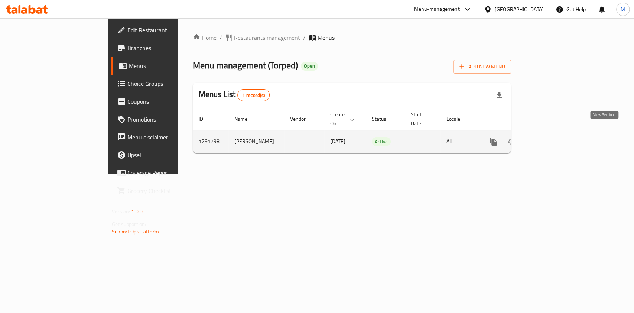
click at [556, 138] on link "enhanced table" at bounding box center [547, 142] width 18 height 18
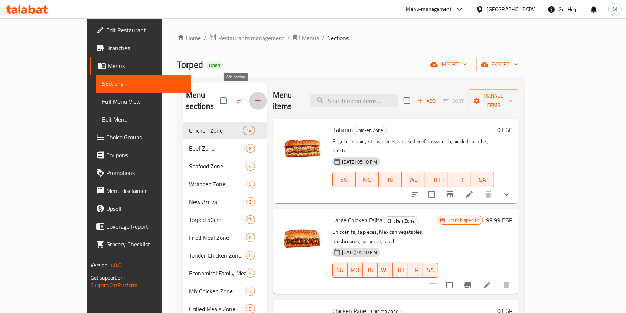
click at [249, 92] on button "button" at bounding box center [258, 101] width 18 height 18
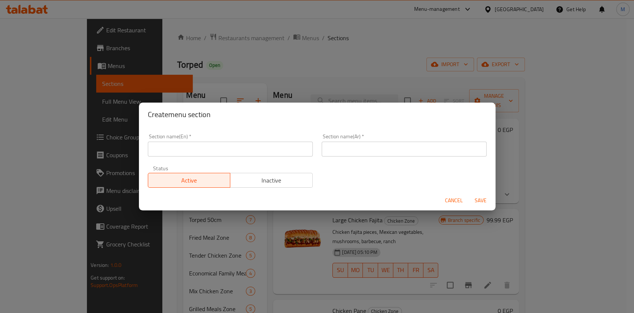
click at [247, 144] on input "text" at bounding box center [230, 149] width 165 height 15
paste input "sharing meals"
type input "sharing meals"
click at [346, 153] on input "text" at bounding box center [404, 149] width 165 height 15
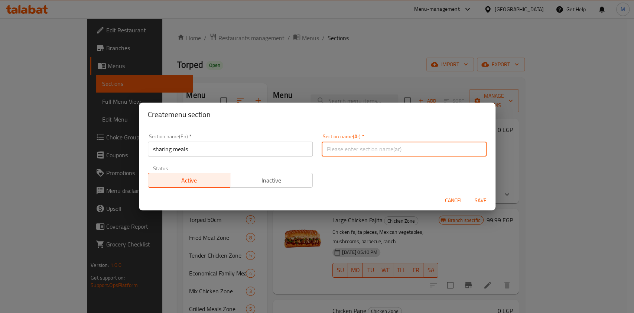
type input ","
type input "وجبة الشير"
click at [472, 198] on span "Save" at bounding box center [481, 200] width 18 height 9
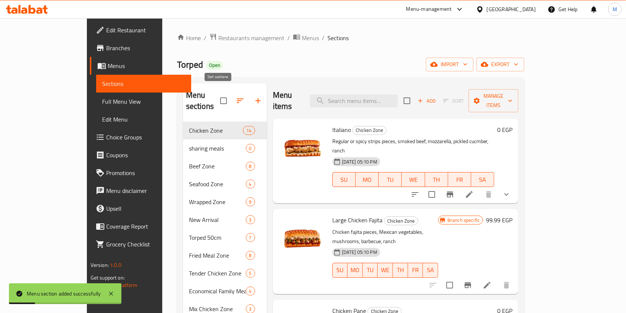
click at [236, 96] on icon "button" at bounding box center [240, 100] width 9 height 9
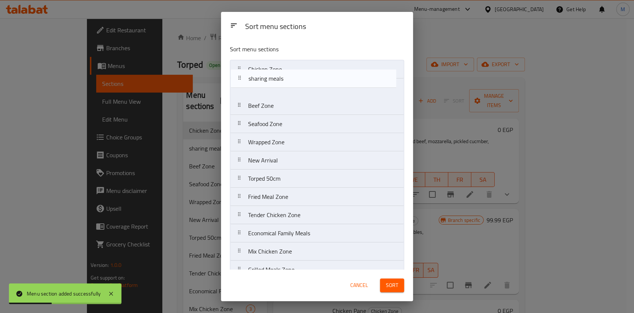
drag, startPoint x: 296, startPoint y: 88, endPoint x: 296, endPoint y: 71, distance: 17.8
click at [296, 71] on nav "Chicken Zone sharing meals Beef Zone Seafood Zone Wrapped Zone New Arrival Torp…" at bounding box center [317, 197] width 174 height 274
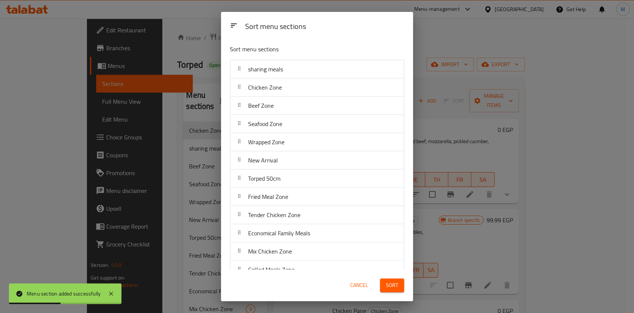
click at [396, 285] on span "Sort" at bounding box center [392, 285] width 12 height 9
click at [396, 285] on div "Sort" at bounding box center [392, 285] width 33 height 23
click at [396, 285] on div at bounding box center [392, 285] width 33 height 21
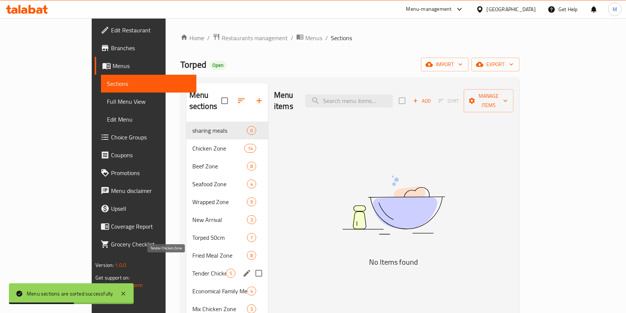
click at [192, 269] on span "Tender Chicken Zone" at bounding box center [209, 273] width 34 height 9
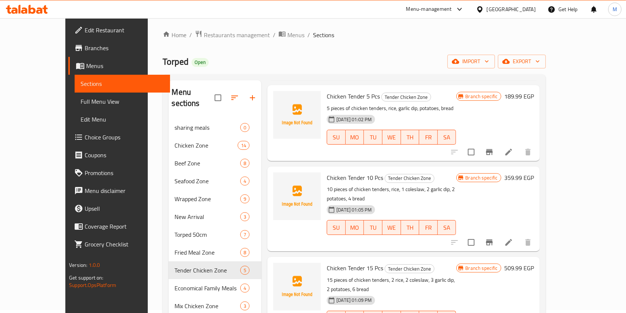
scroll to position [104, 0]
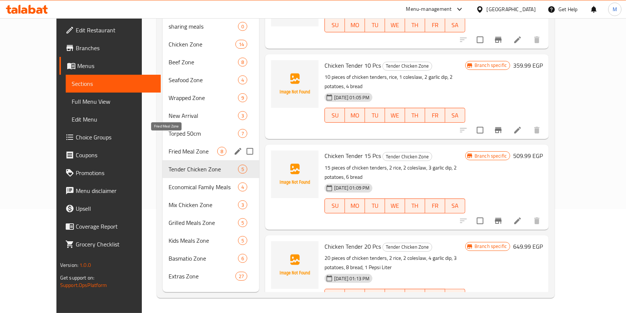
click at [169, 147] on span "Fried Meal Zone" at bounding box center [193, 151] width 49 height 9
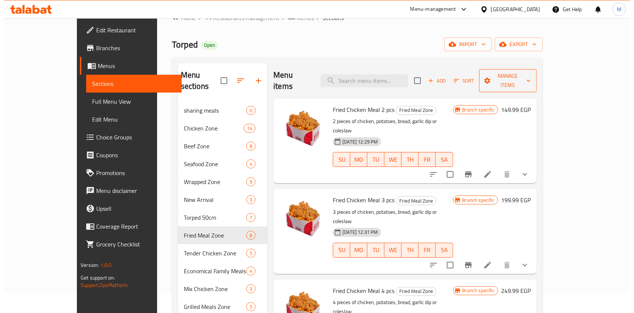
scroll to position [5, 0]
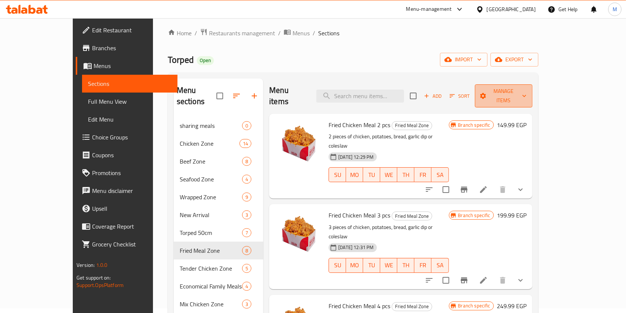
click at [527, 88] on span "Manage items" at bounding box center [504, 96] width 46 height 19
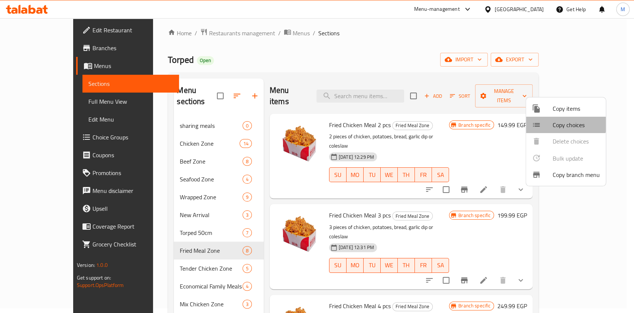
click at [552, 122] on div at bounding box center [542, 124] width 21 height 9
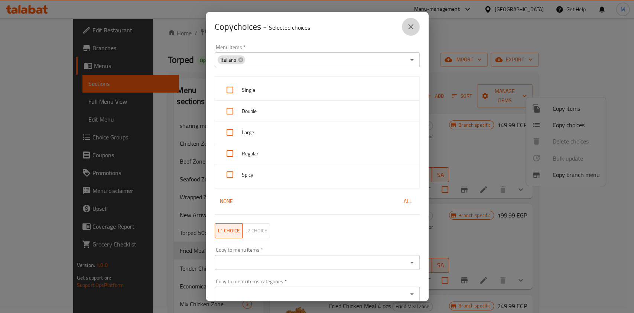
click at [406, 31] on button "close" at bounding box center [411, 27] width 18 height 18
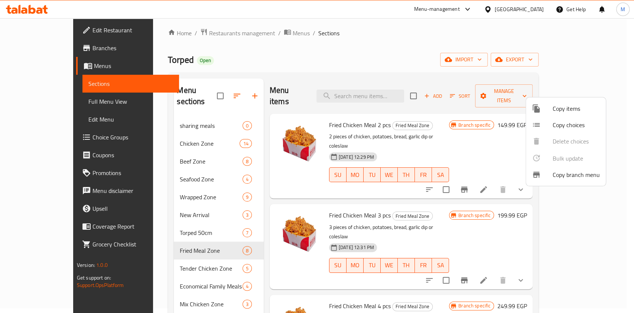
click at [576, 110] on span "Copy items" at bounding box center [576, 108] width 47 height 9
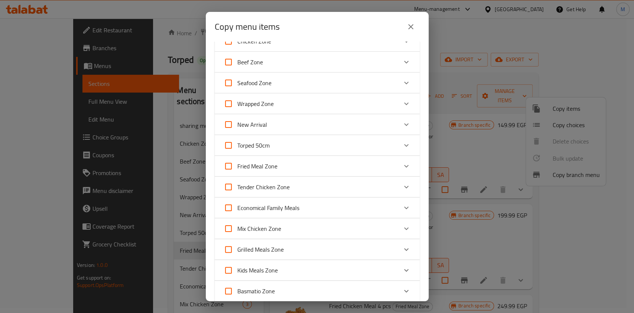
scroll to position [49, 0]
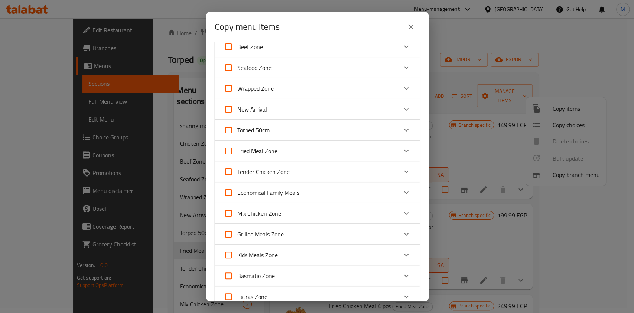
click at [402, 150] on icon "Expand" at bounding box center [406, 150] width 9 height 9
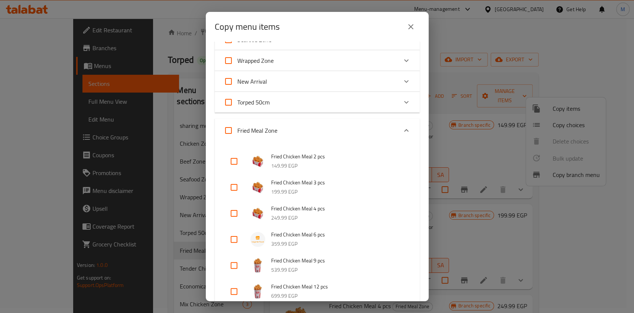
scroll to position [99, 0]
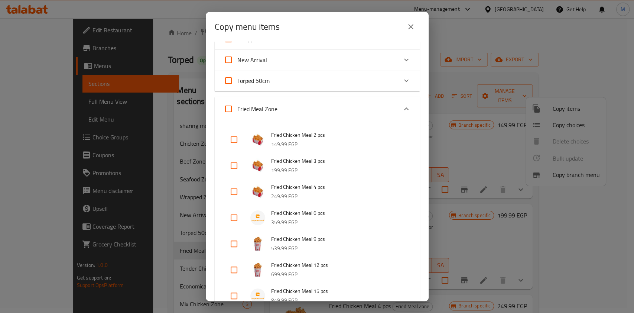
click at [230, 189] on input "checkbox" at bounding box center [234, 192] width 18 height 18
checkbox input "true"
click at [235, 217] on input "checkbox" at bounding box center [234, 218] width 18 height 18
checkbox input "true"
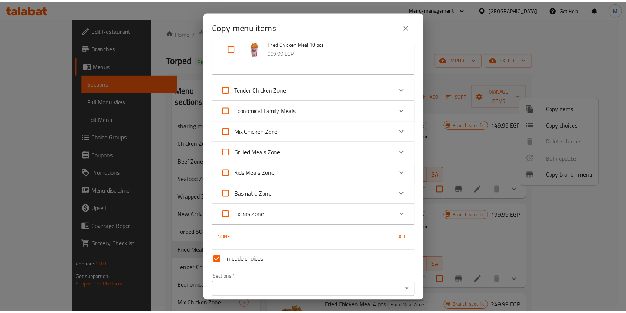
scroll to position [403, 0]
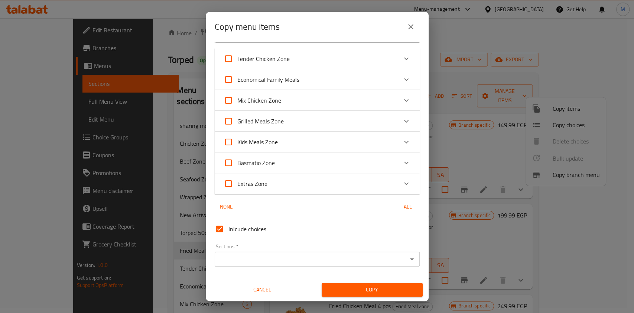
click at [317, 260] on input "Sections   *" at bounding box center [311, 259] width 188 height 10
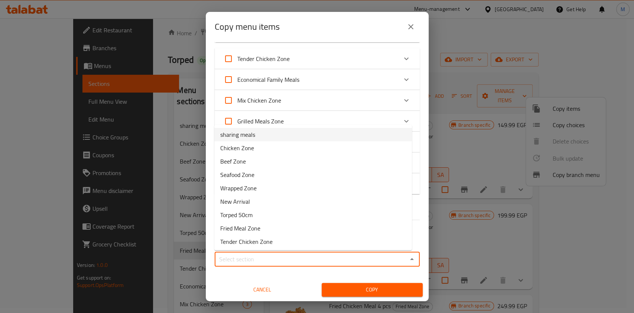
click at [260, 135] on li "sharing meals" at bounding box center [313, 134] width 198 height 13
type input "sharing meals"
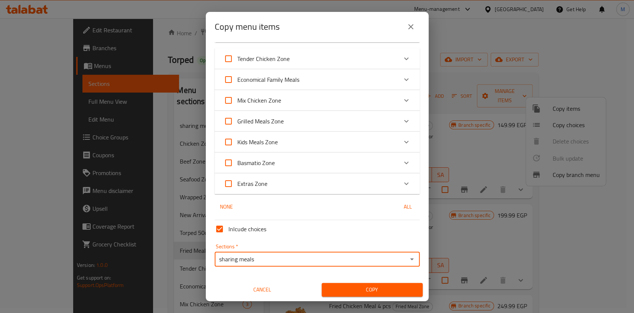
click at [358, 283] on button "Copy" at bounding box center [372, 290] width 101 height 14
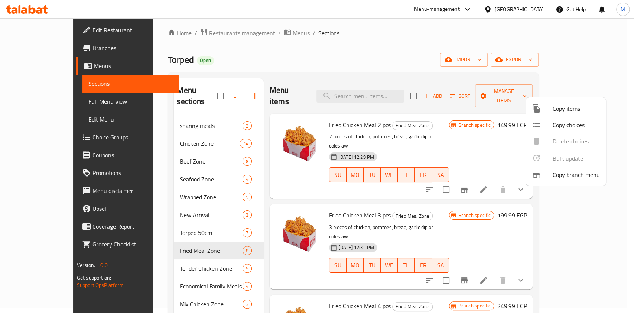
click at [190, 238] on div at bounding box center [317, 156] width 634 height 313
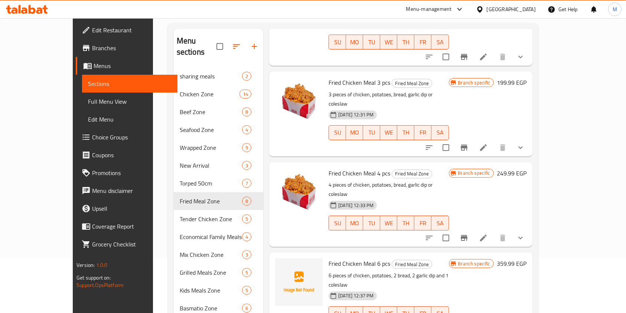
scroll to position [99, 0]
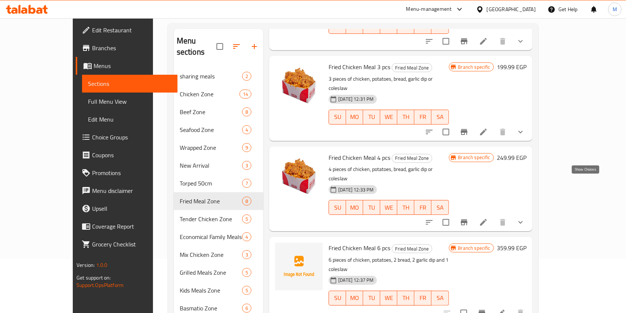
click at [525, 218] on icon "show more" at bounding box center [520, 222] width 9 height 9
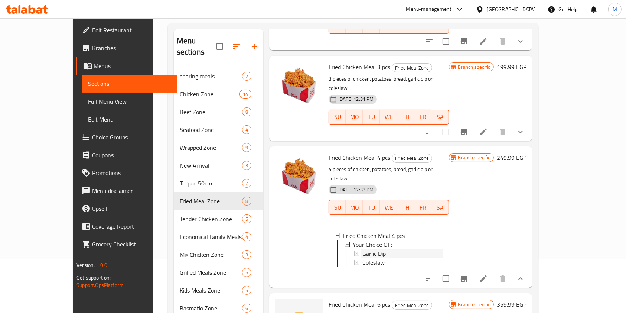
click at [383, 249] on div "Garlic Dip" at bounding box center [403, 253] width 80 height 9
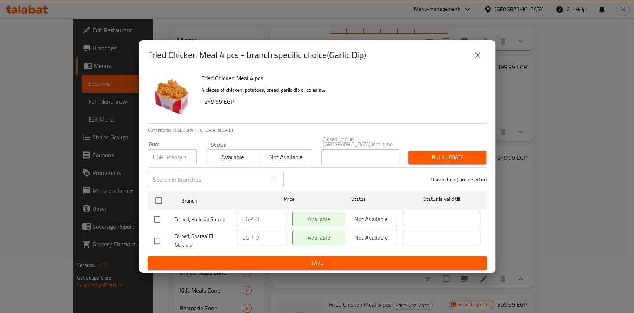
click at [476, 64] on button "close" at bounding box center [478, 55] width 18 height 18
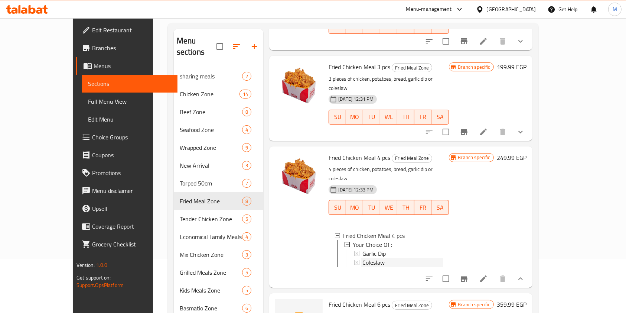
click at [388, 258] on div "Coleslaw" at bounding box center [403, 262] width 80 height 9
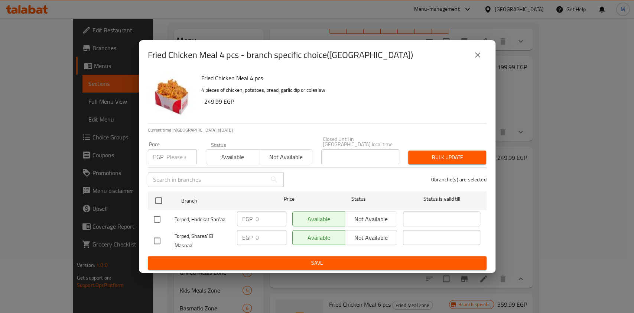
click at [473, 58] on icon "close" at bounding box center [477, 55] width 9 height 9
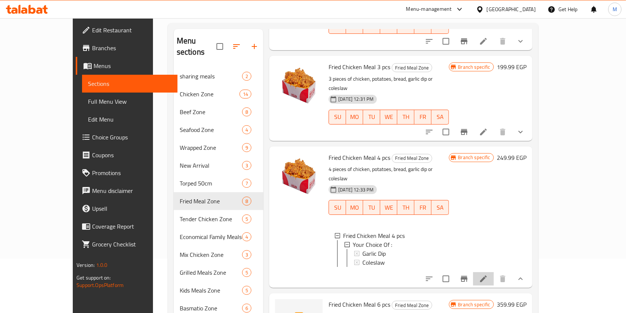
click at [494, 272] on li at bounding box center [483, 278] width 21 height 13
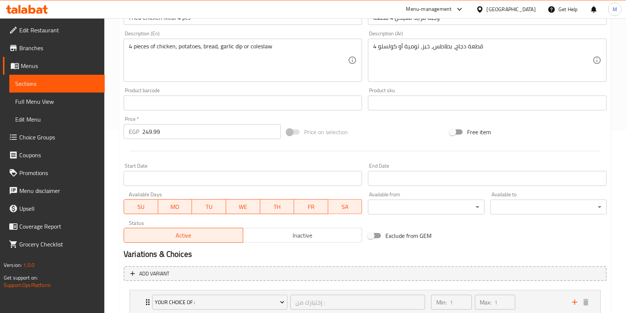
scroll to position [235, 0]
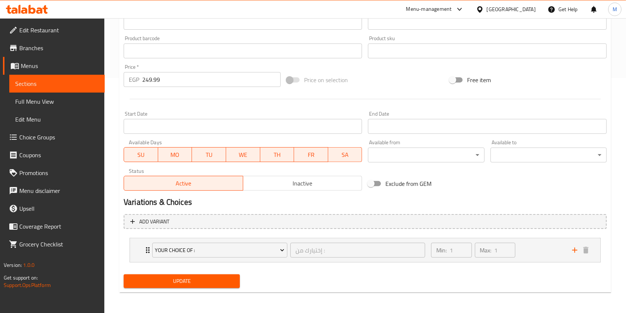
click at [264, 182] on span "Inactive" at bounding box center [302, 183] width 113 height 11
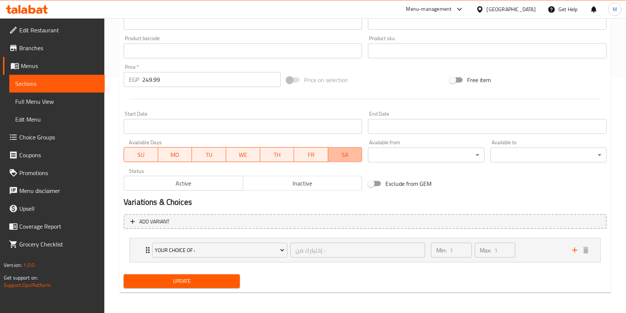
click at [340, 157] on span "SA" at bounding box center [345, 154] width 28 height 11
drag, startPoint x: 315, startPoint y: 156, endPoint x: 305, endPoint y: 155, distance: 9.3
click at [314, 156] on span "FR" at bounding box center [311, 154] width 28 height 11
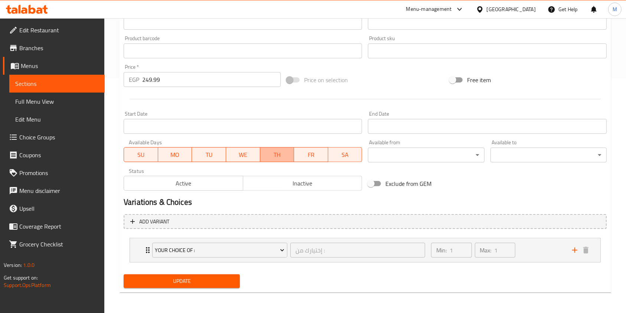
click at [284, 155] on span "TH" at bounding box center [277, 154] width 28 height 11
click at [249, 153] on span "WE" at bounding box center [243, 154] width 28 height 11
drag, startPoint x: 230, startPoint y: 153, endPoint x: 204, endPoint y: 153, distance: 25.6
click at [229, 153] on span "WE" at bounding box center [243, 154] width 28 height 11
click at [204, 153] on span "TU" at bounding box center [209, 154] width 28 height 11
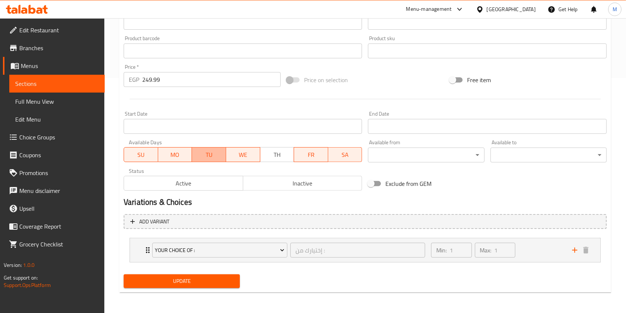
click at [203, 153] on span "TU" at bounding box center [209, 154] width 28 height 11
click at [146, 149] on span "SU" at bounding box center [141, 154] width 28 height 11
click at [186, 153] on span "MO" at bounding box center [175, 154] width 28 height 11
click at [210, 153] on span "TU" at bounding box center [209, 154] width 28 height 11
click at [239, 150] on span "WE" at bounding box center [243, 154] width 28 height 11
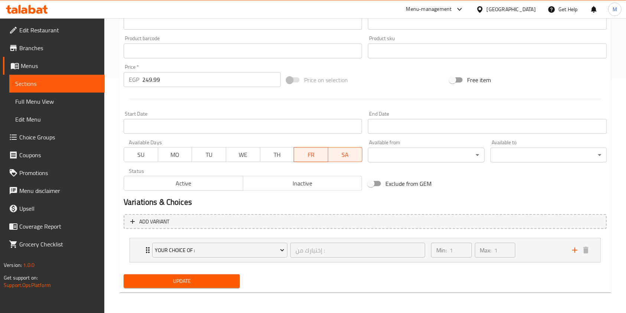
click at [328, 151] on button "SA" at bounding box center [345, 154] width 34 height 15
click at [315, 152] on span "FR" at bounding box center [311, 154] width 28 height 11
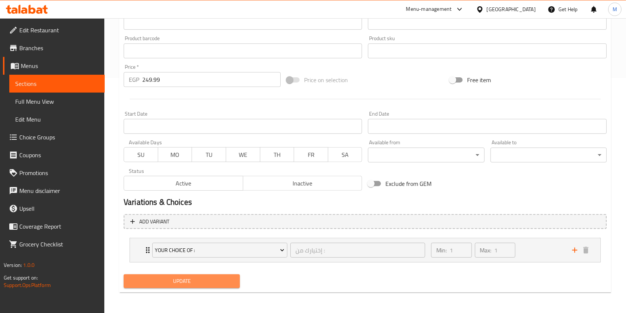
click at [235, 281] on button "Update" at bounding box center [182, 281] width 116 height 14
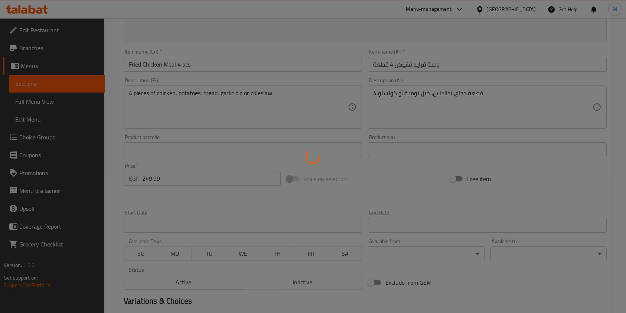
scroll to position [0, 0]
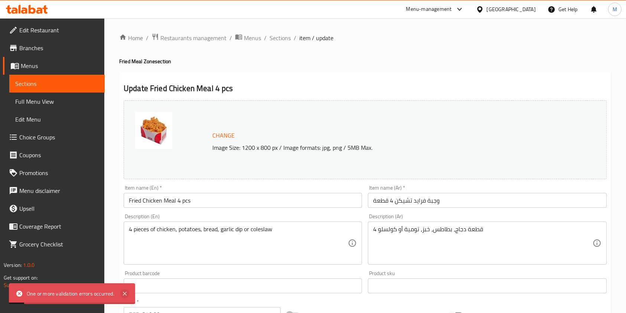
click at [126, 296] on icon at bounding box center [124, 293] width 9 height 9
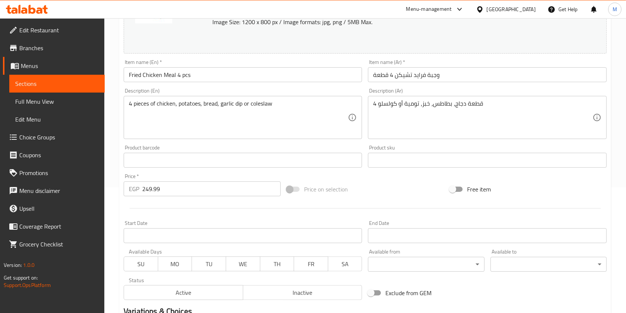
scroll to position [235, 0]
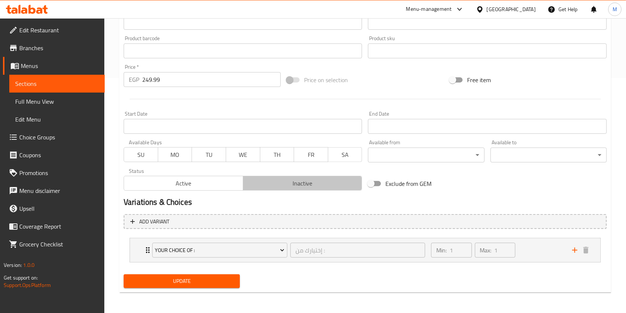
click at [281, 187] on span "Inactive" at bounding box center [302, 183] width 113 height 11
click at [235, 277] on button "Update" at bounding box center [182, 281] width 116 height 14
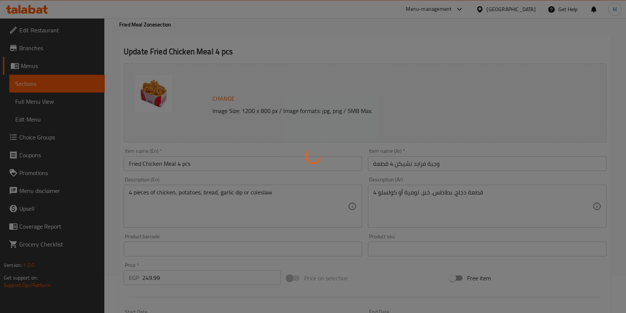
scroll to position [0, 0]
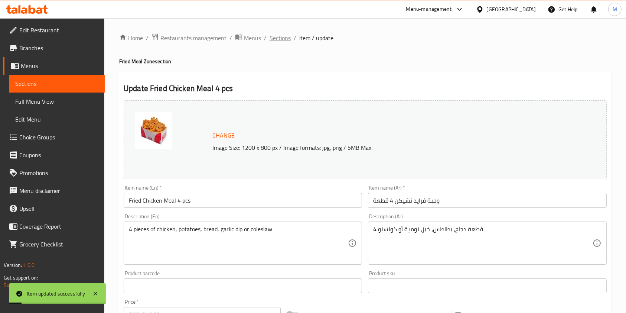
click at [282, 38] on span "Sections" at bounding box center [280, 37] width 21 height 9
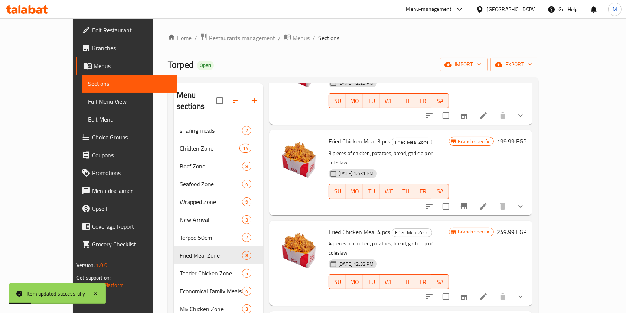
scroll to position [149, 0]
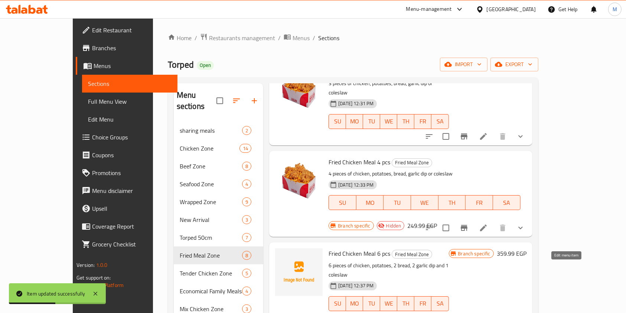
click at [505, 312] on icon at bounding box center [501, 318] width 7 height 7
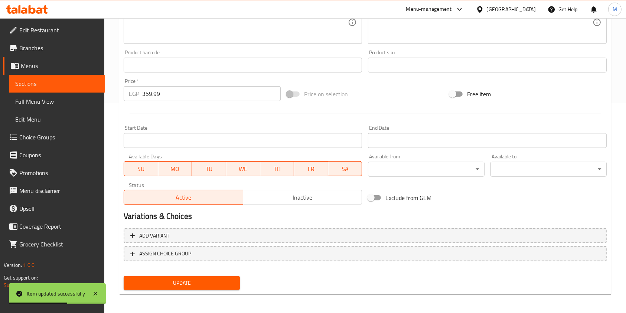
scroll to position [212, 0]
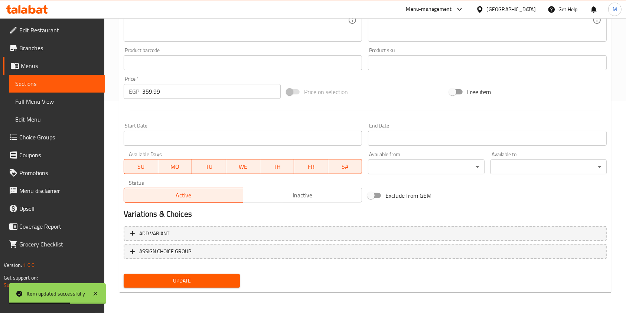
click at [348, 169] on span "SA" at bounding box center [345, 166] width 28 height 11
click at [308, 175] on div "Available Days SU MO TU WE TH FR SA" at bounding box center [243, 163] width 244 height 29
click at [311, 163] on span "FR" at bounding box center [311, 166] width 28 height 11
click at [279, 165] on span "TH" at bounding box center [277, 166] width 28 height 11
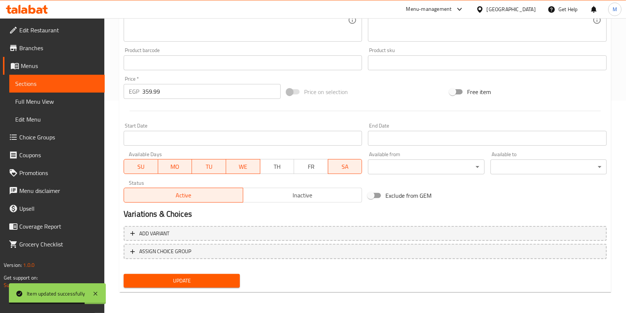
click at [333, 167] on span "SA" at bounding box center [345, 166] width 28 height 11
drag, startPoint x: 276, startPoint y: 171, endPoint x: 272, endPoint y: 171, distance: 4.8
click at [276, 171] on span "TH" at bounding box center [277, 166] width 28 height 11
click at [259, 170] on button "WE" at bounding box center [243, 166] width 34 height 15
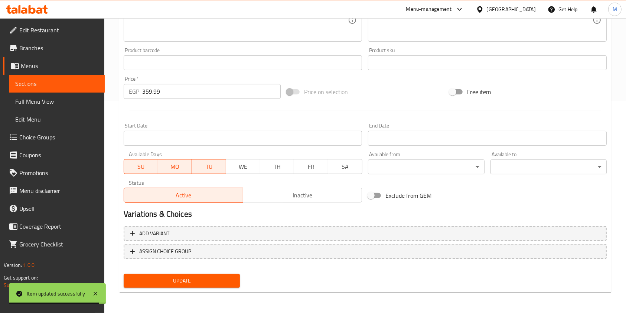
click at [220, 167] on span "TU" at bounding box center [209, 166] width 28 height 11
click at [189, 166] on span "MO" at bounding box center [175, 166] width 28 height 11
click at [157, 165] on button "SU" at bounding box center [141, 166] width 35 height 15
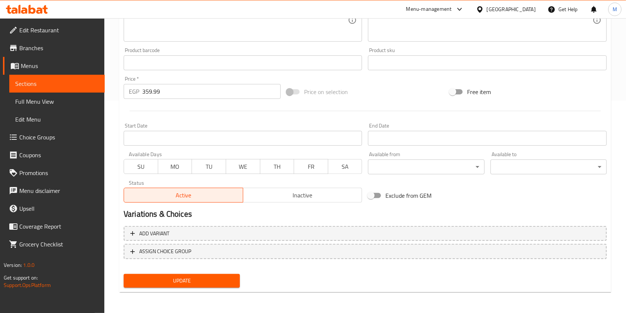
click at [276, 187] on div "Active Inactive" at bounding box center [243, 191] width 239 height 22
click at [270, 200] on span "Inactive" at bounding box center [302, 195] width 113 height 11
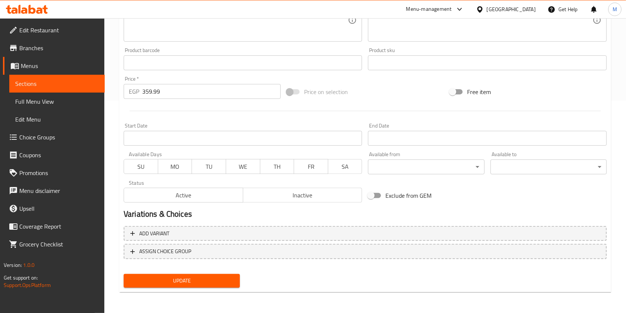
click at [278, 201] on button "Inactive" at bounding box center [303, 195] width 120 height 15
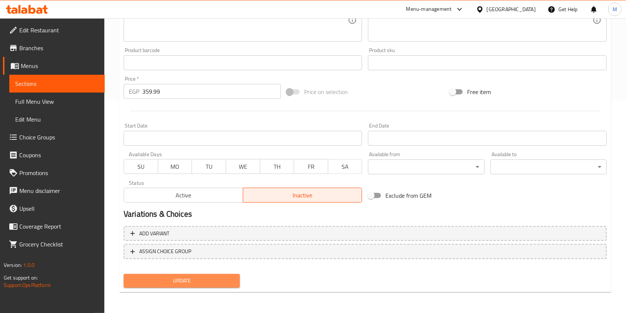
click at [231, 278] on span "Update" at bounding box center [182, 280] width 104 height 9
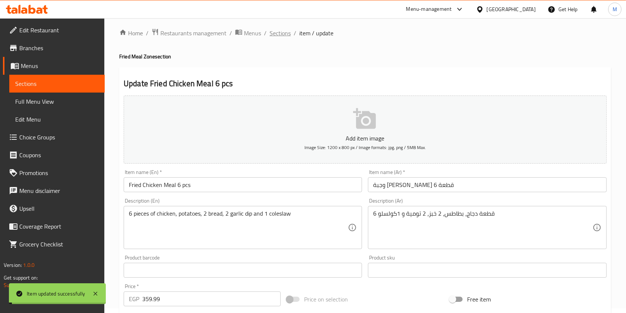
scroll to position [0, 0]
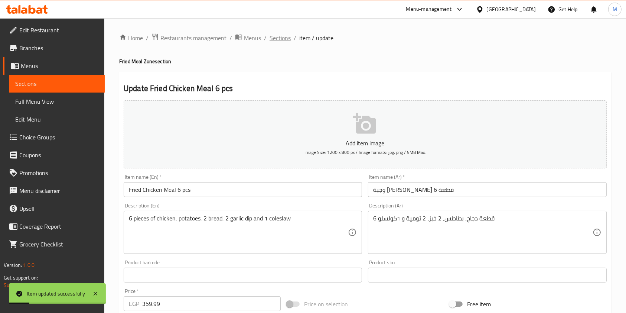
click at [280, 37] on span "Sections" at bounding box center [280, 37] width 21 height 9
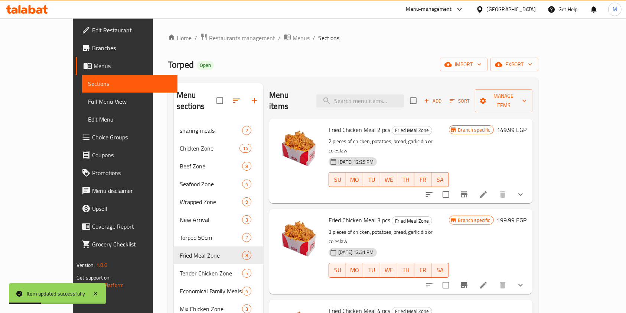
click at [92, 51] on span "Branches" at bounding box center [132, 47] width 80 height 9
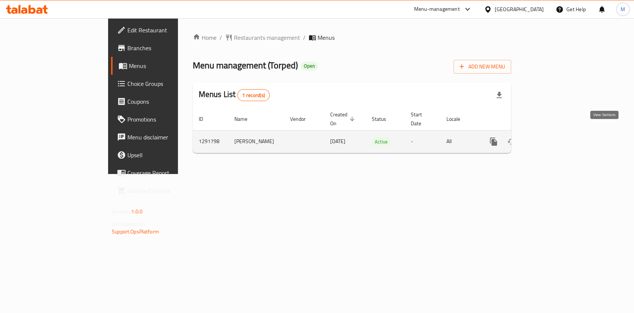
click at [552, 137] on icon "enhanced table" at bounding box center [547, 141] width 9 height 9
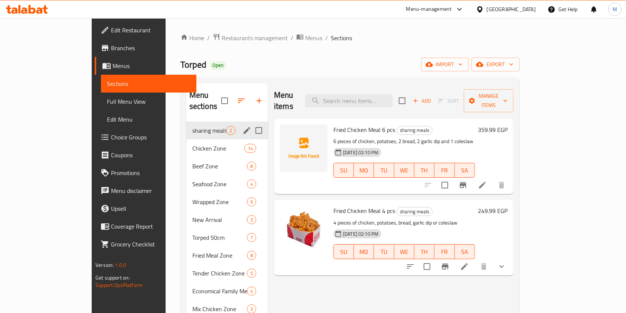
click at [196, 126] on span "sharing meals" at bounding box center [209, 130] width 34 height 9
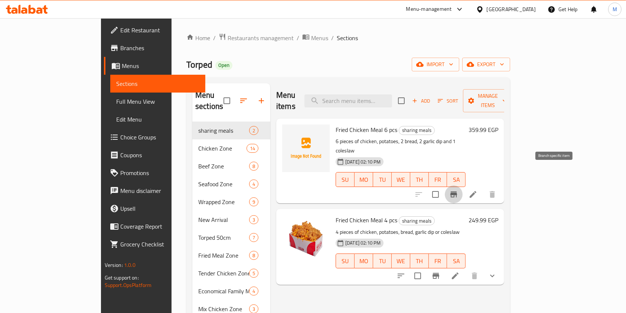
click at [457, 191] on icon "Branch-specific-item" at bounding box center [454, 194] width 7 height 6
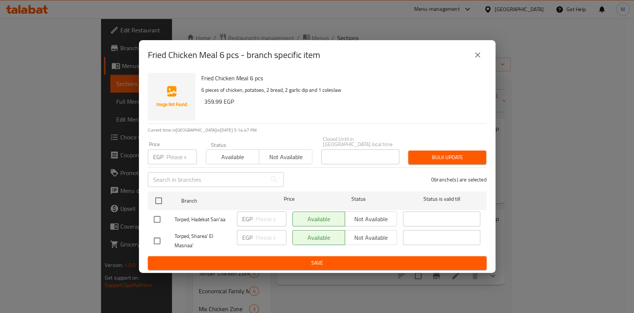
click at [469, 55] on button "close" at bounding box center [478, 55] width 18 height 18
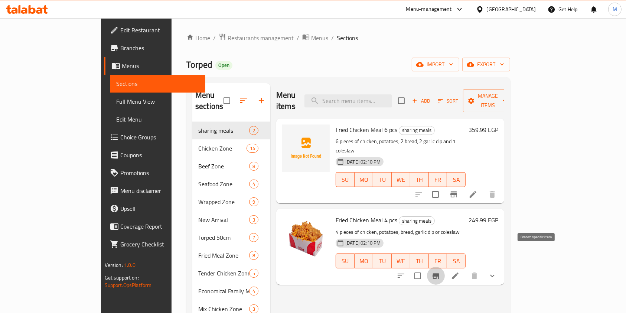
click at [445, 267] on button "Branch-specific-item" at bounding box center [436, 276] width 18 height 18
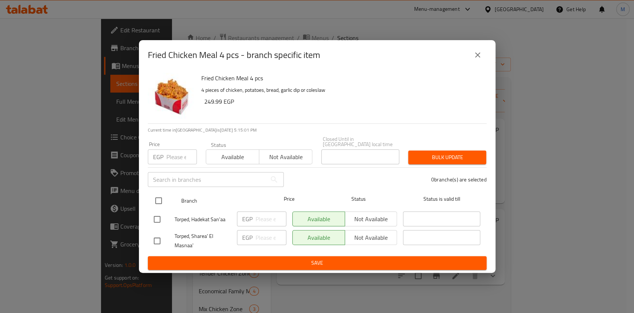
click at [157, 199] on input "checkbox" at bounding box center [159, 201] width 16 height 16
checkbox input "true"
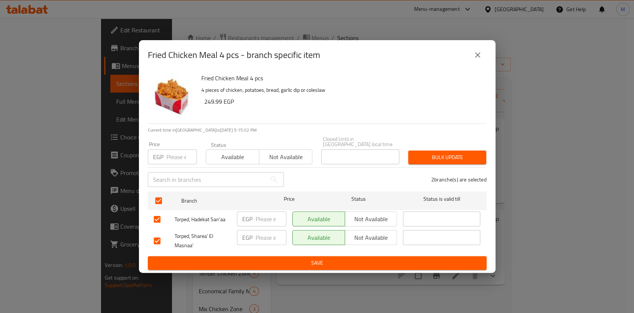
click at [168, 151] on input "number" at bounding box center [181, 156] width 30 height 15
type input "312.48"
click at [252, 258] on span "Save" at bounding box center [317, 262] width 327 height 9
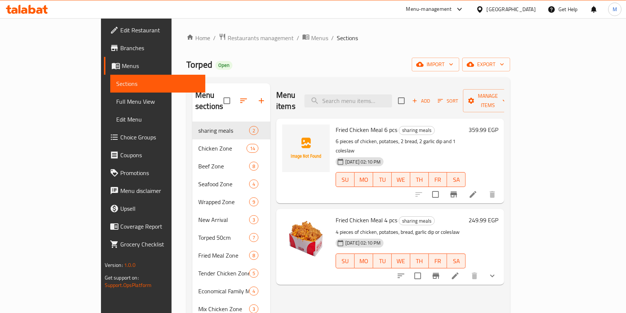
click at [457, 191] on icon "Branch-specific-item" at bounding box center [454, 194] width 7 height 6
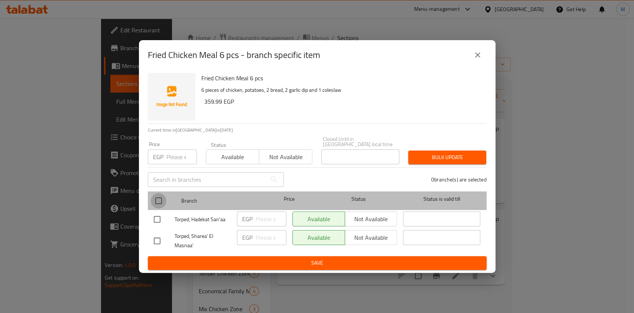
click at [159, 195] on input "checkbox" at bounding box center [159, 201] width 16 height 16
checkbox input "true"
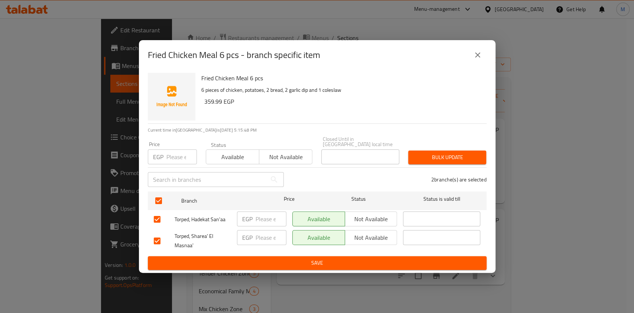
click at [169, 150] on input "number" at bounding box center [181, 156] width 30 height 15
type input "449.98"
click at [445, 153] on span "Bulk update" at bounding box center [447, 157] width 66 height 9
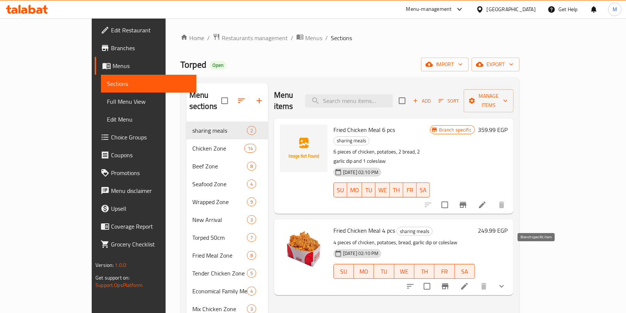
click at [454, 277] on button "Branch-specific-item" at bounding box center [446, 286] width 18 height 18
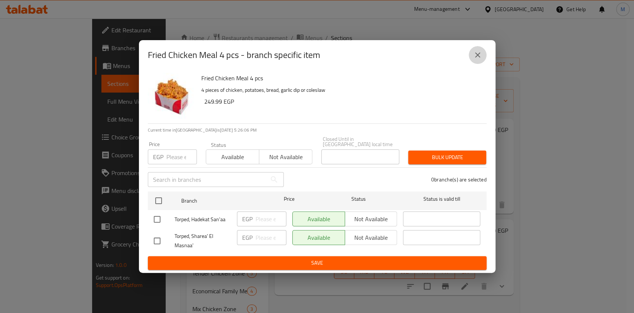
click at [474, 64] on button "close" at bounding box center [478, 55] width 18 height 18
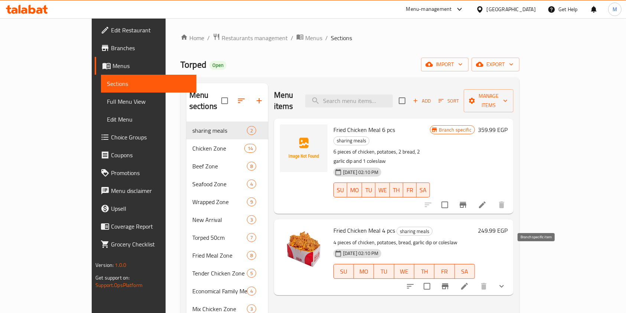
click at [449, 283] on icon "Branch-specific-item" at bounding box center [445, 286] width 7 height 6
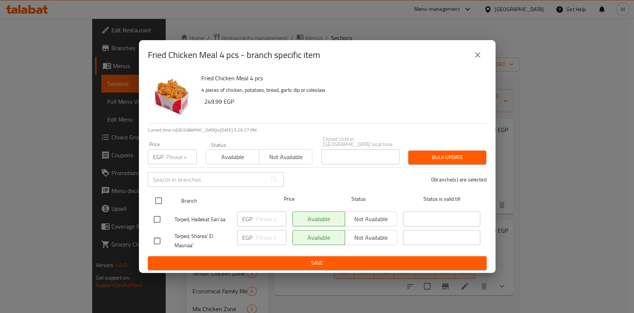
click at [159, 201] on input "checkbox" at bounding box center [159, 201] width 16 height 16
checkbox input "true"
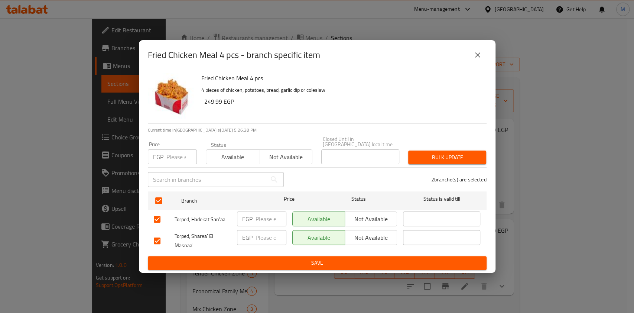
click at [171, 156] on input "number" at bounding box center [181, 156] width 30 height 15
type input "312.48"
click at [424, 155] on span "Bulk update" at bounding box center [447, 157] width 66 height 9
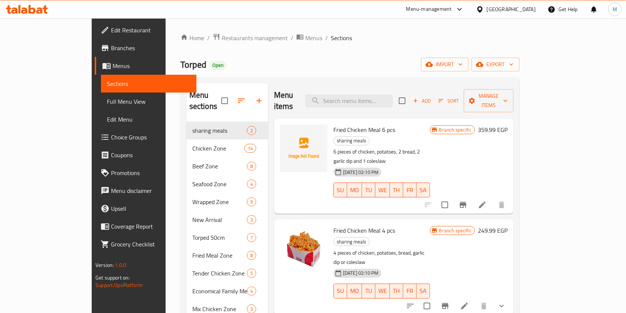
click at [26, 17] on div "Menu-management [GEOGRAPHIC_DATA] Get Help M" at bounding box center [313, 9] width 626 height 18
click at [26, 16] on div at bounding box center [27, 9] width 54 height 15
click at [18, 7] on icon at bounding box center [27, 9] width 42 height 9
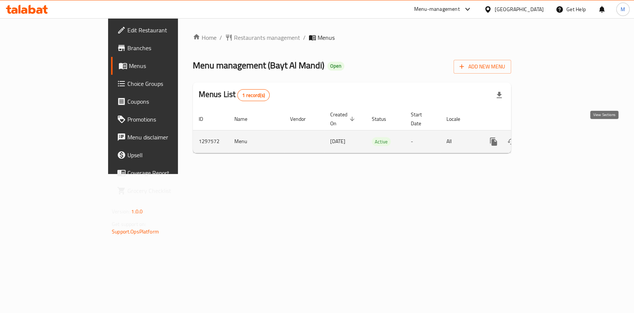
click at [556, 133] on link "enhanced table" at bounding box center [547, 142] width 18 height 18
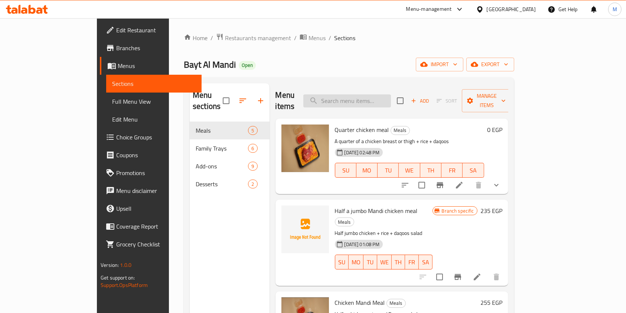
click at [381, 100] on input "search" at bounding box center [348, 100] width 88 height 13
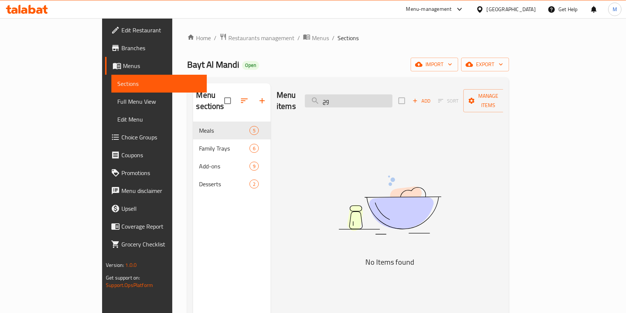
type input "و"
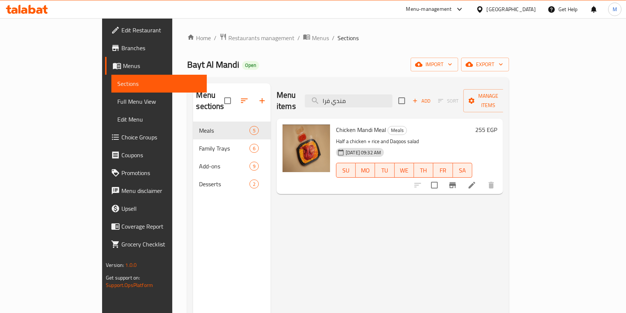
type input "مندي فرا"
click at [462, 176] on button "Branch-specific-item" at bounding box center [453, 185] width 18 height 18
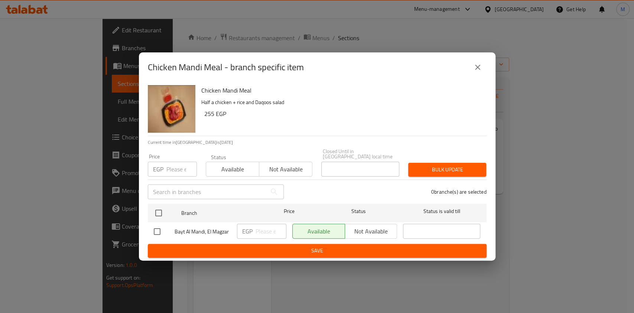
click at [478, 64] on button "close" at bounding box center [478, 67] width 18 height 18
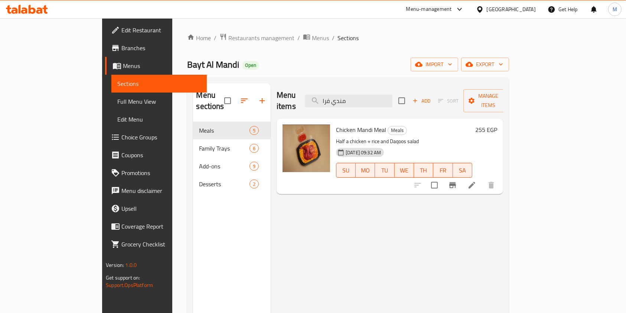
click at [498, 124] on h6 "255 EGP" at bounding box center [487, 129] width 22 height 10
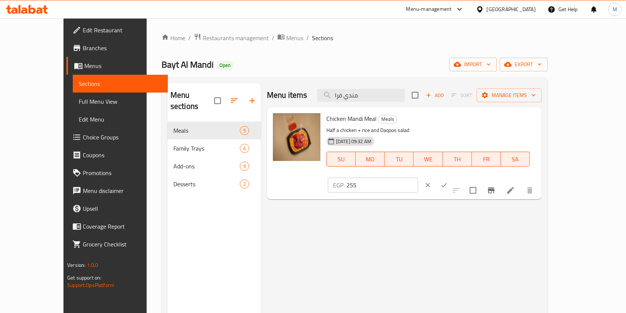
click at [418, 178] on input "255" at bounding box center [383, 185] width 72 height 15
type input "235"
click at [448, 181] on icon "ok" at bounding box center [444, 184] width 7 height 7
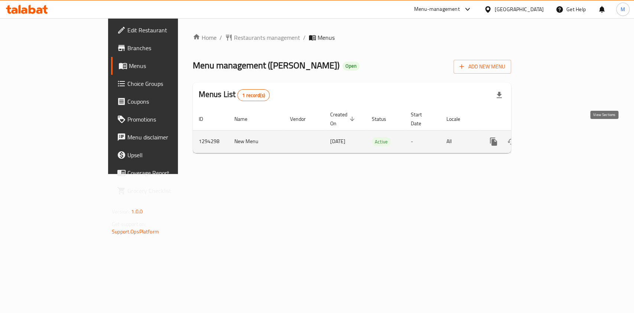
click at [552, 137] on icon "enhanced table" at bounding box center [547, 141] width 9 height 9
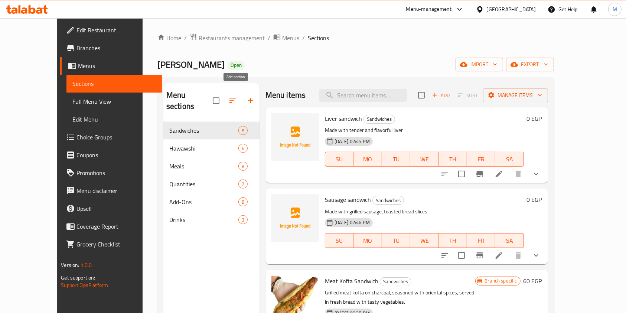
click at [246, 96] on icon "button" at bounding box center [250, 100] width 9 height 9
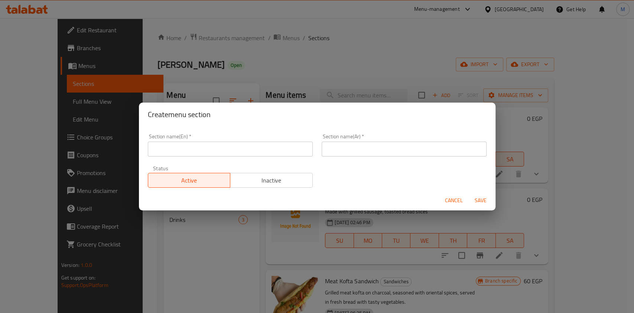
click at [308, 150] on input "text" at bounding box center [230, 149] width 165 height 15
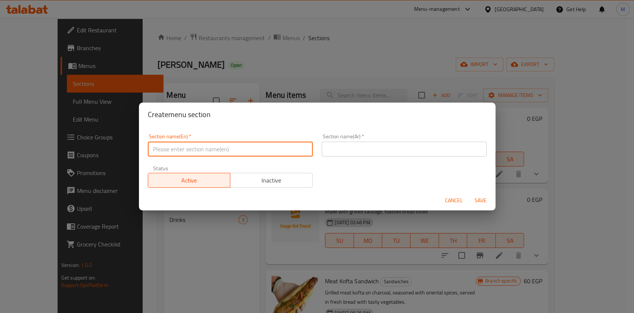
paste input "sharing meals"
type input "sharing meals"
click at [337, 150] on input "text" at bounding box center [404, 149] width 165 height 15
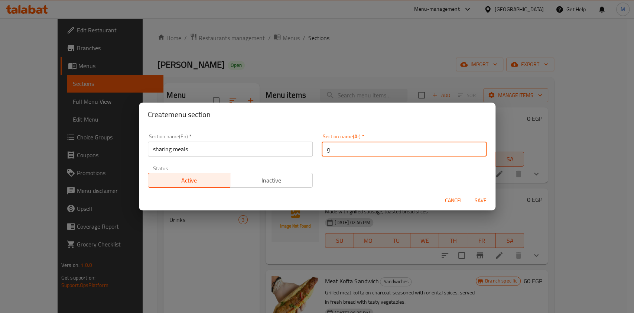
type input "وجبة الشير"
click at [473, 198] on span "Save" at bounding box center [481, 200] width 18 height 9
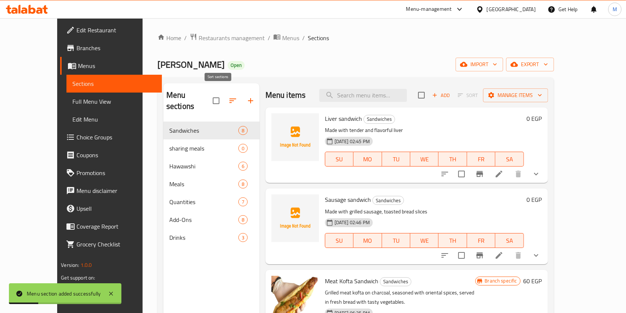
click at [229, 98] on icon "button" at bounding box center [233, 100] width 9 height 9
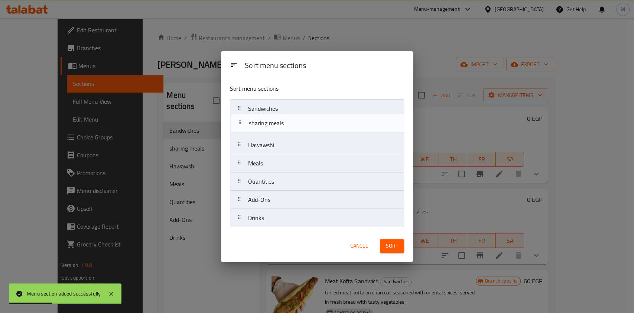
drag, startPoint x: 288, startPoint y: 132, endPoint x: 288, endPoint y: 120, distance: 12.3
click at [288, 120] on nav "Sandwiches sharing meals Hawawshi Meals Quantities Add-Ons Drinks" at bounding box center [317, 163] width 174 height 128
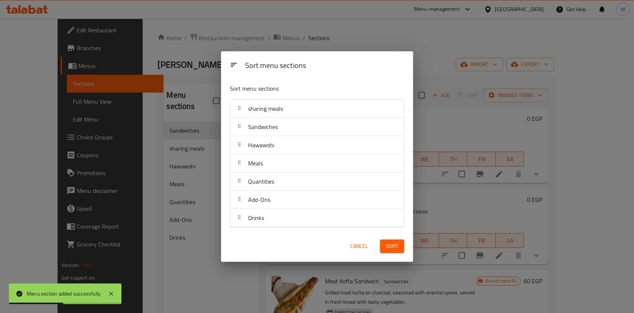
click at [393, 248] on span "Sort" at bounding box center [392, 246] width 12 height 9
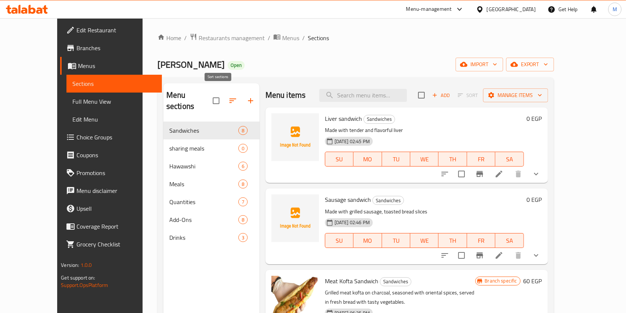
click at [229, 98] on icon "button" at bounding box center [233, 100] width 9 height 9
click at [229, 96] on icon "button" at bounding box center [233, 100] width 9 height 9
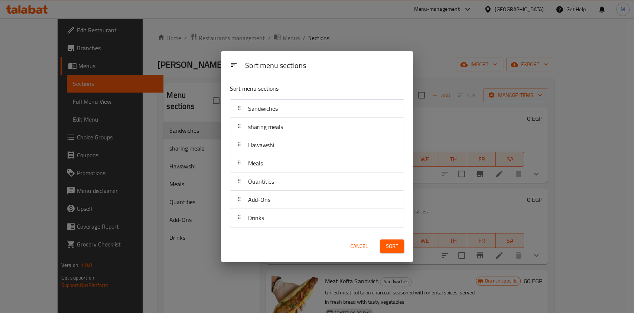
click at [269, 126] on span "sharing meals" at bounding box center [265, 126] width 35 height 11
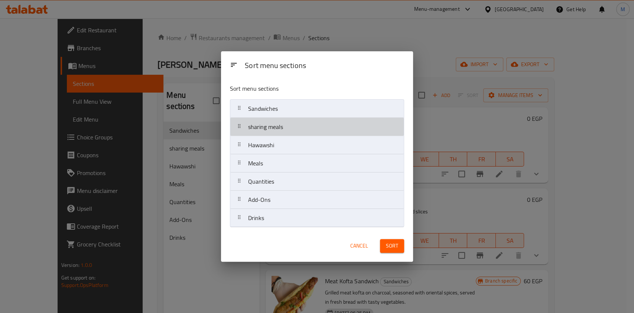
drag, startPoint x: 269, startPoint y: 126, endPoint x: 273, endPoint y: 110, distance: 16.9
click at [273, 110] on nav "Sandwiches sharing meals Hawawshi Meals Quantities Add-Ons Drinks" at bounding box center [317, 163] width 174 height 128
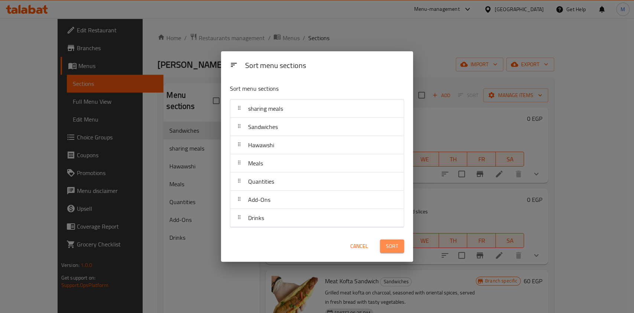
click at [390, 248] on span "Sort" at bounding box center [392, 246] width 12 height 9
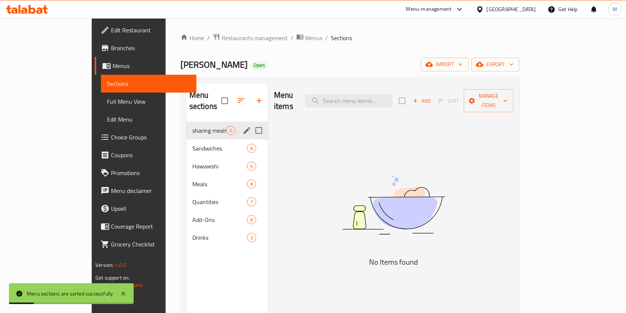
click at [187, 123] on div "sharing meals 0" at bounding box center [228, 130] width 82 height 18
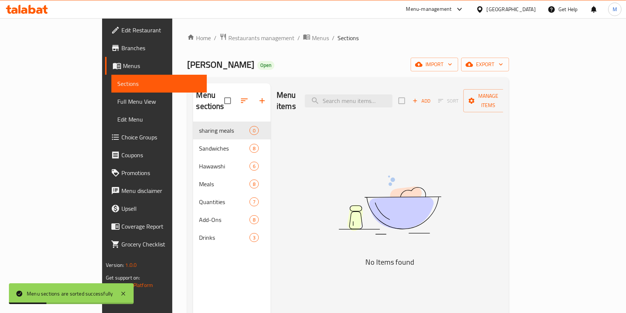
click at [432, 97] on span "Add" at bounding box center [422, 101] width 20 height 9
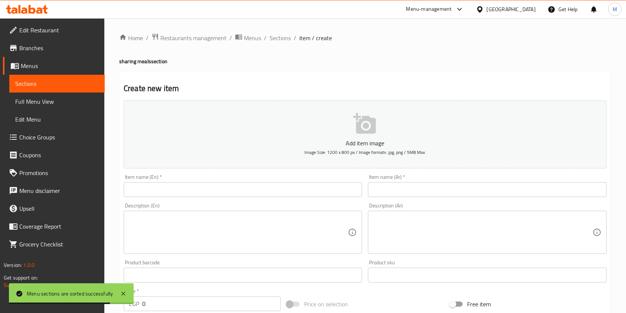
click at [416, 211] on div "Description (Ar)" at bounding box center [487, 232] width 239 height 43
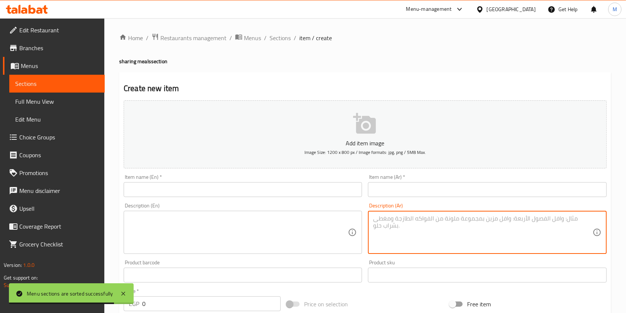
click at [402, 193] on input "text" at bounding box center [487, 189] width 239 height 15
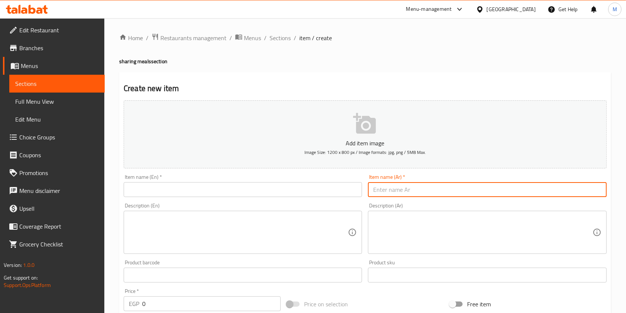
paste input "عرض 1"
type input "عرض 1"
click at [341, 188] on input "text" at bounding box center [243, 189] width 239 height 15
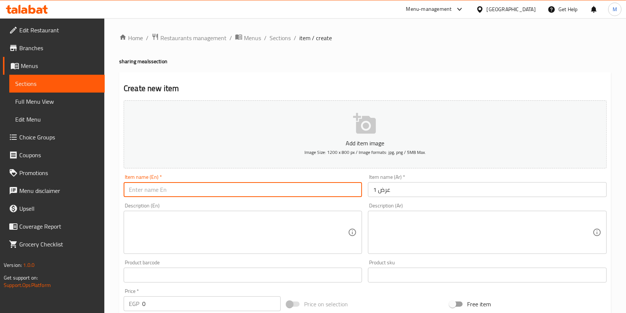
paste input "Offer 1"
type input "Offer 1"
click at [253, 227] on textarea at bounding box center [238, 232] width 219 height 35
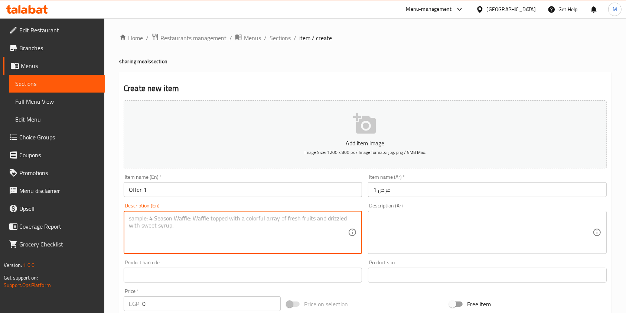
click at [253, 227] on textarea at bounding box center [238, 232] width 219 height 35
paste textarea "2 lamb kofta + 2 chicken kofta + 2 shish tawook + 2 Max Cola + salad + tahini +…"
type textarea "2 lamb kofta + 2 chicken kofta + 2 shish tawook + 2 Max Cola + salad + tahini +…"
click at [432, 242] on textarea at bounding box center [482, 232] width 219 height 35
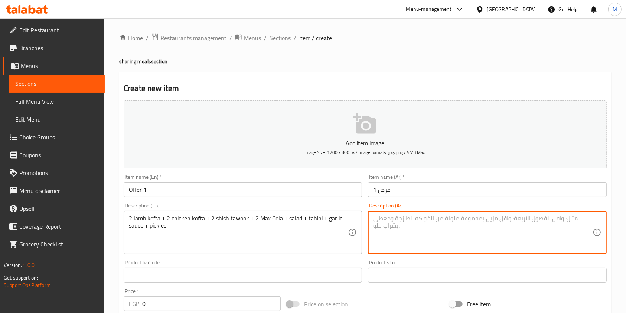
paste textarea "2 كفتة لحم + 2 كفتة دجاج + 2 شيش طاوق + 2 ماكس كولا + سلطة + طحينة + ثومية + مخ…"
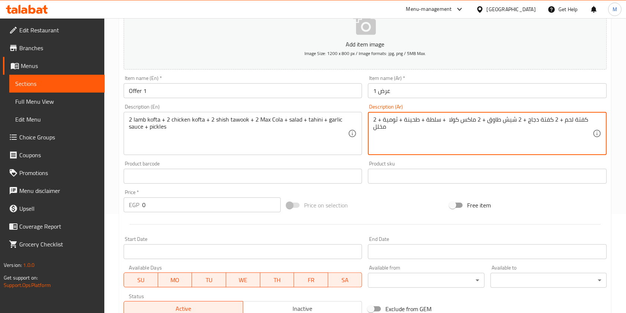
scroll to position [149, 0]
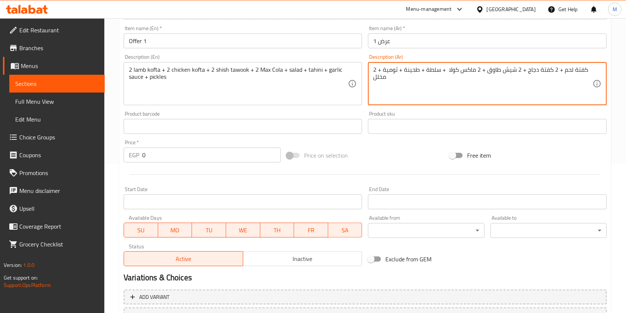
type textarea "2 كفتة لحم + 2 كفتة دجاج + 2 شيش طاوق + 2 ماكس كولا + سلطة + طحينة + ثومية + مخ…"
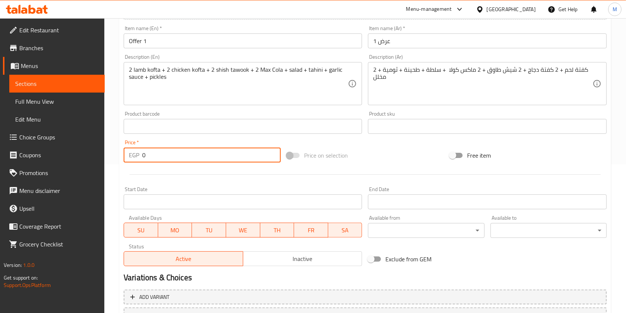
click at [146, 160] on input "0" at bounding box center [211, 155] width 139 height 15
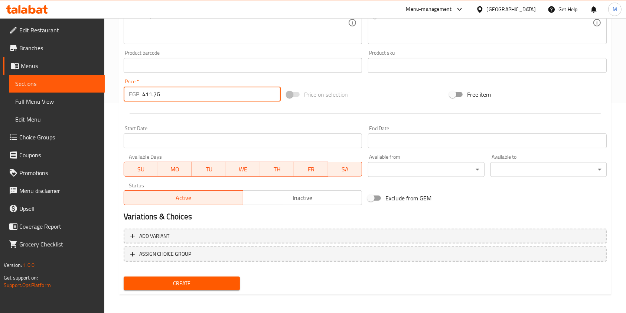
scroll to position [212, 0]
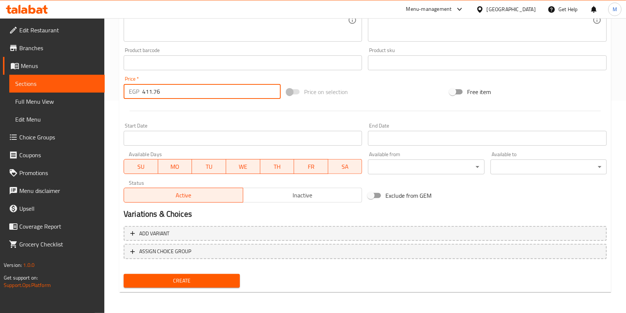
type input "411.76"
click at [224, 279] on span "Create" at bounding box center [182, 280] width 104 height 9
click at [224, 279] on div at bounding box center [313, 156] width 626 height 313
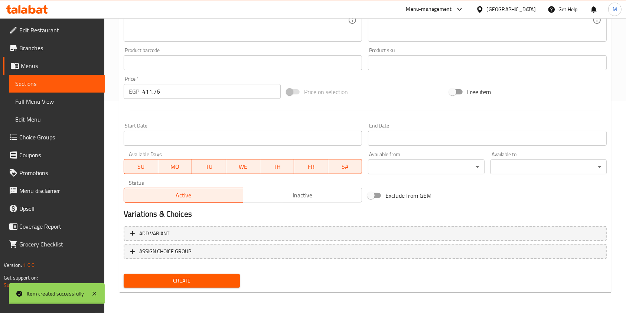
type input "0"
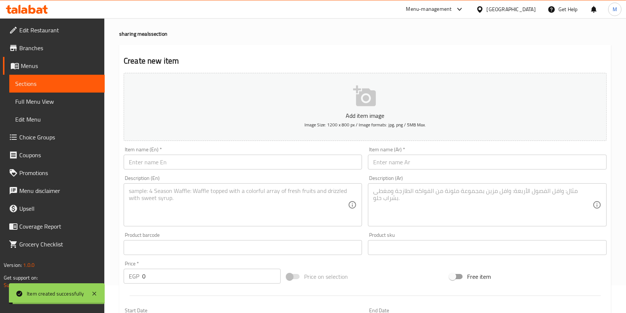
scroll to position [0, 0]
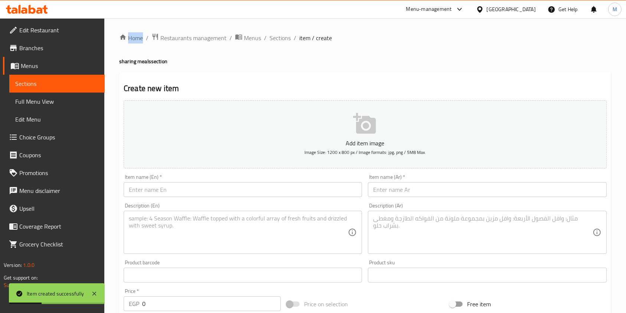
click at [434, 190] on input "text" at bounding box center [487, 189] width 239 height 15
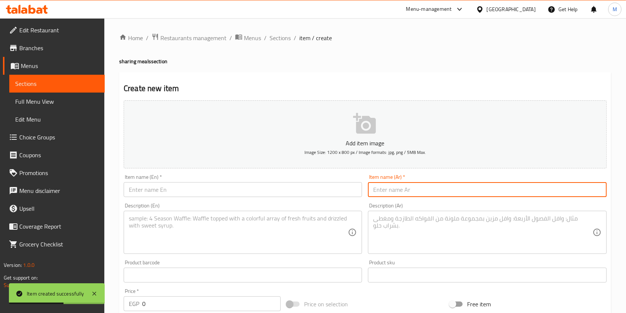
paste input "عرض 2"
click at [298, 193] on input "text" at bounding box center [243, 189] width 239 height 15
click at [376, 194] on input "عرض 2ر" at bounding box center [487, 189] width 239 height 15
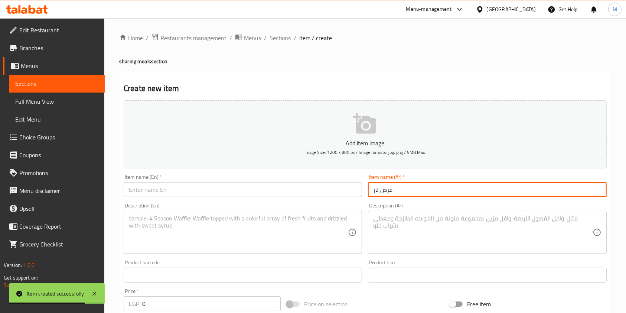
click at [376, 195] on input "عرض 2ر" at bounding box center [487, 189] width 239 height 15
click at [393, 188] on input "عرض 2ر" at bounding box center [487, 189] width 239 height 15
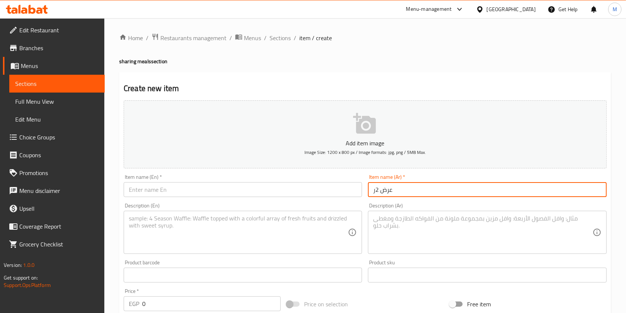
paste input "text"
type input "عرض 2"
click at [310, 187] on input "text" at bounding box center [243, 189] width 239 height 15
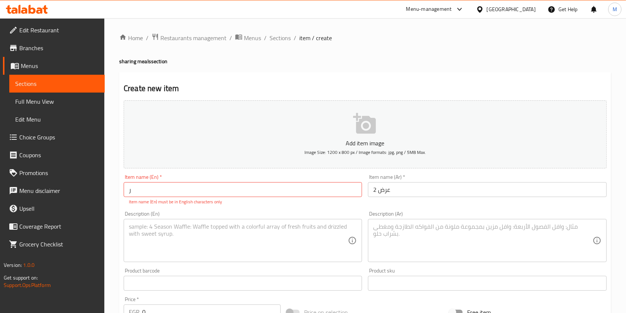
click at [143, 194] on input "ر" at bounding box center [243, 189] width 239 height 15
paste input "Offer 2"
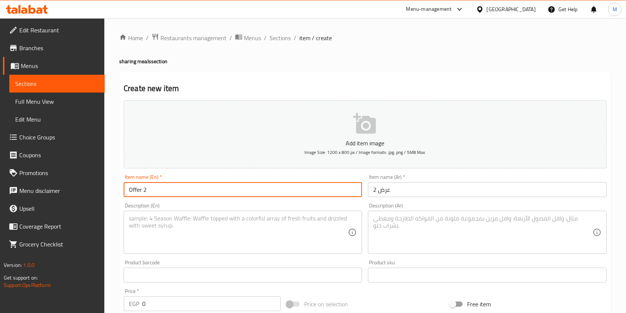
type input "Offer 2"
click at [149, 230] on textarea at bounding box center [238, 232] width 219 height 35
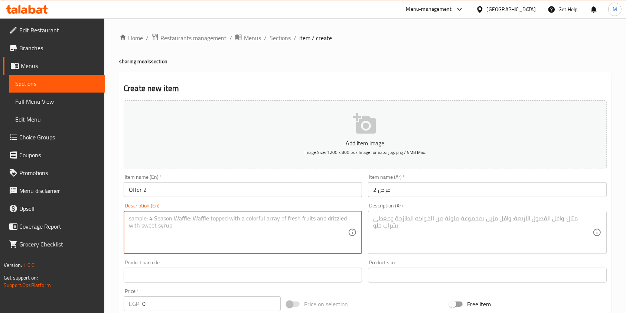
paste textarea "1 lamb kofta + 1 chicken kofta + 1 shish tawook + 1 Max Cola + salad + tahini +…"
type textarea "1 lamb kofta + 1 chicken kofta + 1 shish tawook + 1 Max Cola + salad + tahini +…"
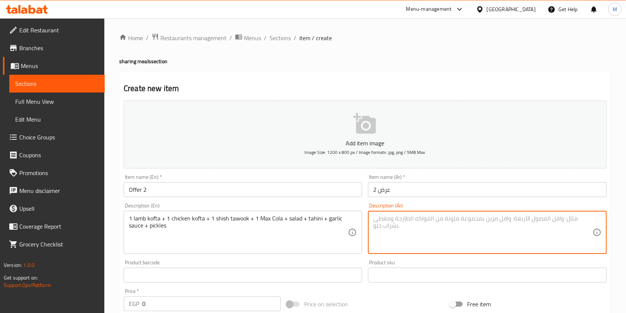
click at [405, 216] on textarea at bounding box center [482, 232] width 219 height 35
paste textarea "1 كفتة لحم + 1 كفتة دجاج + 1 شيش طاوق + 1 ماكس كولا + سلطة + طحينة + ثومية + مخ…"
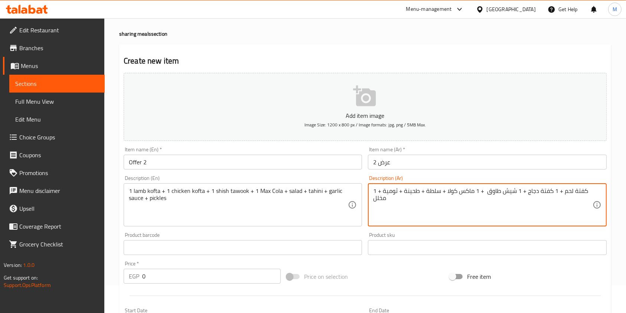
scroll to position [49, 0]
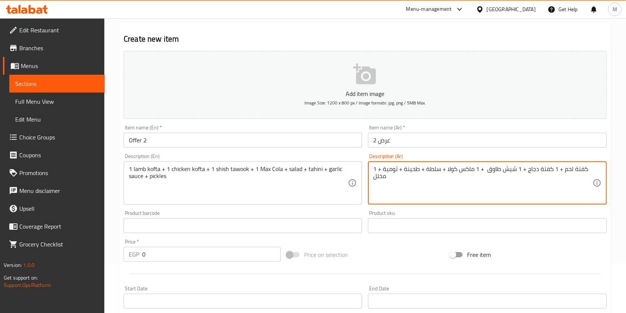
type textarea "1 كفتة لحم + 1 كفتة دجاج + 1 شيش طاوق + 1 ماكس كولا + سلطة + طحينة + ثومية + مخ…"
drag, startPoint x: 159, startPoint y: 260, endPoint x: 146, endPoint y: 259, distance: 12.3
click at [148, 260] on input "0" at bounding box center [211, 254] width 139 height 15
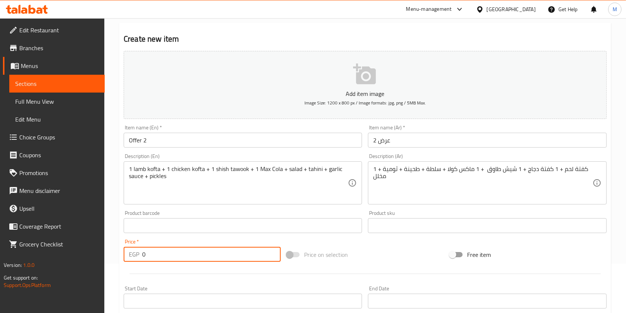
drag, startPoint x: 146, startPoint y: 259, endPoint x: 142, endPoint y: 259, distance: 4.5
click at [142, 259] on input "0" at bounding box center [211, 254] width 139 height 15
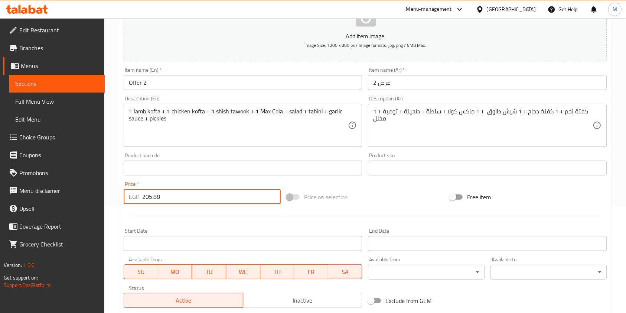
scroll to position [212, 0]
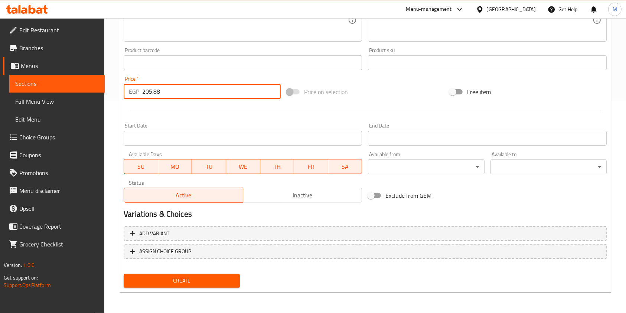
type input "205.88"
click at [213, 277] on span "Create" at bounding box center [182, 280] width 104 height 9
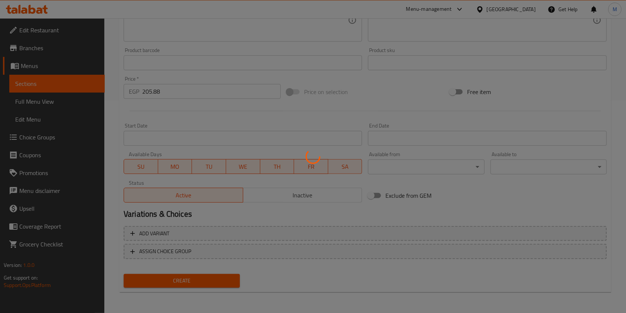
type input "0"
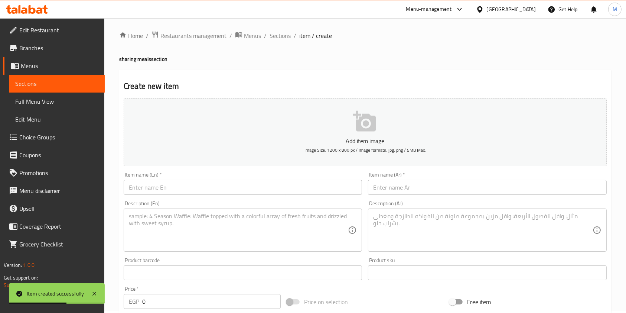
scroll to position [0, 0]
click at [409, 179] on div "Item name (Ar)   * Item name (Ar) *" at bounding box center [487, 185] width 239 height 23
click at [408, 191] on input "text" at bounding box center [487, 189] width 239 height 15
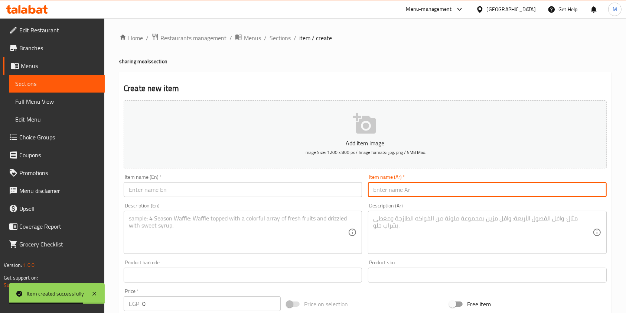
click at [492, 194] on input "text" at bounding box center [487, 189] width 239 height 15
click at [491, 191] on input "text" at bounding box center [487, 189] width 239 height 15
click at [511, 188] on input "text" at bounding box center [487, 189] width 239 height 15
click at [584, 186] on input "text" at bounding box center [487, 189] width 239 height 15
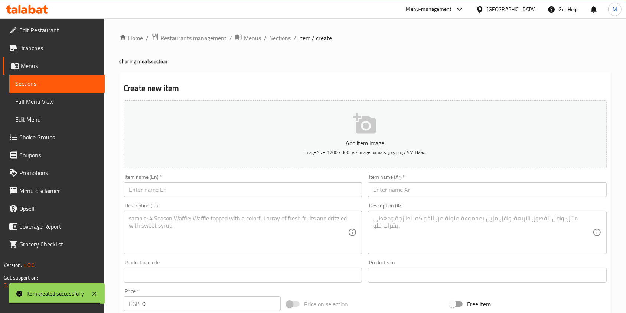
click at [618, 175] on div "Home / Restaurants management / Menus / Sections / item / create sharing meals …" at bounding box center [365, 271] width 522 height 507
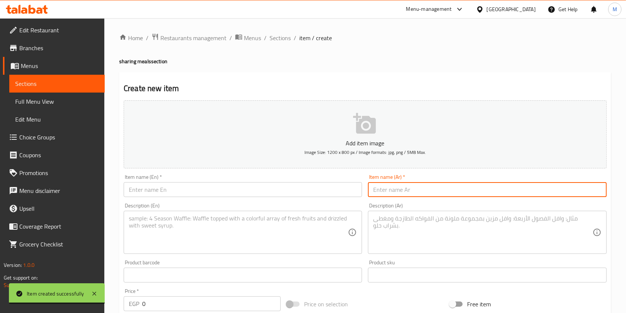
click at [549, 193] on input "text" at bounding box center [487, 189] width 239 height 15
click at [524, 143] on p "Add item image" at bounding box center [365, 143] width 460 height 9
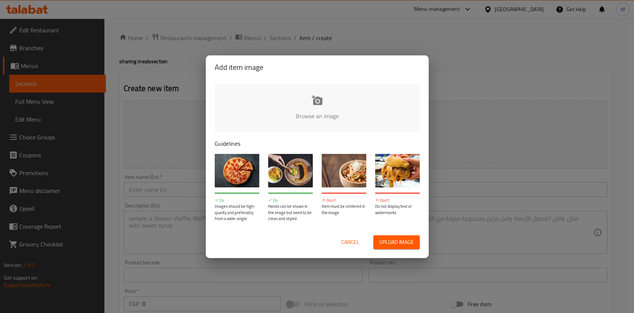
click at [139, 13] on div "Add item image Browse an image Guidelines Do Images should be high-quality and …" at bounding box center [317, 156] width 634 height 313
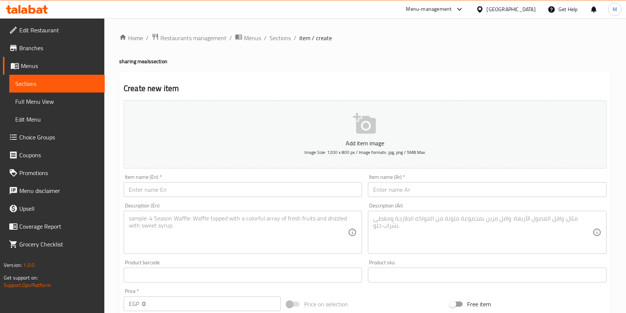
click at [120, 117] on div "Create new item Add item image Image Size: 1200 x 800 px / Image formats: jpg, …" at bounding box center [365, 288] width 492 height 432
click at [112, 120] on div "Home / Restaurants management / Menus / Sections / item / create sharing meals …" at bounding box center [365, 271] width 522 height 507
drag, startPoint x: 540, startPoint y: 87, endPoint x: 521, endPoint y: 85, distance: 19.4
click at [540, 87] on h2 "Create new item" at bounding box center [365, 88] width 483 height 11
click at [553, 72] on div "Create new item Add item image Image Size: 1200 x 800 px / Image formats: jpg, …" at bounding box center [365, 288] width 492 height 432
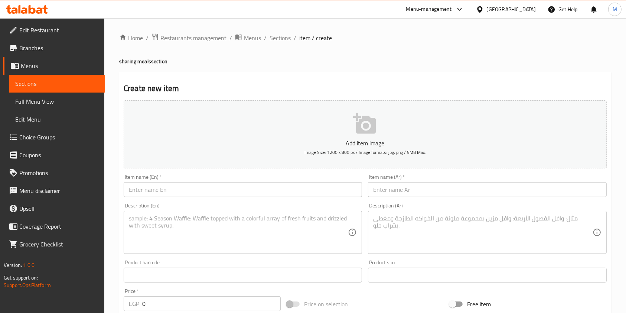
click at [423, 202] on div "Description (Ar) Description (Ar)" at bounding box center [487, 228] width 244 height 57
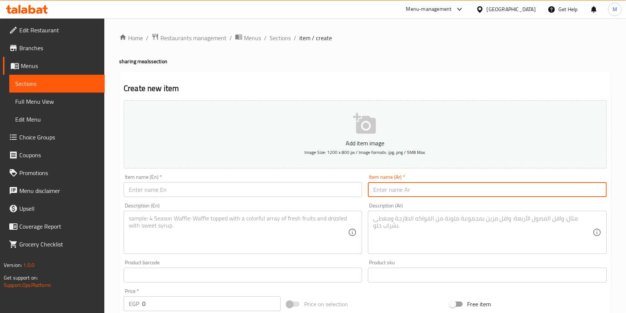
click at [423, 195] on input "text" at bounding box center [487, 189] width 239 height 15
paste input "عرض 3"
type input "عرض 3"
click at [295, 200] on div "Description (En) Description (En)" at bounding box center [243, 228] width 244 height 57
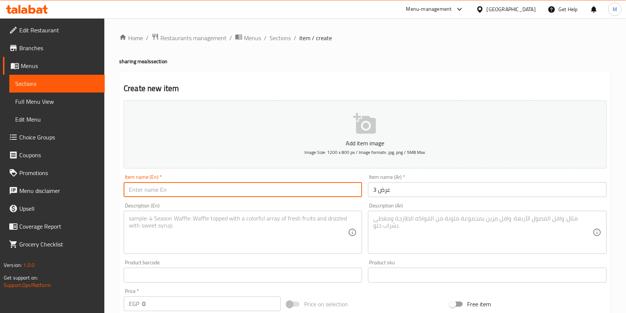
click at [256, 191] on input "text" at bounding box center [243, 189] width 239 height 15
paste input "Offer 3"
type input "Offer 3"
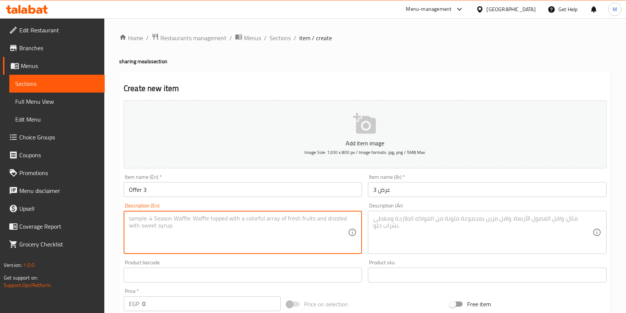
click at [142, 225] on textarea at bounding box center [238, 232] width 219 height 35
paste textarea "1 liver + 1 sausage + 1 hawawshi + salad + tahini + garlic sauce + pickles"
type textarea "1 liver + 1 sausage + 1 hawawshi + salad + tahini + garlic sauce + pickles"
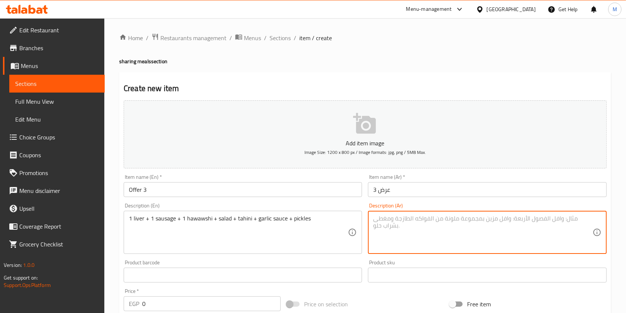
click at [414, 233] on textarea at bounding box center [482, 232] width 219 height 35
paste textarea "1 كبدة + 1 سجق + 1 حواوشى + سلطة + طحينة + ثومية + مخلل"
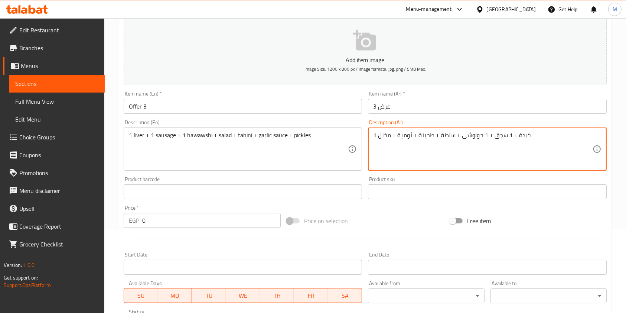
scroll to position [99, 0]
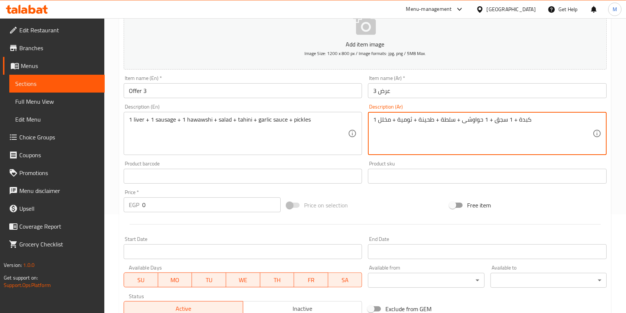
type textarea "1 كبدة + 1 سجق + 1 حواوشى + سلطة + طحينة + ثومية + مخلل"
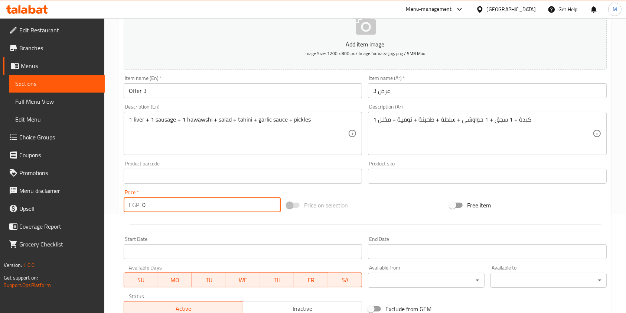
click at [172, 198] on input "0" at bounding box center [211, 204] width 139 height 15
click at [171, 201] on input "0" at bounding box center [211, 204] width 139 height 15
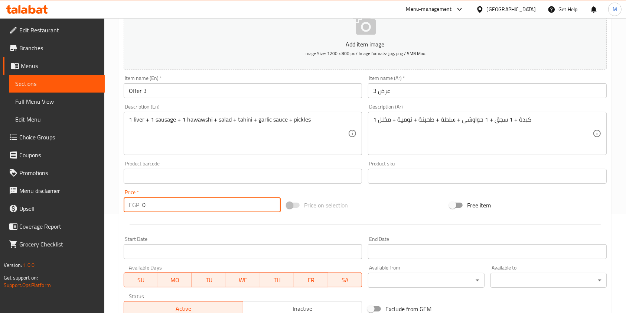
click at [171, 201] on input "0" at bounding box center [211, 204] width 139 height 15
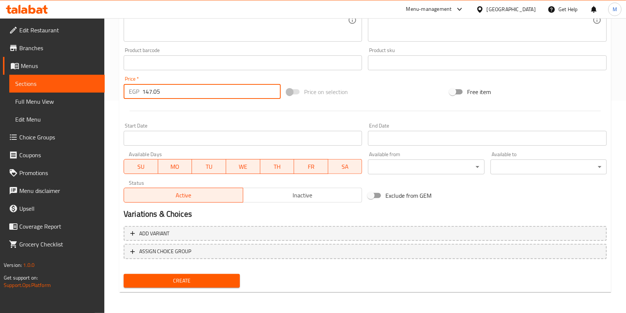
type input "147.05"
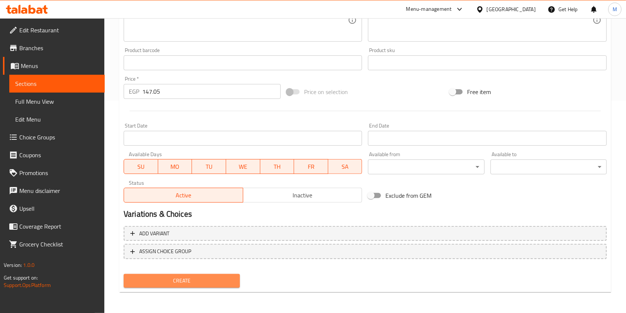
click at [203, 286] on button "Create" at bounding box center [182, 281] width 116 height 14
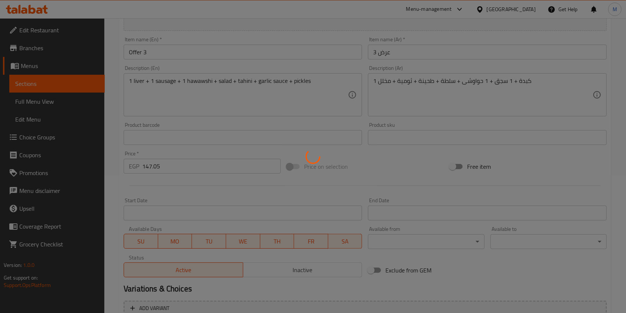
scroll to position [64, 0]
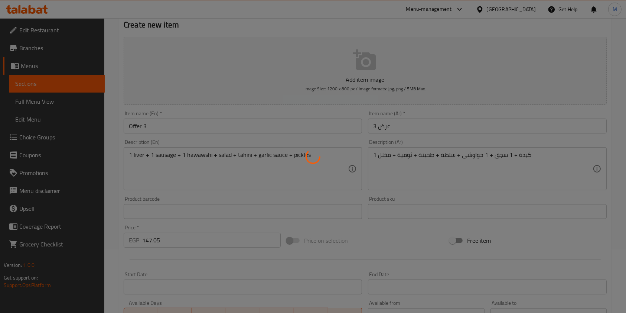
type input "0"
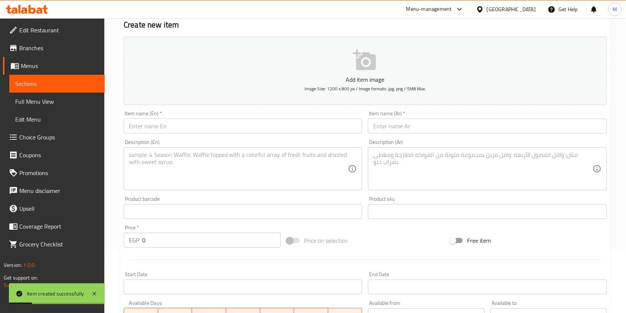
click at [416, 126] on input "text" at bounding box center [487, 126] width 239 height 15
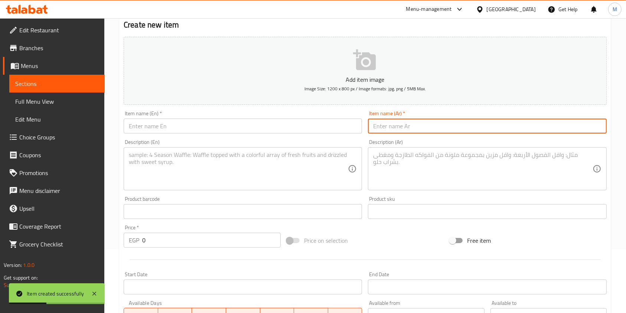
paste input "Liver Offer"
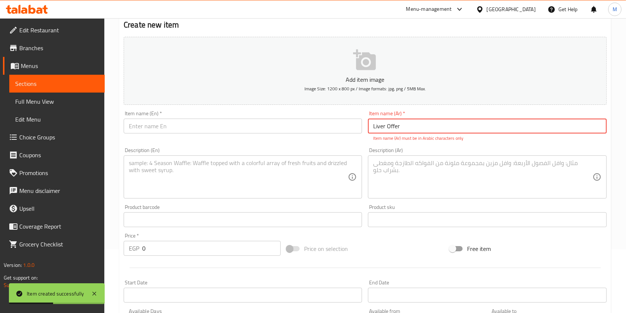
type input "Liver Offer"
click at [308, 129] on input "text" at bounding box center [243, 126] width 239 height 15
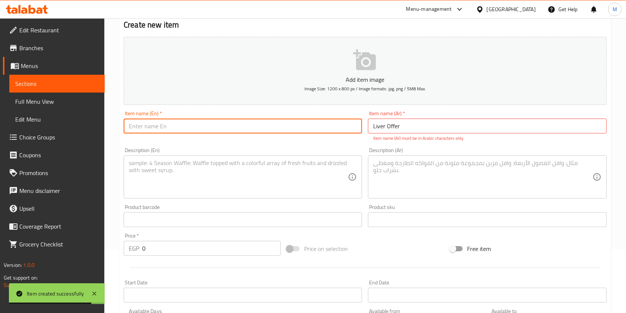
paste input "Liver Offer"
type input "Liver Offer"
click at [421, 165] on textarea at bounding box center [482, 176] width 219 height 35
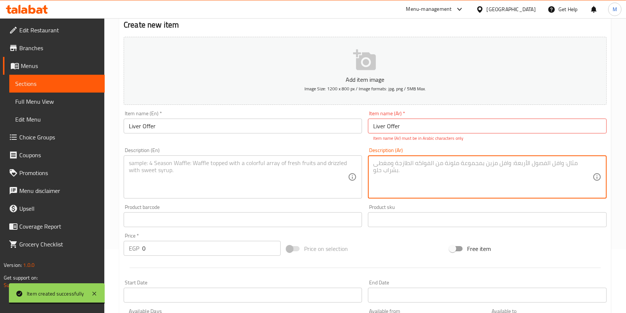
paste textarea "4 كبدة + سلطة + طحينة + ثومية + مخلل"
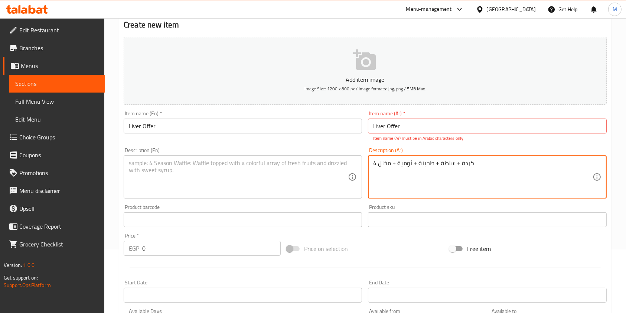
type textarea "4 كبدة + سلطة + طحينة + ثومية + مخلل"
click at [300, 183] on textarea at bounding box center [238, 176] width 219 height 35
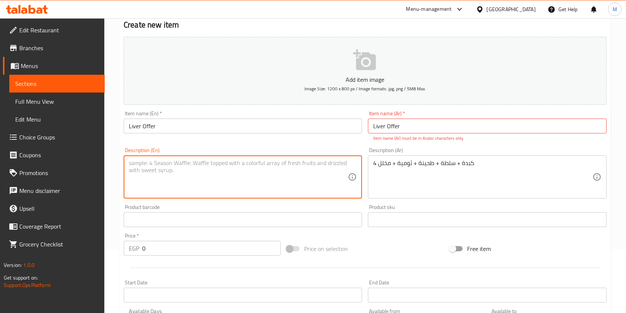
paste textarea "4 livers + salad + tahini + garlic sauce + pickles"
type textarea "4 livers + salad + tahini + garlic sauce + pickles"
click at [403, 124] on input "Liver Offer" at bounding box center [487, 126] width 239 height 15
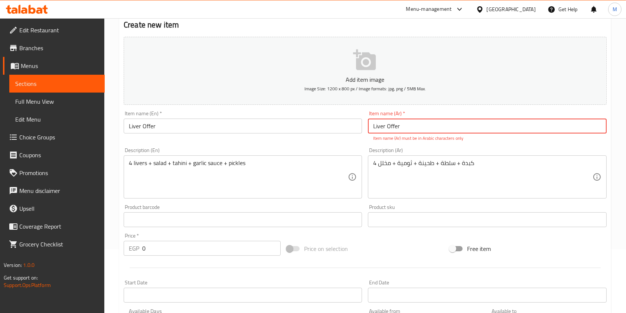
click at [403, 124] on input "Liver Offer" at bounding box center [487, 126] width 239 height 15
paste input "عرض الكبدة"
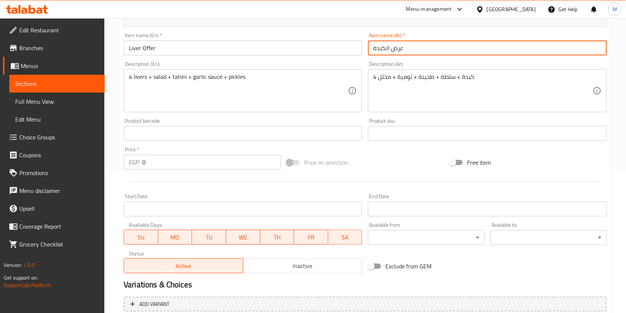
scroll to position [212, 0]
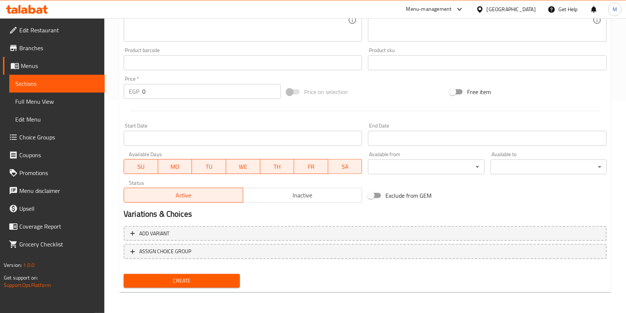
type input "عرض الكبدة"
click at [162, 97] on input "0" at bounding box center [211, 91] width 139 height 15
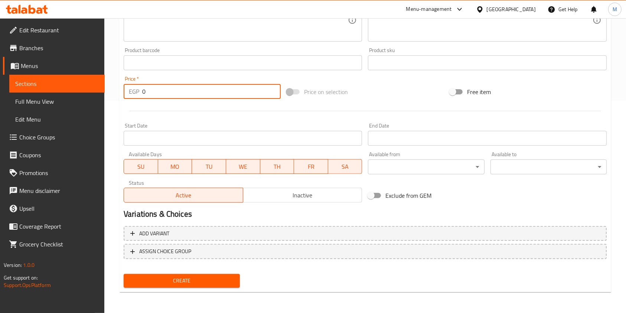
click at [162, 97] on input "0" at bounding box center [211, 91] width 139 height 15
type input "117.64"
click at [195, 275] on button "Create" at bounding box center [182, 281] width 116 height 14
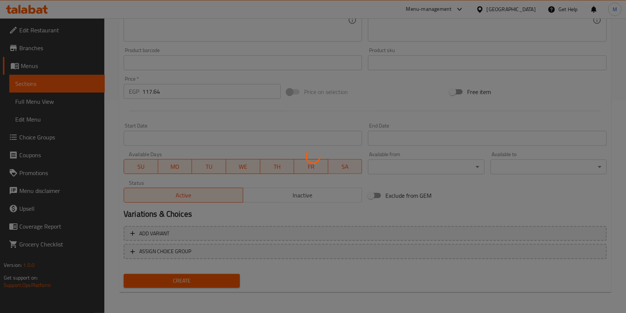
type input "0"
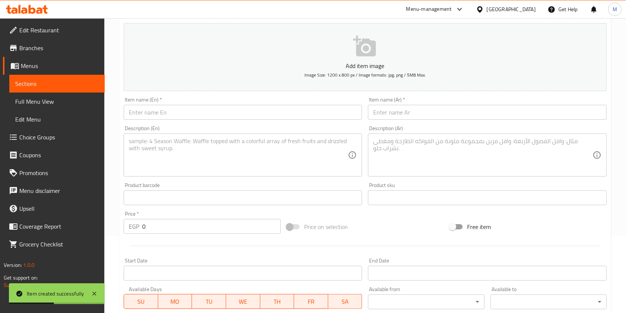
scroll to position [64, 0]
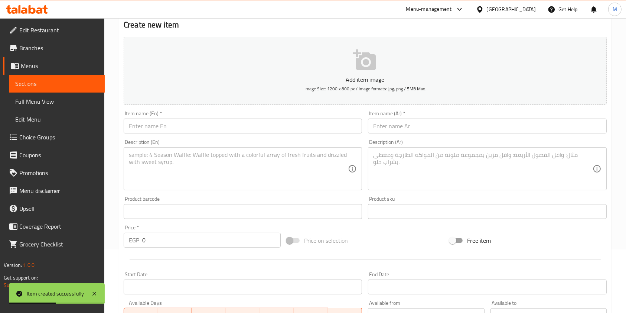
click at [393, 137] on div "Description (Ar) Description (Ar)" at bounding box center [487, 164] width 244 height 57
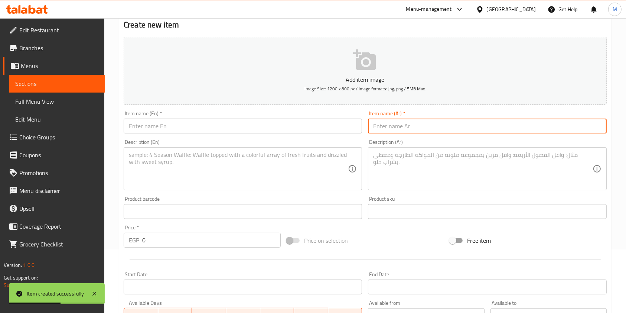
click at [394, 132] on input "text" at bounding box center [487, 126] width 239 height 15
paste input "عرض الحواوشى"
type input "عرض الحواوشى"
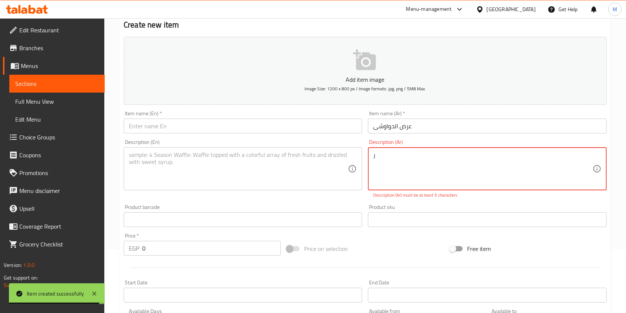
click at [495, 182] on textarea "ر" at bounding box center [482, 168] width 219 height 35
click at [496, 174] on textarea "ر" at bounding box center [482, 168] width 219 height 35
paste textarea "1 حواوشى لحمة + 1 حواوشى دجاج + 1 حواوشى سجق + سلطة + طحينة + ثومية + مخلل"
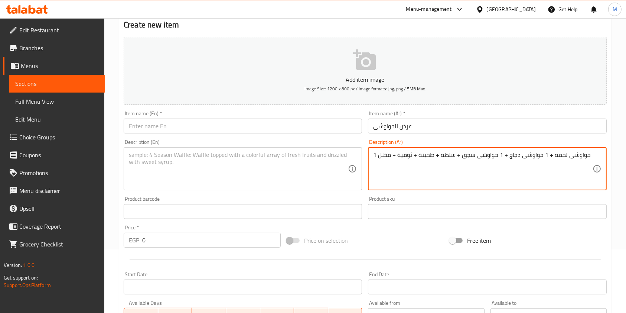
type textarea "1 حواوشى لحمة + 1 حواوشى دجاج + 1 حواوشى سجق + سلطة + طحينة + ثومية + مخلل"
click at [279, 160] on textarea at bounding box center [238, 168] width 219 height 35
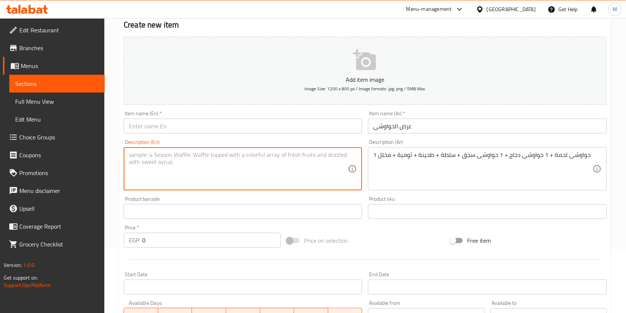
paste textarea "1 Meat Hawawshi + 1 Chicken Hawawshi + 1 Sausage Hawawshi + Salad + Tahini + Ga…"
type textarea "1 Meat Hawawshi + 1 Chicken Hawawshi + 1 Sausage Hawawshi + Salad + Tahini + Ga…"
click at [195, 119] on input "text" at bounding box center [243, 126] width 239 height 15
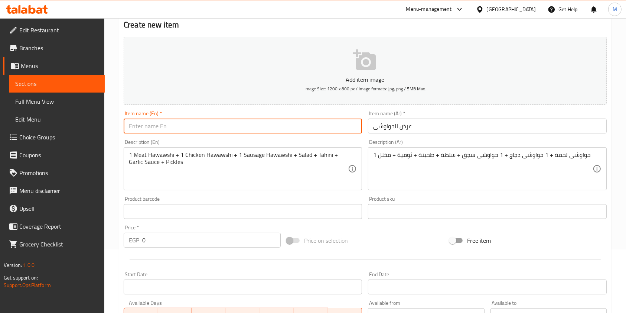
paste input "Hawawshi Offer"
type input "Hawawshi Offer"
click at [166, 248] on div "Price   * EGP 0 Price *" at bounding box center [202, 236] width 163 height 29
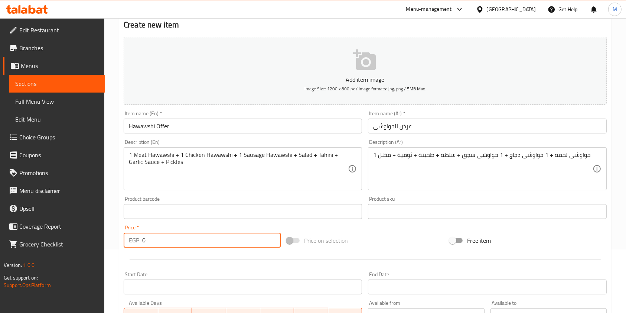
click at [162, 242] on input "0" at bounding box center [211, 240] width 139 height 15
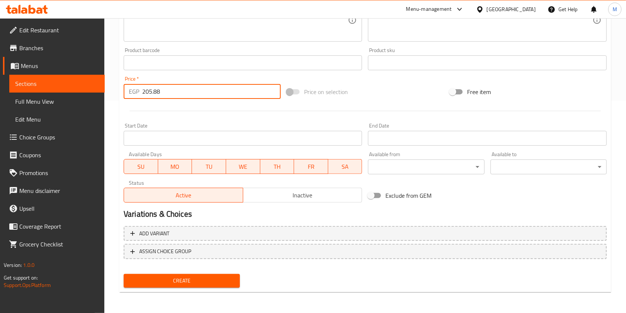
type input "205.88"
click at [193, 277] on span "Create" at bounding box center [182, 280] width 104 height 9
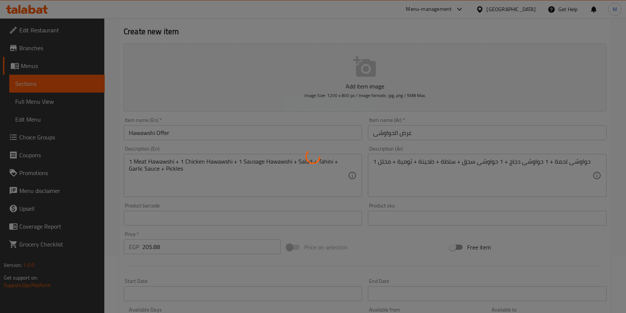
scroll to position [0, 0]
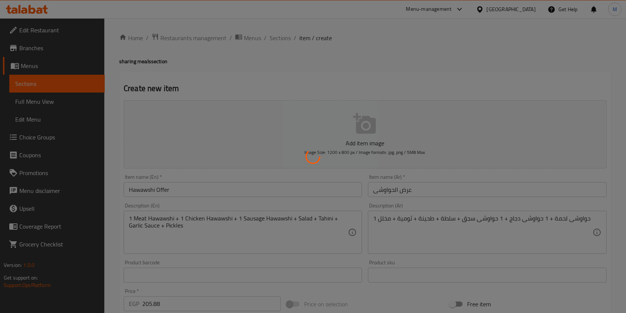
type input "0"
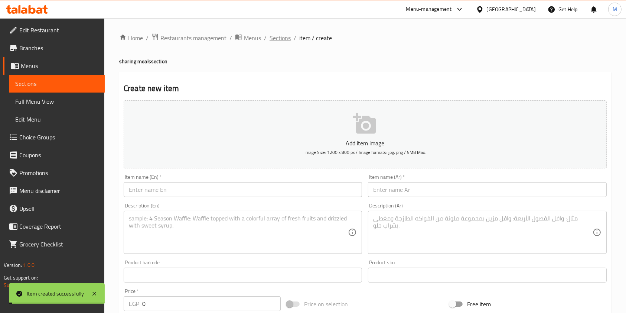
click at [282, 36] on span "Sections" at bounding box center [280, 37] width 21 height 9
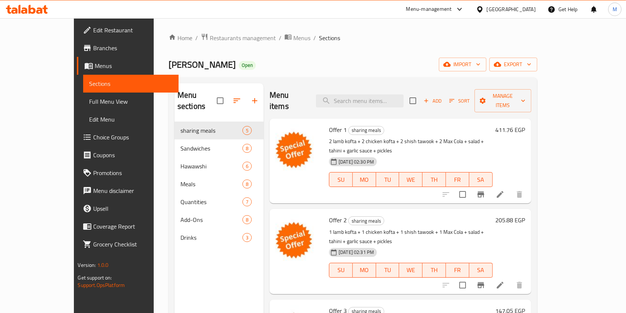
click at [77, 23] on link "Edit Restaurant" at bounding box center [128, 30] width 102 height 18
click at [93, 48] on span "Branches" at bounding box center [133, 47] width 80 height 9
